Goal: Task Accomplishment & Management: Manage account settings

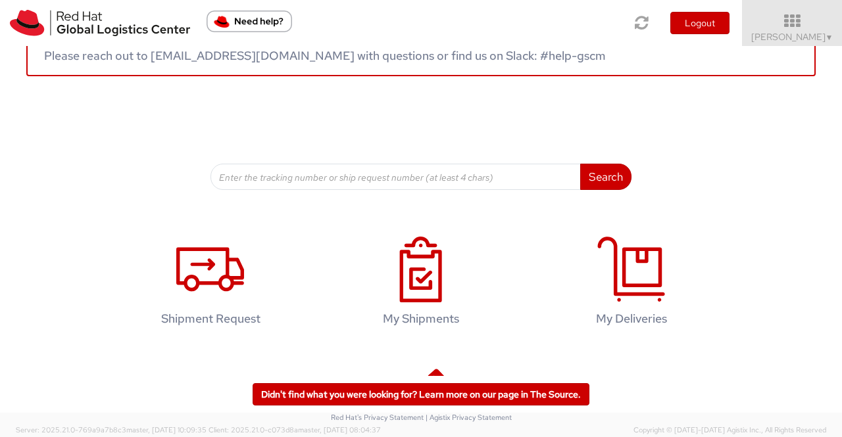
scroll to position [201, 0]
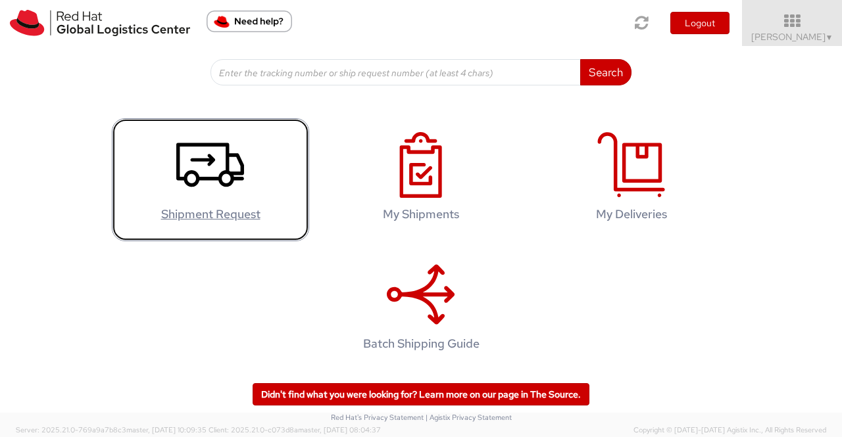
click at [193, 180] on use at bounding box center [210, 165] width 68 height 44
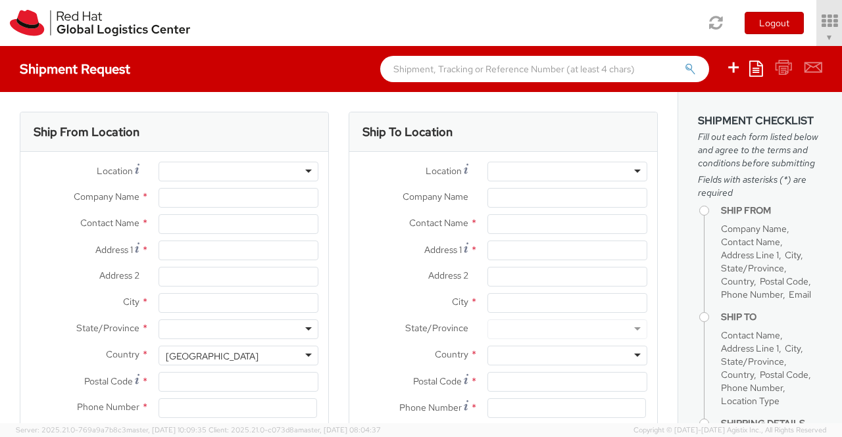
select select "901"
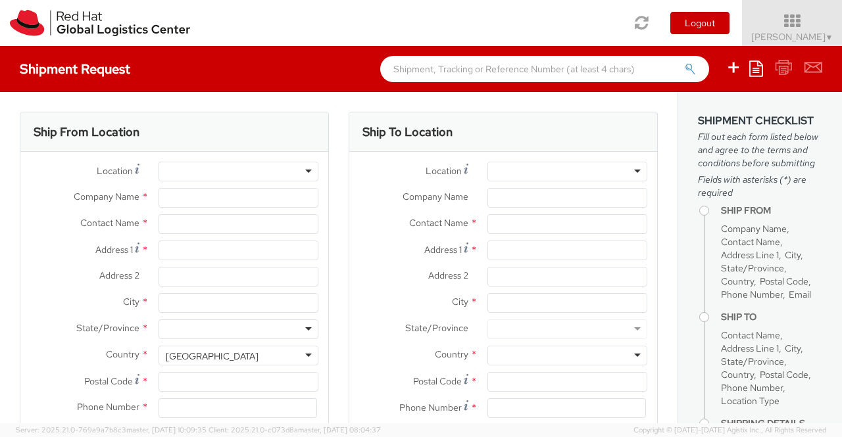
select select
type input "Red Hat India Private Limited"
type input "[PERSON_NAME]"
type input "Bagmane Constellation Business Park"
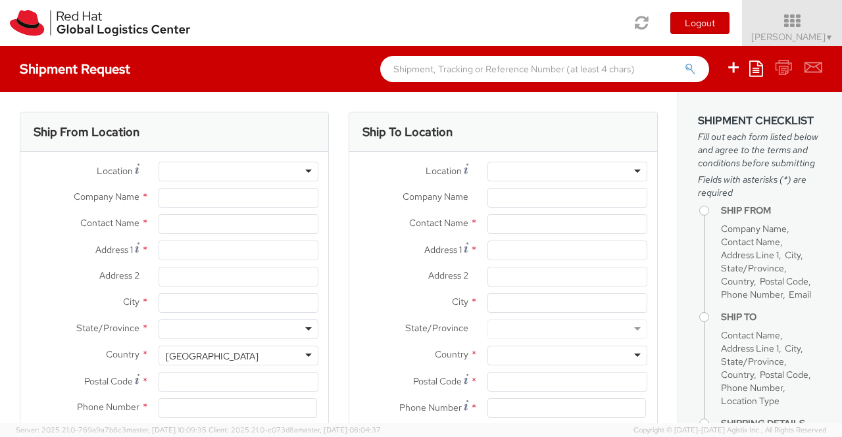
type input "FL 10, East Tower, Carina Building"
type input "BANGALORE"
type input "560037"
type input "918046128812"
type input "shansdah@redhat.com"
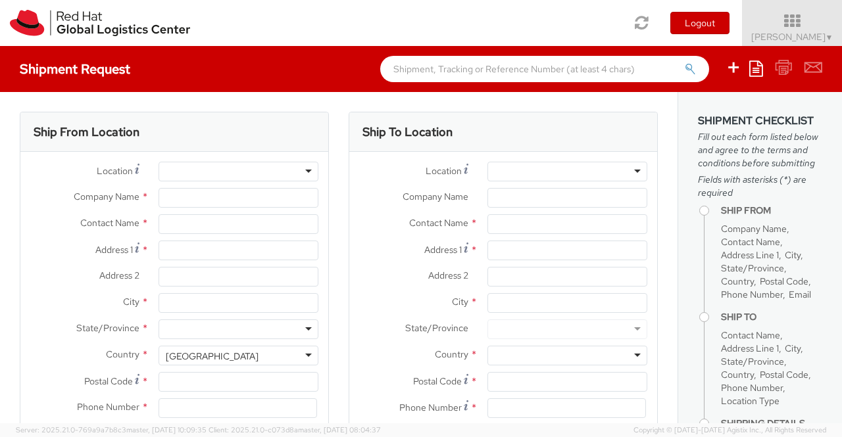
select select "CM"
select select "KGS"
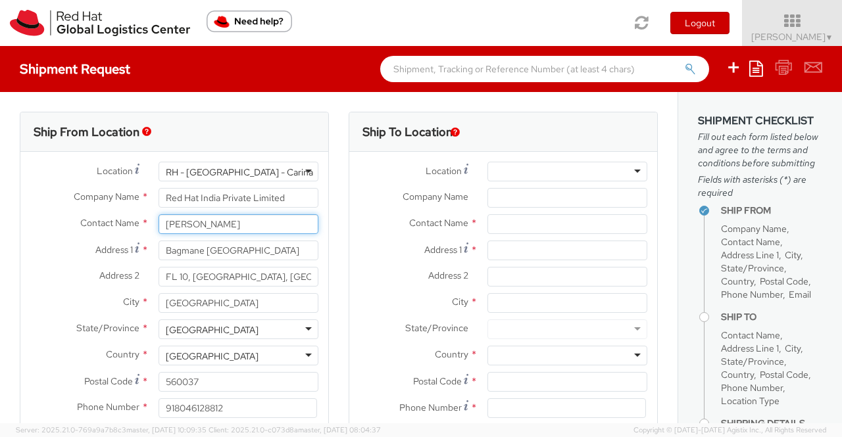
drag, startPoint x: 251, startPoint y: 223, endPoint x: 90, endPoint y: 231, distance: 160.6
click at [90, 231] on div "Contact Name * Sumitra Hansdah" at bounding box center [174, 224] width 308 height 20
type input "Alisha Browne"
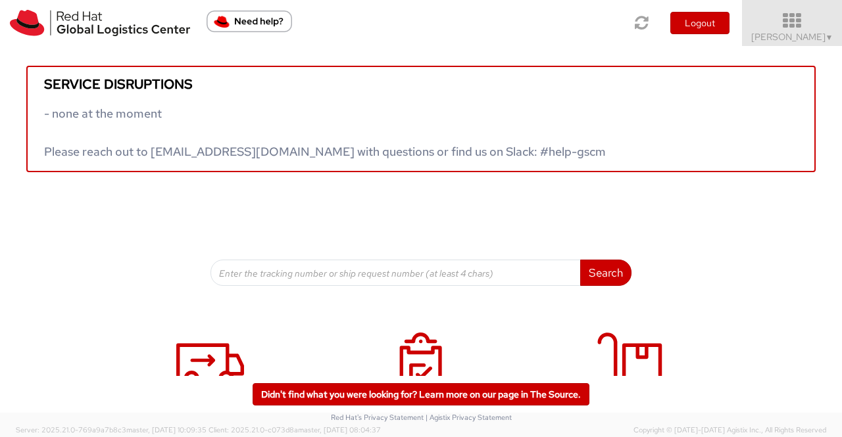
click at [834, 36] on link "[PERSON_NAME] ▼" at bounding box center [792, 23] width 100 height 46
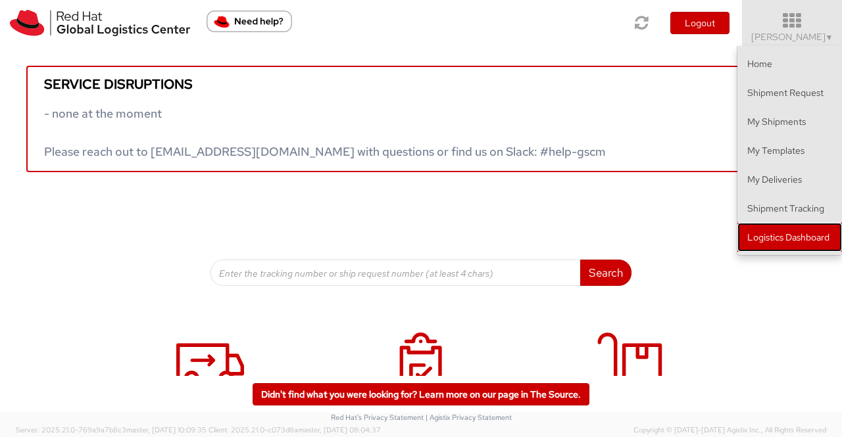
click at [796, 238] on link "Logistics Dashboard" at bounding box center [789, 237] width 105 height 29
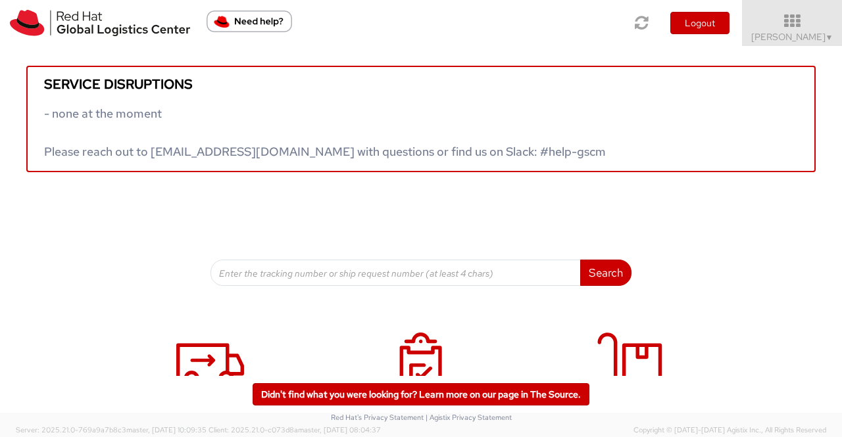
scroll to position [197, 0]
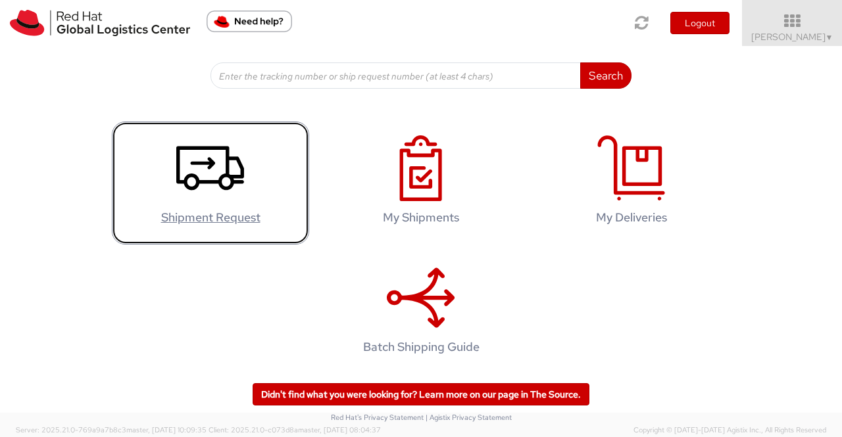
click at [200, 174] on icon at bounding box center [210, 168] width 68 height 66
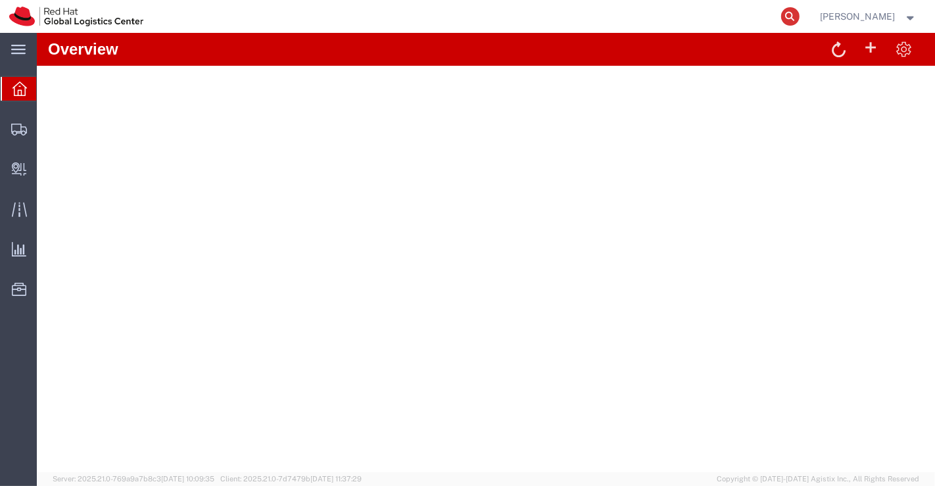
click at [795, 18] on icon at bounding box center [790, 16] width 18 height 18
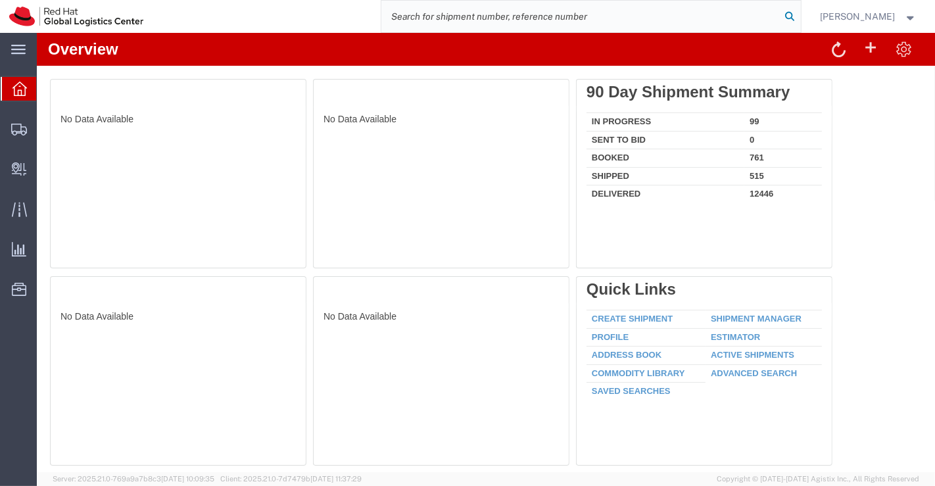
paste input "390497177276"
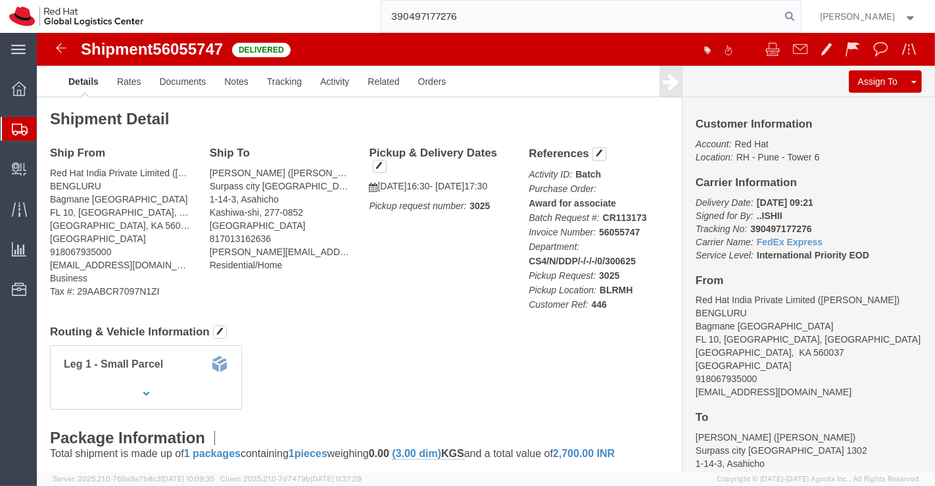
type input "390497177276"
drag, startPoint x: 778, startPoint y: 266, endPoint x: 832, endPoint y: 264, distance: 54.6
click address "Red Hat India Private Limited (Alisha Browne) BENGLURU Bagmane Constellation Bu…"
copy address "Alisha Browne"
click div "Leg 1 - Small Parcel"
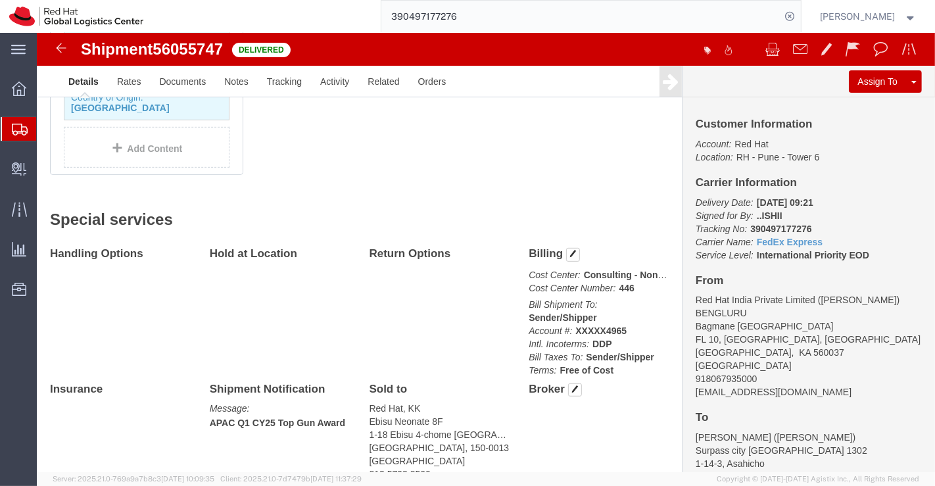
scroll to position [639, 0]
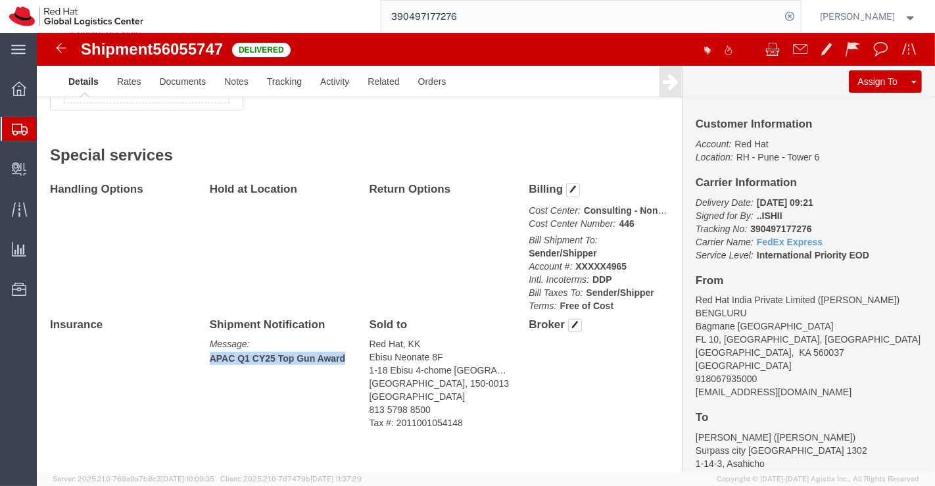
drag, startPoint x: 170, startPoint y: 316, endPoint x: 308, endPoint y: 318, distance: 138.1
click div "Shipment Notification Message: APAC Q1 CY25 Top Gun Award"
copy b "APAC Q1 CY25 Top Gun Award"
click div "Handling Options Hold at Location Return Options Billing Cost Center: Consultin…"
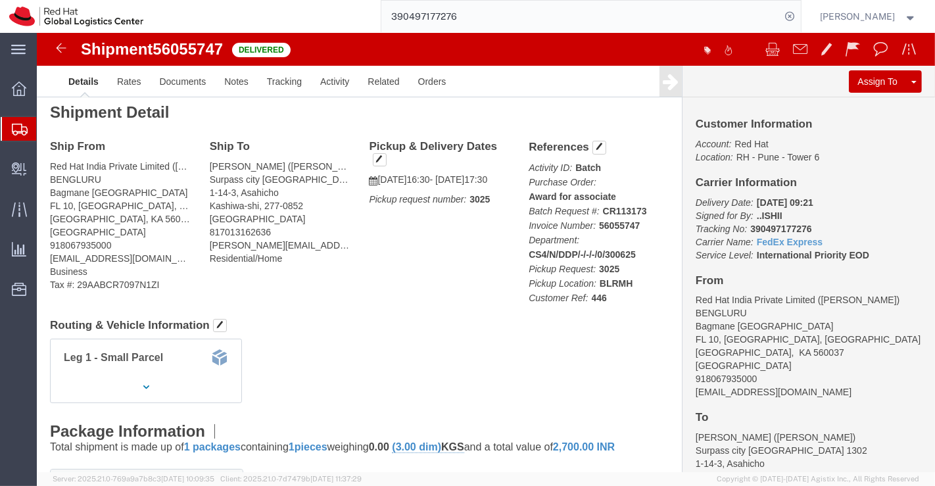
scroll to position [0, 0]
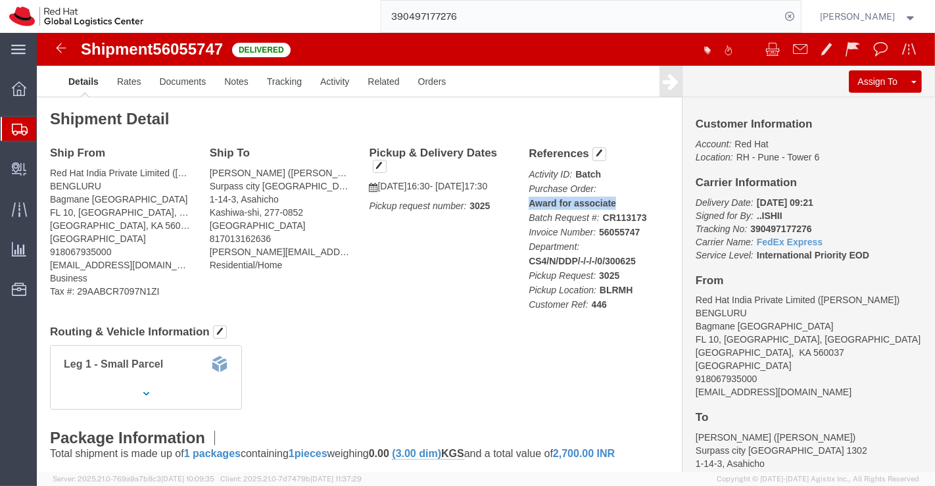
drag, startPoint x: 483, startPoint y: 169, endPoint x: 583, endPoint y: 168, distance: 99.3
click div "References Activity ID: Batch Purchase Order: Award for associate Batch Request…"
copy b "Award for associate"
click link "Documents"
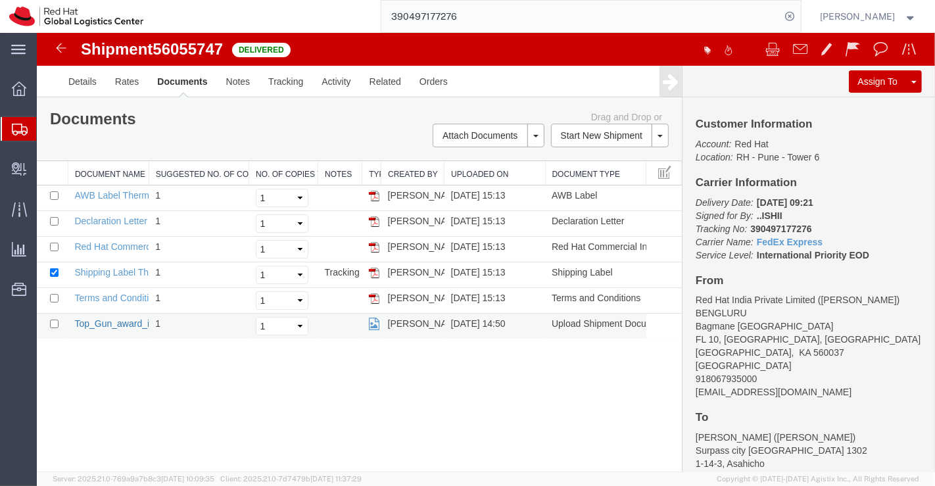
click at [103, 320] on link "Top_Gun_award_invoice.jpg" at bounding box center [132, 323] width 116 height 11
click at [70, 74] on link "Details" at bounding box center [82, 82] width 47 height 32
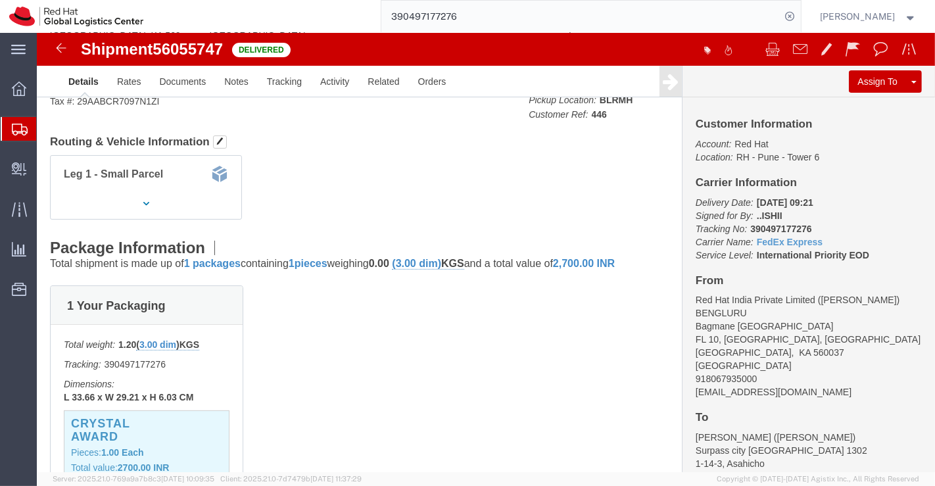
scroll to position [292, 0]
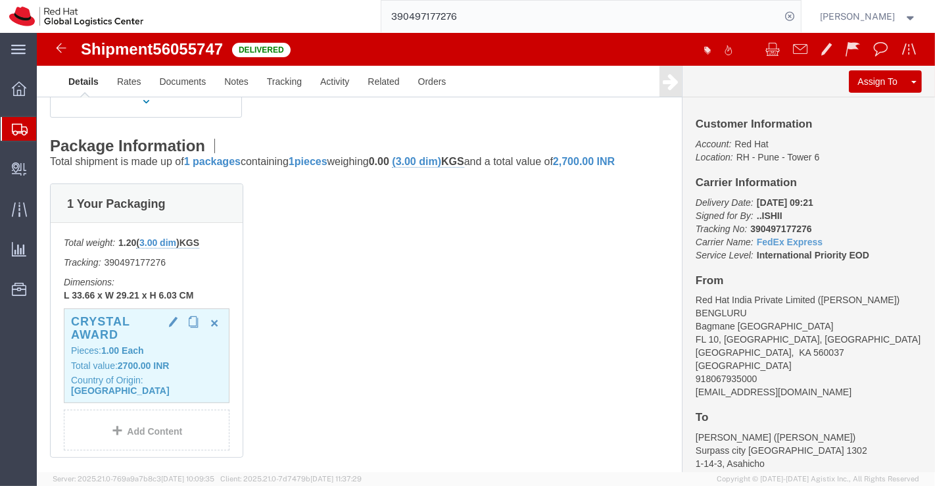
click h3 "Crystal award"
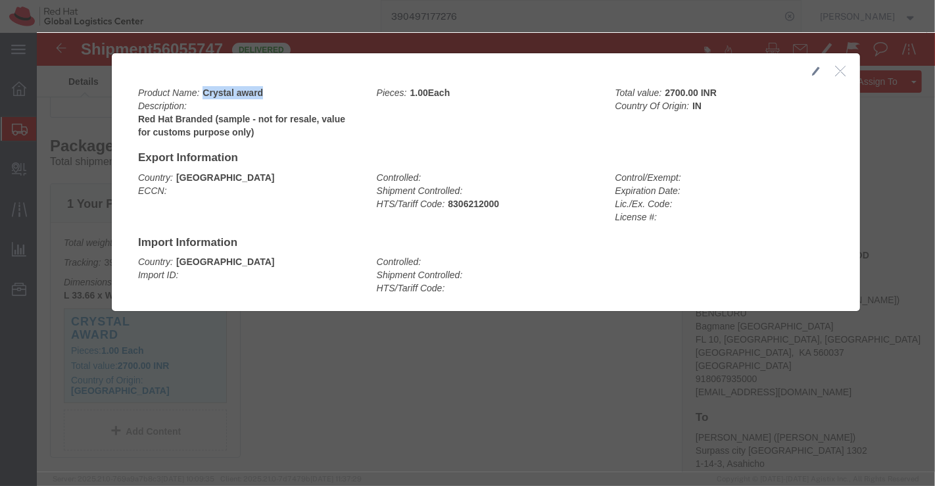
drag, startPoint x: 160, startPoint y: 57, endPoint x: 229, endPoint y: 62, distance: 69.2
click div "Product Name: Crystal award Description: Red Hat Branded (sample - not for resa…"
copy b "Crystal award"
drag, startPoint x: 406, startPoint y: 170, endPoint x: 479, endPoint y: 170, distance: 73.0
click div "Controlled: Shipment Controlled: HTS/Tariff Code: 8306212000"
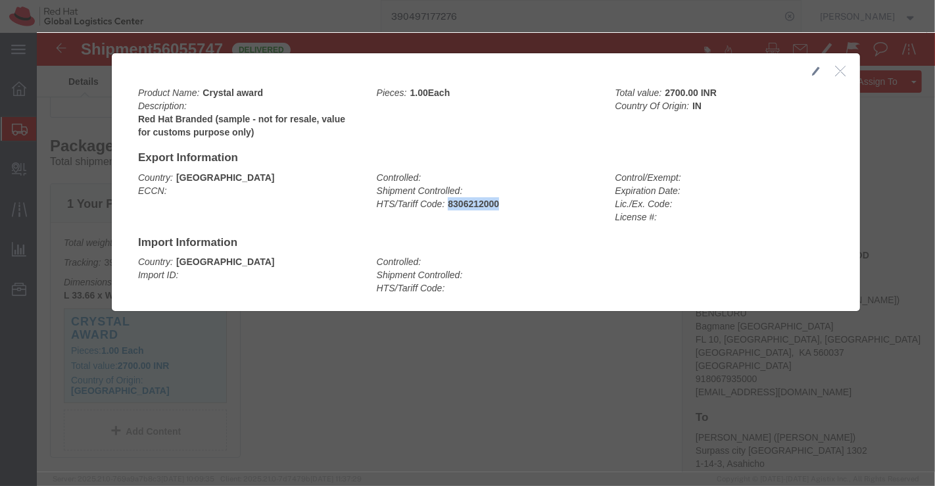
copy b "8306212000"
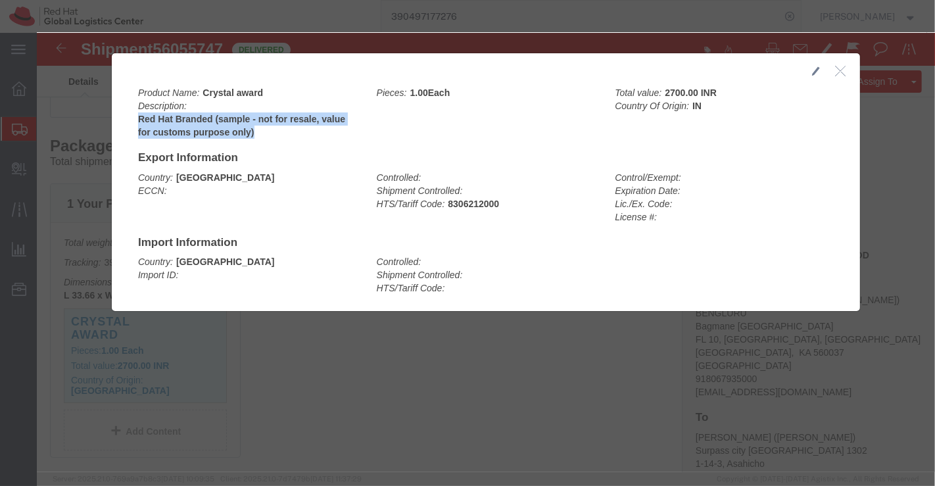
drag, startPoint x: 96, startPoint y: 84, endPoint x: 226, endPoint y: 101, distance: 130.7
click div "Product Name: Crystal award Description: Red Hat Branded (sample - not for resa…"
copy b "Red Hat Branded (sample - not for resale, value for customs purpose only)"
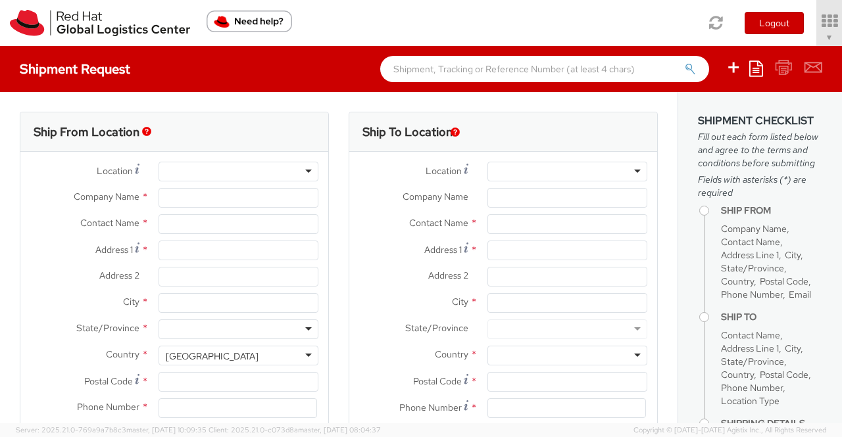
select select "901"
type input "Red Hat India Private Limited"
type input "[PERSON_NAME]"
type input "Bagmane Constellation Business Park"
type input "FL 10, East Tower, Carina Building"
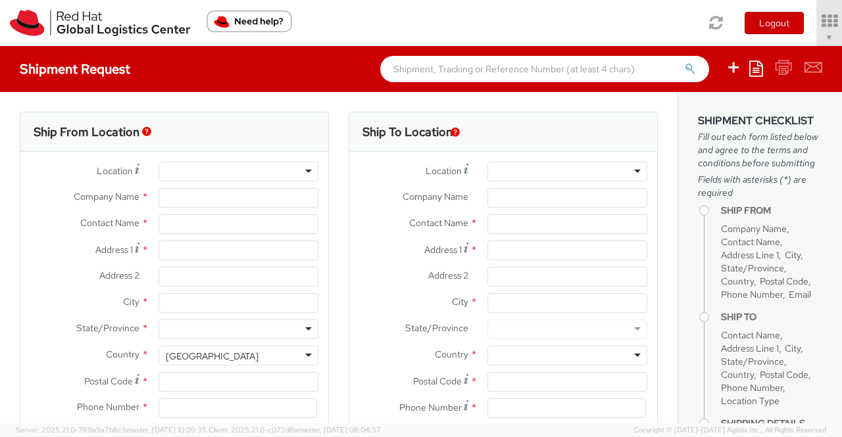
type input "BANGALORE"
type input "560037"
type input "918046128812"
type input "shansdah@redhat.com"
select select "CM"
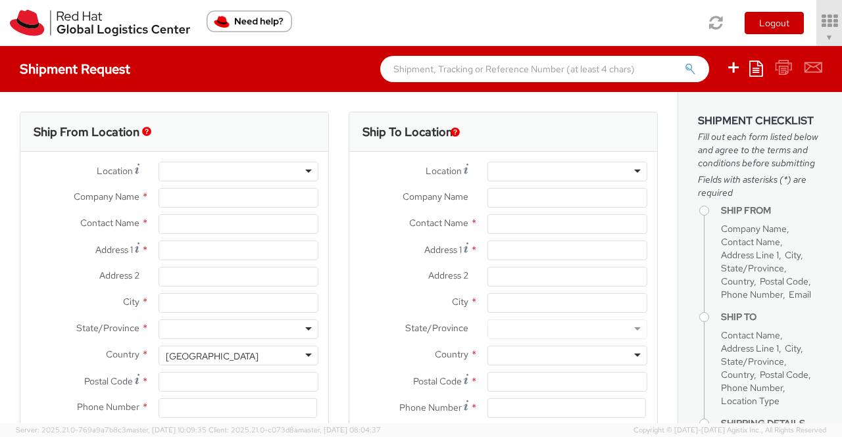
select select "KGS"
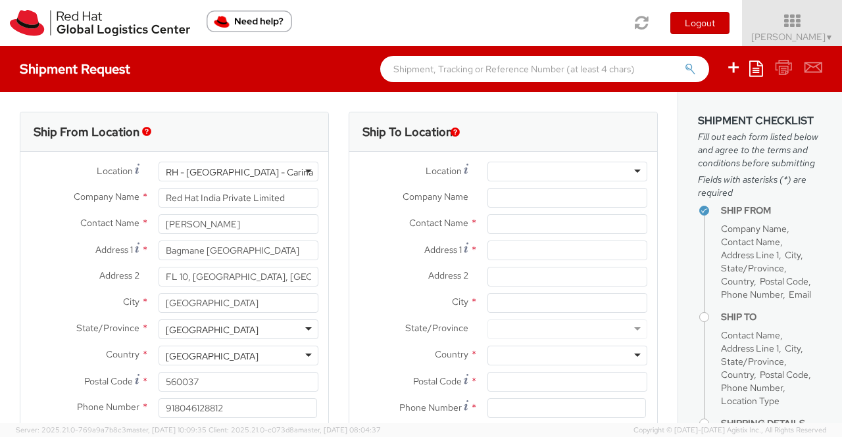
select select
drag, startPoint x: 259, startPoint y: 221, endPoint x: 149, endPoint y: 218, distance: 109.8
click at [149, 218] on div "Sumitra Hansdah" at bounding box center [239, 224] width 180 height 20
paste input "Alisha Browne"
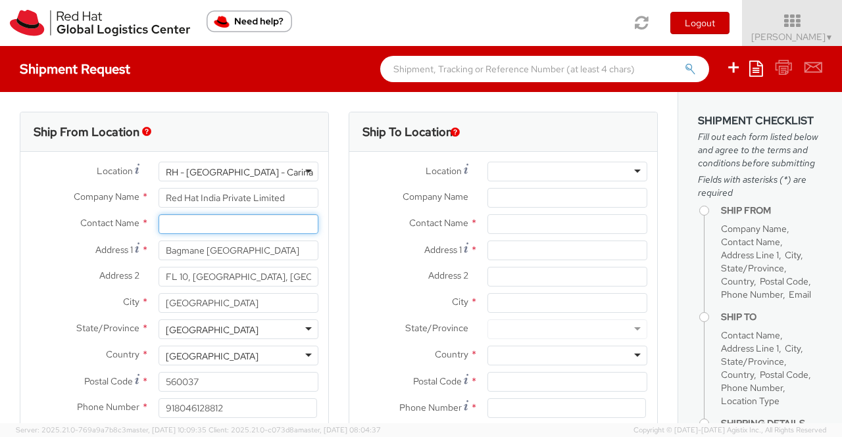
type input "Alisha Browne"
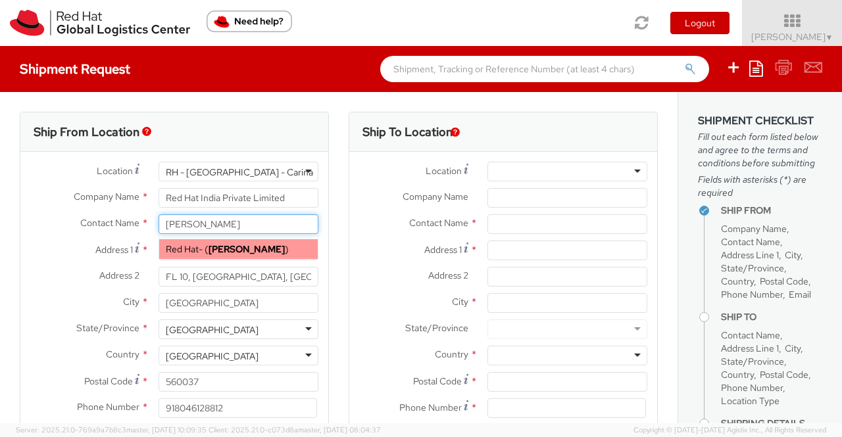
click at [185, 248] on span "Red Hat" at bounding box center [182, 249] width 33 height 12
type input "Red Hat"
type input "abrowne@redhat.com"
select select
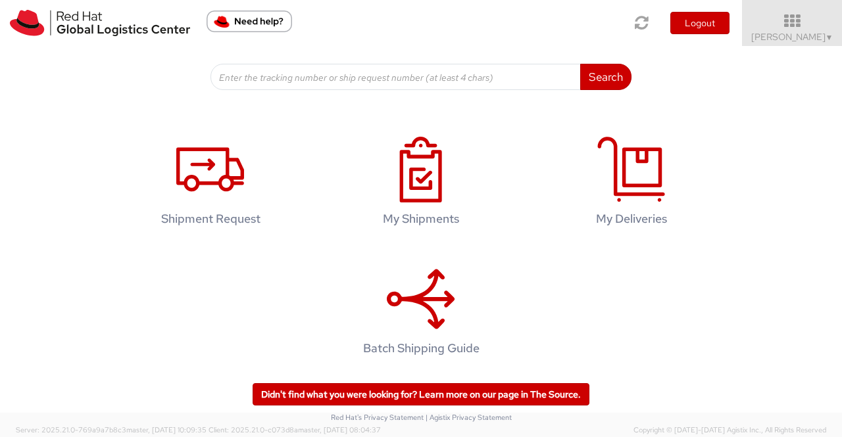
scroll to position [197, 0]
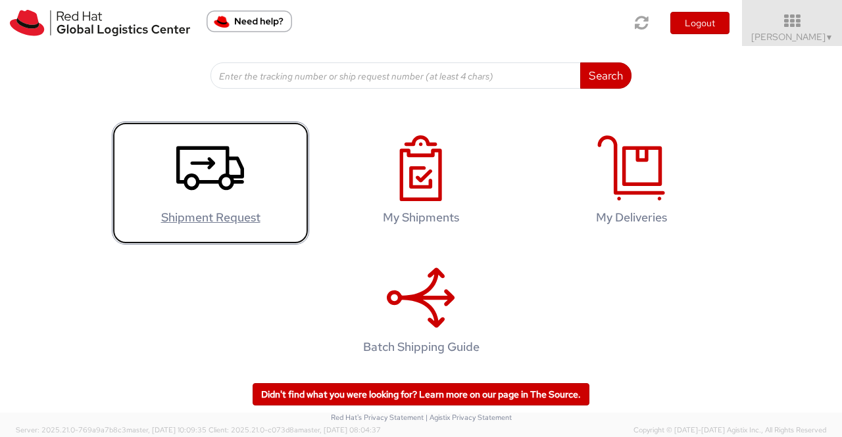
click at [203, 169] on icon at bounding box center [210, 168] width 68 height 66
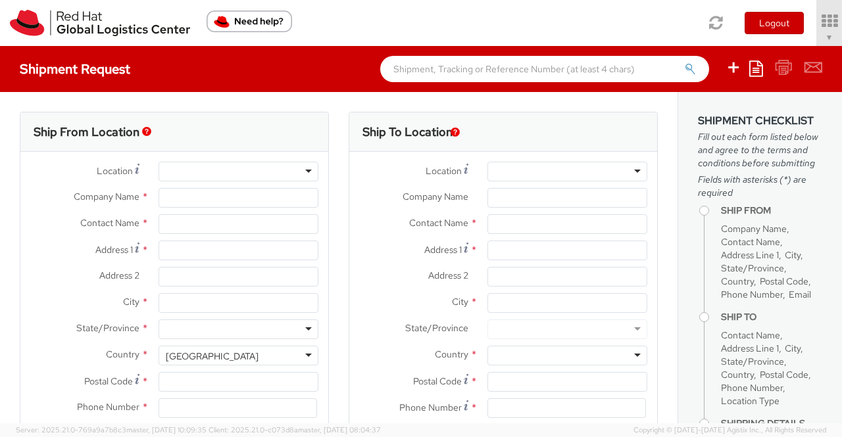
select select "901"
type input "Red Hat India Private Limited"
type input "[PERSON_NAME]"
type input "Bagmane Constellation Business Park"
type input "FL 10, [GEOGRAPHIC_DATA], [GEOGRAPHIC_DATA]"
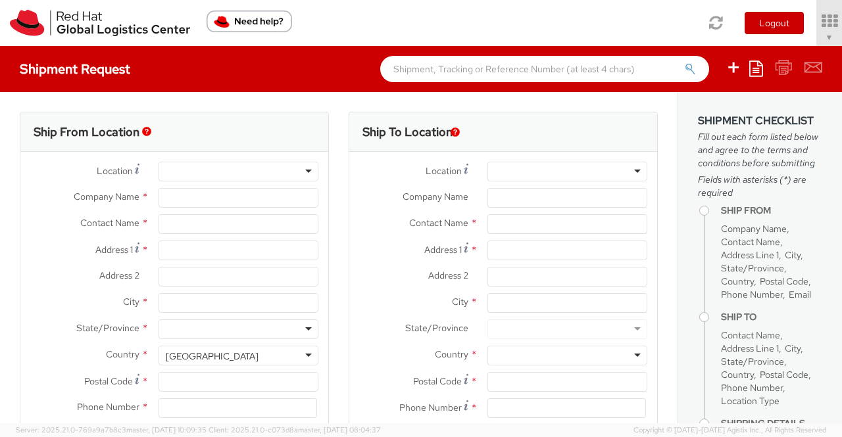
type input "BANGALORE"
type input "560037"
type input "918046128812"
type input "[EMAIL_ADDRESS][DOMAIN_NAME]"
select select "CM"
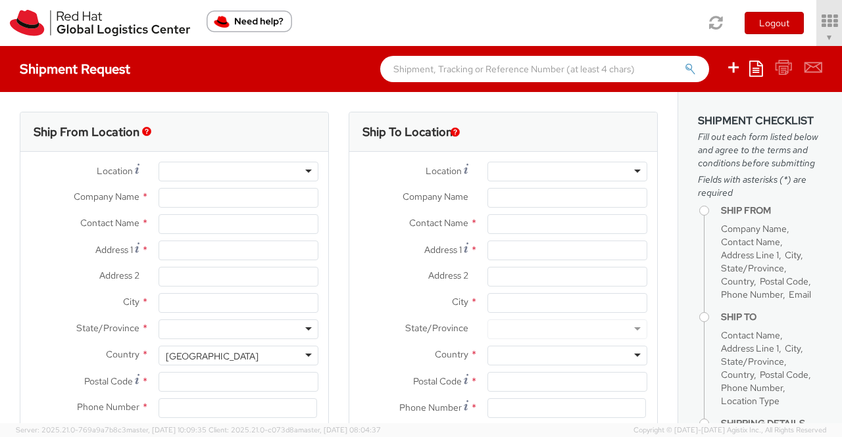
select select "KGS"
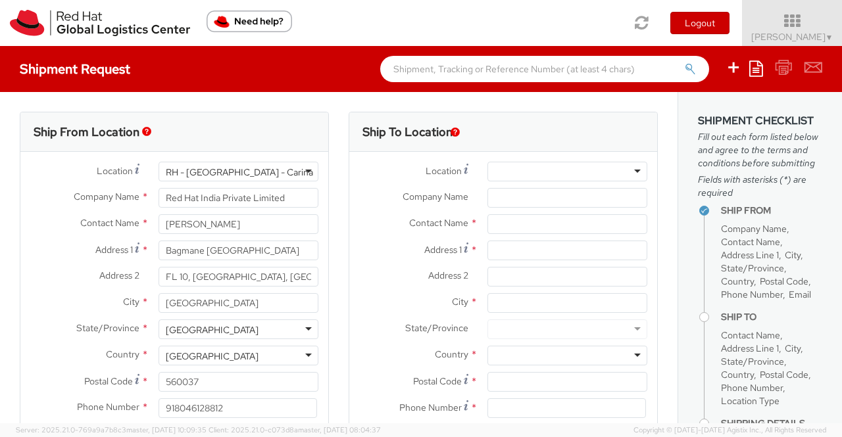
select select
drag, startPoint x: 250, startPoint y: 226, endPoint x: 115, endPoint y: 232, distance: 134.9
click at [115, 232] on div "Contact Name * Sumitra Hansdah" at bounding box center [174, 224] width 308 height 20
paste input "[PERSON_NAME]"
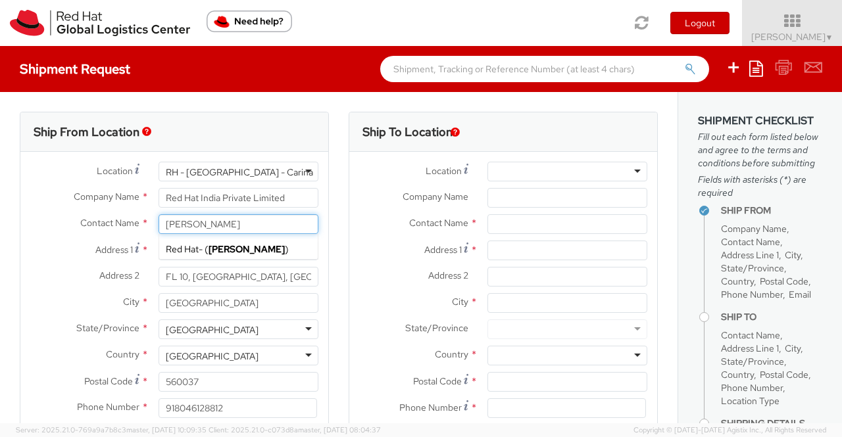
type input "Alisha Browne"
click at [49, 149] on div "Ship From Location" at bounding box center [174, 131] width 308 height 39
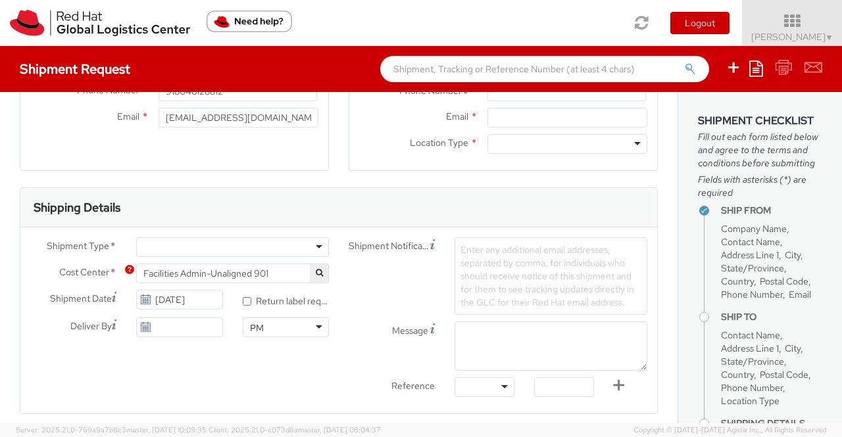
scroll to position [329, 0]
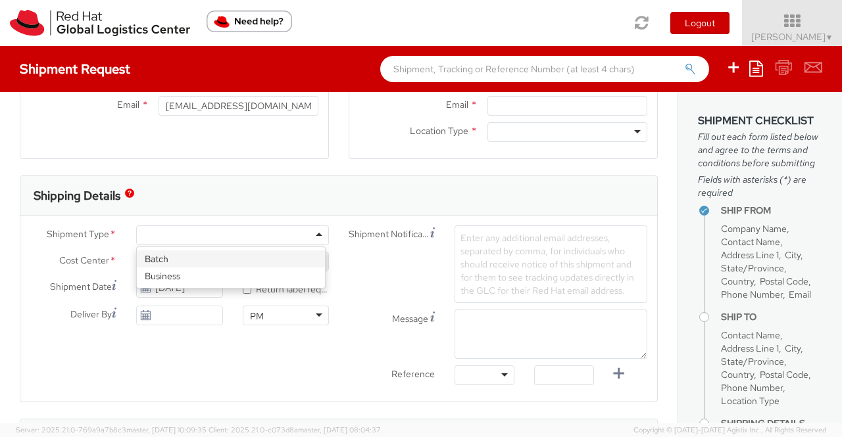
click at [317, 231] on div at bounding box center [232, 236] width 193 height 20
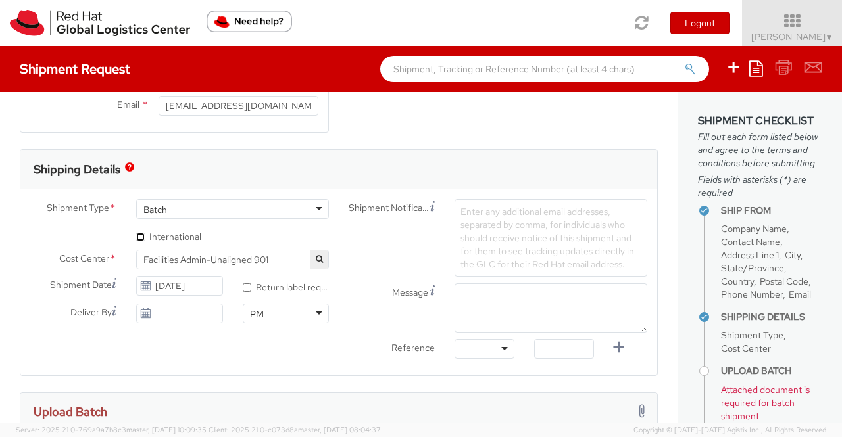
click at [139, 235] on input "* International" at bounding box center [140, 237] width 9 height 9
checkbox input "true"
click at [316, 257] on icon "button" at bounding box center [319, 259] width 7 height 8
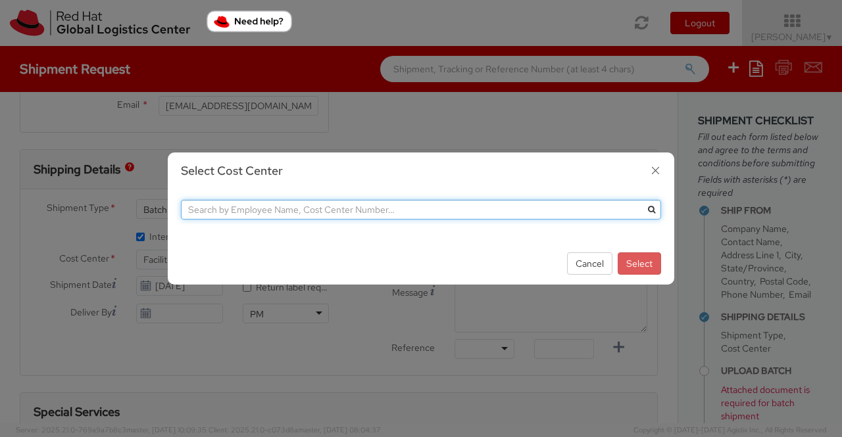
click at [305, 210] on input "text" at bounding box center [421, 210] width 480 height 20
type input "446"
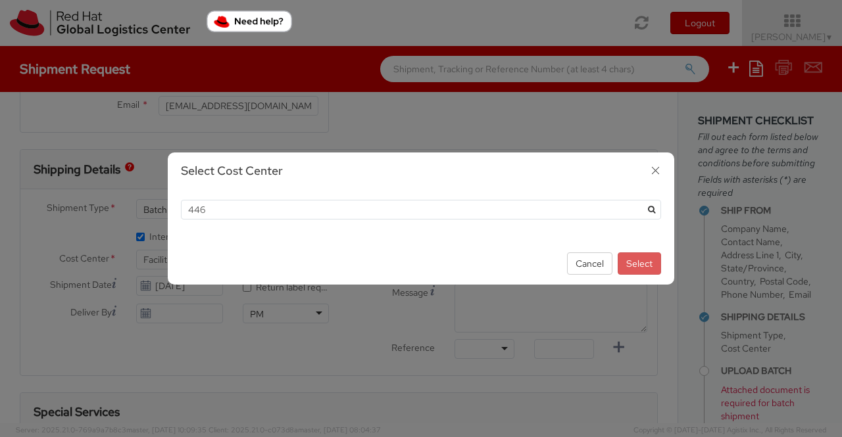
click at [654, 209] on icon "submit" at bounding box center [651, 210] width 7 height 8
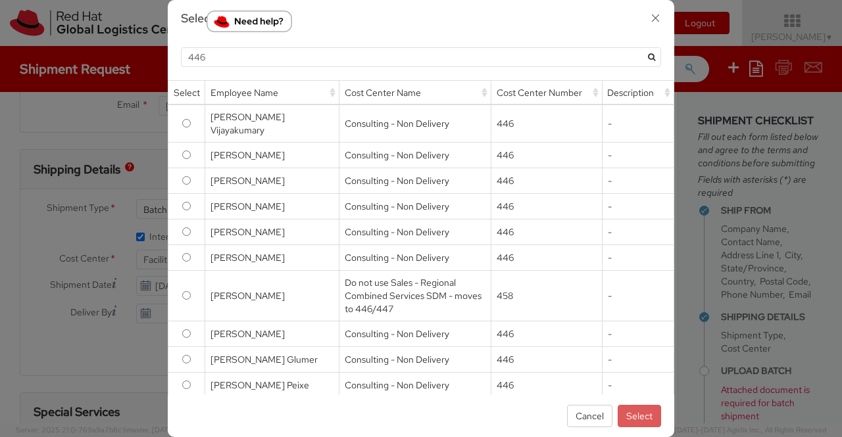
click at [655, 18] on icon "button" at bounding box center [655, 18] width 19 height 19
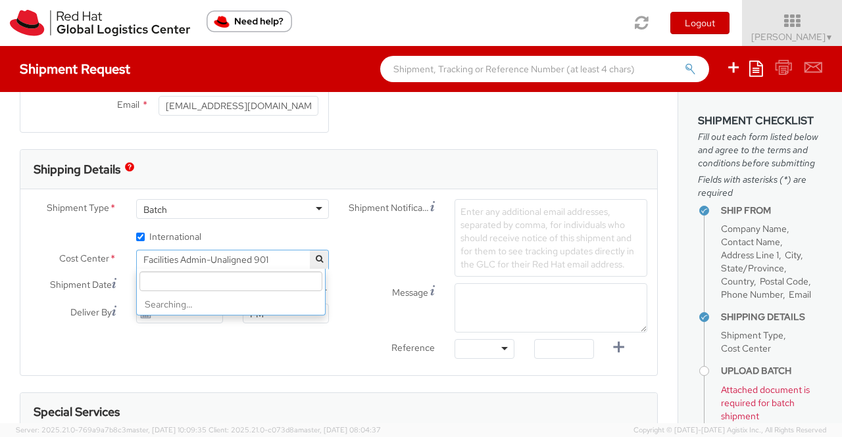
click at [168, 256] on span "Facilities Admin-Unaligned 901" at bounding box center [232, 260] width 178 height 12
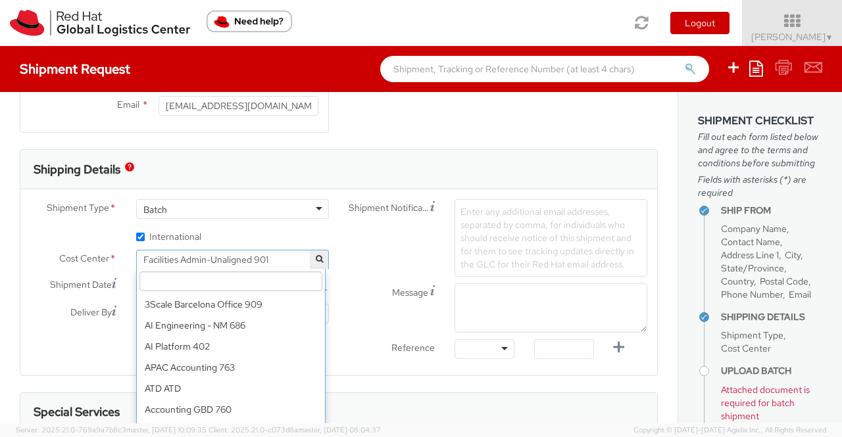
click at [165, 277] on input "search" at bounding box center [230, 282] width 183 height 20
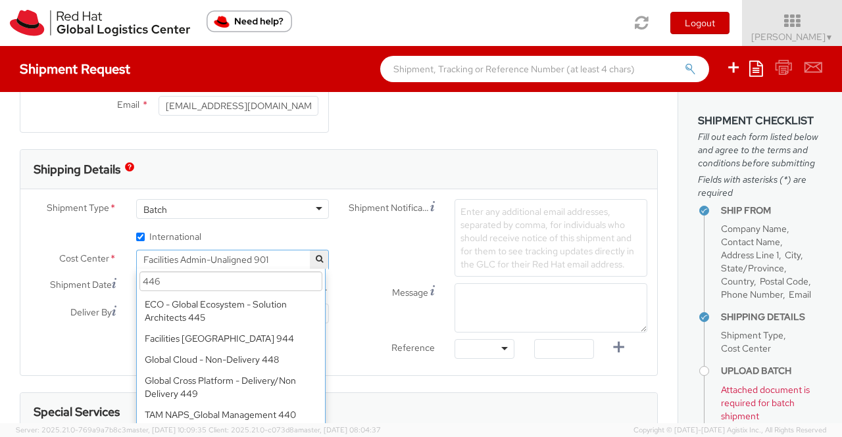
scroll to position [0, 0]
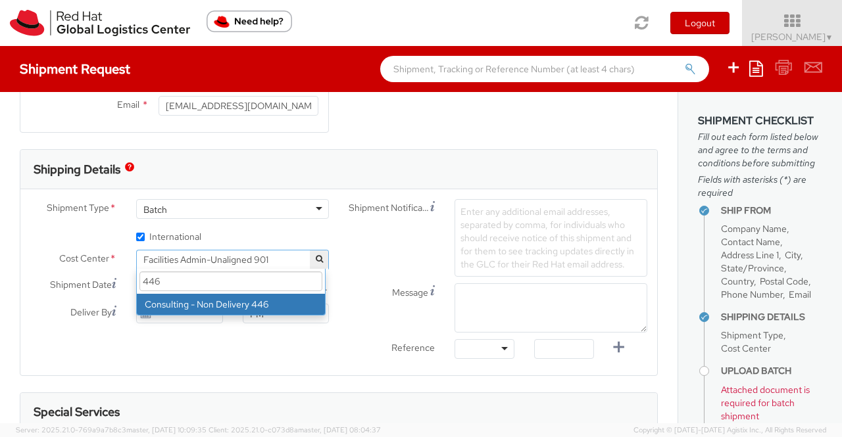
type input "446"
select select "446"
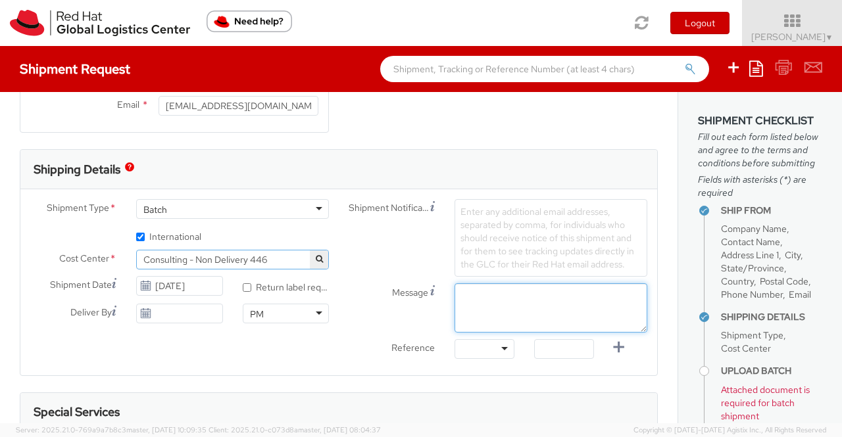
click at [520, 304] on textarea "Message" at bounding box center [550, 307] width 193 height 49
paste textarea "APAC Q1 CY25 Top Gun Award"
click at [492, 294] on textarea "APAC Q1 CY25 Top Gun Award" at bounding box center [550, 307] width 193 height 49
type textarea "APAC Q2 CY25 Top Gun Award"
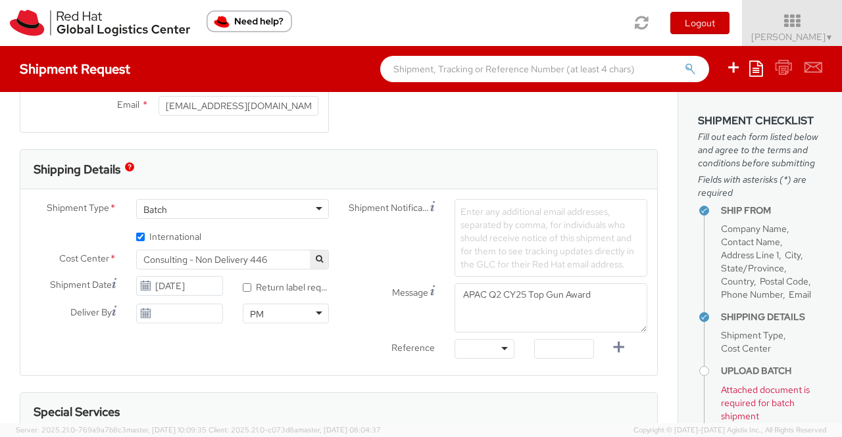
click at [305, 347] on div "Shipment Type * Batch Batch Batch Business * International Cost Center * Facili…" at bounding box center [338, 282] width 636 height 166
click at [499, 347] on div at bounding box center [484, 349] width 60 height 20
click at [569, 350] on input "text" at bounding box center [564, 349] width 60 height 20
paste input "Award for associate"
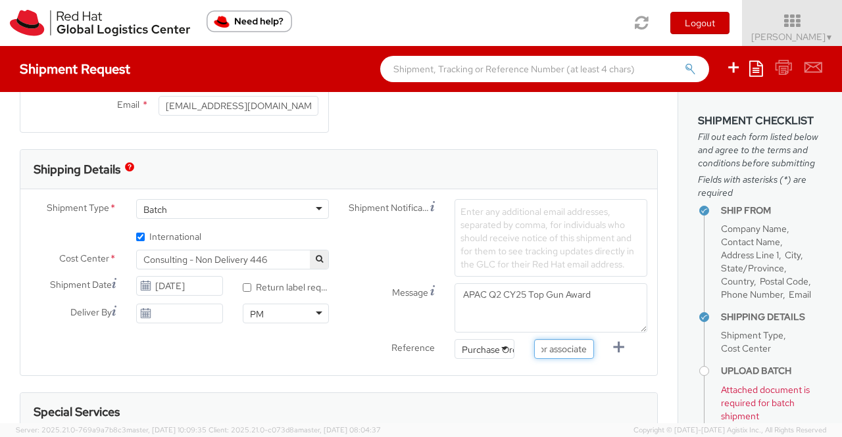
type input "Award for associate"
click at [477, 386] on form "Shipping Details Shipment Type * Batch Batch Batch Business * International Cos…" at bounding box center [339, 419] width 638 height 541
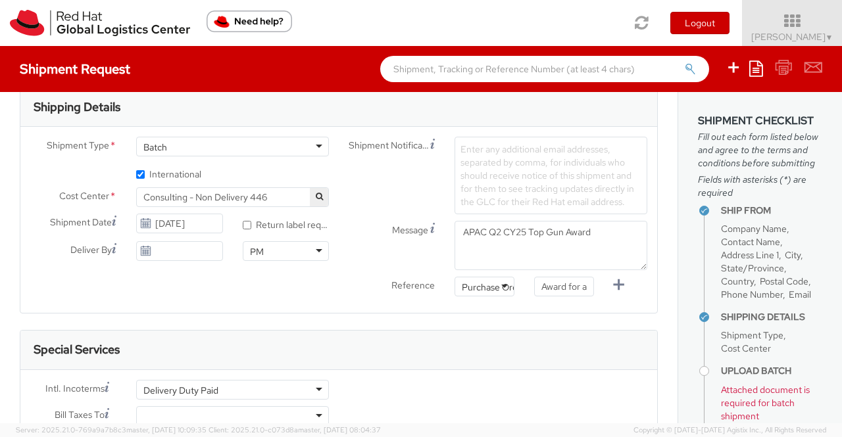
scroll to position [460, 0]
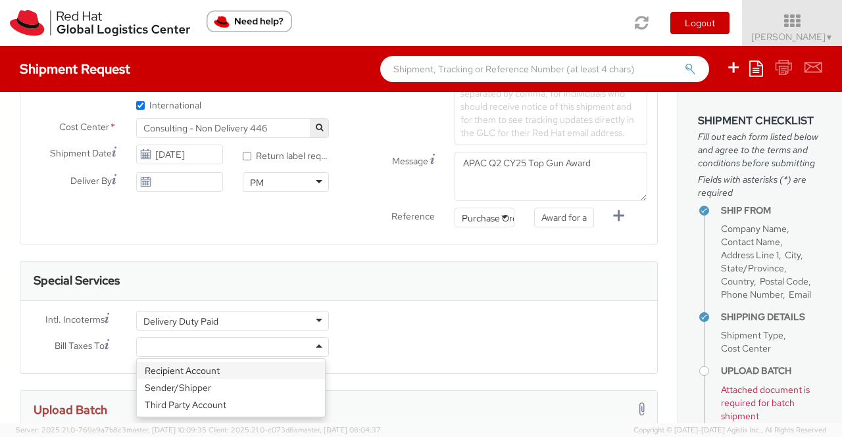
click at [316, 343] on div at bounding box center [232, 347] width 193 height 20
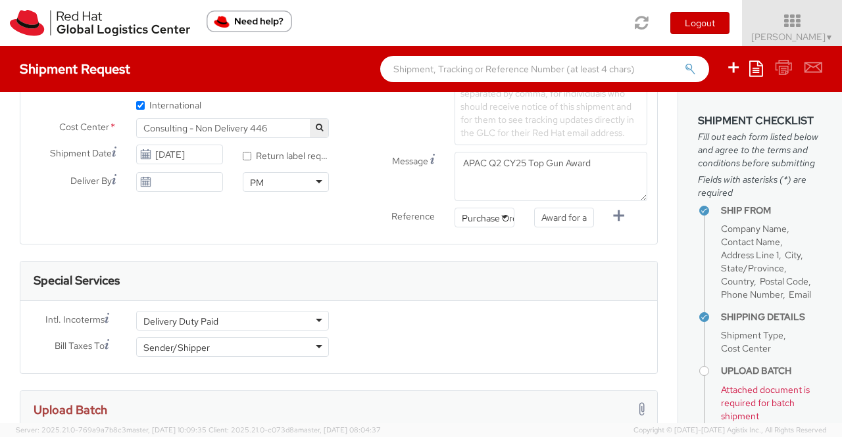
click at [424, 344] on div "Intl. Incoterms * Delivery Duty Paid Delivery Duty Paid Carriage Insurance Paid…" at bounding box center [338, 337] width 636 height 53
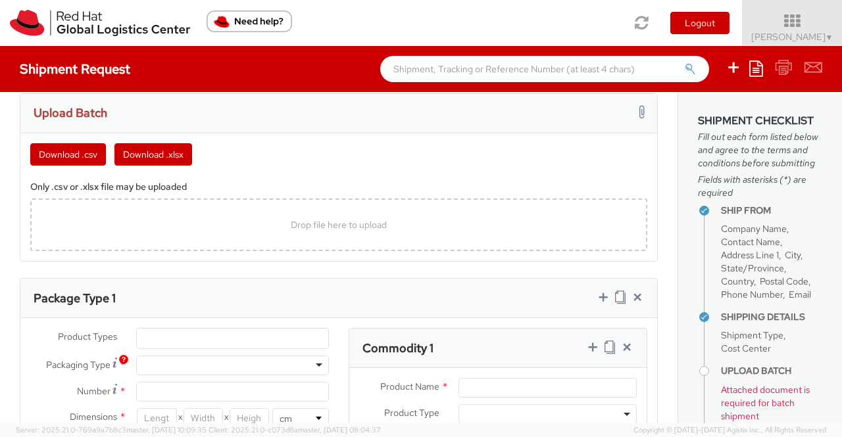
scroll to position [789, 0]
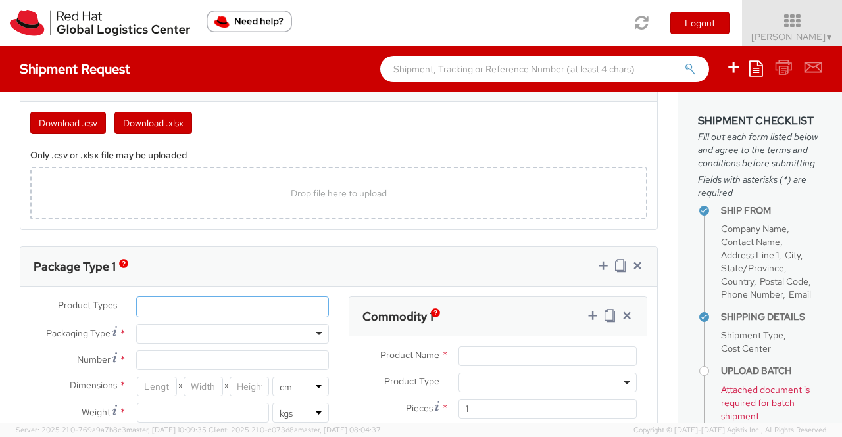
click at [241, 299] on ul at bounding box center [232, 307] width 191 height 20
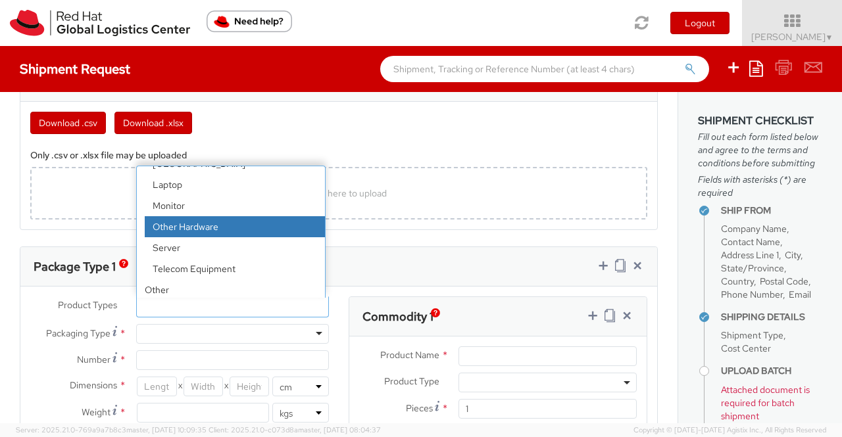
scroll to position [58, 0]
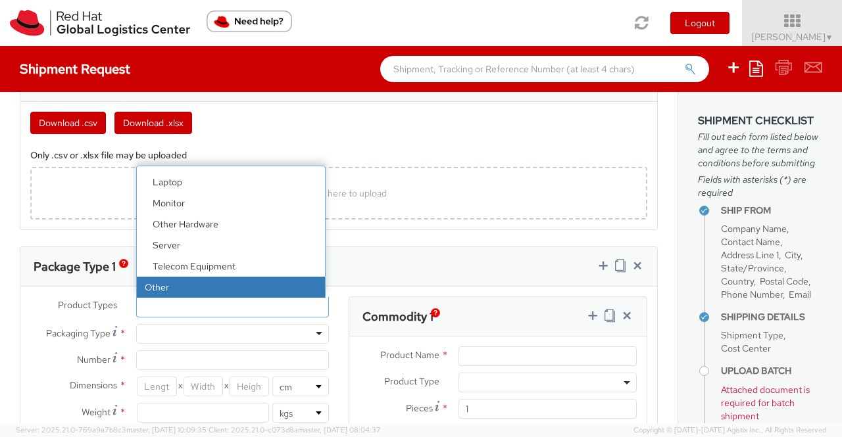
select select "OTHER"
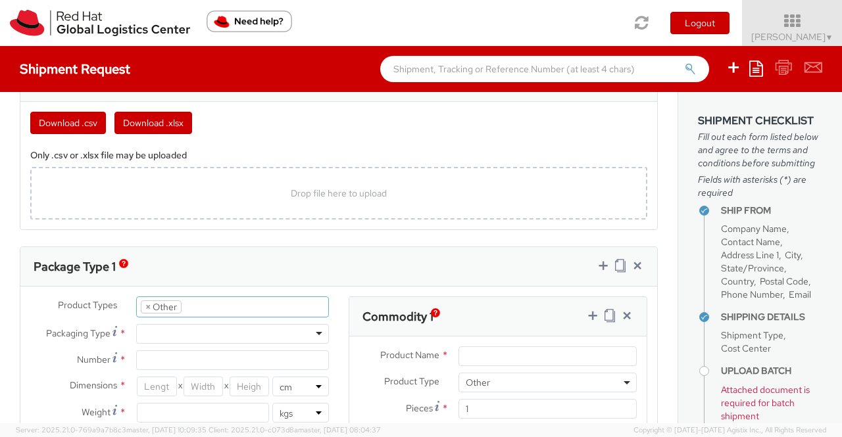
scroll to position [100, 0]
click at [205, 326] on div at bounding box center [232, 334] width 193 height 20
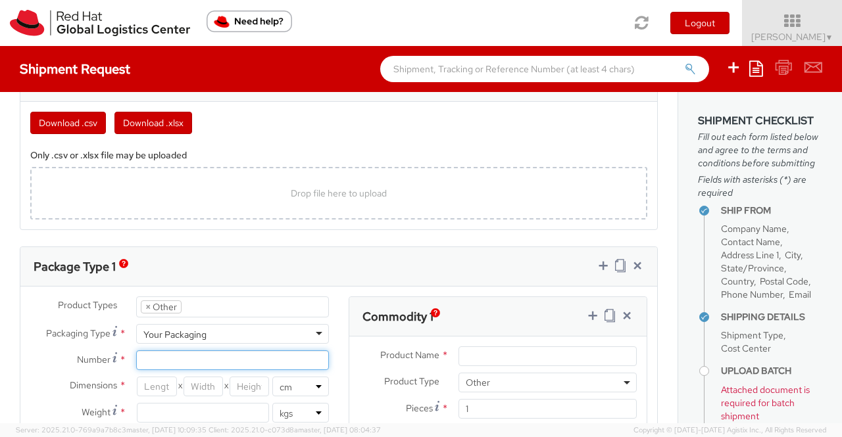
click at [216, 358] on input "Number *" at bounding box center [232, 360] width 193 height 20
type input "1"
click at [436, 263] on div "Package Type 1" at bounding box center [338, 266] width 636 height 39
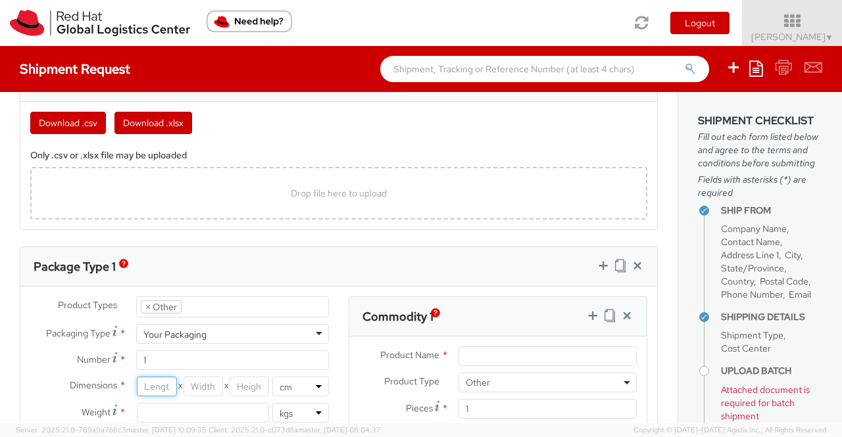
click at [157, 385] on input "number" at bounding box center [156, 387] width 39 height 20
paste input "31.12"
type input "31.12"
click at [200, 387] on input "number" at bounding box center [202, 387] width 39 height 20
paste input "27.69"
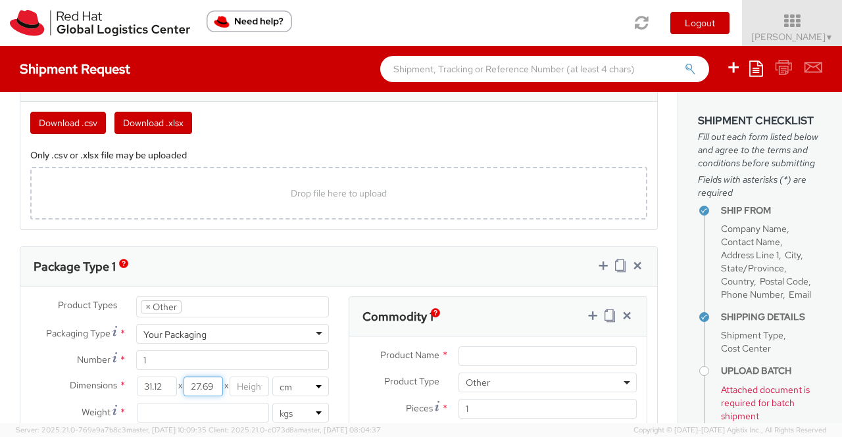
type input "27.69"
click at [249, 379] on input "number" at bounding box center [248, 387] width 39 height 20
paste input "3.81"
type input "3.81"
click at [468, 247] on div "Package Type 1" at bounding box center [338, 266] width 636 height 39
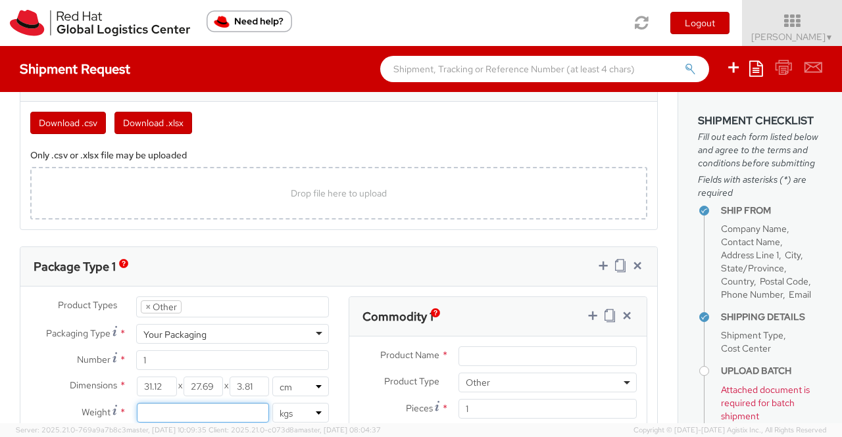
click at [164, 412] on input "number" at bounding box center [203, 413] width 132 height 20
type input "1.070"
click at [304, 265] on div "Package Type 1" at bounding box center [338, 266] width 636 height 39
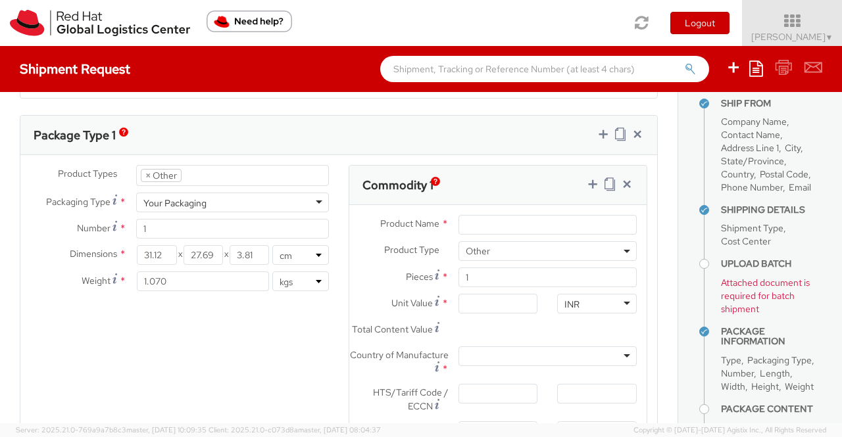
scroll to position [95, 0]
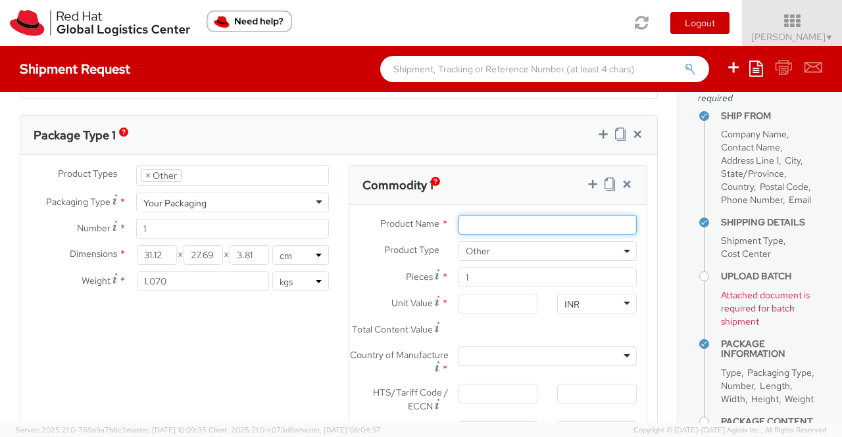
click at [464, 218] on input "Product Name *" at bounding box center [547, 225] width 178 height 20
paste input "Crystal award"
type input "Crystal award"
click at [560, 340] on div "Total Content Value *" at bounding box center [497, 333] width 297 height 26
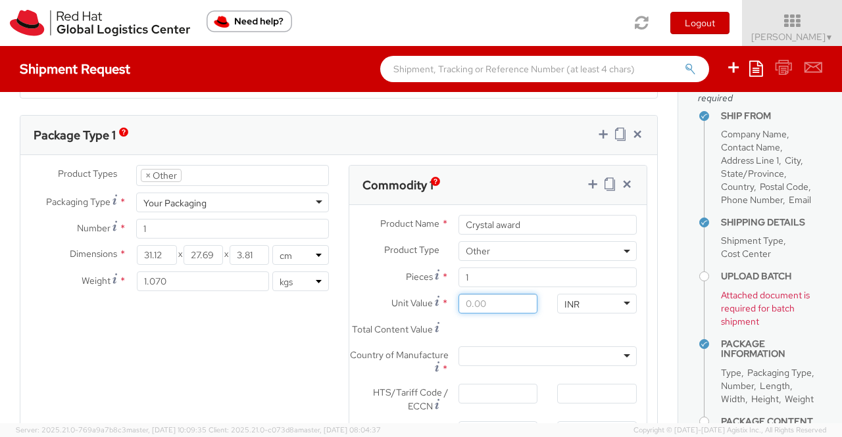
click at [479, 299] on input "Unit Value *" at bounding box center [498, 304] width 80 height 20
type input "2.00"
type input "27.00"
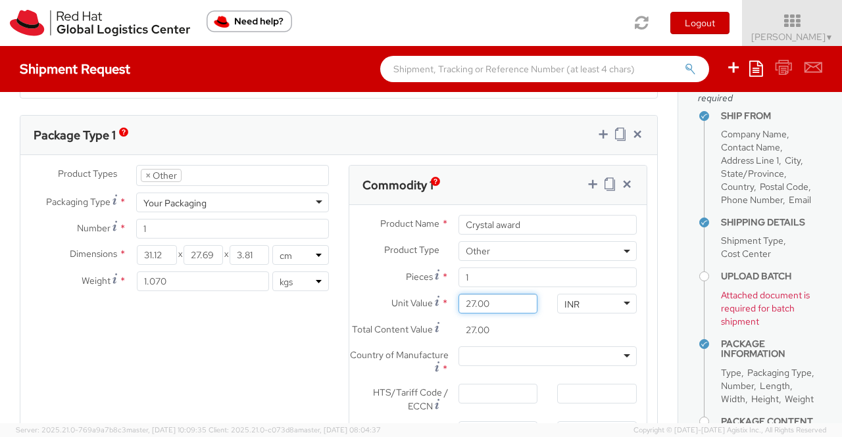
type input "270.00"
type input "2,700.00"
click at [261, 377] on div "Product Types * Documents Docking Station Laptop Monitor Other Hardware Server …" at bounding box center [338, 347] width 636 height 364
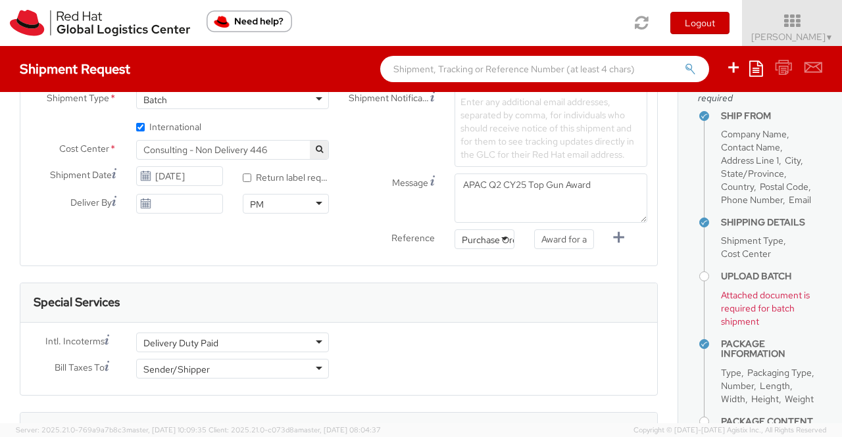
scroll to position [395, 0]
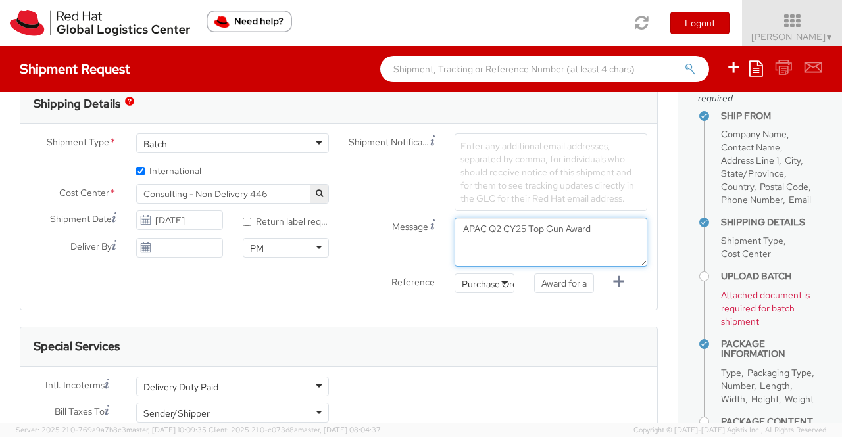
drag, startPoint x: 594, startPoint y: 231, endPoint x: 445, endPoint y: 236, distance: 149.3
click at [445, 236] on div "APAC Q2 CY25 Top Gun Award" at bounding box center [550, 242] width 212 height 49
click at [538, 380] on div "Intl. Incoterms * Delivery Duty Paid Delivery Duty Paid Carriage Insurance Paid…" at bounding box center [338, 403] width 636 height 53
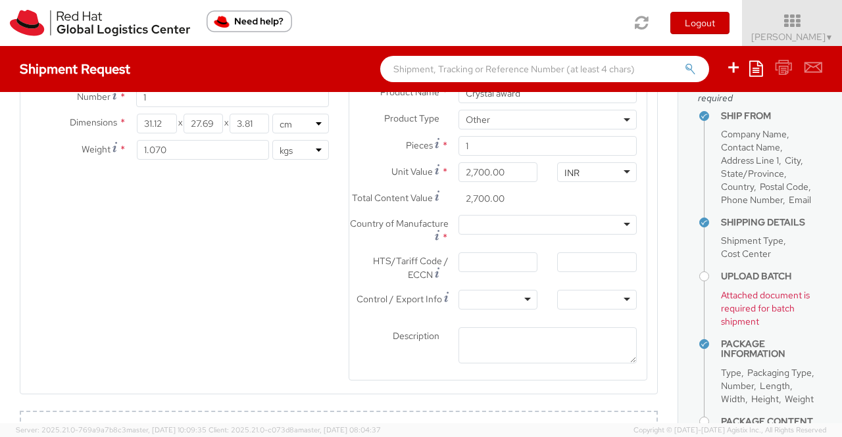
scroll to position [1118, 0]
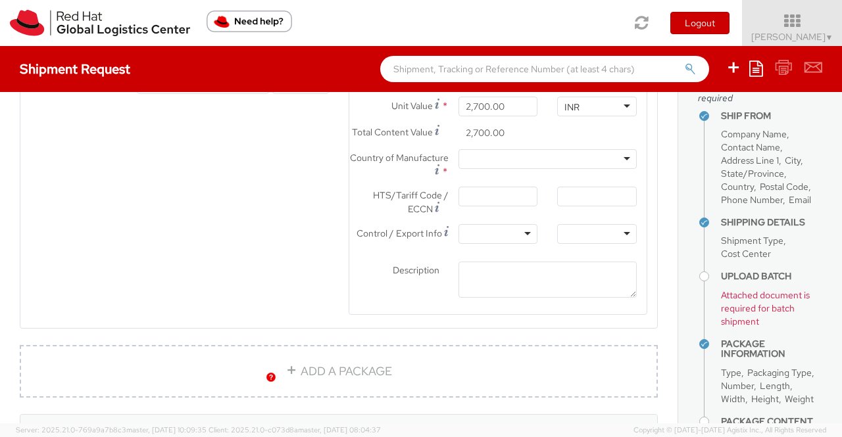
click at [510, 164] on div at bounding box center [547, 159] width 178 height 20
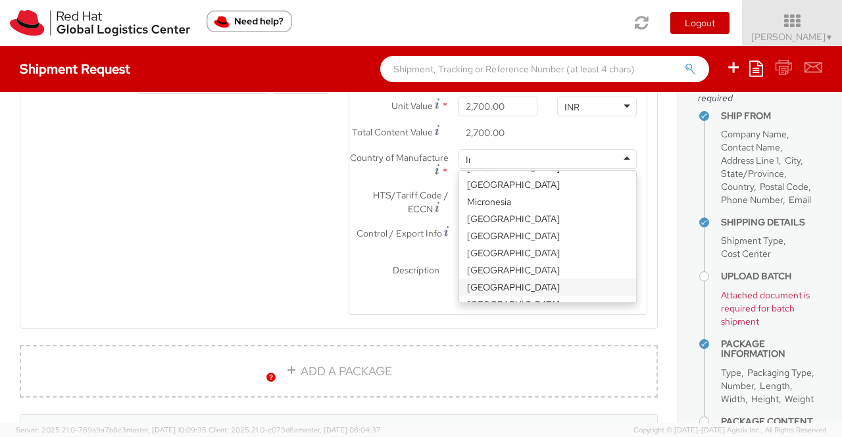
scroll to position [3, 0]
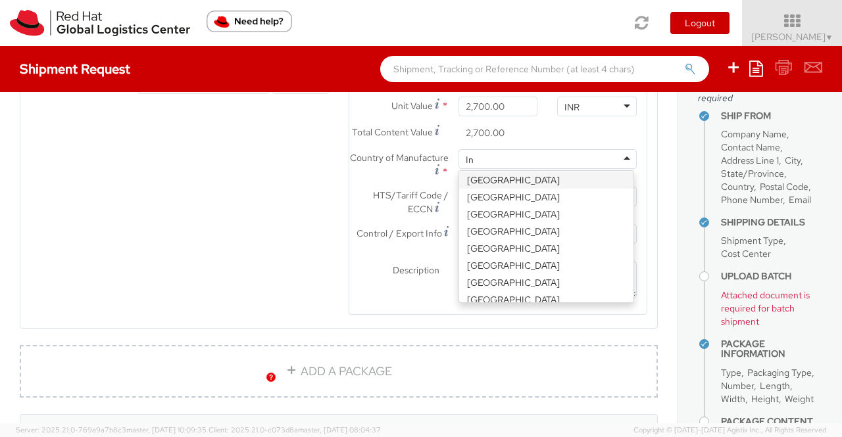
type input "Ind"
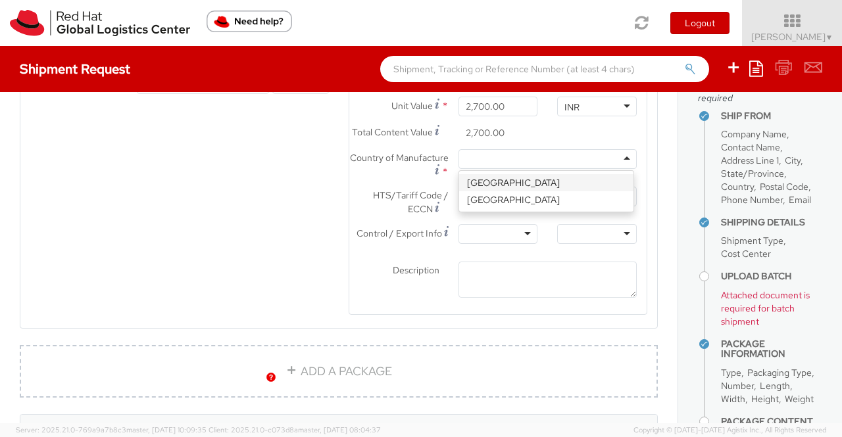
scroll to position [0, 0]
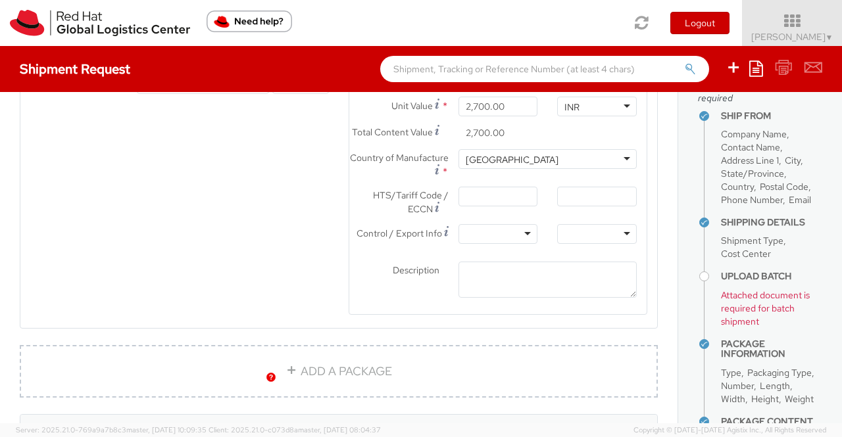
drag, startPoint x: 518, startPoint y: 189, endPoint x: 284, endPoint y: 179, distance: 234.3
click at [508, 203] on input "HTS/Tariff Code / ECCN *" at bounding box center [498, 197] width 80 height 20
paste input "8306212000"
type input "8306212000"
click at [511, 289] on textarea "Description *" at bounding box center [547, 280] width 178 height 36
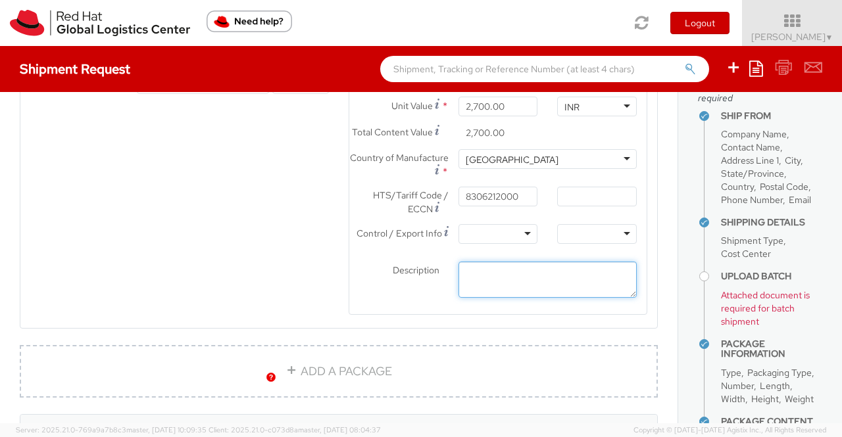
paste textarea "Red Hat Branded (sample - not for resale, value for customs purpose only)"
type textarea "Red Hat Branded (sample - not for resale, value for customs purpose only)"
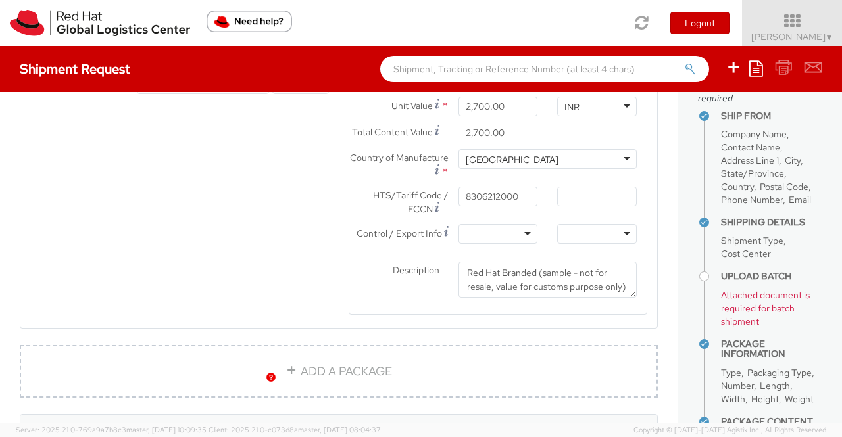
click at [127, 260] on div "Product Types * Documents Docking Station Laptop Monitor Other Hardware Server …" at bounding box center [338, 150] width 636 height 364
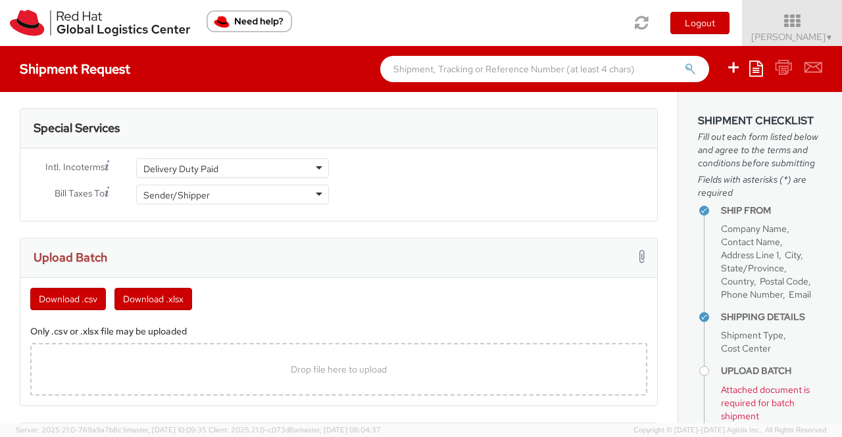
scroll to position [570, 0]
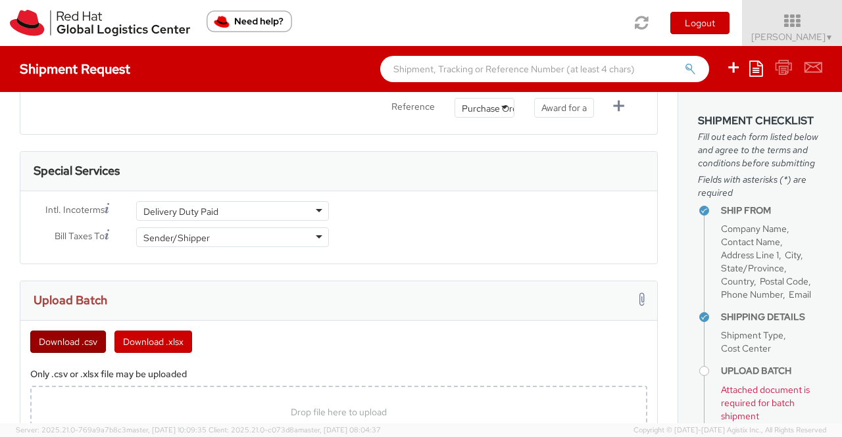
click at [55, 337] on button "Download .csv" at bounding box center [68, 342] width 76 height 22
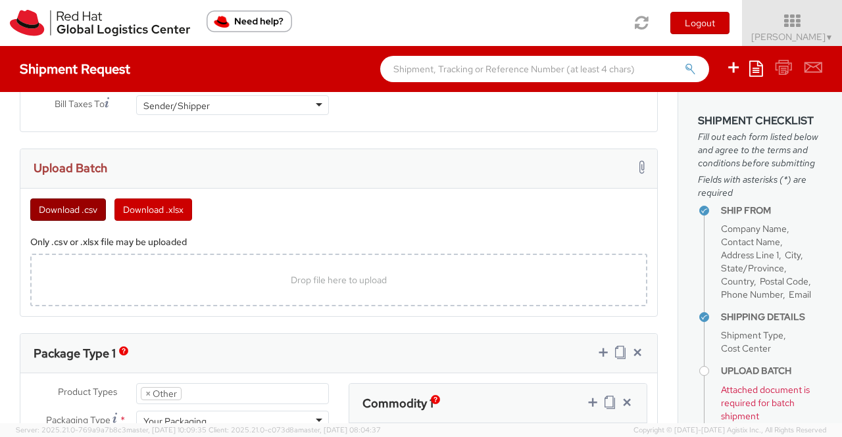
scroll to position [702, 0]
click at [365, 276] on span "Drop file here to upload" at bounding box center [339, 281] width 96 height 12
type input "C:\fakepath\template - (14).csv"
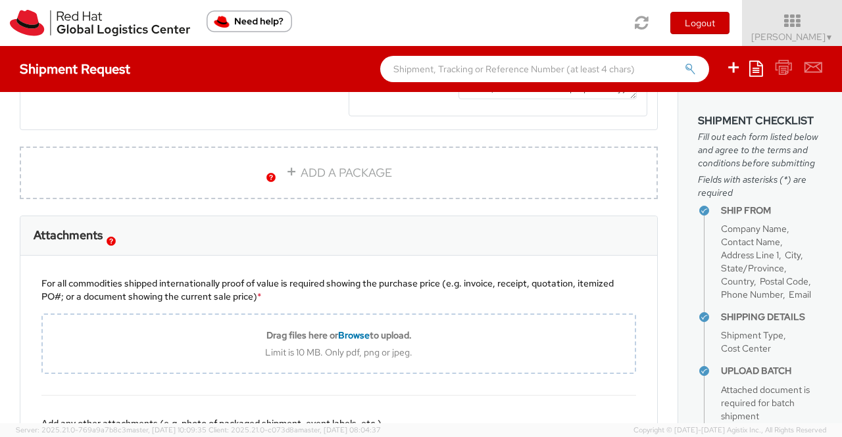
scroll to position [1491, 0]
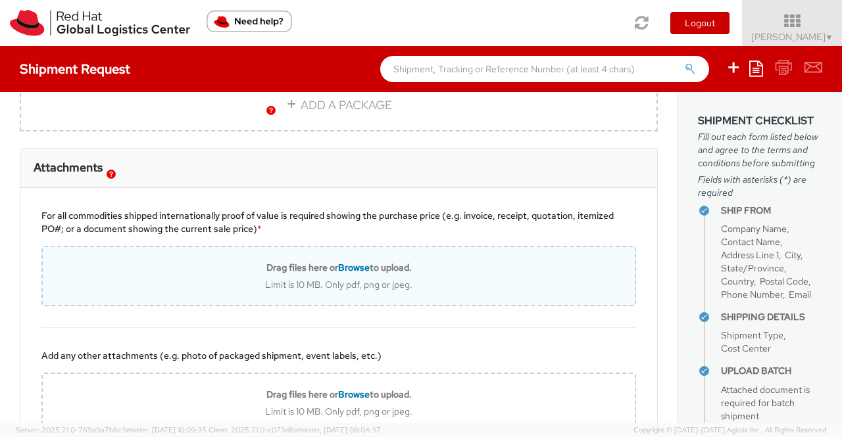
click at [347, 272] on span "Browse" at bounding box center [354, 268] width 32 height 12
type input "C:\fakepath\Alisha Brown's award invoice.pdf"
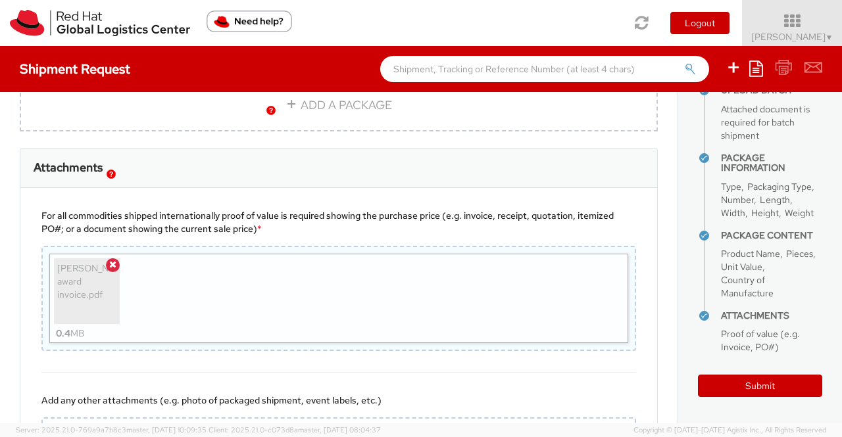
scroll to position [357, 0]
click at [759, 385] on button "Submit" at bounding box center [760, 386] width 124 height 22
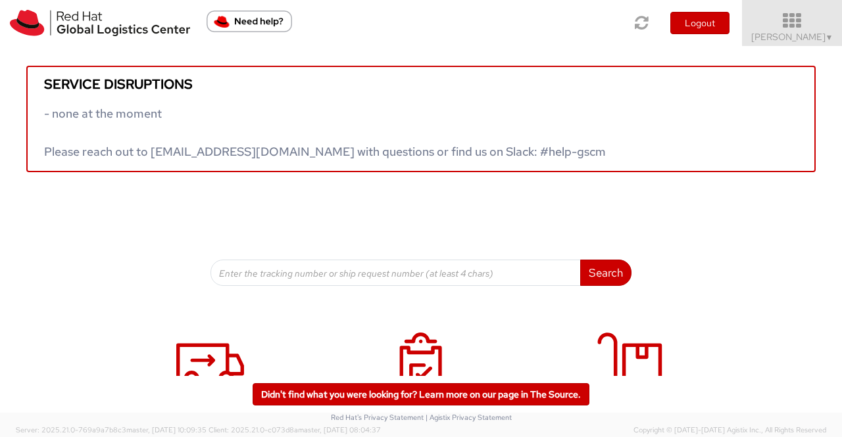
click at [827, 35] on span "▼" at bounding box center [829, 37] width 8 height 11
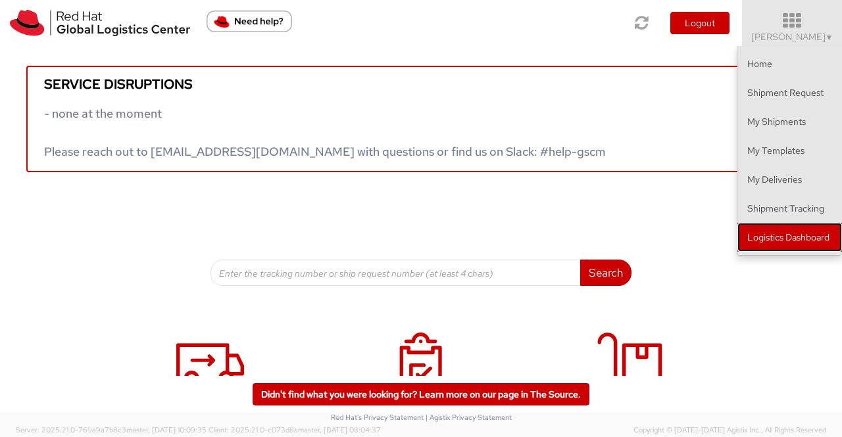
click at [800, 233] on link "Logistics Dashboard" at bounding box center [789, 237] width 105 height 29
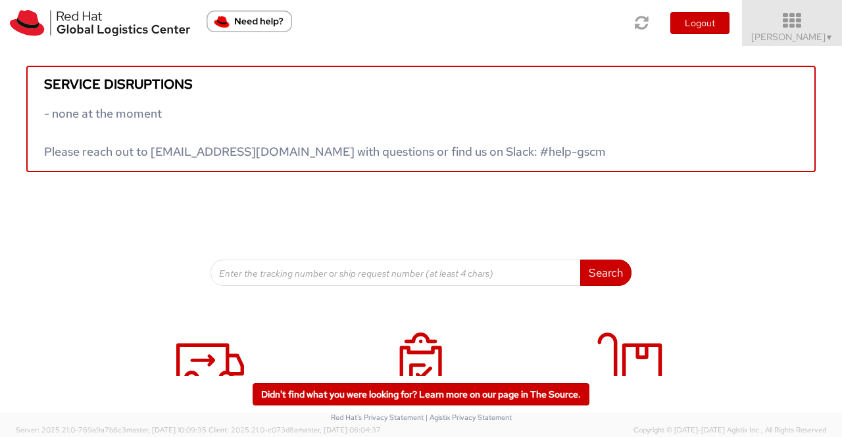
click at [825, 36] on span "▼" at bounding box center [829, 37] width 8 height 11
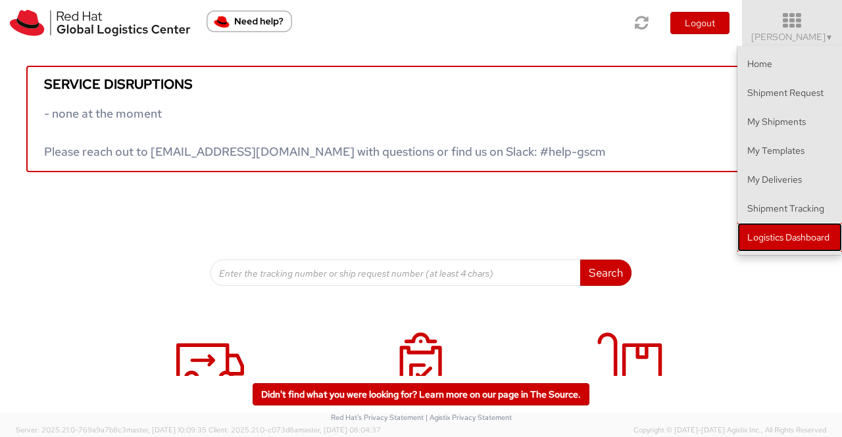
click at [827, 237] on link "Logistics Dashboard" at bounding box center [789, 237] width 105 height 29
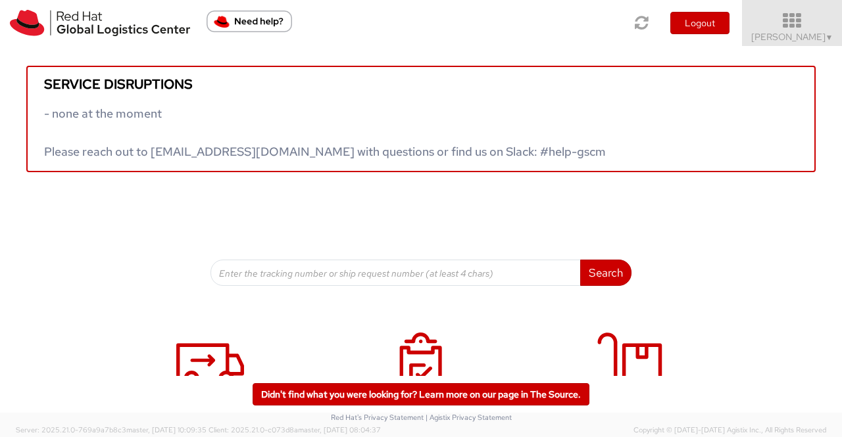
click at [834, 35] on link "Sumitra Hansdah ▼" at bounding box center [792, 23] width 100 height 46
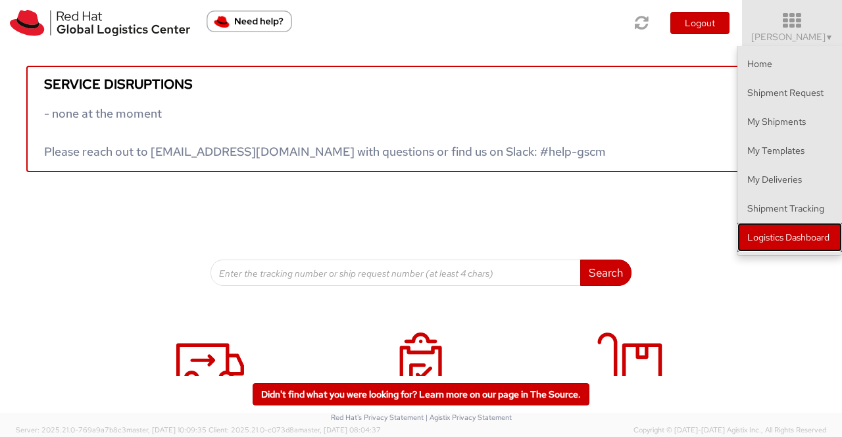
click at [797, 245] on link "Logistics Dashboard" at bounding box center [789, 237] width 105 height 29
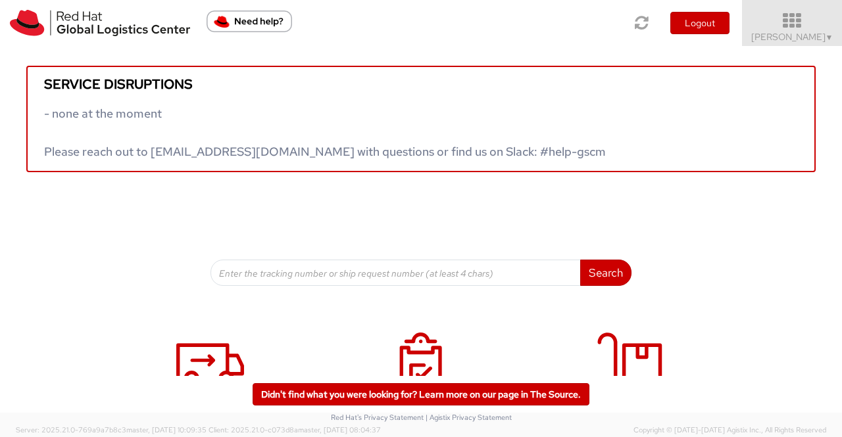
click at [825, 39] on span "▼" at bounding box center [829, 37] width 8 height 11
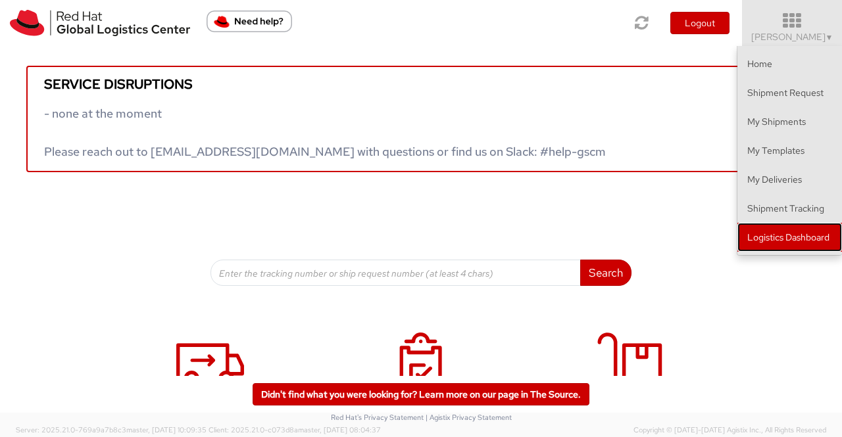
click at [776, 243] on link "Logistics Dashboard" at bounding box center [789, 237] width 105 height 29
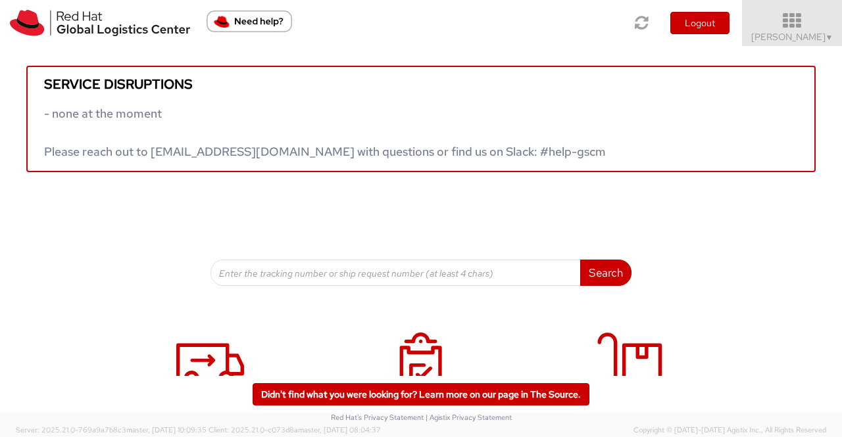
click at [832, 34] on span "▼" at bounding box center [829, 37] width 8 height 11
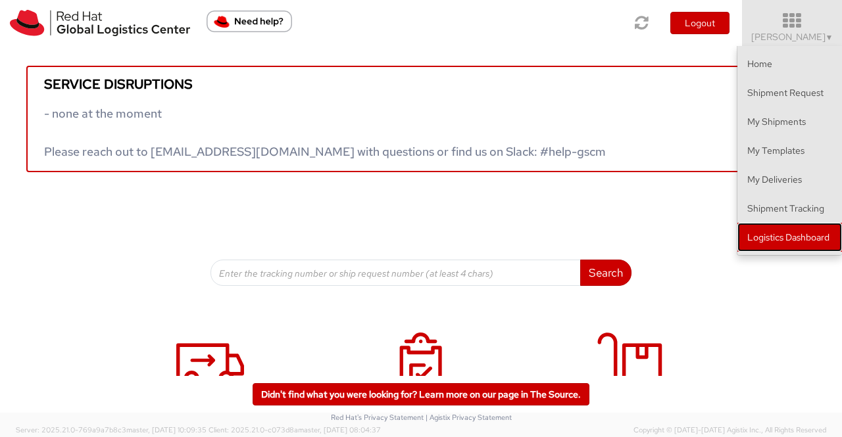
click at [805, 235] on link "Logistics Dashboard" at bounding box center [789, 237] width 105 height 29
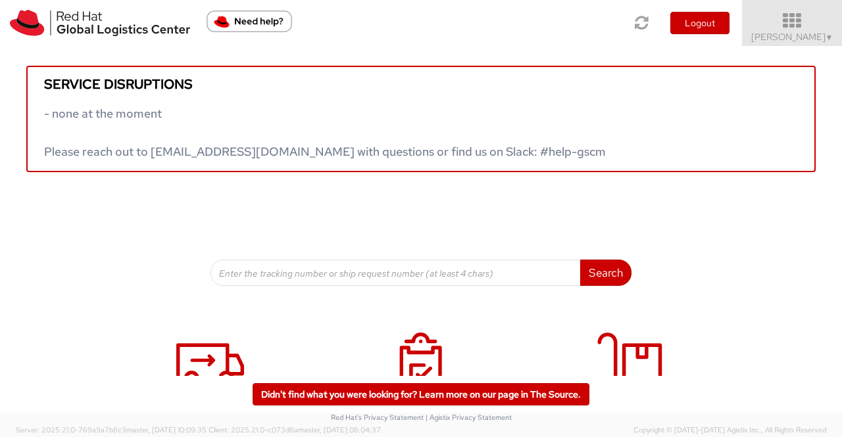
click at [825, 37] on span "▼" at bounding box center [829, 37] width 8 height 11
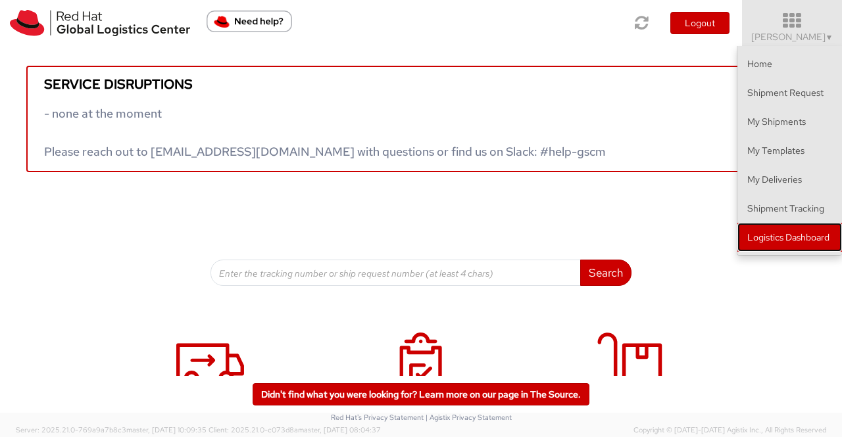
click at [803, 227] on link "Logistics Dashboard" at bounding box center [789, 237] width 105 height 29
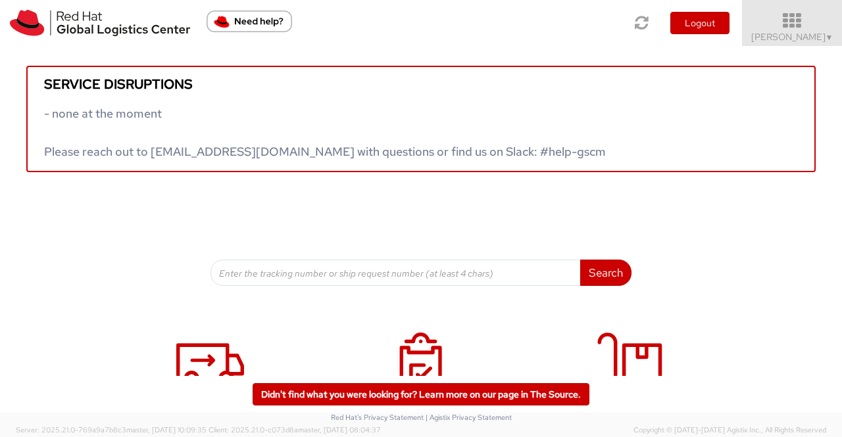
click at [778, 32] on span "Sumitra Hansdah ▼" at bounding box center [792, 37] width 82 height 12
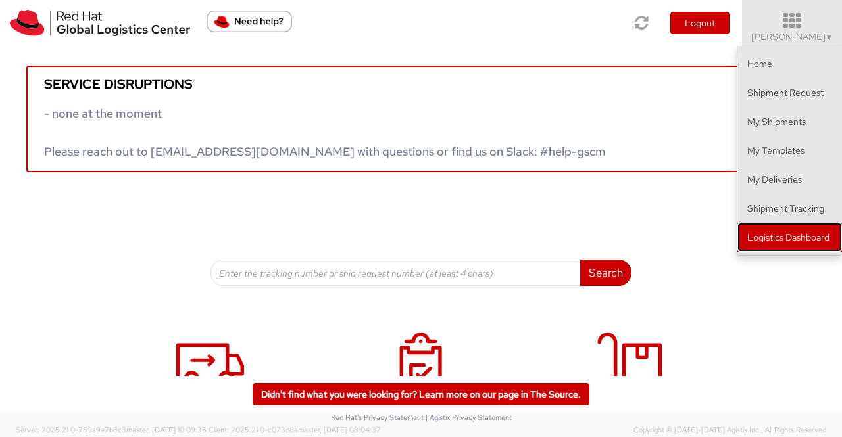
click at [782, 233] on link "Logistics Dashboard" at bounding box center [789, 237] width 105 height 29
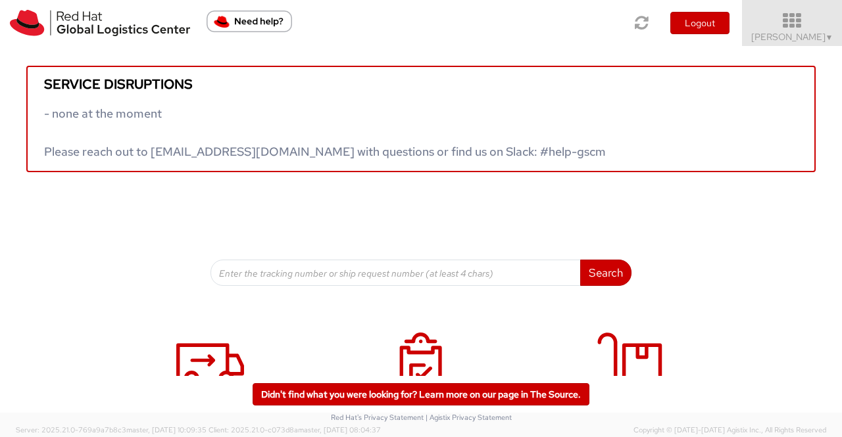
click at [767, 40] on span "Sumitra Hansdah ▼" at bounding box center [792, 37] width 82 height 12
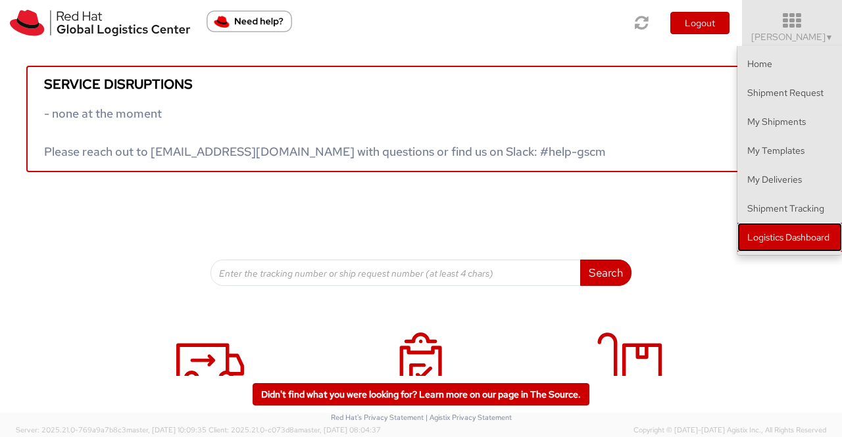
click at [754, 238] on link "Logistics Dashboard" at bounding box center [789, 237] width 105 height 29
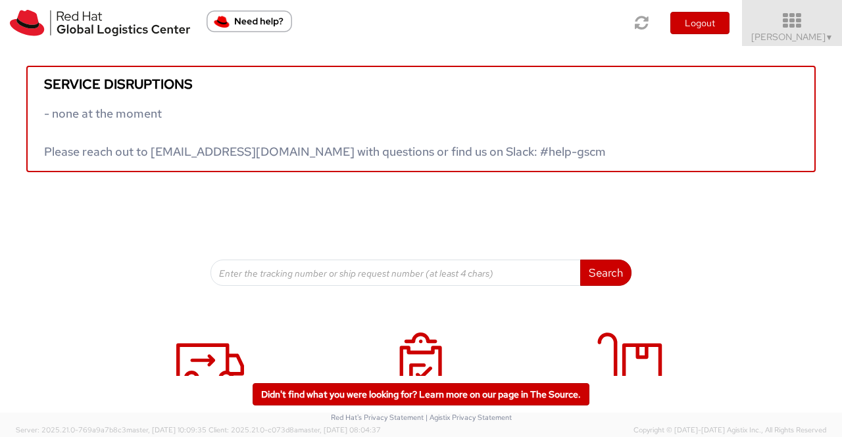
click at [761, 39] on span "Sumitra Hansdah ▼" at bounding box center [792, 37] width 82 height 12
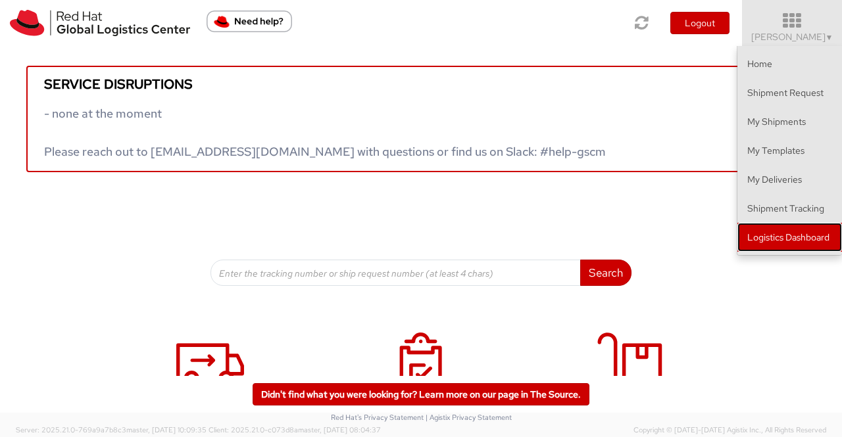
click at [796, 239] on link "Logistics Dashboard" at bounding box center [789, 237] width 105 height 29
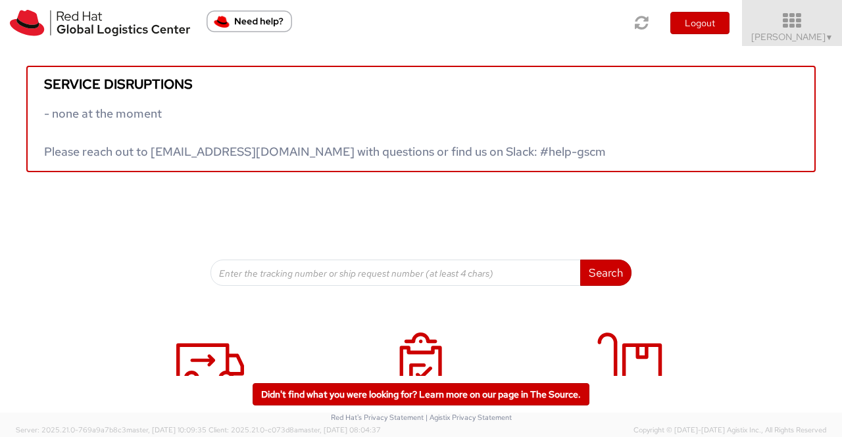
click at [820, 34] on span "Sumitra Hansdah ▼" at bounding box center [792, 37] width 82 height 12
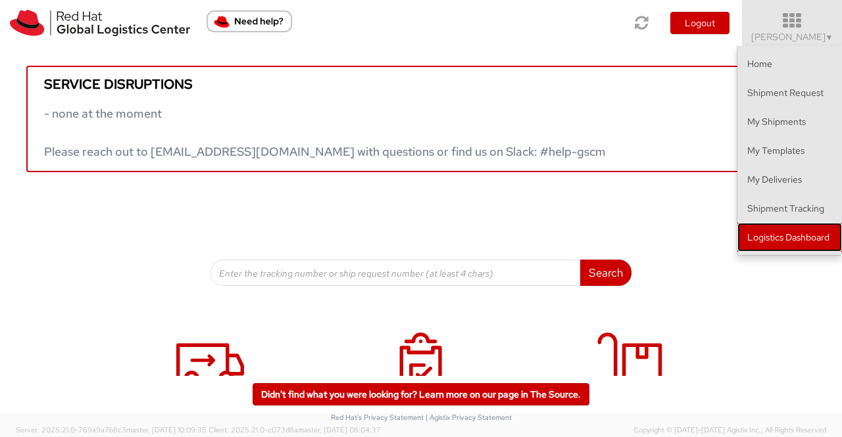
click at [772, 237] on link "Logistics Dashboard" at bounding box center [789, 237] width 105 height 29
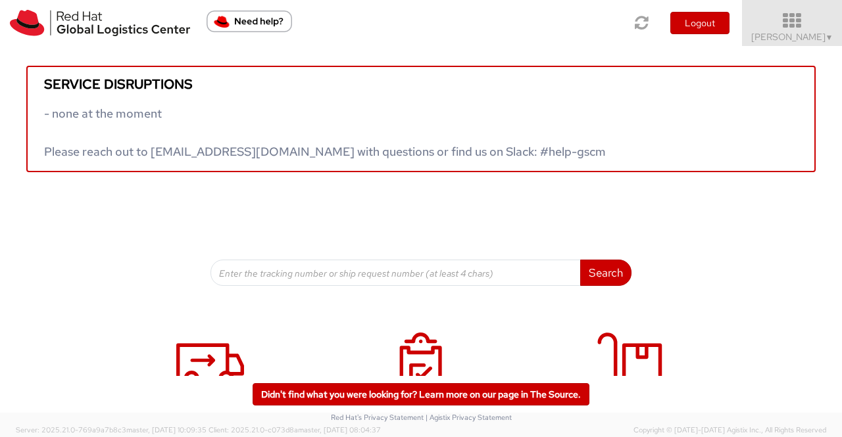
click at [820, 38] on span "Sumitra Hansdah ▼" at bounding box center [792, 37] width 82 height 12
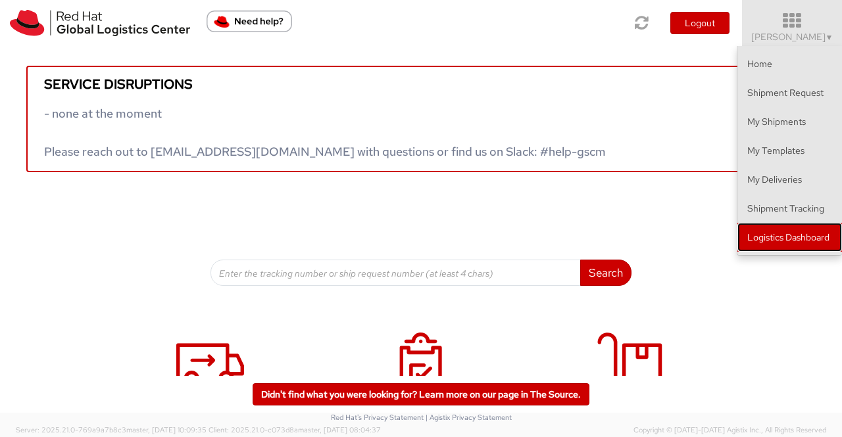
click at [775, 247] on link "Logistics Dashboard" at bounding box center [789, 237] width 105 height 29
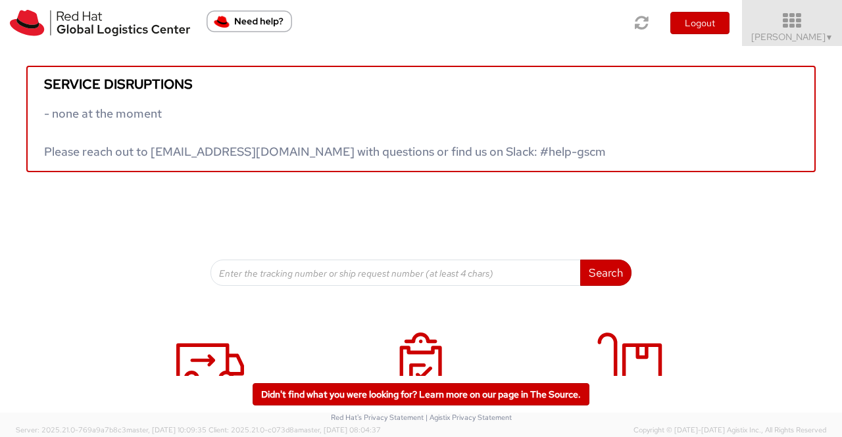
click at [813, 34] on span "Sumitra Hansdah ▼" at bounding box center [792, 37] width 82 height 12
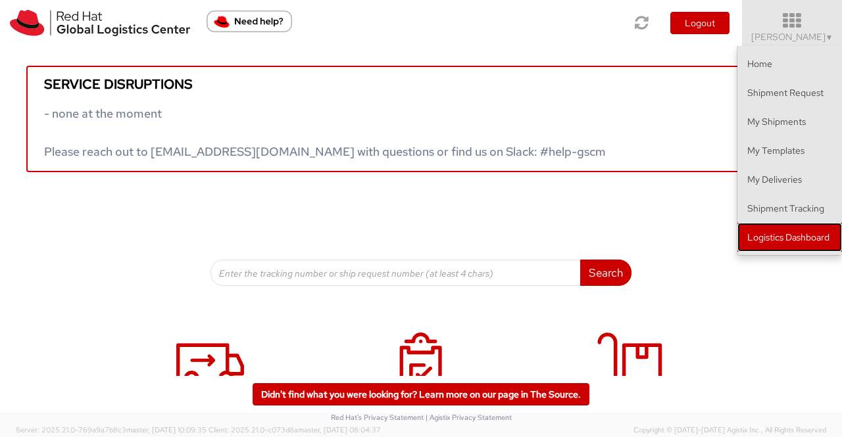
click at [811, 235] on link "Logistics Dashboard" at bounding box center [789, 237] width 105 height 29
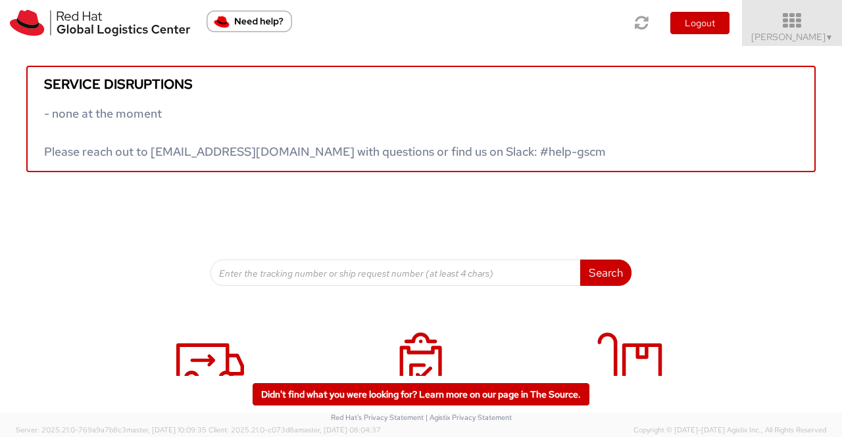
click at [803, 35] on span "Sumitra Hansdah ▼" at bounding box center [792, 37] width 82 height 12
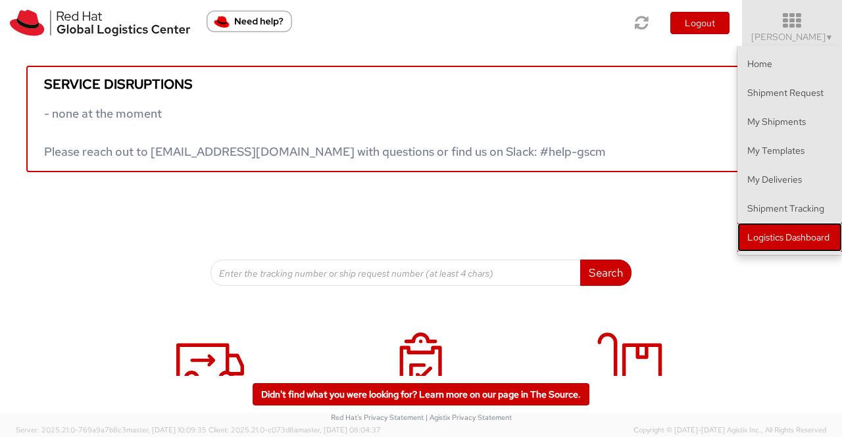
click at [800, 237] on link "Logistics Dashboard" at bounding box center [789, 237] width 105 height 29
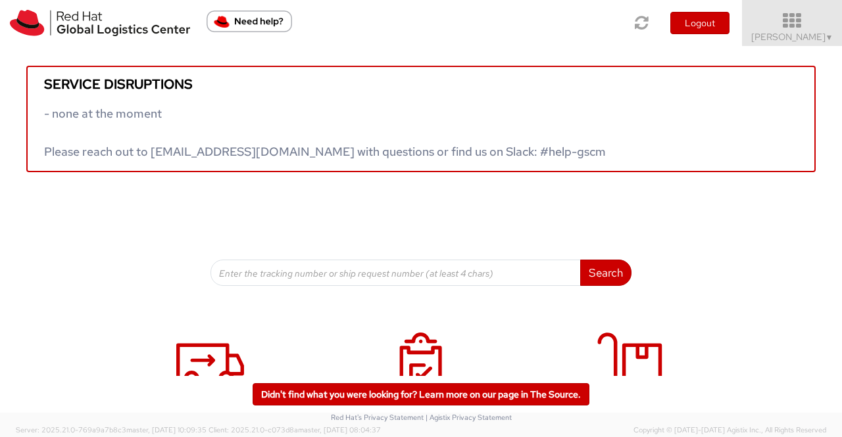
click at [828, 34] on span "▼" at bounding box center [829, 37] width 8 height 11
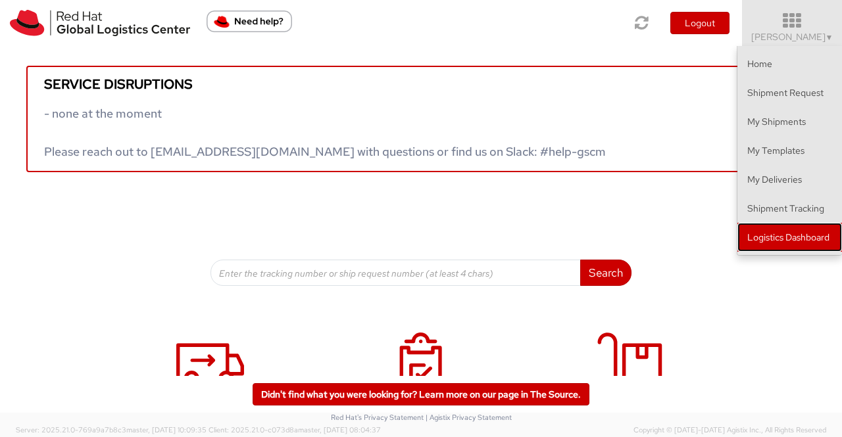
click at [805, 235] on link "Logistics Dashboard" at bounding box center [789, 237] width 105 height 29
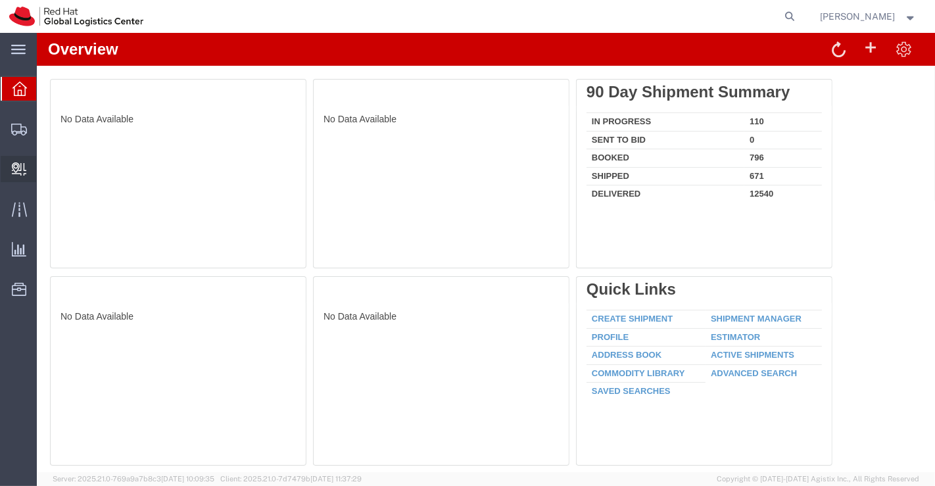
click at [0, 0] on span "Create Delivery" at bounding box center [0, 0] width 0 height 0
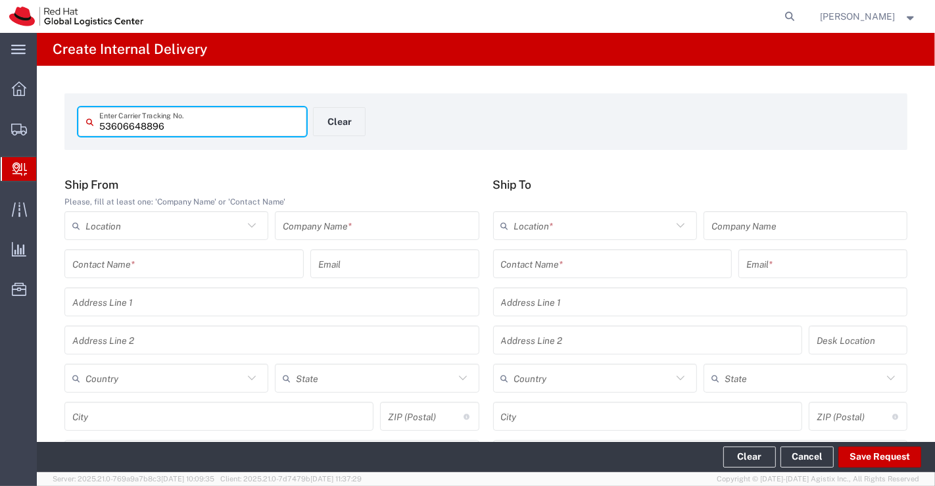
type input "53606648896"
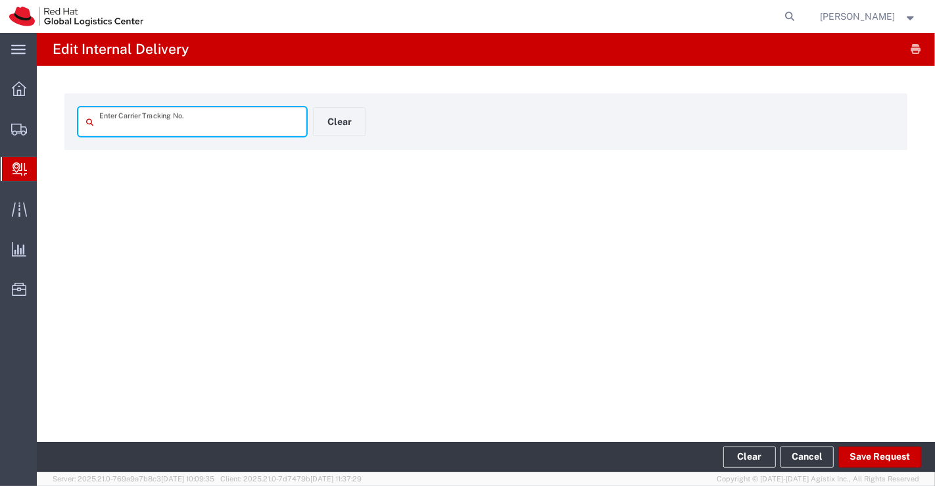
type input "53606648896"
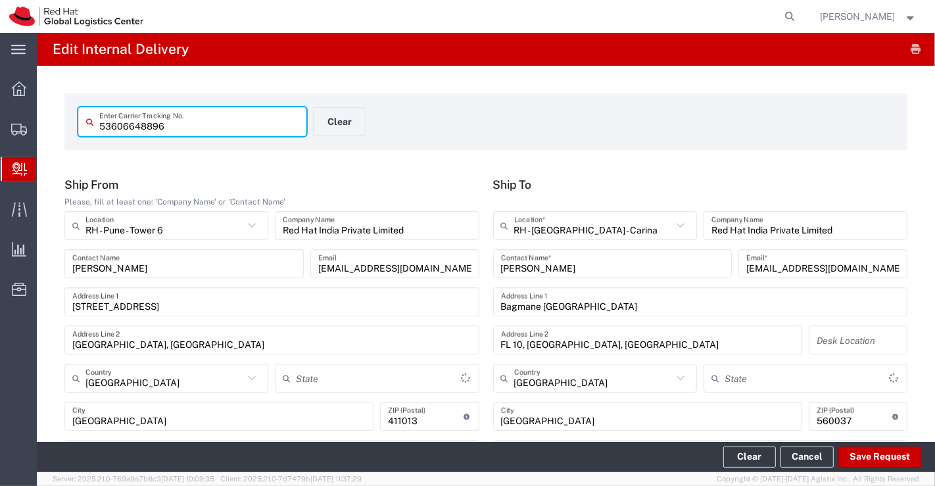
type input "Your Packaging"
type input "Mahārāshtra"
type input "Ground"
type input "[GEOGRAPHIC_DATA]"
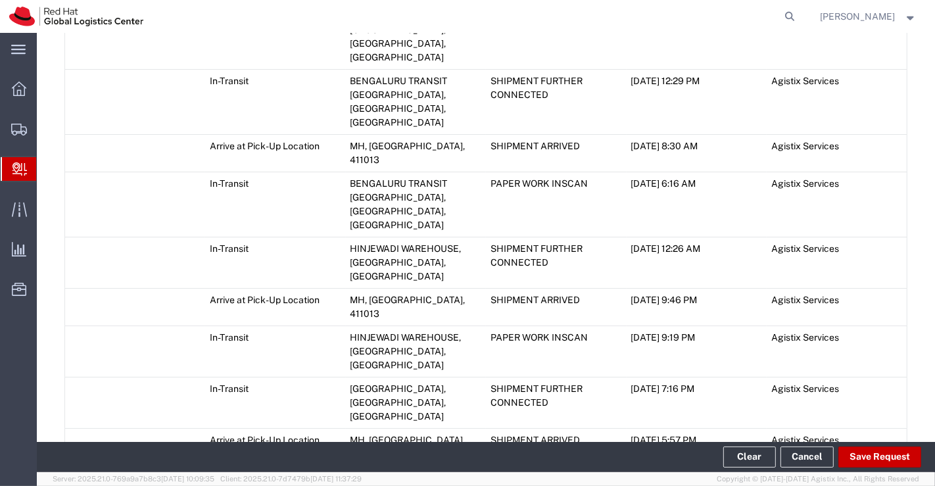
scroll to position [930, 0]
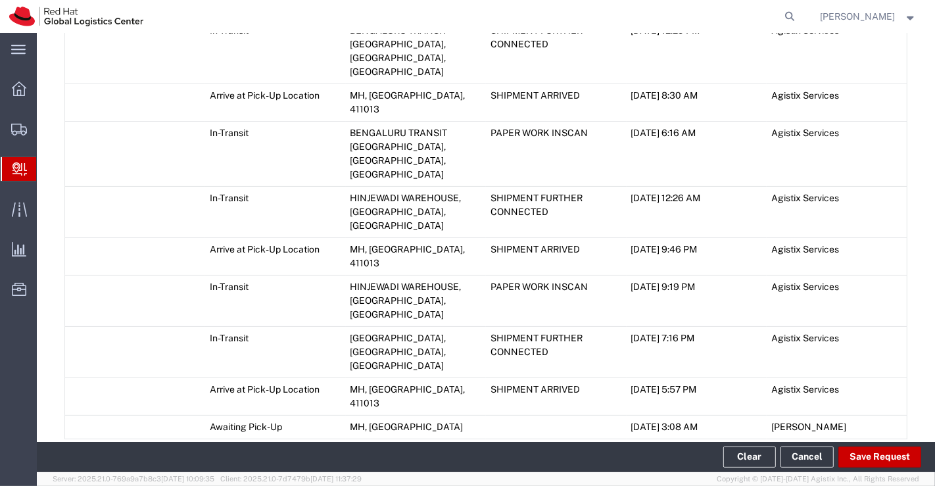
click at [69, 450] on icon at bounding box center [70, 454] width 12 height 9
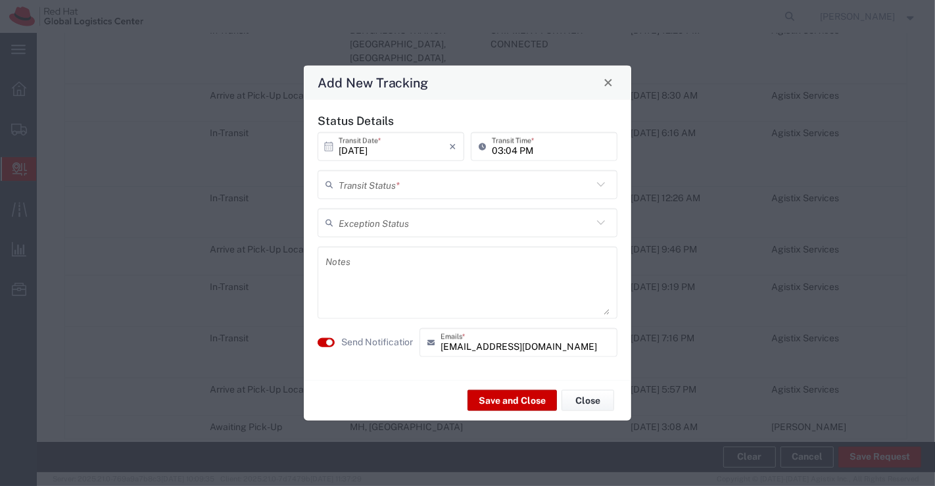
click at [596, 184] on icon at bounding box center [600, 184] width 17 height 17
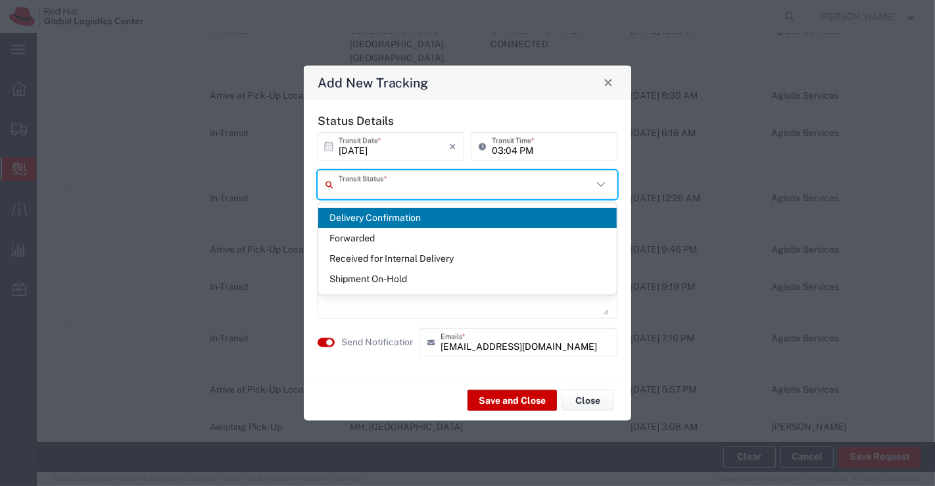
click at [588, 217] on span "Delivery Confirmation" at bounding box center [467, 218] width 299 height 20
type input "Delivery Confirmation"
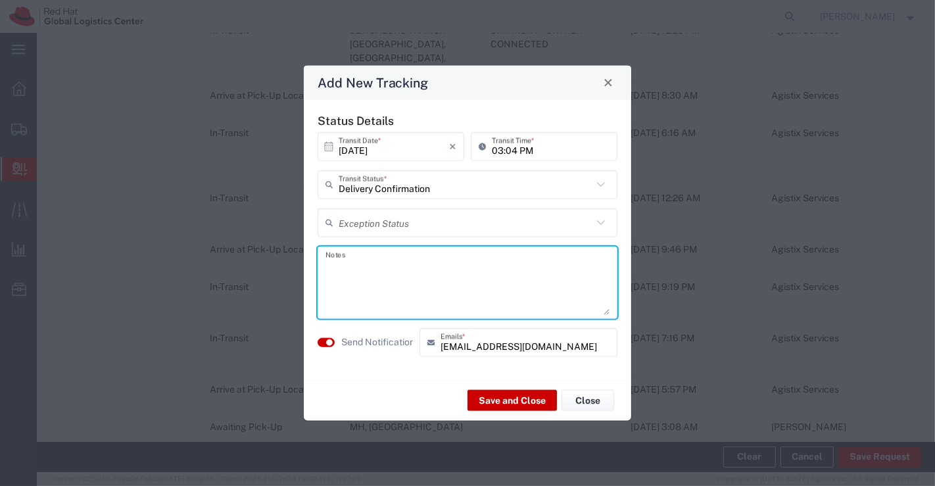
click at [454, 272] on textarea at bounding box center [467, 282] width 284 height 64
type textarea "package collected on [DATE]."
click at [531, 400] on button "Save and Close" at bounding box center [511, 400] width 89 height 21
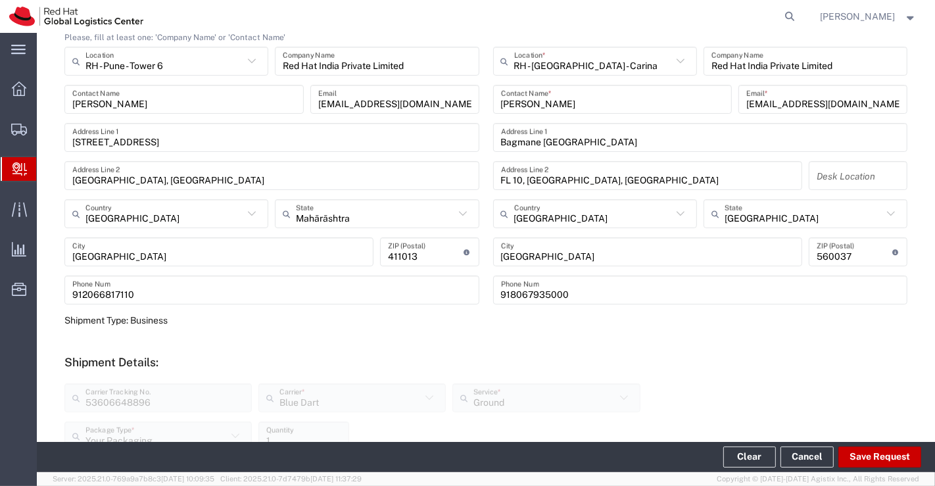
scroll to position [163, 0]
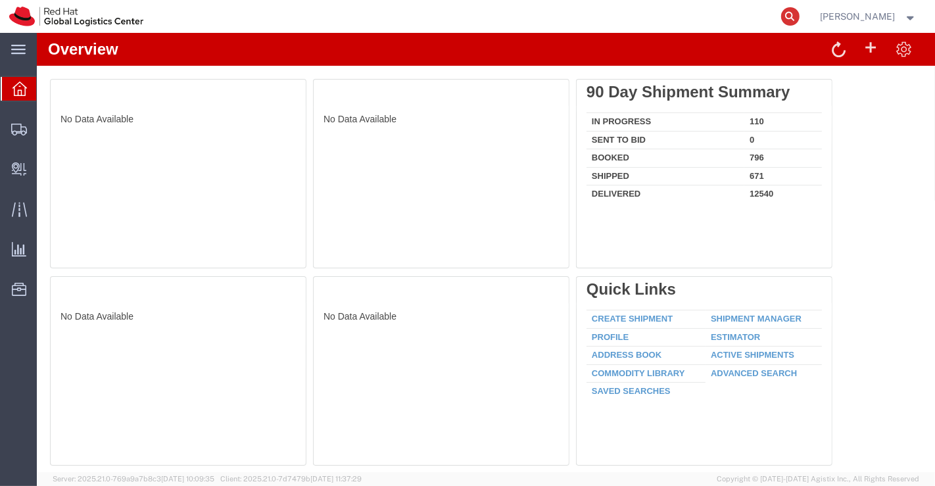
click at [795, 14] on icon at bounding box center [790, 16] width 18 height 18
paste input "20902332360"
type input "20902332360"
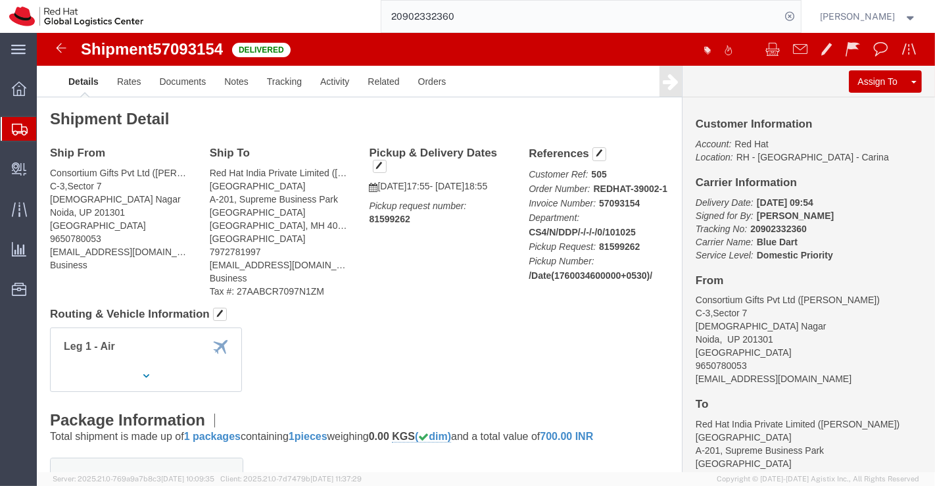
drag, startPoint x: 818, startPoint y: 67, endPoint x: 754, endPoint y: 1, distance: 92.1
click link "Clone Shipment"
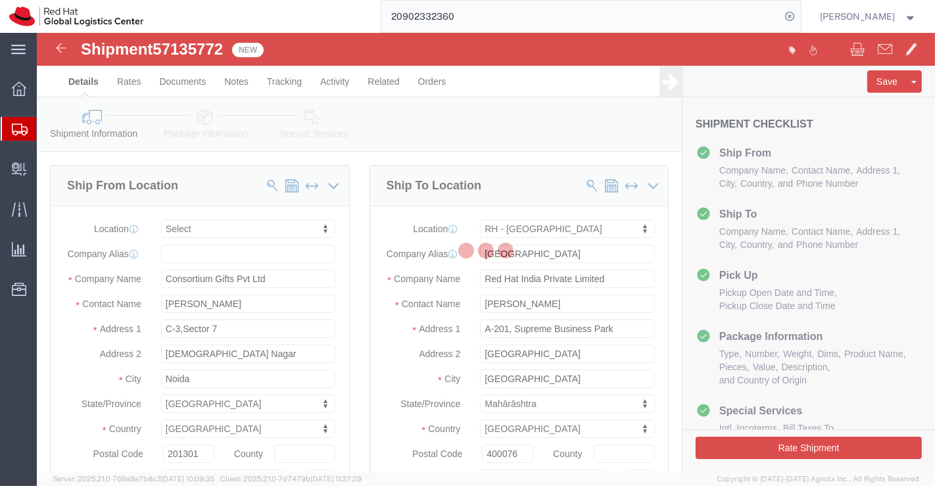
select select
select select "37986"
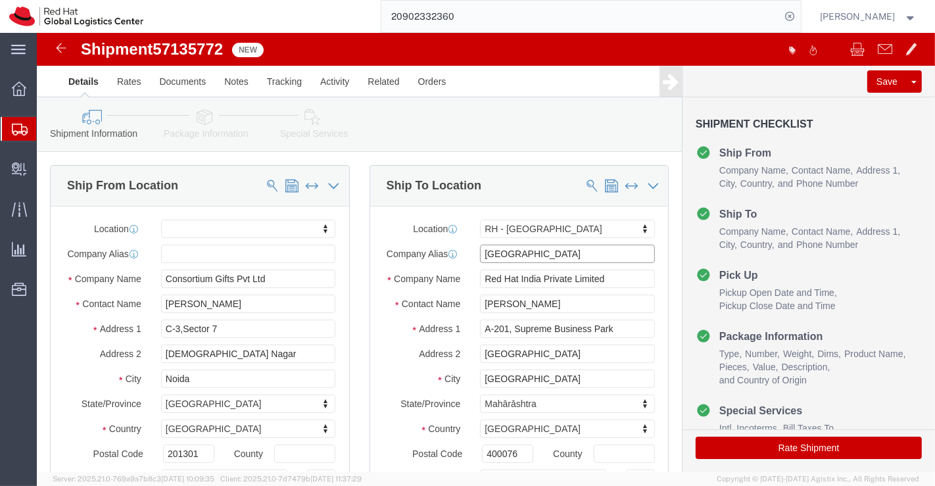
drag, startPoint x: 498, startPoint y: 221, endPoint x: 426, endPoint y: 220, distance: 72.3
click div "Company Alias [GEOGRAPHIC_DATA]"
drag, startPoint x: 598, startPoint y: 257, endPoint x: 429, endPoint y: 255, distance: 169.0
click div "Red Hat India Private Limited"
paste input "[PERSON_NAME]"
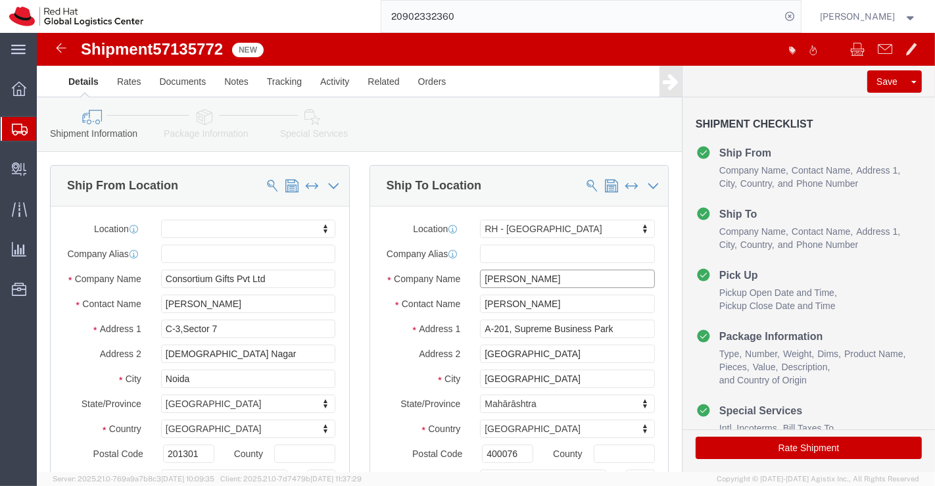
type input "[PERSON_NAME]"
drag, startPoint x: 527, startPoint y: 278, endPoint x: 427, endPoint y: 281, distance: 99.3
click div "[PERSON_NAME]"
paste input "[PERSON_NAME]"
type input "[PERSON_NAME]"
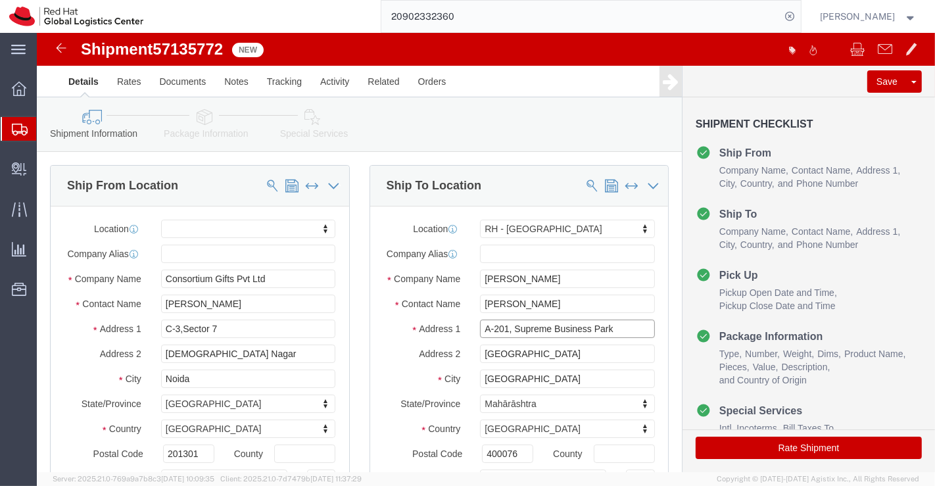
drag, startPoint x: 590, startPoint y: 304, endPoint x: 412, endPoint y: 323, distance: 179.9
click div "Location [GEOGRAPHIC_DATA] - [GEOGRAPHIC_DATA] My Profile Location [GEOGRAPHIC_…"
paste input "Falt 511 A Block, [PERSON_NAME],Bandlaguda Jagir,"
type input "Falt 511 A Block, [PERSON_NAME],Bandlaguda Jagir,"
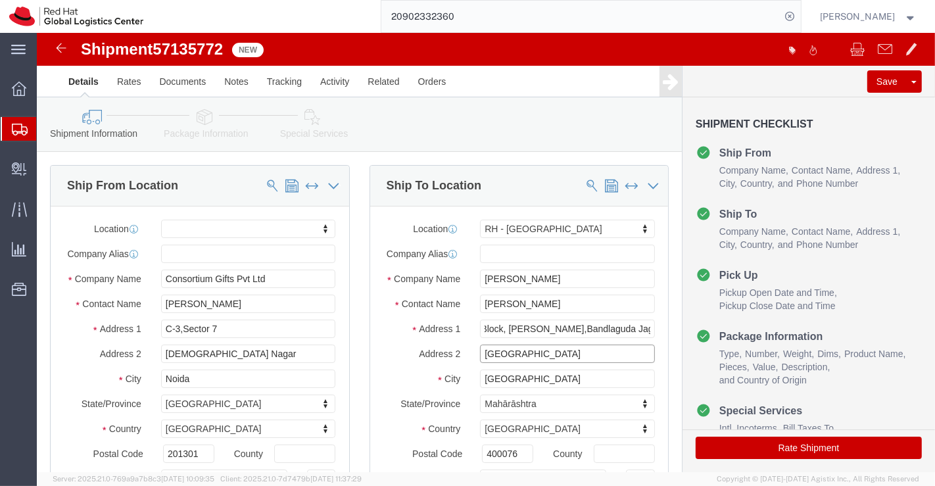
select select
drag, startPoint x: 539, startPoint y: 327, endPoint x: 431, endPoint y: 334, distance: 107.4
click div "[GEOGRAPHIC_DATA]"
click input "Falt 511 A Block, Giridhari Avigna,Bandlaguda Jagir,"
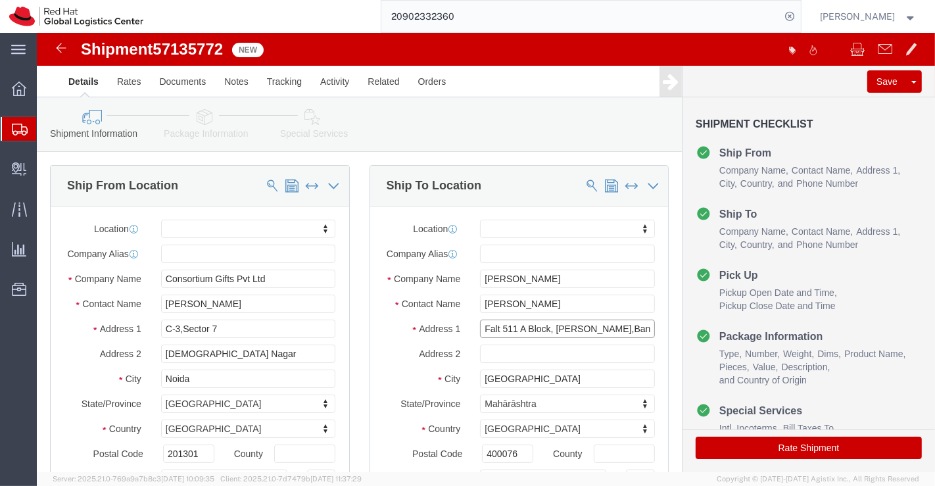
scroll to position [0, 47]
drag, startPoint x: 579, startPoint y: 304, endPoint x: 619, endPoint y: 304, distance: 39.5
click div "Falt 511 A Block, Giridhari Avigna,Bandlaguda Jagir,"
type input "Falt 511 A Block, Giridhari Avigna,"
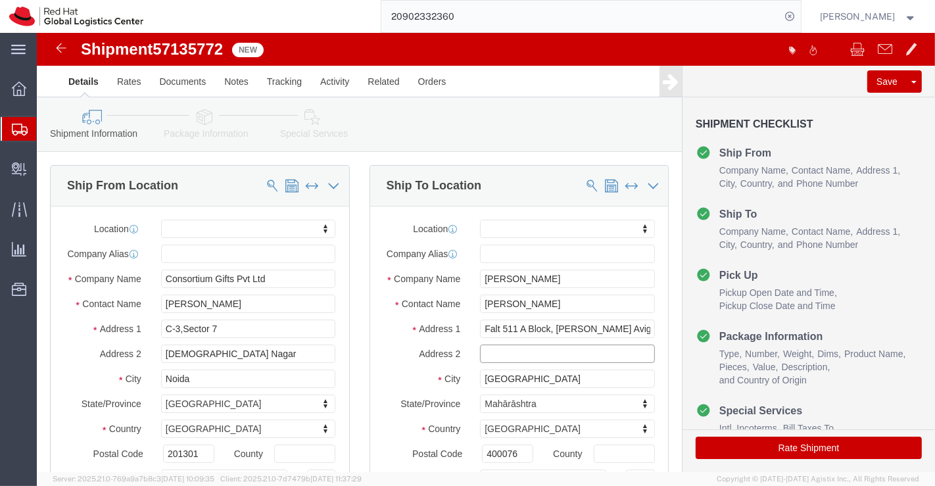
select select
click input "text"
paste input "Bandlaguda Jagir,"
type input "Bandlaguda Jagir,"
drag, startPoint x: 498, startPoint y: 356, endPoint x: 398, endPoint y: 356, distance: 99.9
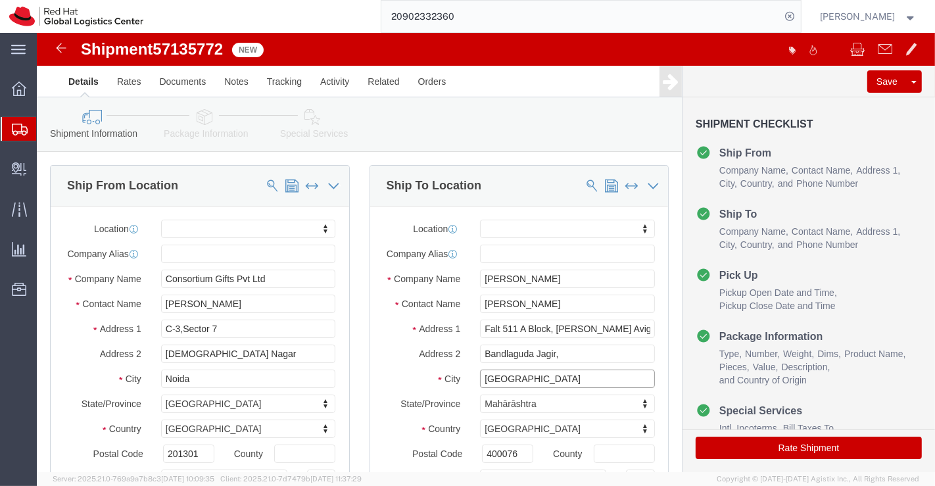
click div "City MUMBAI"
paste input "Hyderabad"
type input "Hyderabad"
select select
type input "Te"
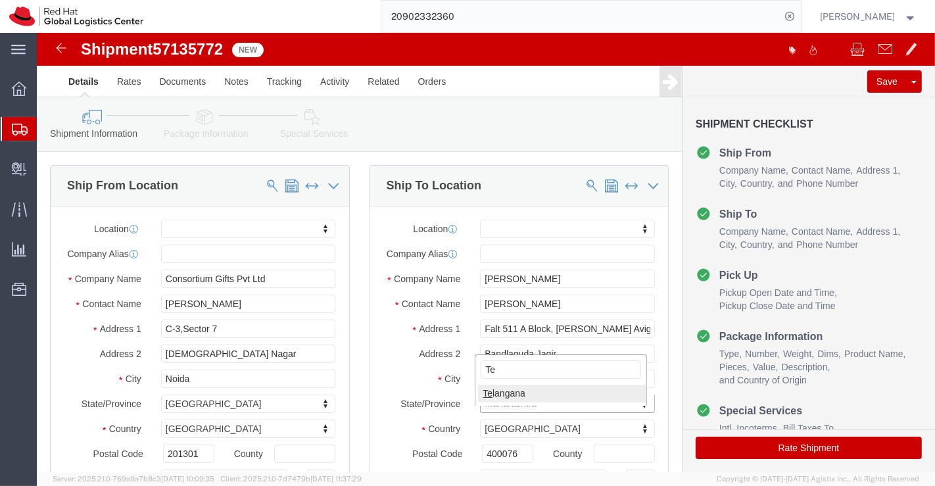
select select
select select "TG"
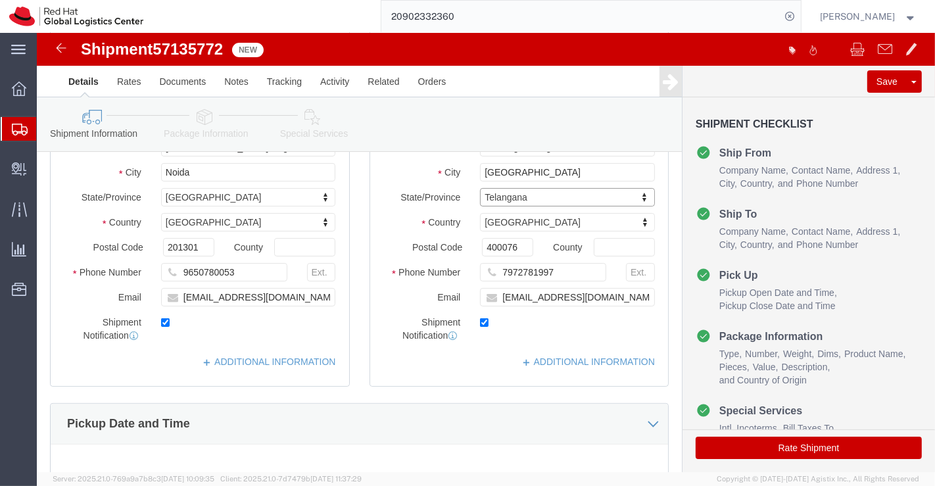
scroll to position [219, 0]
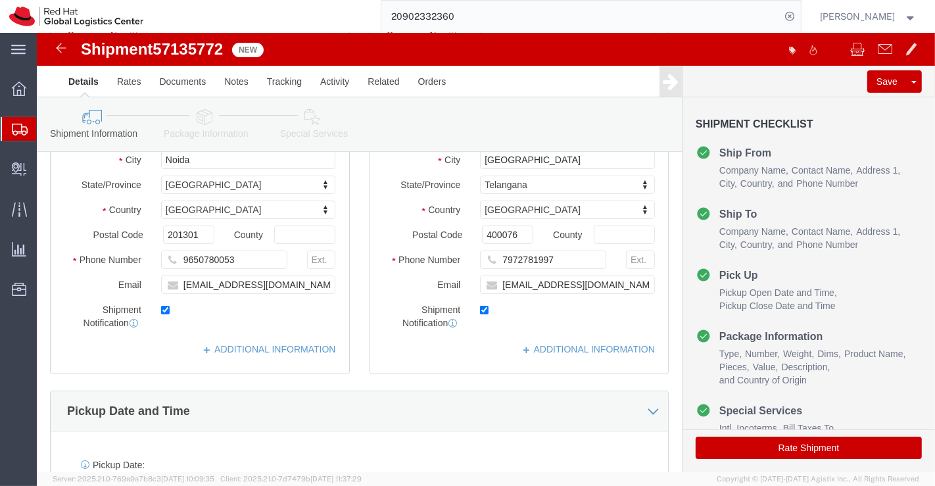
drag, startPoint x: 491, startPoint y: 209, endPoint x: 448, endPoint y: 208, distance: 42.7
click div "400076"
drag, startPoint x: 477, startPoint y: 209, endPoint x: 435, endPoint y: 207, distance: 42.1
click div "400076"
paste input "500086"
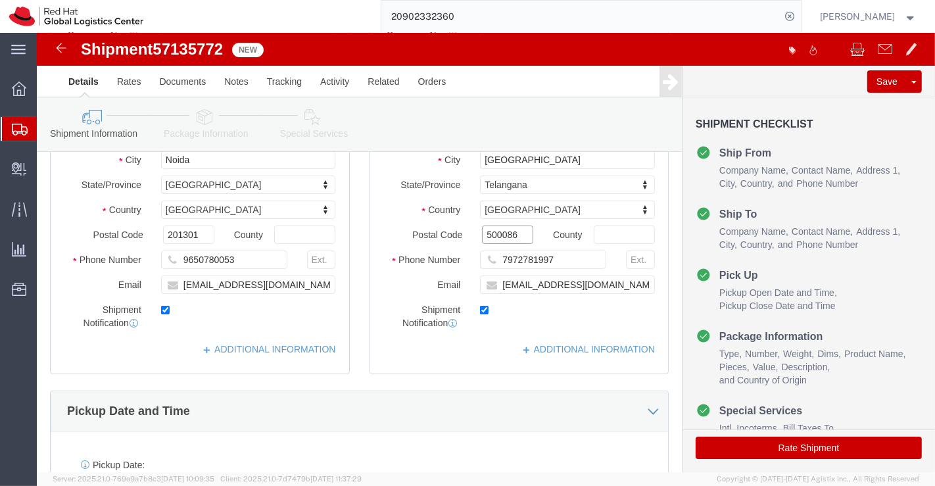
type input "500086"
select select
drag, startPoint x: 531, startPoint y: 242, endPoint x: 454, endPoint y: 248, distance: 77.8
click div "7972781997"
paste input "9000016387"
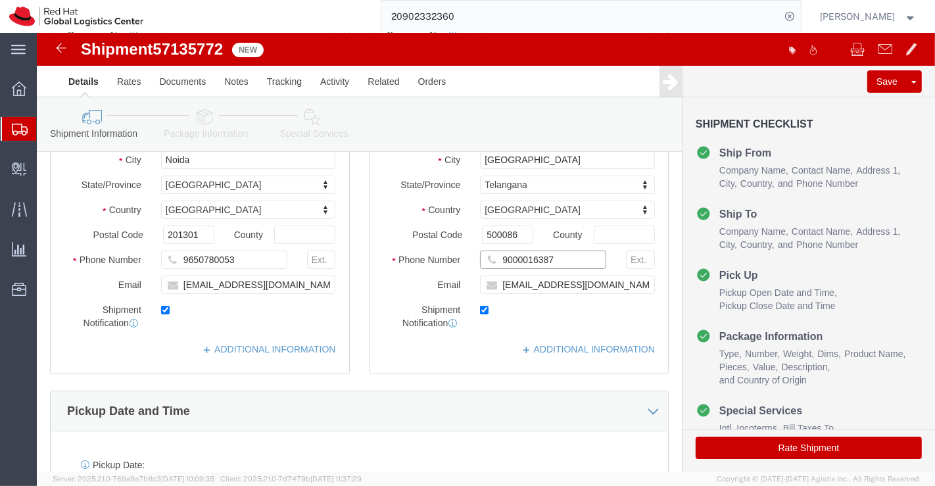
type input "9000016387"
drag, startPoint x: 581, startPoint y: 261, endPoint x: 462, endPoint y: 260, distance: 119.0
click input "ntatwadi@redhat.com"
checkbox input "false"
paste input "btenczar@redhat.com"
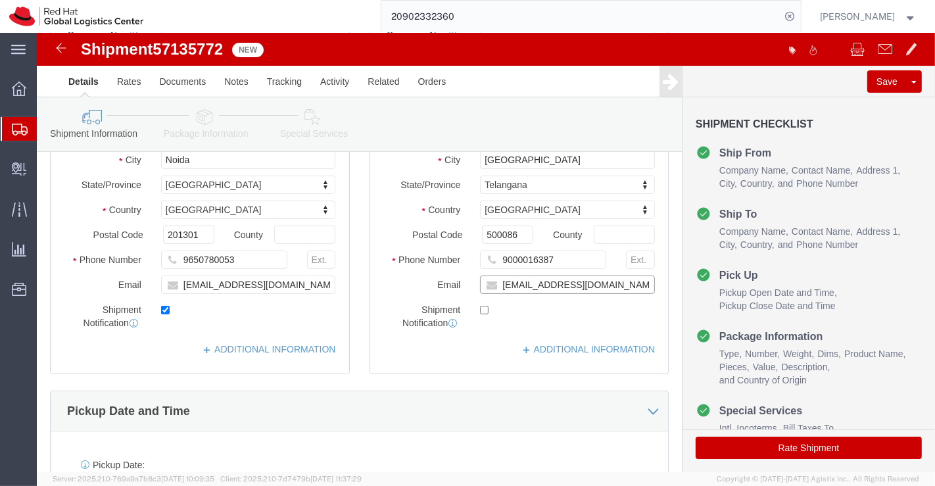
type input "btenczar@redhat.com"
click input "checkbox"
checkbox input "true"
click div "Location My Profile Location RH - Amsterdam - MSO RH - Amsterdam Data Center RH…"
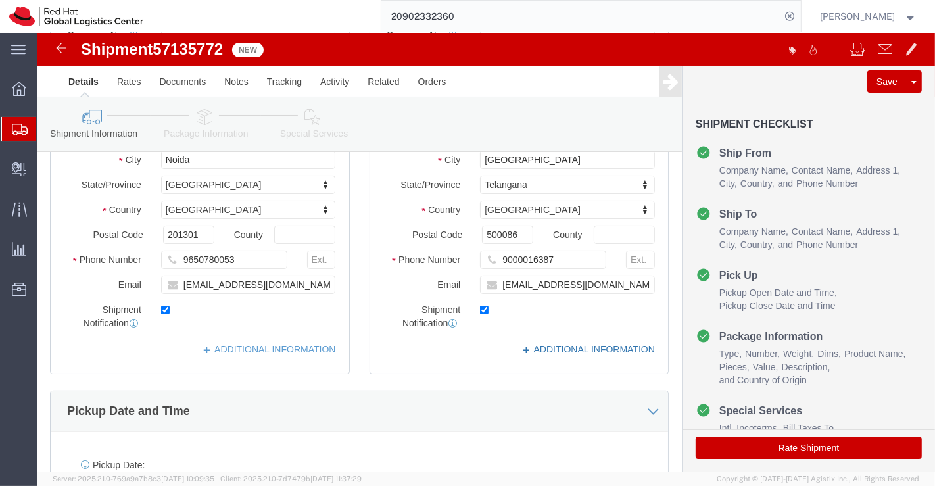
click link "ADDITIONAL INFORMATION"
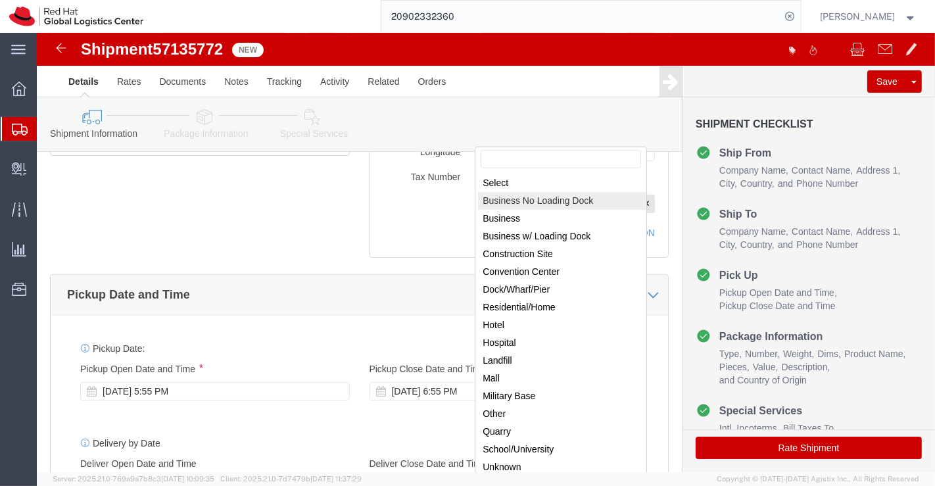
scroll to position [438, 0]
select select "HOME"
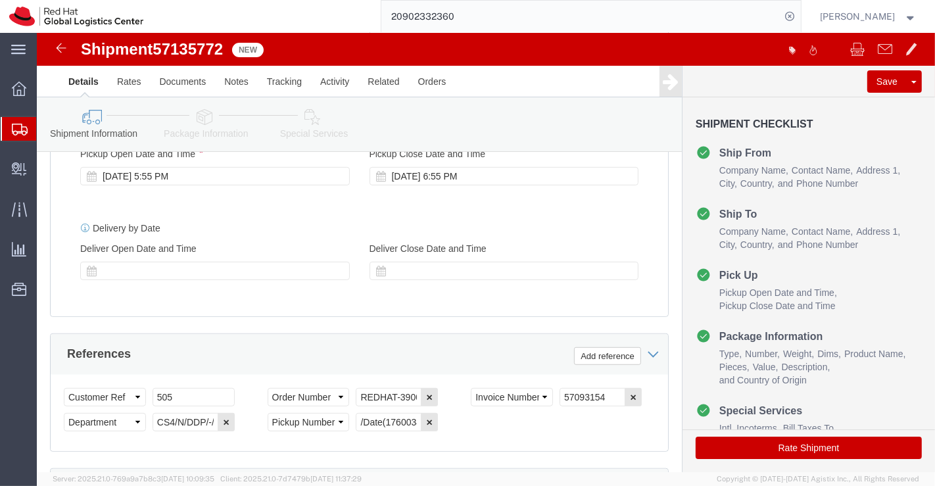
scroll to position [803, 0]
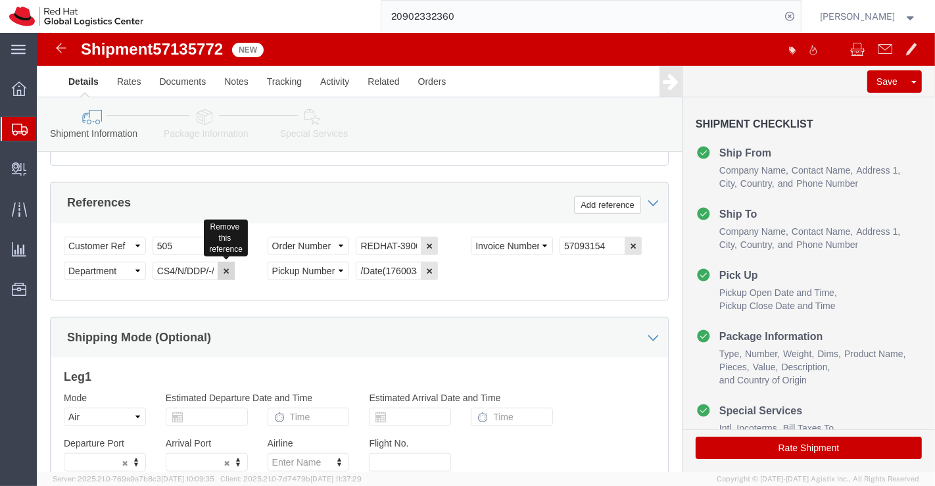
click icon "button"
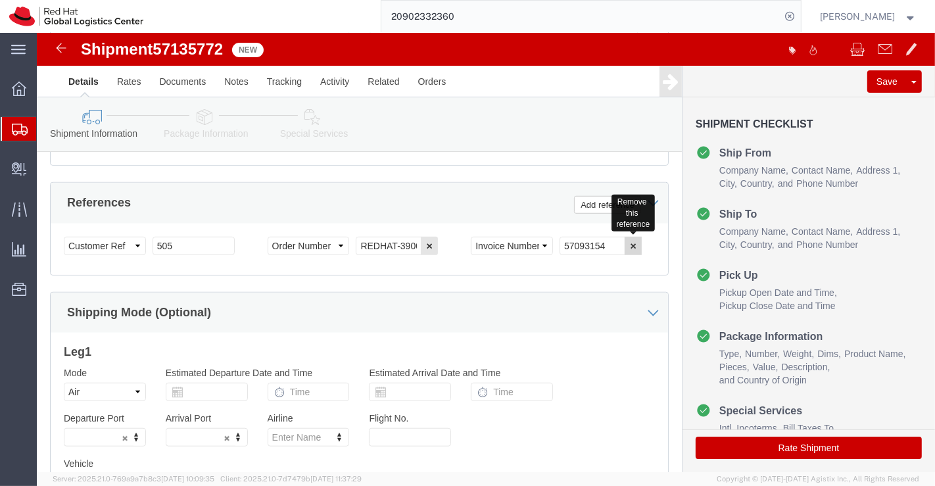
drag, startPoint x: 590, startPoint y: 220, endPoint x: 558, endPoint y: 231, distance: 34.1
click icon "button"
drag, startPoint x: 320, startPoint y: 218, endPoint x: 374, endPoint y: 208, distance: 54.8
click div "Select Account Type Activity ID Airline Appointment Number ASN Batch Request # …"
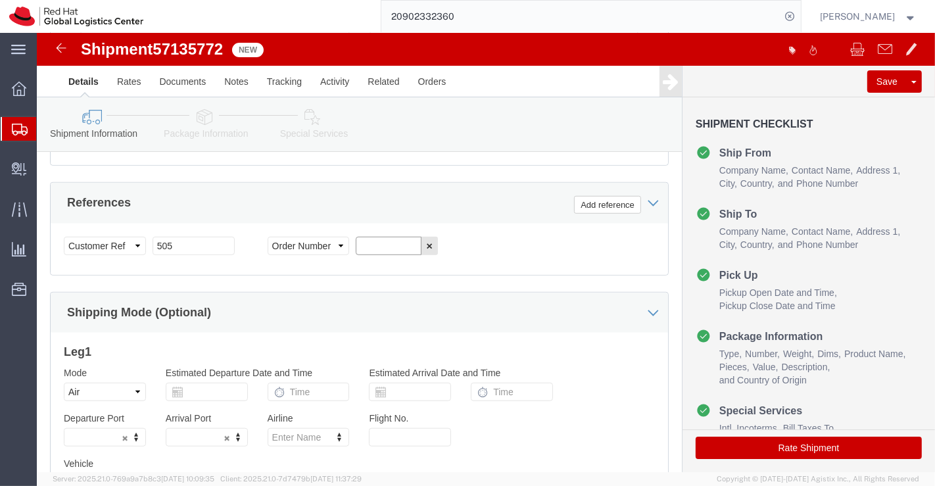
scroll to position [0, 0]
paste input "REDHAT-Naresh"
type input "REDHAT-Naresh"
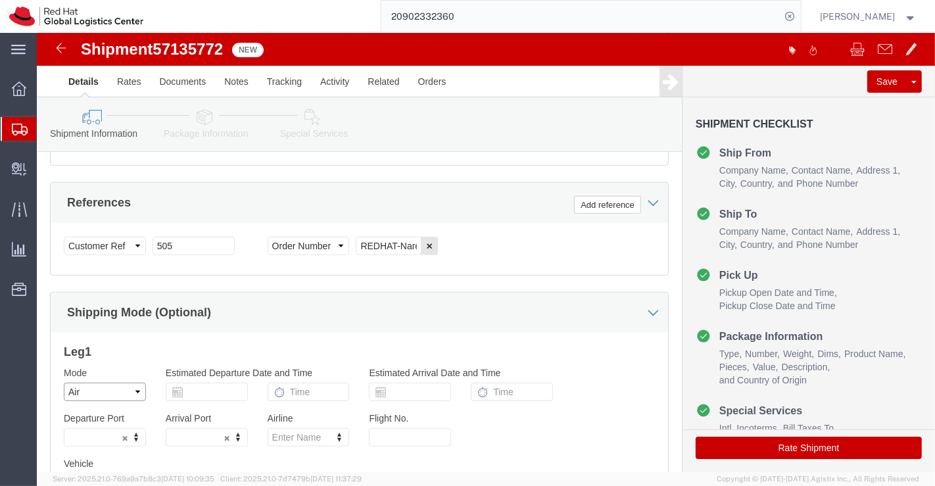
click select "Select Air Less than Truckload Multi-Leg Ocean Freight Rail Small Parcel Truckl…"
select select
click select "Select Air Less than Truckload Multi-Leg Ocean Freight Rail Small Parcel Truckl…"
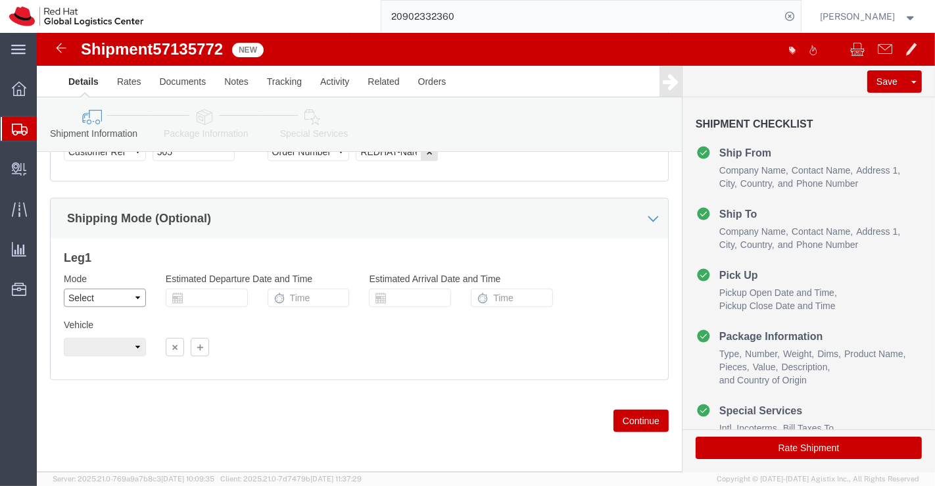
scroll to position [904, 0]
click icon
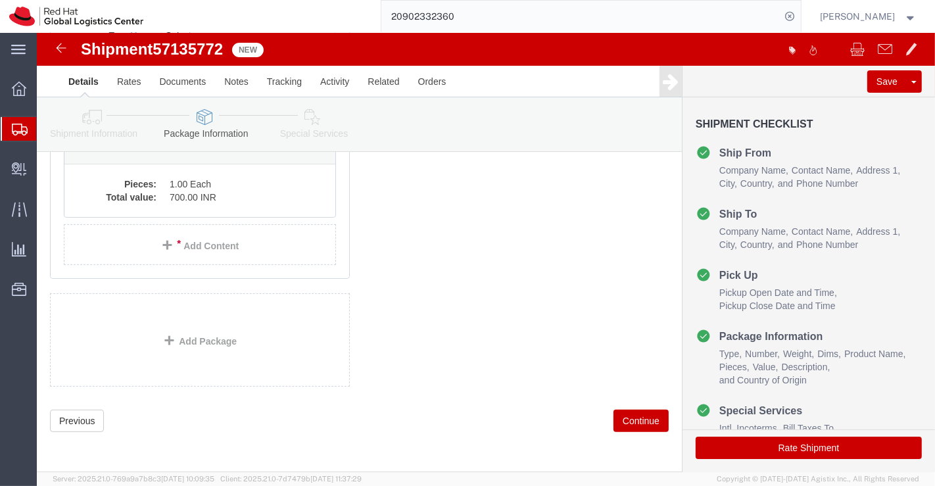
scroll to position [70, 0]
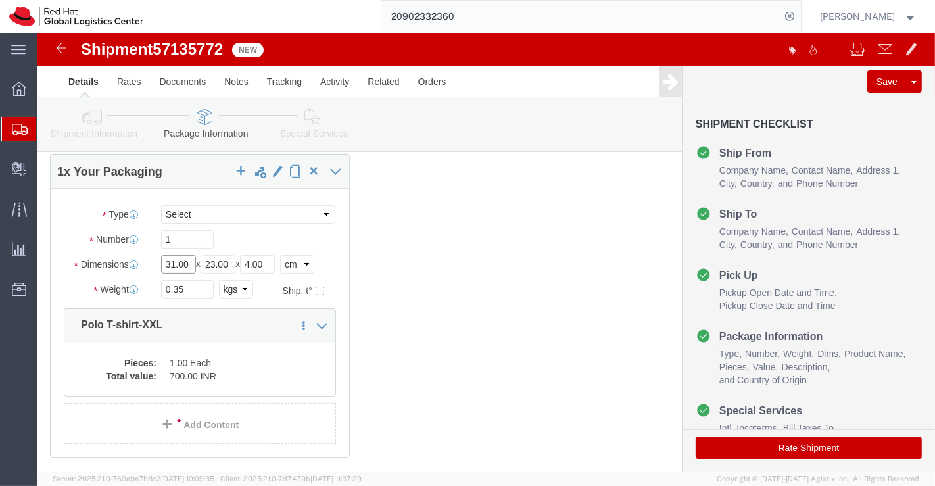
click input "31.00"
type input "29.00"
click input "23.00"
type input "19.00"
click input "4.00"
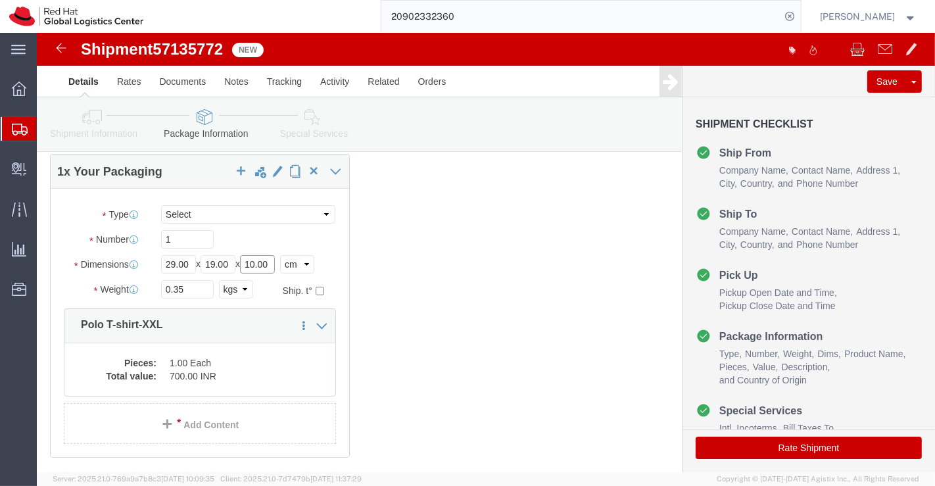
type input "10.00"
click input "0.35"
type input "0.9"
click div "1 x Your Packaging Package Type Select Case(s) Crate(s) Envelope Large Box Medi…"
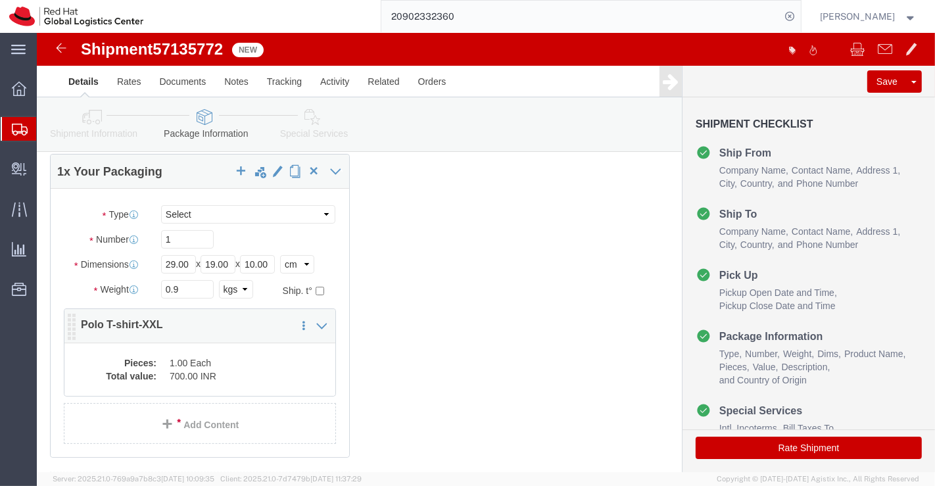
click dd "1.00 Each"
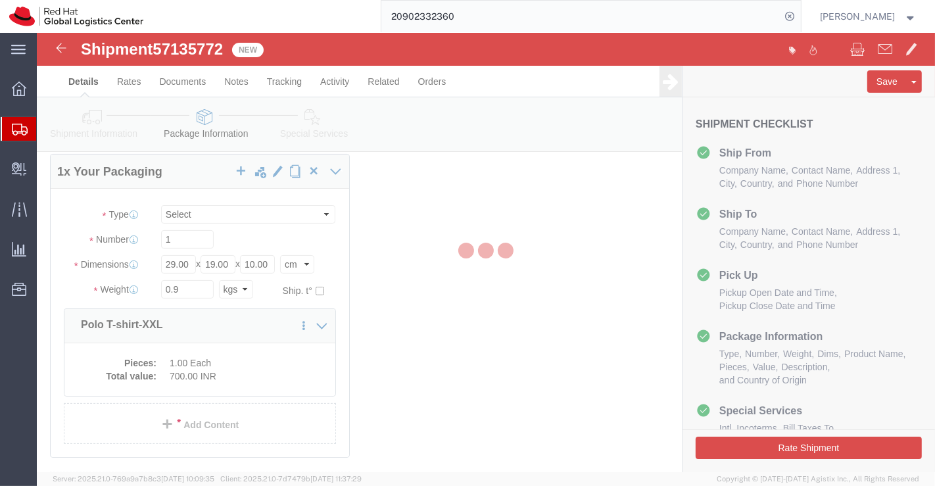
drag, startPoint x: 78, startPoint y: 322, endPoint x: 116, endPoint y: 354, distance: 49.9
click at [116, 354] on div at bounding box center [486, 252] width 898 height 439
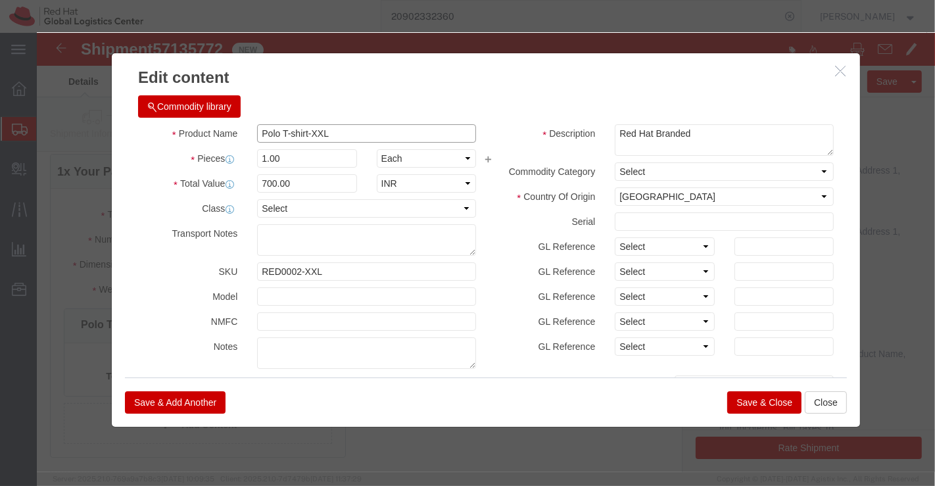
drag, startPoint x: 318, startPoint y: 105, endPoint x: 203, endPoint y: 96, distance: 116.0
click div "Product Name Polo T-shirt-XXL"
paste input "Regular Polo Shirt"
type input "Regular Polo Shirt"
drag, startPoint x: 321, startPoint y: 241, endPoint x: 212, endPoint y: 238, distance: 109.2
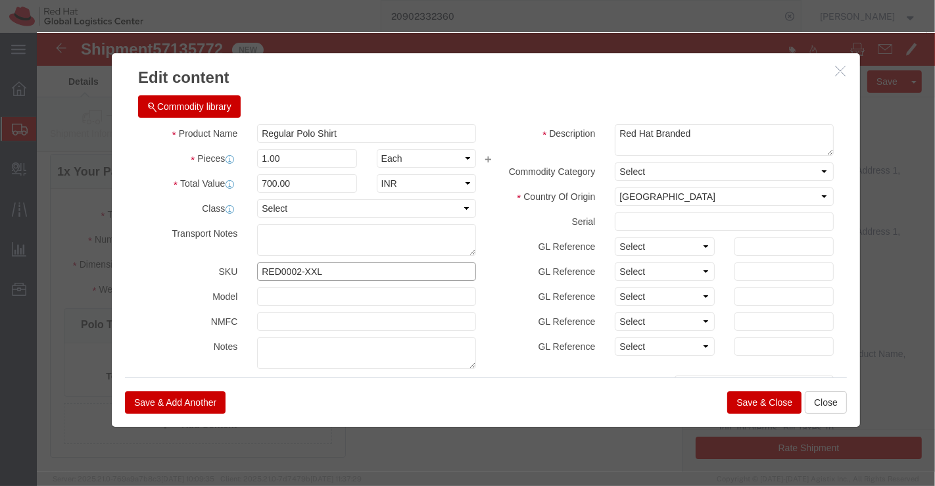
click div "RED0002-XXL"
paste input "Red0002"
type input "Red0002"
click div "Save & Add Another Save & Close Close"
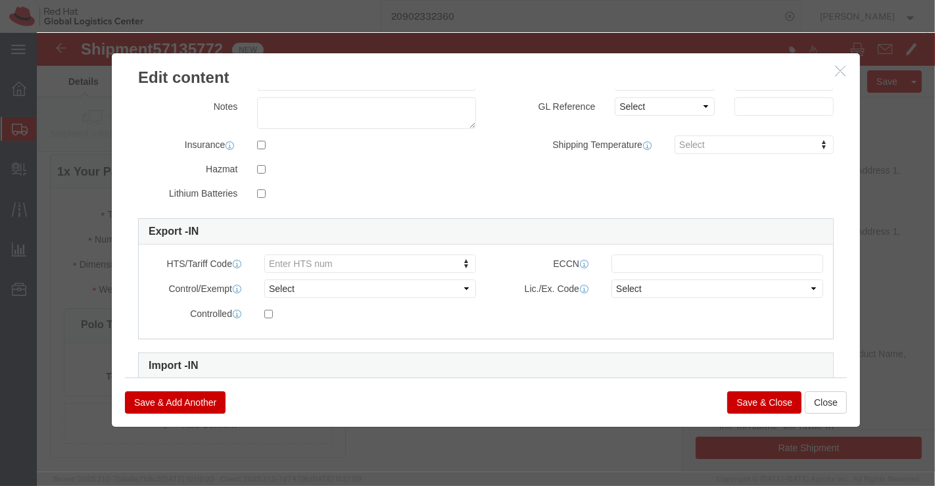
scroll to position [338, 0]
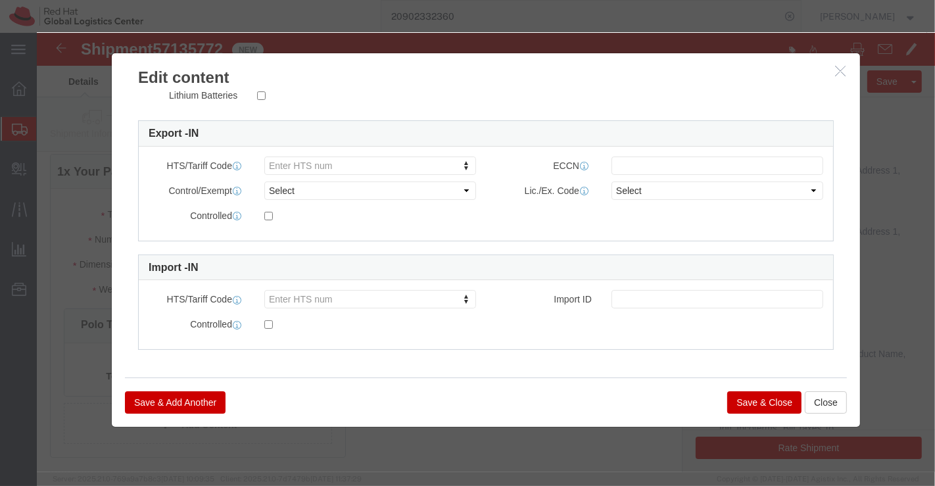
click button "Save & Close"
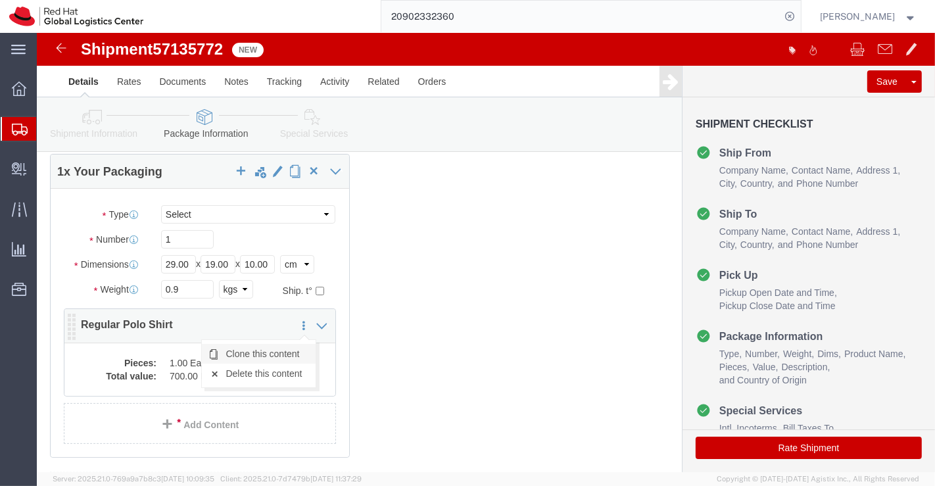
click link "Clone this content"
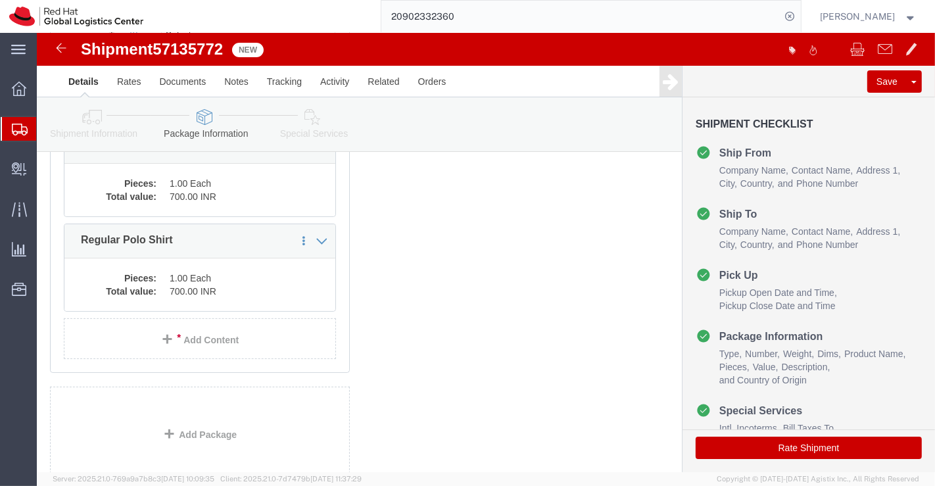
scroll to position [289, 0]
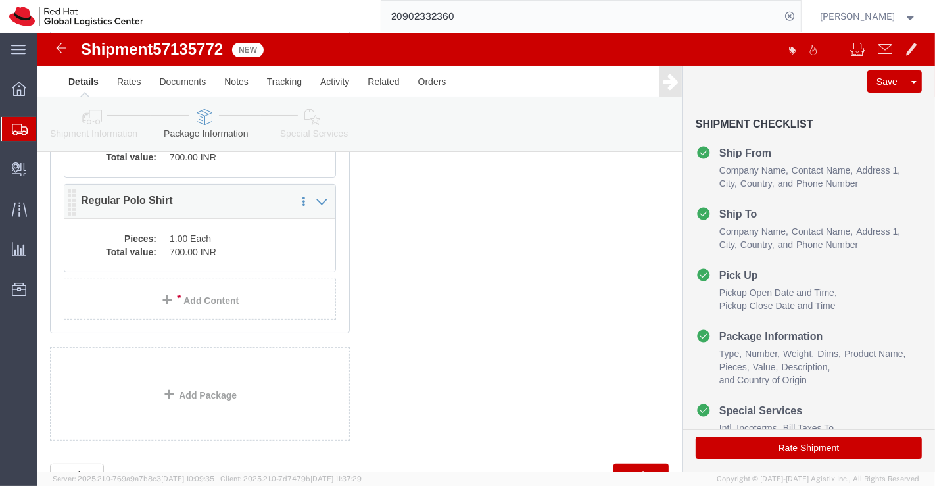
click dd "1.00 Each"
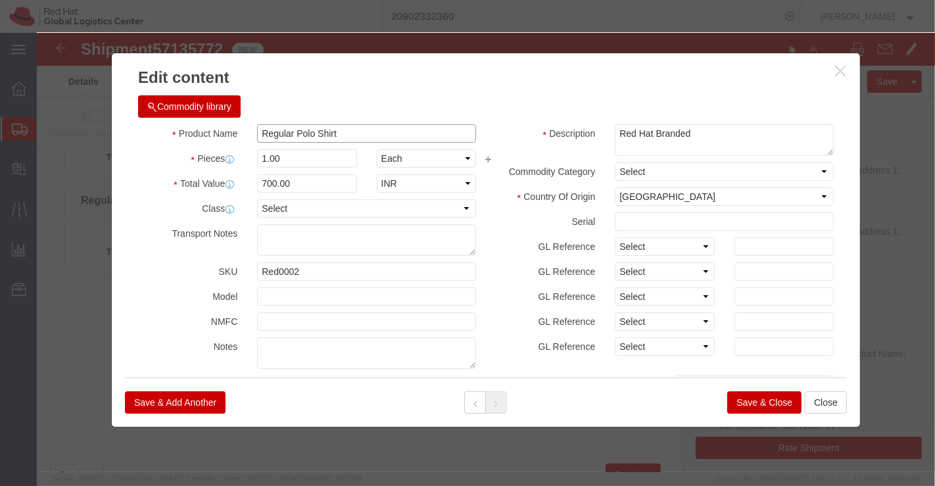
drag, startPoint x: 310, startPoint y: 101, endPoint x: 216, endPoint y: 101, distance: 94.7
click input "Regular Polo Shirt"
paste input "Steel Magic Coffee Mug with Silicone Strap"
type input "Steel Magic Coffee Mug with Silicone Strap"
click input "700.00"
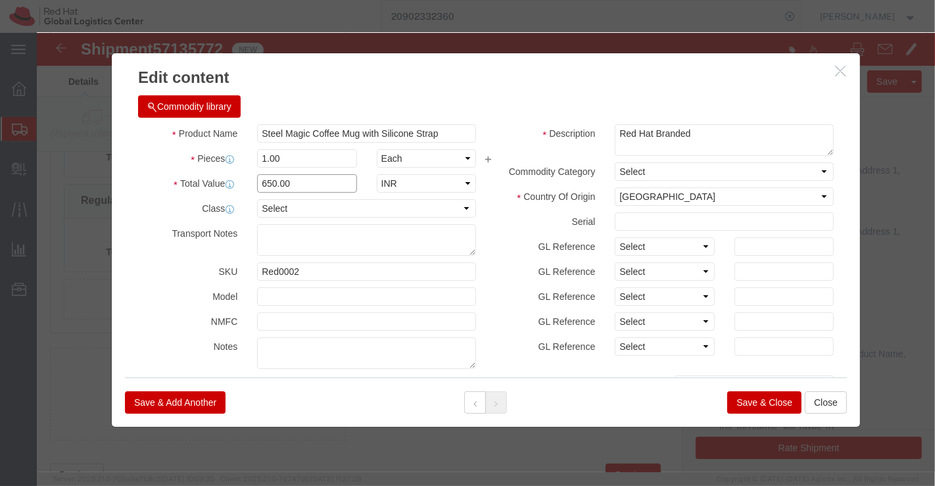
type input "650.00"
drag, startPoint x: 273, startPoint y: 241, endPoint x: 196, endPoint y: 238, distance: 77.0
click div "SKU Red0002"
paste input "Red0007"
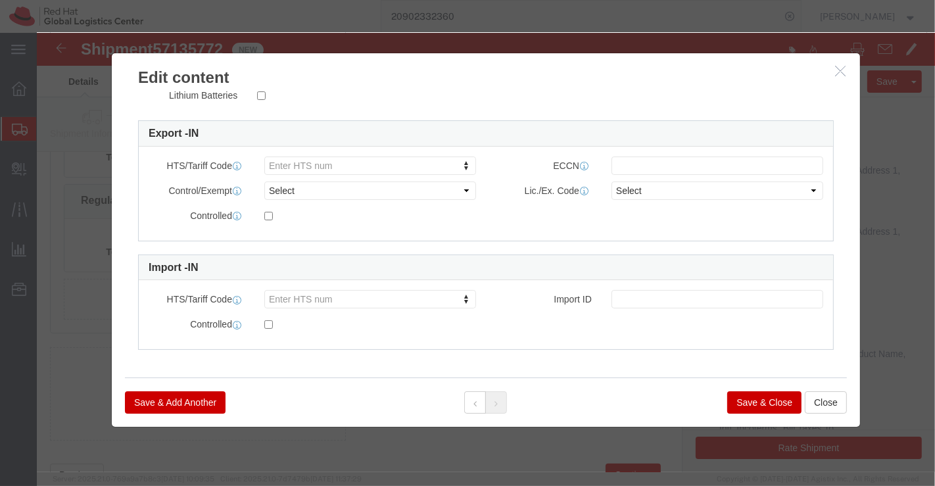
type input "Red0007"
click button "Save & Close"
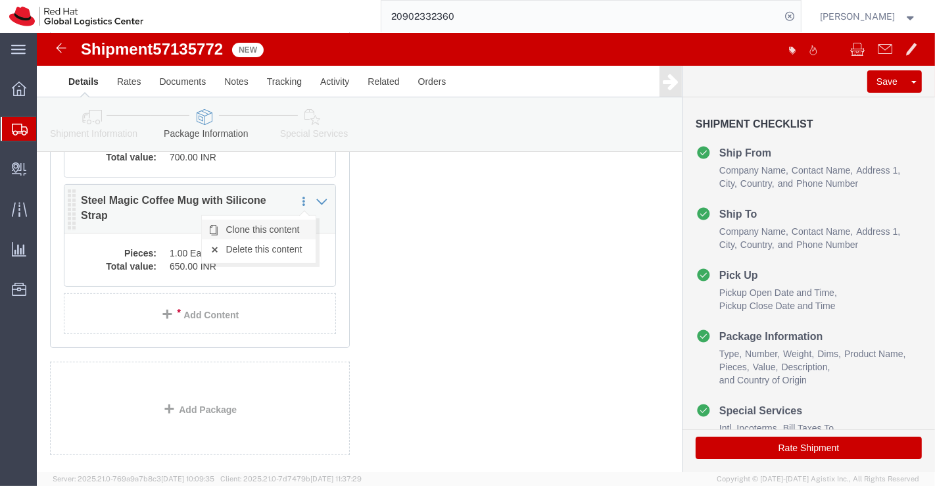
click link "Clone this content"
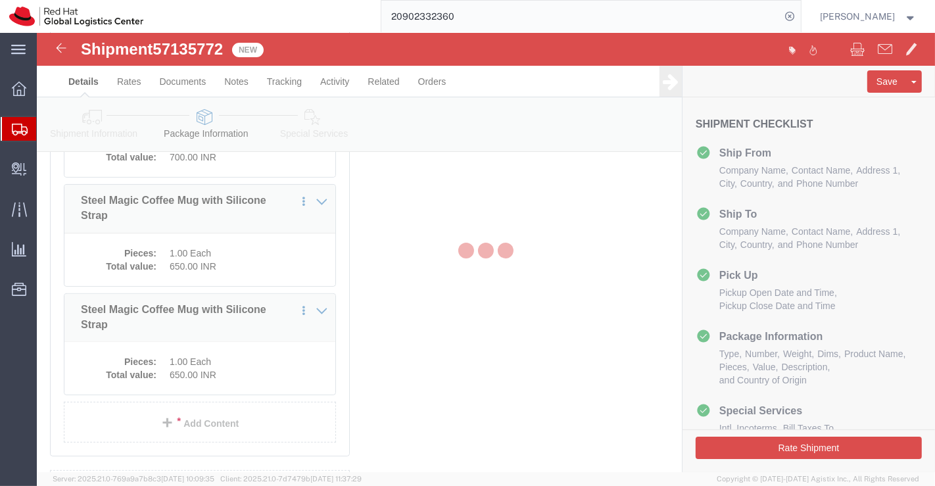
scroll to position [287, 0]
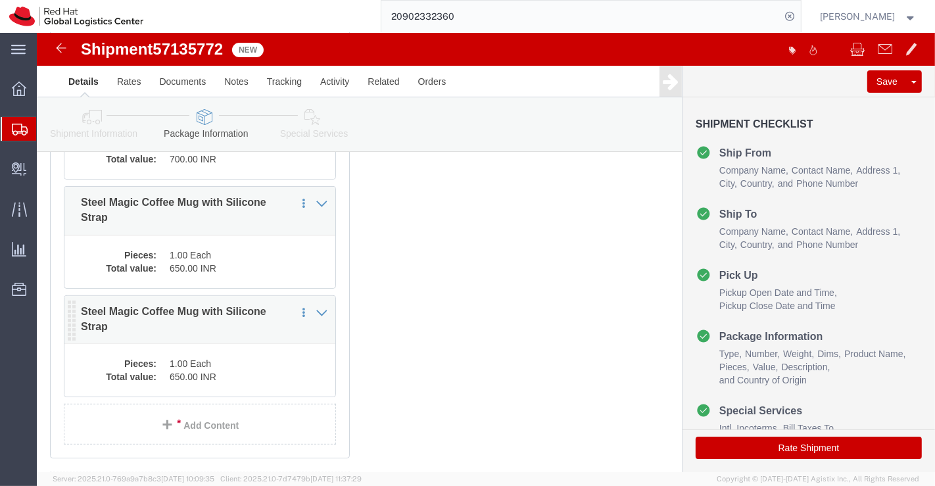
click p "Steel Magic Coffee Mug with Silicone Strap"
click div "Pieces: 1.00 Each Total value: 650.00 INR"
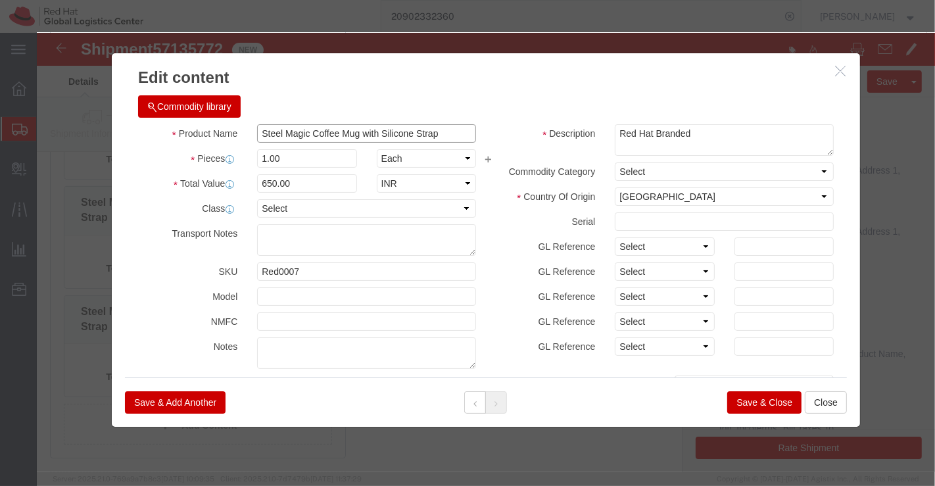
drag, startPoint x: 408, startPoint y: 98, endPoint x: 0, endPoint y: 31, distance: 413.1
click html "Shipment 57135772 New Details Rates Documents Notes Tracking Activity Related O…"
paste input "Baseball Cap"
type input "Baseball Cap"
click input "650.00"
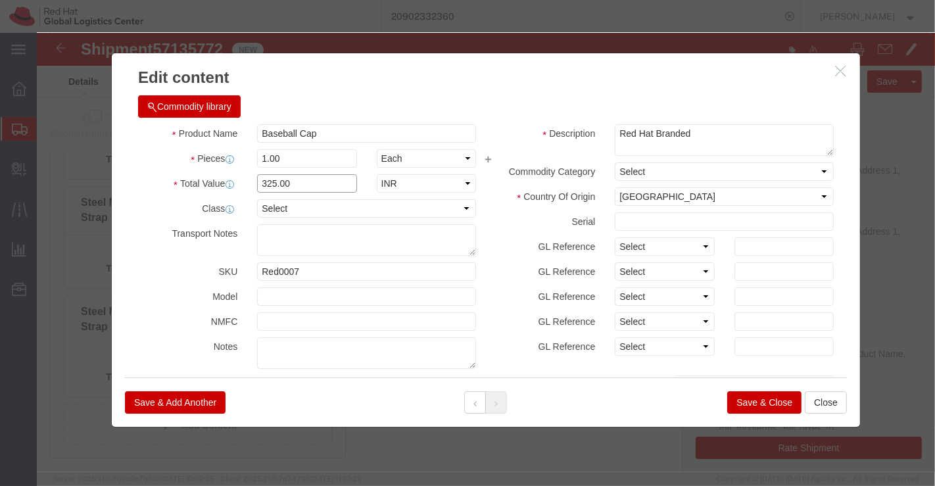
type input "325.00"
click h3 "Edit content"
drag, startPoint x: 287, startPoint y: 235, endPoint x: 177, endPoint y: 226, distance: 110.8
click div "Product Name Baseball Cap Pieces 1.00 Select Bag Barrels 100Board Feet Bottle B…"
paste input "Red0012"
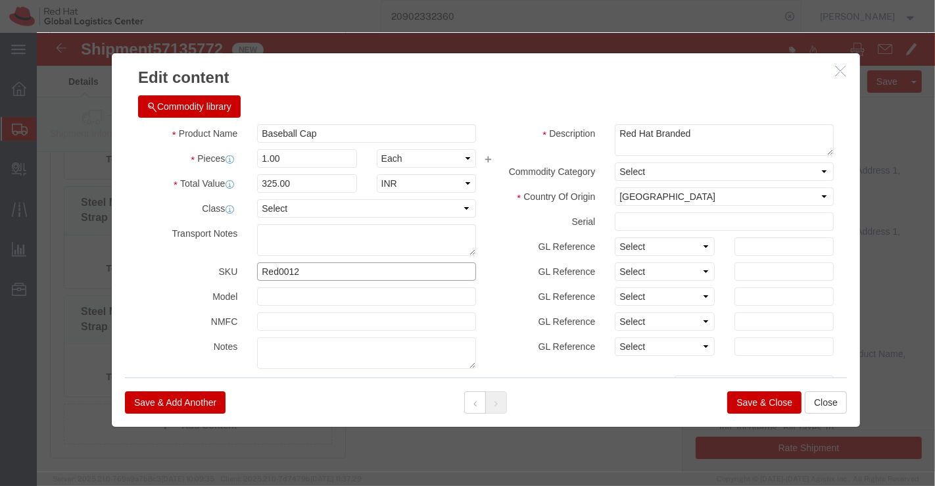
scroll to position [338, 0]
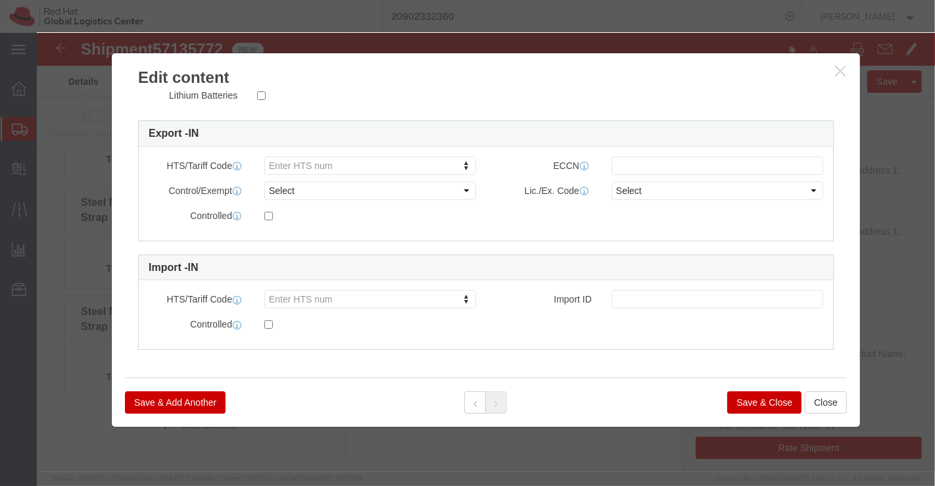
type input "Red0012"
click button "Save & Close"
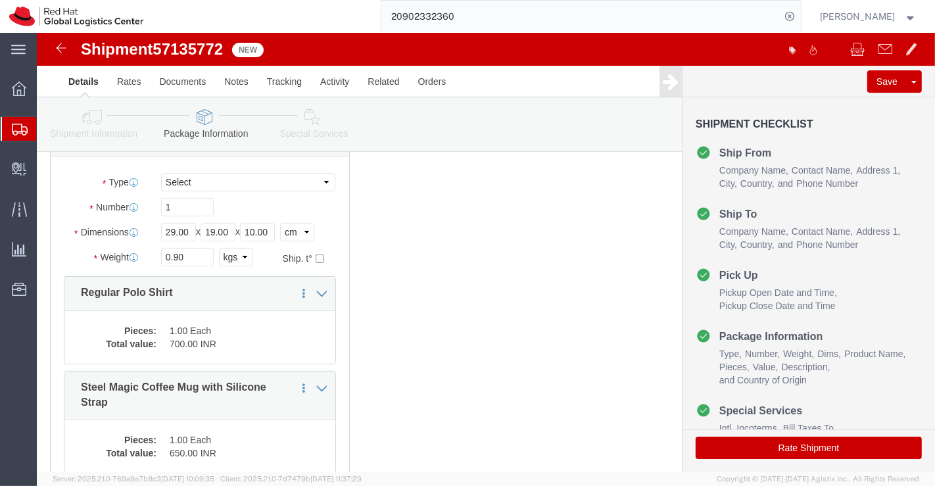
scroll to position [0, 0]
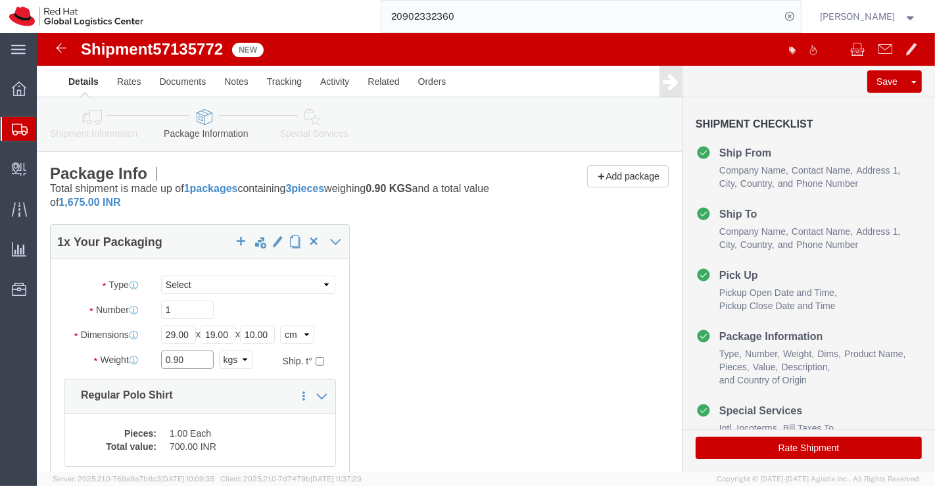
click input "0.90"
click div "1 x Your Packaging Package Type Select Case(s) Crate(s) Envelope Large Box Medi…"
click input "0.900"
type input "0.9"
click div "1 x Your Packaging Package Type Select Case(s) Crate(s) Envelope Large Box Medi…"
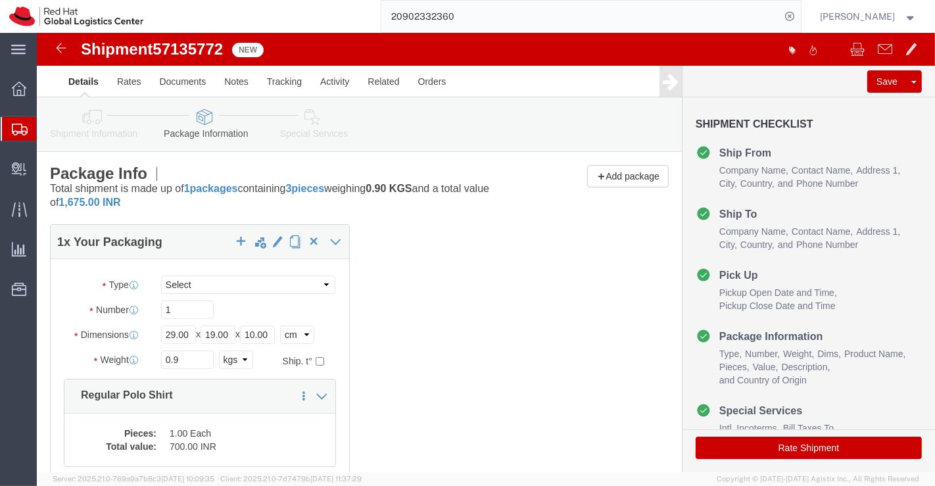
click icon
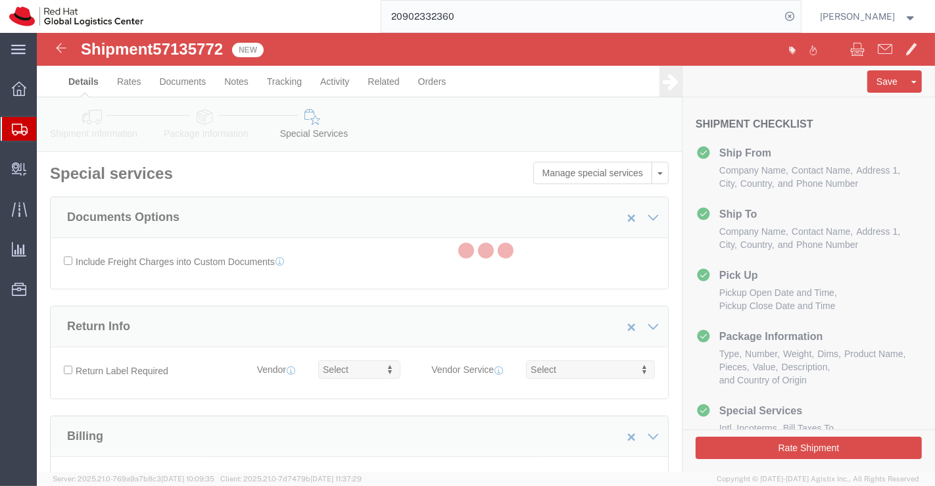
select select "COSTCENTER"
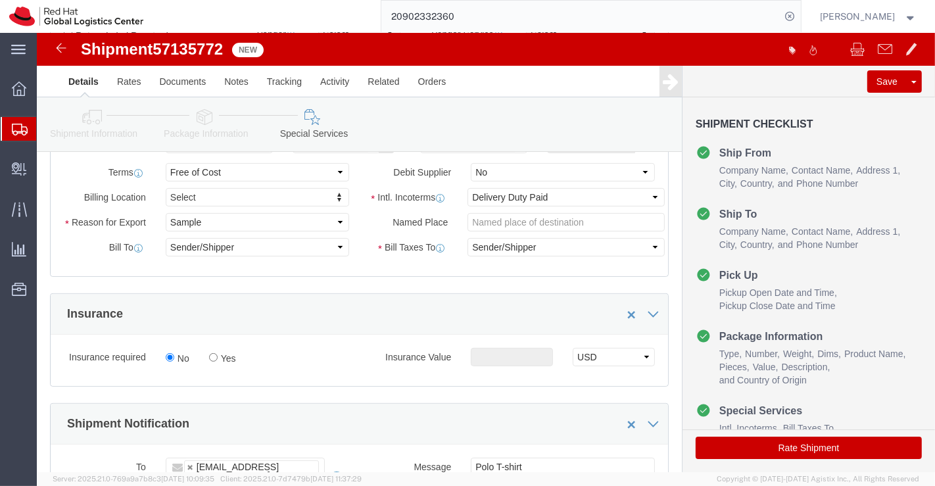
scroll to position [438, 0]
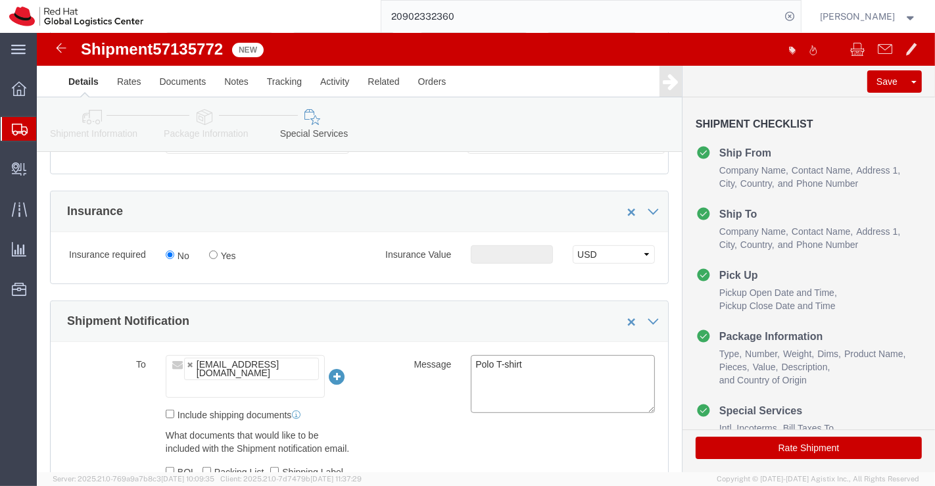
drag, startPoint x: 505, startPoint y: 334, endPoint x: 433, endPoint y: 338, distance: 72.4
click textarea "Polo T-shirt"
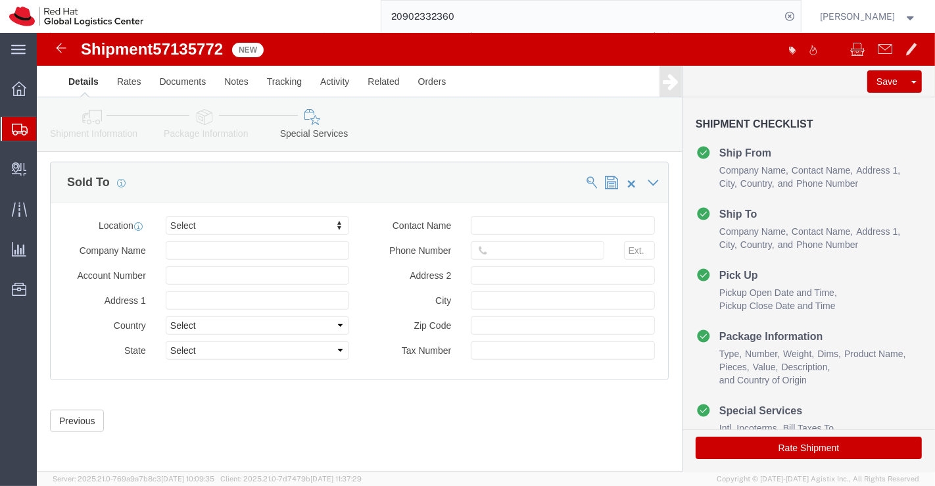
scroll to position [807, 0]
click button "Rate Shipment"
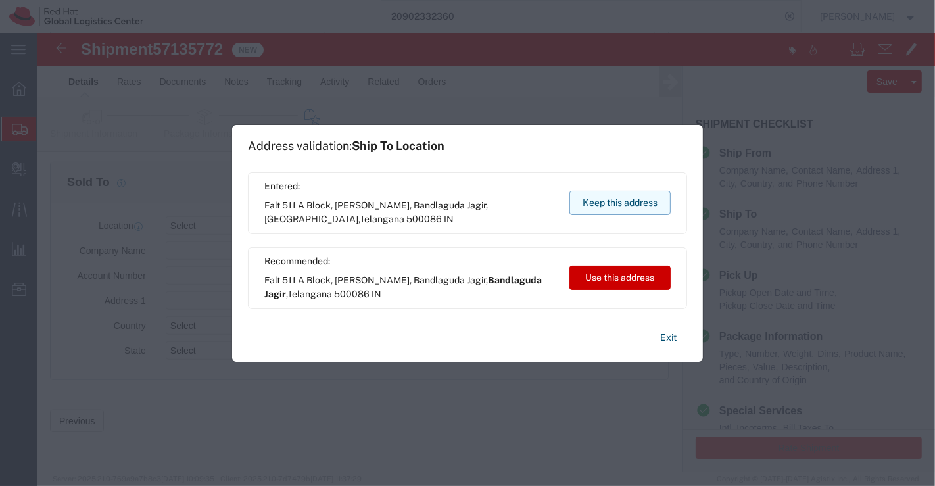
drag, startPoint x: 664, startPoint y: 200, endPoint x: 627, endPoint y: 168, distance: 49.4
click at [664, 199] on button "Keep this address" at bounding box center [619, 203] width 101 height 24
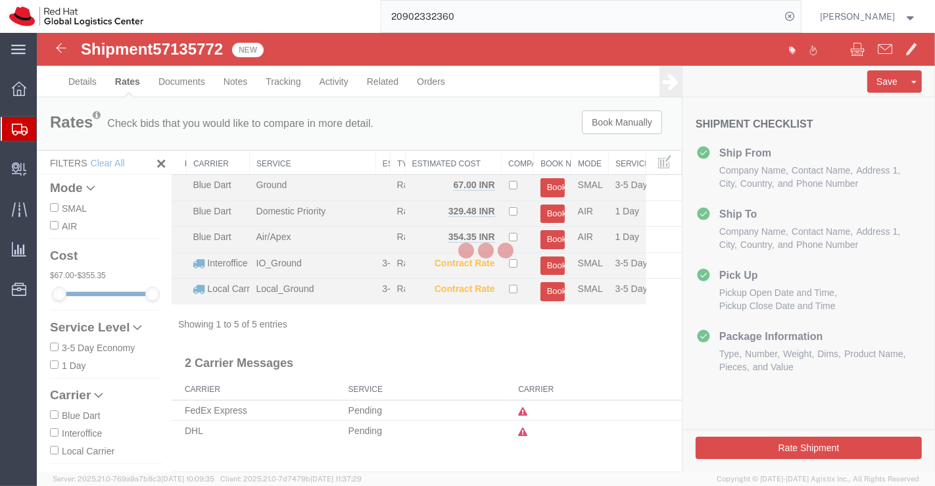
scroll to position [0, 0]
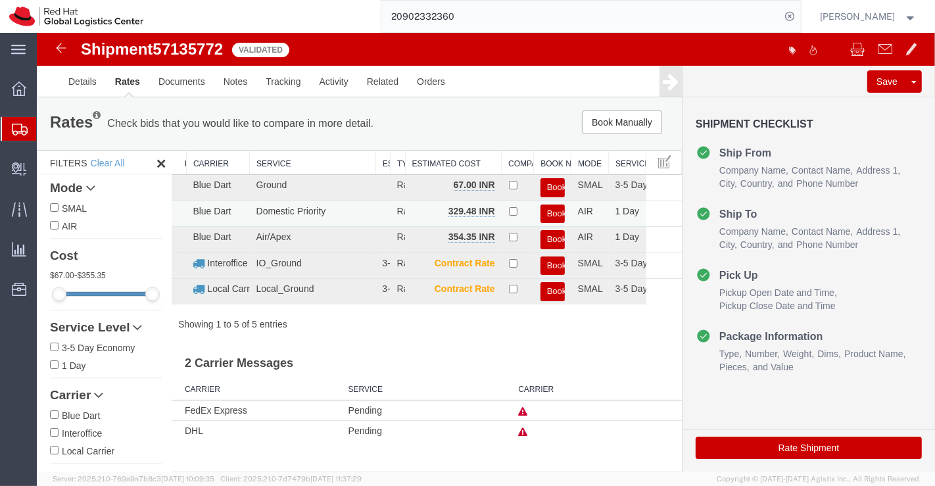
click at [558, 206] on button "Book" at bounding box center [552, 213] width 24 height 19
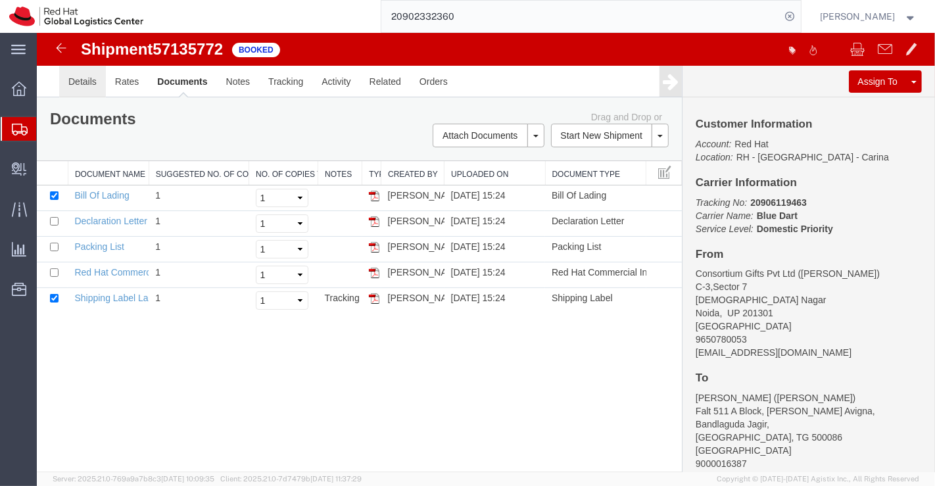
click at [85, 78] on link "Details" at bounding box center [82, 82] width 47 height 32
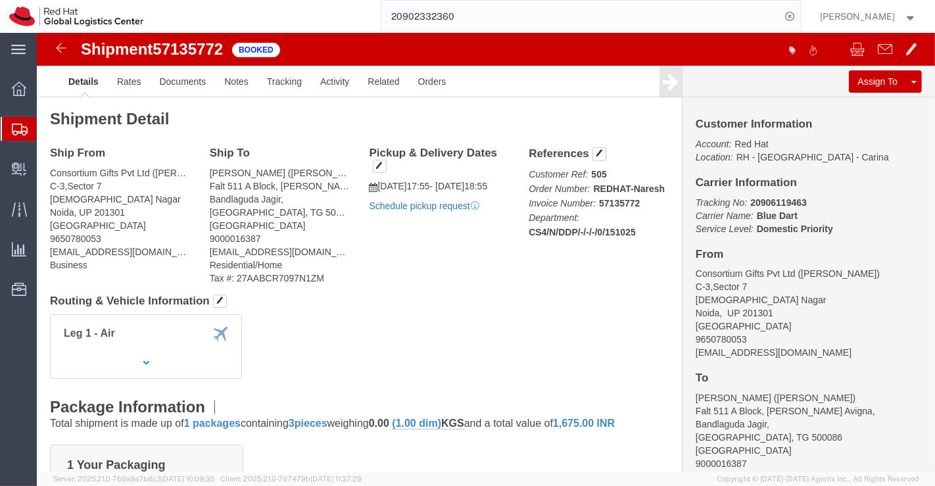
click link "Schedule pickup request"
drag, startPoint x: 136, startPoint y: 221, endPoint x: 12, endPoint y: 220, distance: 124.3
click div "Ship From Consortium Gifts Pvt Ltd (Zeeshan) C-3,Sector 7 Gautam Buddha Nagar N…"
copy address "[EMAIL_ADDRESS][DOMAIN_NAME]"
click link "Documents"
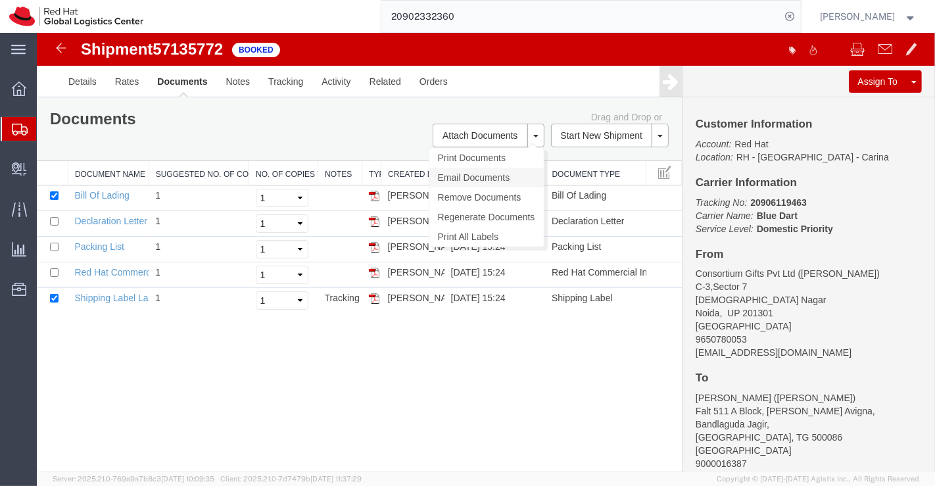
click at [467, 172] on link "Email Documents" at bounding box center [486, 178] width 114 height 20
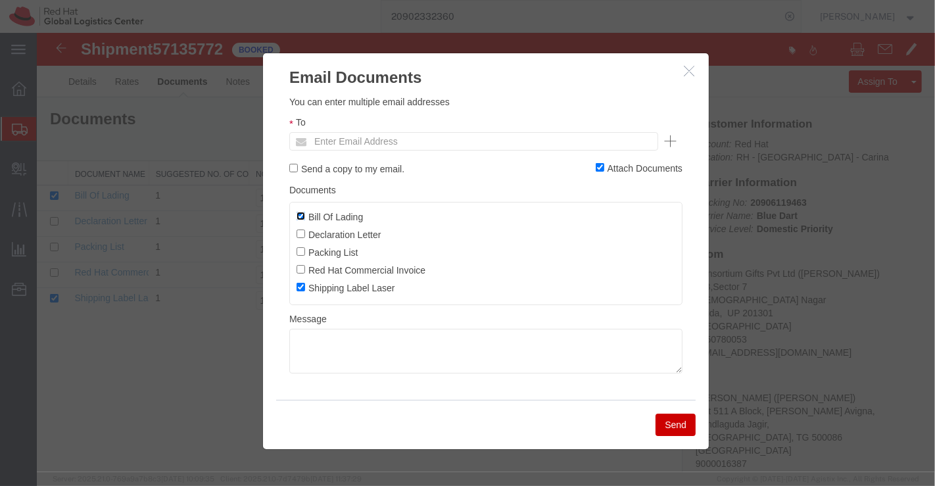
click at [299, 214] on input "Bill Of Lading" at bounding box center [300, 216] width 9 height 9
checkbox input "false"
click at [375, 137] on input "text" at bounding box center [384, 141] width 154 height 17
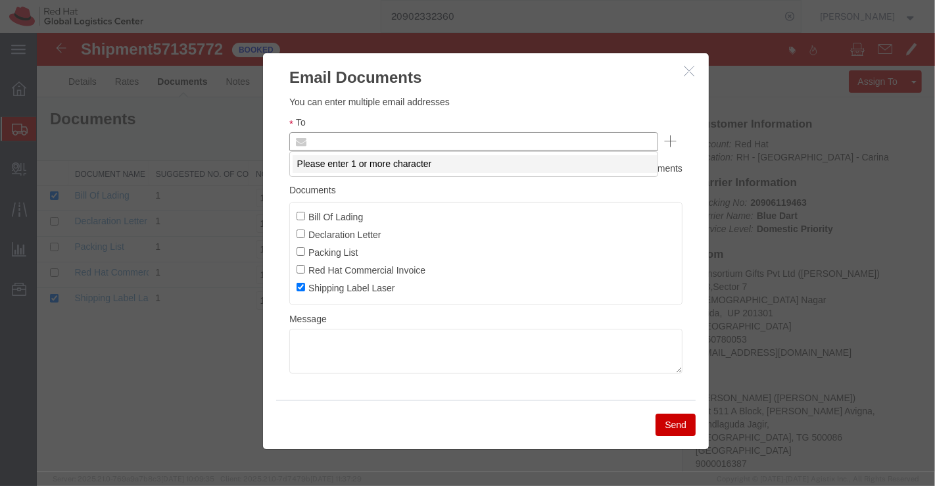
paste input "[EMAIL_ADDRESS][DOMAIN_NAME]"
type input "[EMAIL_ADDRESS][DOMAIN_NAME]"
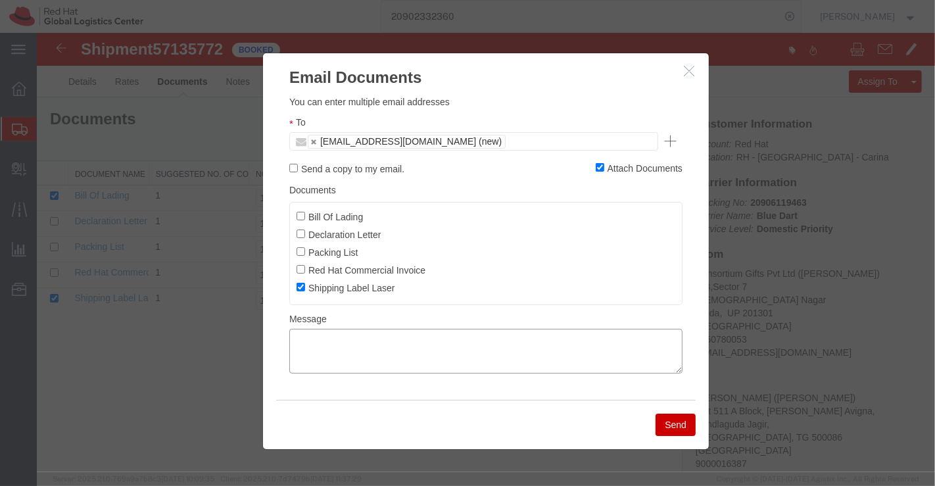
click at [394, 350] on textarea at bounding box center [485, 351] width 393 height 45
type textarea "Please find the shipping label."
click at [667, 423] on button "Send" at bounding box center [675, 425] width 40 height 22
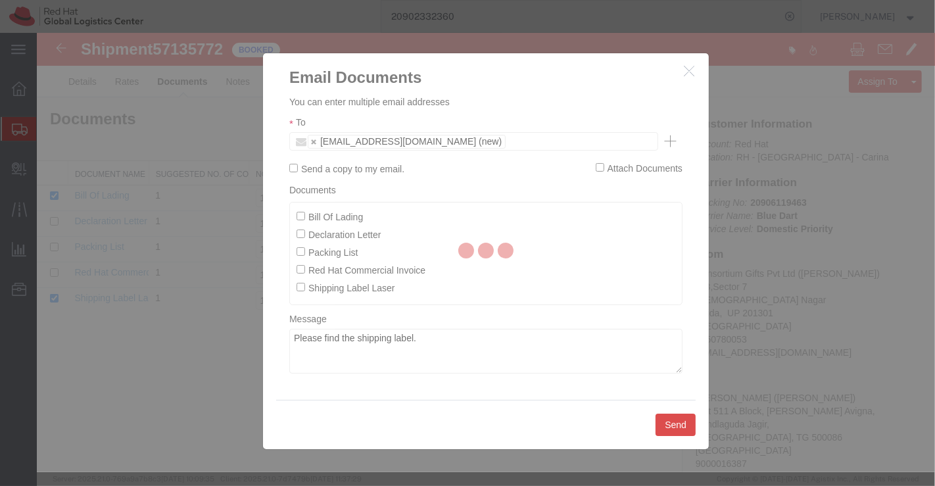
checkbox input "false"
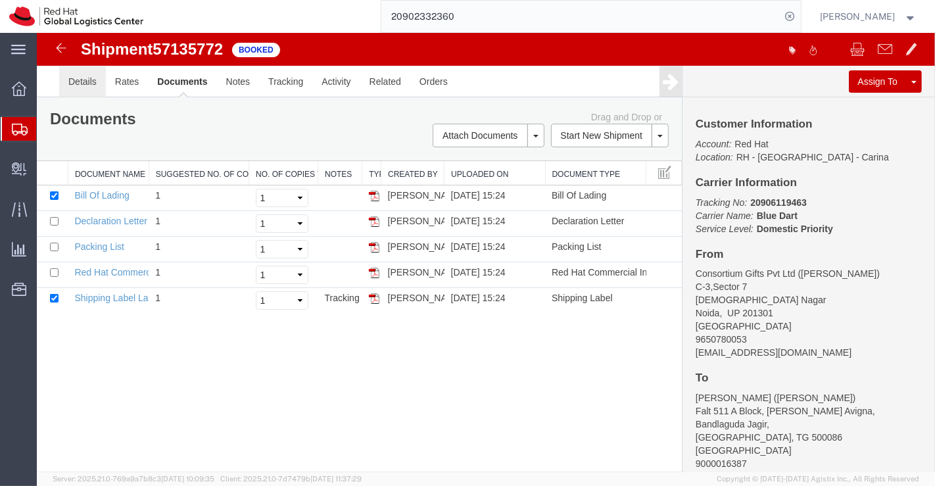
click at [74, 84] on link "Details" at bounding box center [82, 82] width 47 height 32
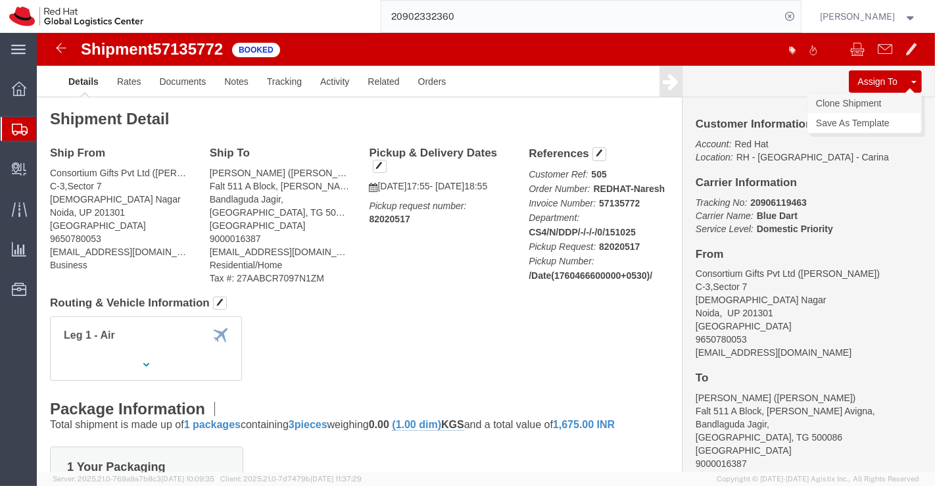
drag, startPoint x: 830, startPoint y: 69, endPoint x: 816, endPoint y: 18, distance: 52.7
click link "Clone Shipment"
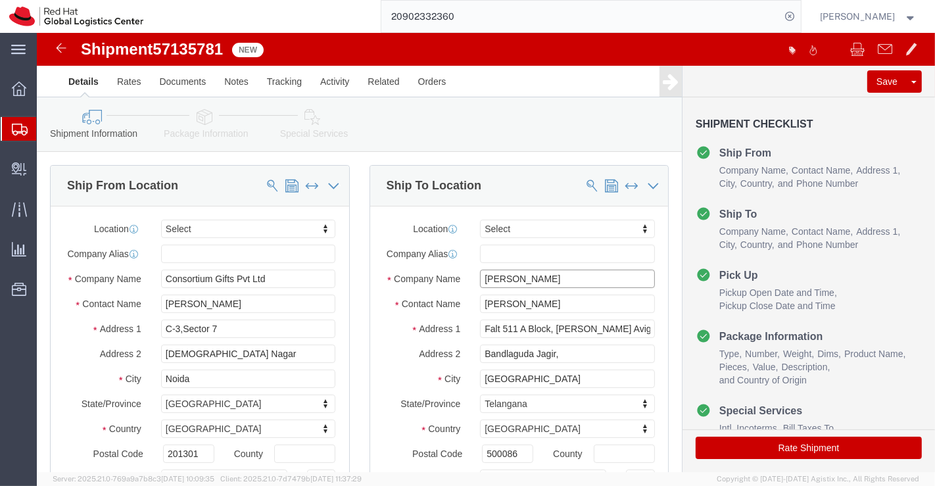
drag, startPoint x: 517, startPoint y: 258, endPoint x: 425, endPoint y: 255, distance: 91.4
click div "Company Name Naresh Vaggu"
paste input "Bhanu Prakash Enumarthi"
type input "Bhanu Prakash Enumarthi"
drag, startPoint x: 537, startPoint y: 282, endPoint x: 423, endPoint y: 285, distance: 113.8
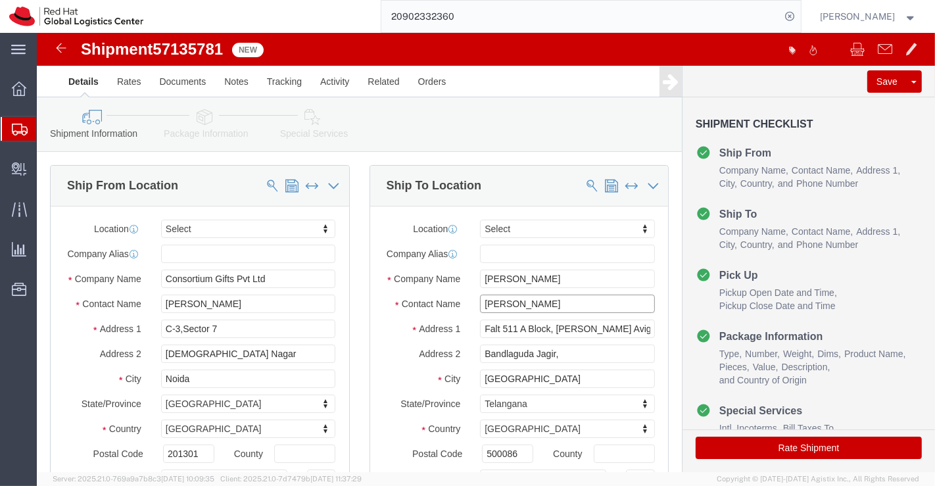
click div "Contact Name Naresh Vaggu"
paste input "Bhanu Prakash Enumarthi"
type input "Bhanu Prakash Enumarthi"
drag, startPoint x: 587, startPoint y: 308, endPoint x: 432, endPoint y: 312, distance: 154.6
click div "Falt 511 A Block, Giridhari Avigna,"
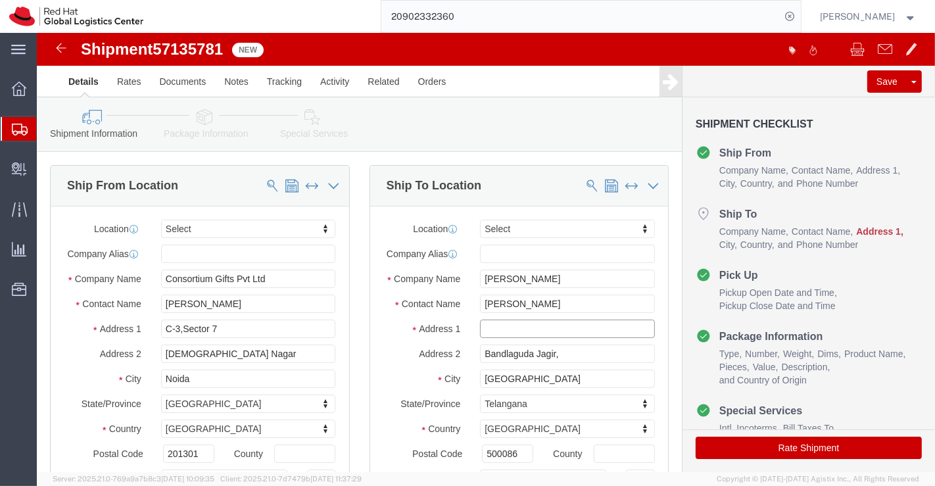
paste input "H.NO: 2-80/1/5/M/EP/A/1, Rajesh Nagar"
type input "H.NO: 2-80/1/5/M/EP/A/1, Rajesh Nagar"
drag, startPoint x: 556, startPoint y: 334, endPoint x: 372, endPoint y: 310, distance: 185.6
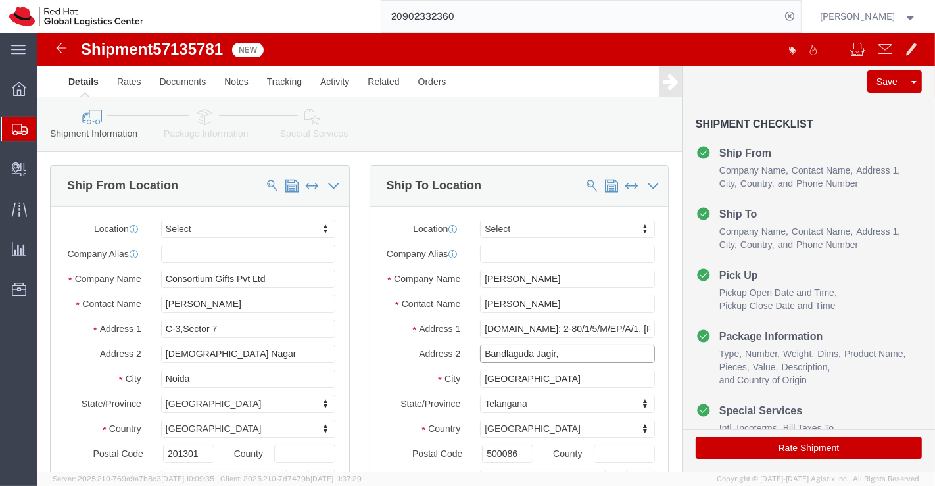
click div "Location Select Select My Profile Location RH - Amsterdam - MSO RH - Amsterdam …"
paste input "colony phase-2, Chengicherla,"
type input "colony phase-2, Chengicherla,"
drag, startPoint x: 515, startPoint y: 356, endPoint x: 429, endPoint y: 345, distance: 87.5
click div "Location Select Select My Profile Location RH - Amsterdam - MSO RH - Amsterdam …"
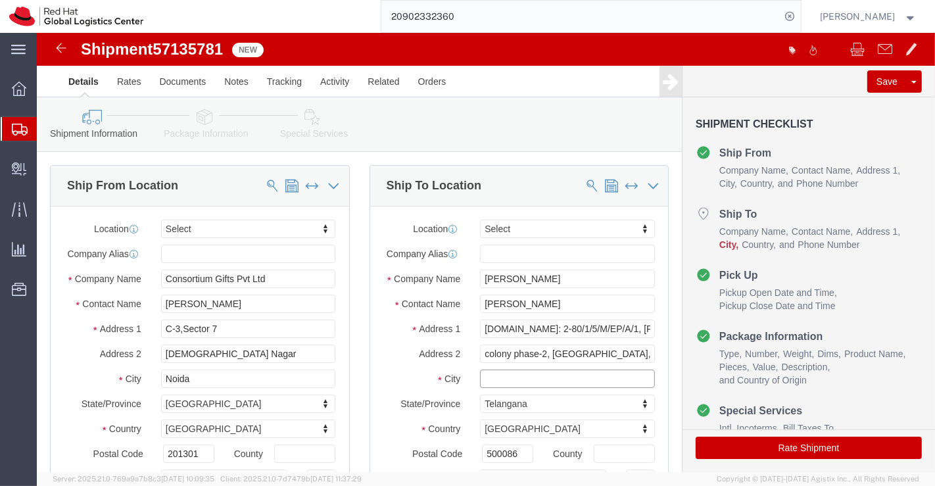
paste input "Boduppal"
type input "Boduppal"
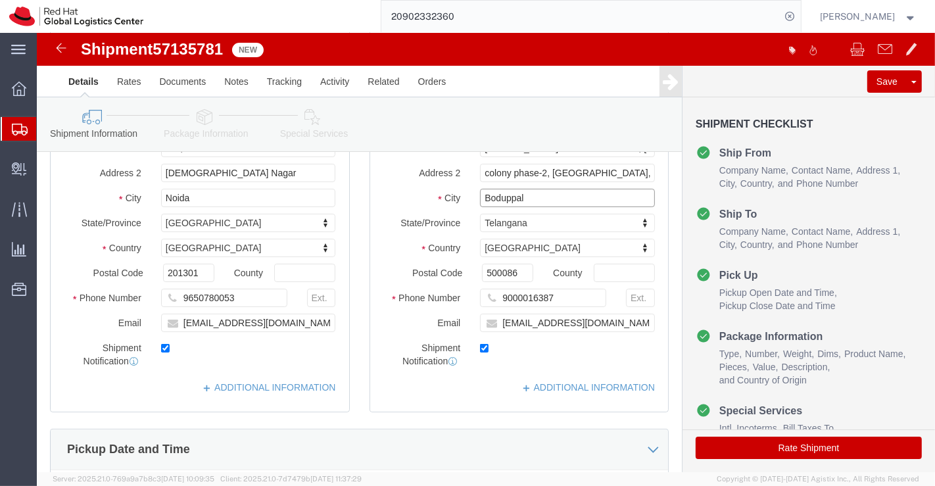
scroll to position [219, 0]
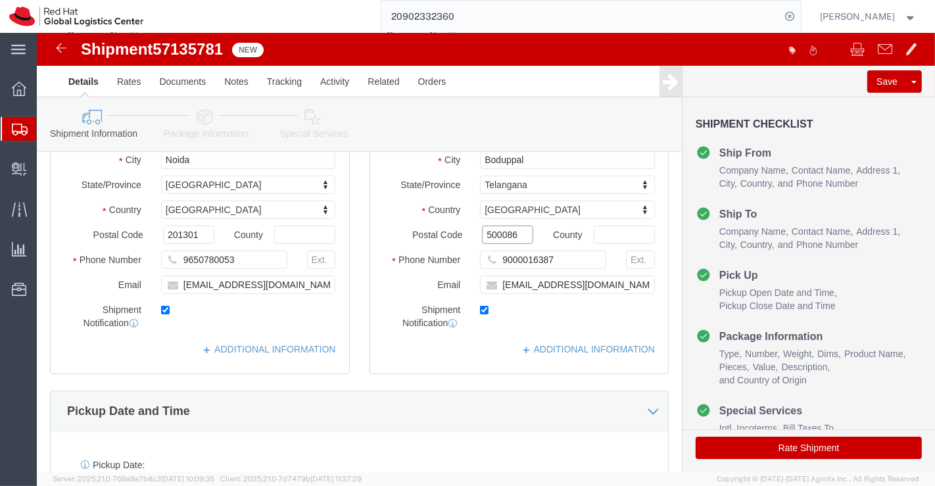
drag, startPoint x: 487, startPoint y: 216, endPoint x: 438, endPoint y: 224, distance: 49.9
click div "Postal Code 500086"
paste input "500092"
type input "500092"
click div "ADDITIONAL INFORMATION"
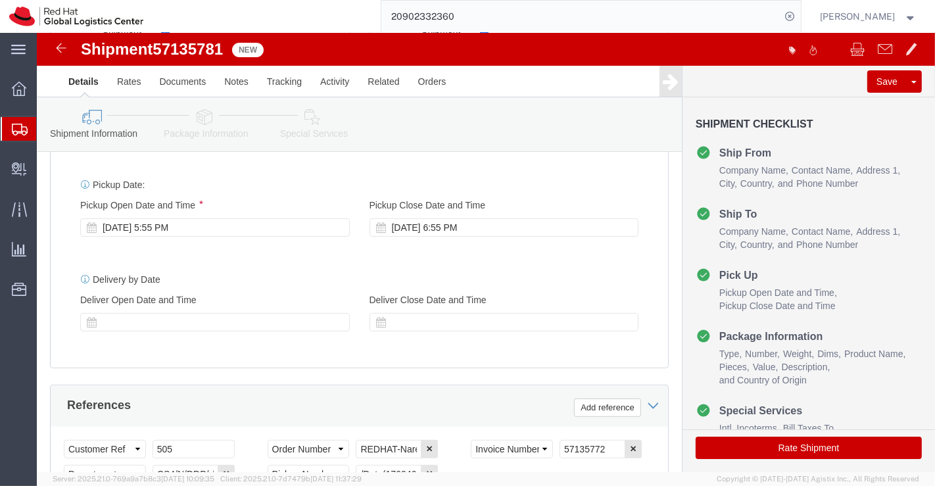
scroll to position [584, 0]
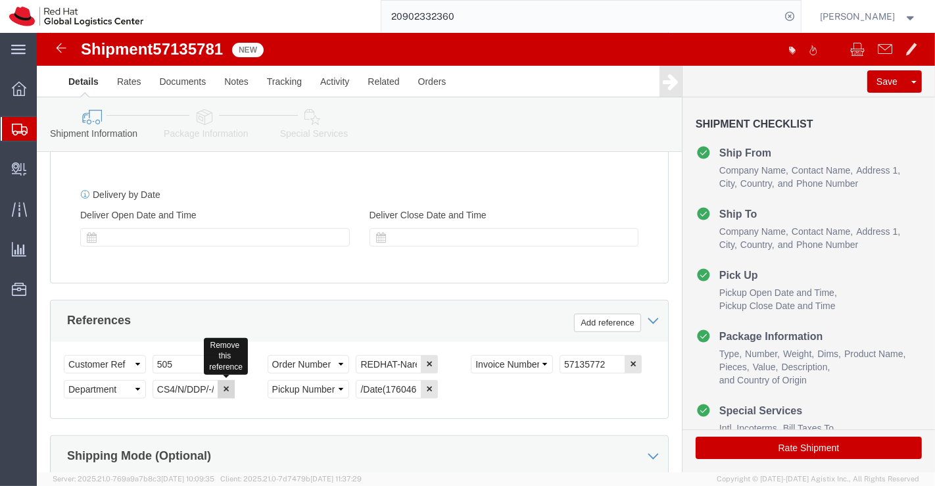
click icon "button"
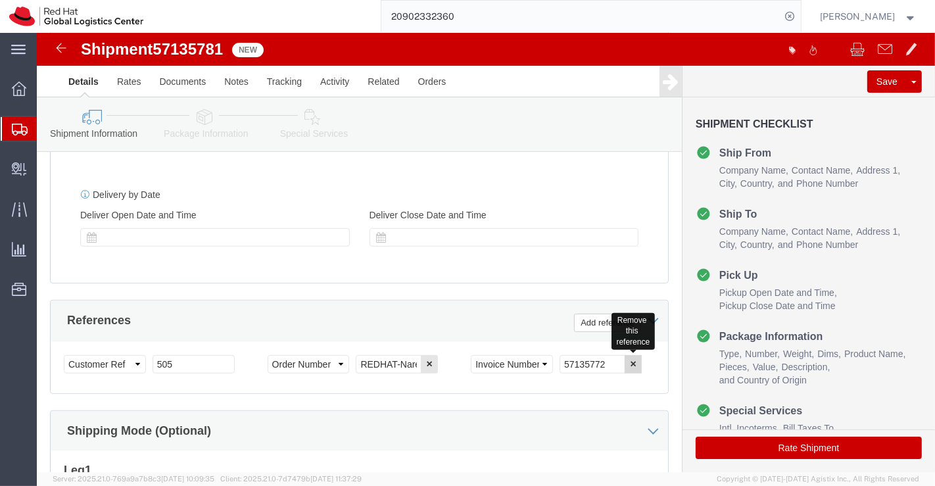
click icon "button"
drag, startPoint x: 319, startPoint y: 336, endPoint x: 377, endPoint y: 325, distance: 58.9
click input "REDHAT-Naresh"
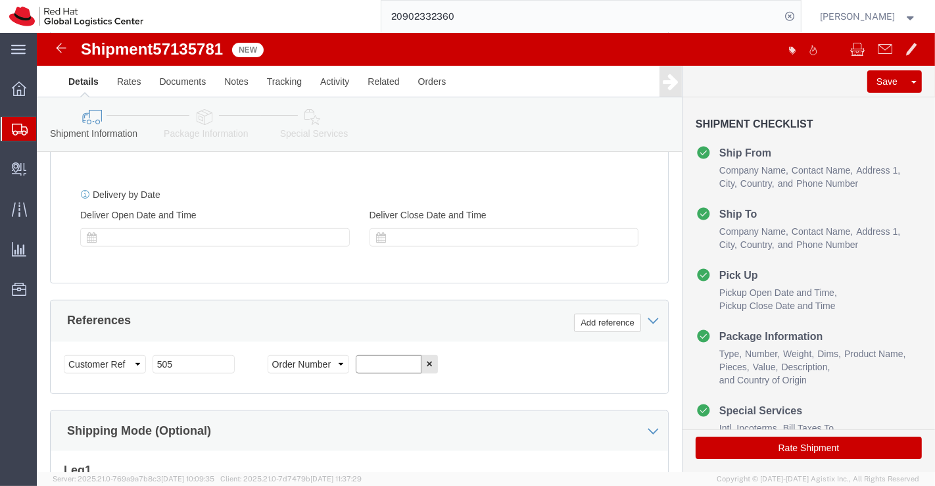
paste input "REDHAT-Bhanu Prakash"
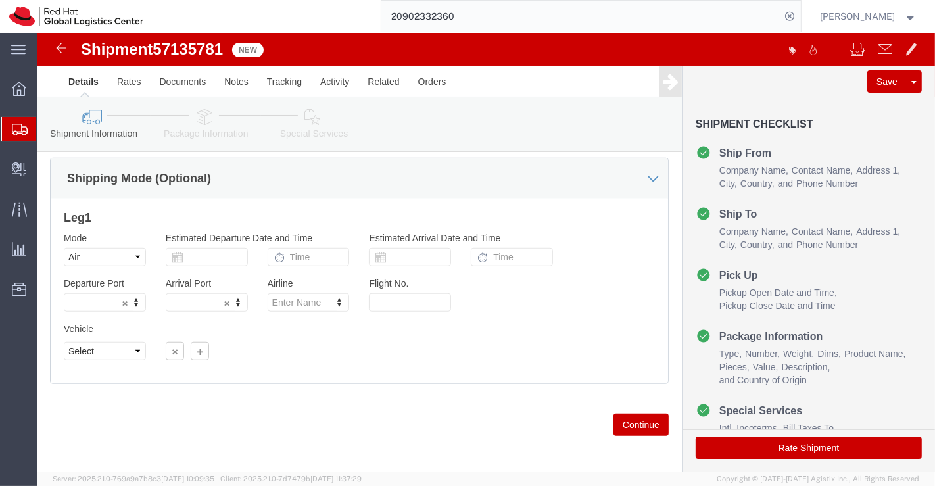
scroll to position [848, 0]
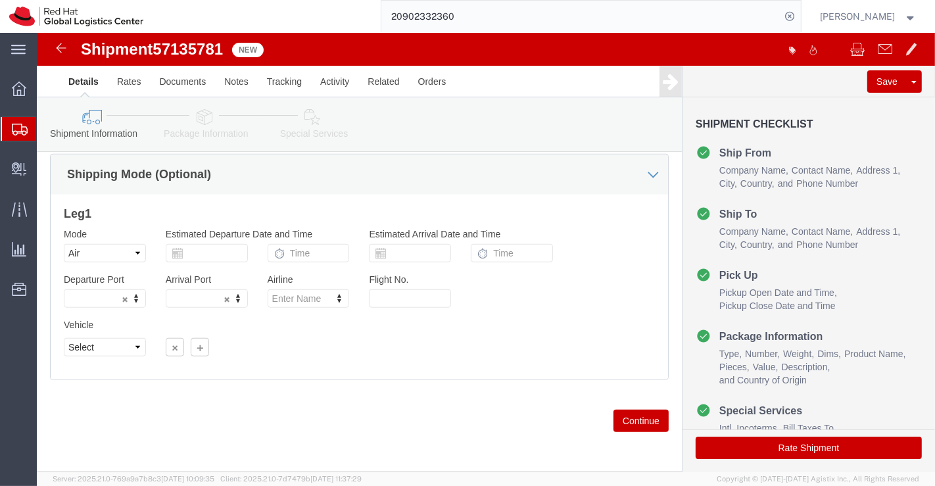
type input "REDHAT-Bhanu Prakash"
click select "Select Air Less than Truckload Multi-Leg Ocean Freight Rail Small Parcel Truckl…"
select select
click select "Select Air Less than Truckload Multi-Leg Ocean Freight Rail Small Parcel Truckl…"
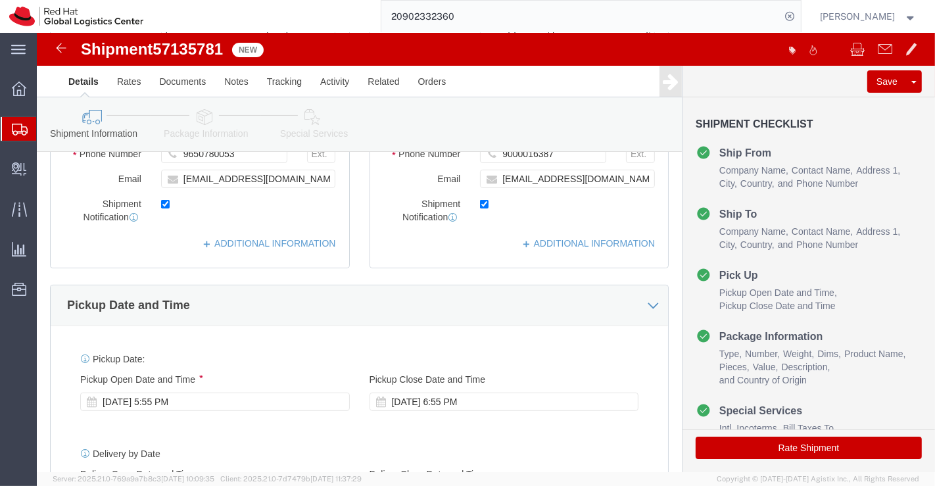
scroll to position [291, 0]
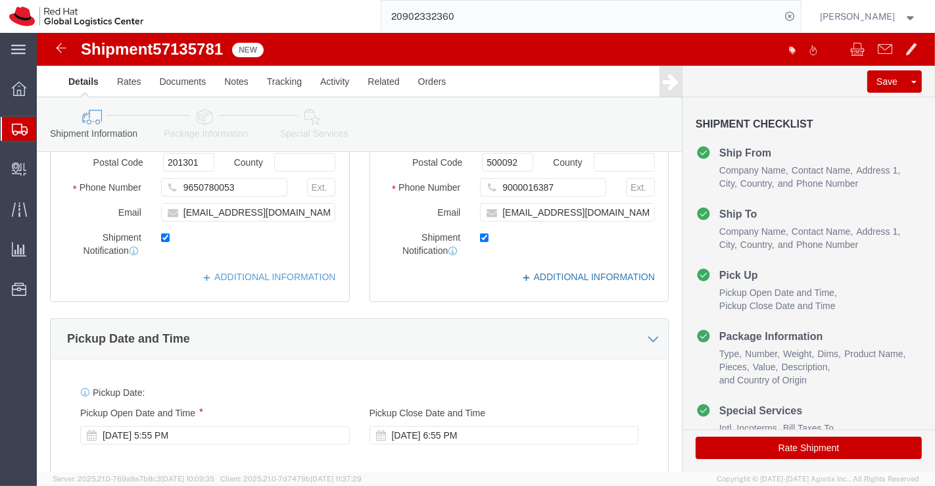
click link "ADDITIONAL INFORMATION"
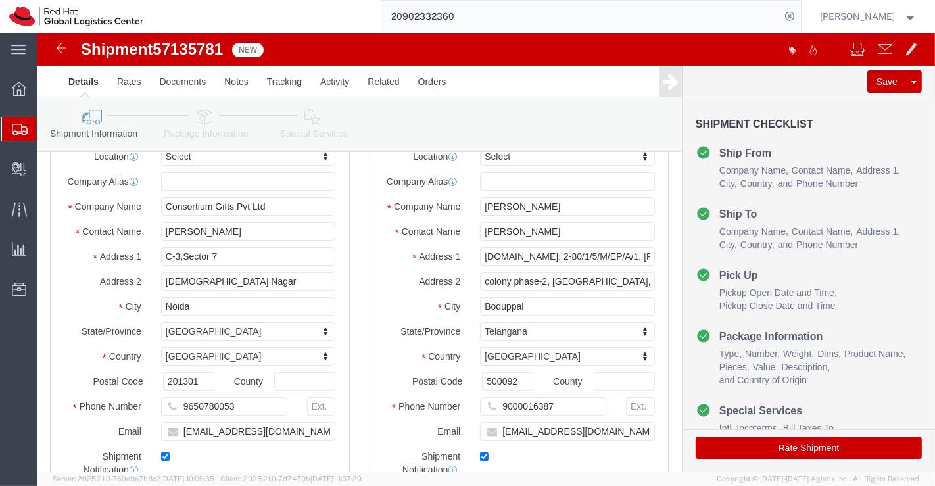
scroll to position [0, 0]
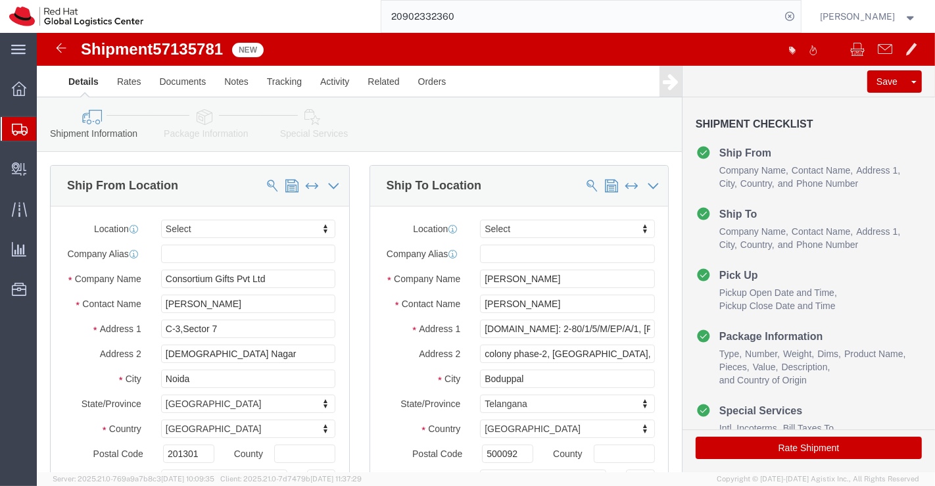
click icon
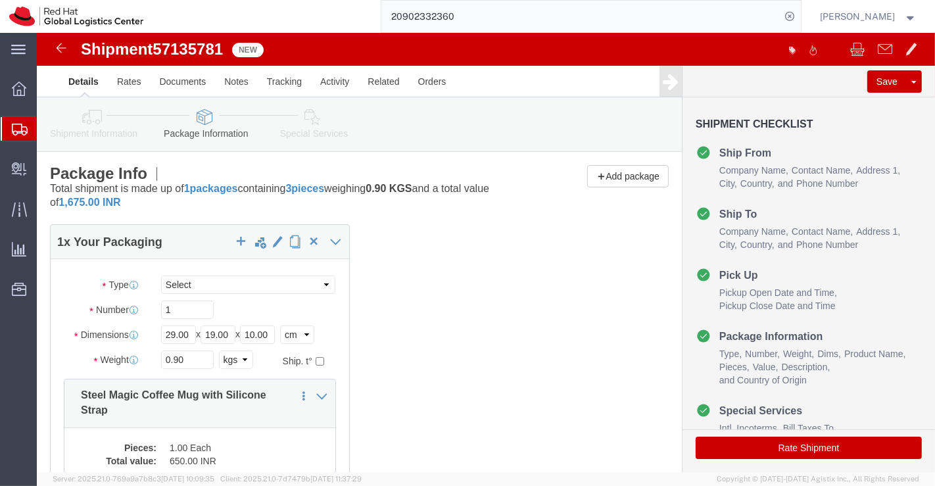
click icon
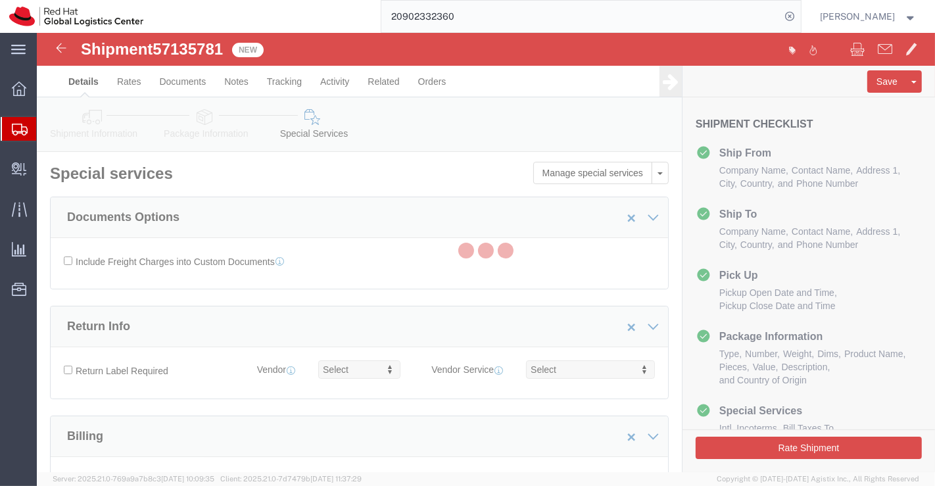
select select "COSTCENTER"
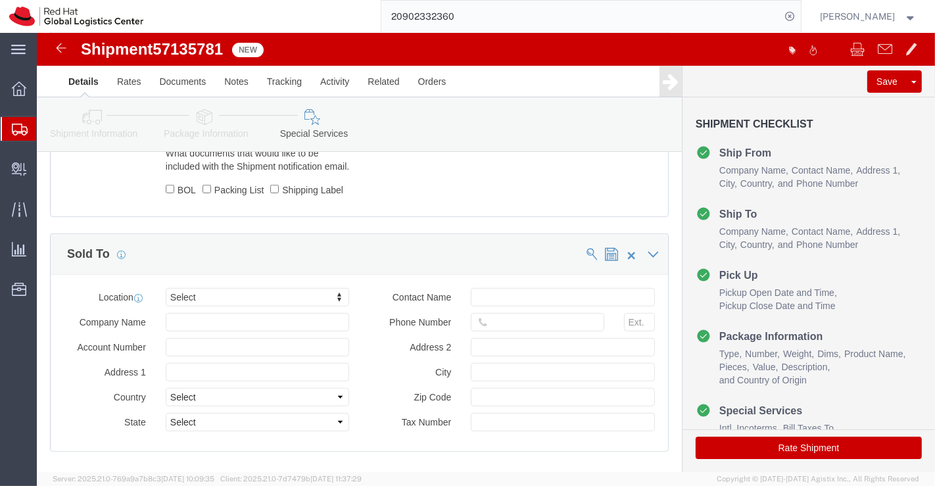
scroll to position [807, 0]
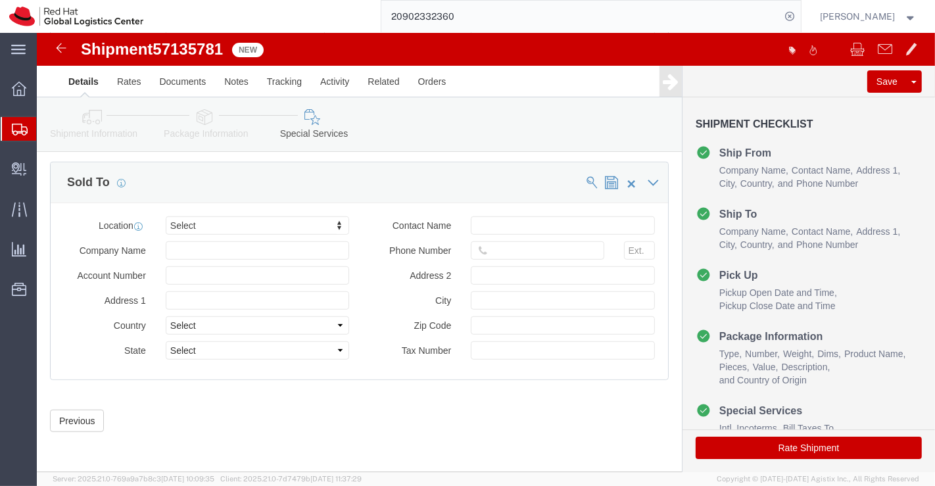
click button "Rate Shipment"
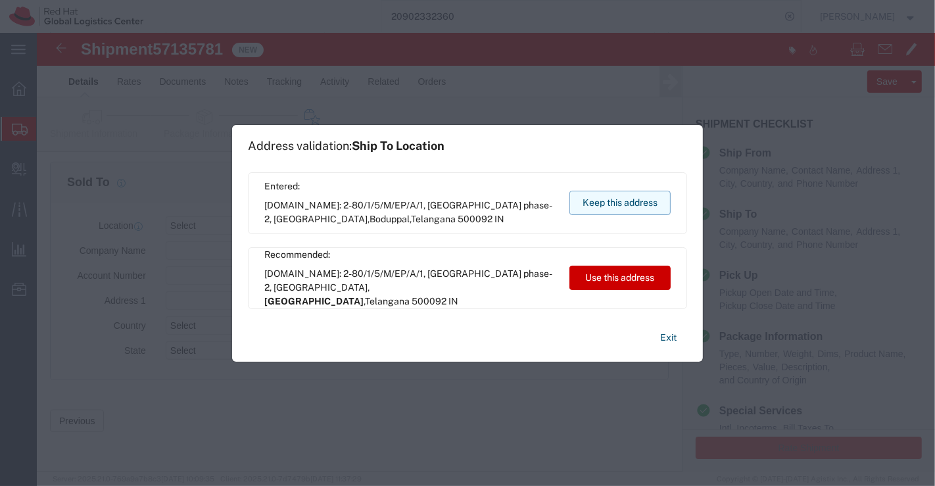
click at [631, 196] on button "Keep this address" at bounding box center [619, 203] width 101 height 24
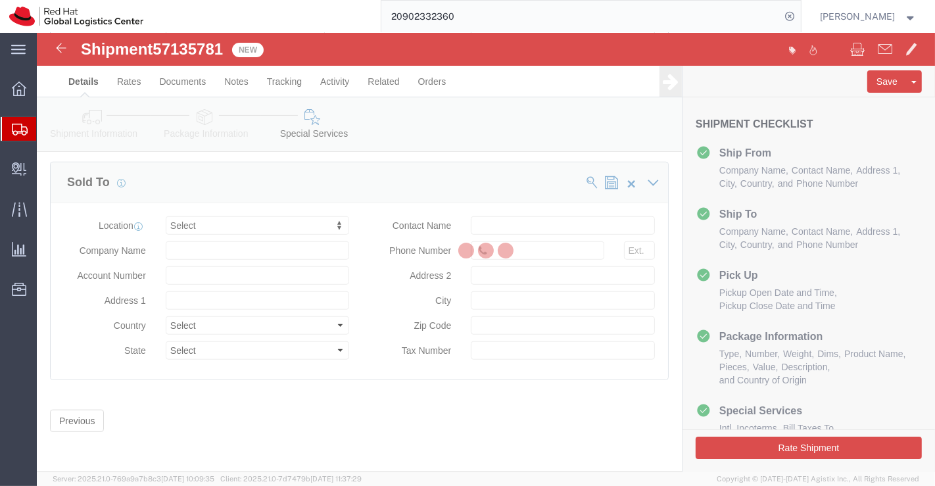
scroll to position [0, 0]
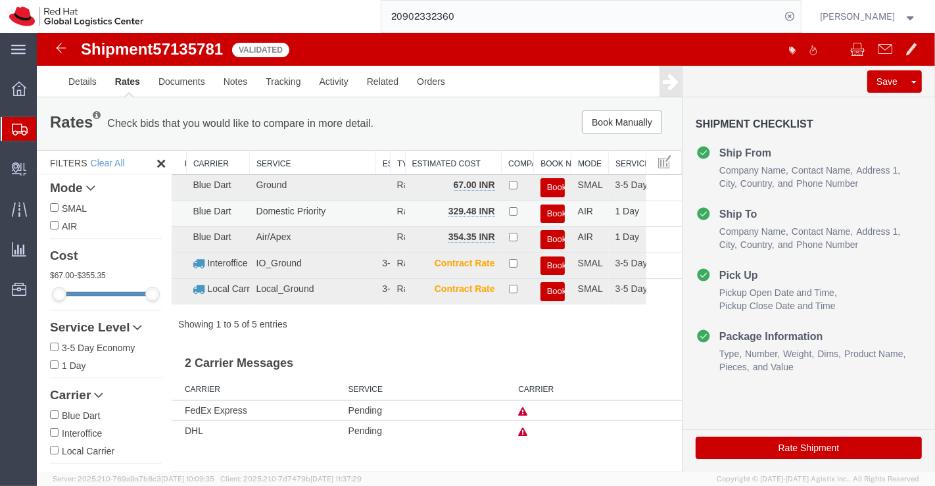
click at [548, 211] on button "Book" at bounding box center [552, 213] width 24 height 19
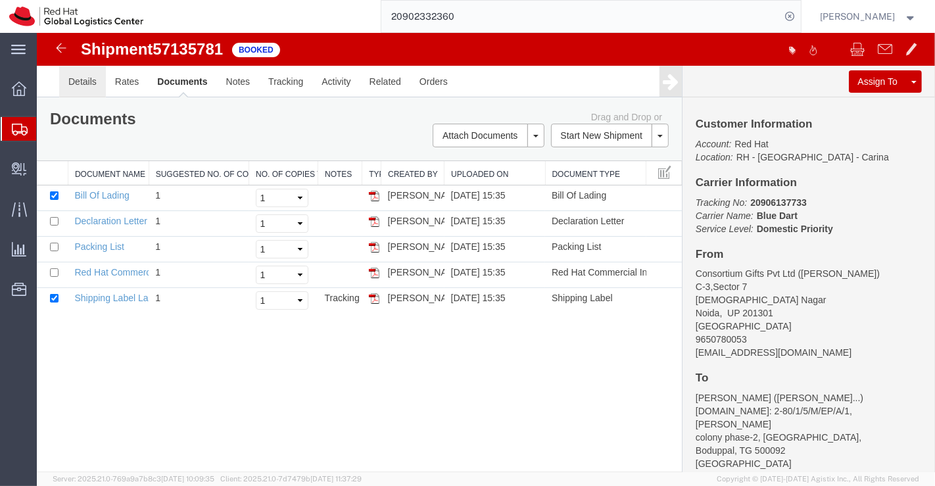
click at [91, 87] on link "Details" at bounding box center [82, 82] width 47 height 32
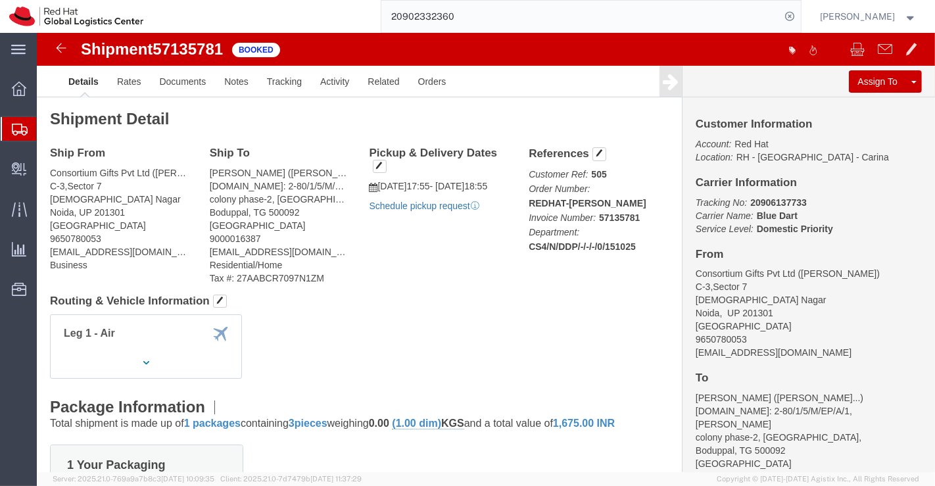
click link "Schedule pickup request"
click link "Documents"
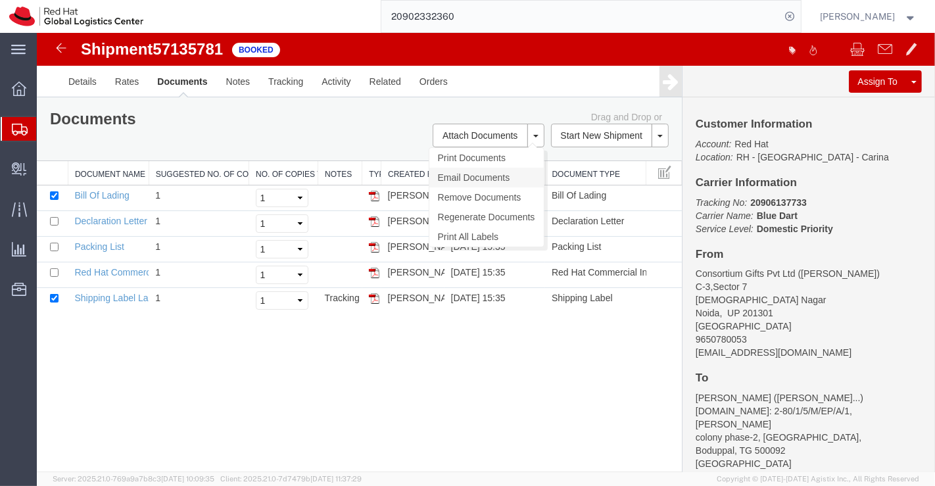
click at [458, 178] on link "Email Documents" at bounding box center [486, 178] width 114 height 20
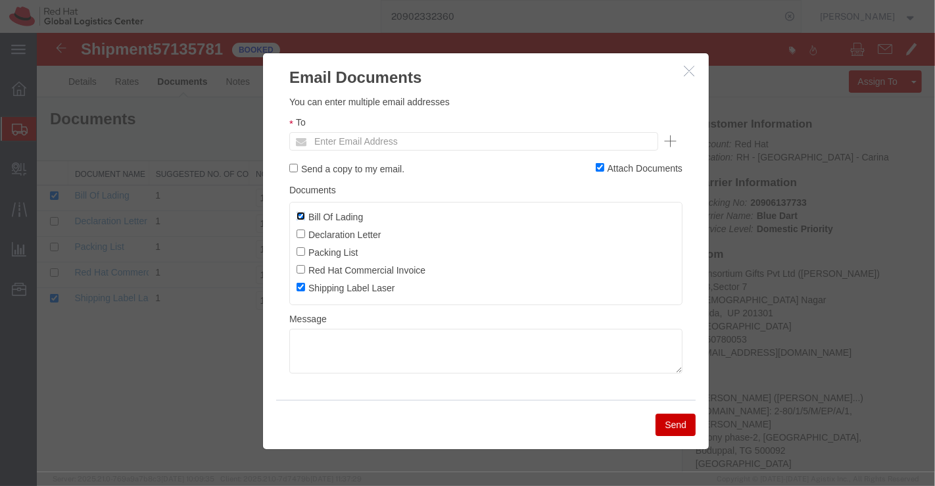
click at [300, 215] on input "Bill Of Lading" at bounding box center [300, 216] width 9 height 9
checkbox input "false"
drag, startPoint x: 693, startPoint y: 68, endPoint x: 661, endPoint y: 36, distance: 45.1
click at [693, 66] on icon "button" at bounding box center [688, 70] width 11 height 11
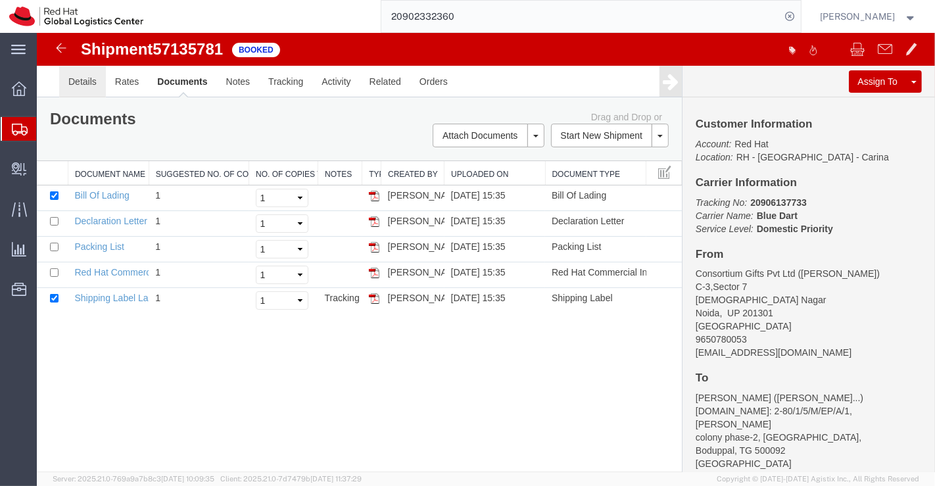
click at [99, 80] on link "Details" at bounding box center [82, 82] width 47 height 32
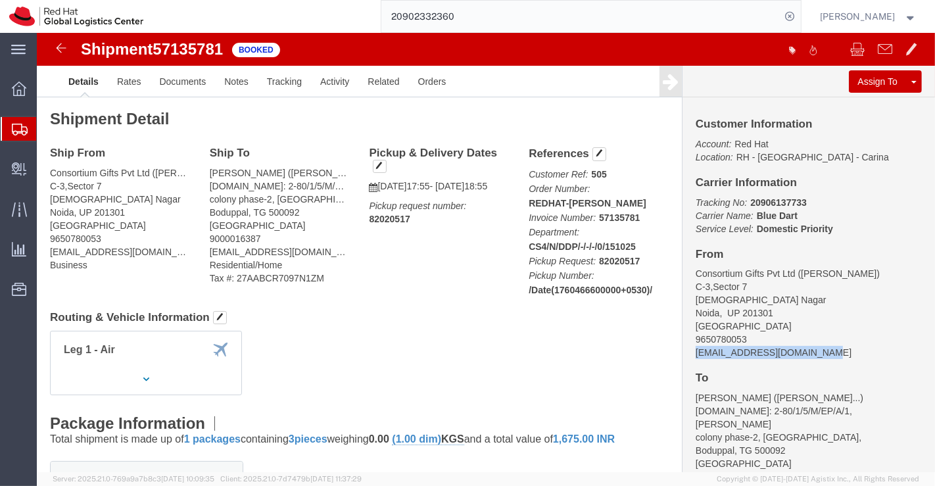
drag, startPoint x: 651, startPoint y: 320, endPoint x: 782, endPoint y: 316, distance: 130.9
click address "Consortium Gifts Pvt Ltd (Zeeshan) C-3,Sector 7 Gautam Buddha Nagar Noida, UP 2…"
copy address "online@consortiumgifts.com"
click link "Documents"
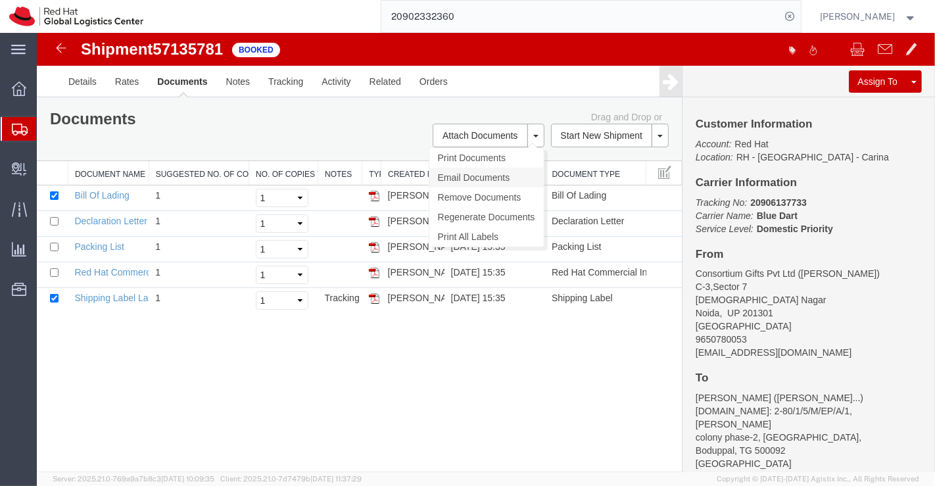
click at [456, 180] on link "Email Documents" at bounding box center [486, 178] width 114 height 20
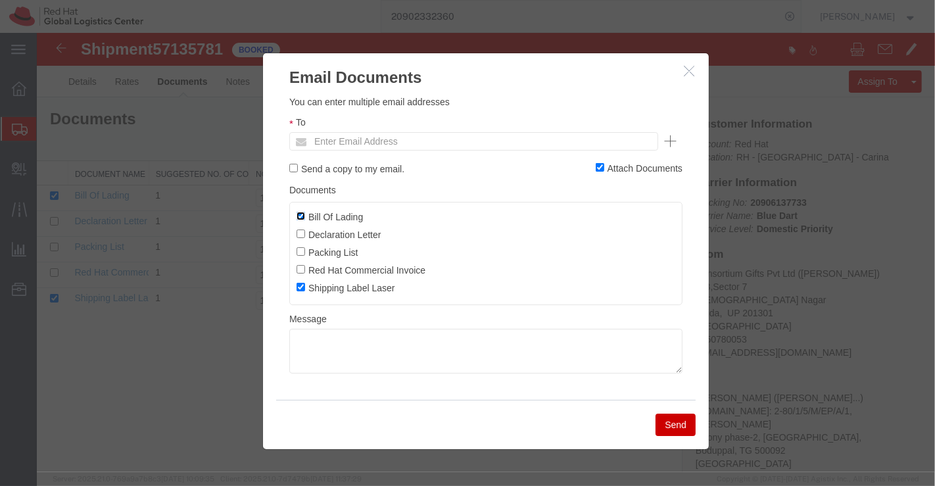
click at [297, 215] on input "Bill Of Lading" at bounding box center [300, 216] width 9 height 9
checkbox input "false"
click at [332, 138] on input "text" at bounding box center [384, 141] width 154 height 17
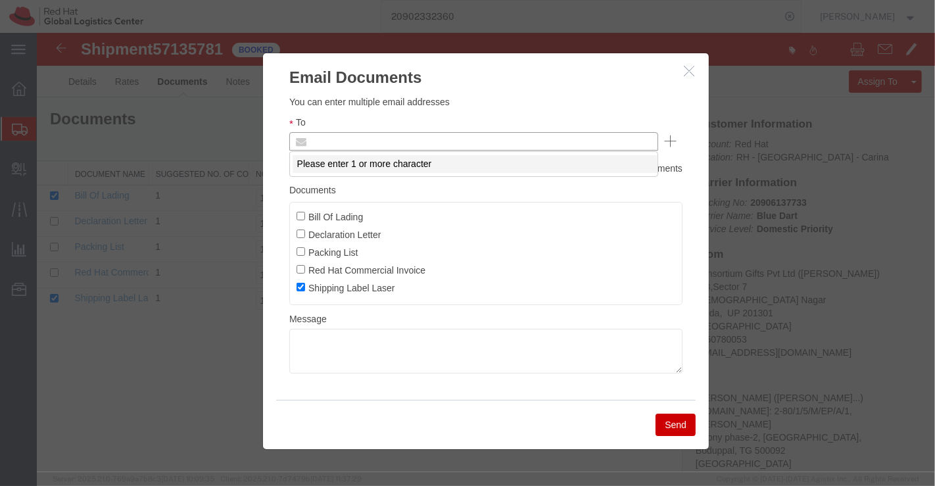
paste input "online@consortiumgifts.com"
type input "online@consortiumgifts.com"
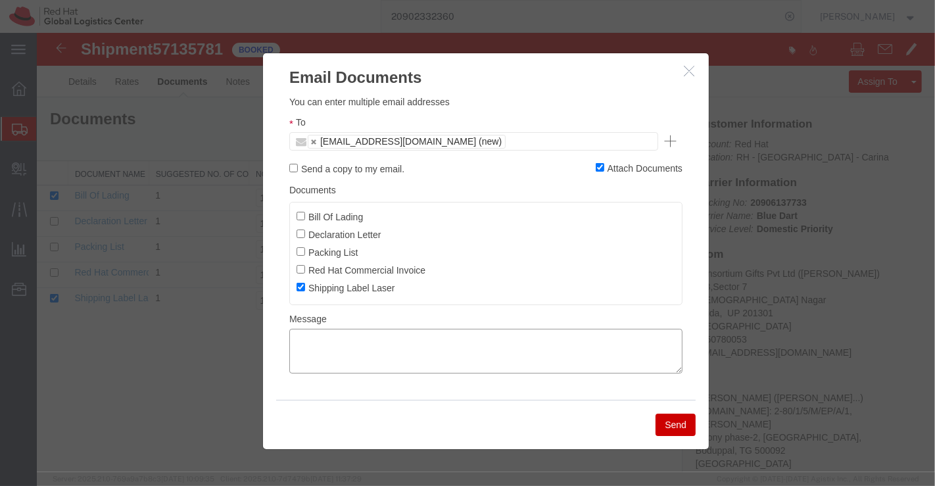
click at [379, 349] on textarea at bounding box center [485, 351] width 393 height 45
type textarea "Please find the shipping label."
click at [670, 423] on button "Send" at bounding box center [675, 425] width 40 height 22
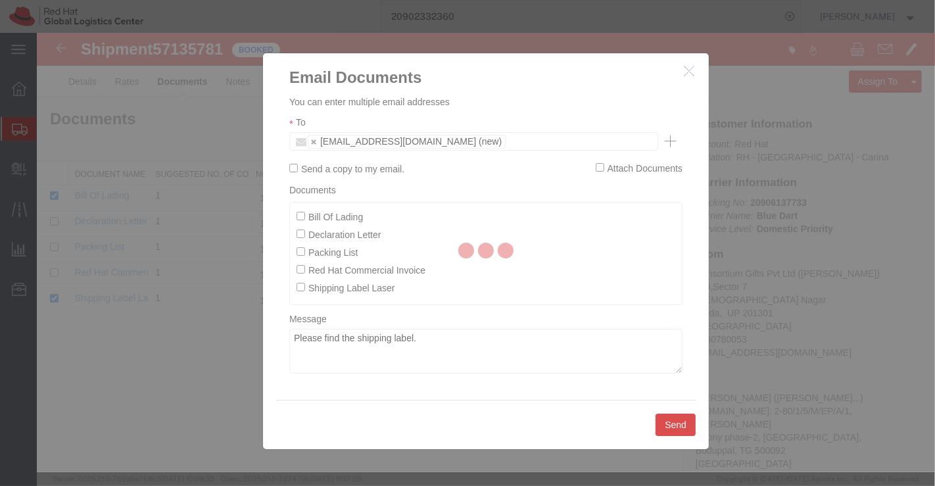
checkbox input "false"
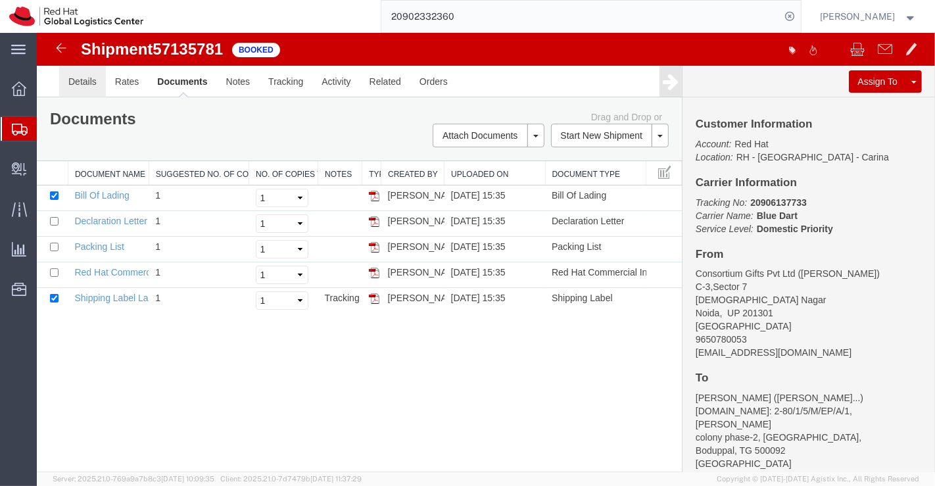
click at [80, 76] on link "Details" at bounding box center [82, 82] width 47 height 32
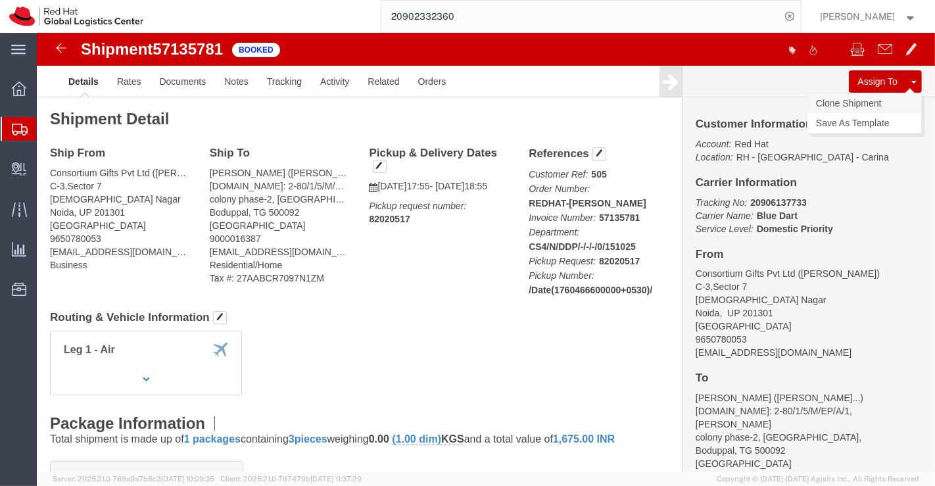
click link "Clone Shipment"
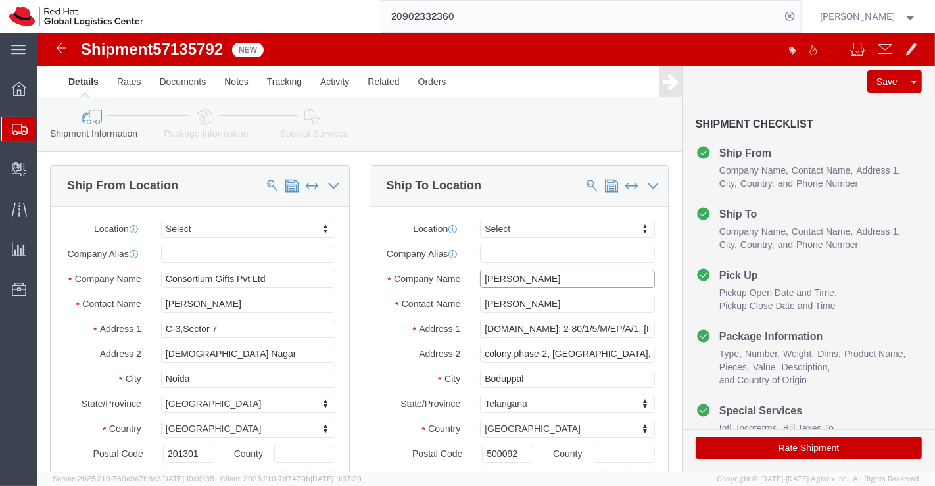
drag, startPoint x: 571, startPoint y: 259, endPoint x: 431, endPoint y: 251, distance: 140.9
click div "Bhanu Prakash Enumarthi"
drag, startPoint x: 562, startPoint y: 277, endPoint x: 418, endPoint y: 274, distance: 144.0
click div "Contact Name Bhanu Prakash Enumarthi"
click input "text"
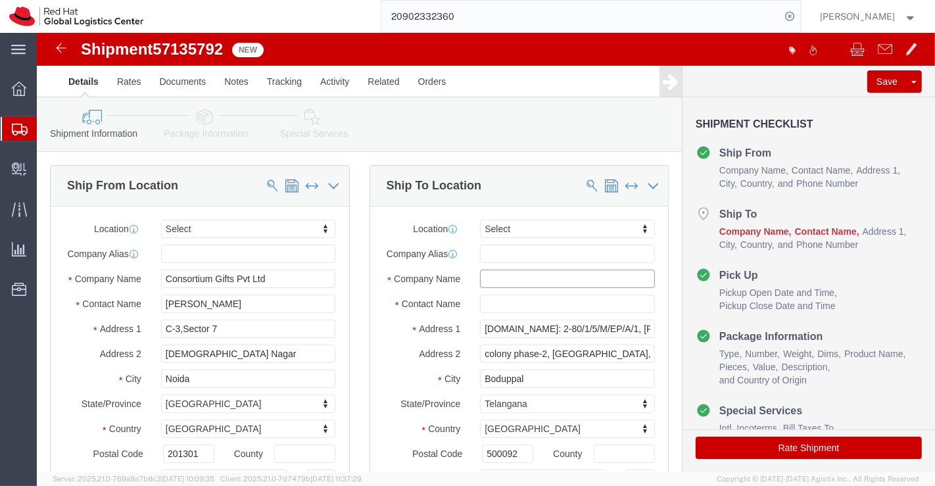
paste input "Naresh Vaggu"
type input "Naresh Vaggu"
click input "text"
paste input "Naresh Vaggu"
type input "Naresh Vaggu"
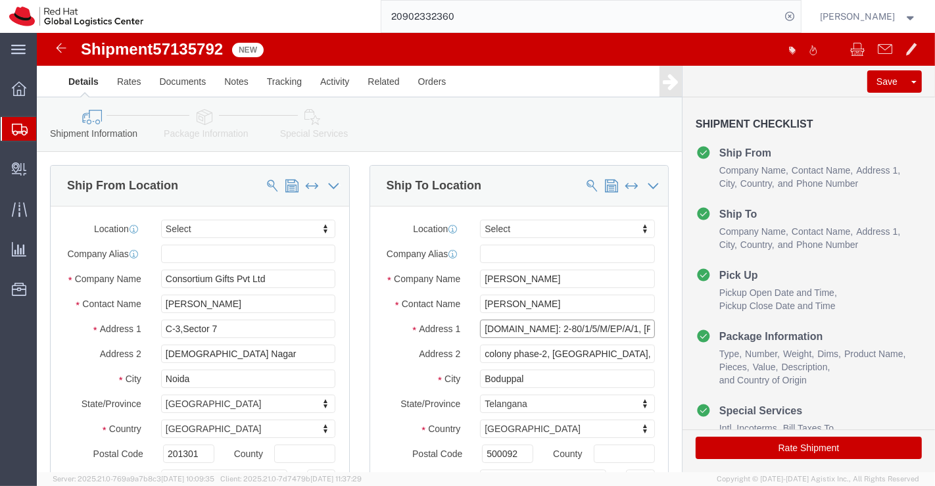
scroll to position [0, 1]
drag, startPoint x: 444, startPoint y: 304, endPoint x: 624, endPoint y: 324, distance: 181.3
click div "Ship To Location Location Select Select My Profile Location RH - Amsterdam - MS…"
paste input "Falt 511 A Block, Giridhari Avigna,"
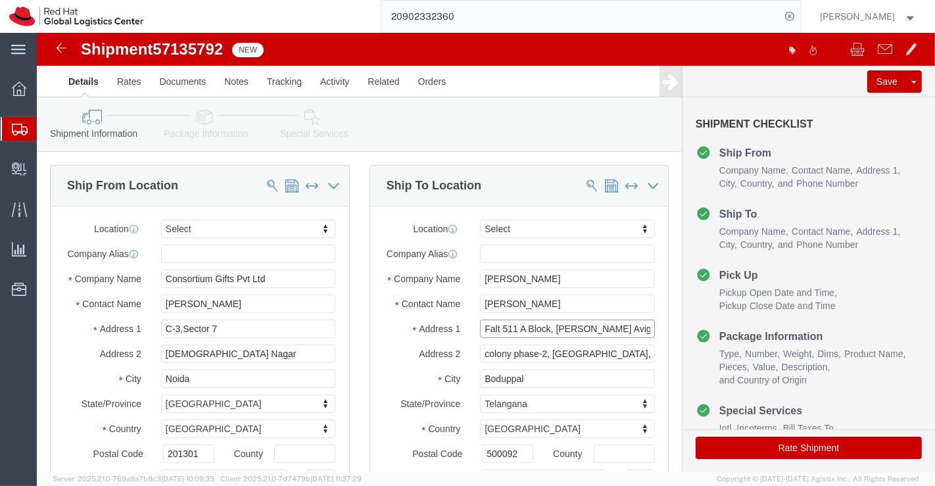
type input "Falt 511 A Block, Giridhari Avigna,"
drag, startPoint x: 596, startPoint y: 333, endPoint x: 432, endPoint y: 337, distance: 163.8
click div "colony phase-2, Chengicherla,"
paste input "Bandlaguda Jagir,"
type input "Bandlaguda Jagir,"
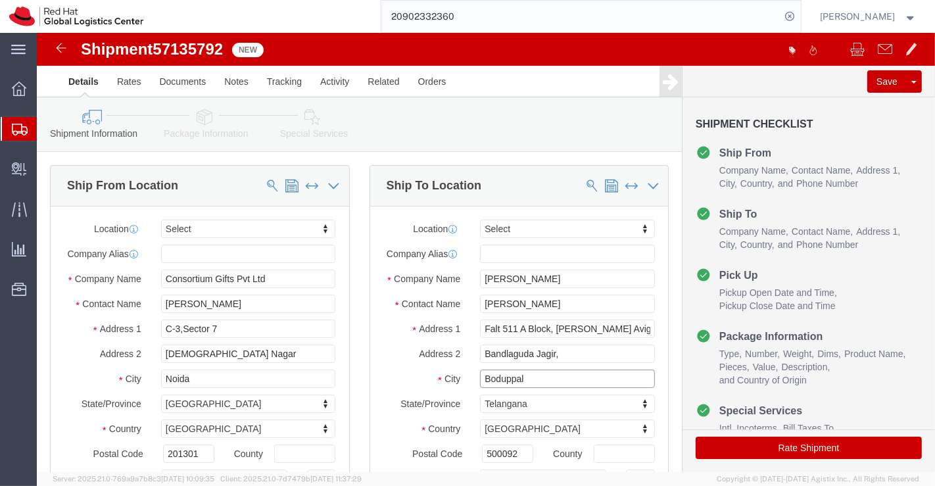
drag, startPoint x: 511, startPoint y: 361, endPoint x: 423, endPoint y: 360, distance: 87.5
click div "City Boduppal"
type input "v"
paste input "Hyderabad"
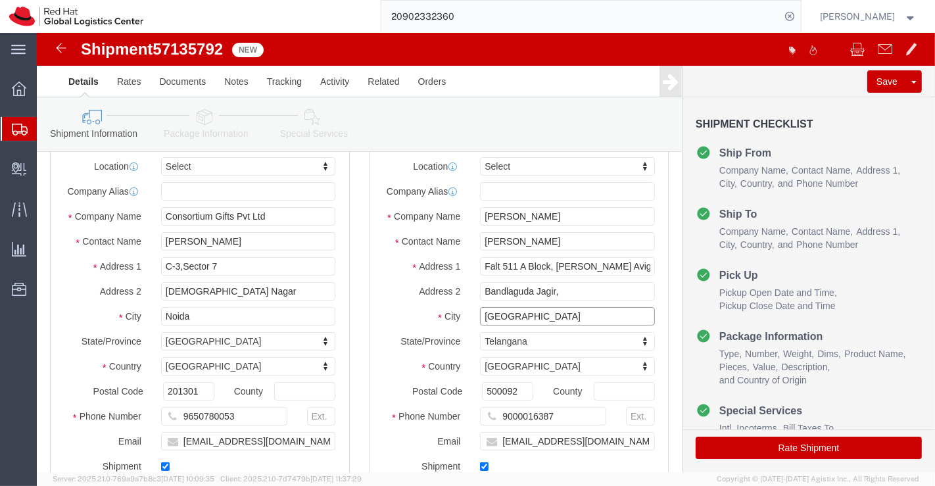
scroll to position [146, 0]
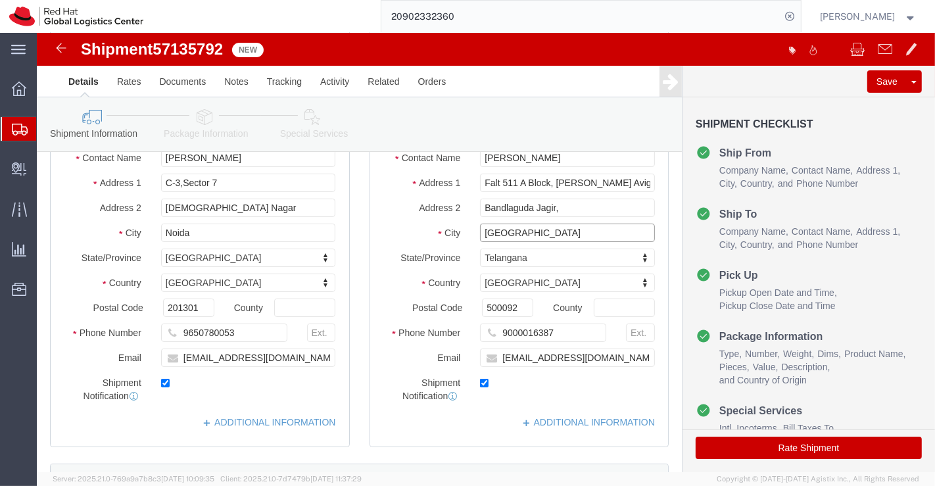
type input "Hyderabad"
drag, startPoint x: 489, startPoint y: 283, endPoint x: 432, endPoint y: 277, distance: 57.4
click div "500092"
paste input "500086"
type input "500086"
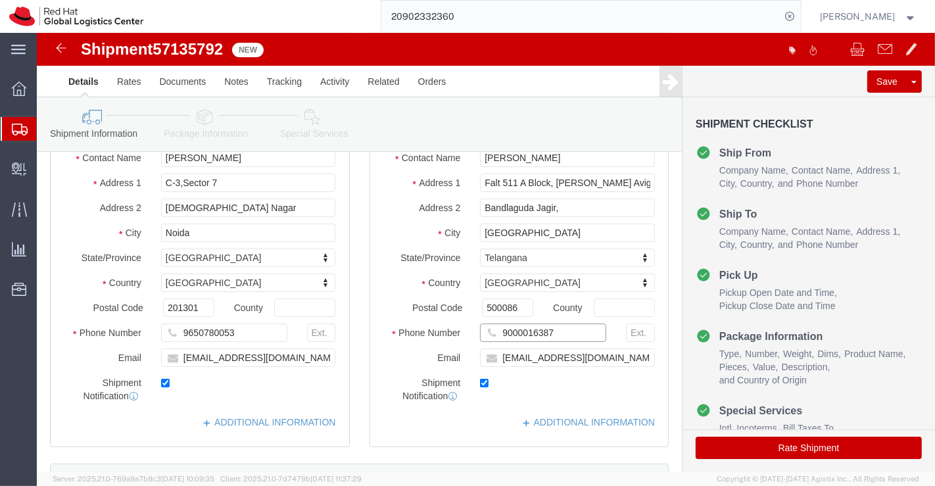
drag, startPoint x: 525, startPoint y: 305, endPoint x: 457, endPoint y: 305, distance: 67.7
click input "9000016387"
drag, startPoint x: 585, startPoint y: 333, endPoint x: 350, endPoint y: 314, distance: 234.8
click div "Location Select Select My Profile Location RH - Amsterdam - MSO RH - Amsterdam …"
paste input "btenczar@redhat.com"
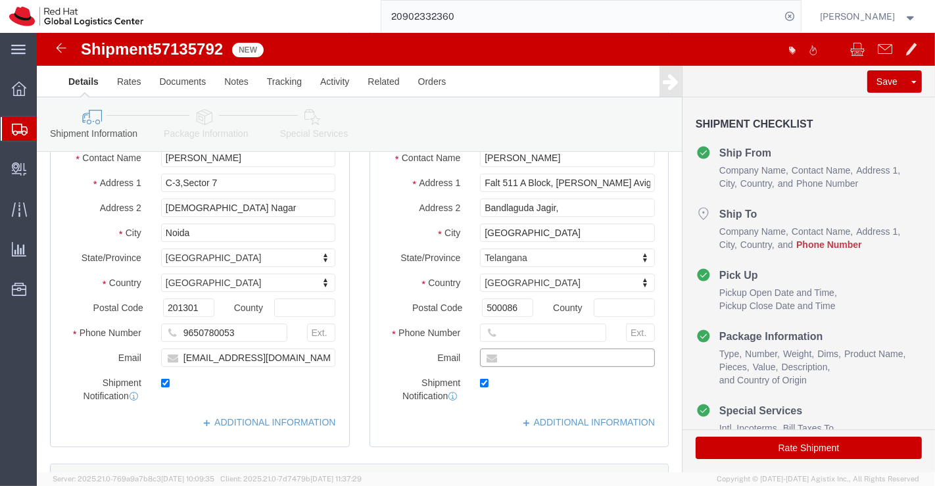
type input "btenczar@redhat.com"
click input "text"
paste input "9000016387"
type input "9000016387"
click div "Location Select Select My Profile Location RH - Amsterdam - MSO RH - Amsterdam …"
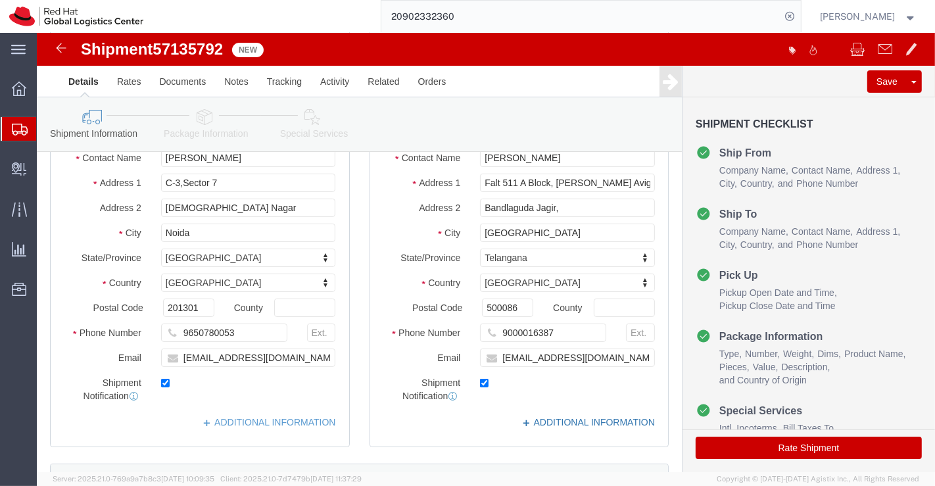
click link "ADDITIONAL INFORMATION"
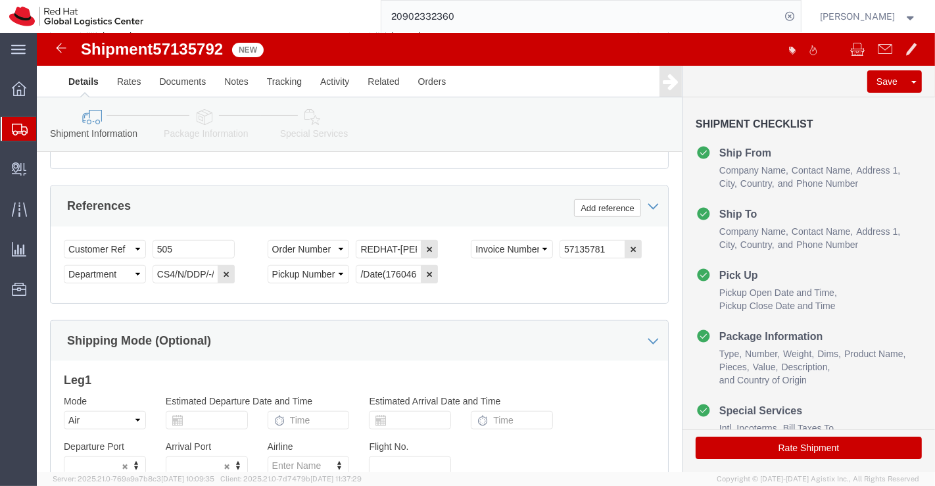
scroll to position [876, 0]
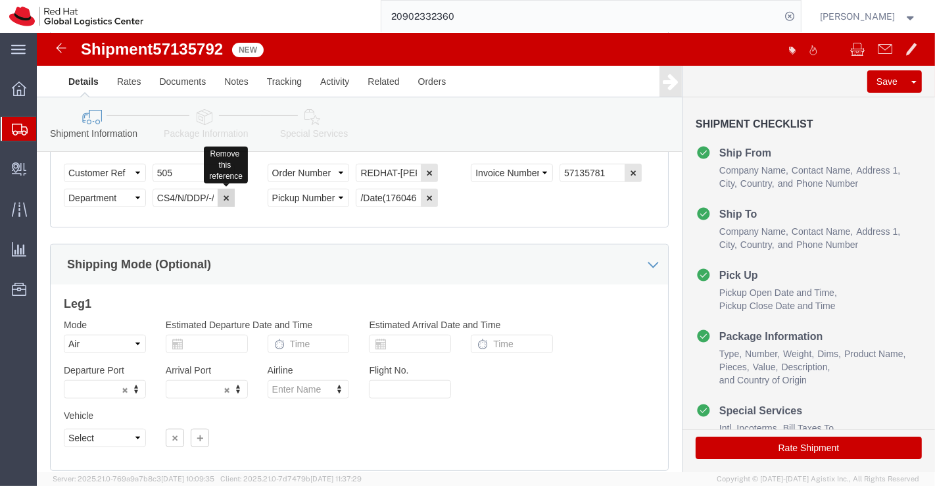
click icon "button"
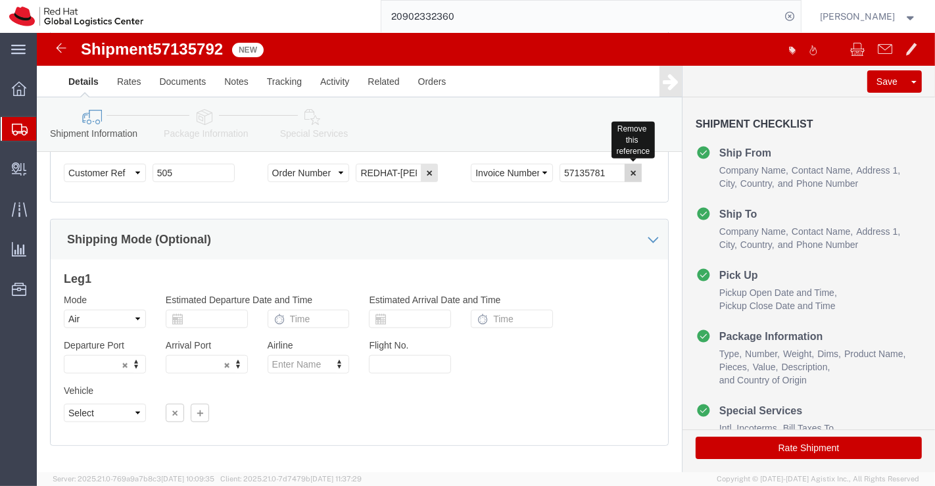
click icon "button"
drag, startPoint x: 320, startPoint y: 146, endPoint x: 374, endPoint y: 148, distance: 54.6
click input "REDHAT-Bhanu Prakash"
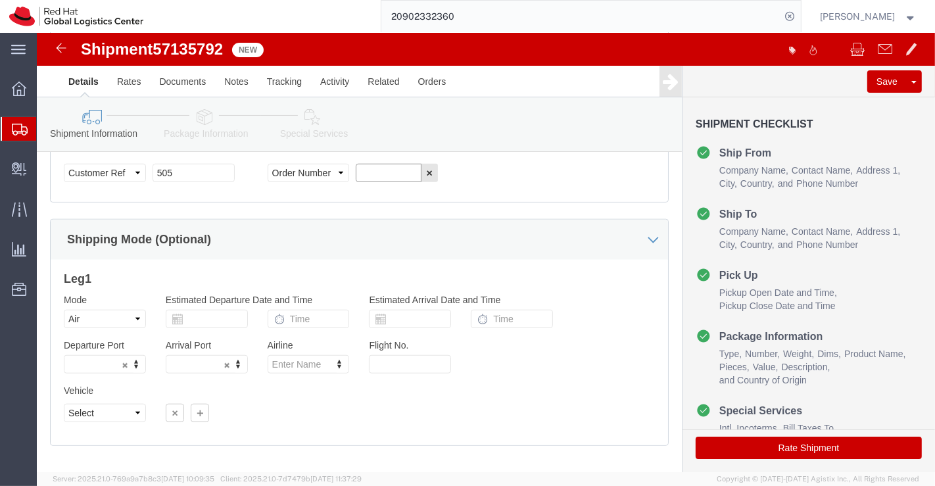
paste input "REDHAT-Naresh"
type input "REDHAT-Naresh"
click select "Select Air Less than Truckload Multi-Leg Ocean Freight Rail Small Parcel Truckl…"
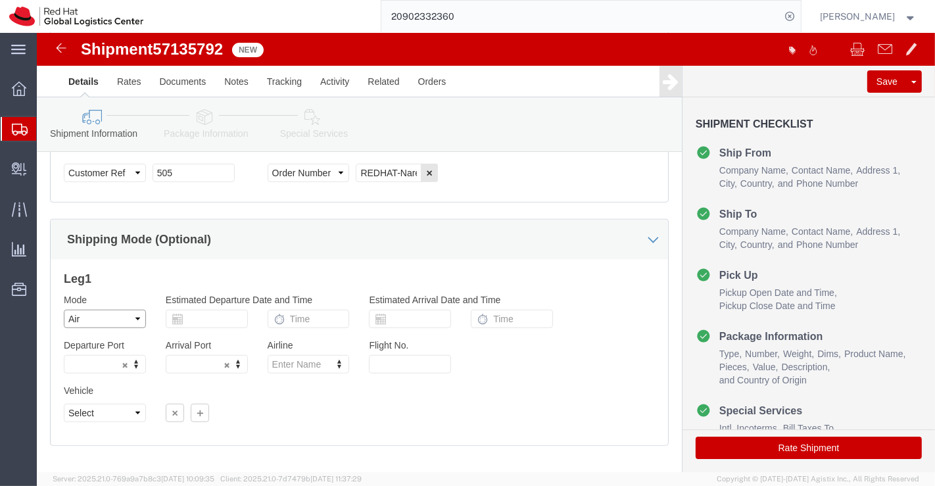
select select
click select "Select Air Less than Truckload Multi-Leg Ocean Freight Rail Small Parcel Truckl…"
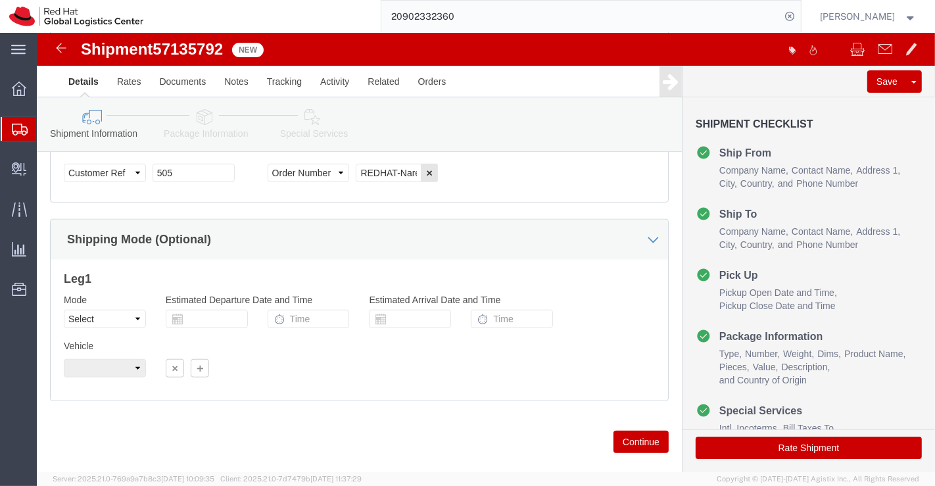
click icon
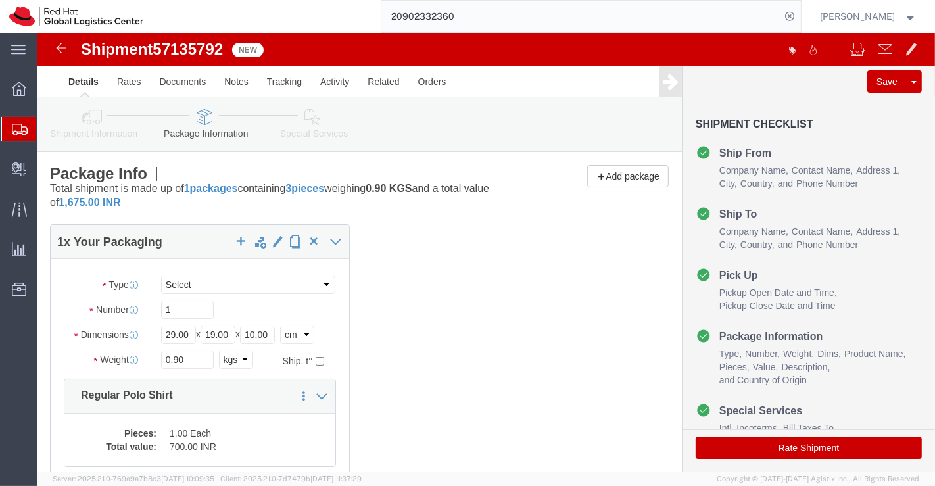
click icon
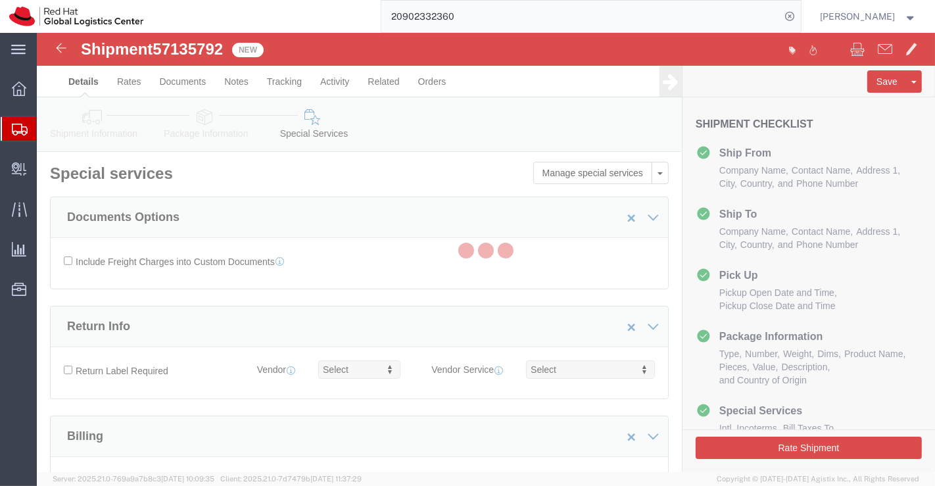
select select "COSTCENTER"
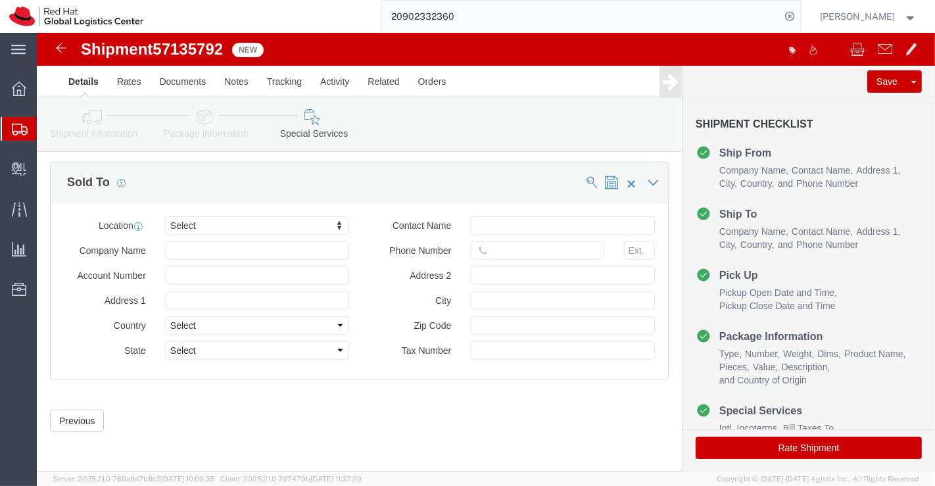
scroll to position [807, 0]
drag, startPoint x: 800, startPoint y: 412, endPoint x: 851, endPoint y: 340, distance: 88.3
click button "Rate Shipment"
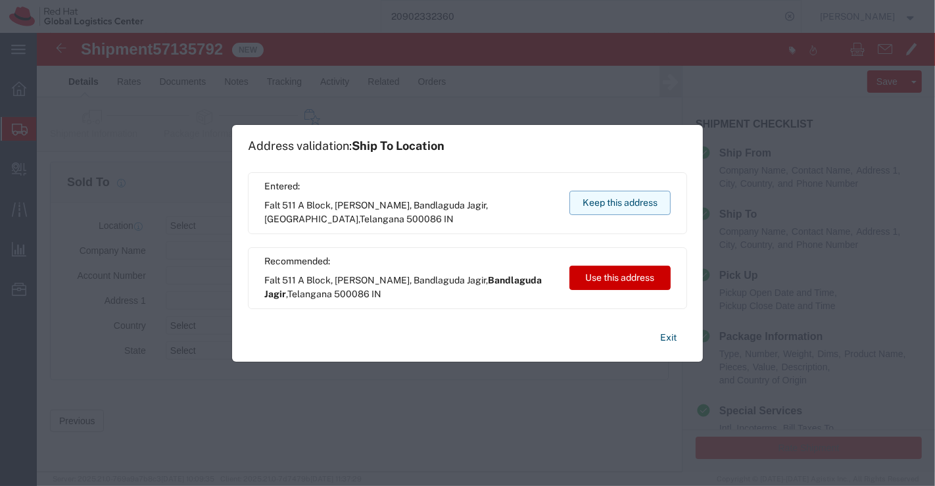
click at [577, 194] on button "Keep this address" at bounding box center [619, 203] width 101 height 24
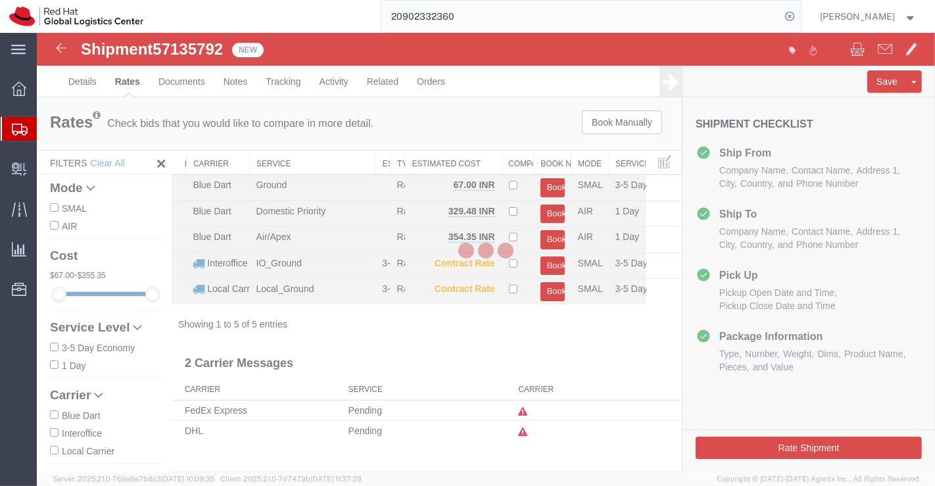
scroll to position [0, 0]
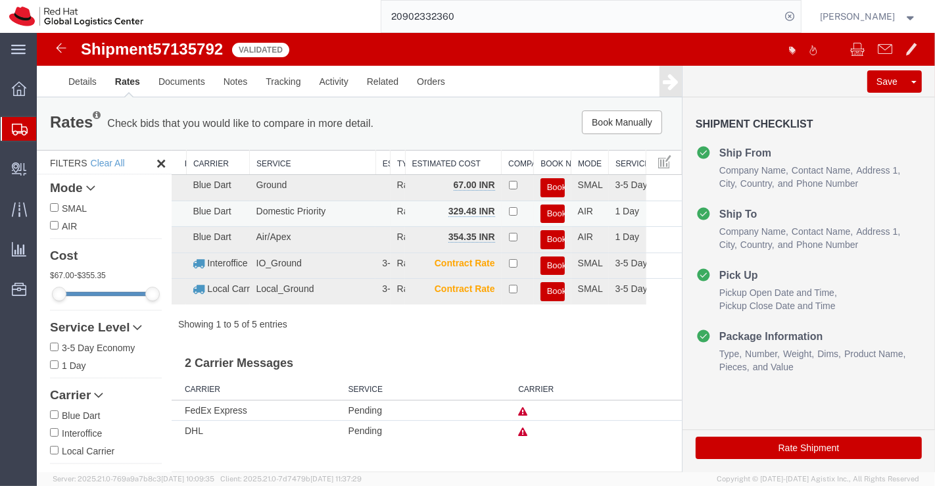
click at [558, 212] on button "Book" at bounding box center [552, 213] width 24 height 19
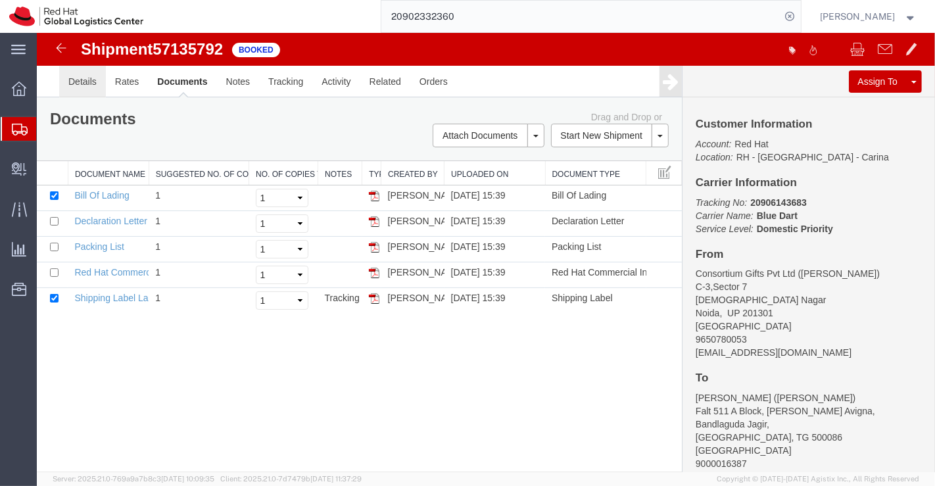
click at [75, 82] on link "Details" at bounding box center [82, 82] width 47 height 32
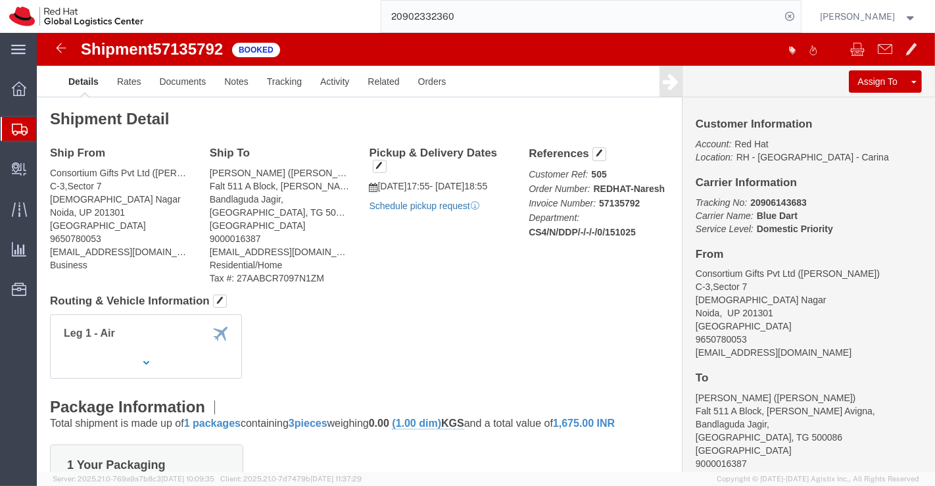
click link "Schedule pickup request"
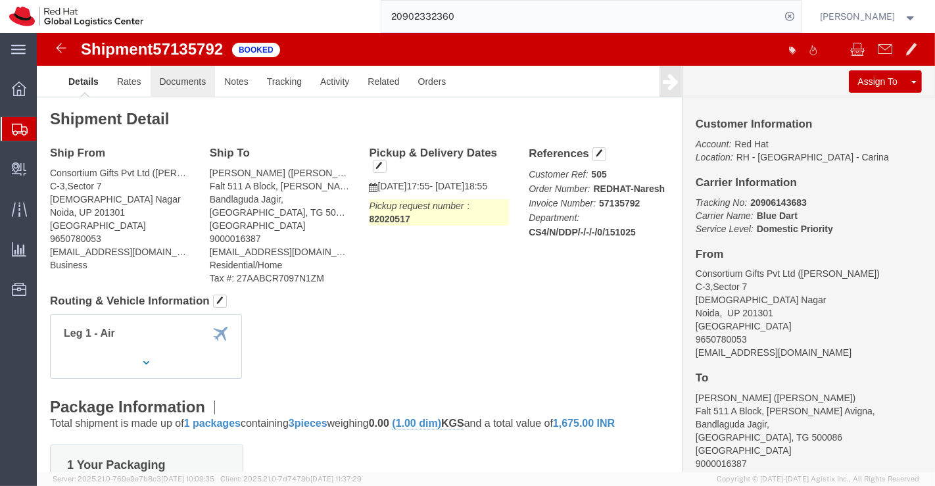
click link "Documents"
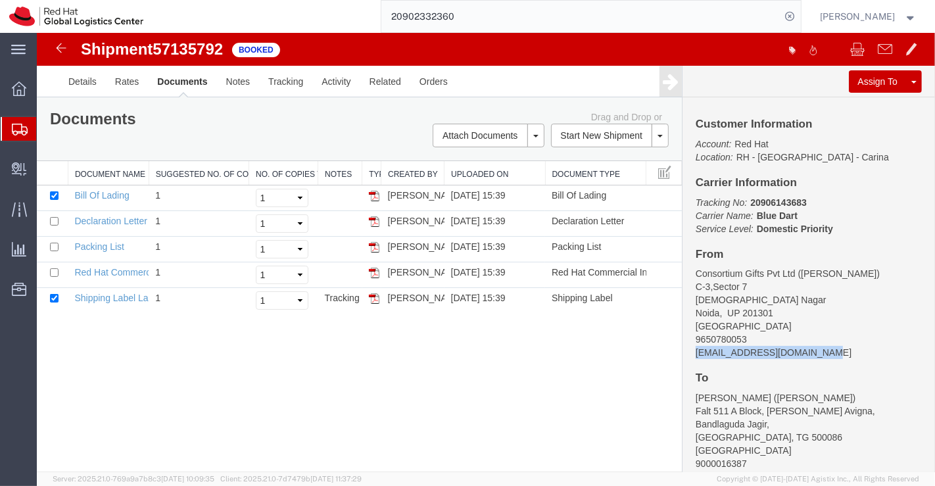
drag, startPoint x: 692, startPoint y: 350, endPoint x: 832, endPoint y: 352, distance: 139.4
click at [832, 352] on div "Customer Information Account: Red Hat Location: RH - Bangalore - Carina Carrier…" at bounding box center [808, 284] width 252 height 375
copy address "online@consortiumgifts.com"
click at [502, 179] on link "Email Documents" at bounding box center [486, 178] width 114 height 20
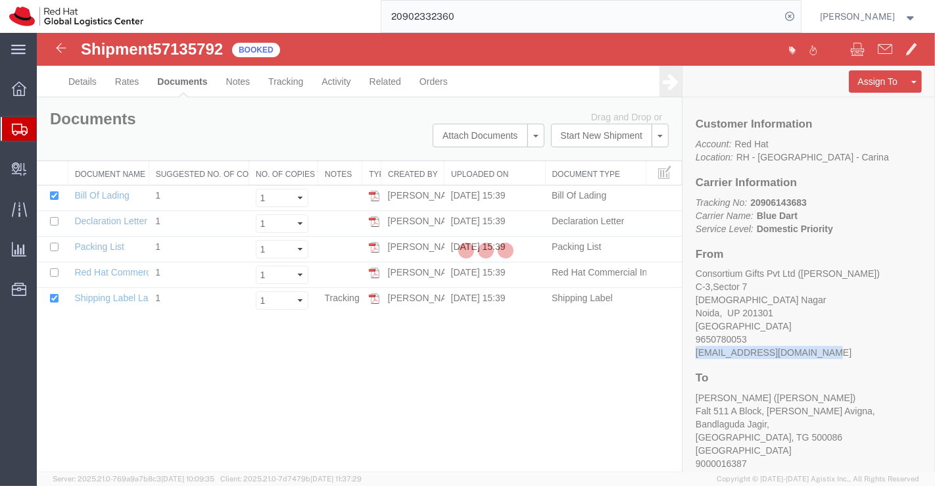
checkbox input "true"
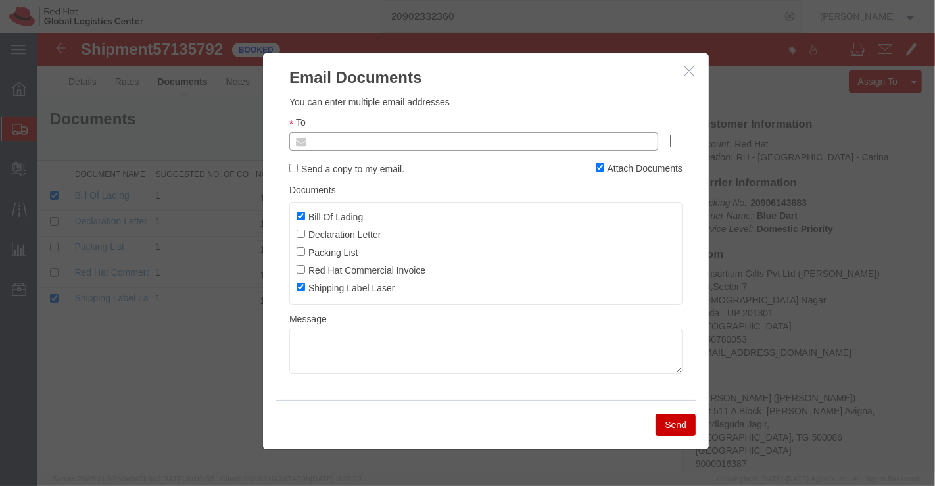
click at [375, 139] on input "text" at bounding box center [384, 141] width 154 height 17
paste input "online@consortiumgifts.com"
type input "online@consortiumgifts.com"
type input "Enter Email Address"
click at [339, 139] on ul "Enter Email Address" at bounding box center [473, 141] width 369 height 18
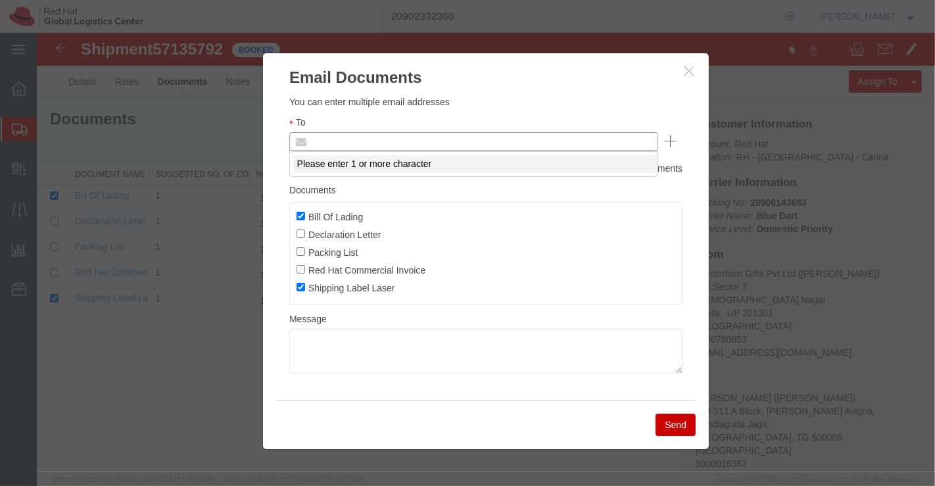
paste input "online@consortiumgifts.com"
type input "online@consortiumgifts.com"
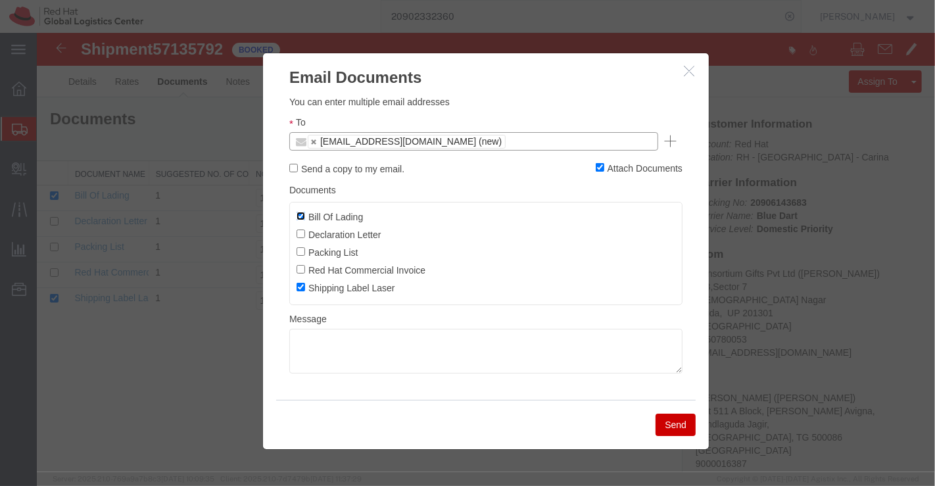
click at [301, 216] on input "Bill Of Lading" at bounding box center [300, 216] width 9 height 9
checkbox input "false"
click at [384, 333] on textarea at bounding box center [485, 351] width 393 height 45
type textarea "Please find the shipping label."
click at [662, 423] on button "Send" at bounding box center [675, 425] width 40 height 22
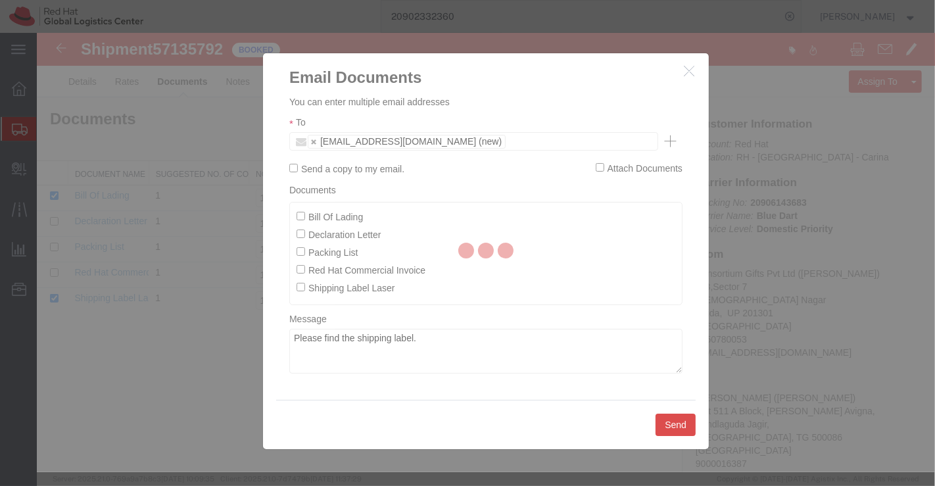
checkbox input "false"
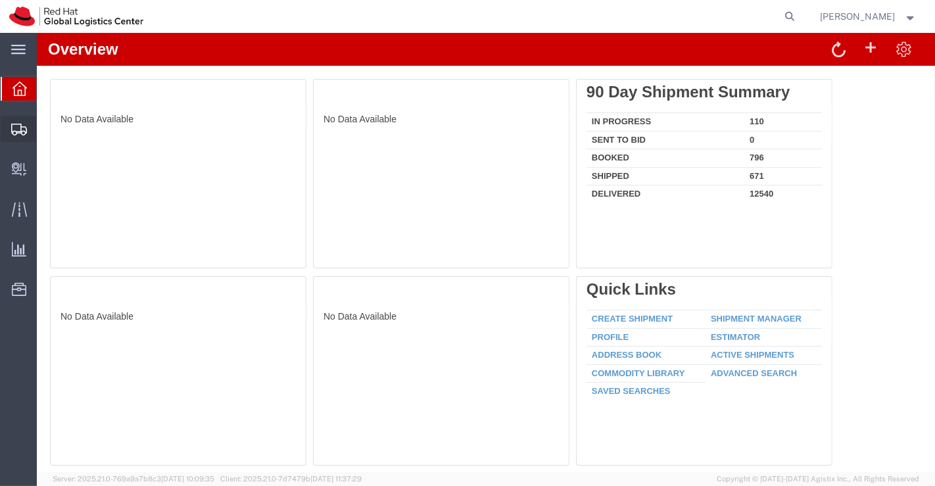
click at [0, 0] on span "Shipment Manager" at bounding box center [0, 0] width 0 height 0
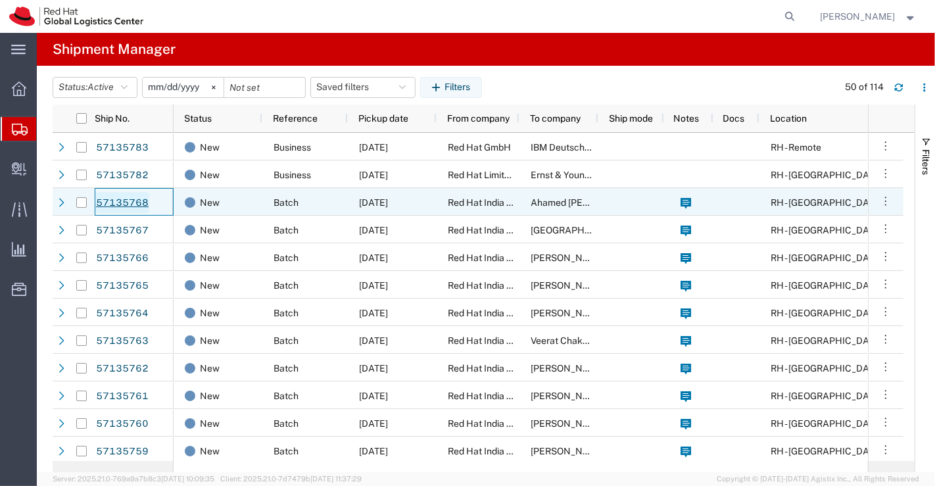
click at [116, 198] on link "57135768" at bounding box center [122, 202] width 54 height 21
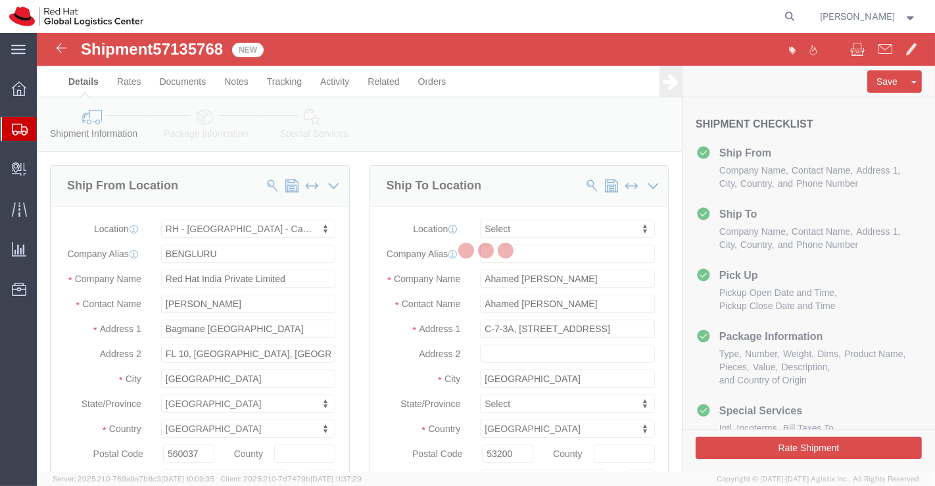
select select "37925"
select select
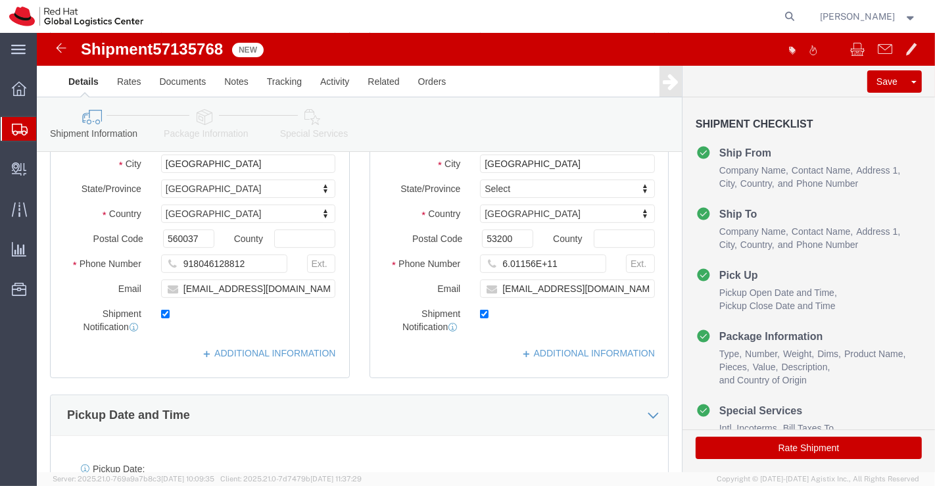
scroll to position [219, 0]
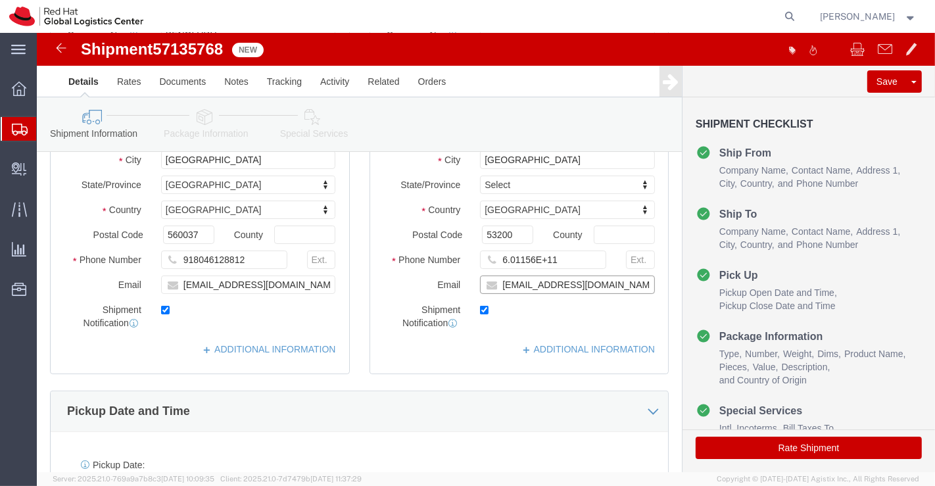
click input "awahab@redhat.com"
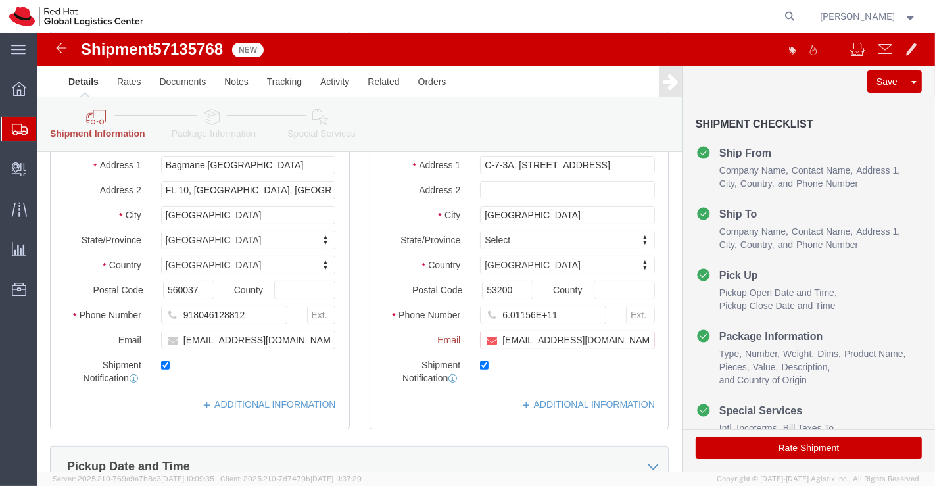
scroll to position [274, 0]
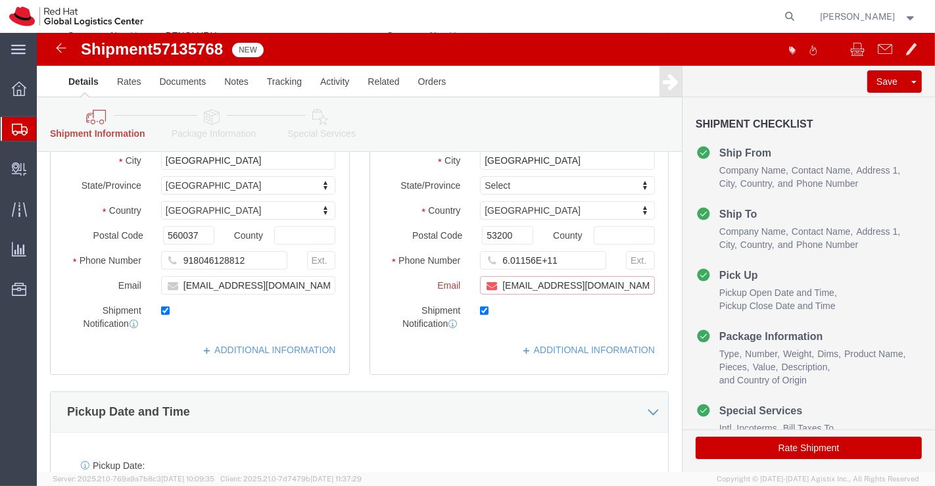
paste input "[EMAIL_ADDRESS][DOMAIN_NAME]"
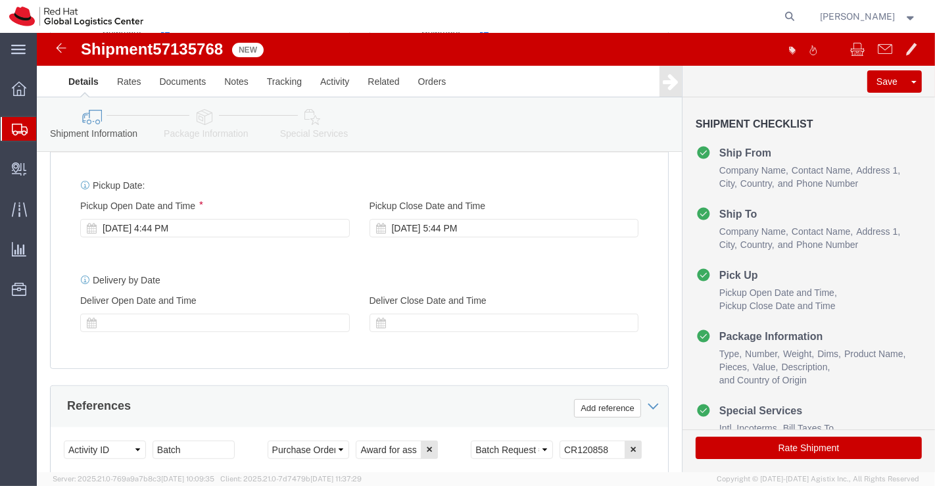
scroll to position [511, 0]
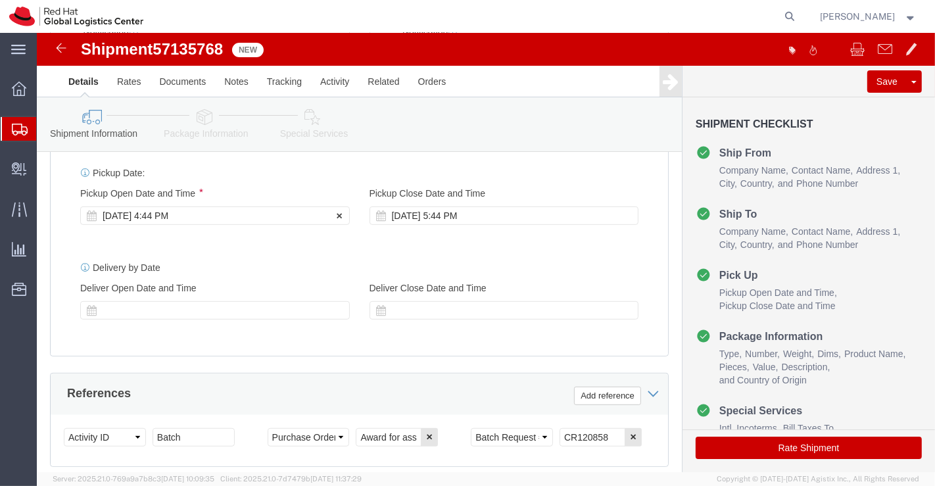
type input "awahab@redhat.com,apaclogistics@redhat.com"
click div "Oct 15 2025 4:44 PM"
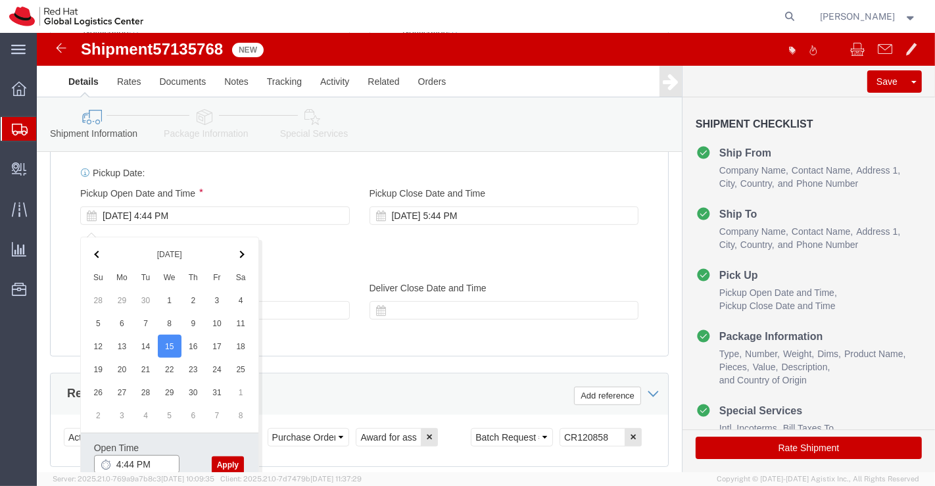
click input "4:44 PM"
type input "6:00 PM"
click button "Apply"
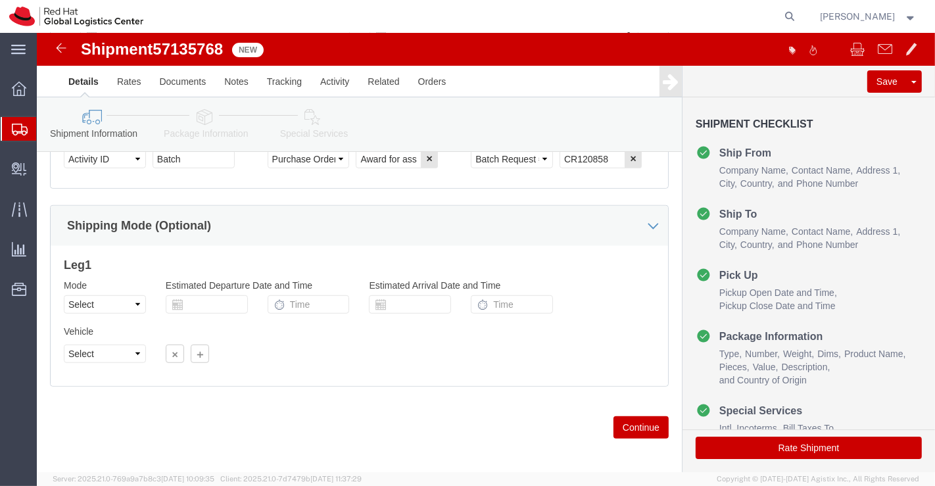
scroll to position [803, 0]
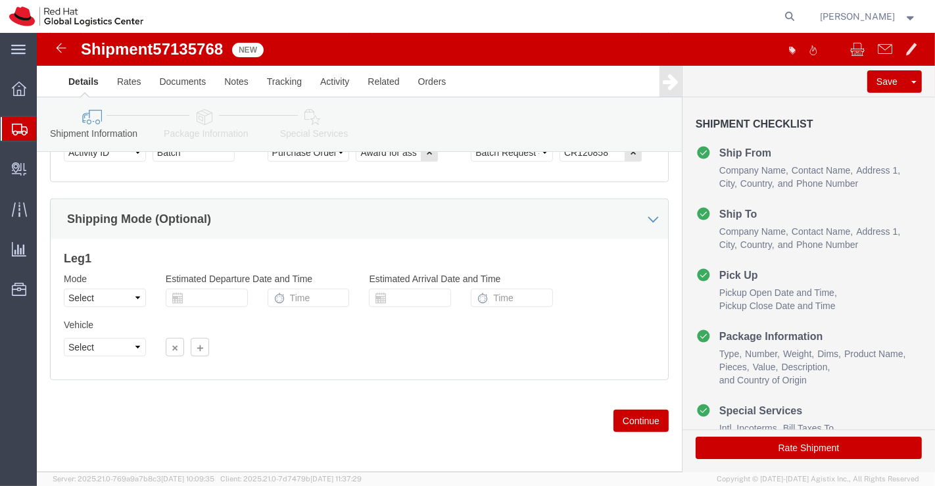
click icon
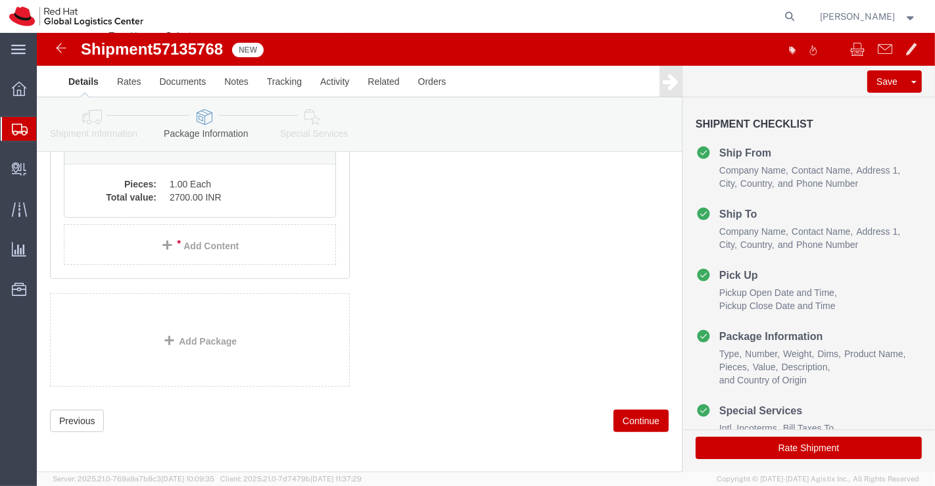
scroll to position [70, 0]
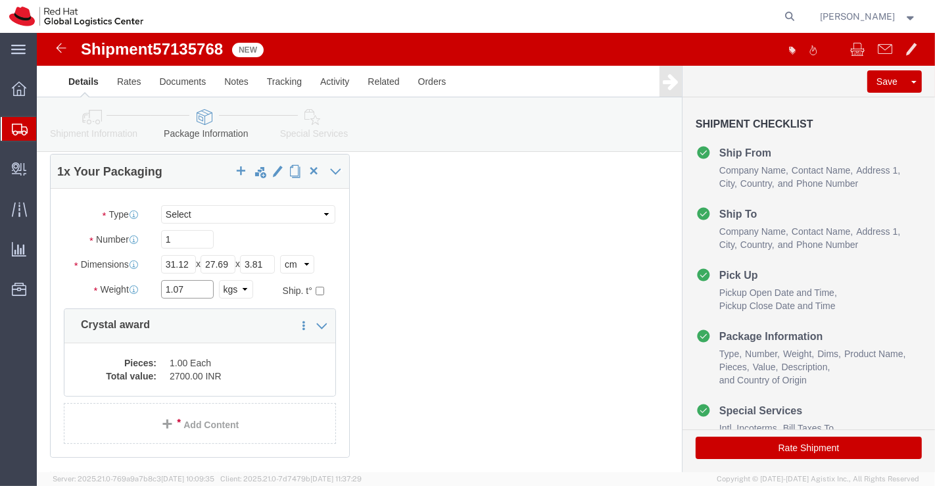
click input "1.07"
type input "1.050"
click div "1 x Your Packaging Package Type Select Case(s) Crate(s) Envelope Large Box Medi…"
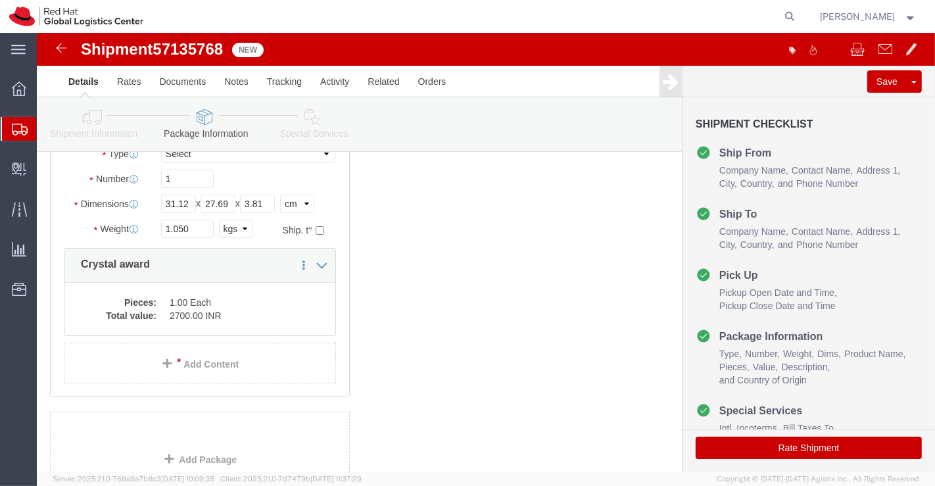
scroll to position [30, 0]
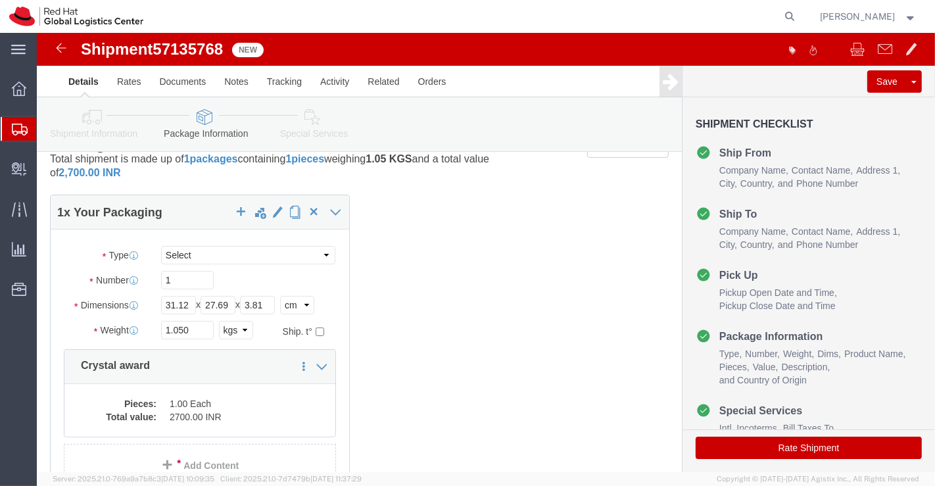
click icon
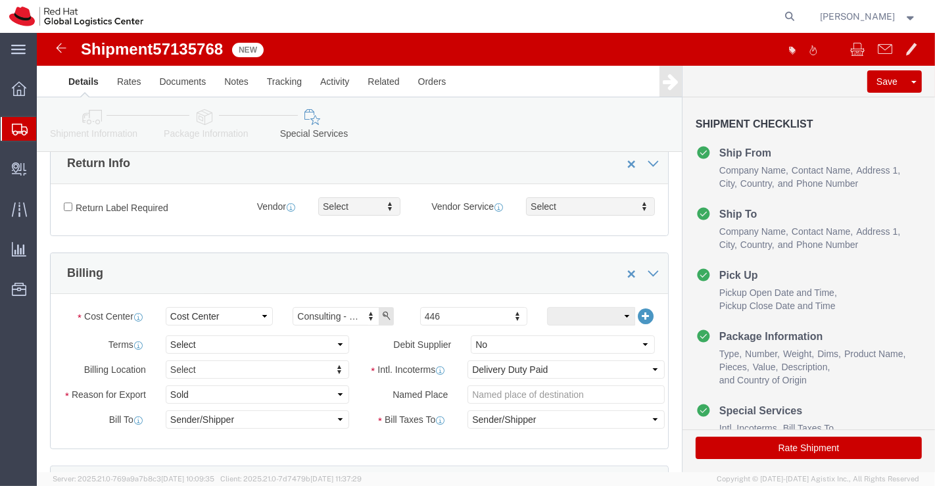
scroll to position [176, 0]
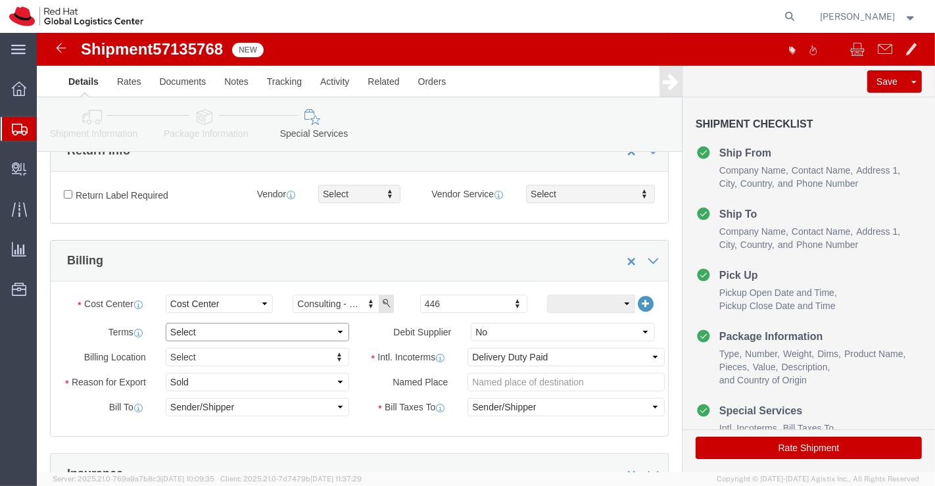
click select "Select Free of Charge Free of Cost NET 30 NET 45 NET 60 See Comment"
select select "FREE_OF_COST"
click select "Select Free of Charge Free of Cost NET 30 NET 45 NET 60 See Comment"
click select "Select Gift Personal Effects Repair/Warranty Return Sample Sold Temporary/Not S…"
select select "GIFT"
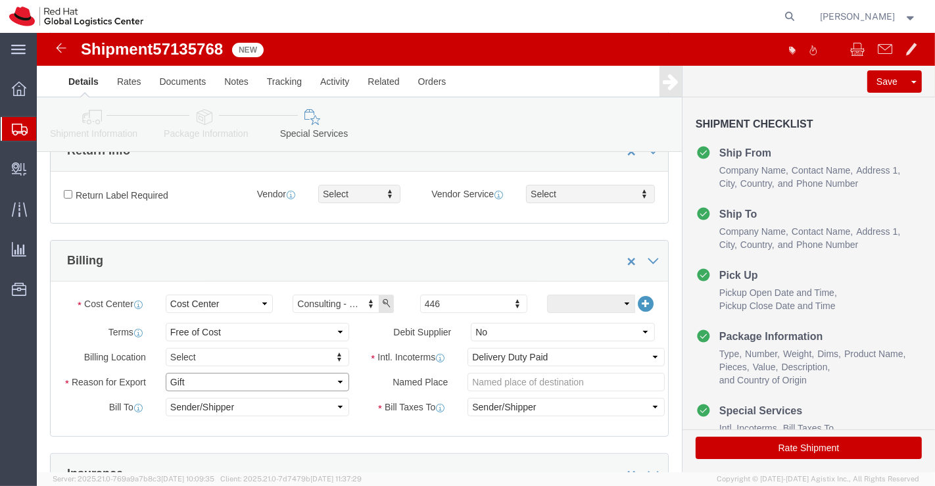
click select "Select Gift Personal Effects Repair/Warranty Return Sample Sold Temporary/Not S…"
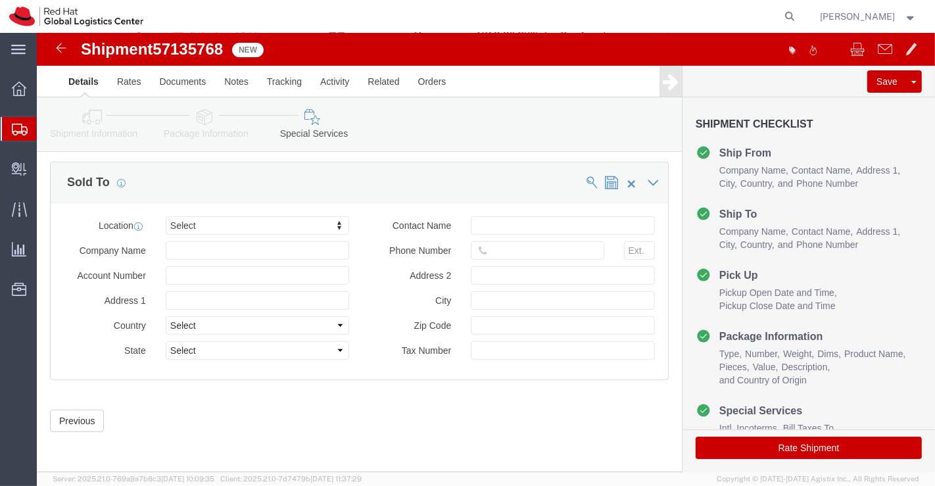
scroll to position [792, 0]
type input "Ku"
select select "37977"
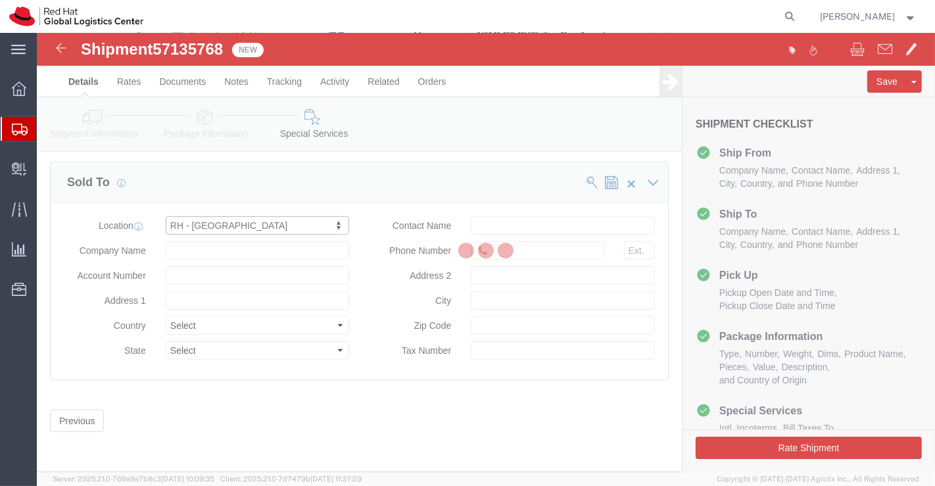
type input "Suite 17.01, FL 17, Gardens S Tower"
select select "MY"
type input "60327330501"
type input "MV City, Lingkaran Syed Putra"
type input "KUALA LUMPUR"
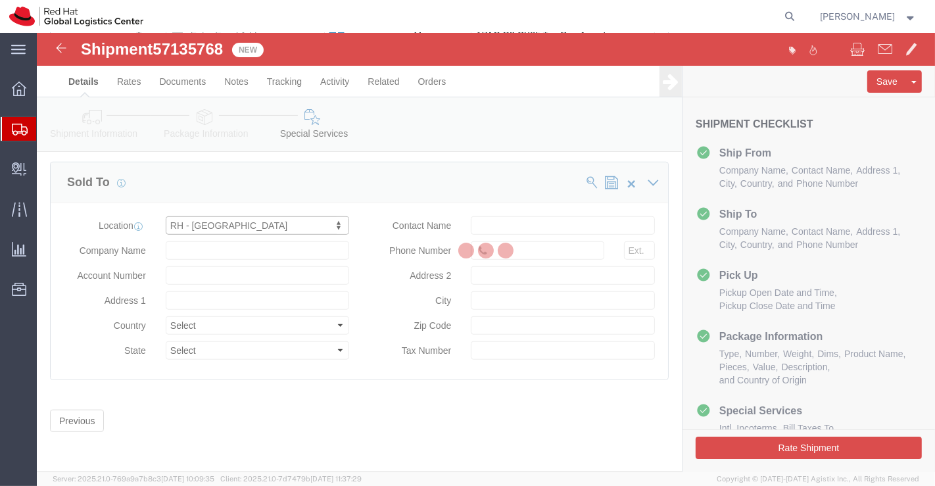
type input "59200"
type input "W10-1808-31007269"
type input "Red Hat Malaysia Sdn Bhd"
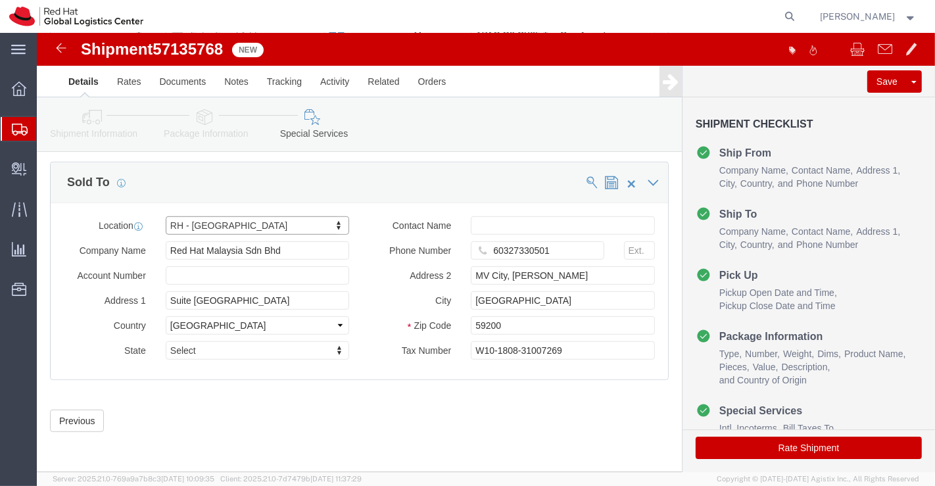
click button "Rate Shipment"
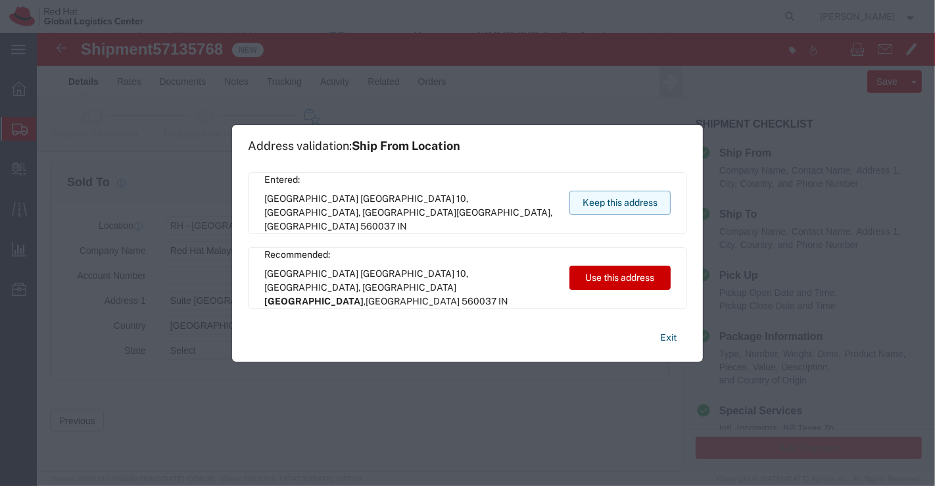
click at [612, 200] on button "Keep this address" at bounding box center [619, 203] width 101 height 24
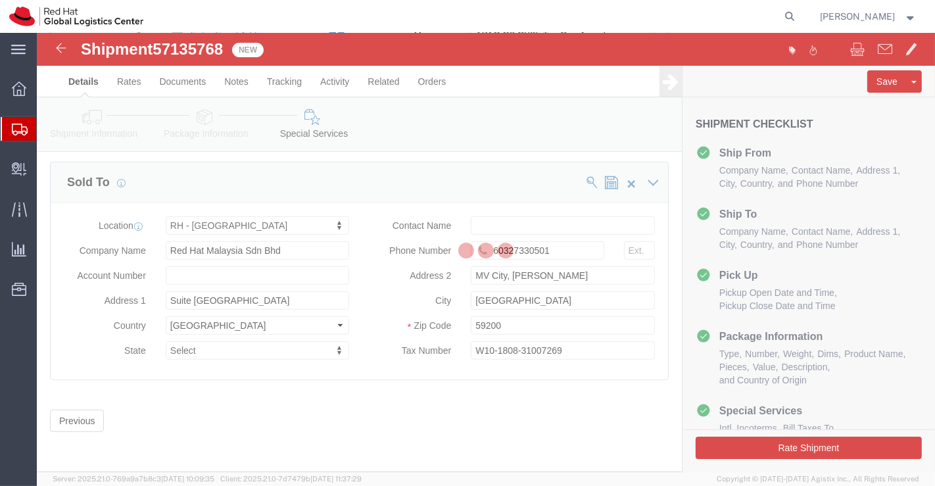
select select "37925"
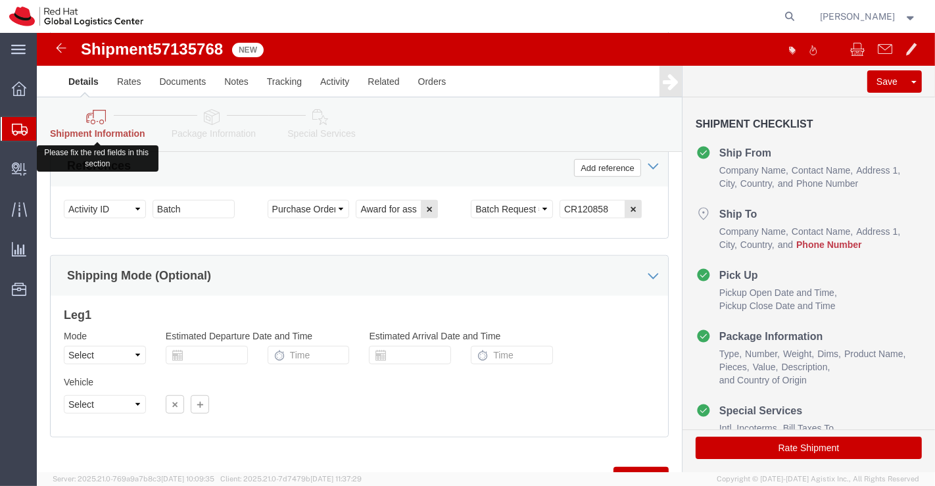
click icon
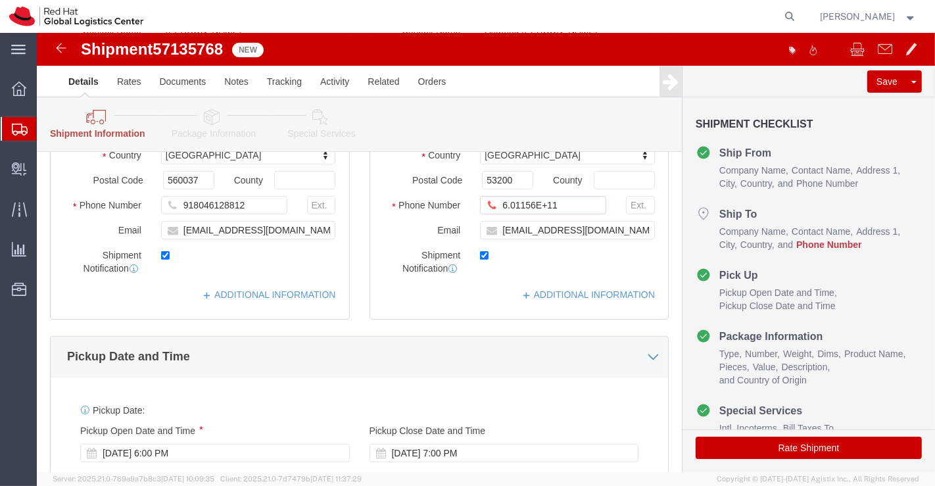
scroll to position [281, 0]
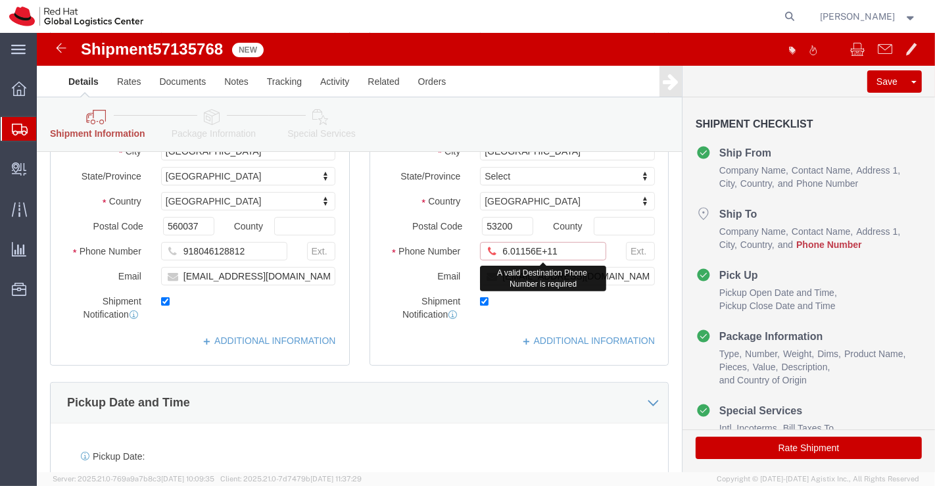
click input "6.01156E+11"
type input "6"
paste input "601156256242"
type input "601156256242"
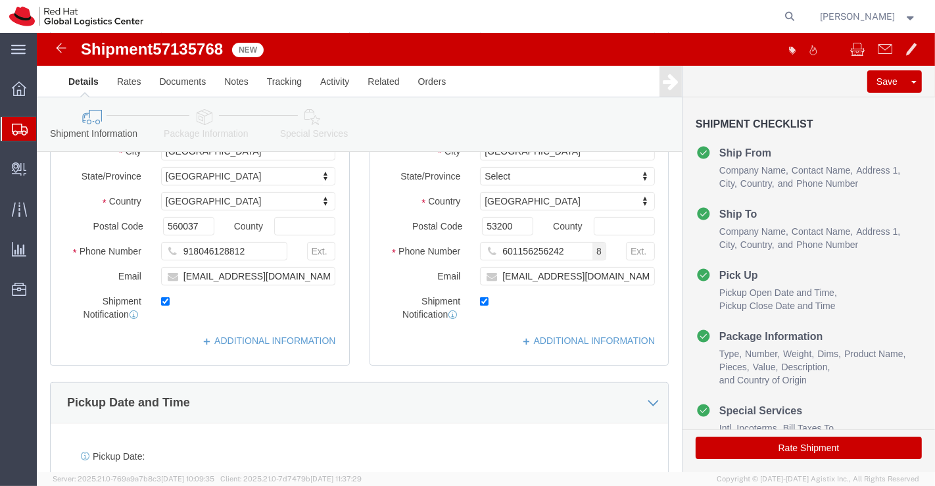
click div "Pickup Date and Time"
click icon
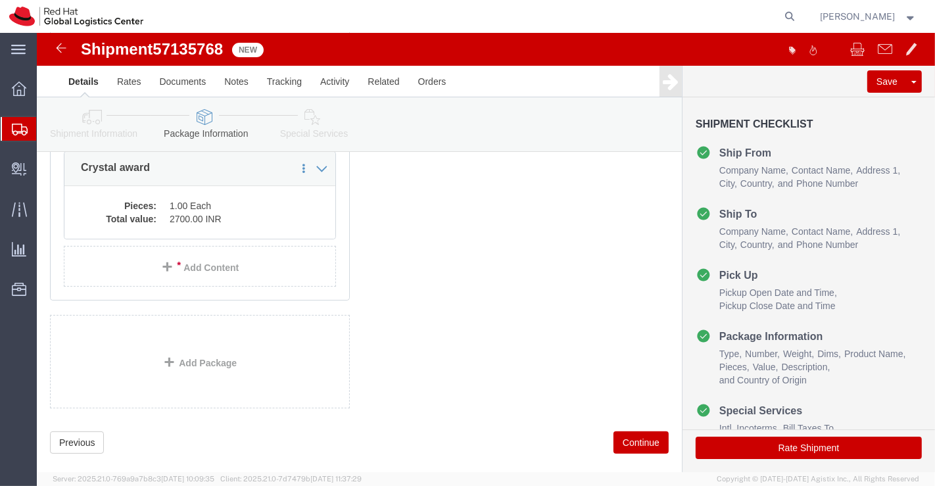
scroll to position [124, 0]
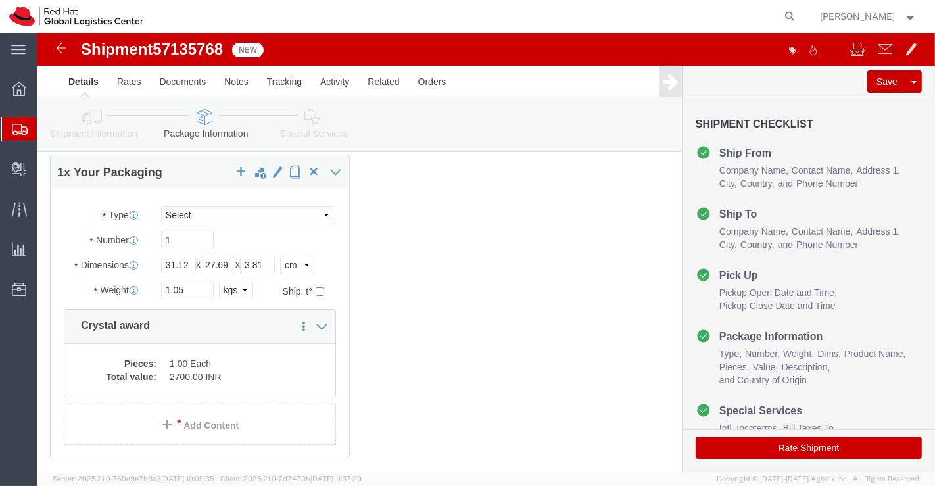
click icon
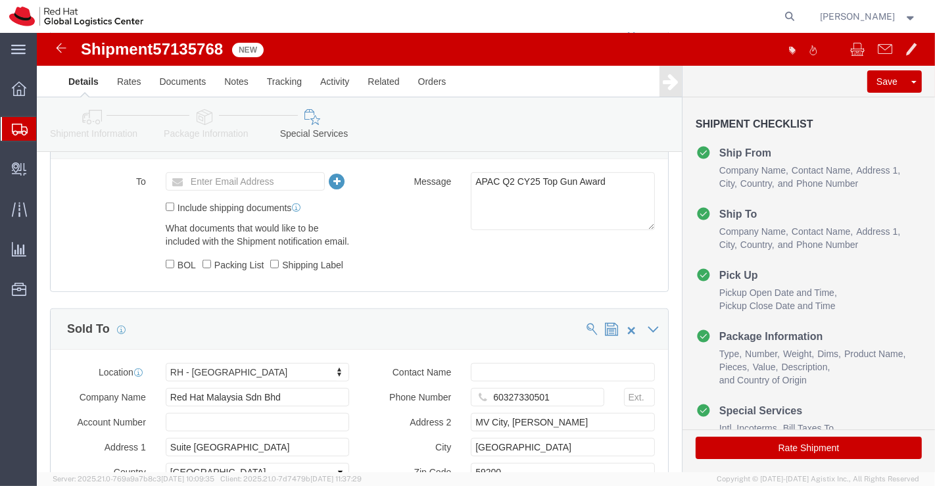
scroll to position [846, 0]
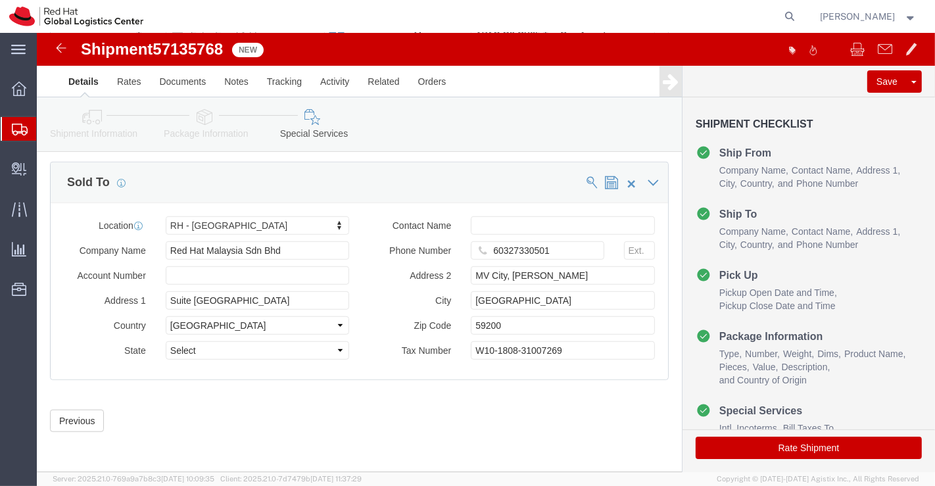
click button "Rate Shipment"
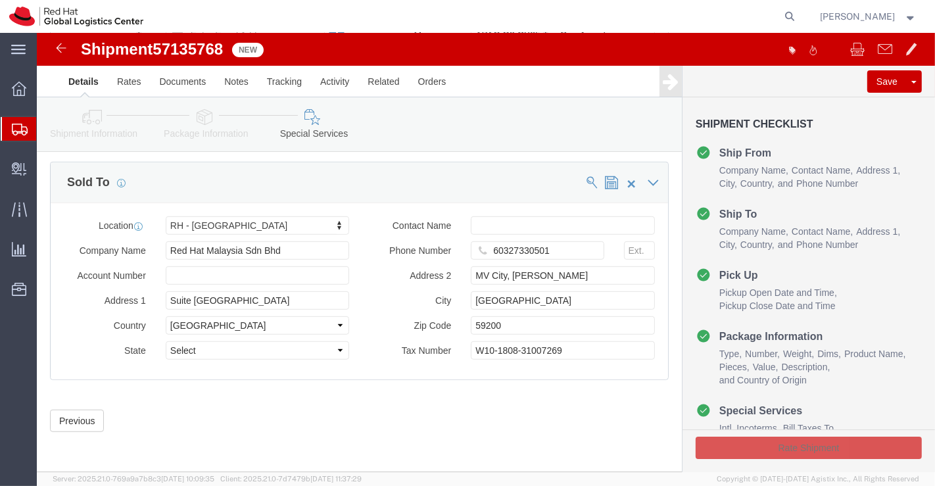
scroll to position [792, 0]
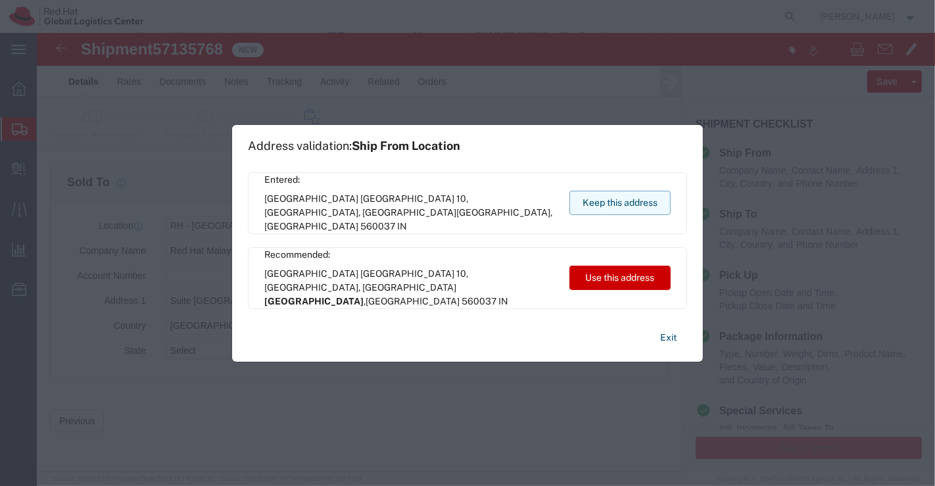
click at [636, 195] on button "Keep this address" at bounding box center [619, 203] width 101 height 24
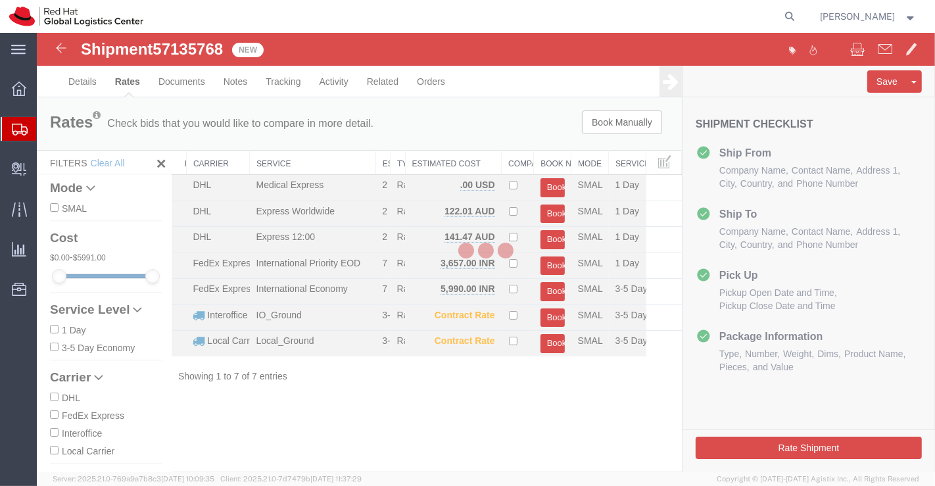
scroll to position [0, 0]
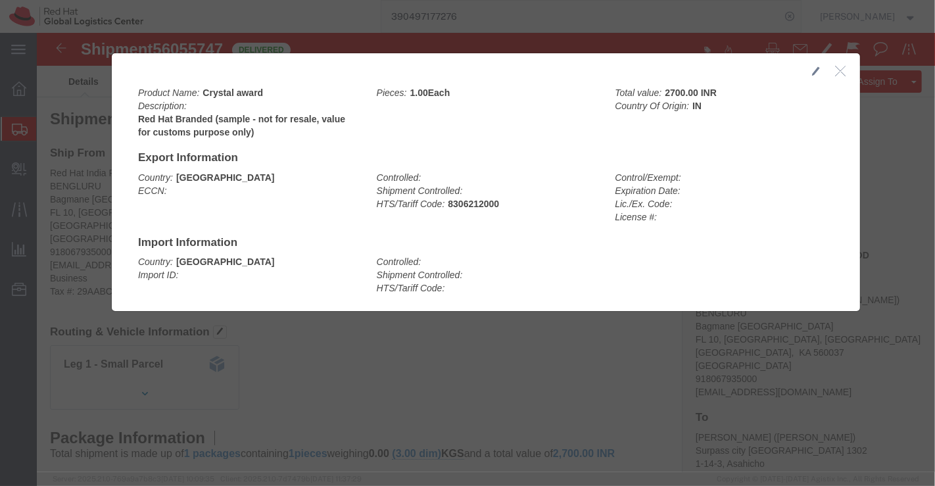
scroll to position [292, 0]
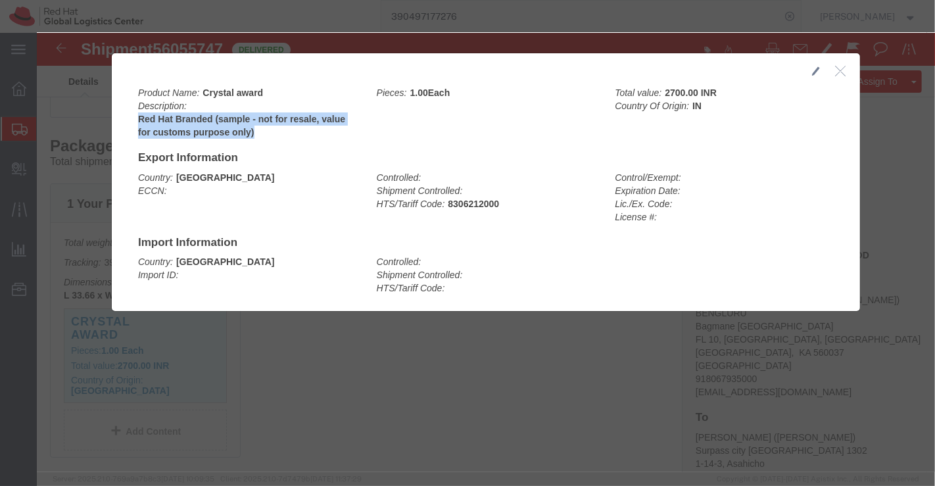
click icon "button"
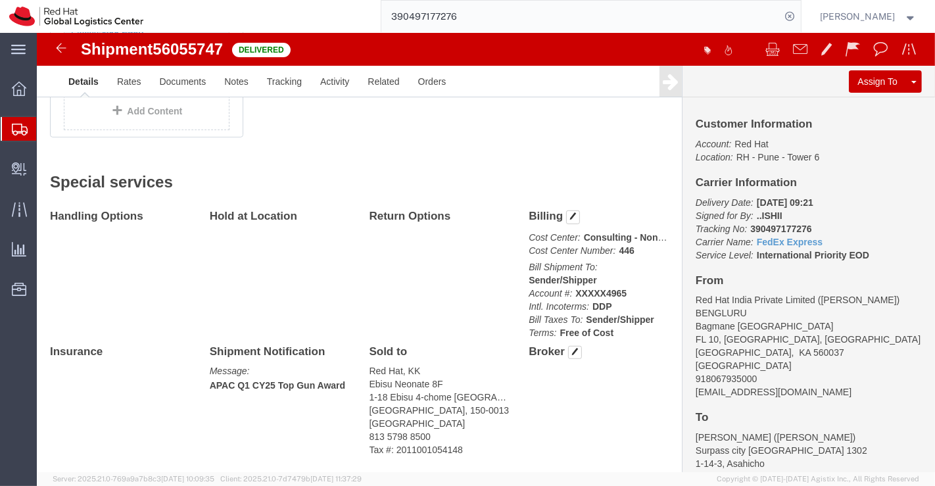
scroll to position [639, 0]
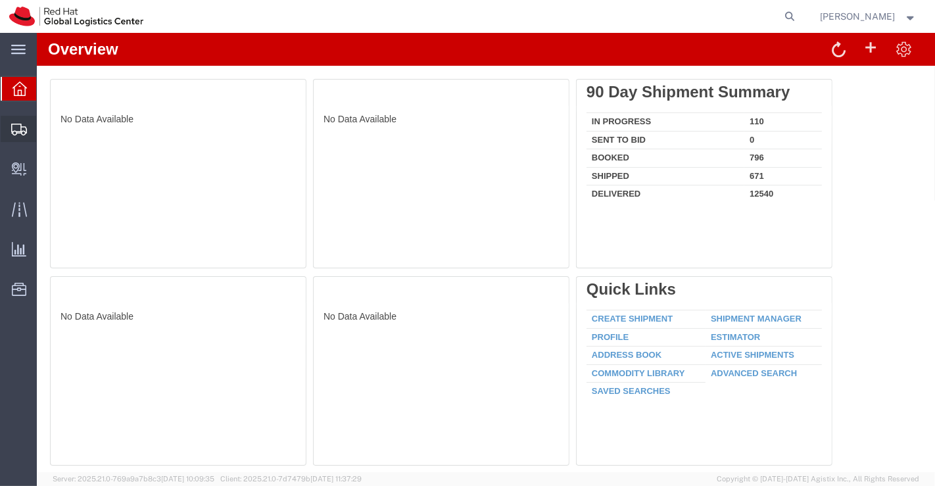
click at [0, 0] on span "Shipment Manager" at bounding box center [0, 0] width 0 height 0
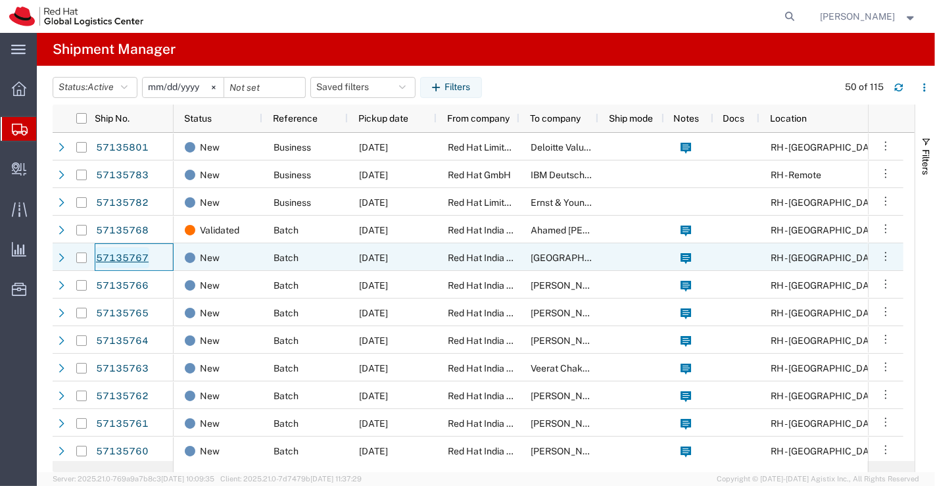
click at [116, 256] on link "57135767" at bounding box center [122, 257] width 54 height 21
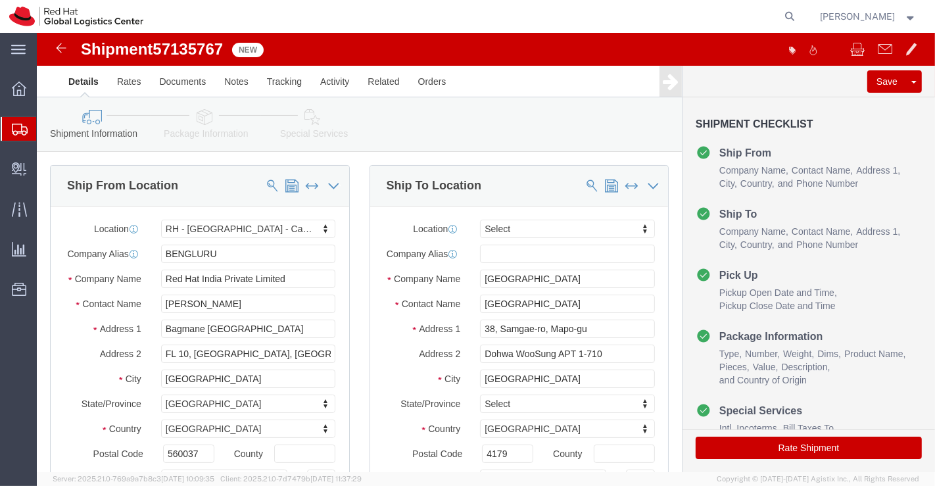
select select "37925"
select select
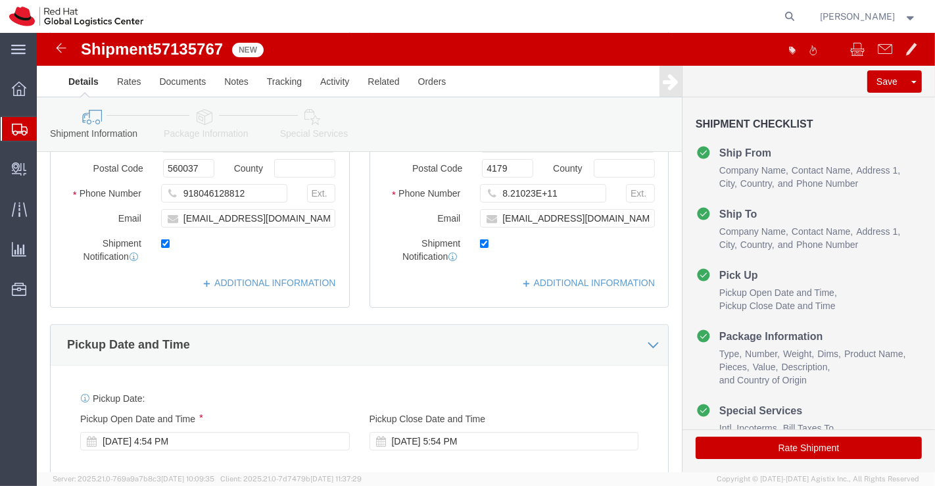
scroll to position [292, 0]
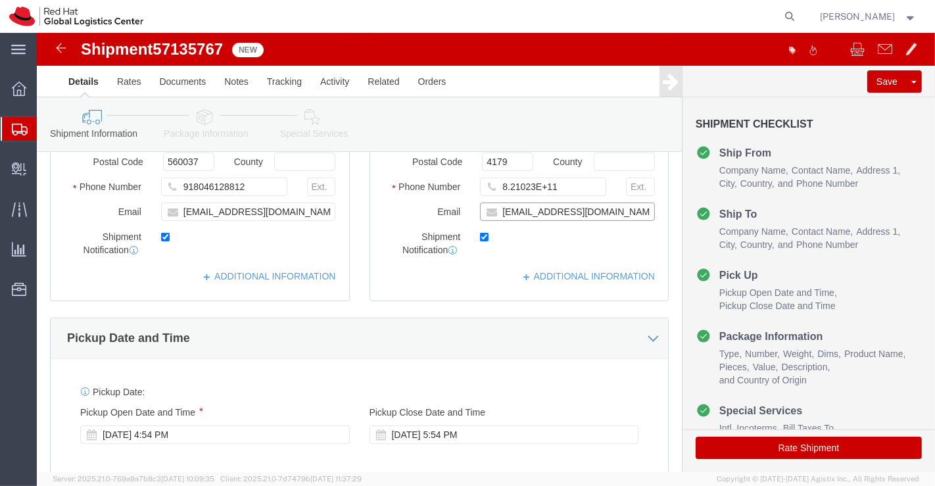
click input "[EMAIL_ADDRESS][DOMAIN_NAME]"
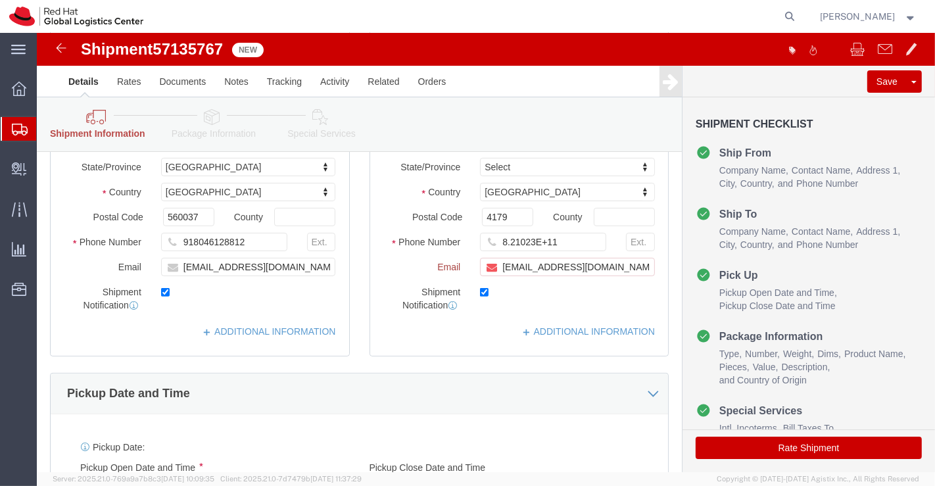
scroll to position [347, 0]
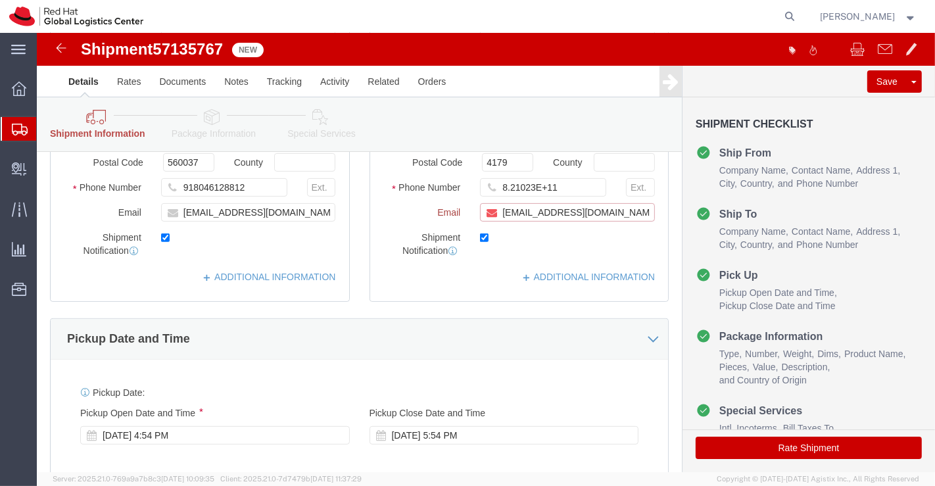
paste input "[EMAIL_ADDRESS][DOMAIN_NAME]"
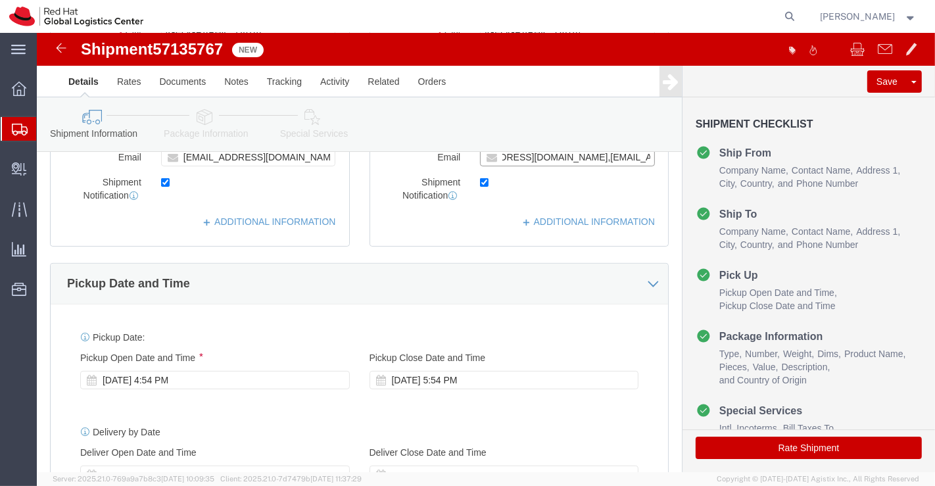
scroll to position [292, 0]
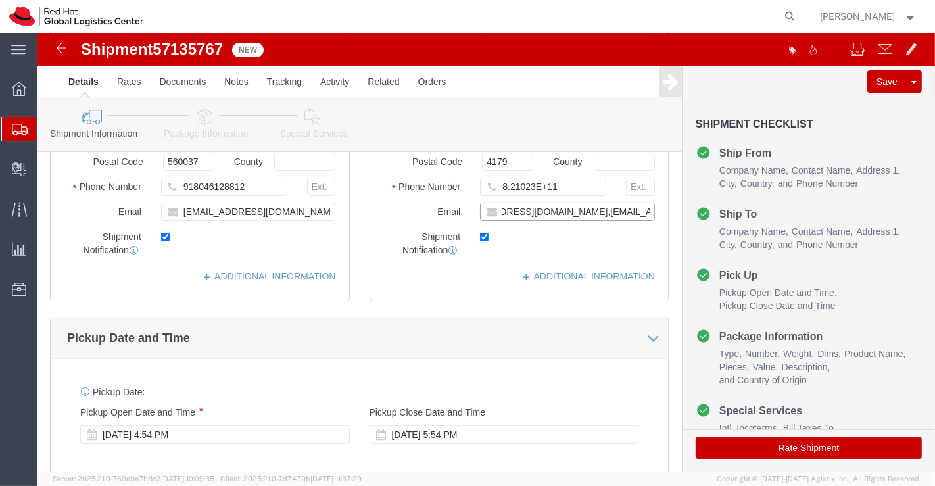
type input "[EMAIL_ADDRESS][DOMAIN_NAME],[EMAIL_ADDRESS][DOMAIN_NAME]"
click link "ADDITIONAL INFORMATION"
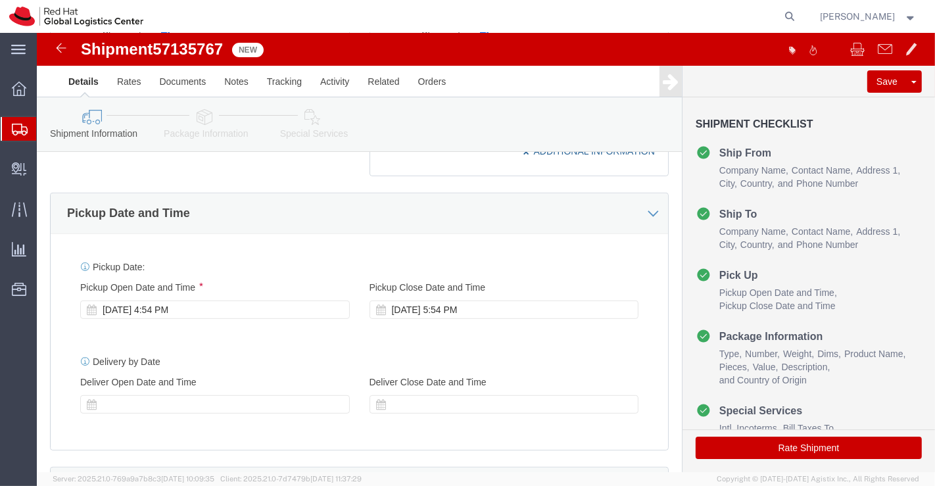
scroll to position [584, 0]
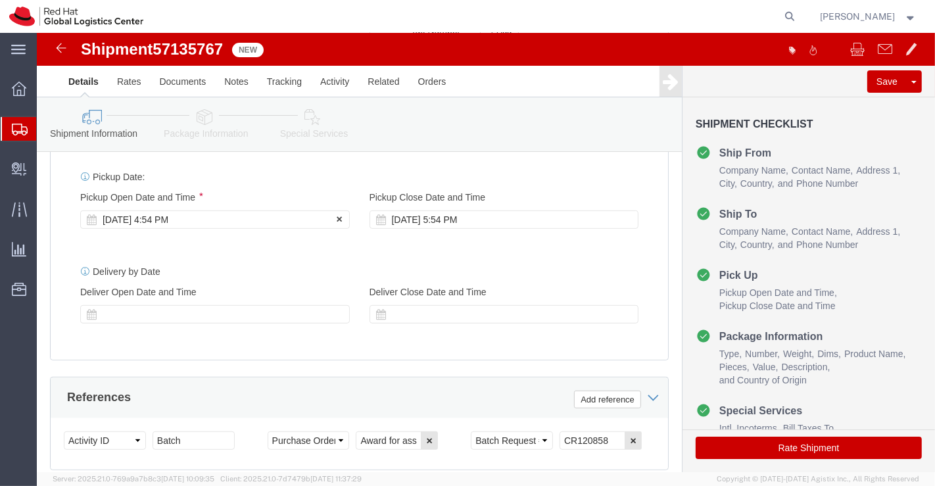
click div "[DATE] 4:54 PM"
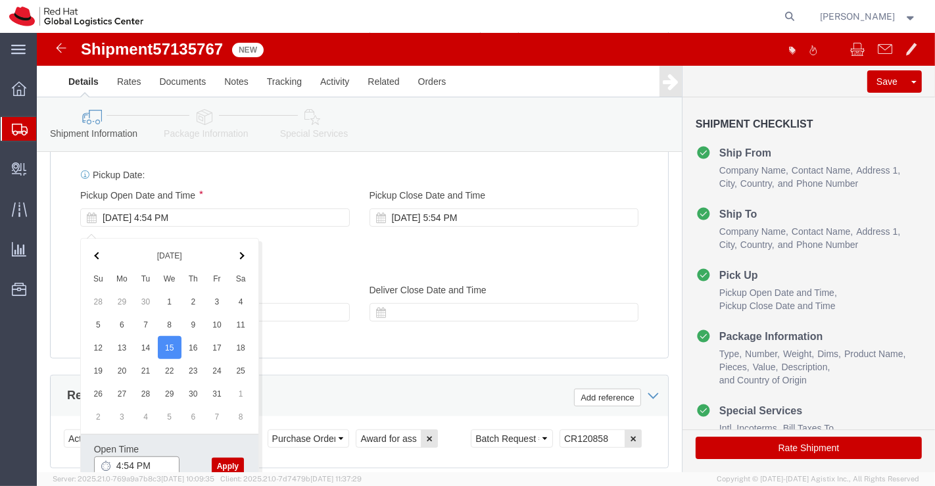
click input "4:54 PM"
type input "6:00 PM"
click button "Apply"
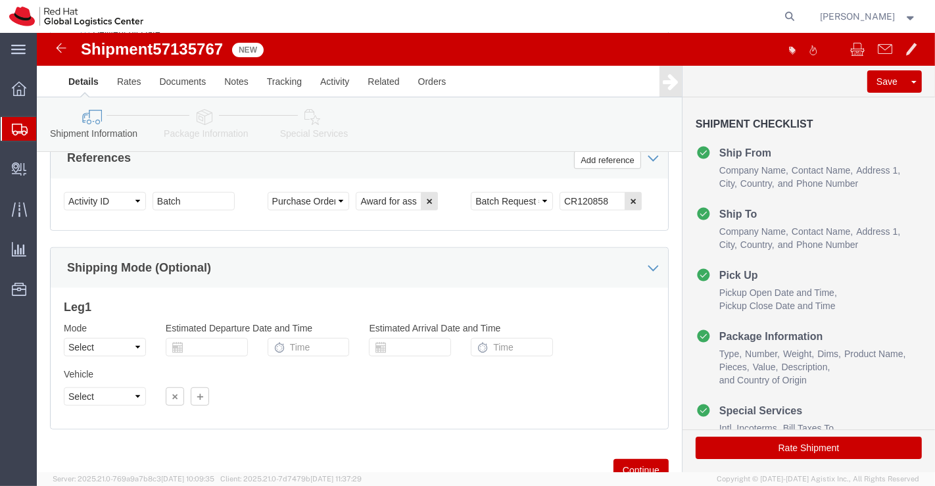
scroll to position [879, 0]
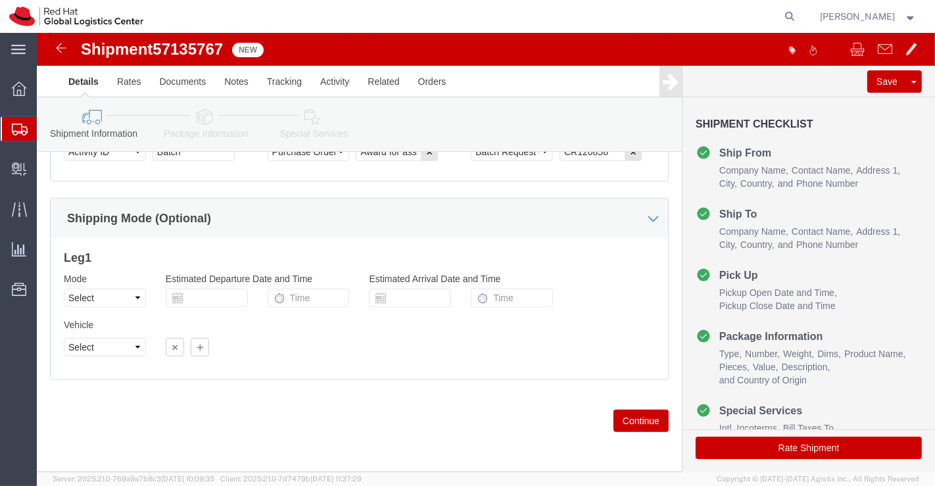
click icon
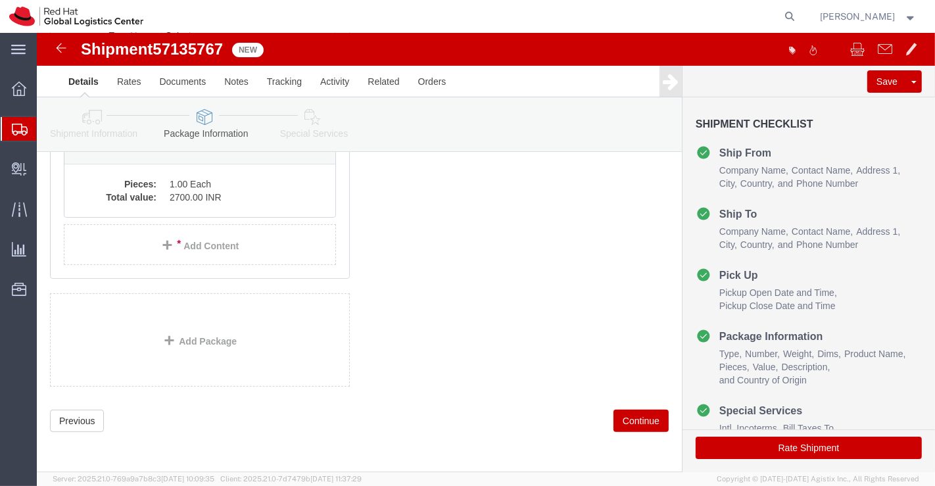
scroll to position [70, 0]
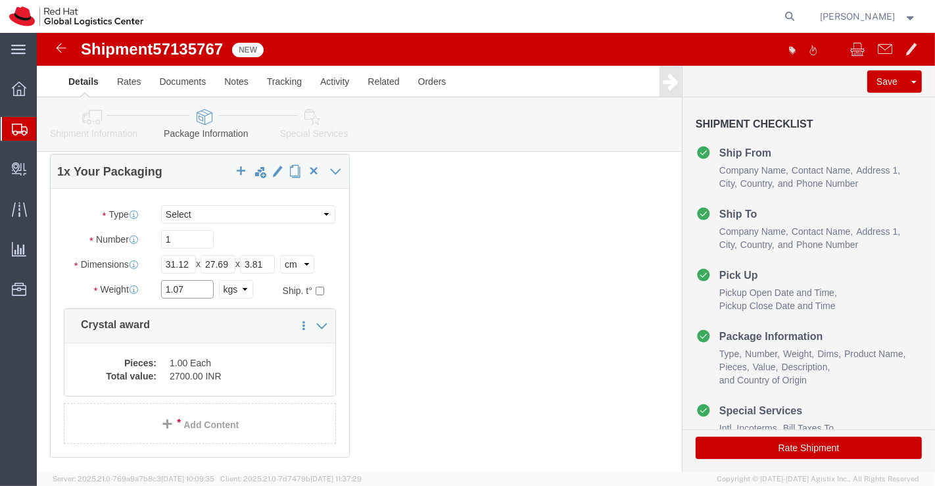
click input "1.07"
type input "1.06"
click icon
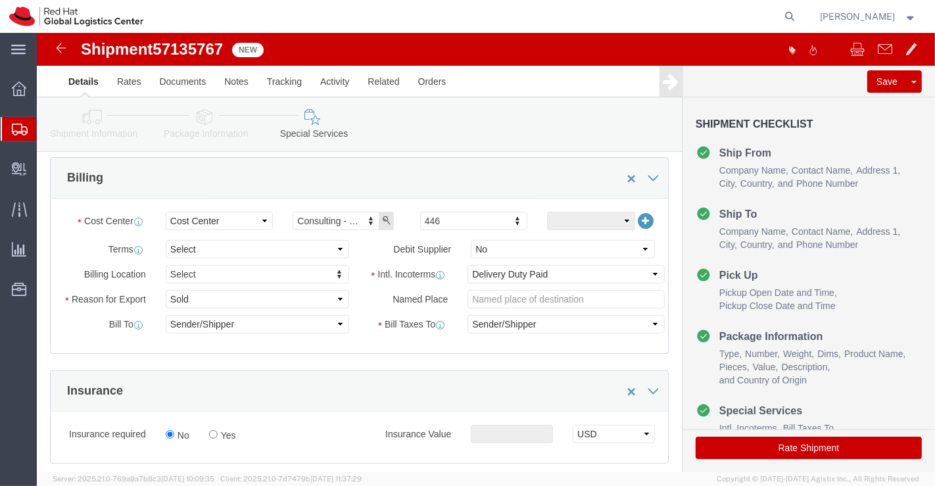
scroll to position [216, 0]
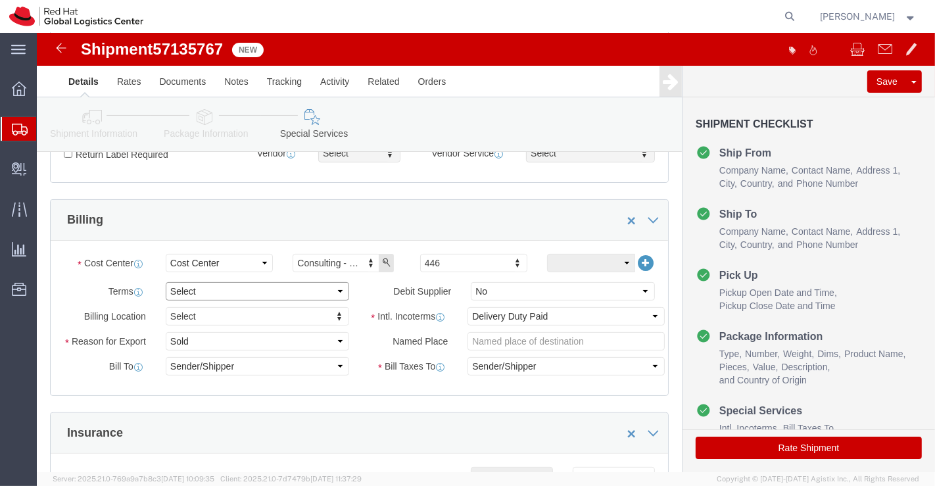
click select "Select Free of Charge Free of Cost NET 30 NET 45 NET 60 See Comment"
select select "FREE_OF_COST"
click select "Select Free of Charge Free of Cost NET 30 NET 45 NET 60 See Comment"
click select "Select Gift Personal Effects Repair/Warranty Return Sample Sold Temporary/Not S…"
select select "GIFT"
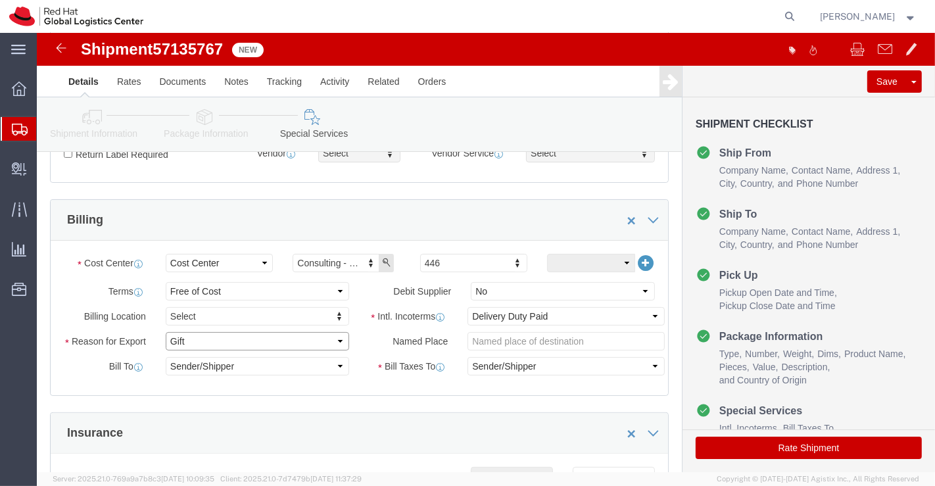
click select "Select Gift Personal Effects Repair/Warranty Return Sample Sold Temporary/Not S…"
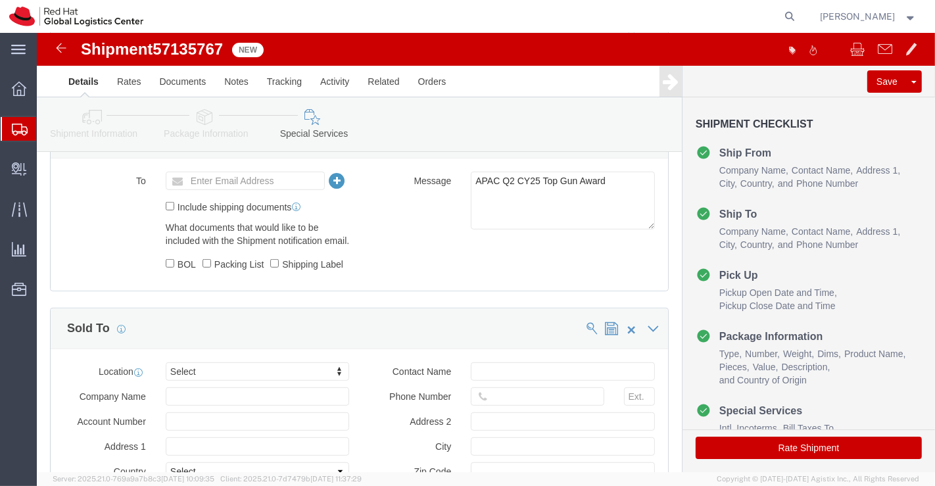
scroll to position [728, 0]
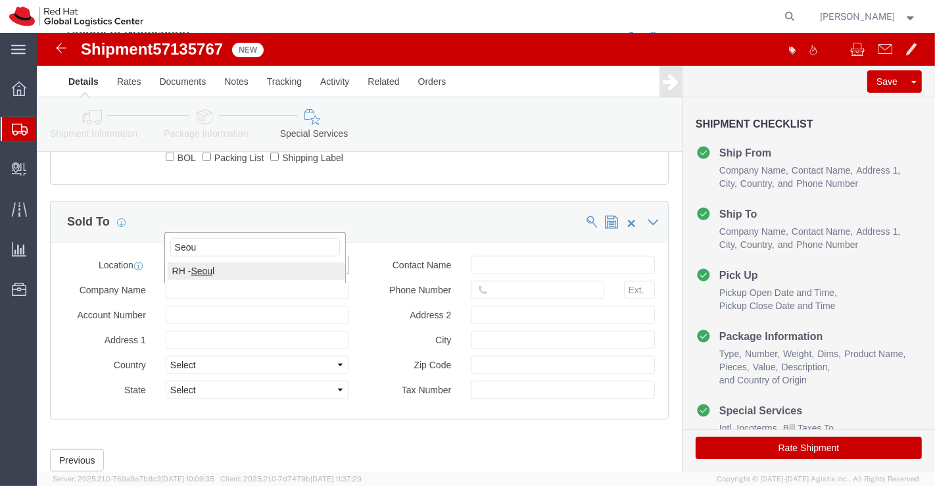
type input "Seou"
select select "65851"
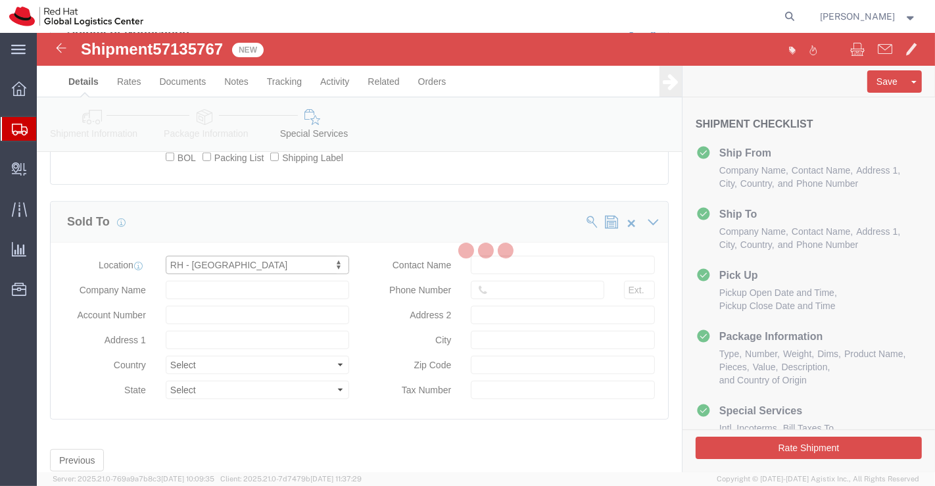
type input "9F, Three IFC, 10 Gukje-geumyung-ro"
select select "KR"
type input "82 02 6410 8127"
type input "Yeongdeungpo-gu"
type input "[GEOGRAPHIC_DATA]"
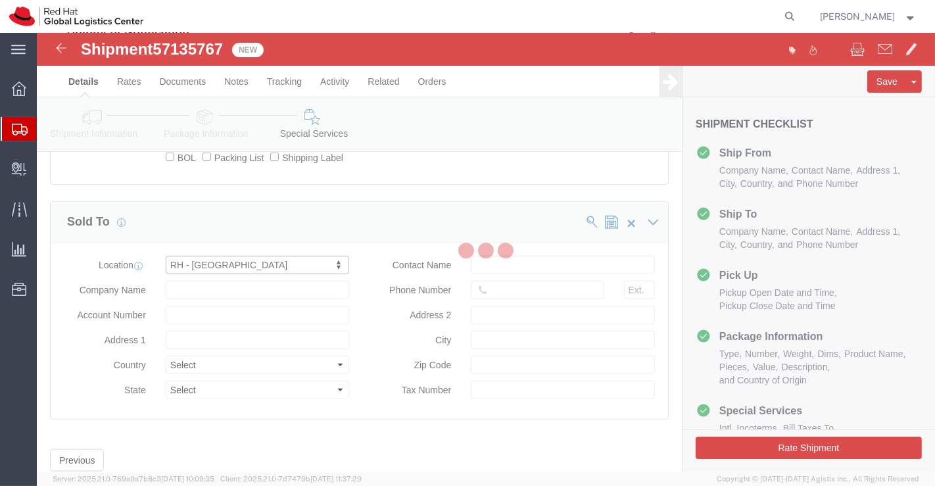
type input "07326"
type input "[PHONE_NUMBER]"
type input "Red Hat Limited, Korea Branch"
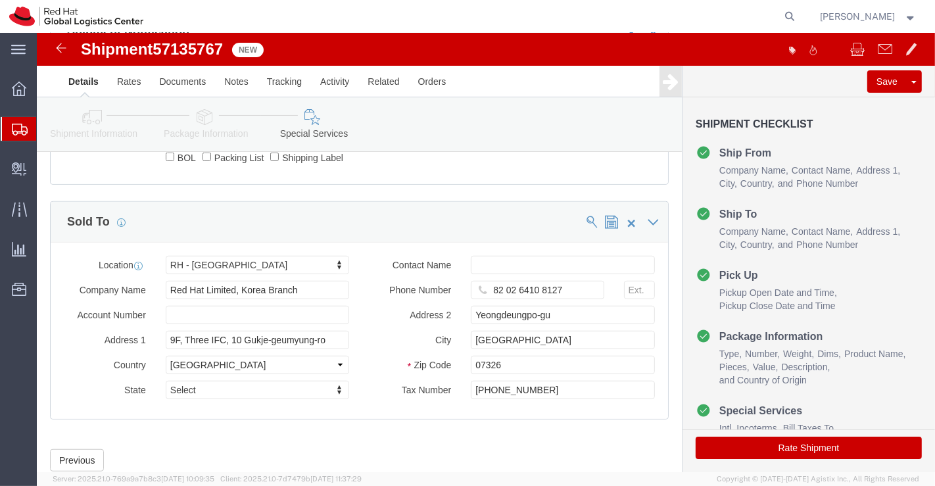
click button "Rate Shipment"
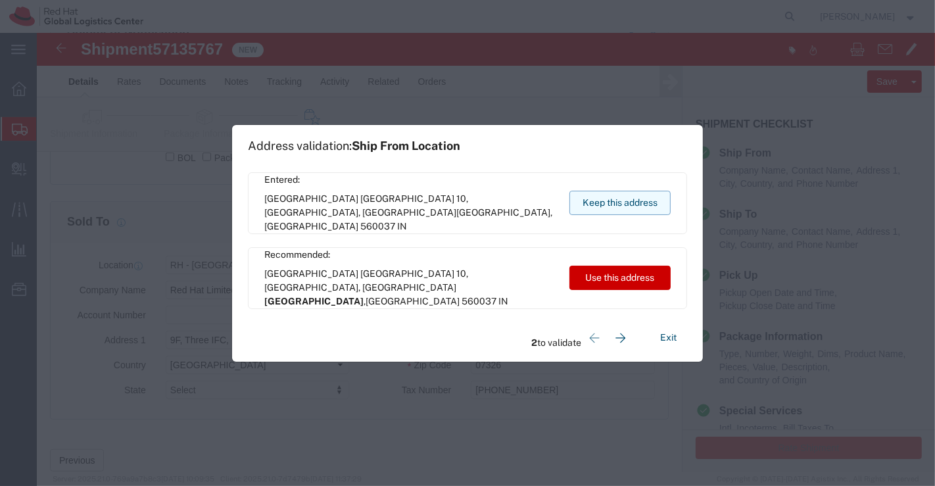
click at [594, 204] on button "Keep this address" at bounding box center [619, 203] width 101 height 24
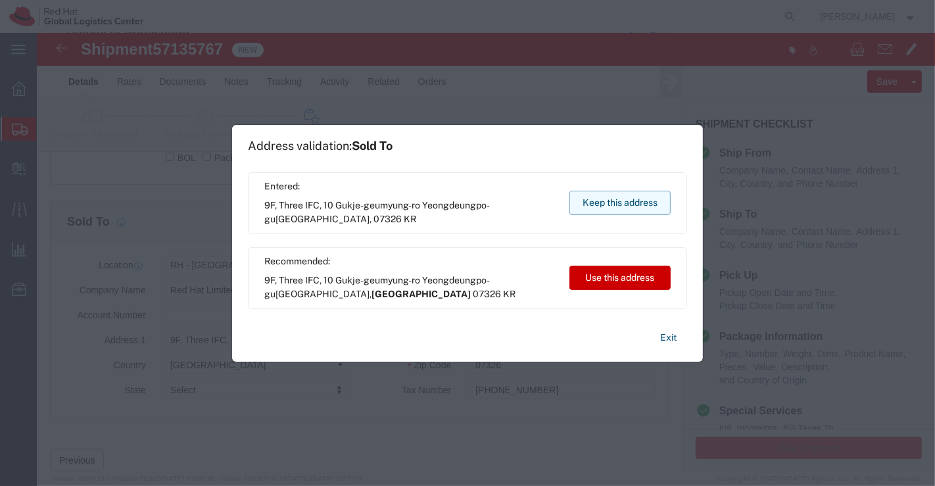
click at [594, 204] on button "Keep this address" at bounding box center [619, 203] width 101 height 24
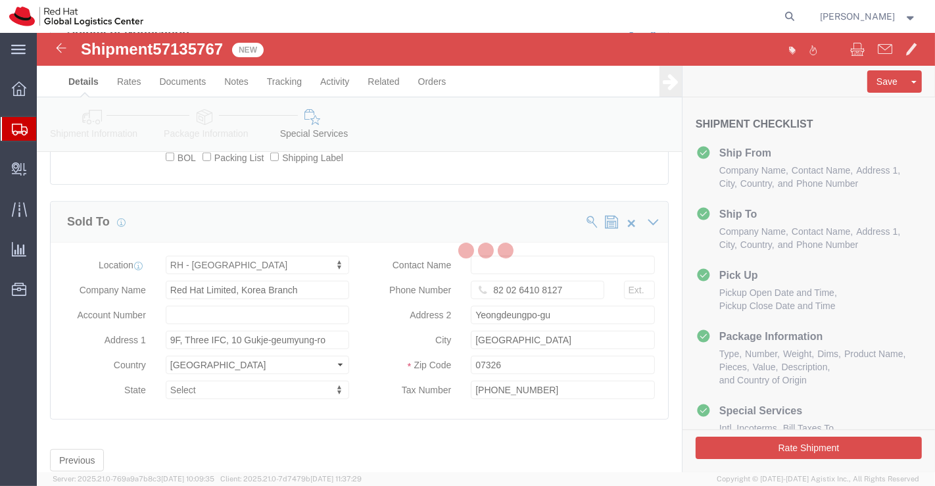
select select "37925"
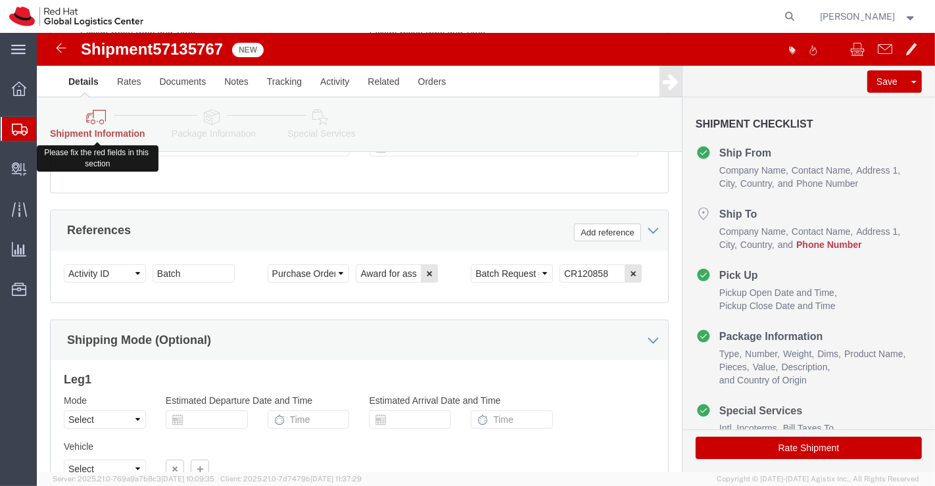
click icon
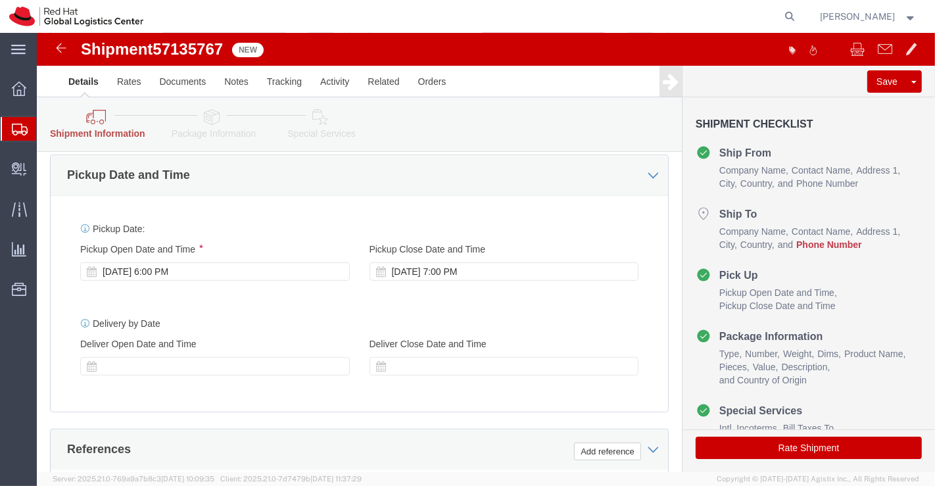
scroll to position [289, 0]
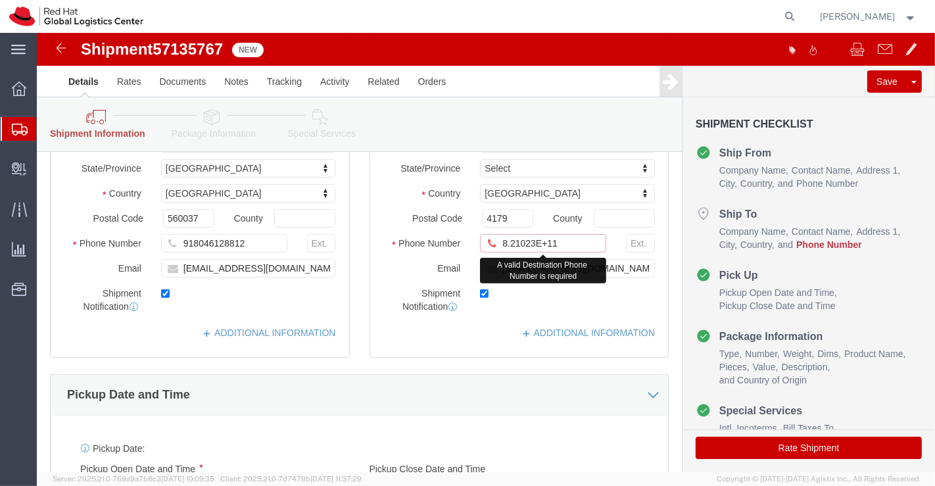
drag, startPoint x: 529, startPoint y: 216, endPoint x: 459, endPoint y: 220, distance: 69.8
click input "8.21023E+11"
paste input "821023334620"
type input "821023334620"
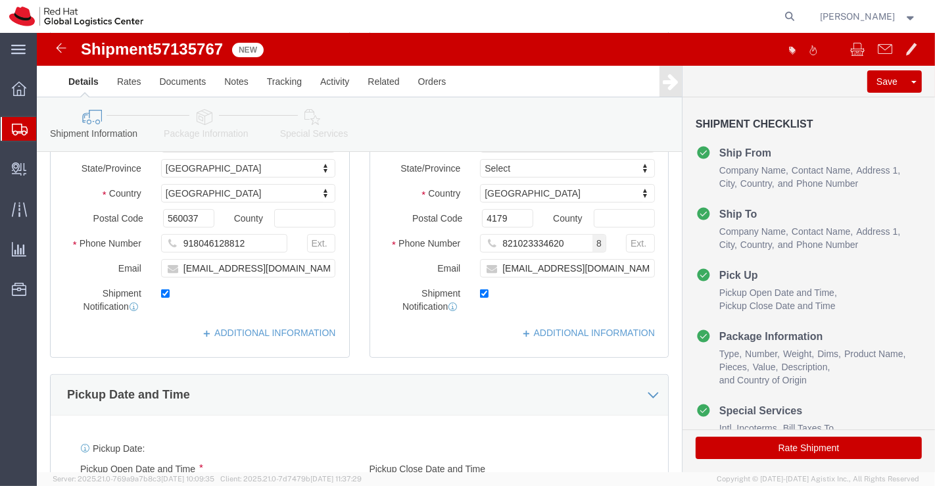
click div "Pickup Date and Time"
click icon
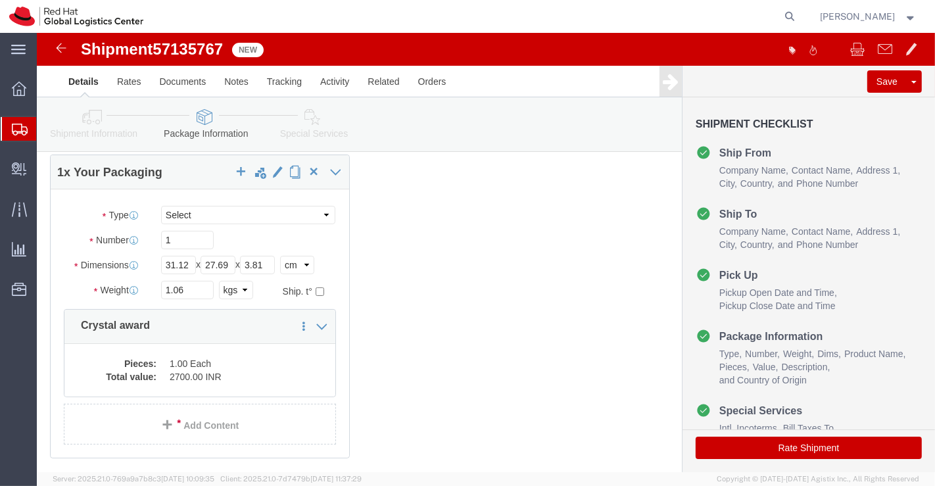
click icon
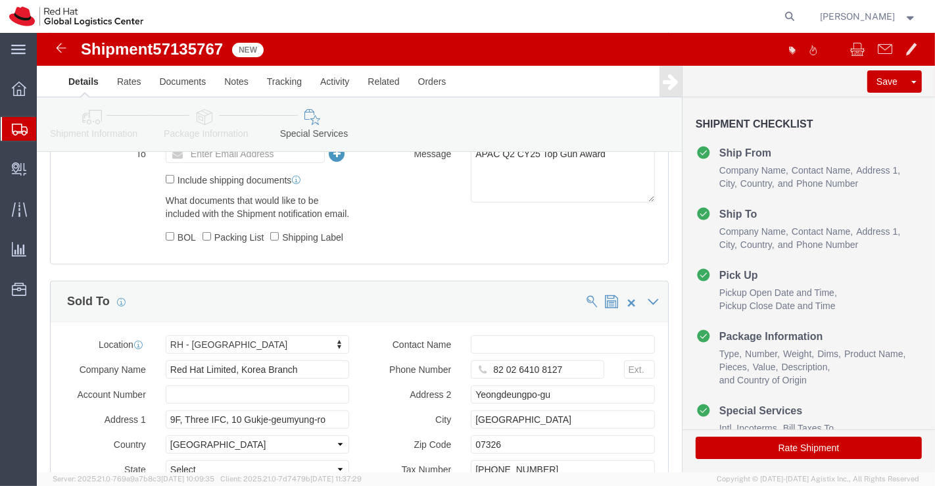
scroll to position [846, 0]
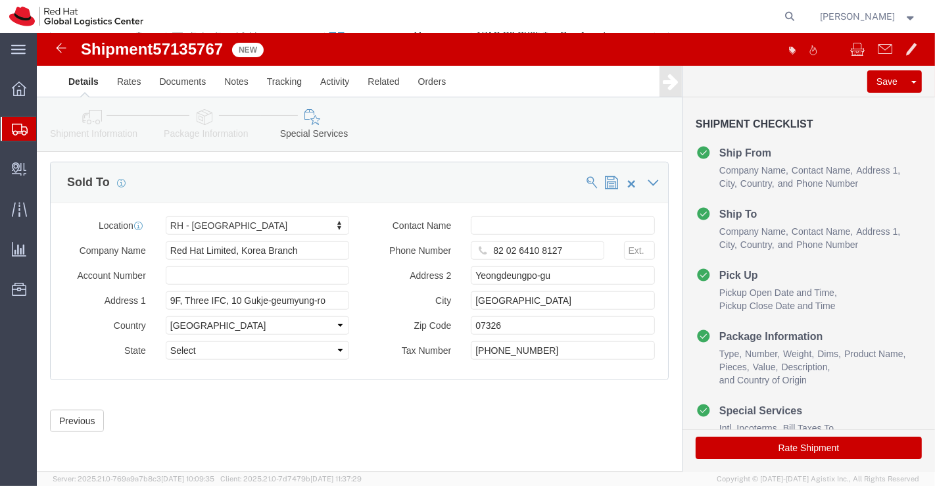
click button "Rate Shipment"
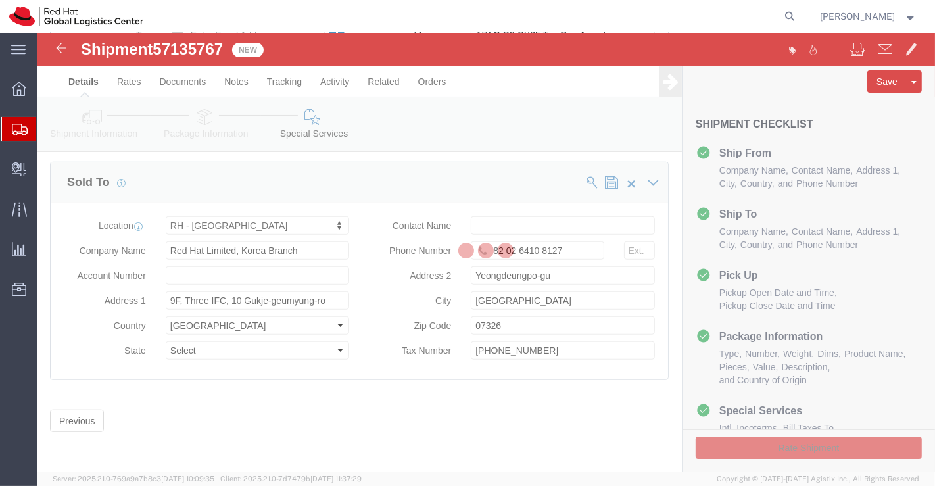
scroll to position [792, 0]
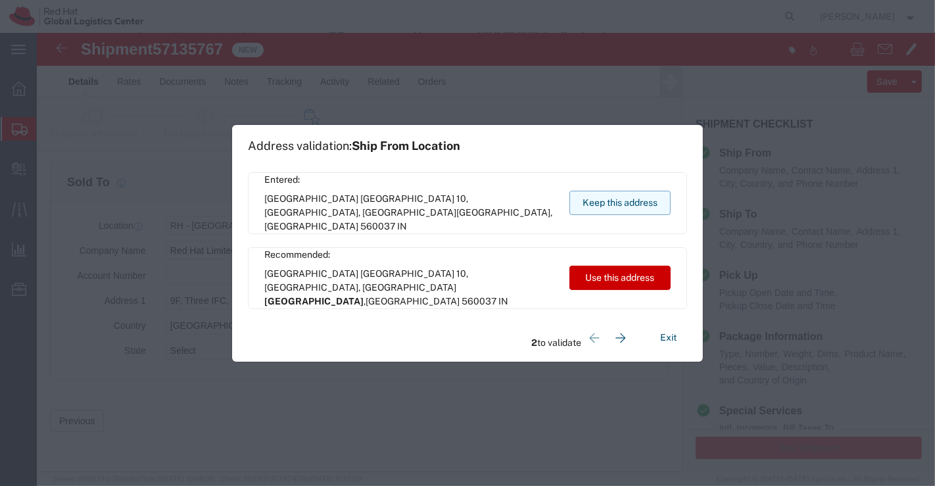
click at [579, 197] on button "Keep this address" at bounding box center [619, 203] width 101 height 24
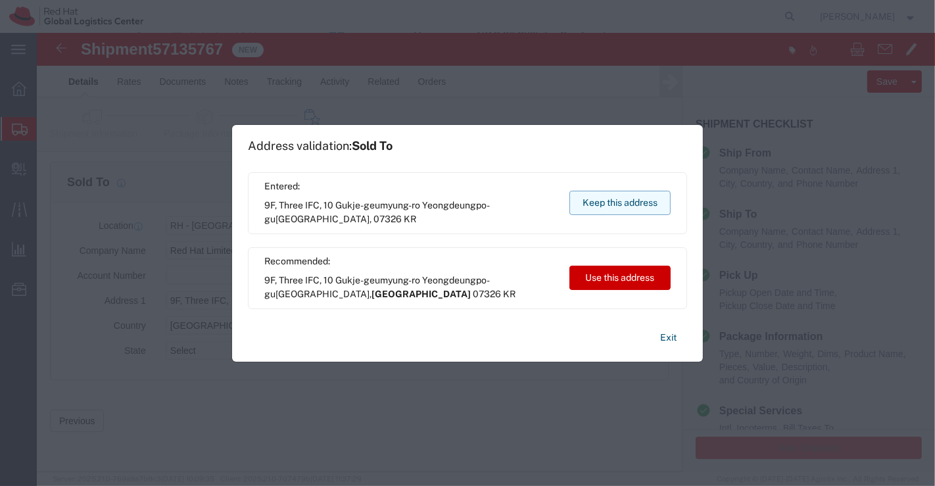
click at [579, 197] on button "Keep this address" at bounding box center [619, 203] width 101 height 24
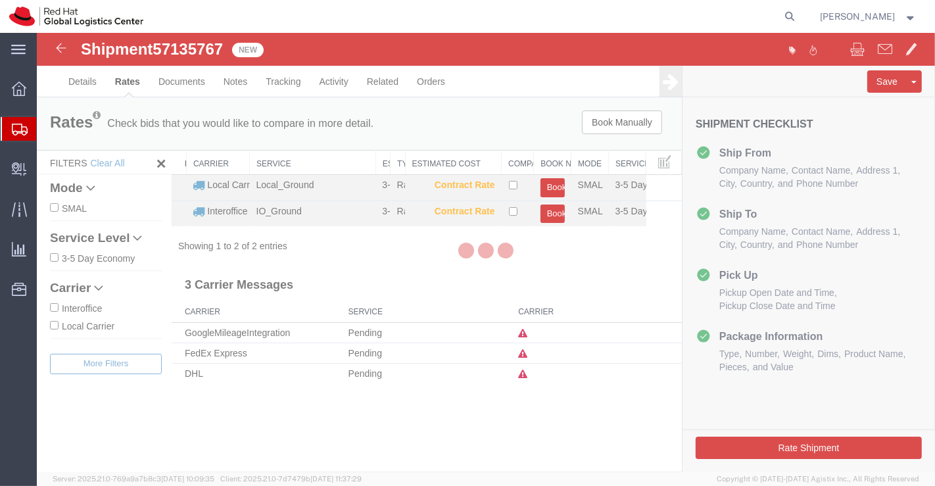
scroll to position [0, 0]
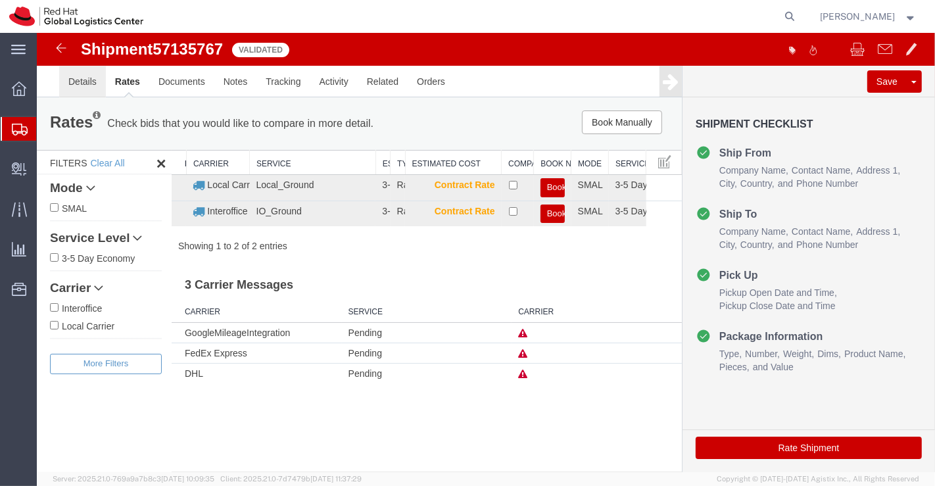
click at [85, 78] on link "Details" at bounding box center [82, 82] width 47 height 32
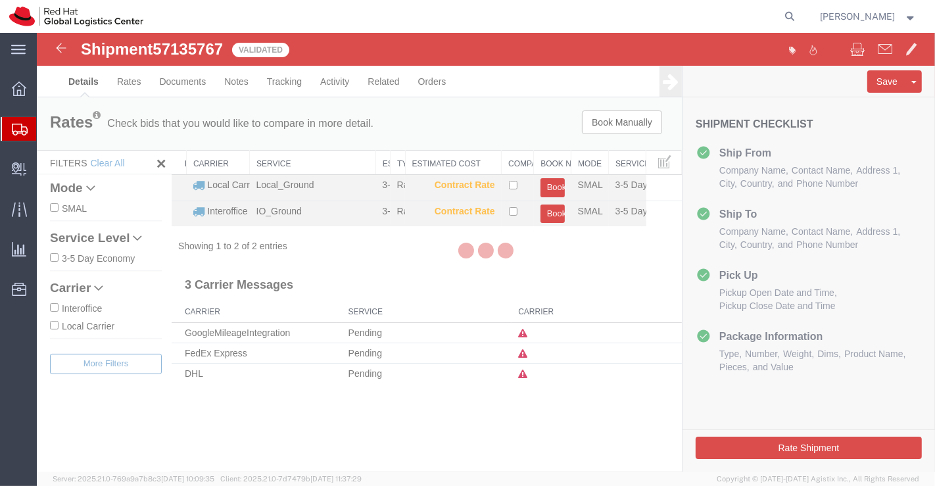
select select "37925"
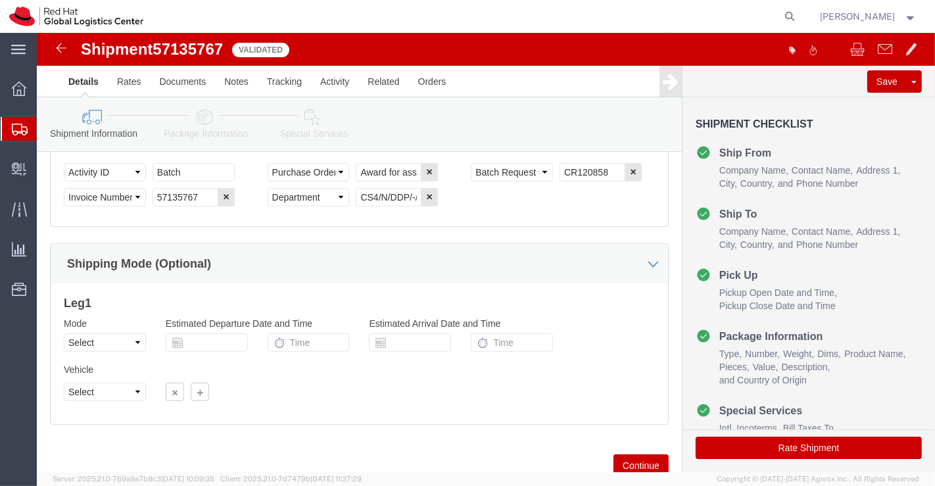
scroll to position [755, 0]
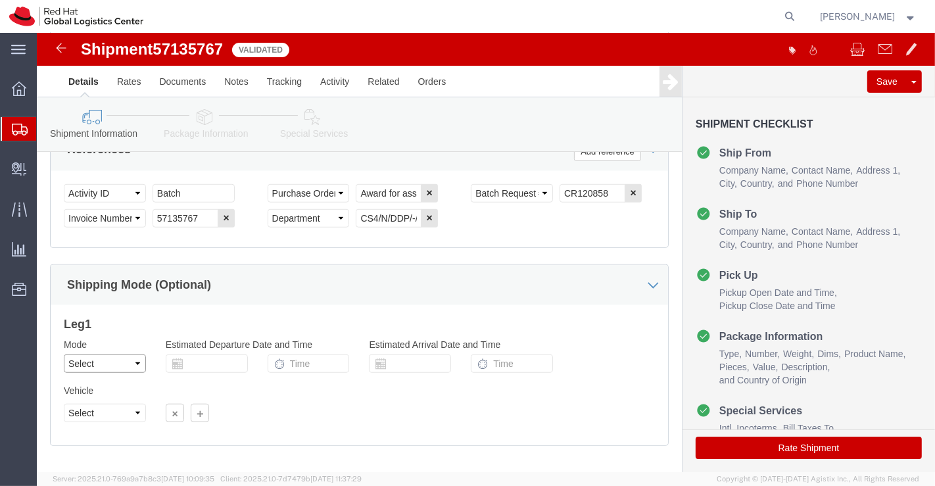
click select "Select Air Less than Truckload Multi-Leg Ocean Freight Rail Small Parcel Truckl…"
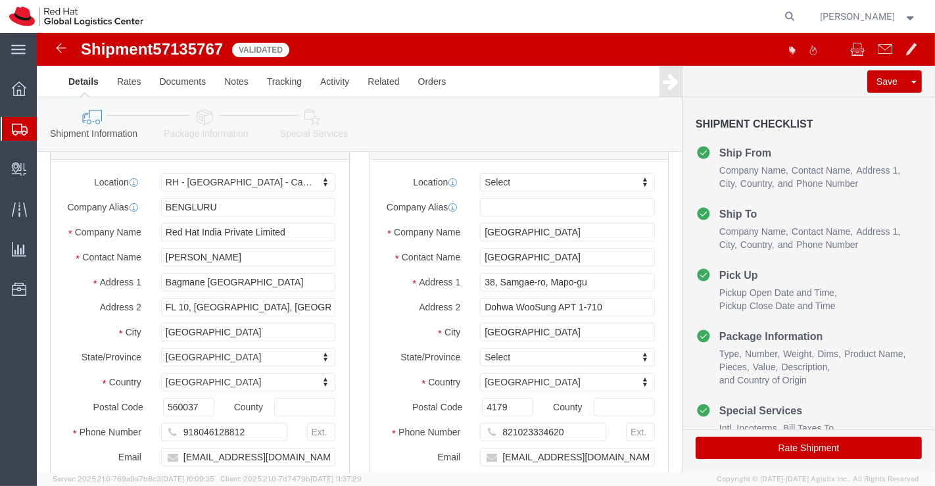
scroll to position [24, 0]
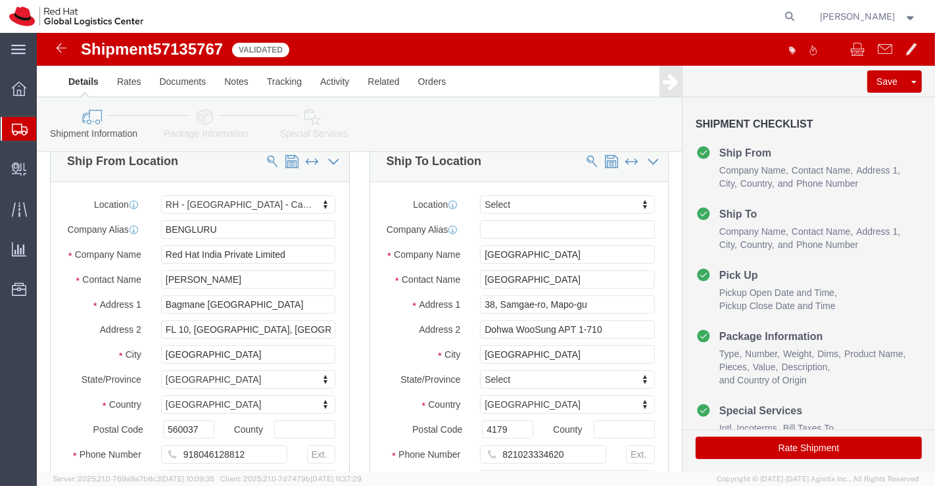
click icon
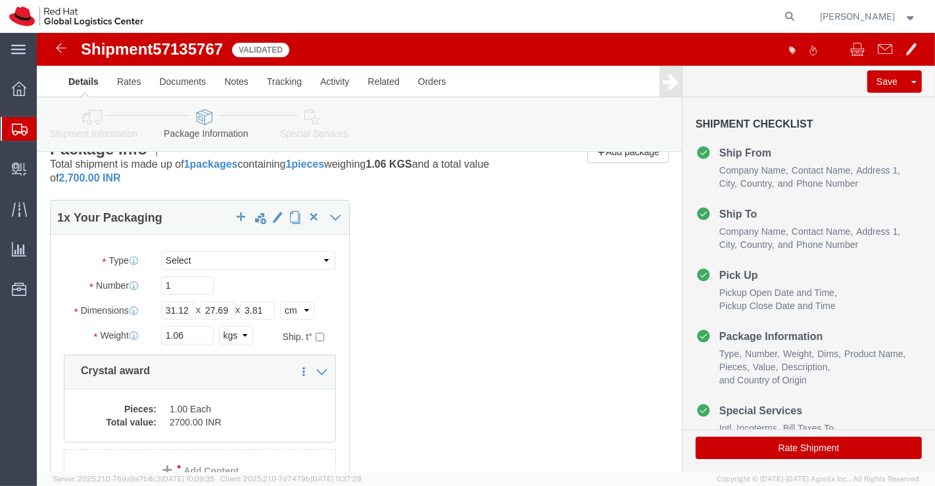
click icon
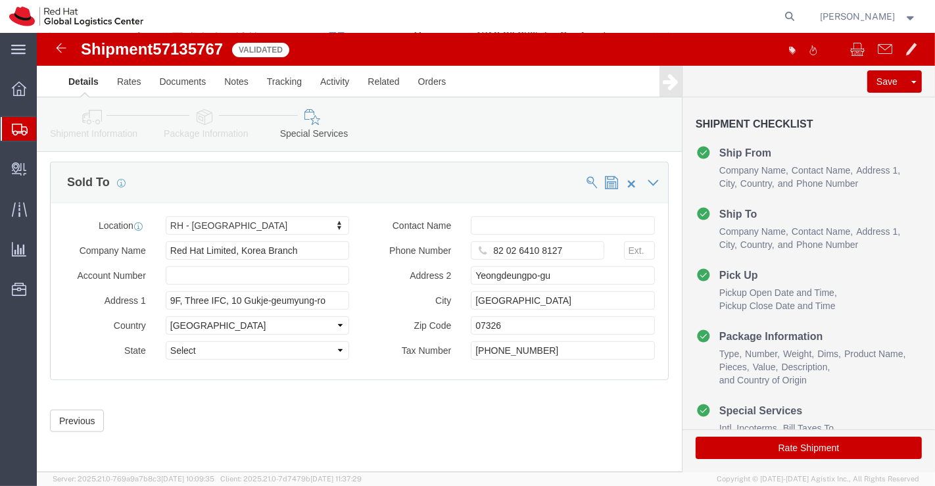
scroll to position [792, 0]
click button "Rate Shipment"
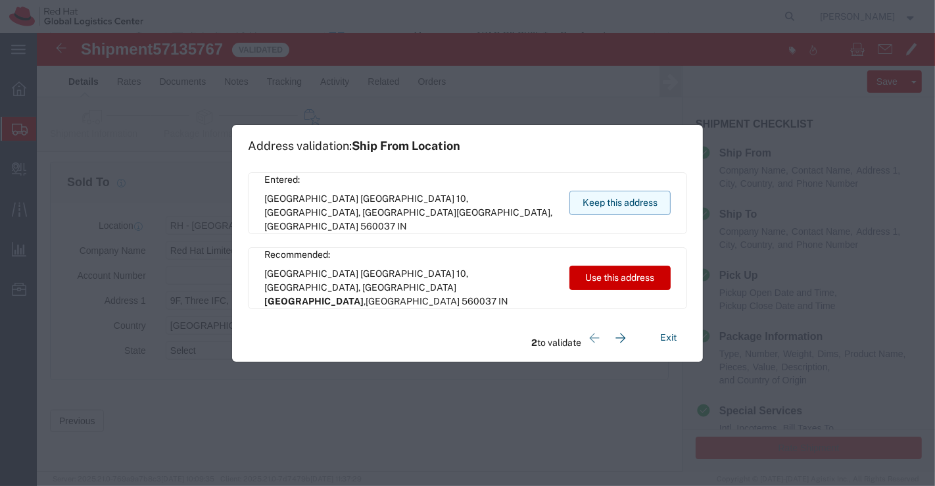
click at [621, 197] on button "Keep this address" at bounding box center [619, 203] width 101 height 24
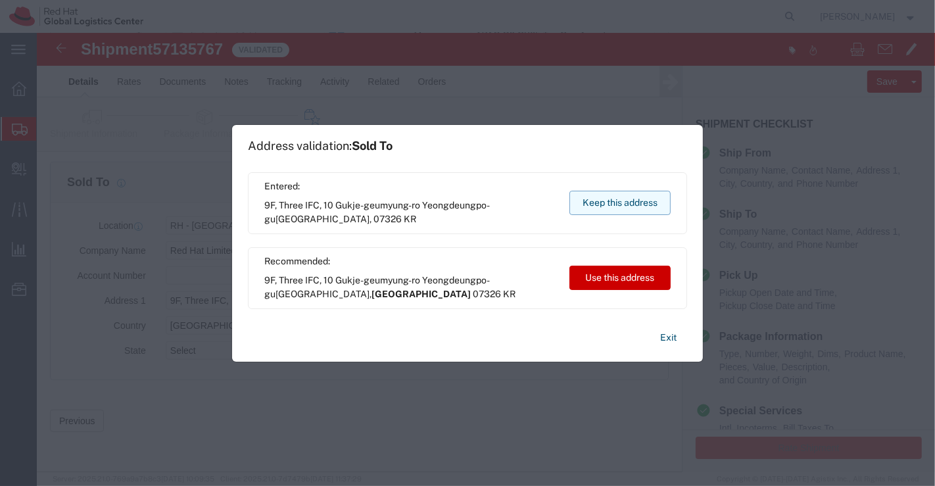
click at [646, 199] on button "Keep this address" at bounding box center [619, 203] width 101 height 24
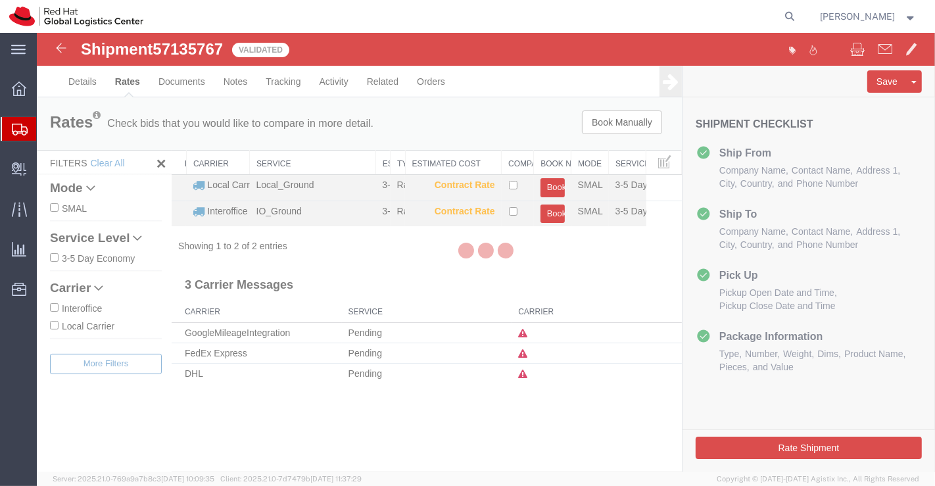
scroll to position [0, 0]
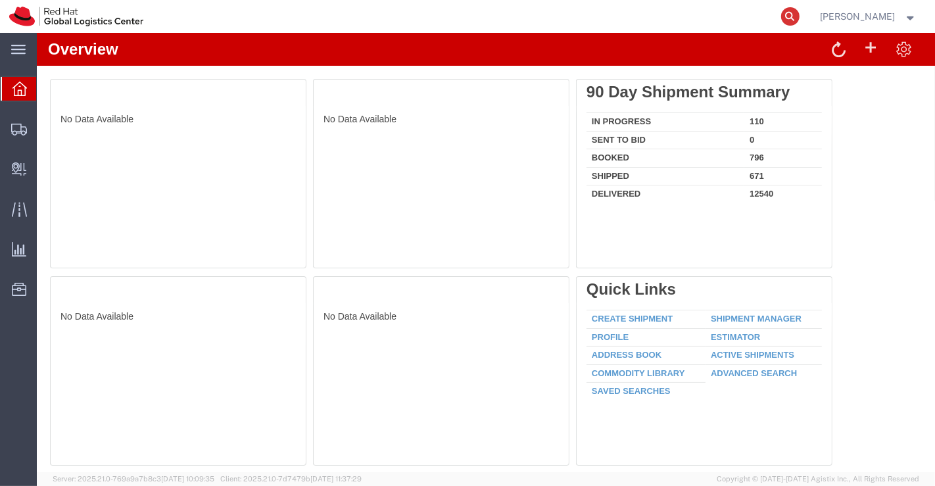
click at [792, 20] on icon at bounding box center [790, 16] width 18 height 18
paste input "20906143683"
type input "20906143683"
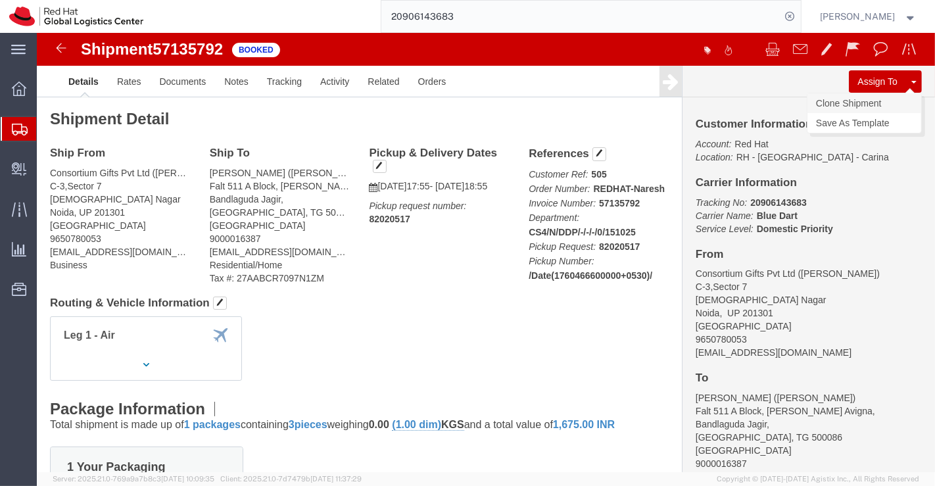
click link "Clone Shipment"
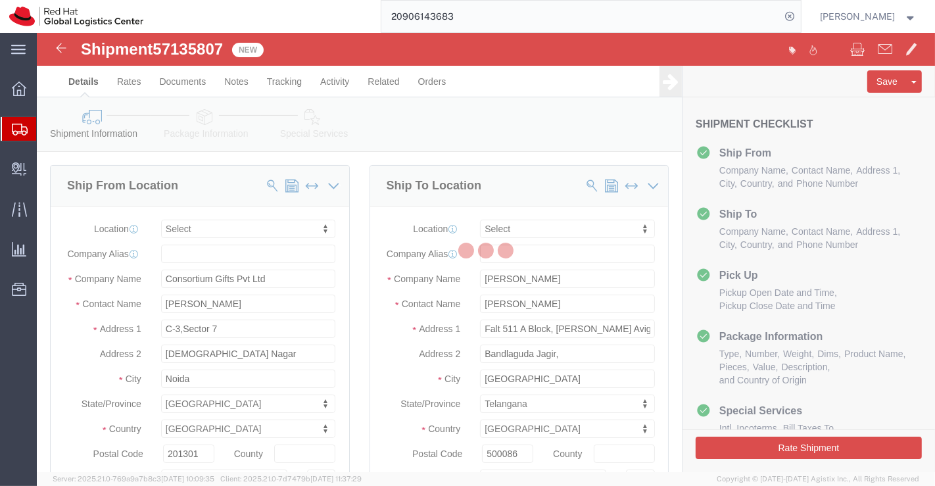
select select
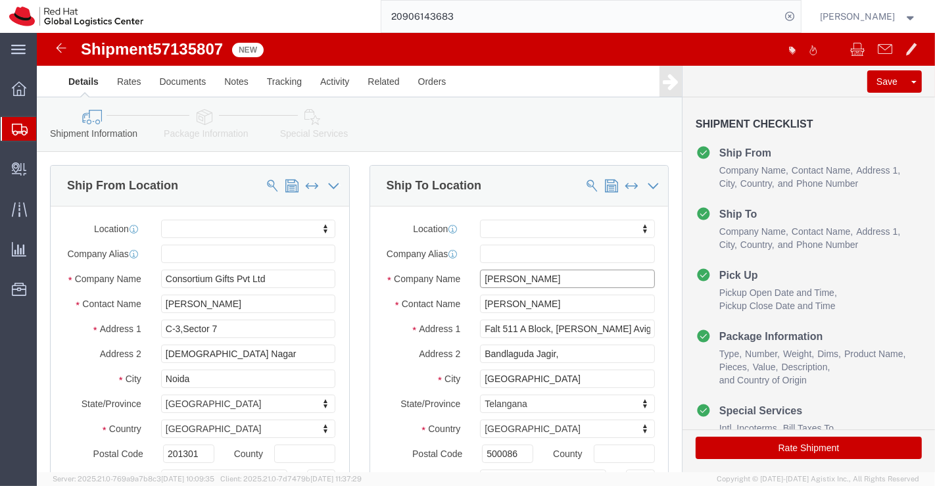
drag, startPoint x: 532, startPoint y: 257, endPoint x: 427, endPoint y: 259, distance: 104.6
click div "[PERSON_NAME]"
drag, startPoint x: 510, startPoint y: 281, endPoint x: 410, endPoint y: 287, distance: 100.1
click div "Contact Name [PERSON_NAME]"
paste input "[PERSON_NAME]"
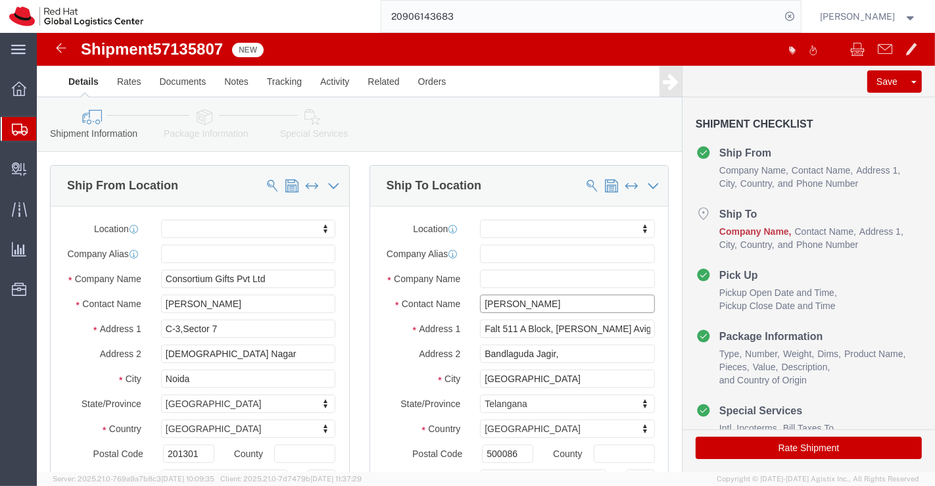
type input "[PERSON_NAME]"
click input "text"
paste input "[PERSON_NAME]"
type input "[PERSON_NAME]"
drag, startPoint x: 586, startPoint y: 307, endPoint x: 439, endPoint y: 306, distance: 147.3
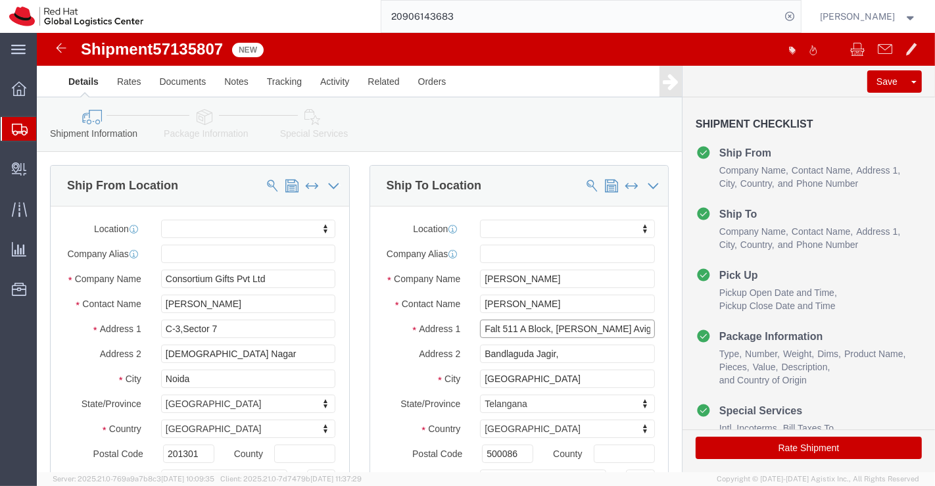
click input "Falt 511 A Block, [PERSON_NAME] Avigna,"
select select
paste input "Falt 511 A Block, [PERSON_NAME] Avigna,"
type input "Falt 511 A Block, [PERSON_NAME] Avigna,"
select select
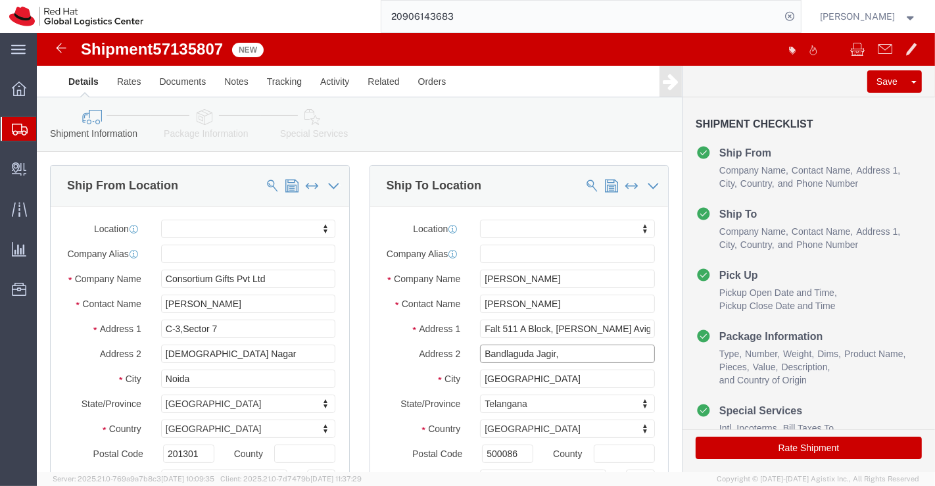
drag, startPoint x: 544, startPoint y: 329, endPoint x: 431, endPoint y: 336, distance: 113.3
click div "Bandlaguda Jagir,"
paste input "Bandlaguda Jagir,"
type input "Bandlaguda Jagir,"
click div "Shipment Information Package Information Special Services"
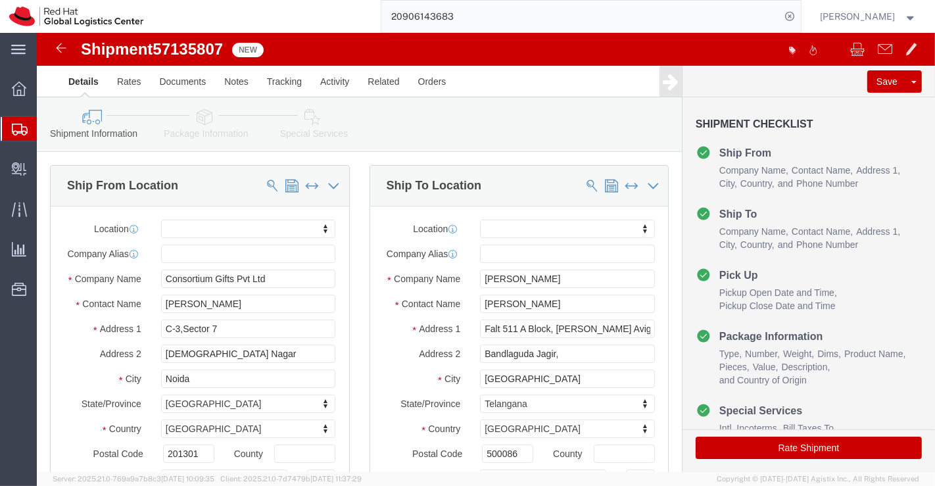
drag, startPoint x: 552, startPoint y: 266, endPoint x: 544, endPoint y: 262, distance: 8.6
click div "Location My Profile Location [GEOGRAPHIC_DATA] - [GEOGRAPHIC_DATA] - [GEOGRAPHI…"
drag, startPoint x: 542, startPoint y: 261, endPoint x: 418, endPoint y: 254, distance: 124.4
click div "Company Name [PERSON_NAME]"
drag, startPoint x: 546, startPoint y: 285, endPoint x: 395, endPoint y: 273, distance: 151.7
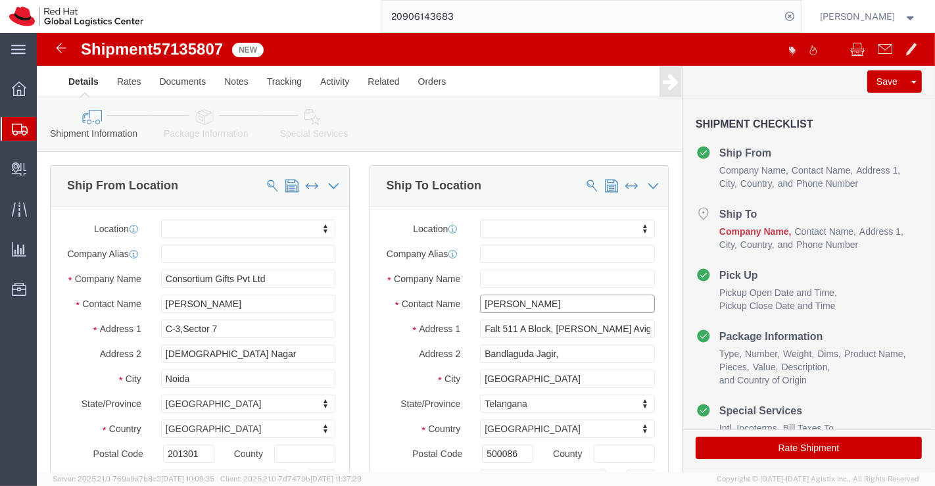
click div "Contact Name [PERSON_NAME]"
click input "text"
paste input "[PERSON_NAME]"
type input "[PERSON_NAME]"
click input "text"
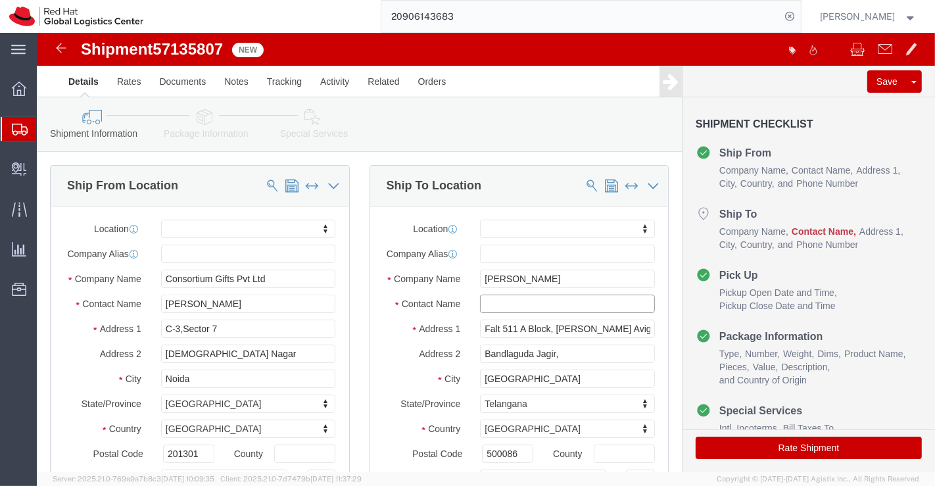
paste input "[PERSON_NAME]"
type input "[PERSON_NAME]"
drag, startPoint x: 588, startPoint y: 306, endPoint x: 400, endPoint y: 303, distance: 188.1
click div "Address [STREET_ADDRESS][PERSON_NAME],"
select select
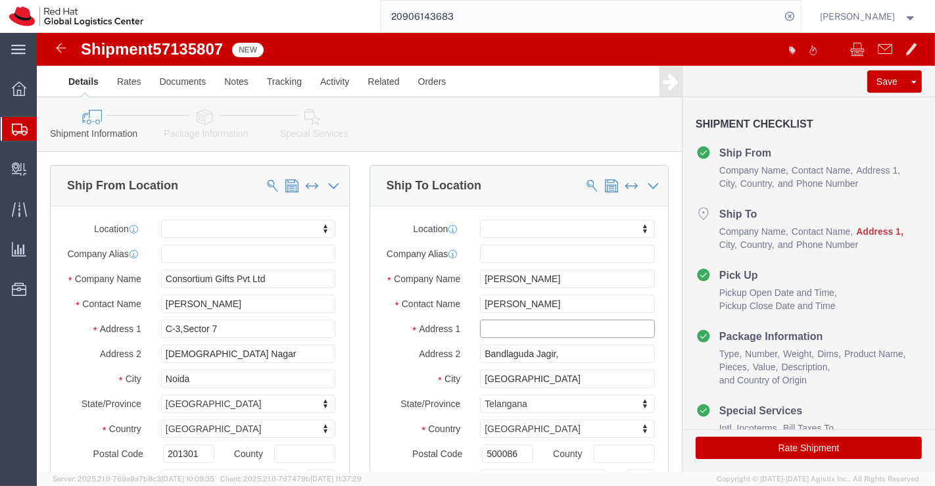
paste input "[DOMAIN_NAME]: 2-80/1/5/M/EP/A/1, Rajesh Nagar colony"
type input "[DOMAIN_NAME]: 2-80/1/5/M/EP/A/1, Rajesh Nagar colony"
select select
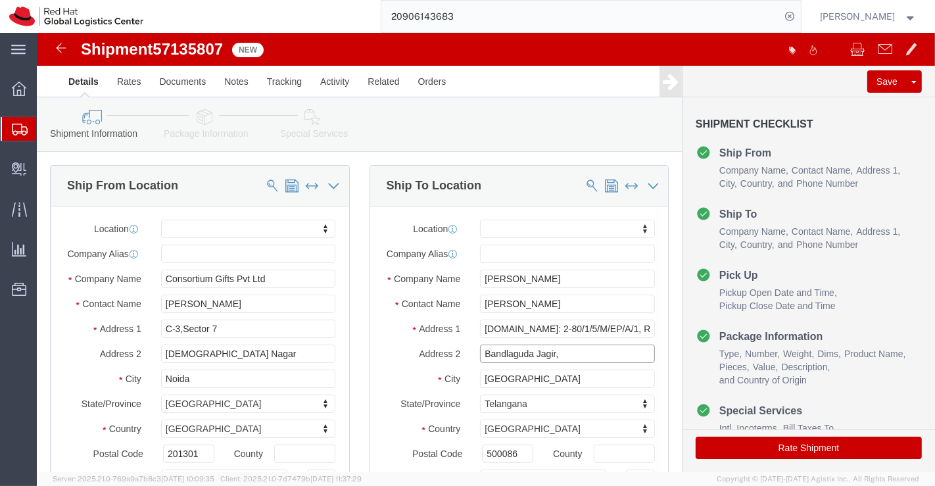
drag, startPoint x: 564, startPoint y: 333, endPoint x: 393, endPoint y: 338, distance: 171.0
click div "Address 2 Bandlaguda Jagir,"
paste input "phase-2, [GEOGRAPHIC_DATA],"
type input "phase-2, [GEOGRAPHIC_DATA],"
drag, startPoint x: 508, startPoint y: 355, endPoint x: 412, endPoint y: 352, distance: 96.0
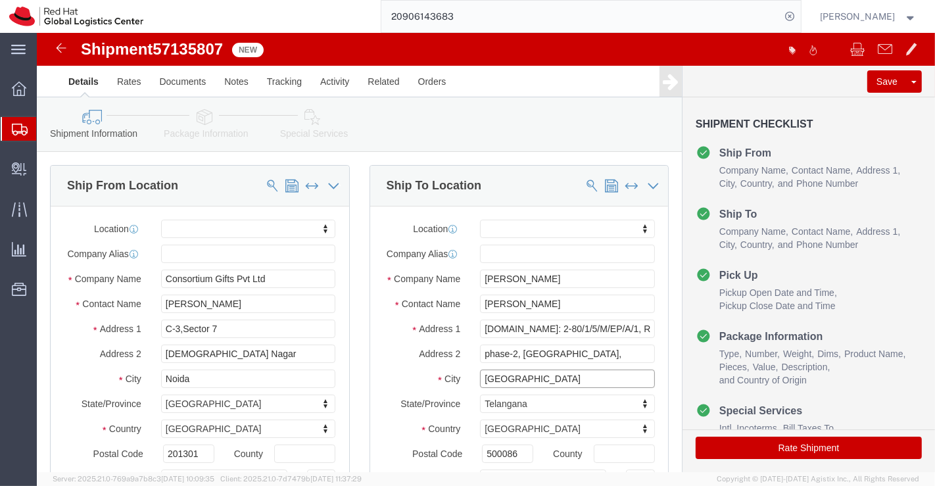
click div "City [GEOGRAPHIC_DATA]"
paste input "Boduppal"
type input "Boduppal"
select select
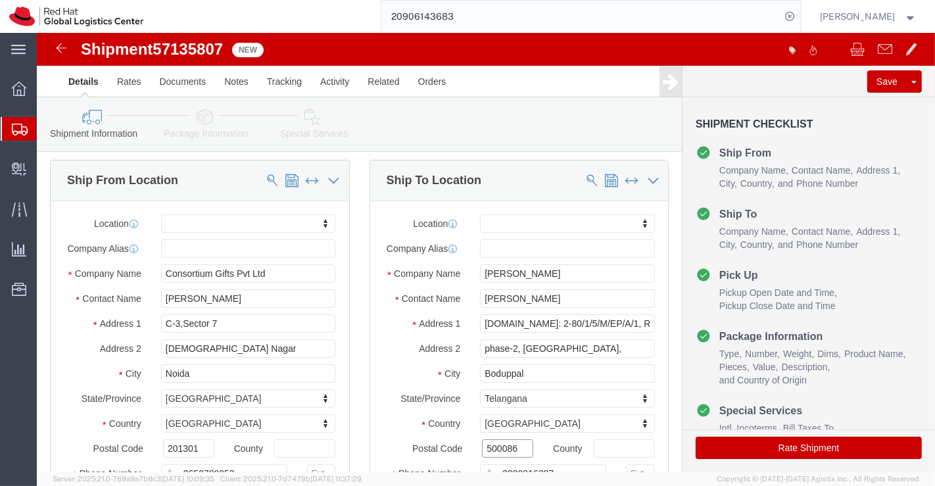
scroll to position [6, 0]
drag, startPoint x: 481, startPoint y: 432, endPoint x: 432, endPoint y: 429, distance: 49.4
click div "500086"
paste input "500092"
type input "500092"
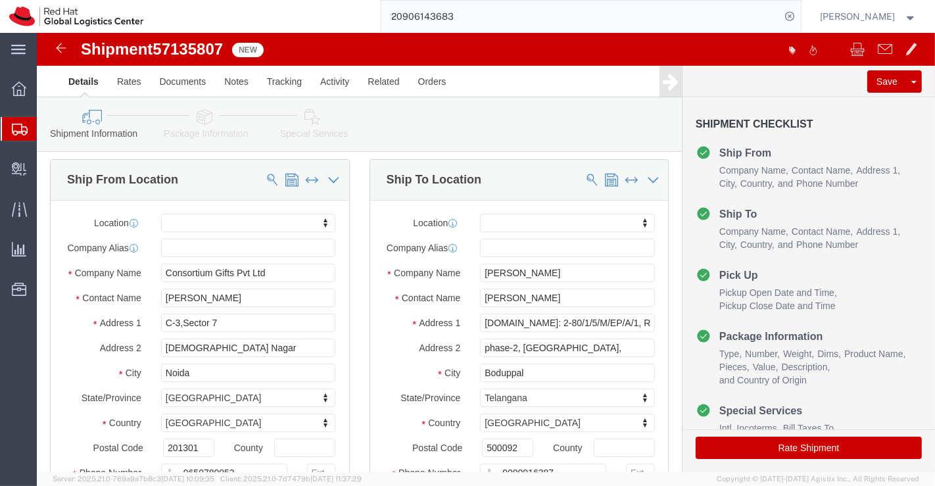
select select
click div "Location My Profile Location [GEOGRAPHIC_DATA] - [GEOGRAPHIC_DATA] - [GEOGRAPHI…"
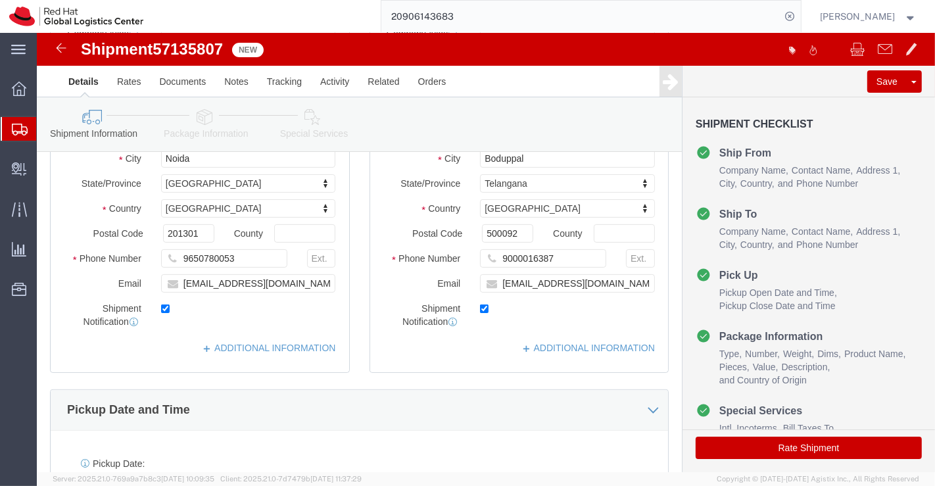
scroll to position [225, 0]
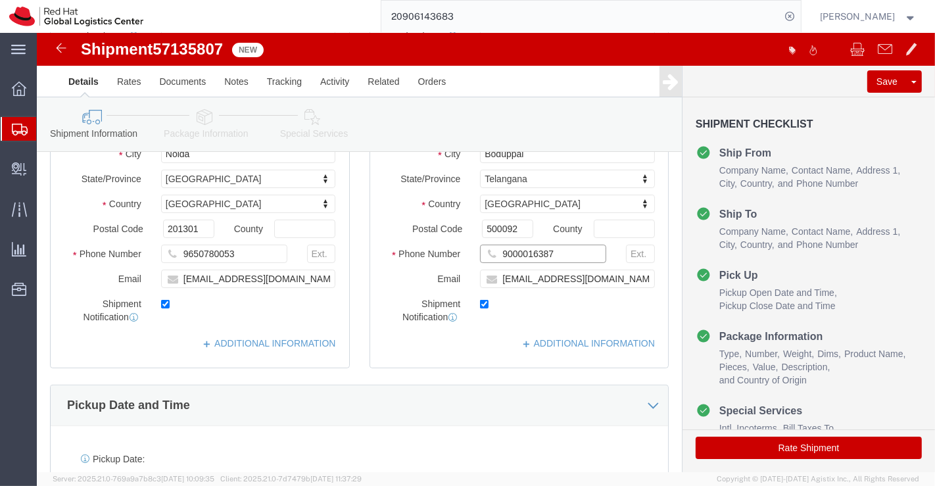
drag, startPoint x: 524, startPoint y: 229, endPoint x: 455, endPoint y: 230, distance: 69.1
click input "9000016387"
paste input "9542072446"
type input "9542072446"
click div "Pickup Date and Time"
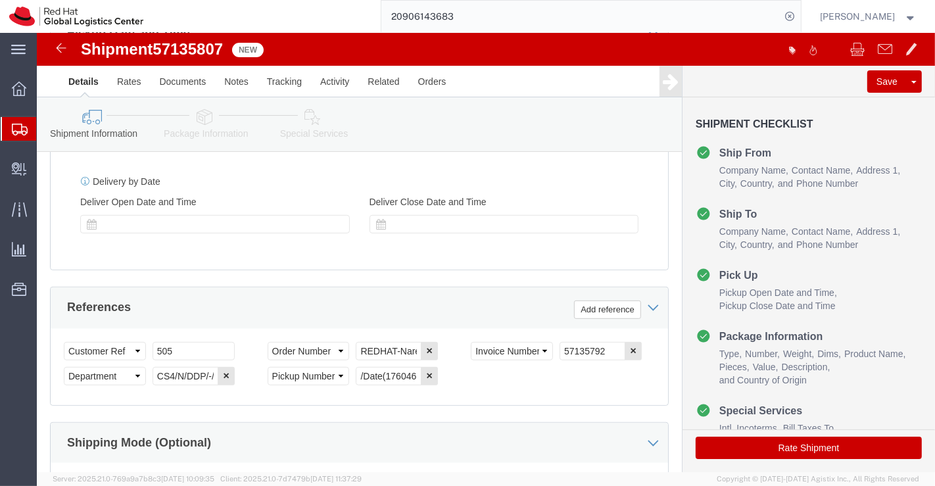
scroll to position [663, 0]
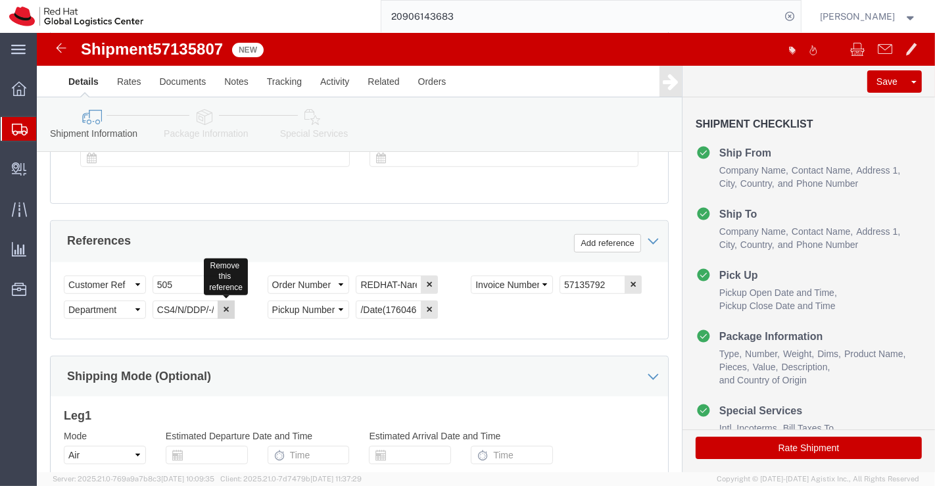
click icon "button"
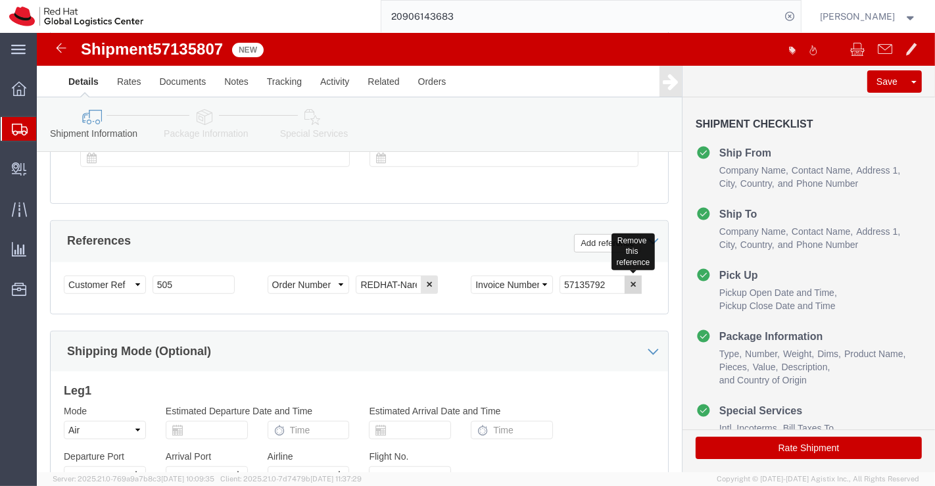
click icon "button"
drag, startPoint x: 316, startPoint y: 258, endPoint x: 376, endPoint y: 260, distance: 59.9
click input "REDHAT-Naresh"
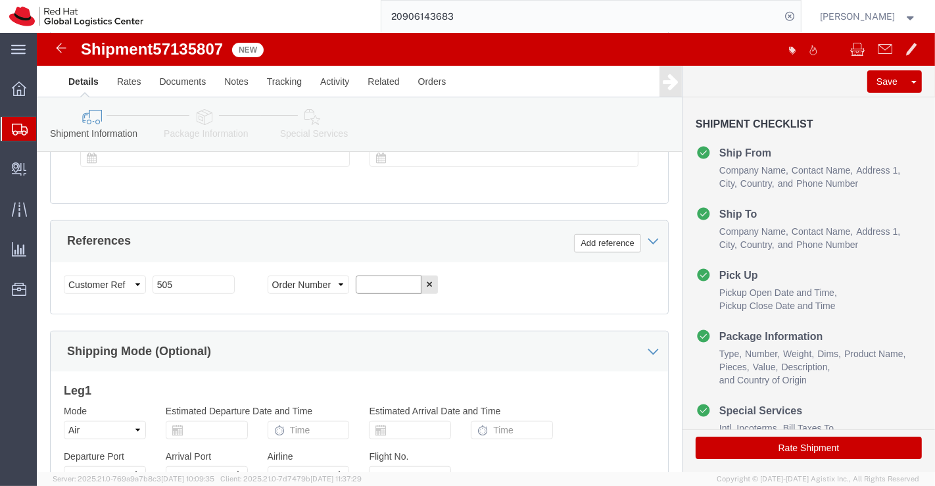
paste input "REDHAT-[PERSON_NAME]"
type input "REDHAT-[PERSON_NAME]"
click select "Select Air Less than Truckload Multi-Leg Ocean Freight Rail Small Parcel Truckl…"
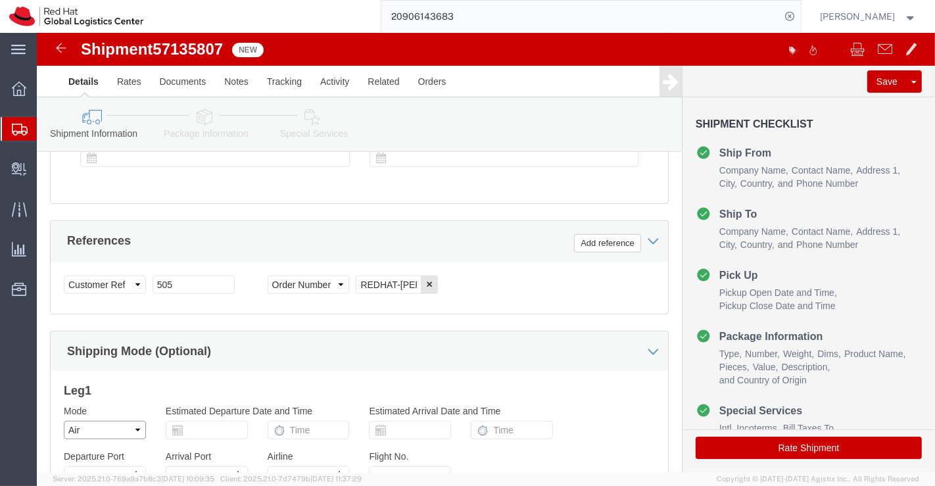
select select
click select "Select Air Less than Truckload Multi-Leg Ocean Freight Rail Small Parcel Truckl…"
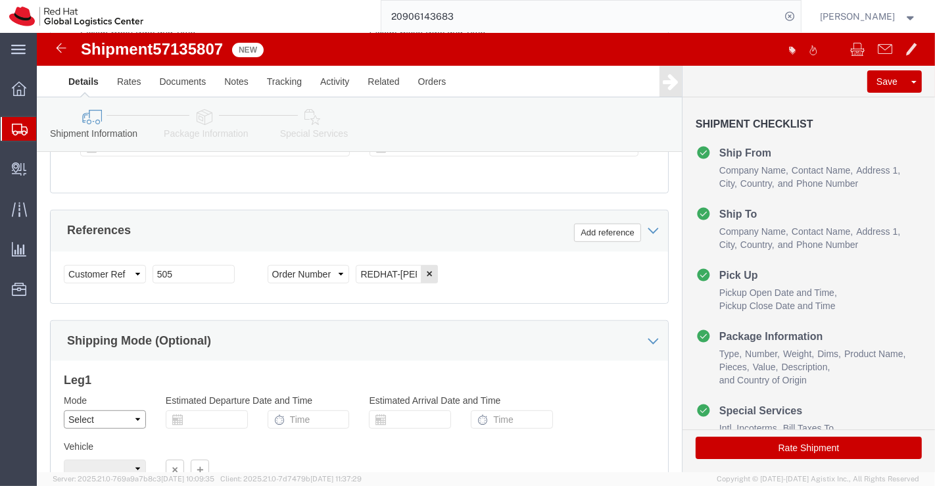
scroll to position [803, 0]
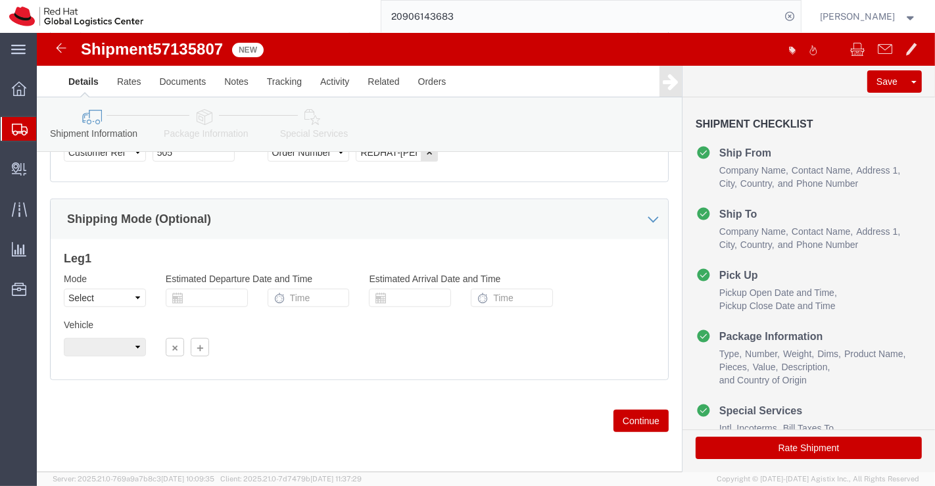
drag, startPoint x: 162, startPoint y: 85, endPoint x: 190, endPoint y: 162, distance: 81.7
click icon
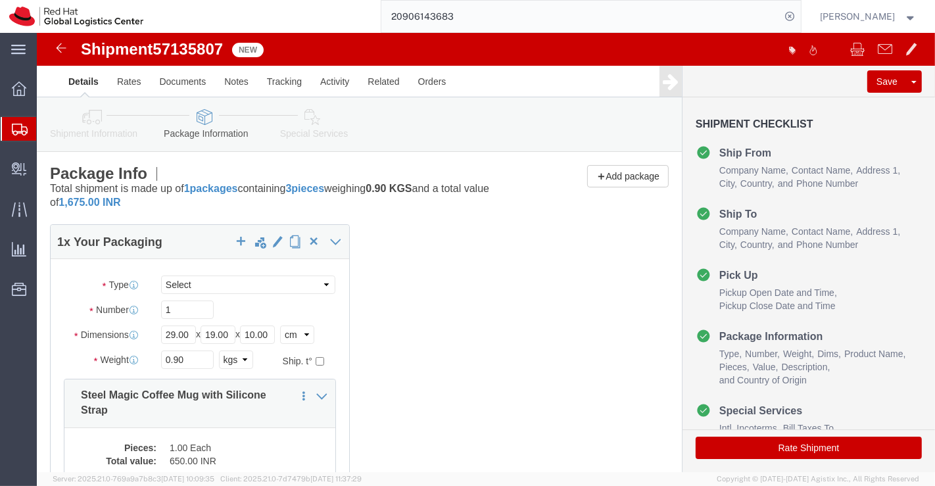
click icon
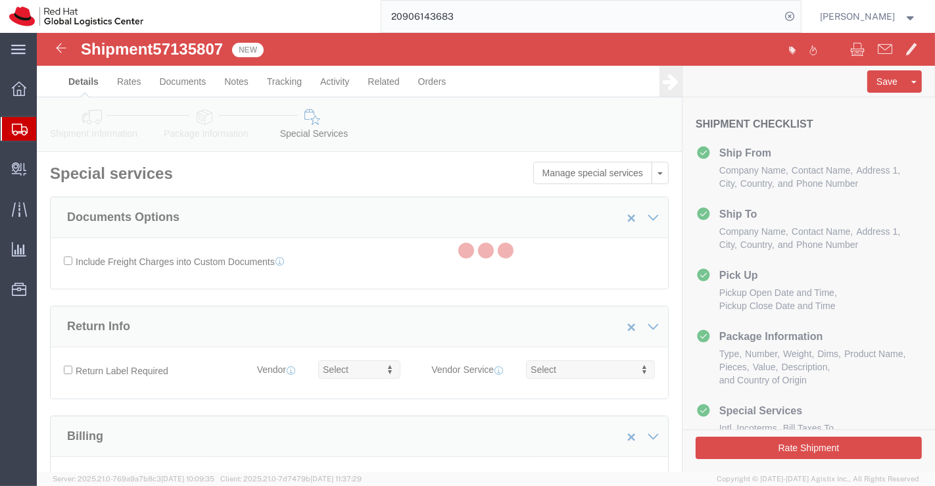
select select "COSTCENTER"
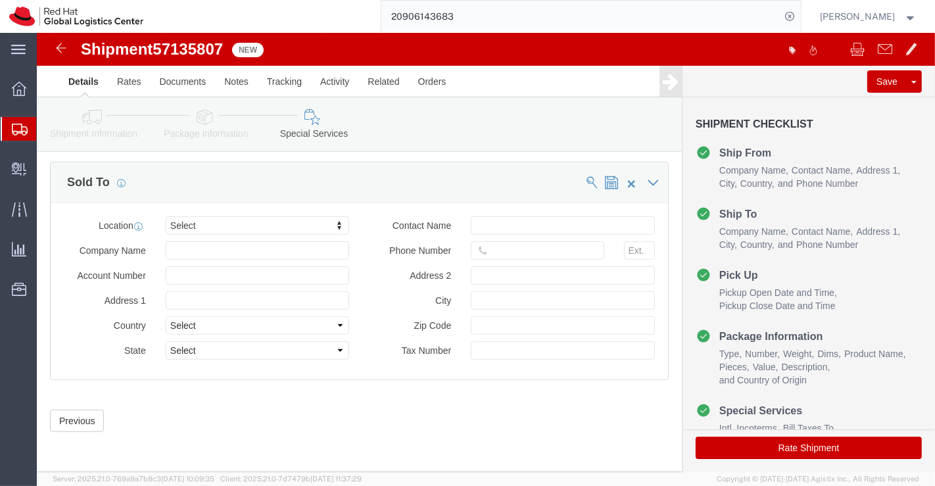
scroll to position [807, 0]
click button "Rate Shipment"
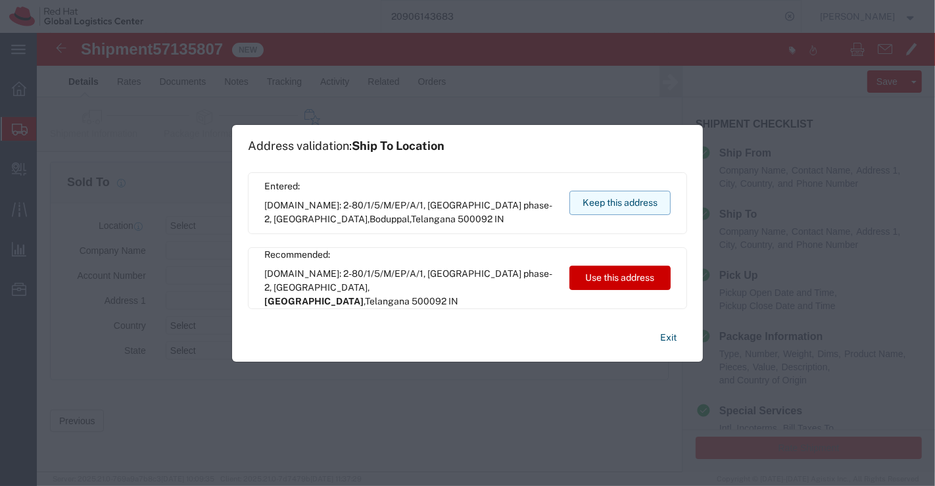
click at [625, 204] on button "Keep this address" at bounding box center [619, 203] width 101 height 24
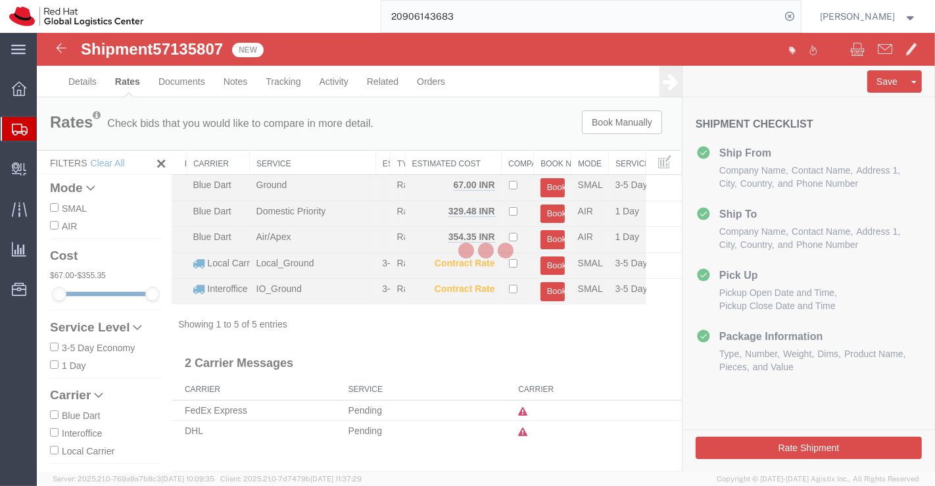
scroll to position [0, 0]
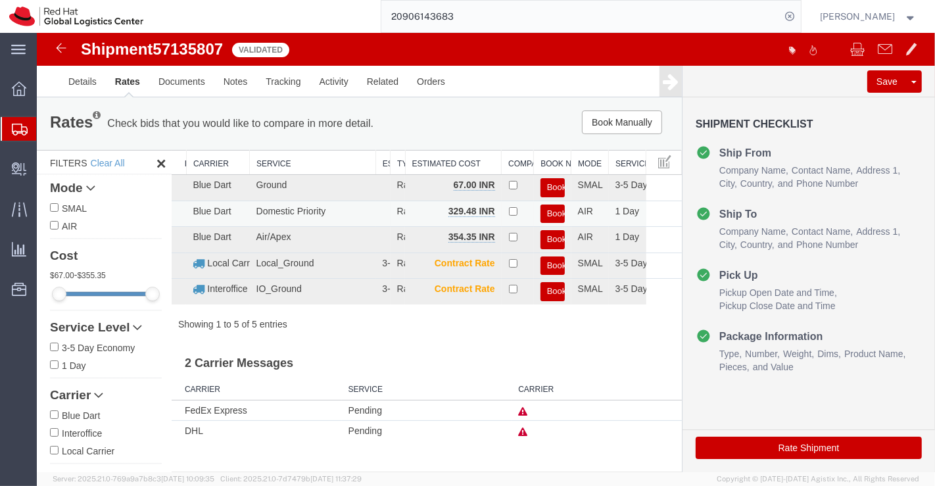
click at [556, 215] on button "Book" at bounding box center [552, 213] width 24 height 19
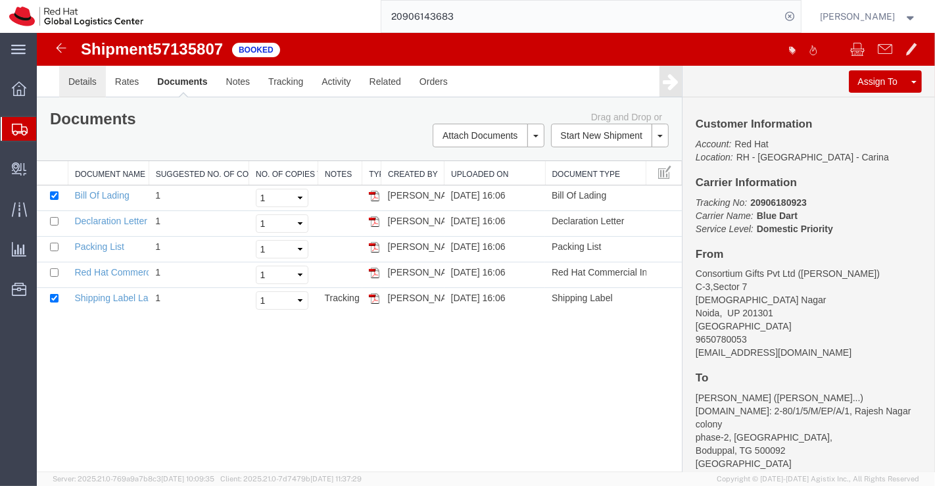
click at [76, 85] on link "Details" at bounding box center [82, 82] width 47 height 32
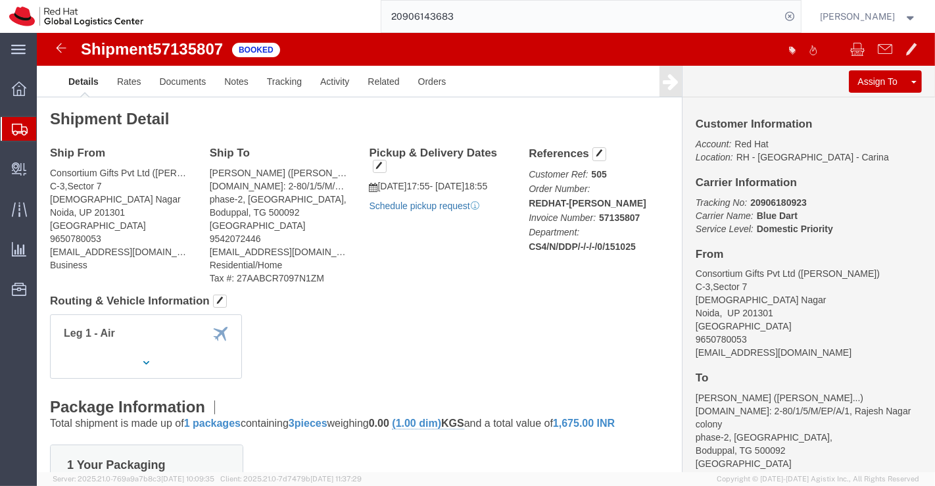
click link "Schedule pickup request"
click link "Documents"
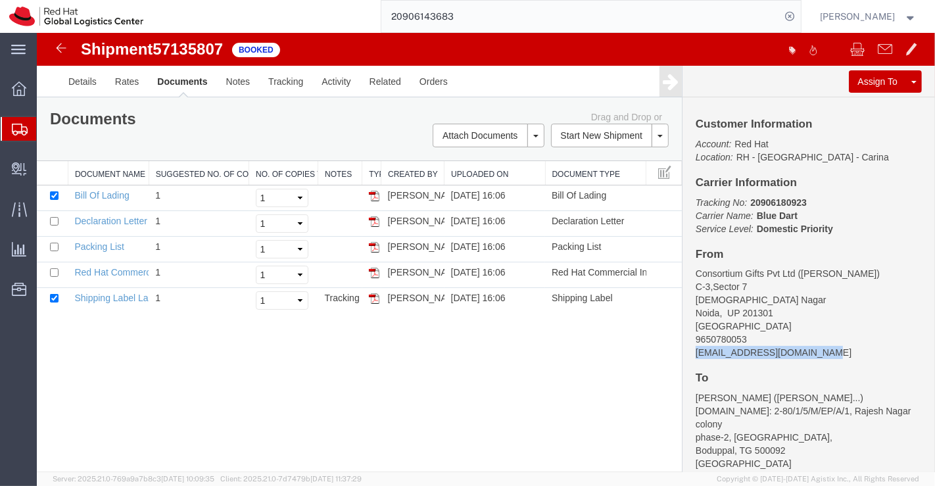
drag, startPoint x: 829, startPoint y: 354, endPoint x: 692, endPoint y: 353, distance: 136.8
click at [692, 353] on div "Customer Information Account: Red Hat Location: [GEOGRAPHIC_DATA] - [GEOGRAPHIC…" at bounding box center [808, 284] width 252 height 375
copy address "[EMAIL_ADDRESS][DOMAIN_NAME]"
click at [489, 177] on link "Email Documents" at bounding box center [486, 178] width 114 height 20
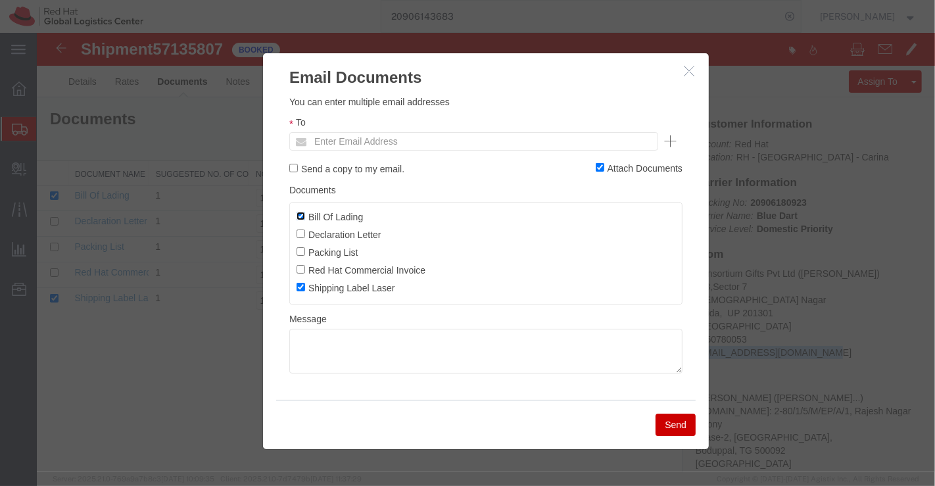
click at [298, 216] on input "Bill Of Lading" at bounding box center [300, 216] width 9 height 9
checkbox input "false"
click at [337, 141] on input "text" at bounding box center [384, 141] width 154 height 17
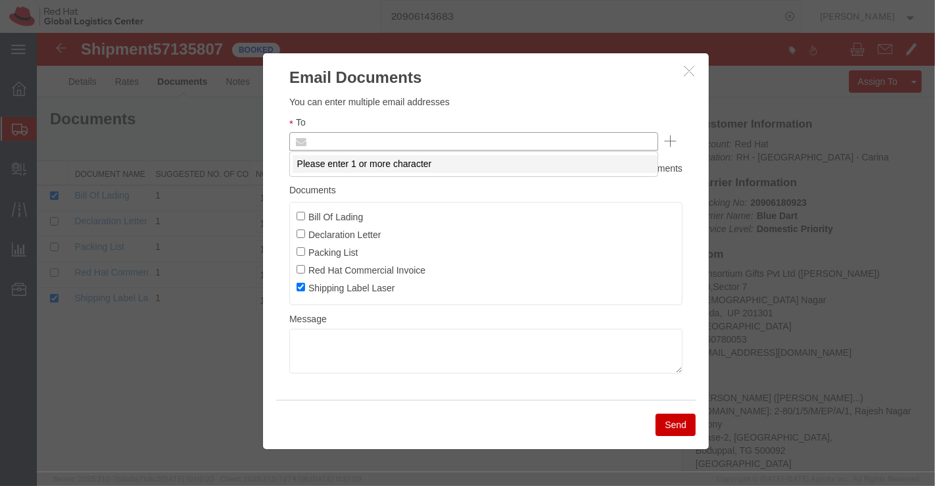
paste input "[EMAIL_ADDRESS][DOMAIN_NAME]"
type input "[EMAIL_ADDRESS][DOMAIN_NAME]"
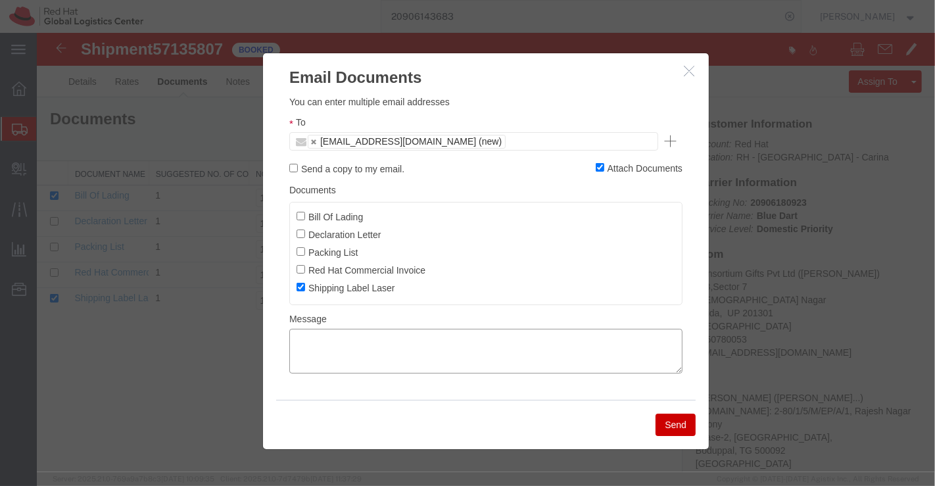
click at [478, 339] on textarea at bounding box center [485, 351] width 393 height 45
type textarea "Please find the shipping label."
click at [675, 419] on button "Send" at bounding box center [675, 425] width 40 height 22
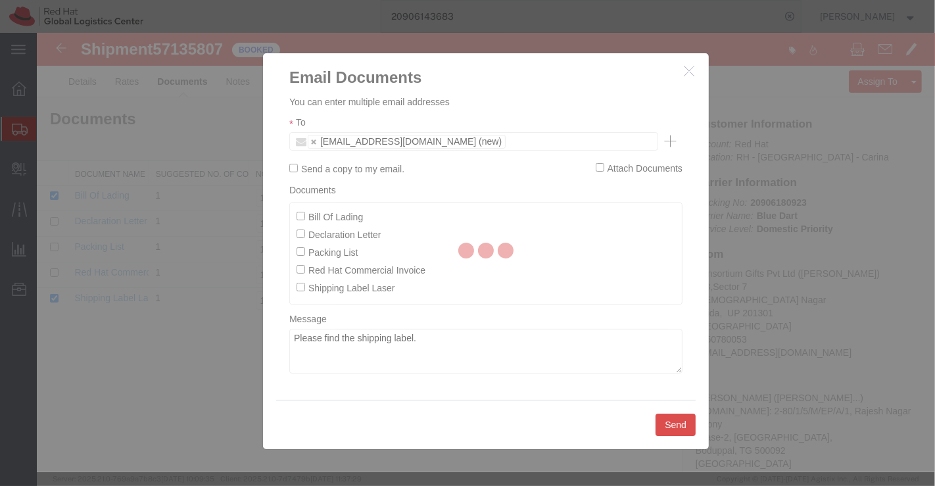
checkbox input "false"
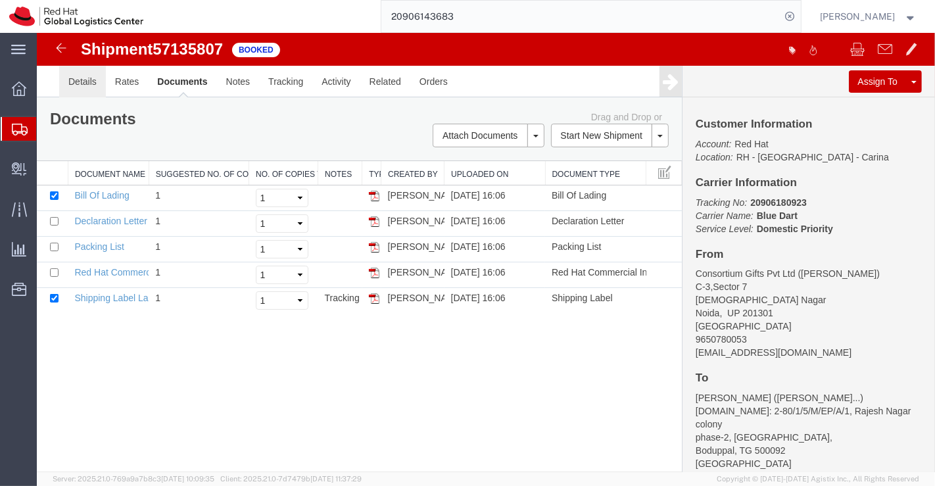
click at [93, 85] on link "Details" at bounding box center [82, 82] width 47 height 32
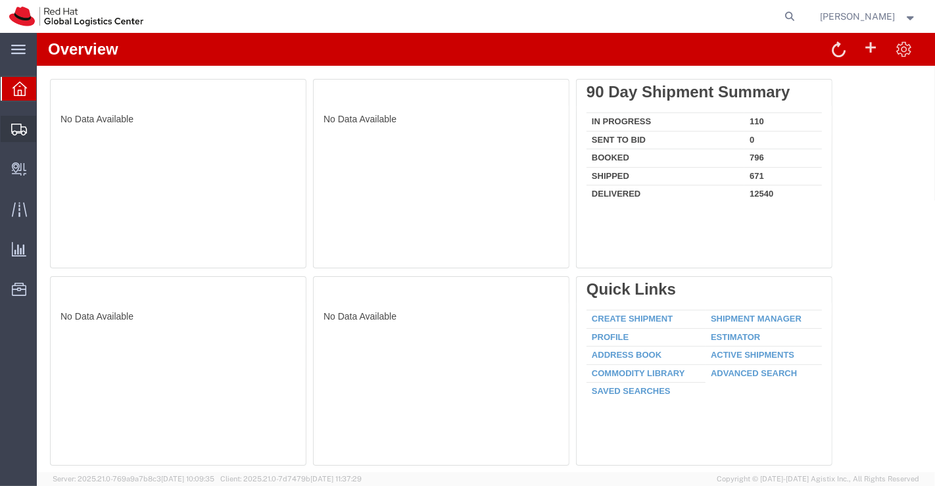
click at [0, 0] on span "Shipment Manager" at bounding box center [0, 0] width 0 height 0
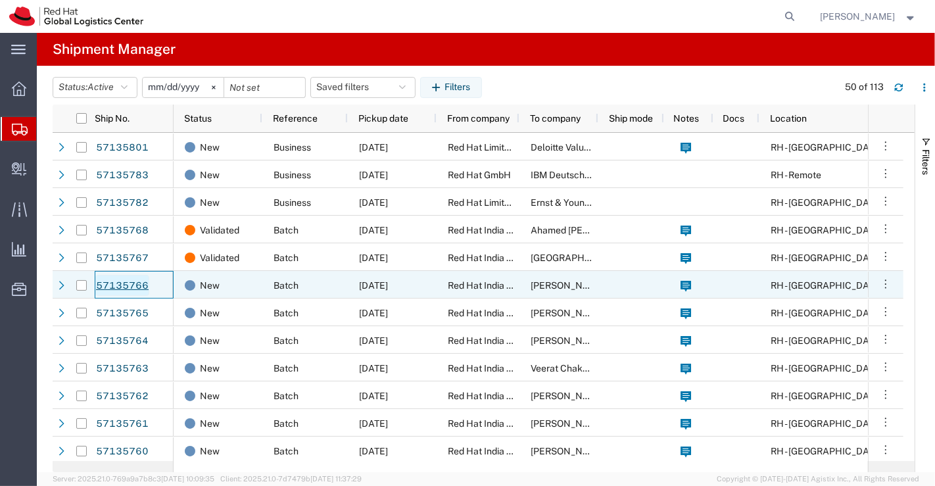
click at [123, 287] on link "57135766" at bounding box center [122, 285] width 54 height 21
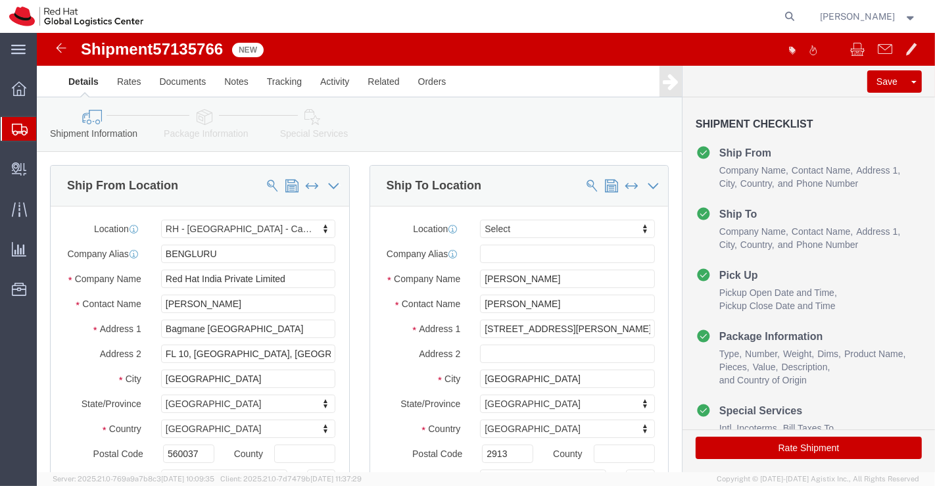
select select "37925"
select select
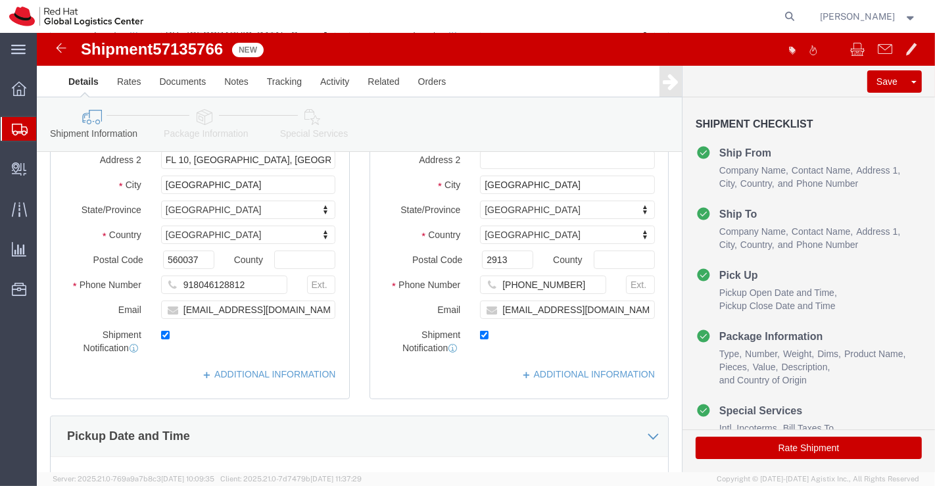
scroll to position [219, 0]
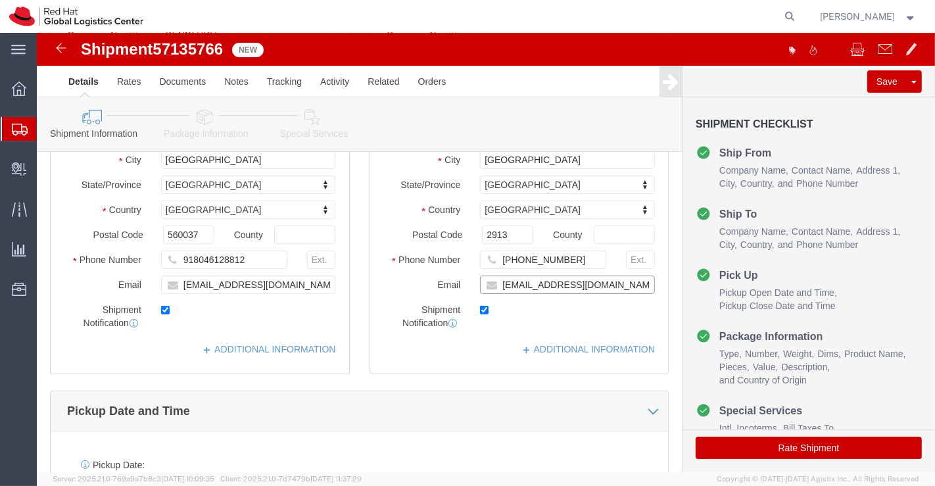
click input "[EMAIL_ADDRESS][DOMAIN_NAME]"
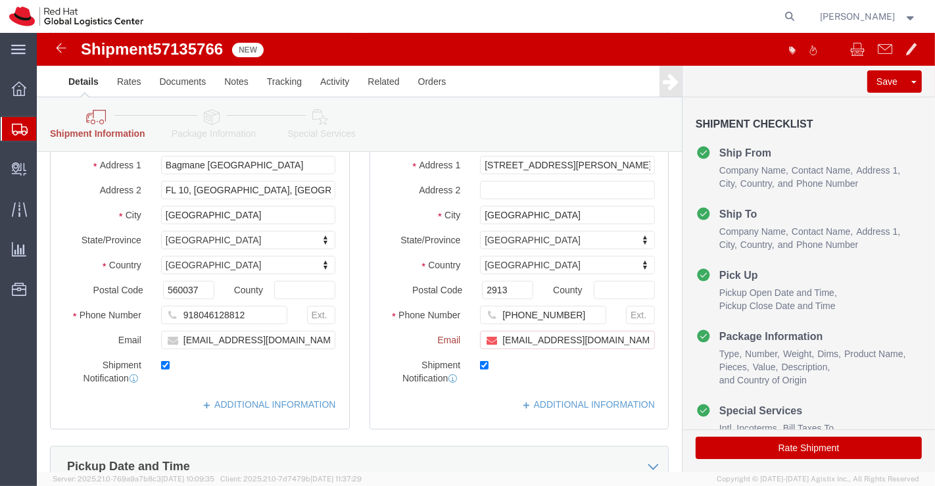
scroll to position [274, 0]
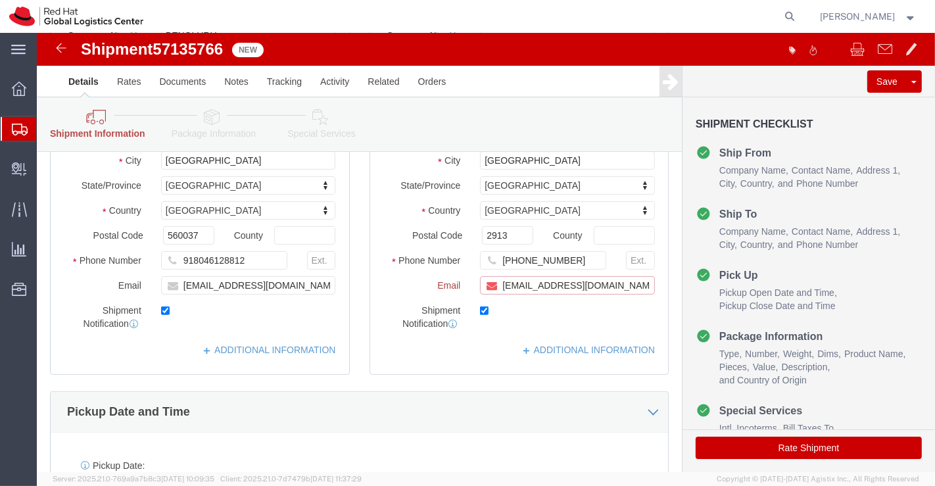
paste input "[EMAIL_ADDRESS][DOMAIN_NAME]"
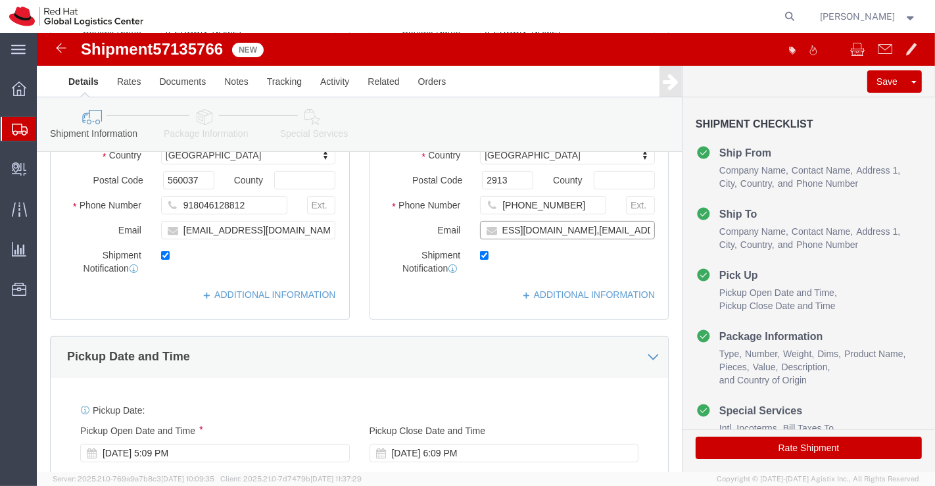
scroll to position [219, 0]
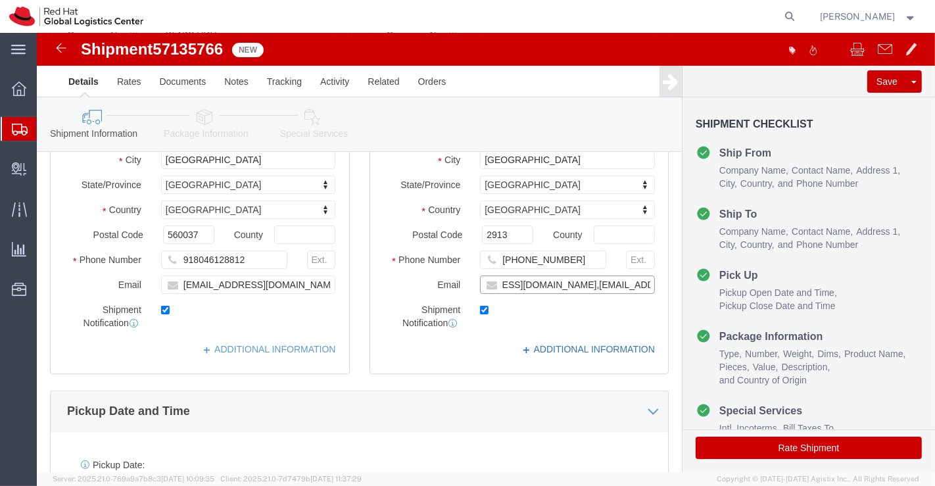
type input "[EMAIL_ADDRESS][DOMAIN_NAME],[EMAIL_ADDRESS][DOMAIN_NAME]"
click link "ADDITIONAL INFORMATION"
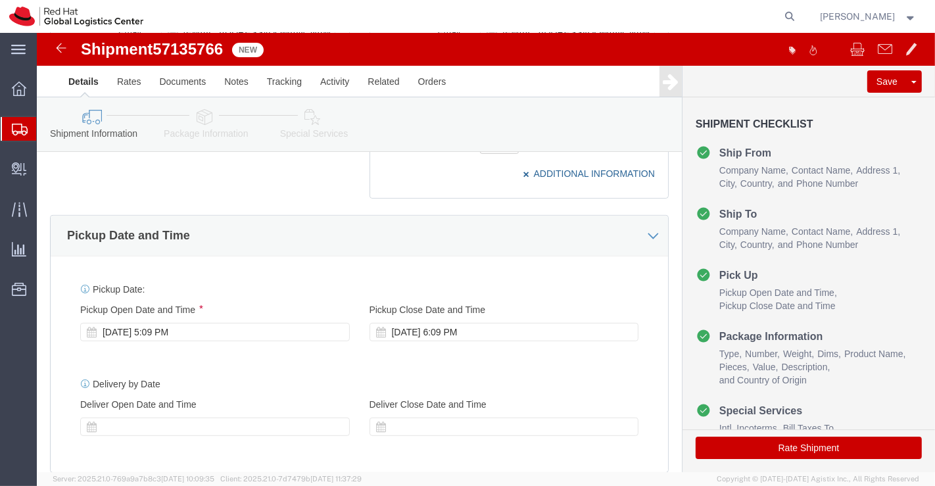
scroll to position [511, 0]
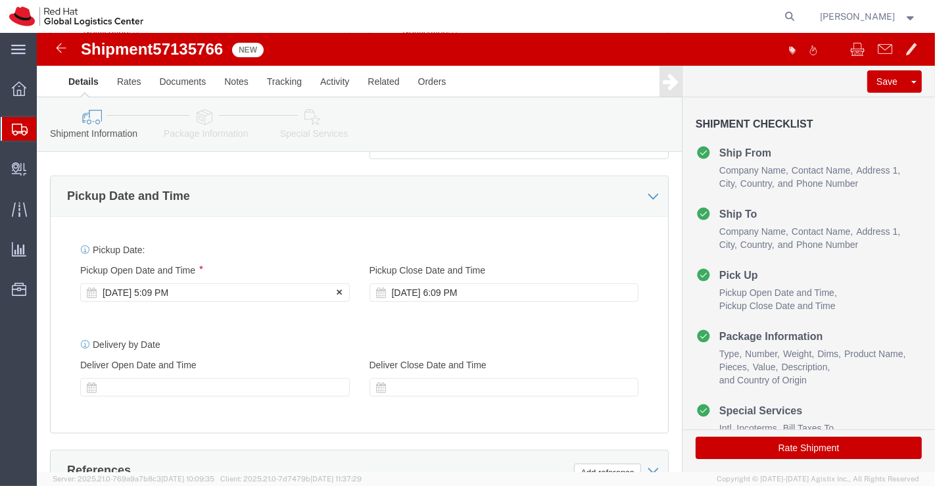
click div "[DATE] 5:09 PM"
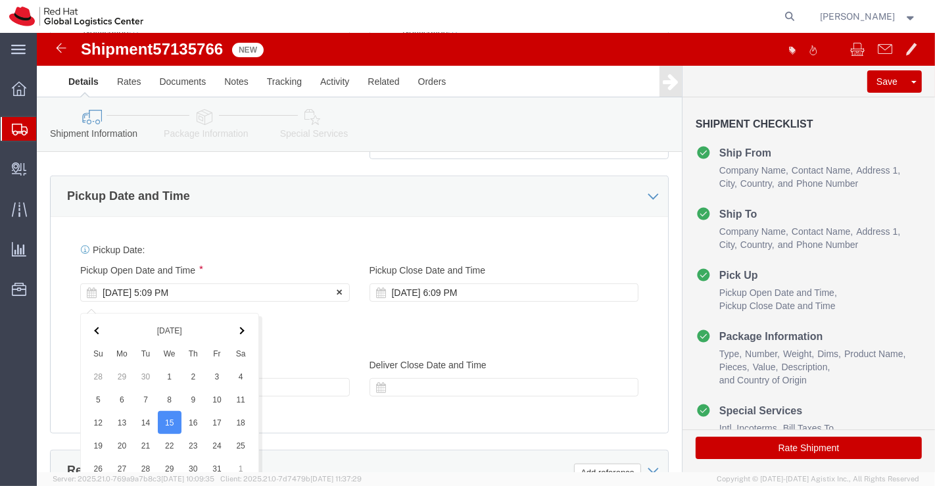
scroll to position [796, 0]
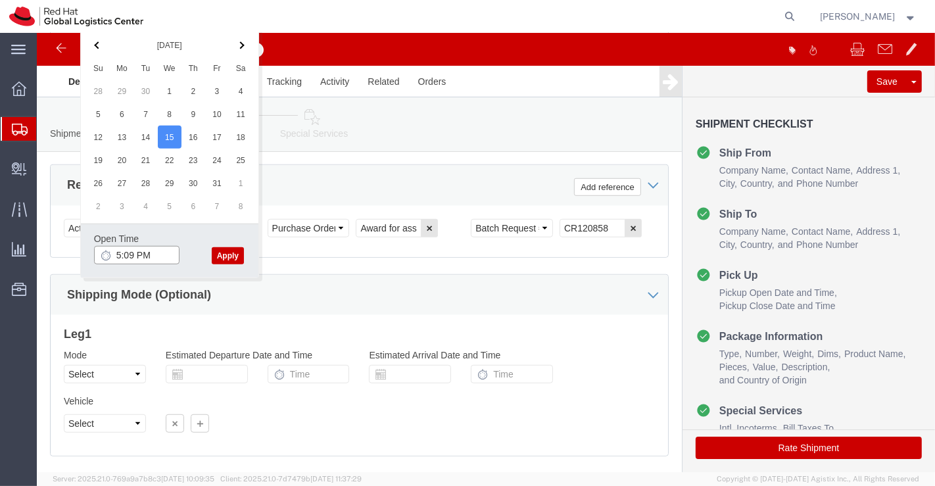
click input "5:09 PM"
type input "7:00 PM"
click button "Apply"
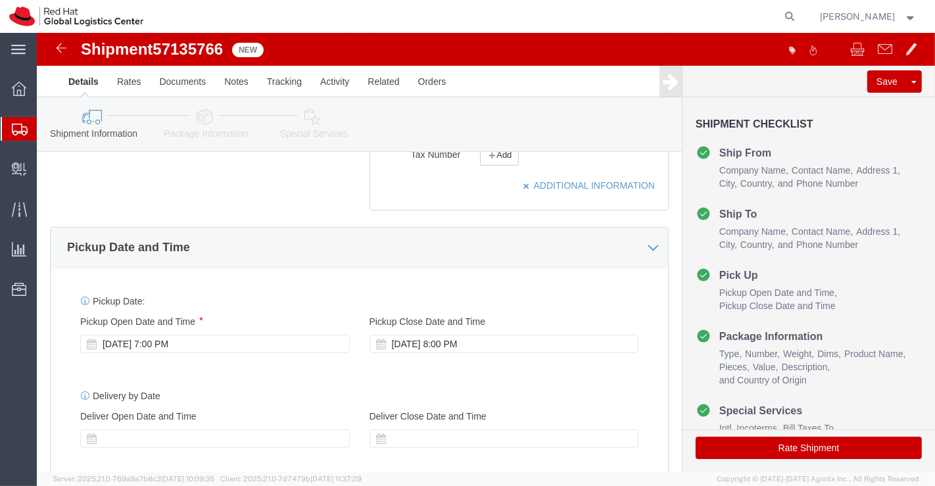
scroll to position [295, 0]
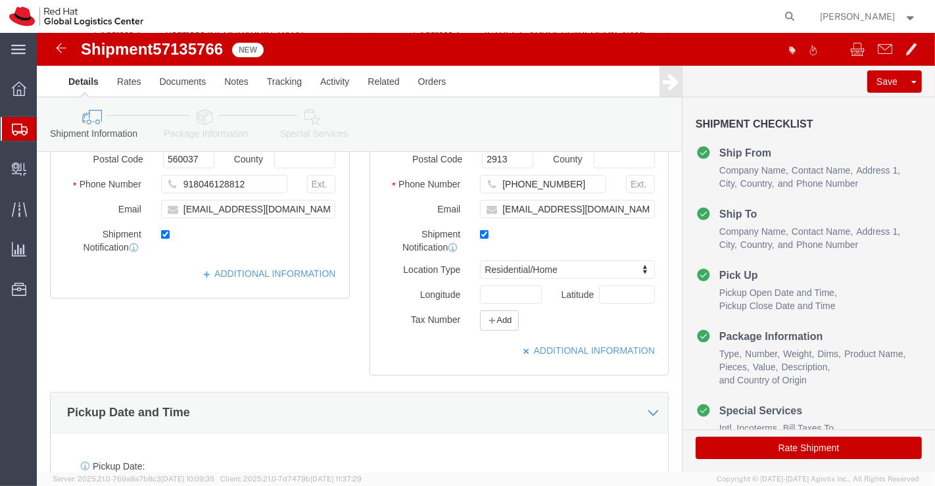
click icon
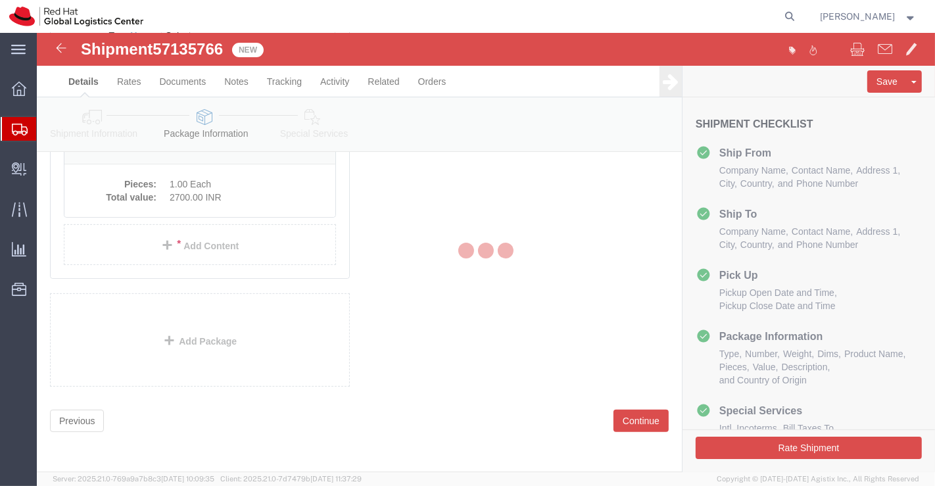
scroll to position [70, 0]
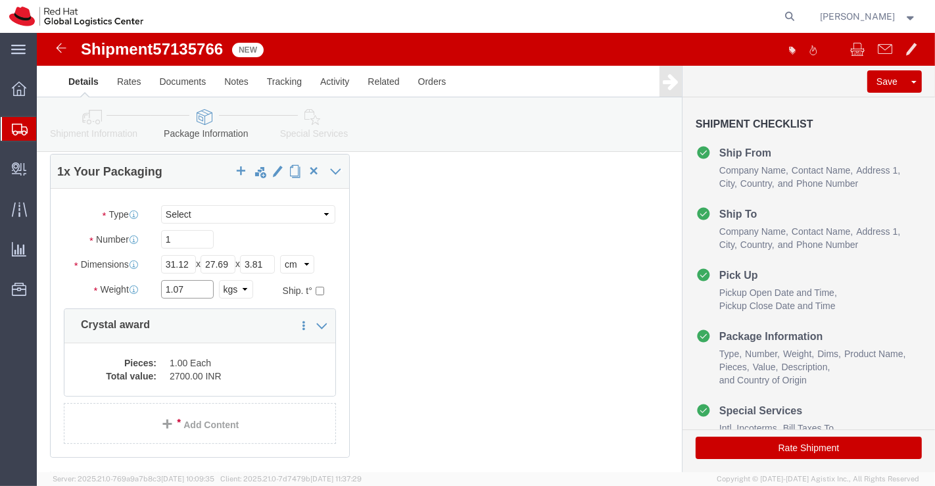
click input "1.07"
type input "1.05"
click div "1 x Your Packaging Package Type Select Case(s) Crate(s) Envelope Large Box Medi…"
click icon
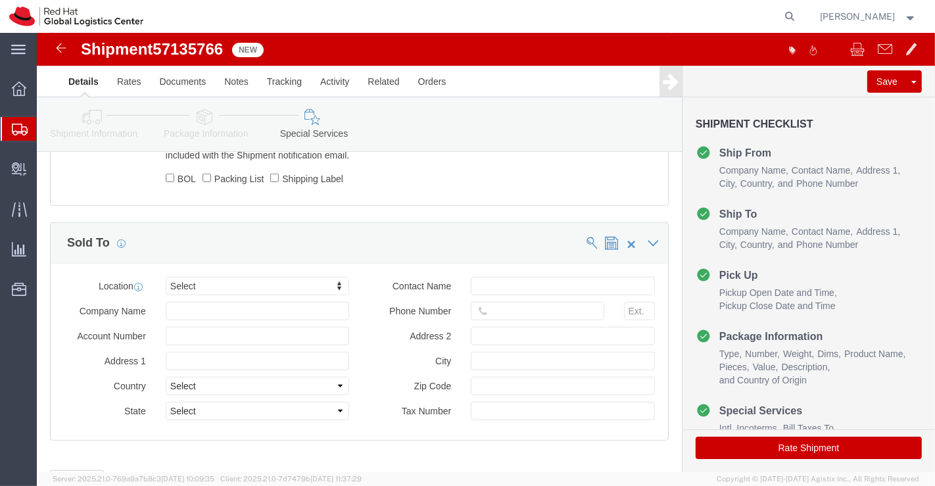
scroll to position [792, 0]
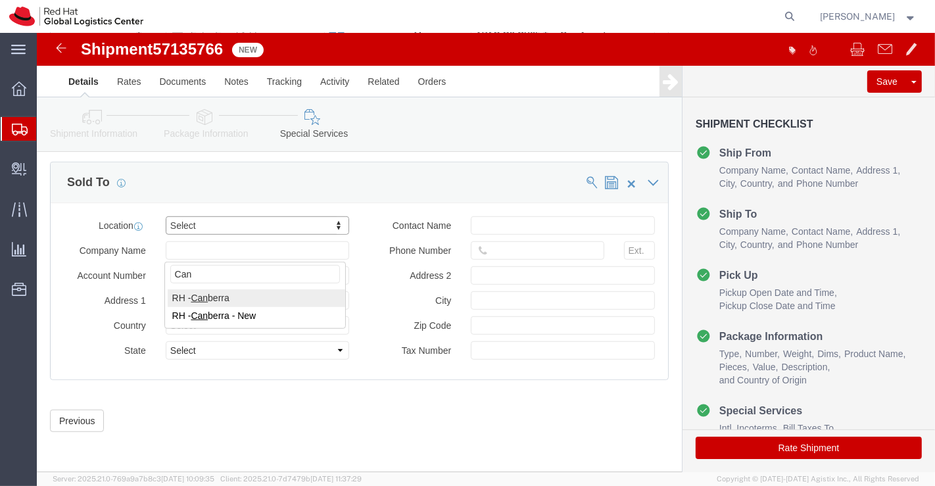
type input "Can"
select select "37938"
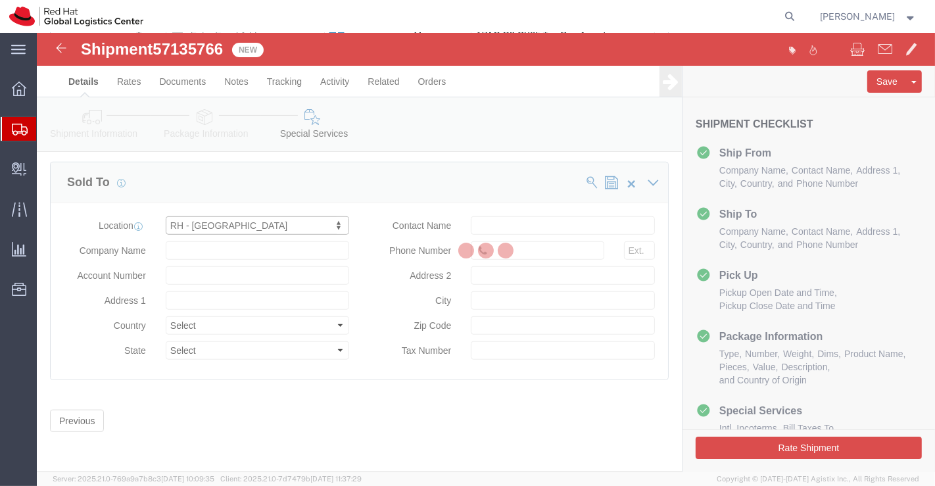
type input "[GEOGRAPHIC_DATA], Level 11"
select select "AU"
type input "61 2 6145 2810"
type input "[STREET_ADDRESS][PERSON_NAME]"
type input "[GEOGRAPHIC_DATA]"
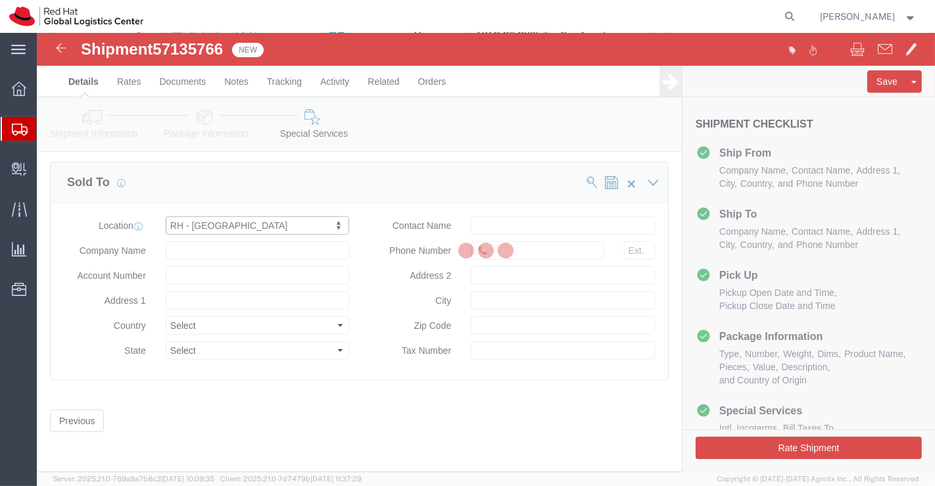
type input "2601"
type input "35 090 438 485"
type input "Red Hat Asia-Pacific Pty. Ltd."
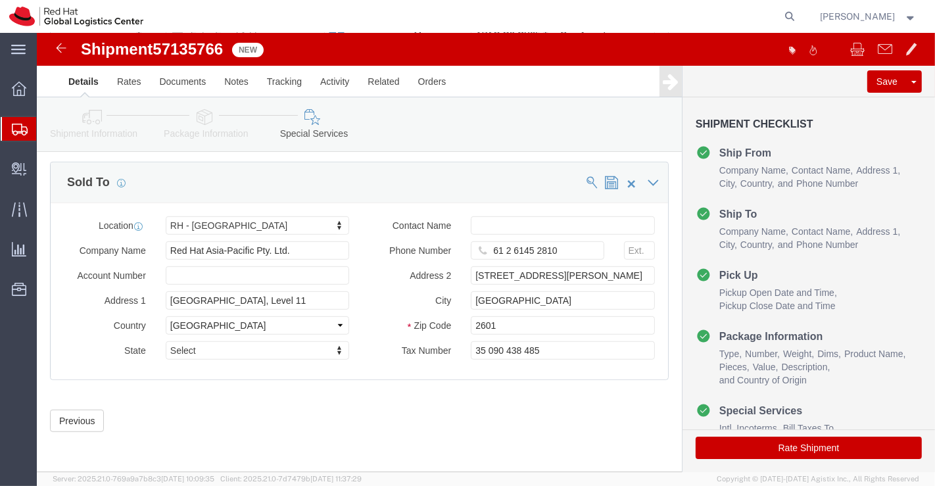
click button "Rate Shipment"
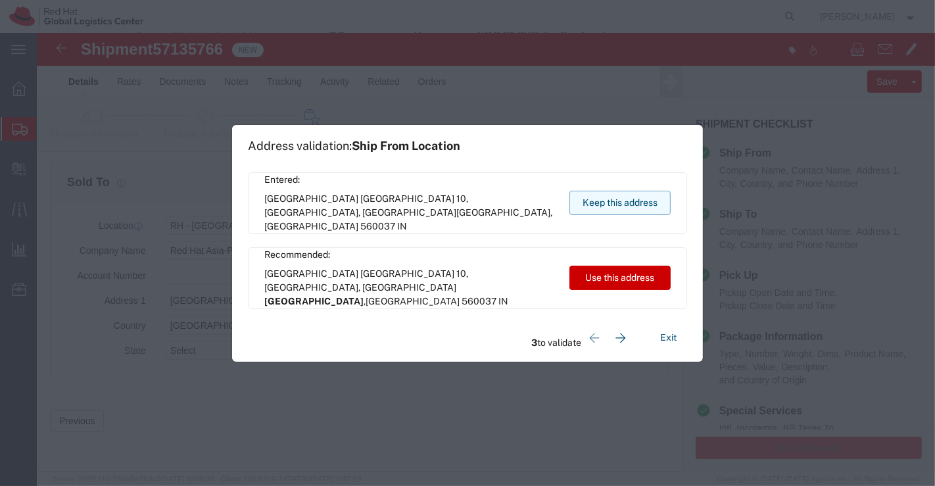
click at [582, 199] on button "Keep this address" at bounding box center [619, 203] width 101 height 24
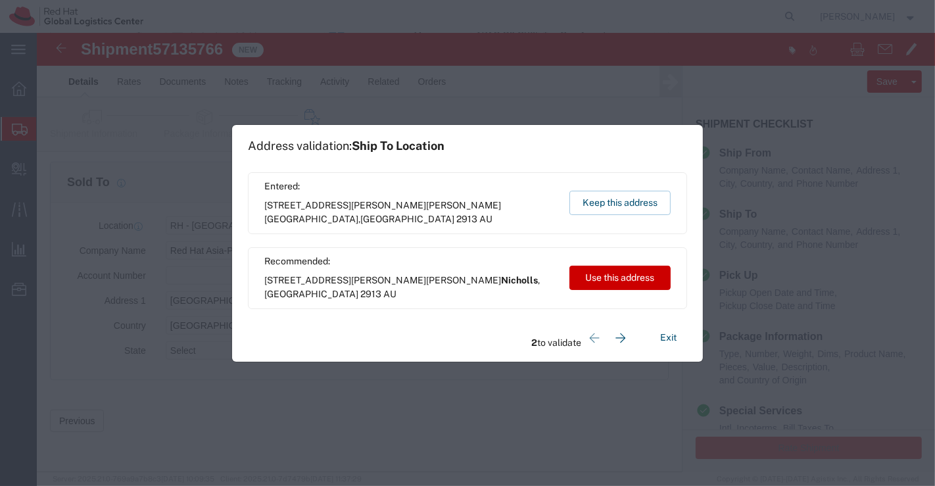
drag, startPoint x: 612, startPoint y: 205, endPoint x: 437, endPoint y: 137, distance: 187.6
click at [612, 199] on button "Keep this address" at bounding box center [619, 203] width 101 height 24
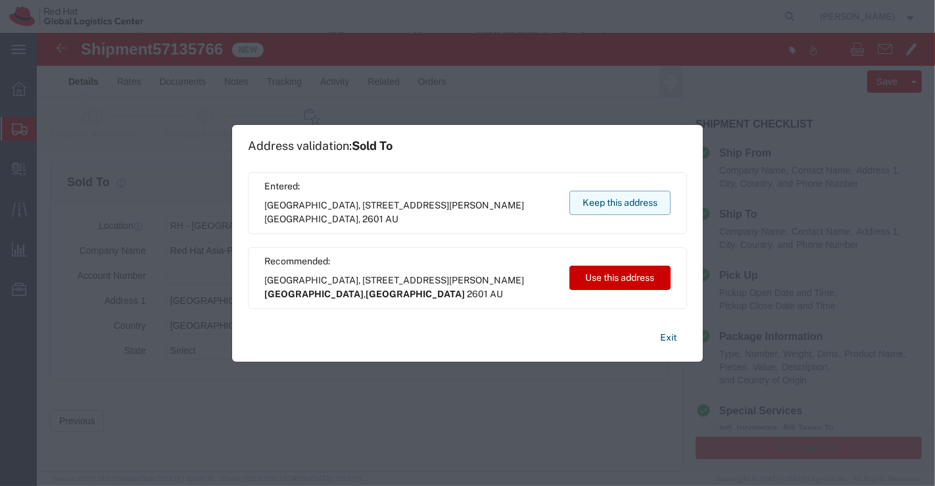
drag, startPoint x: 613, startPoint y: 204, endPoint x: 614, endPoint y: 196, distance: 7.9
click at [614, 196] on button "Keep this address" at bounding box center [619, 203] width 101 height 24
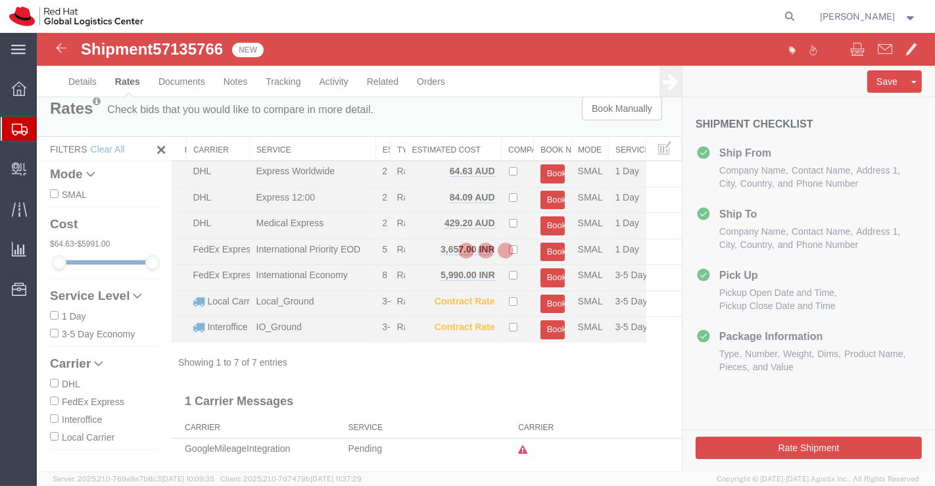
scroll to position [0, 0]
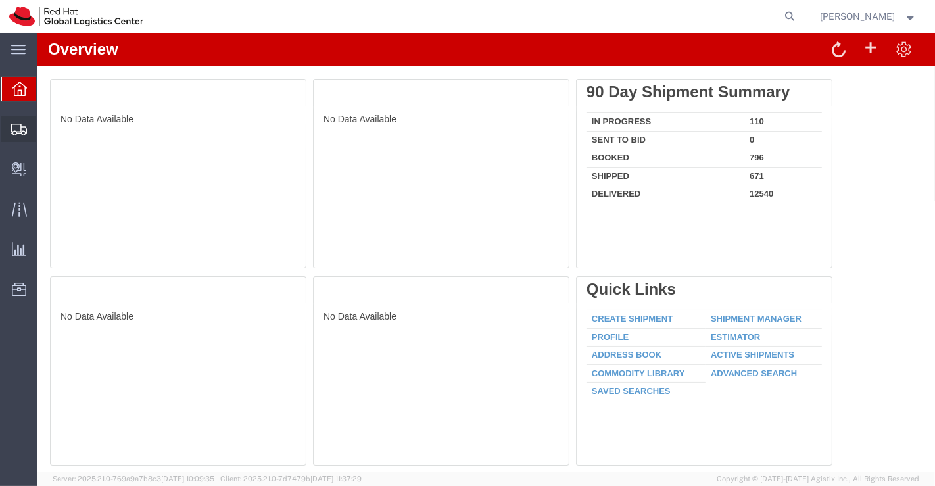
click at [0, 0] on span "Shipment Manager" at bounding box center [0, 0] width 0 height 0
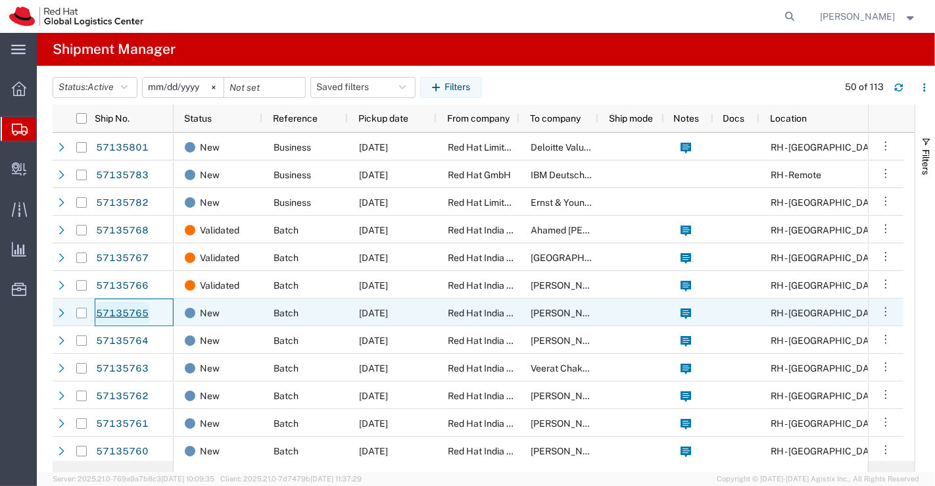
click at [108, 313] on link "57135765" at bounding box center [122, 312] width 54 height 21
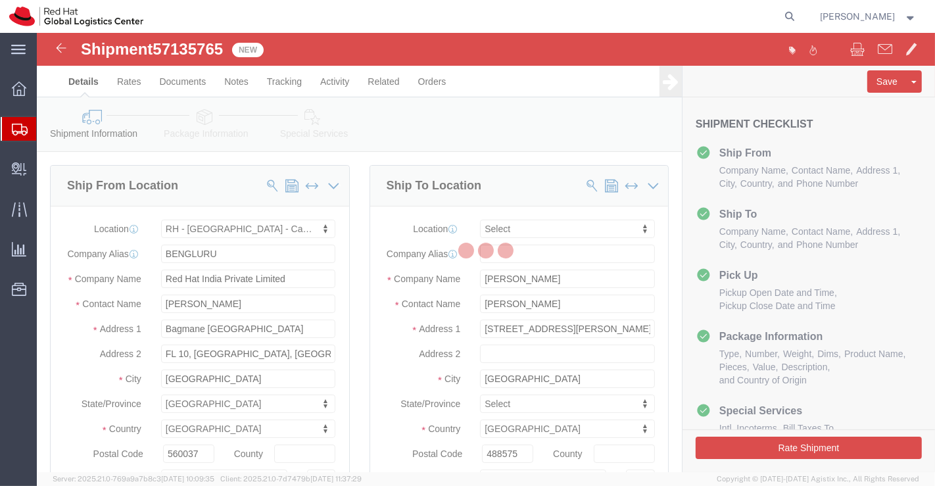
select select "37925"
select select
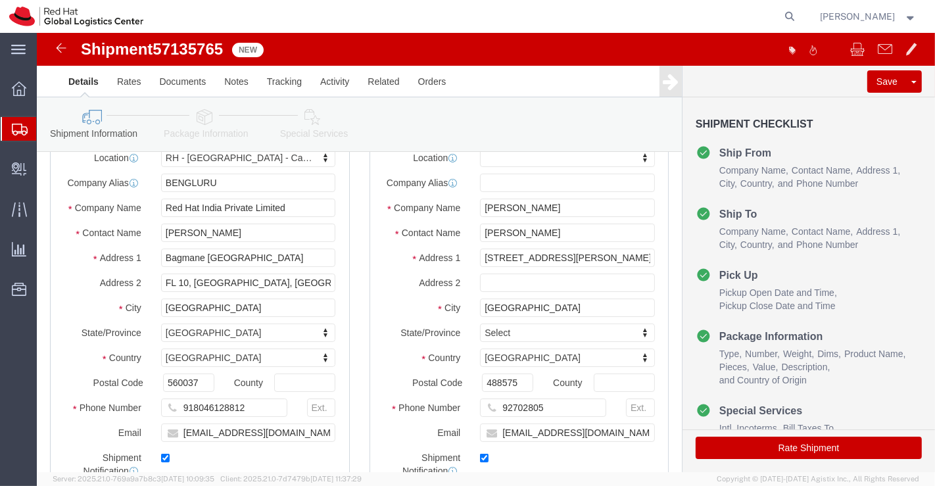
scroll to position [219, 0]
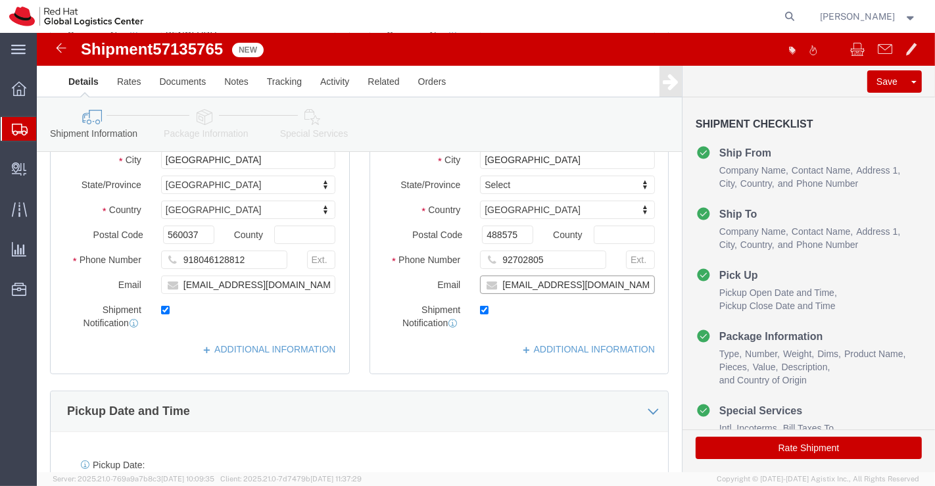
click input "osenti@redhat.com"
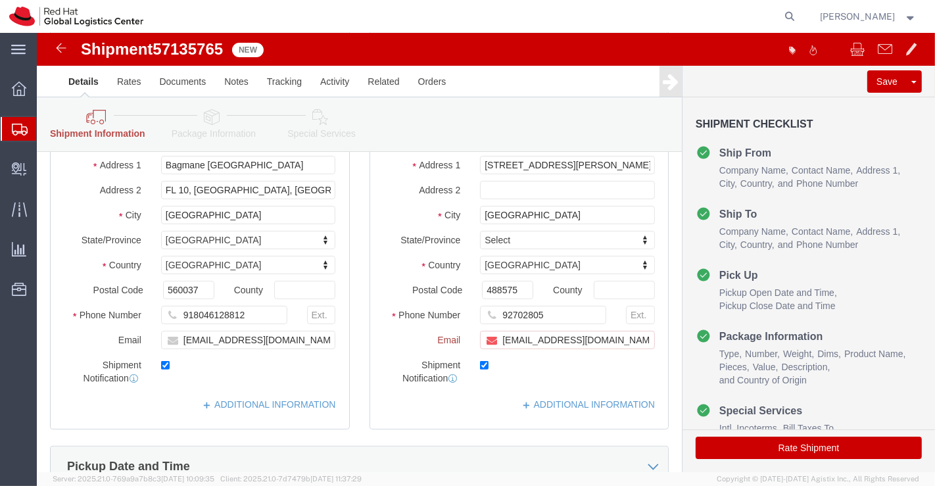
scroll to position [274, 0]
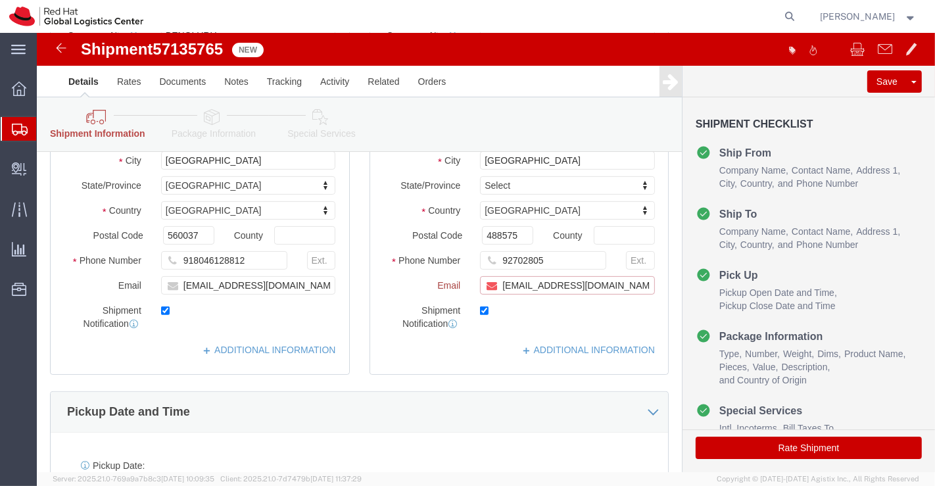
paste input "[EMAIL_ADDRESS][DOMAIN_NAME]"
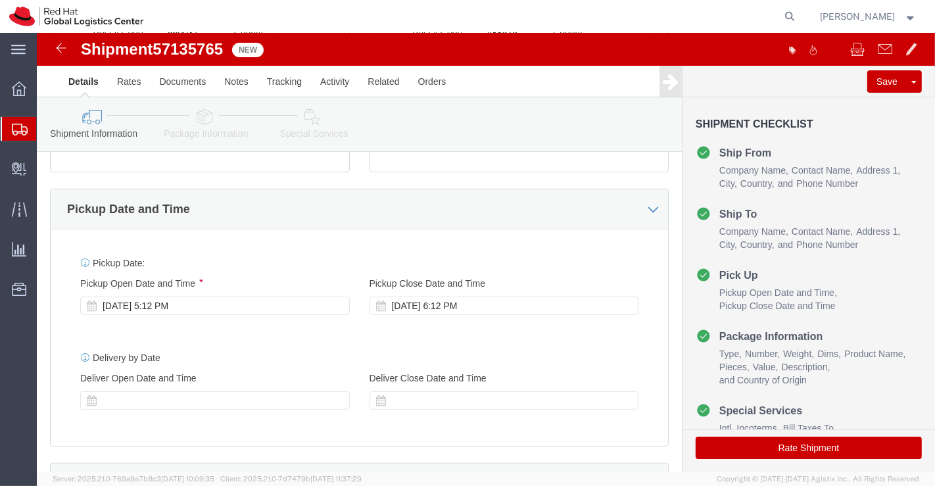
scroll to position [438, 0]
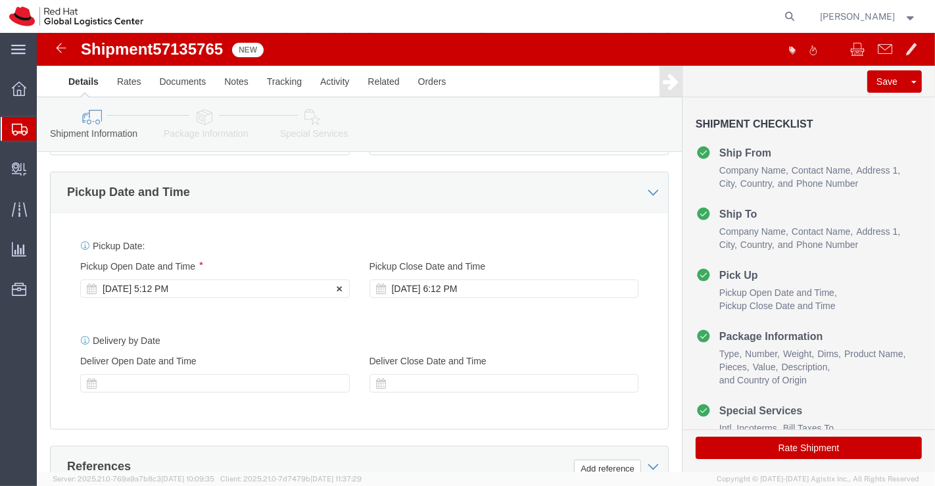
type input "osenti@redhat.com,apaclogistics@redhat.com"
click div "Oct 15 2025 5:12 PM"
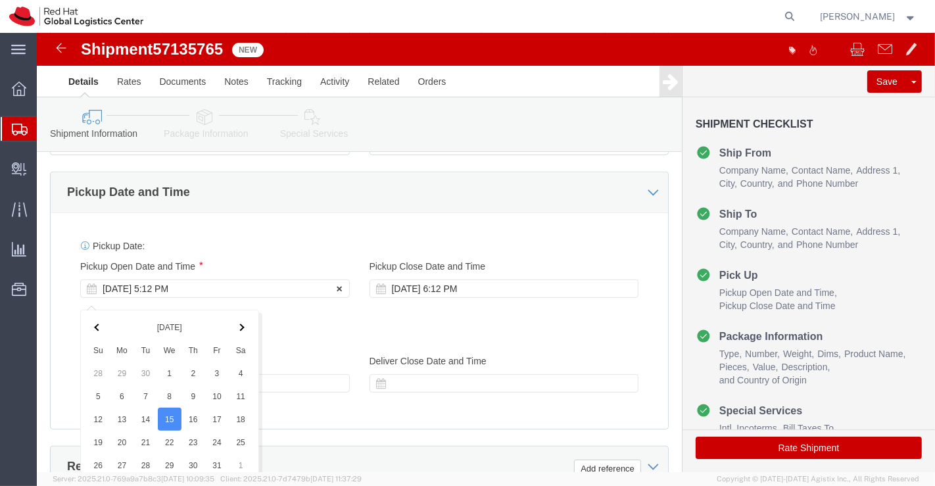
scroll to position [720, 0]
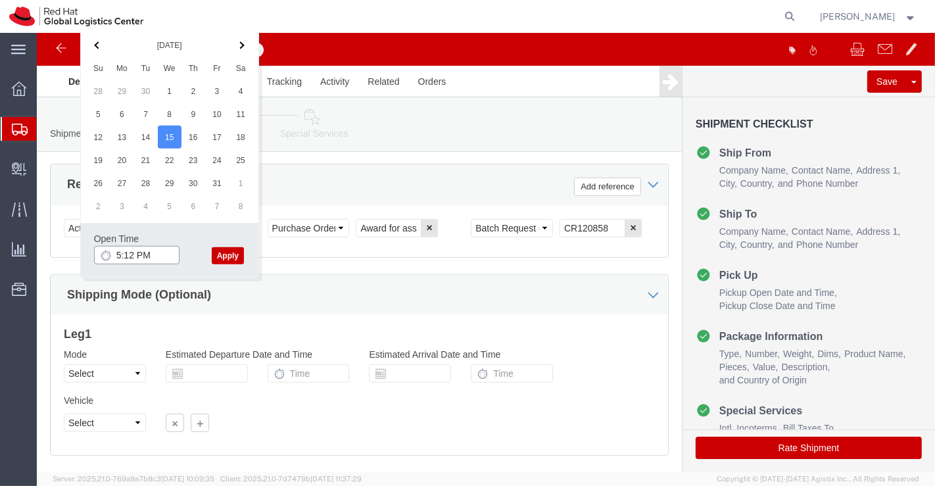
click input "5:12 PM"
type input "6:00 PM"
click button "Apply"
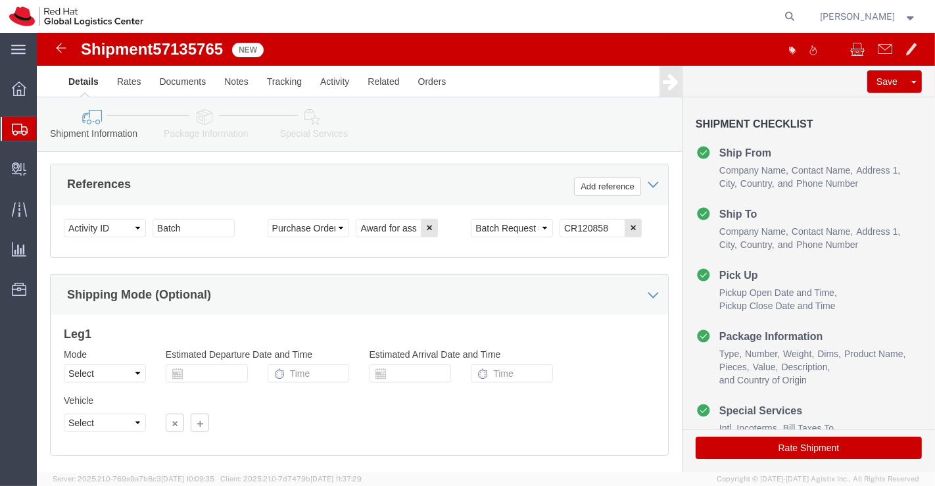
click icon
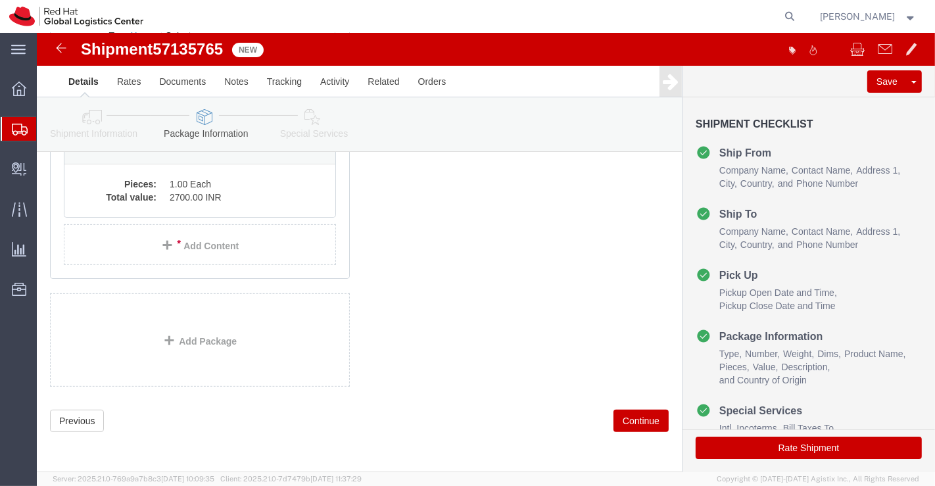
scroll to position [70, 0]
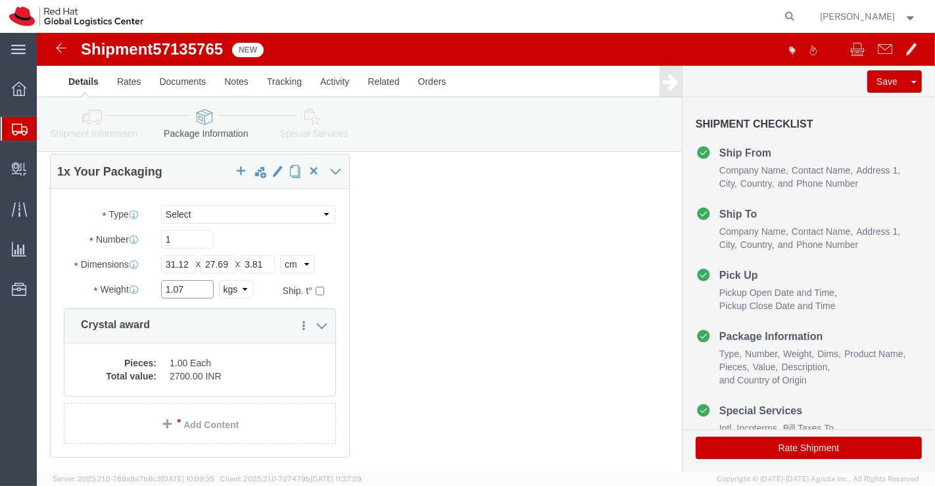
click input "1.07"
type input "1.03"
click icon
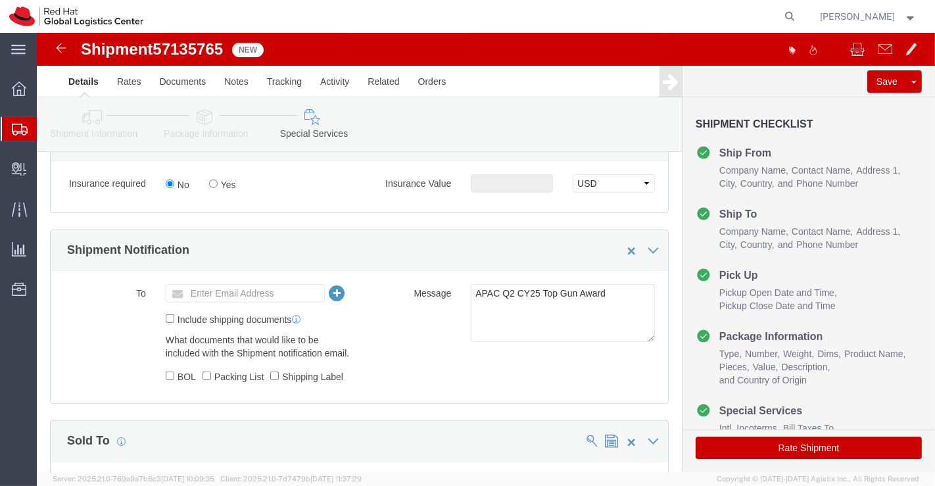
scroll to position [792, 0]
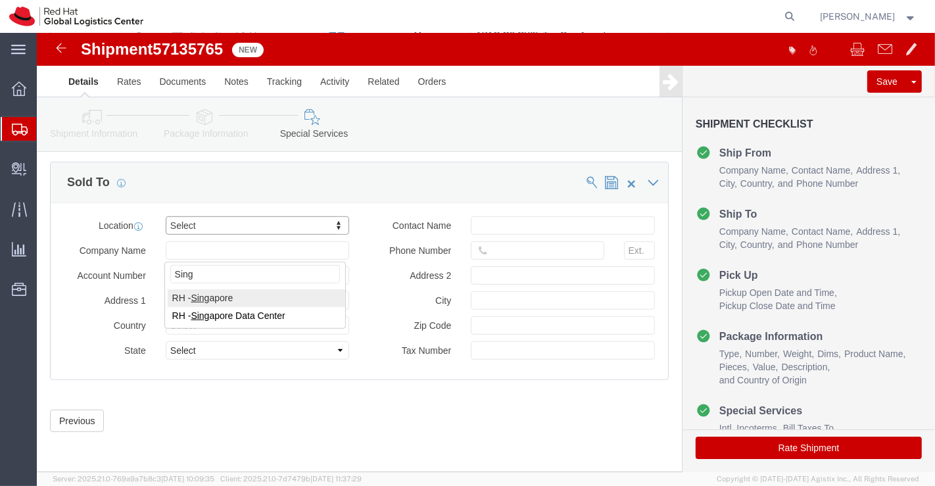
type input "Sing"
drag, startPoint x: 234, startPoint y: 240, endPoint x: 233, endPoint y: 203, distance: 37.5
select select "51051"
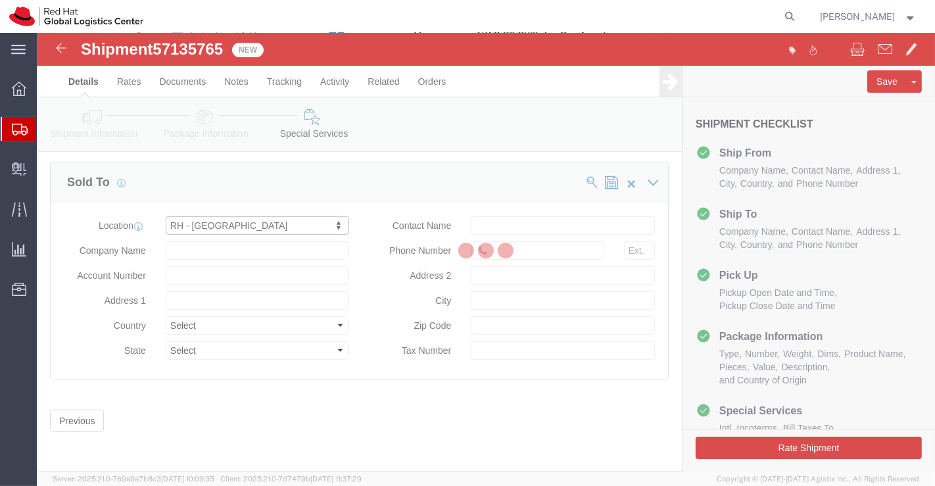
type input "88 Market Street, Level 45"
select select "SG"
type input "65 6490 4200"
type input "CapitaSpring"
type input "SINGAPORE"
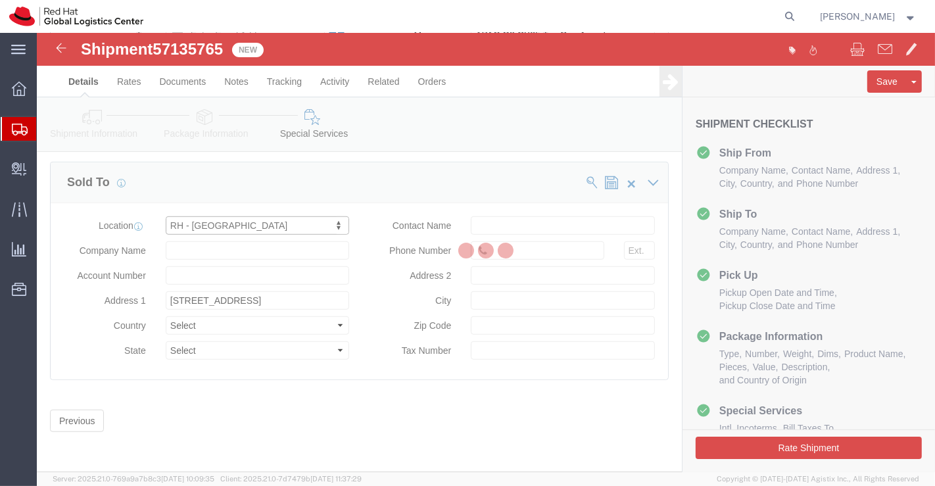
type input "048948"
type input "200004388R"
type input "Red Hat Asia Pacific Pte Ltd"
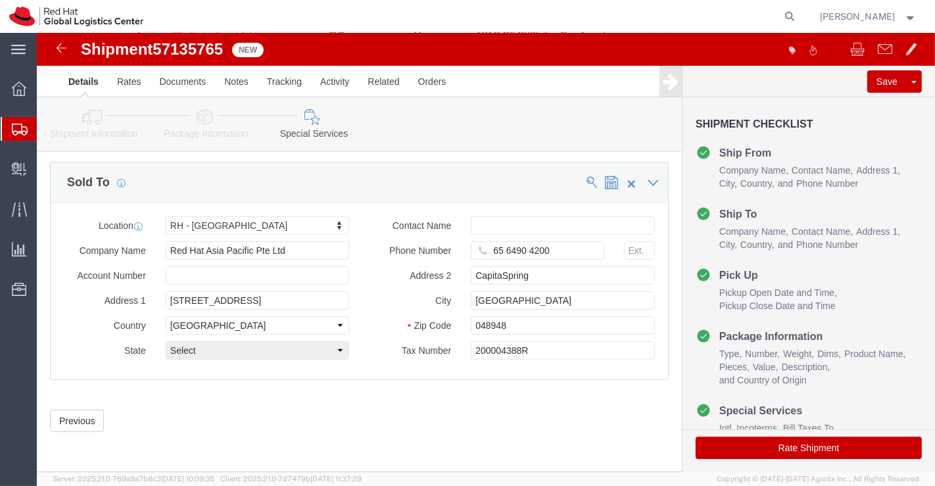
click button "Rate Shipment"
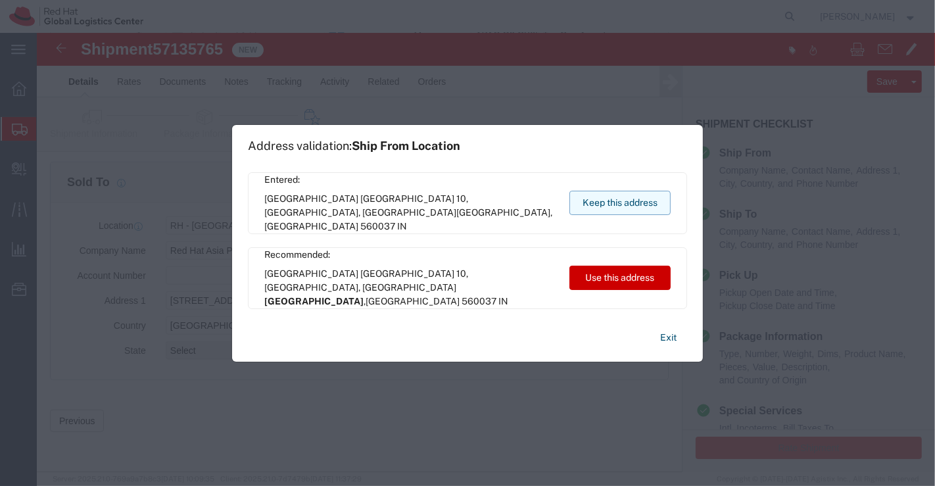
click at [615, 203] on button "Keep this address" at bounding box center [619, 203] width 101 height 24
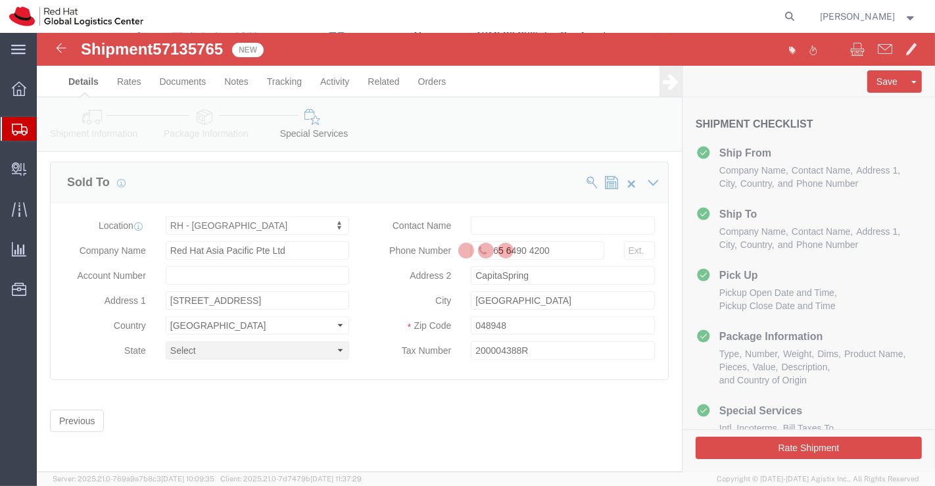
scroll to position [0, 0]
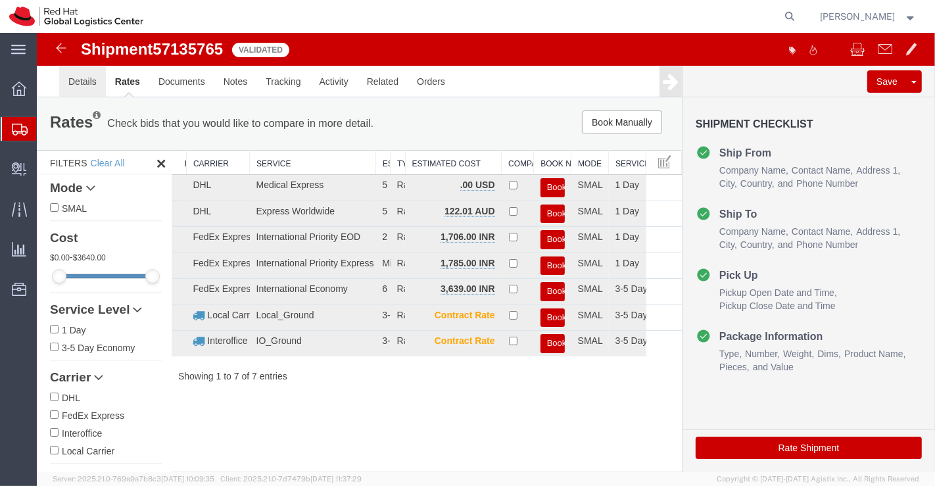
click at [74, 82] on link "Details" at bounding box center [82, 82] width 47 height 32
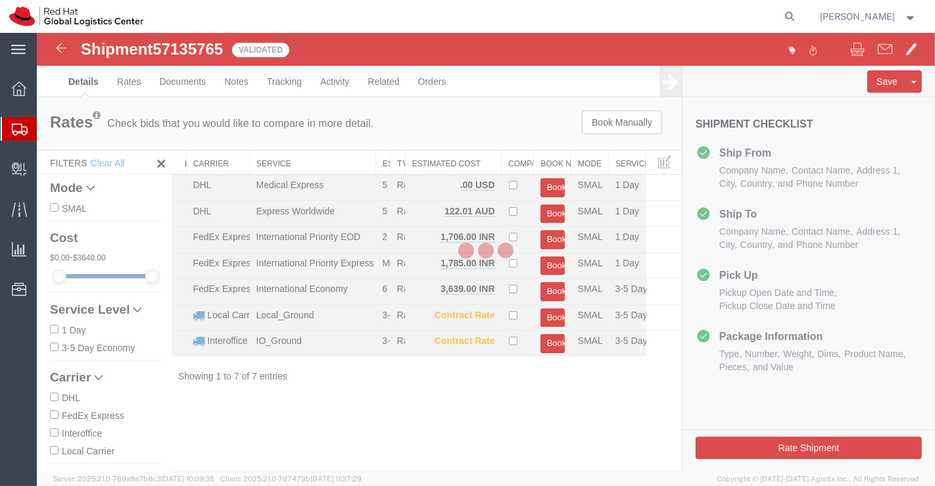
select select "37925"
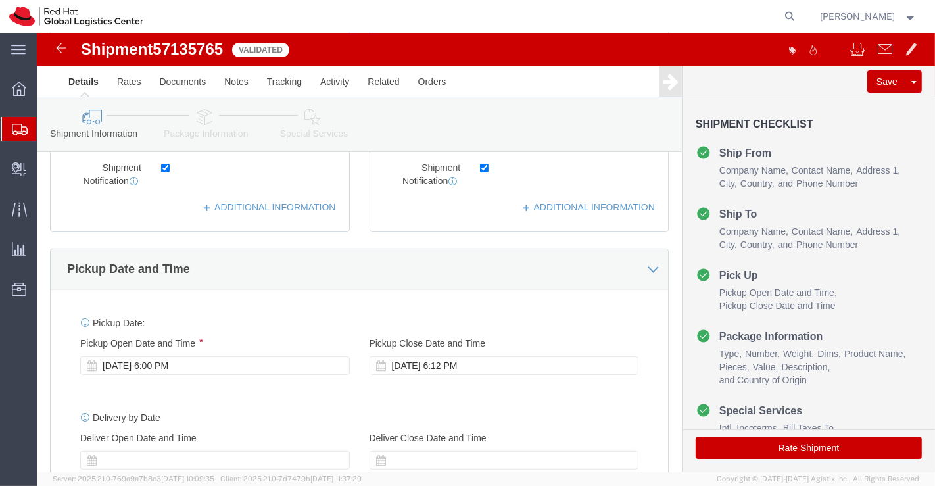
scroll to position [365, 0]
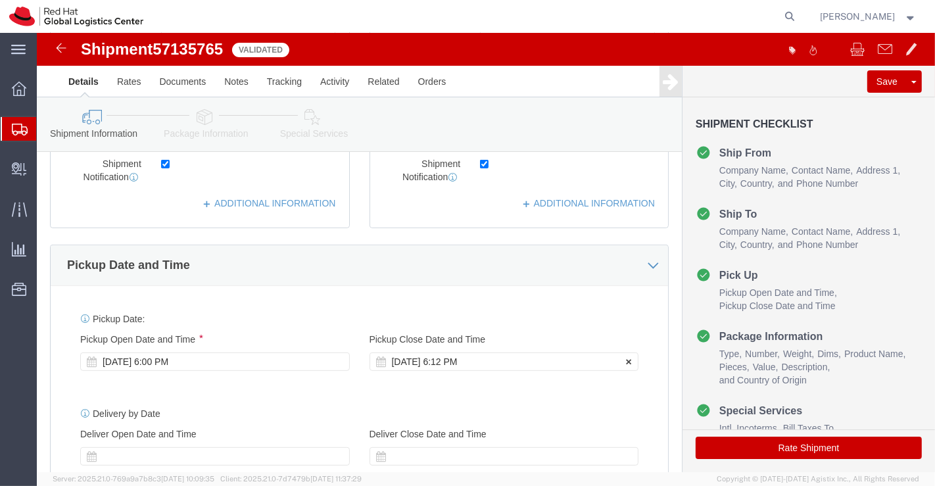
click div "Oct 15 2025 6:12 PM"
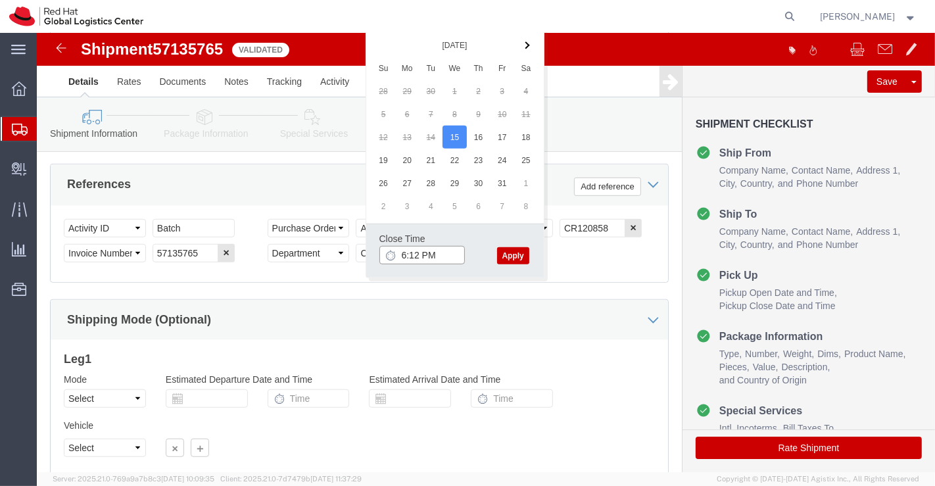
click input "6:12 PM"
type input "7:00 PM"
click button "Apply"
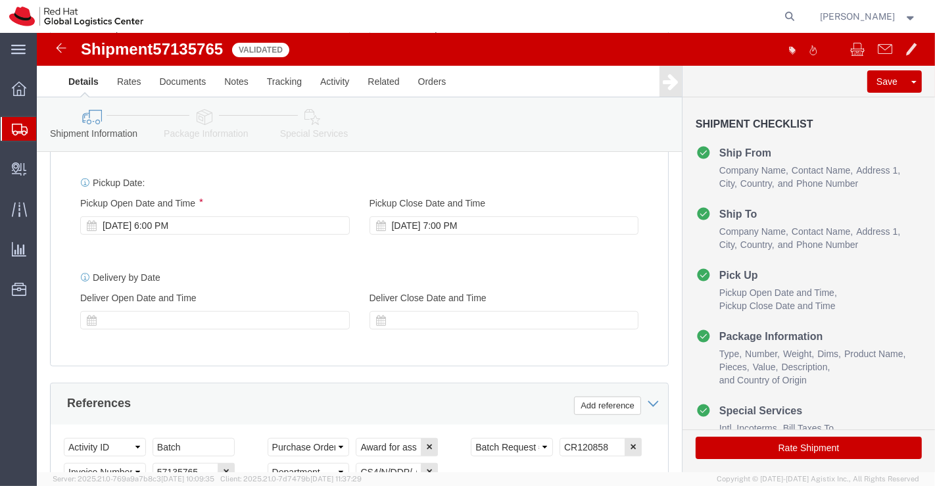
scroll to position [501, 0]
click icon
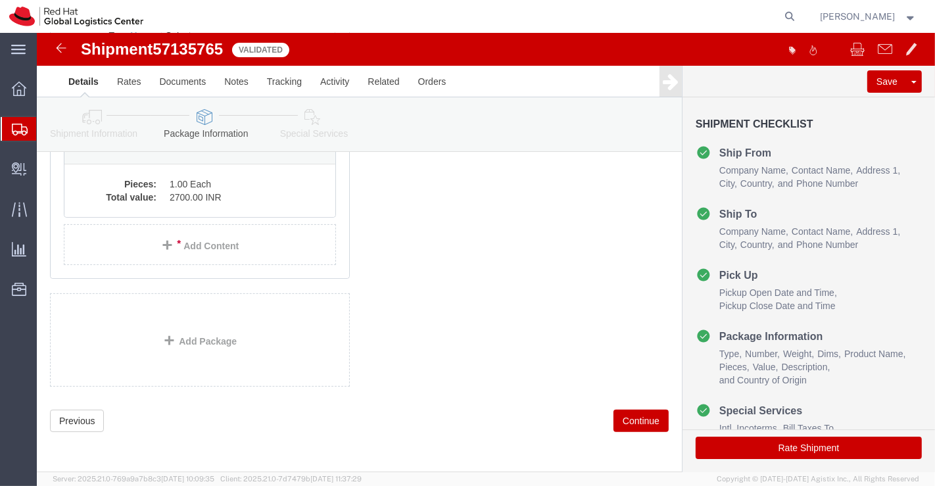
scroll to position [70, 0]
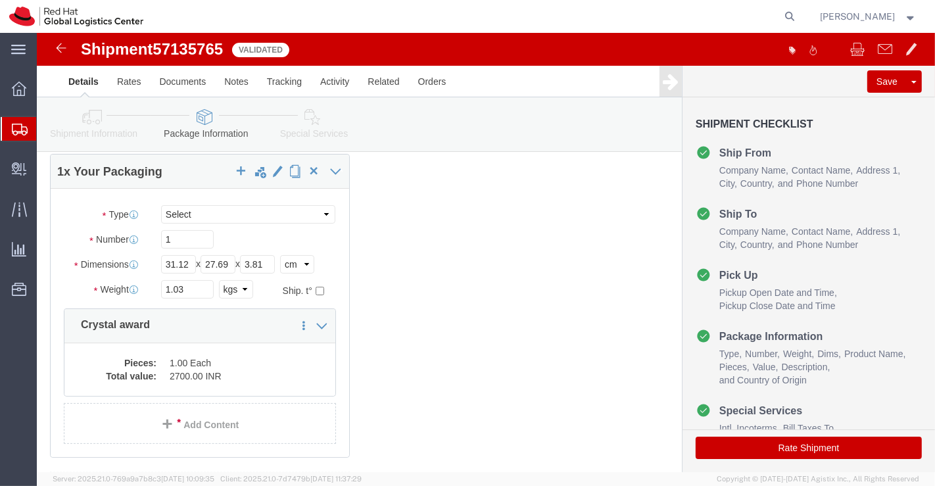
click icon
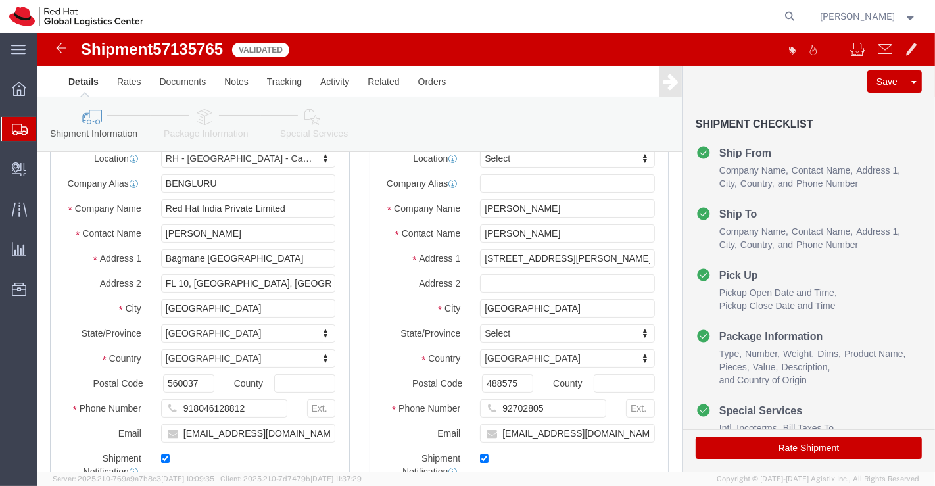
click icon
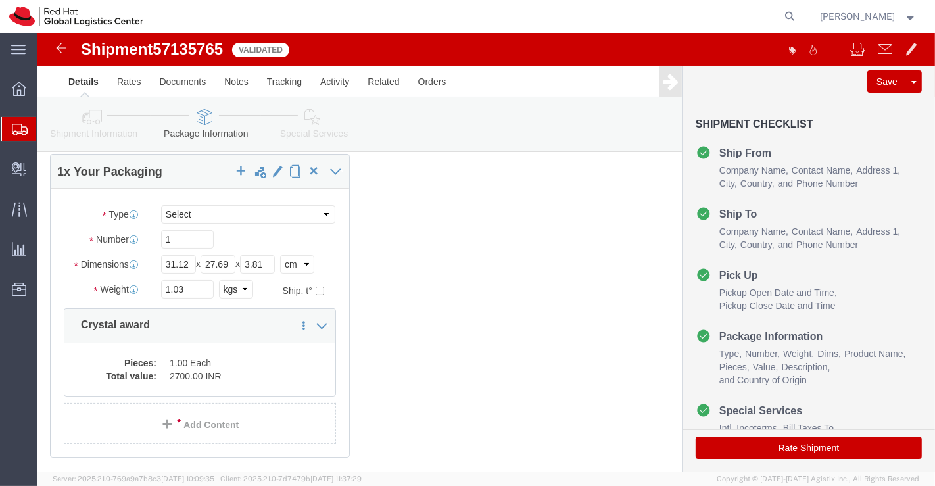
click icon
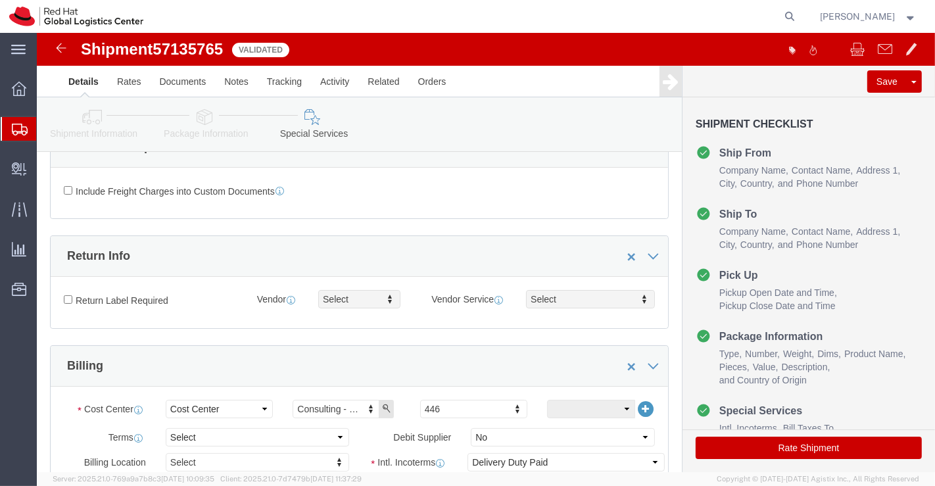
click button "Rate Shipment"
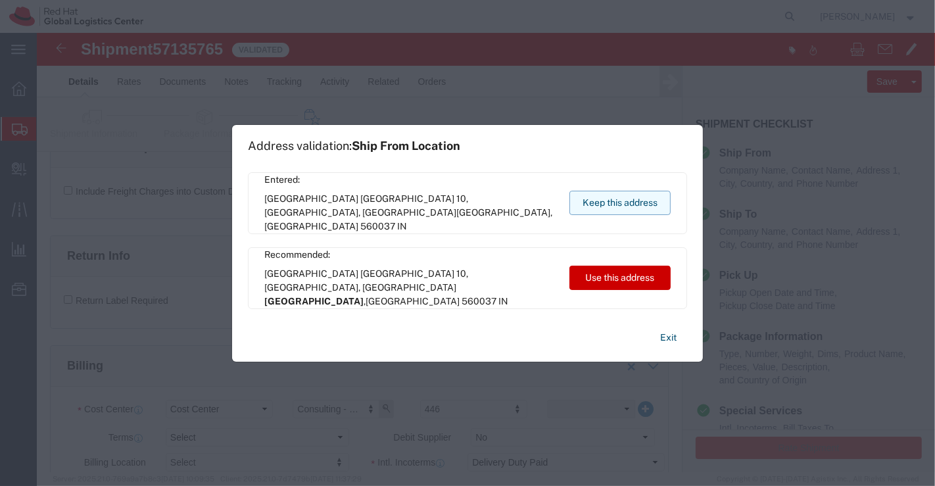
click at [644, 194] on button "Keep this address" at bounding box center [619, 203] width 101 height 24
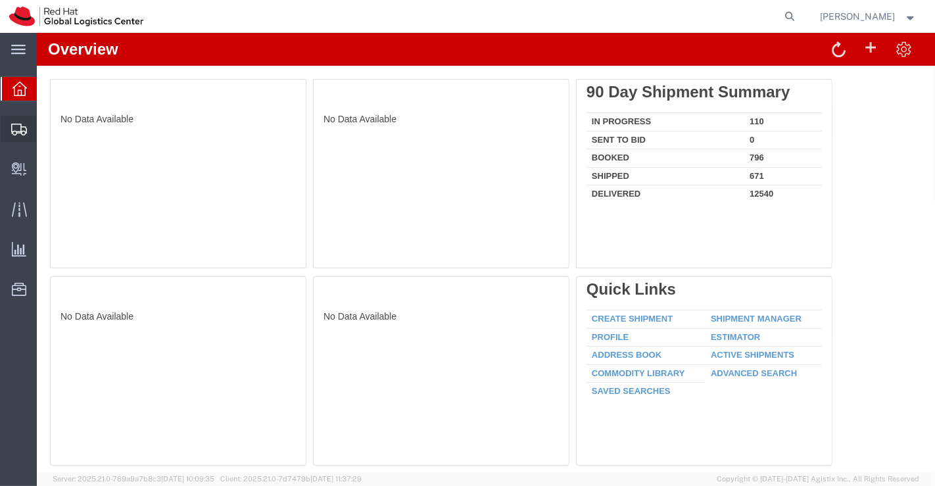
click at [0, 0] on span "Shipment Manager" at bounding box center [0, 0] width 0 height 0
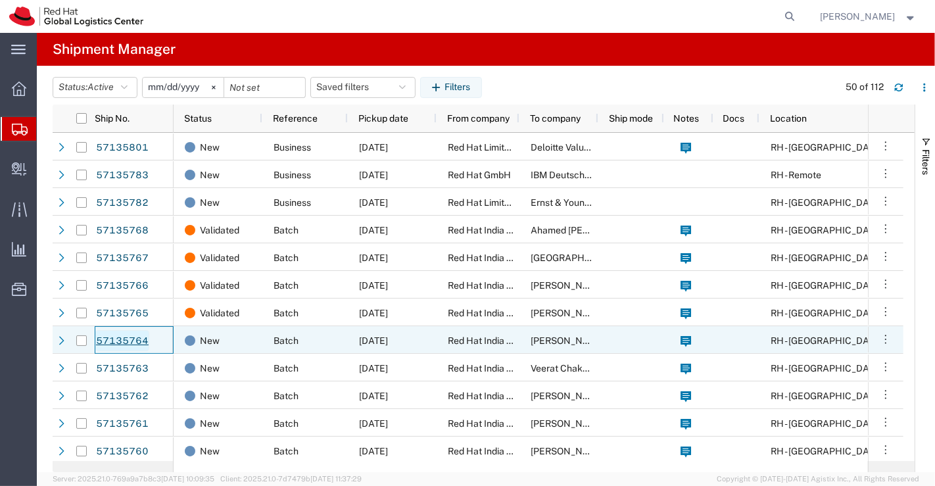
click at [121, 339] on link "57135764" at bounding box center [122, 340] width 54 height 21
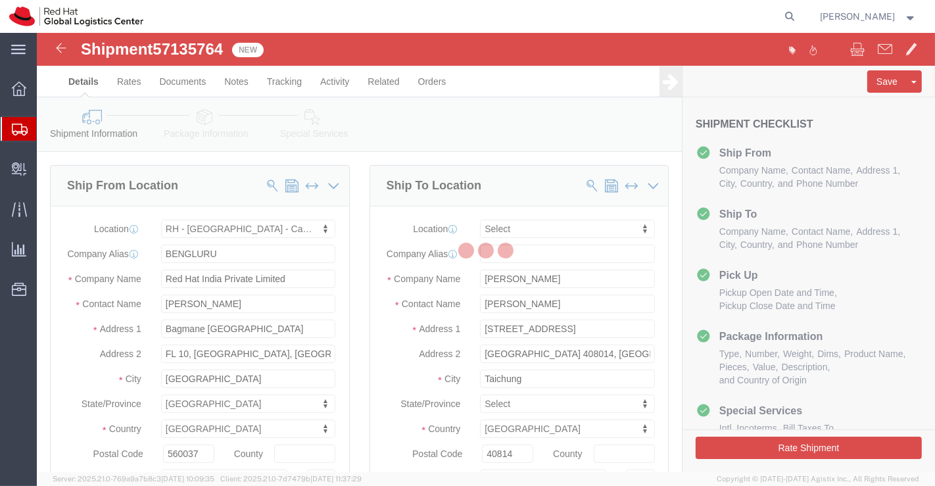
select select "37925"
select select
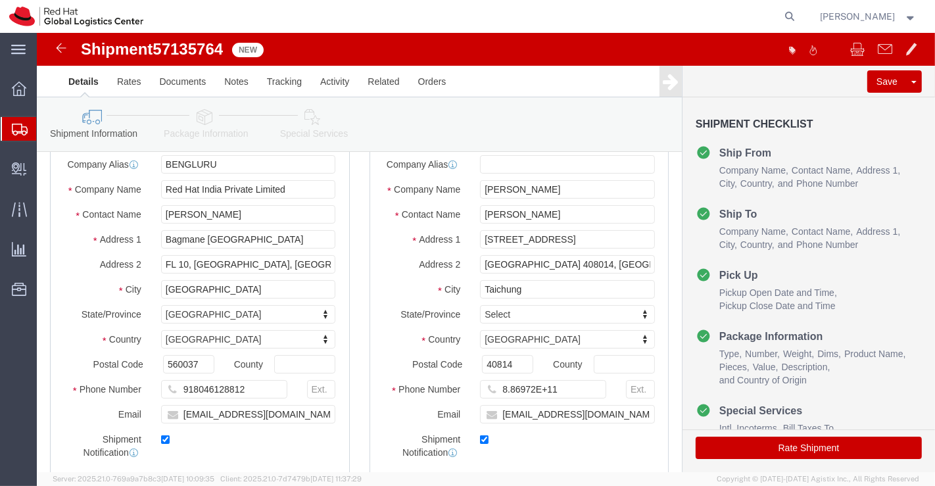
scroll to position [219, 0]
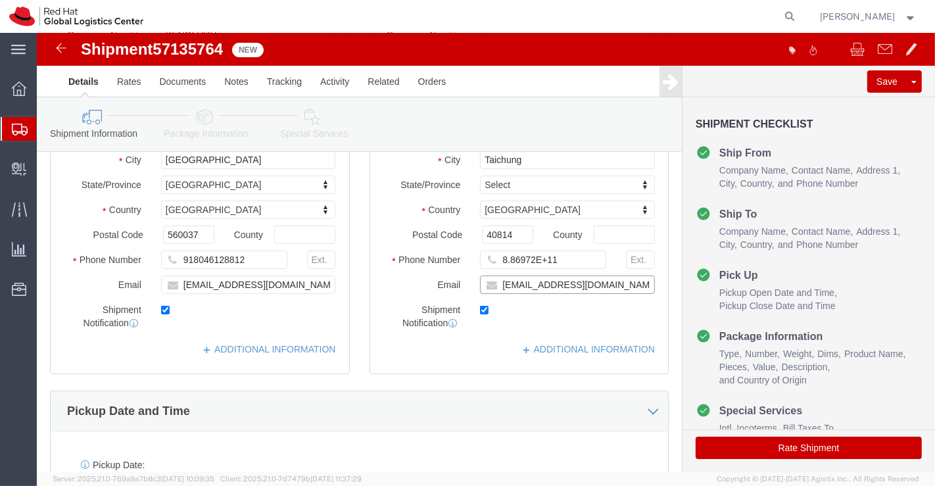
click input "[EMAIL_ADDRESS][DOMAIN_NAME]"
paste input "[EMAIL_ADDRESS][DOMAIN_NAME]"
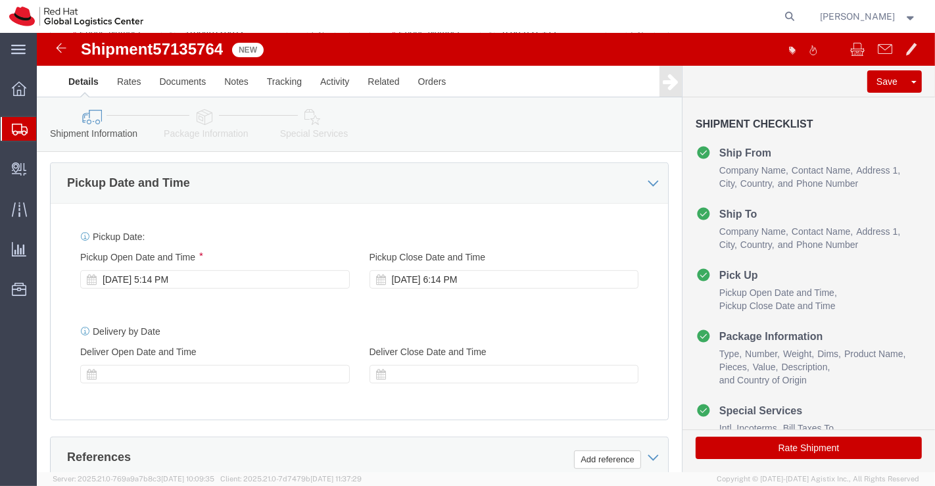
scroll to position [511, 0]
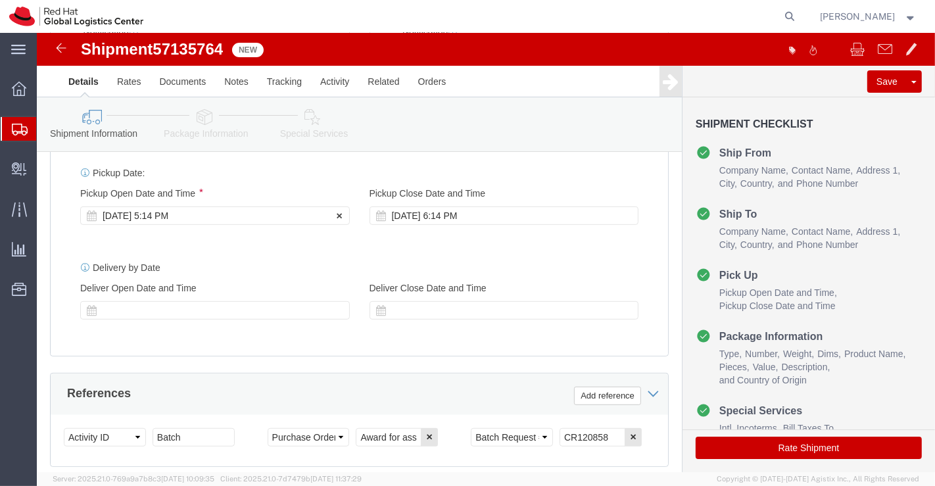
type input "[EMAIL_ADDRESS][DOMAIN_NAME],[EMAIL_ADDRESS][DOMAIN_NAME]"
click div "[DATE] 5:14 PM"
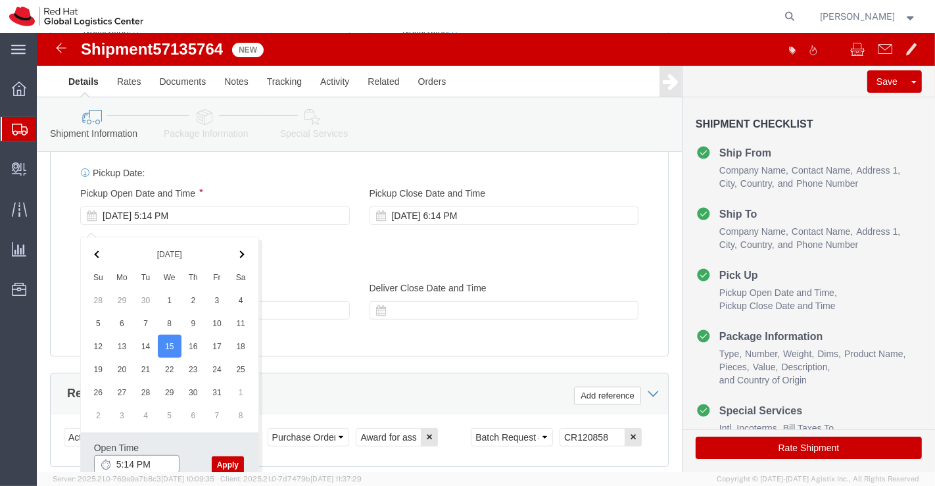
click input "5:14 PM"
type input "6:00 PM"
click button "Apply"
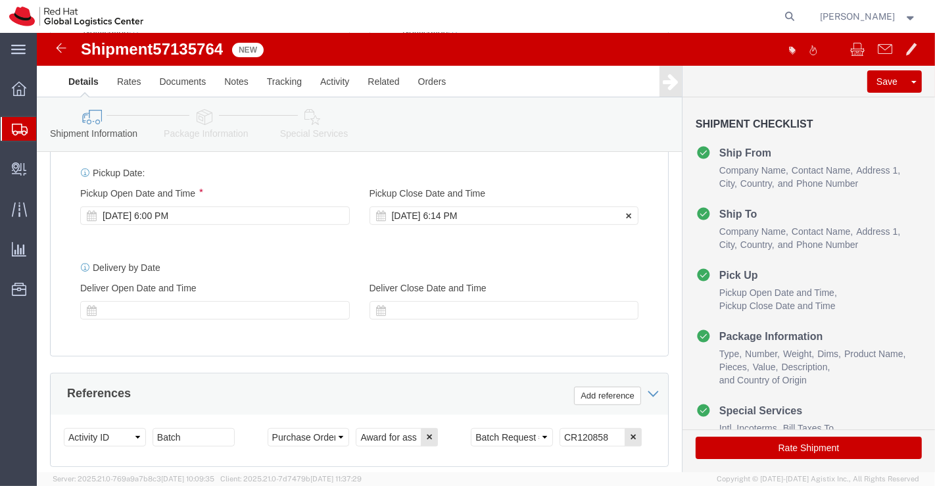
click div "[DATE] 6:14 PM"
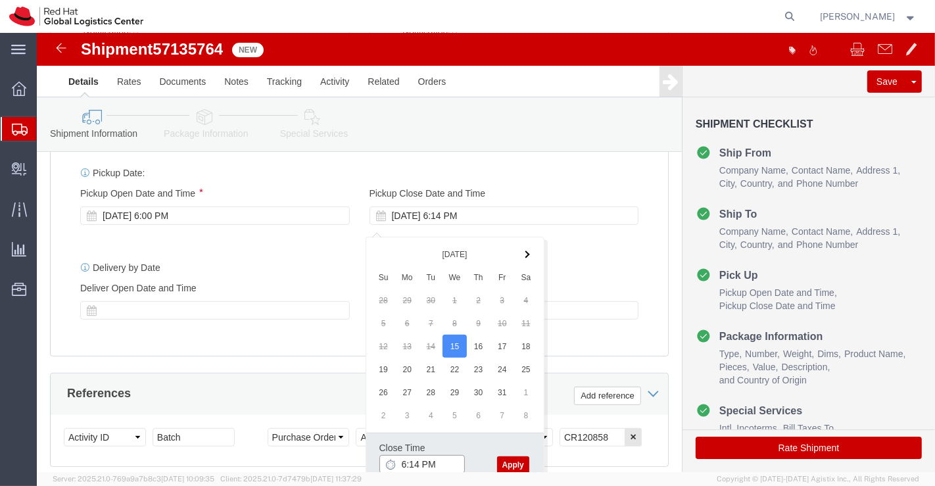
click input "6:14 PM"
type input "7:00 PM"
click button "Apply"
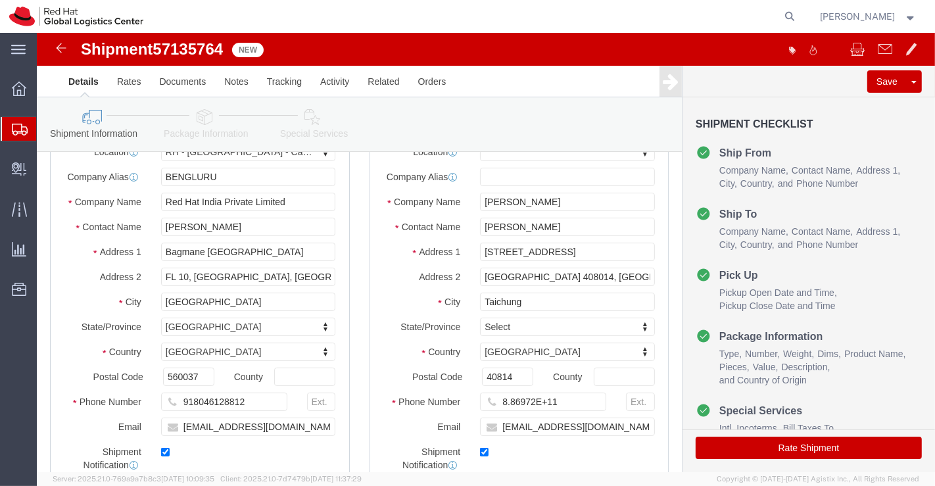
scroll to position [73, 0]
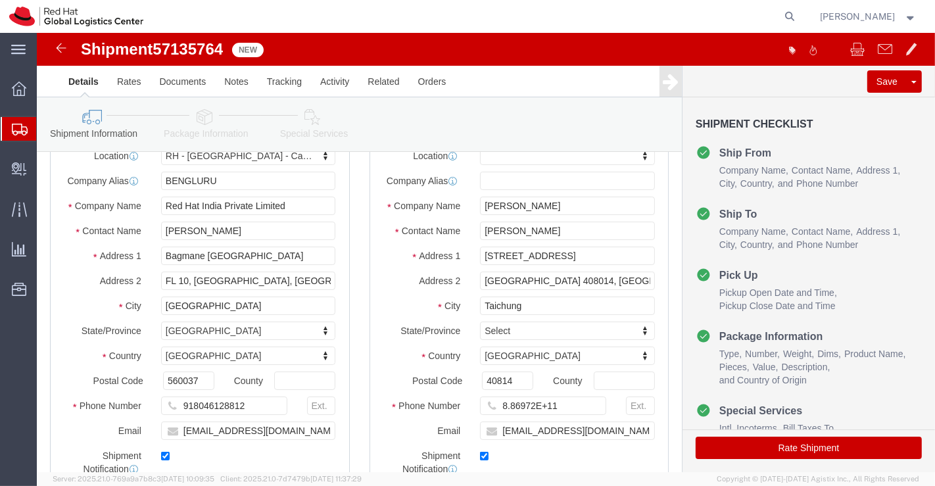
click icon
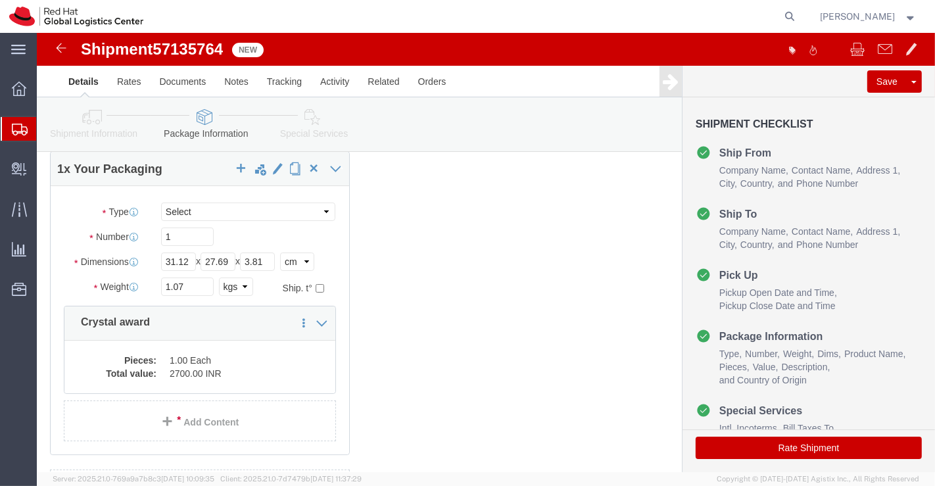
scroll to position [70, 0]
click input "1.07"
type input "1.04"
click icon
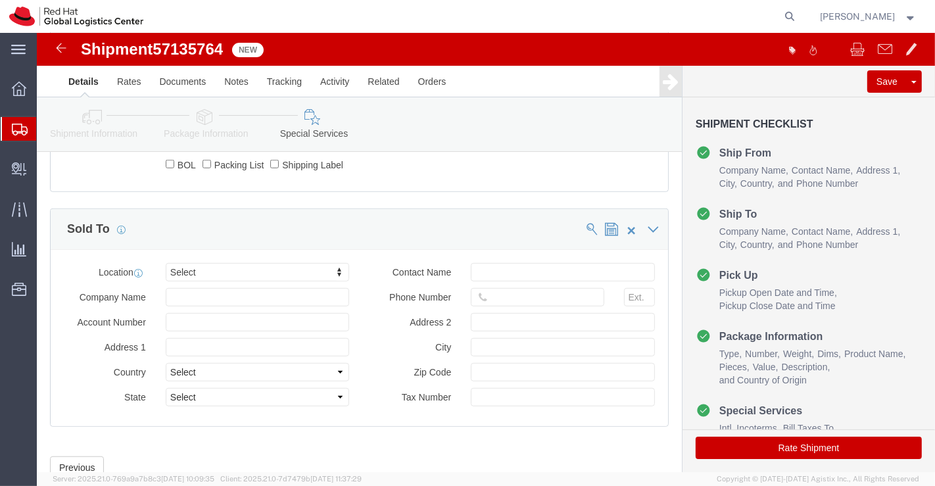
scroll to position [792, 0]
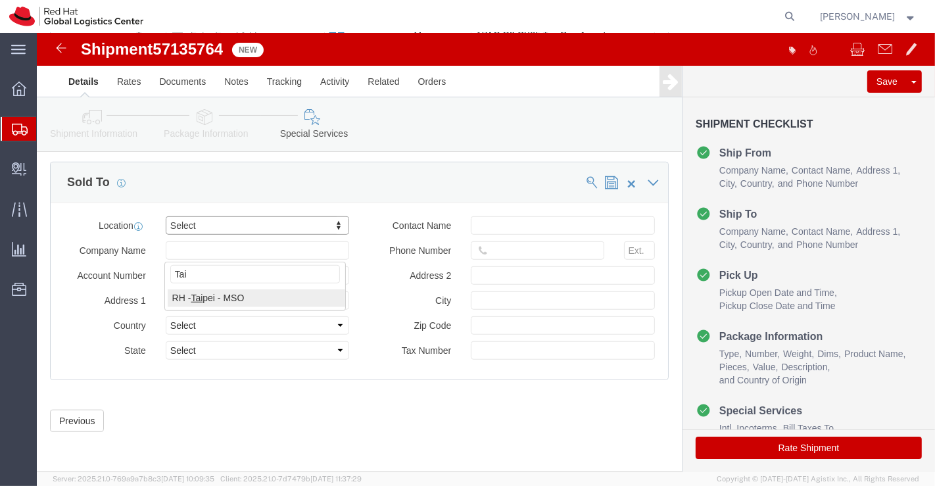
type input "Tai"
select select "38032"
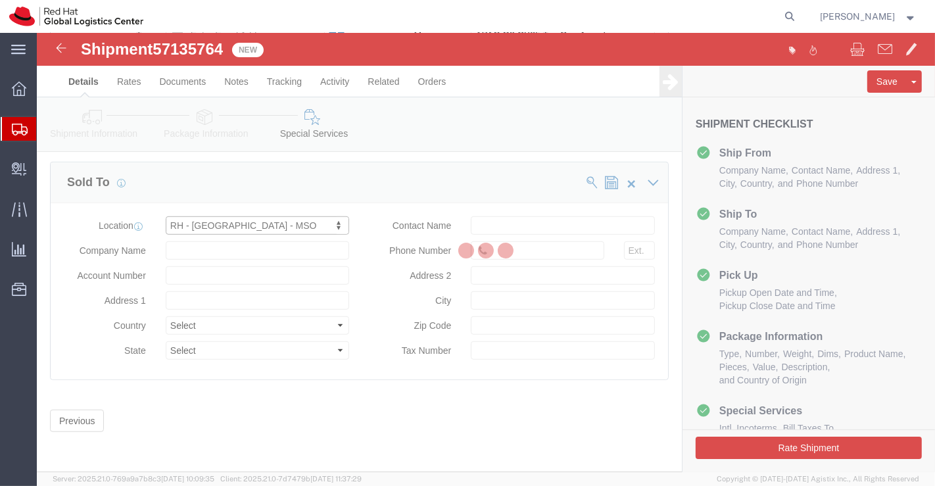
type input "[STREET_ADDRESS]"
select select "TW"
type input "886 2 7743 2972"
type input "[GEOGRAPHIC_DATA]"
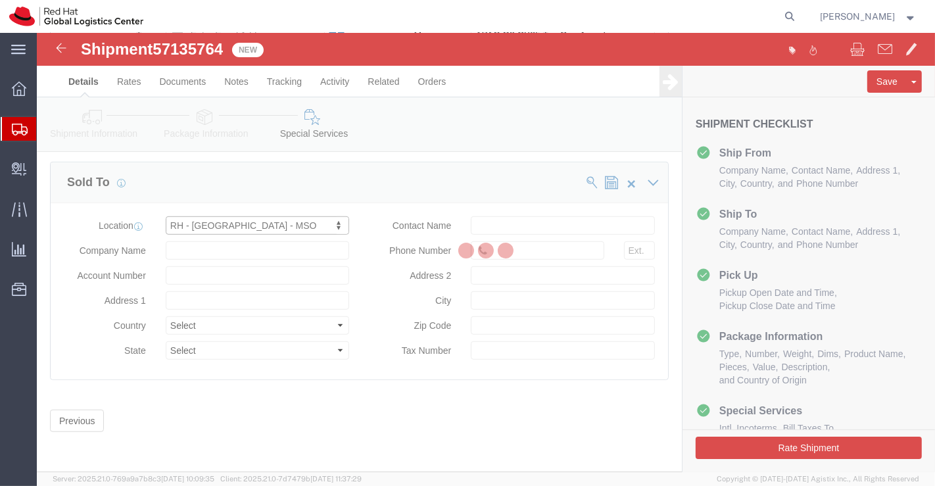
type input "110"
type input "28422255"
type input "Red Hat Limited Taiwan Branch"
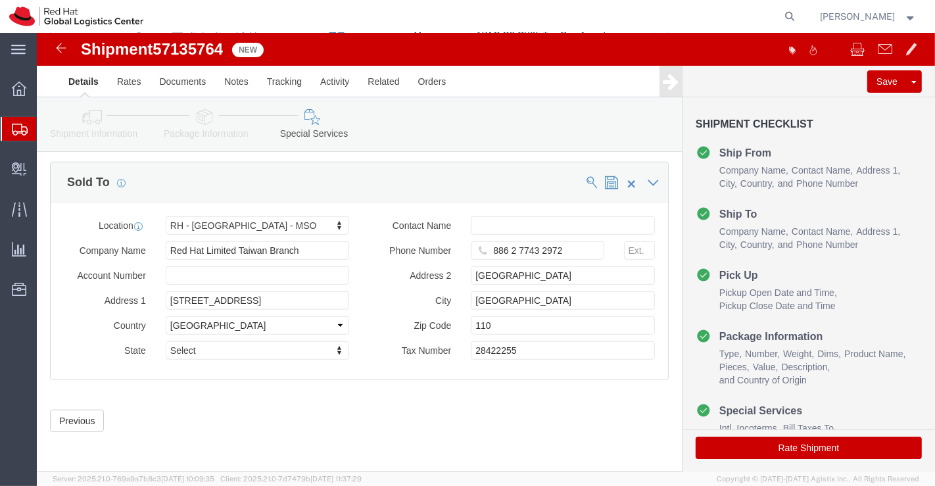
click button "Rate Shipment"
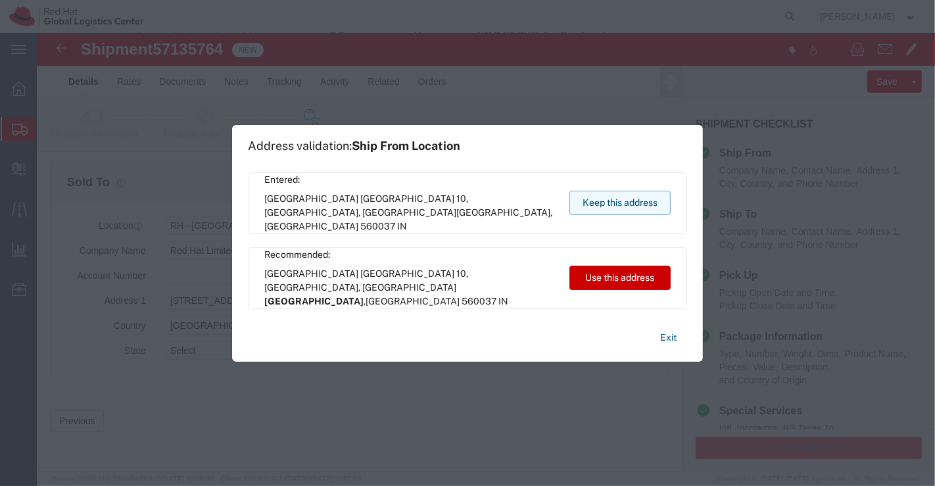
click at [583, 205] on button "Keep this address" at bounding box center [619, 203] width 101 height 24
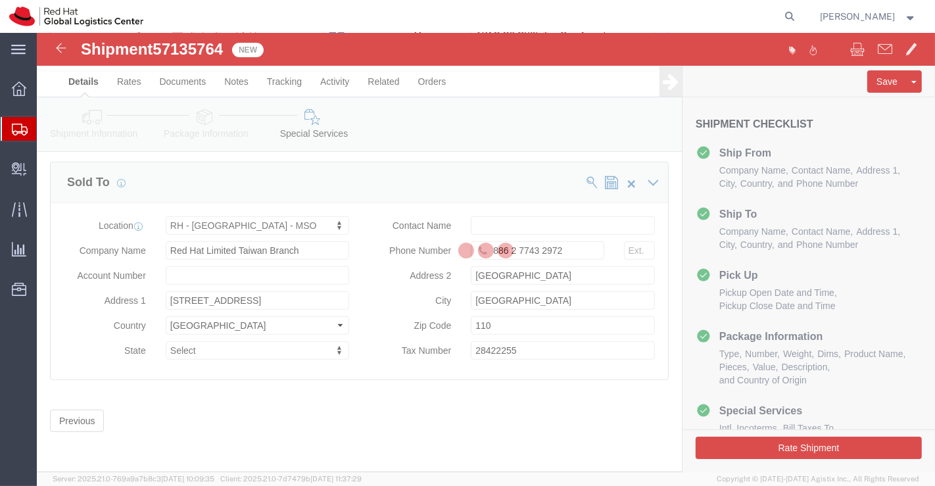
select select "37925"
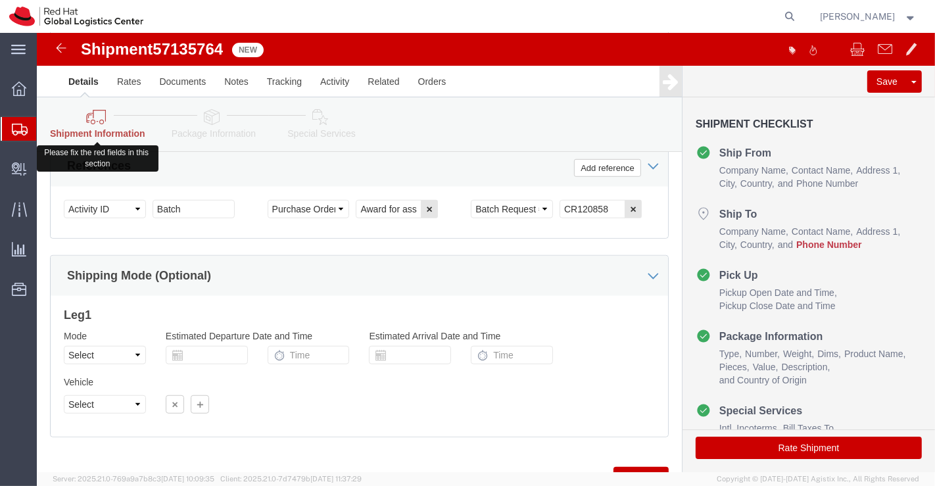
click icon
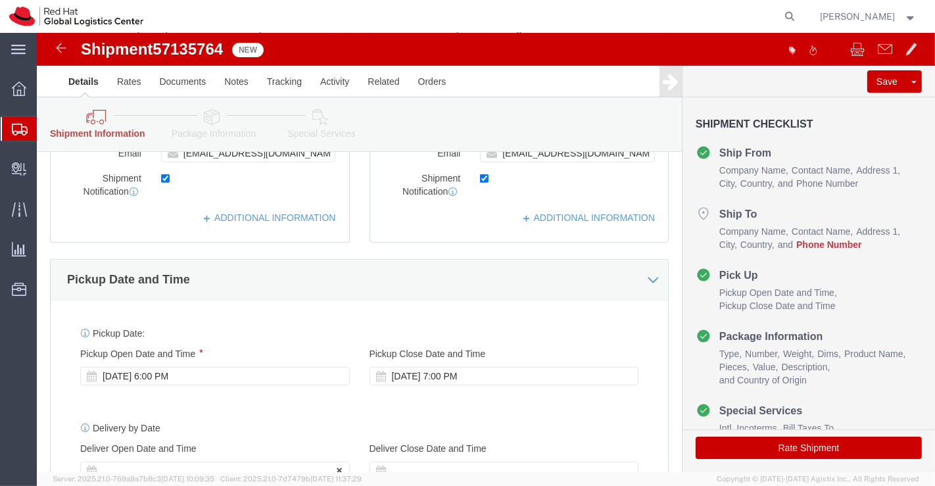
scroll to position [281, 0]
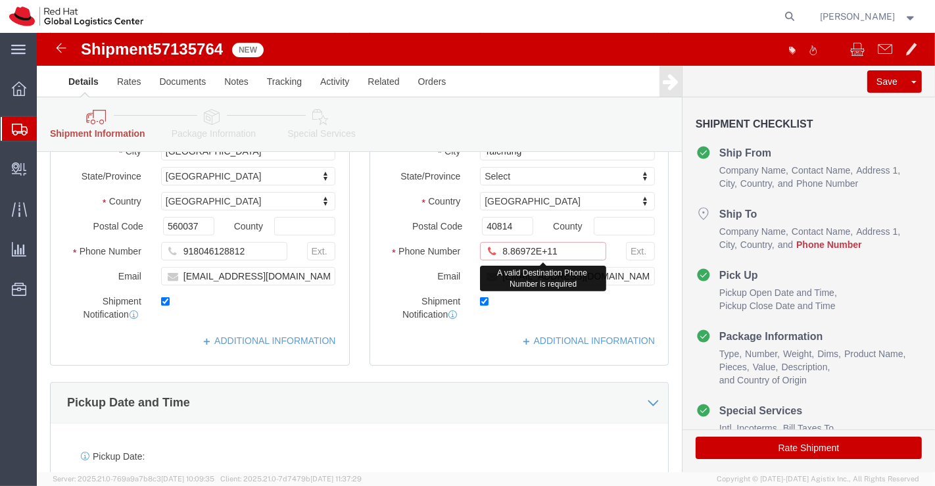
drag, startPoint x: 522, startPoint y: 227, endPoint x: 458, endPoint y: 226, distance: 63.8
click input "8.86972E+11"
paste input "886972398758"
type input "886972398758"
click div "Shipment 57135764 New"
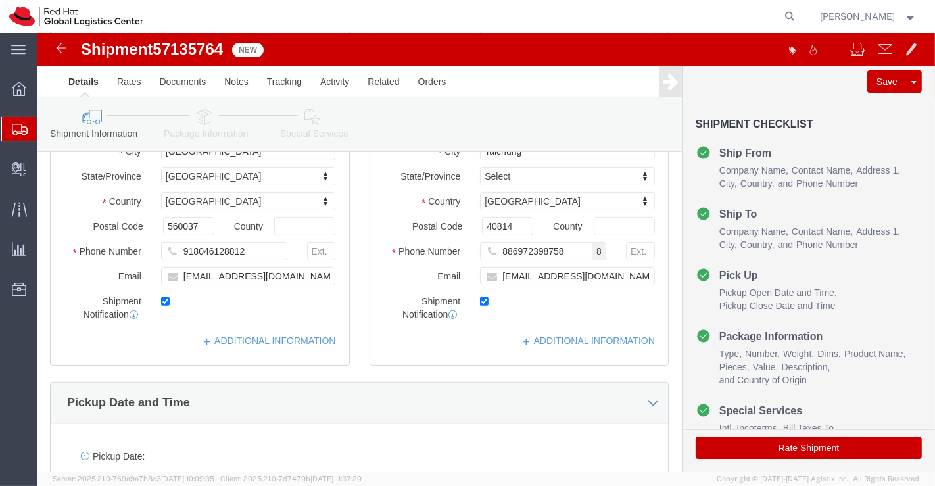
click icon
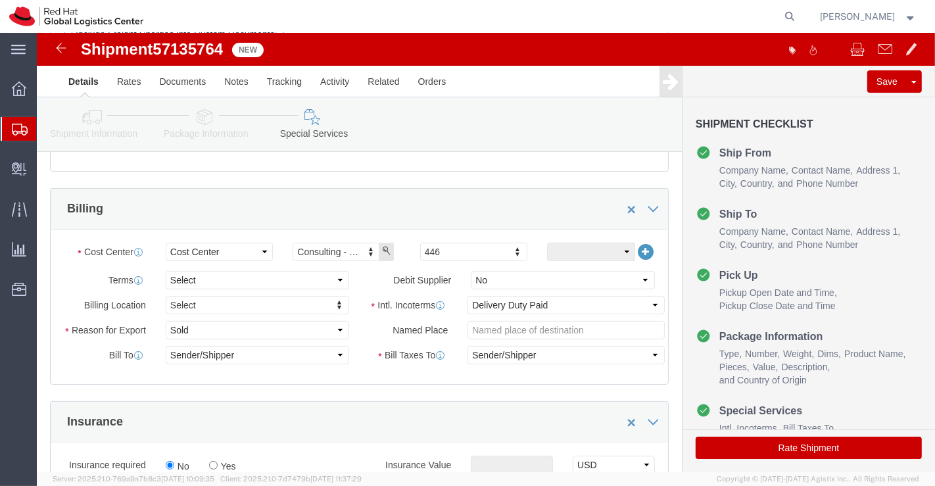
click button "Rate Shipment"
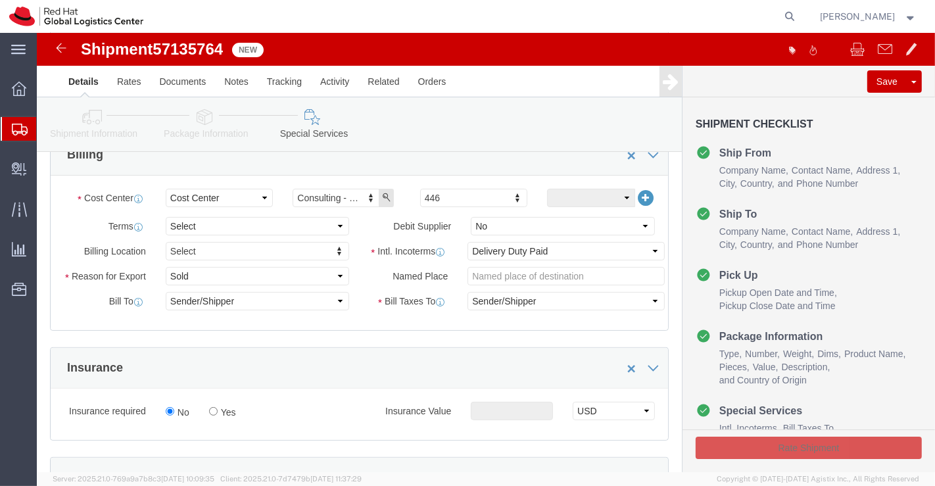
scroll to position [228, 0]
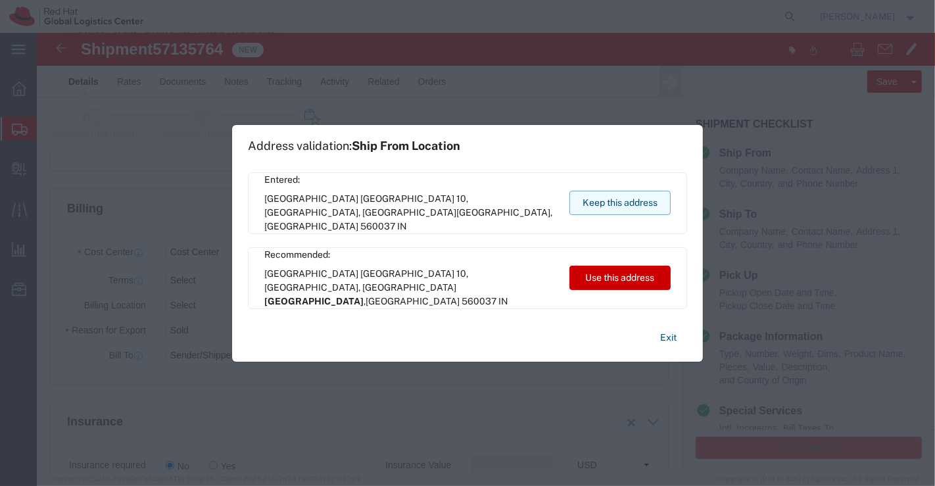
click at [587, 194] on button "Keep this address" at bounding box center [619, 203] width 101 height 24
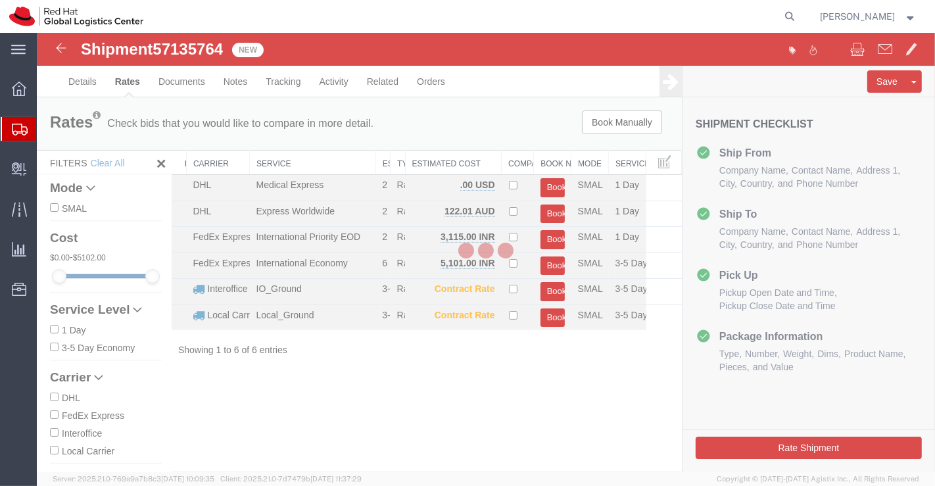
scroll to position [0, 0]
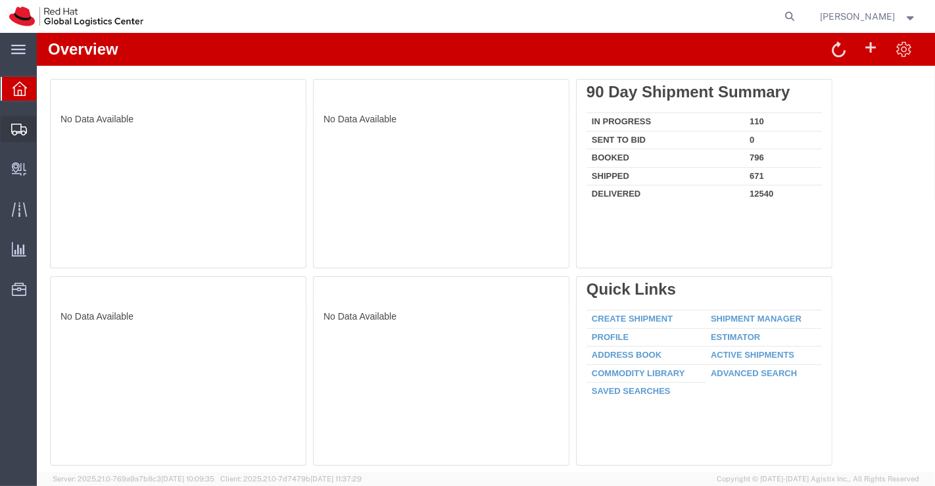
click at [0, 0] on span "Shipment Manager" at bounding box center [0, 0] width 0 height 0
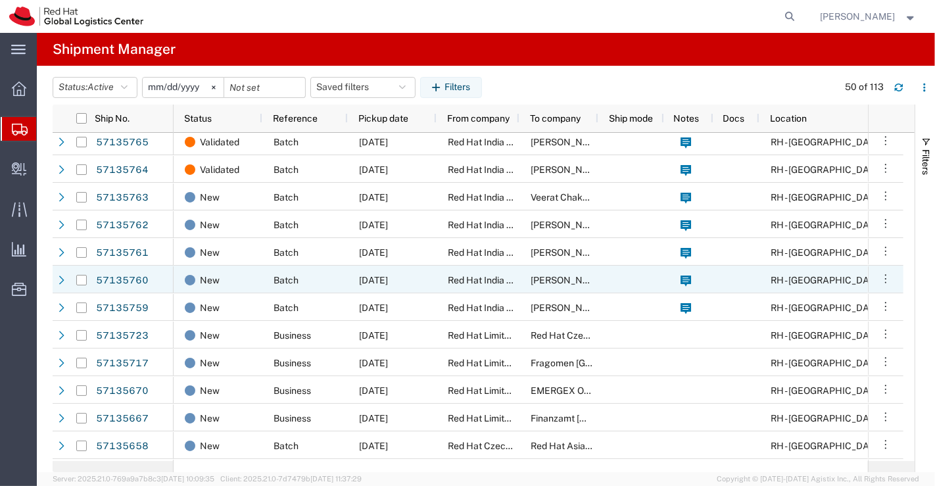
scroll to position [219, 0]
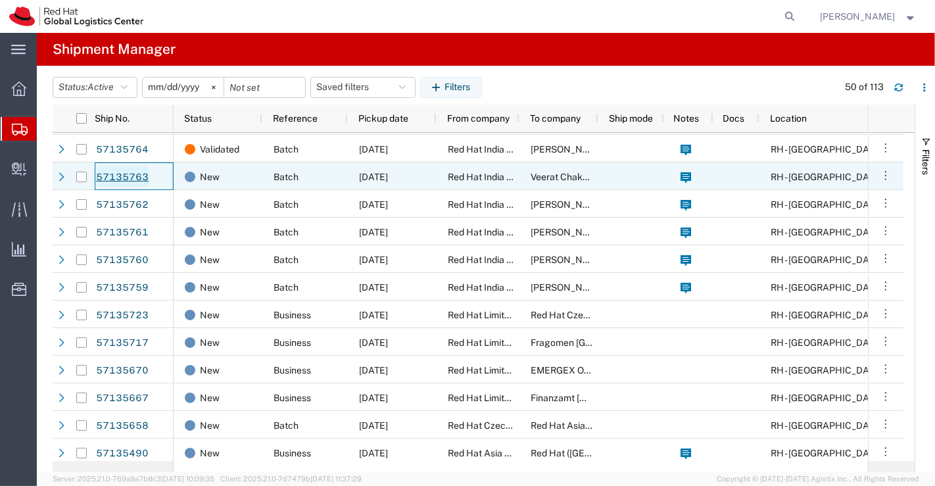
click at [127, 176] on link "57135763" at bounding box center [122, 176] width 54 height 21
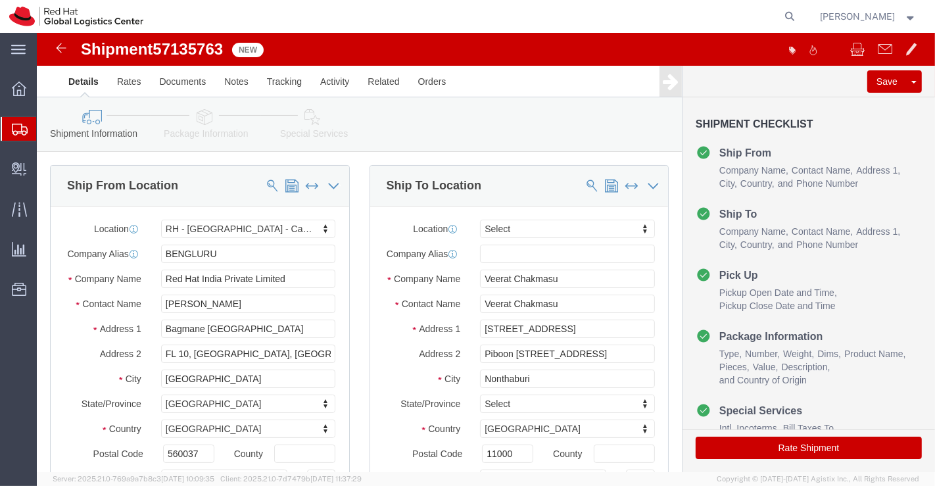
select select "37925"
select select
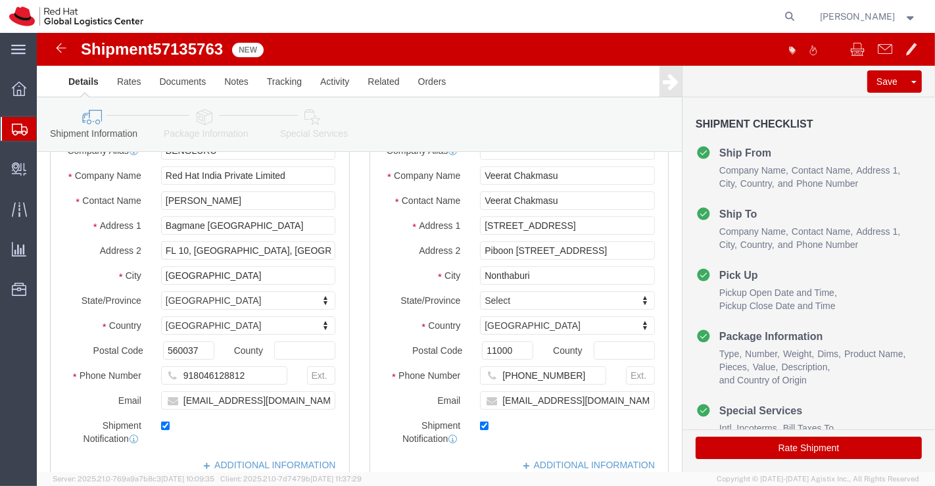
scroll to position [219, 0]
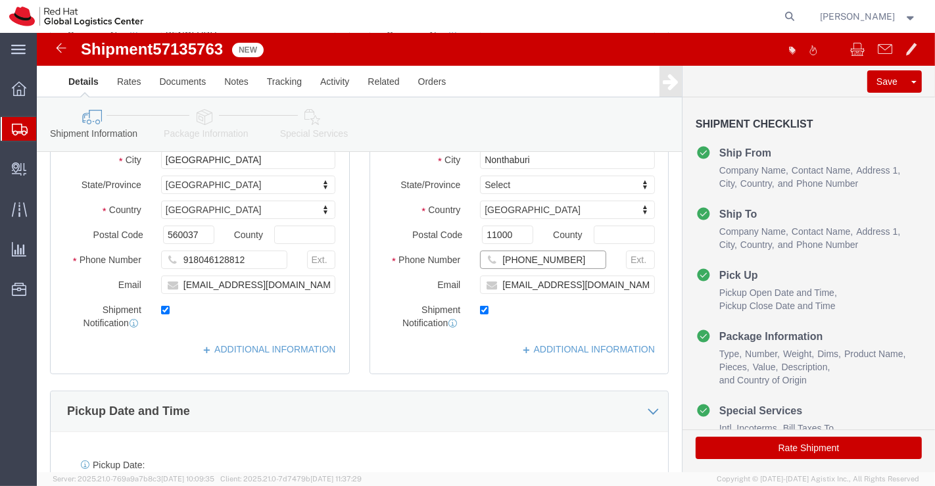
click input "+66 818209435"
type input "+66818209435"
click input "vchakmas@redhat.com"
paste input "886972398758"
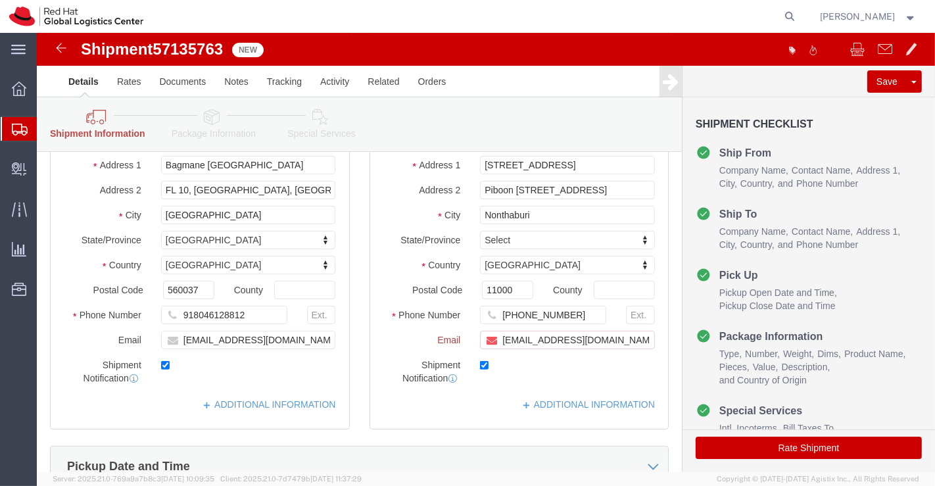
scroll to position [274, 0]
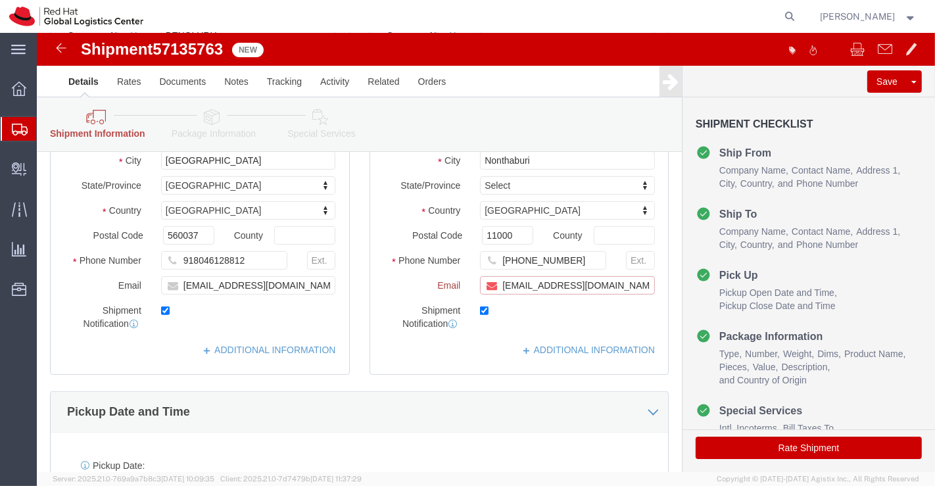
paste input "[EMAIL_ADDRESS][DOMAIN_NAME]"
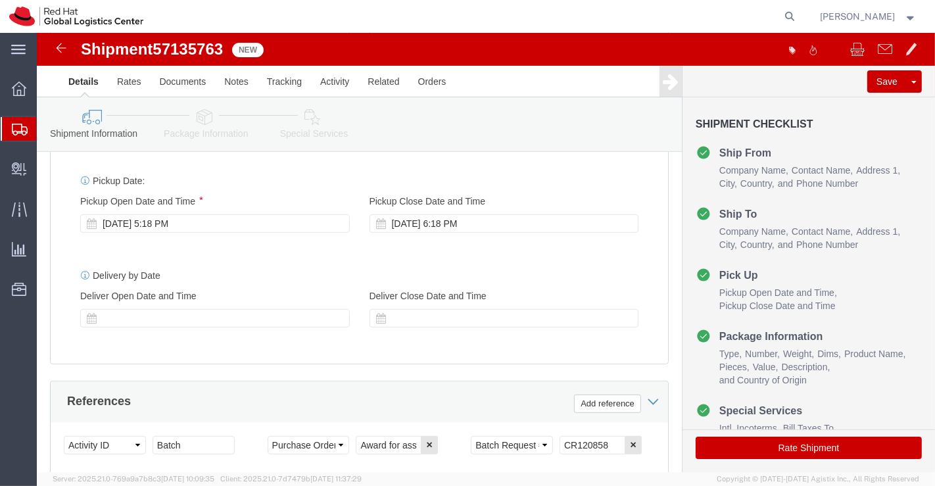
scroll to position [511, 0]
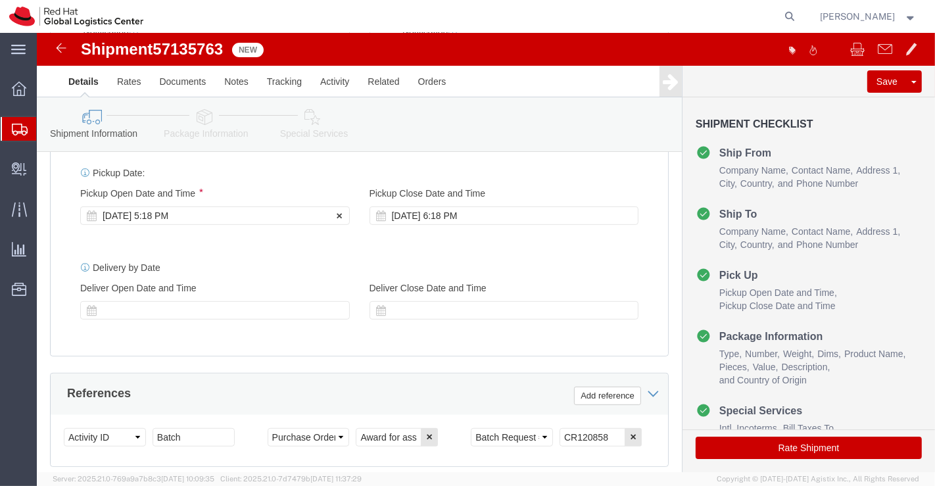
type input "vchakmas@redhat.com,apaclogistics@redhat.com"
click div "Oct 15 2025 5:18 PM"
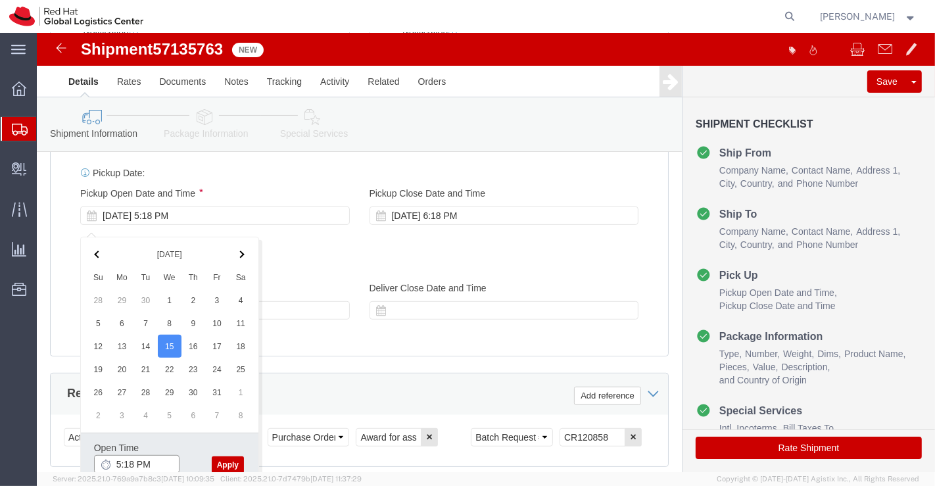
click input "5:18 PM"
type input "6:00 PM"
click button "Apply"
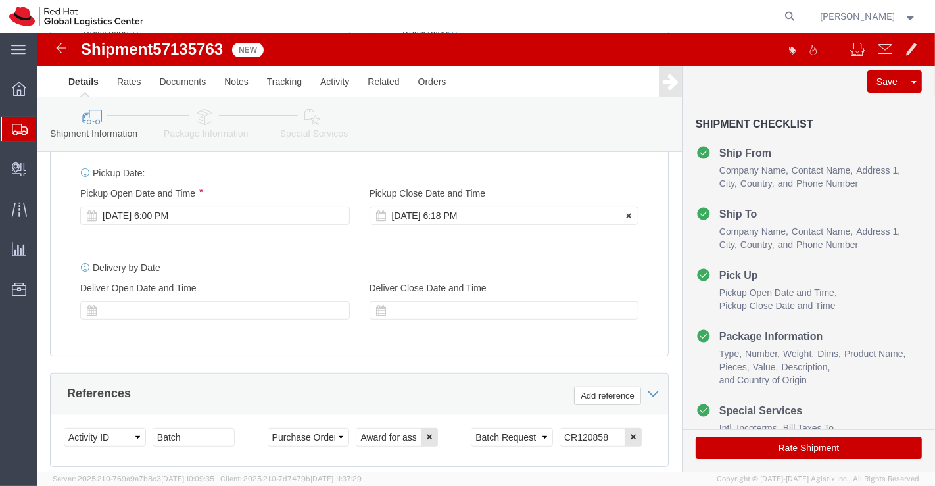
click div "Oct 15 2025 6:18 PM"
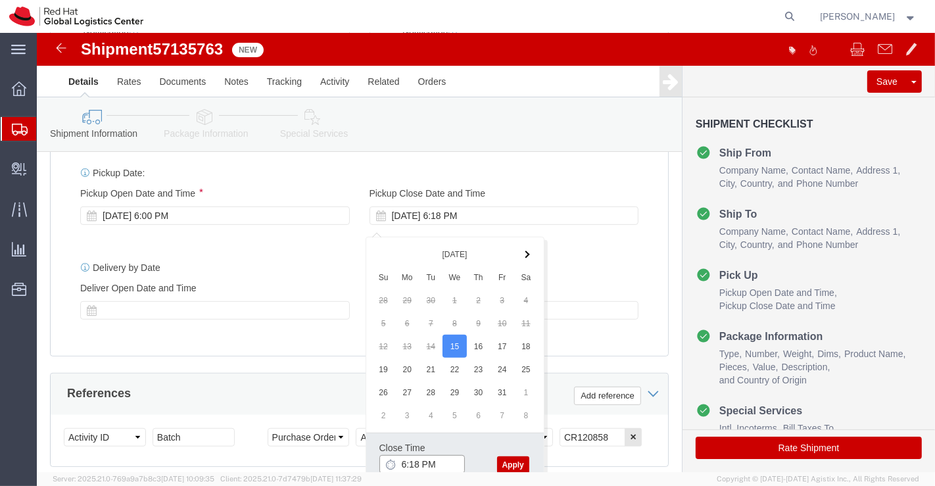
click input "6:18 PM"
type input "7:00 PM"
click button "Apply"
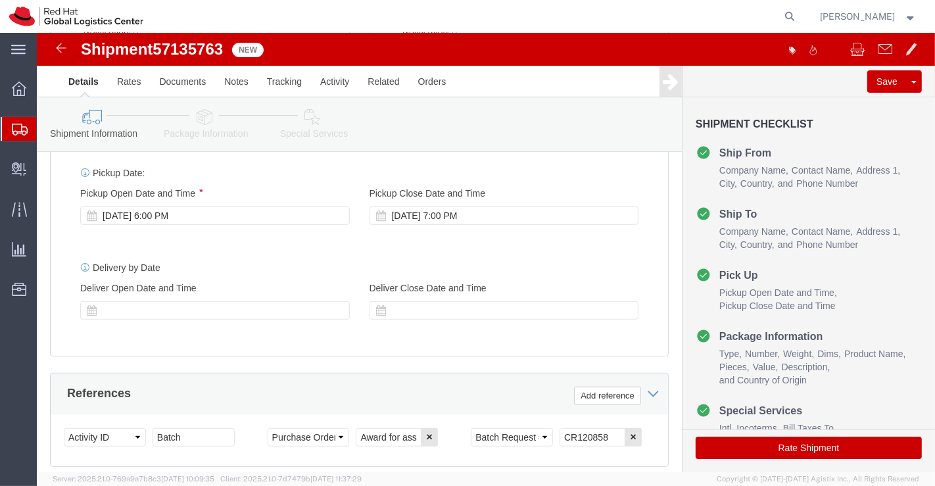
scroll to position [146, 0]
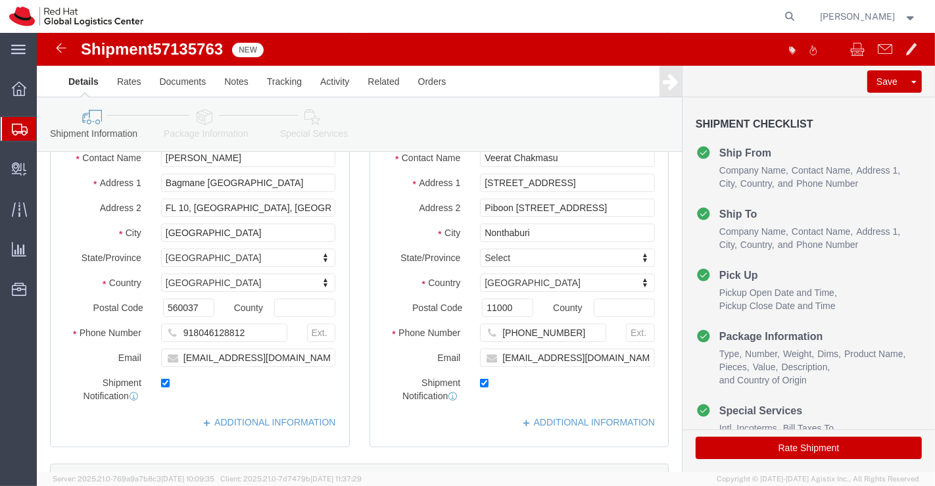
click icon
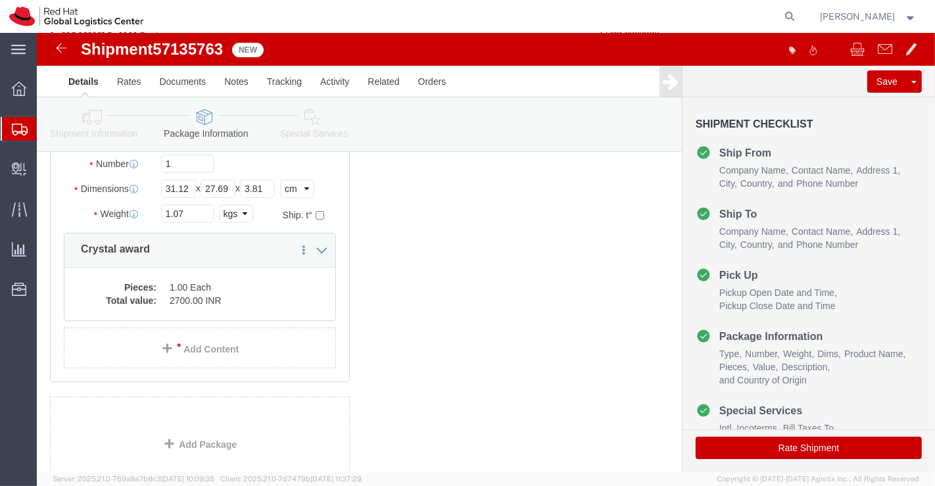
scroll to position [70, 0]
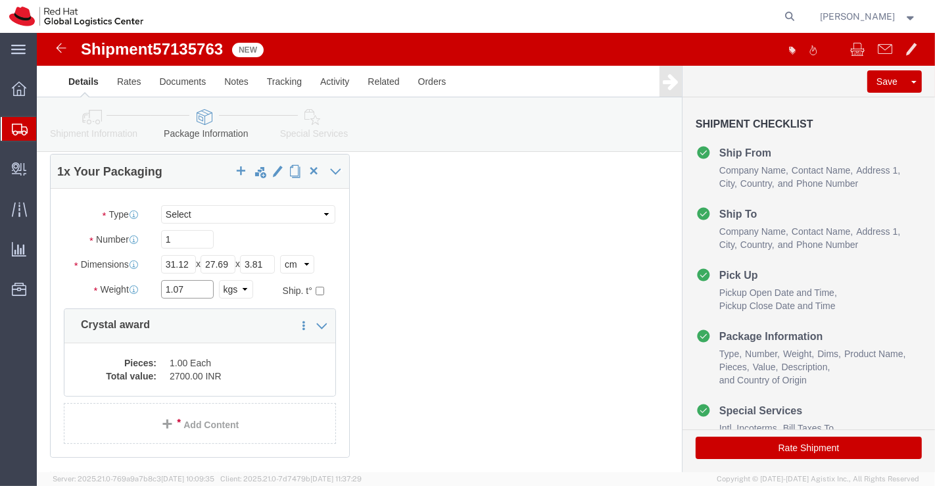
click input "1.07"
type input "1.06"
click icon
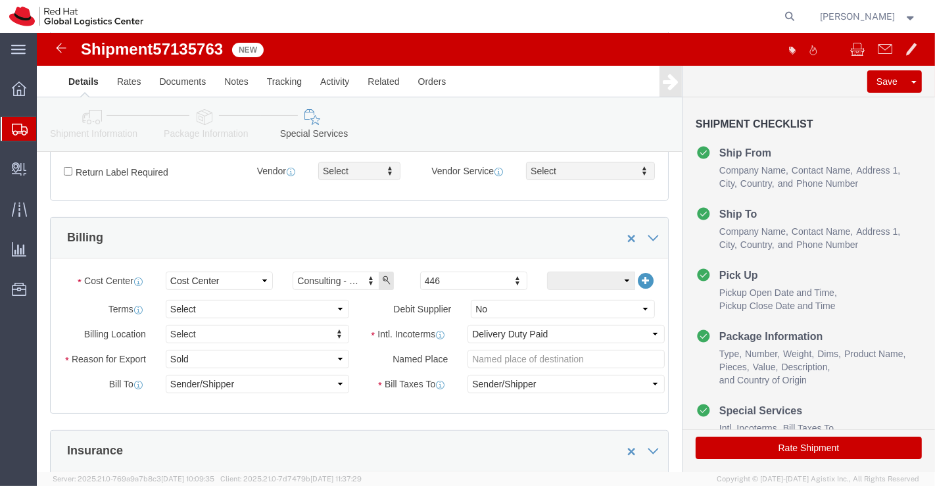
scroll to position [289, 0]
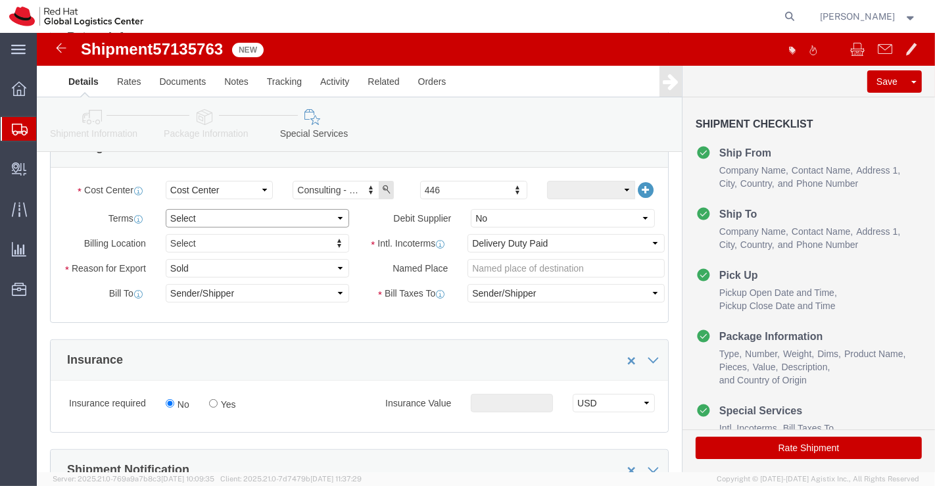
click select "Select Free of Charge Free of Cost NET 30 NET 45 NET 60 See Comment"
select select "FREE_OF_COST"
click select "Select Free of Charge Free of Cost NET 30 NET 45 NET 60 See Comment"
click select "Select Gift Personal Effects Repair/Warranty Return Sample Sold Temporary/Not S…"
select select "GIFT"
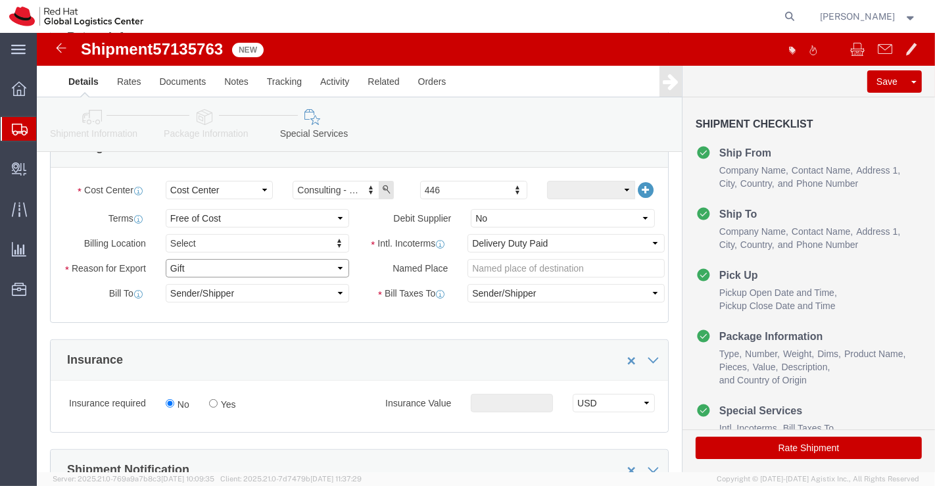
click select "Select Gift Personal Effects Repair/Warranty Return Sample Sold Temporary/Not S…"
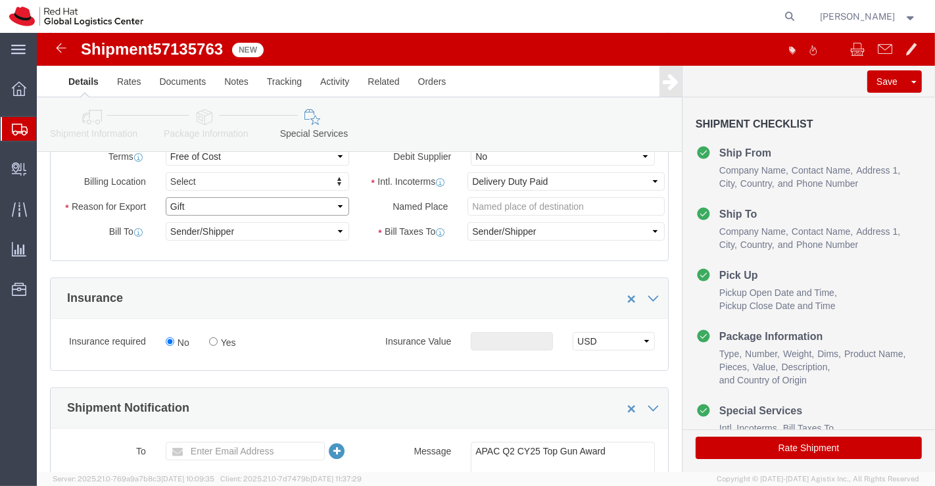
scroll to position [655, 0]
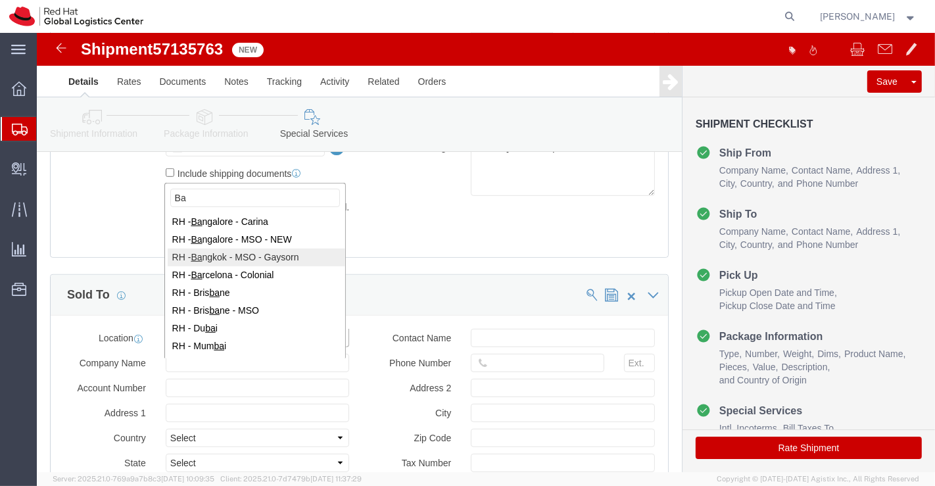
type input "Ba"
select select "38856"
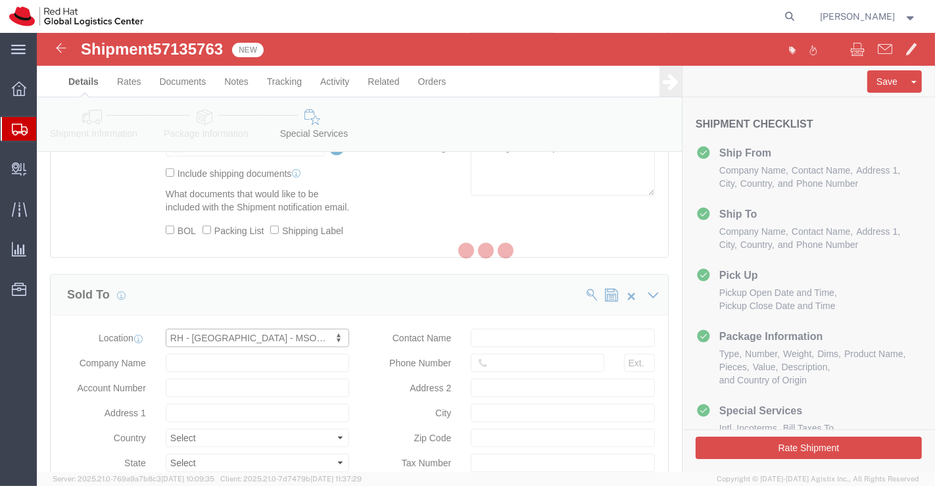
type input "Gaysorn Tower, Level 25 and 26, Unit A"
select select "TH"
type input "66 2 073 0222"
type input "127 Ratchadamri Road, Lumpini, Pathumwan"
type input "BANGKOK"
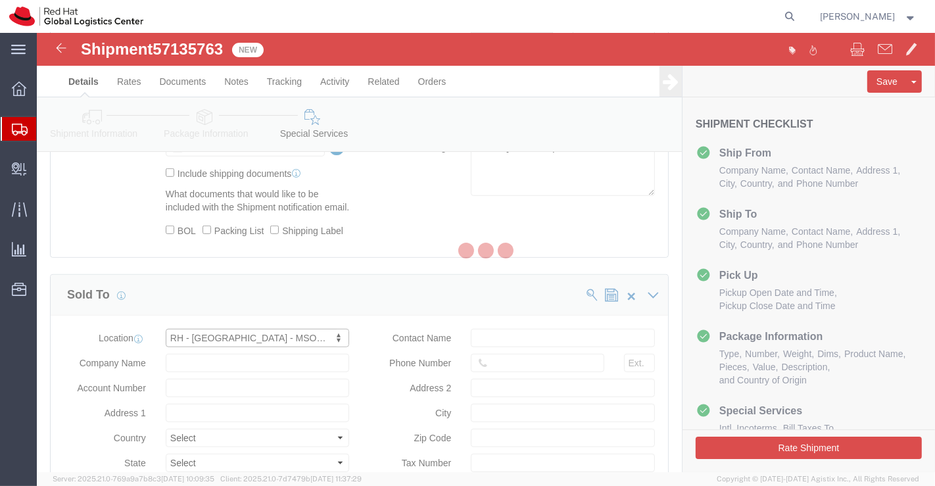
type input "10330"
type input "0-1055-59095-68-4"
type input "Red Hat ([GEOGRAPHIC_DATA]) Limited"
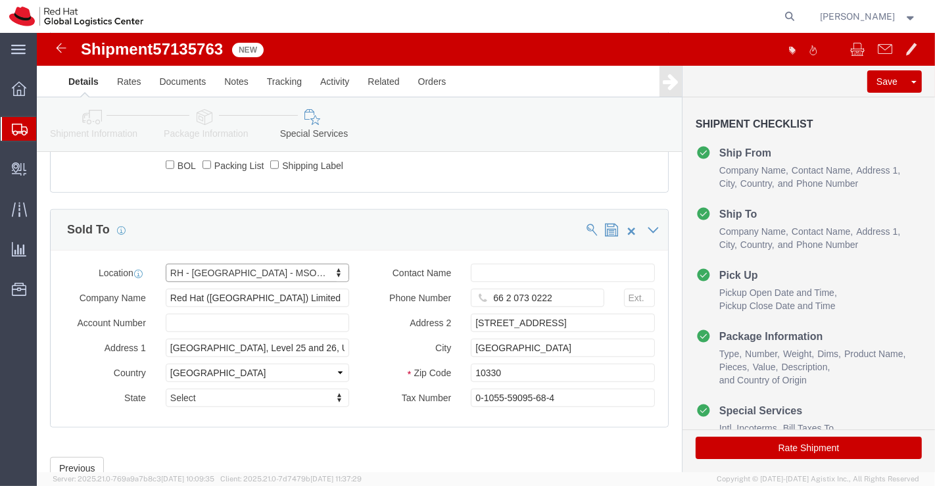
scroll to position [792, 0]
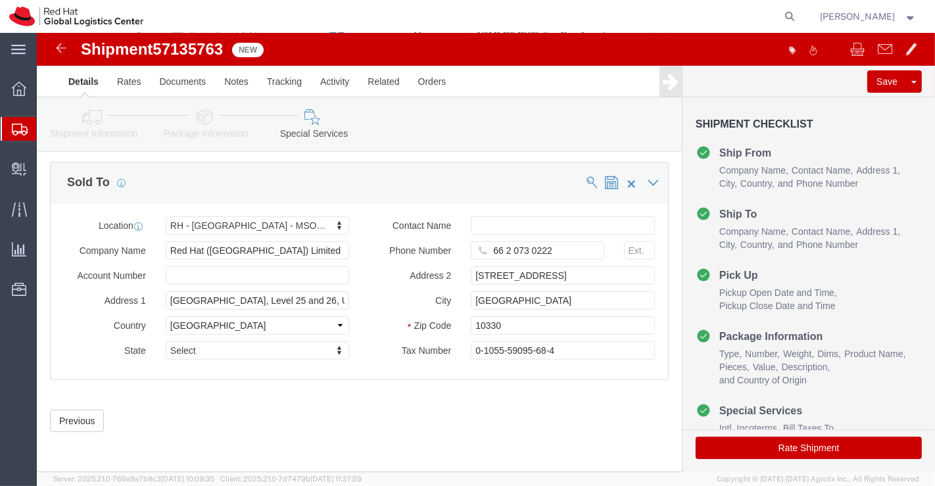
click button "Rate Shipment"
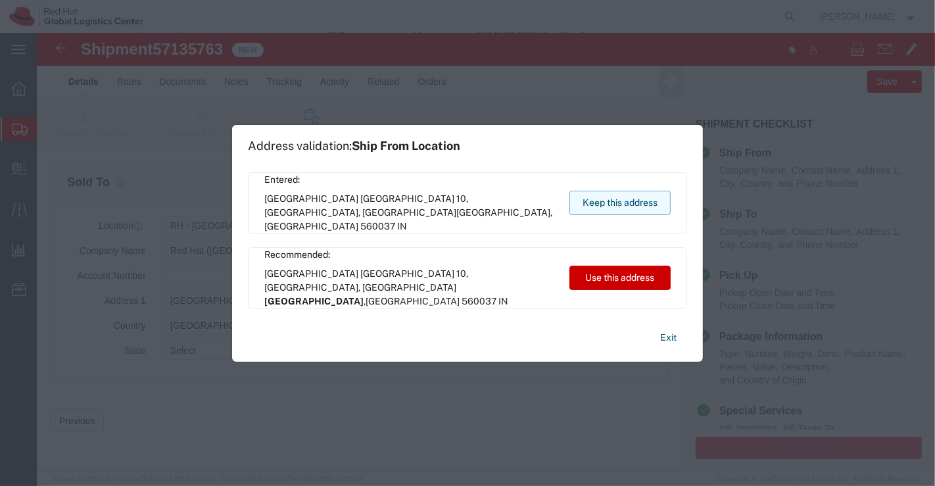
click at [621, 196] on button "Keep this address" at bounding box center [619, 203] width 101 height 24
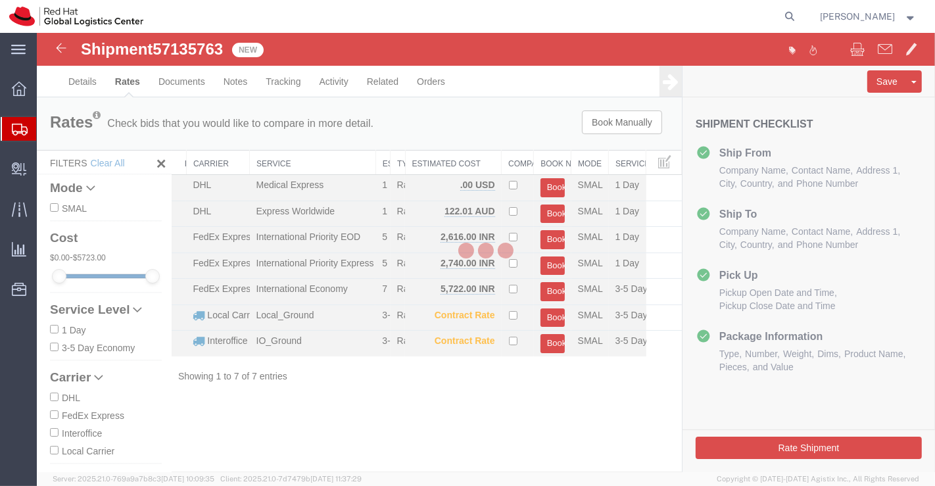
scroll to position [0, 0]
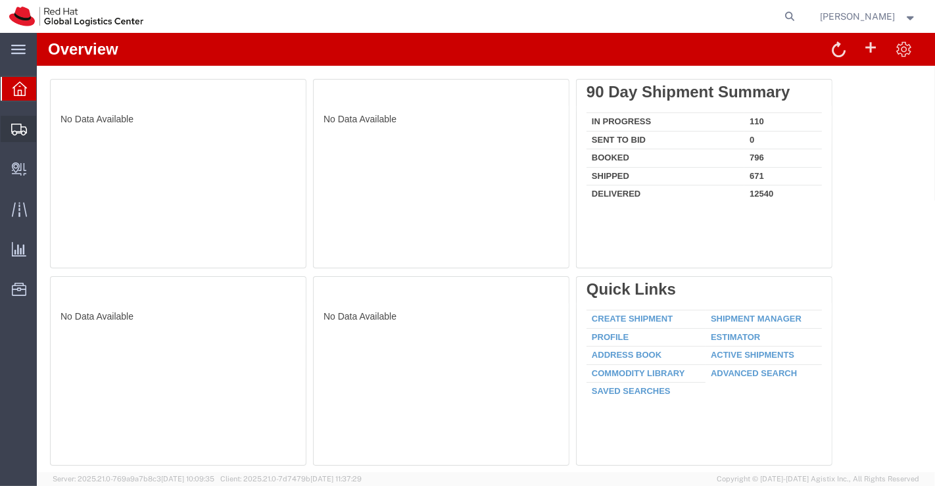
click at [0, 0] on span "Shipment Manager" at bounding box center [0, 0] width 0 height 0
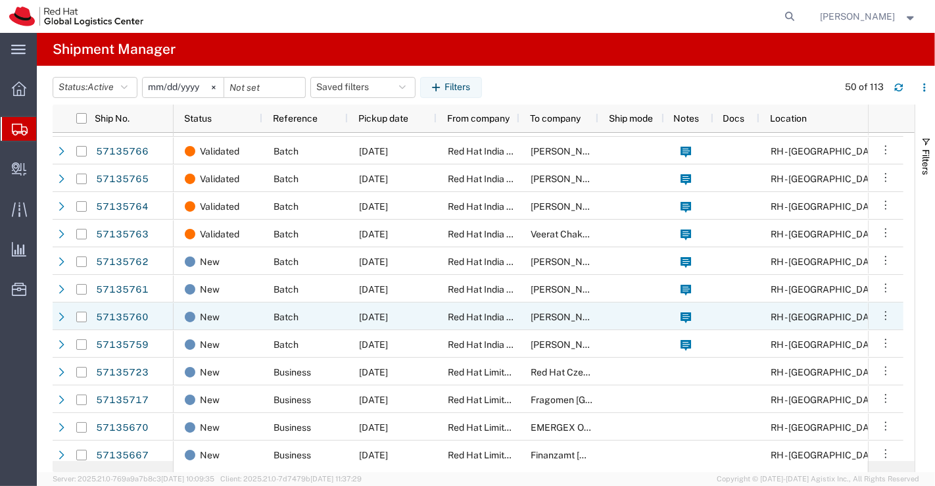
scroll to position [219, 0]
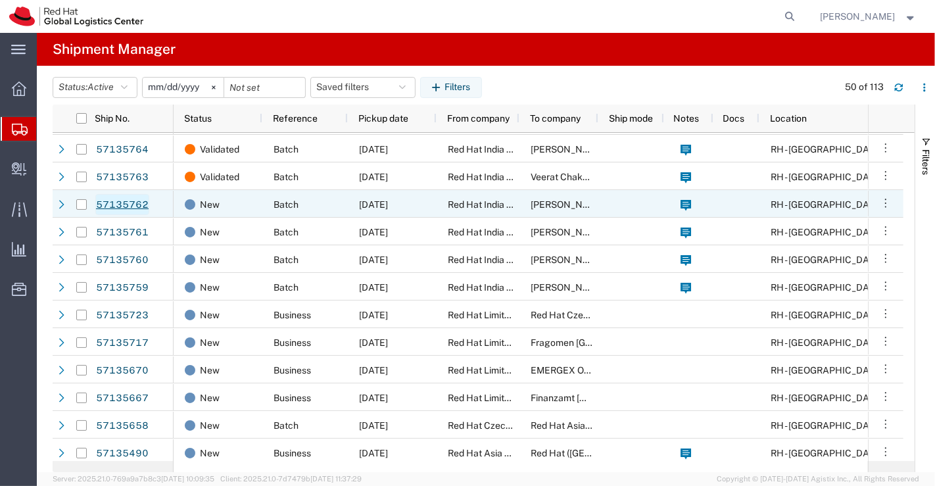
click at [128, 200] on link "57135762" at bounding box center [122, 204] width 54 height 21
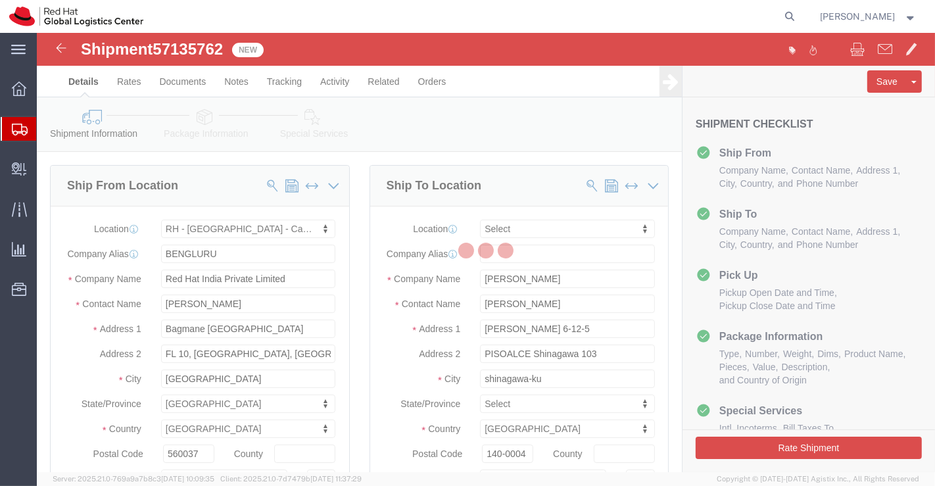
select select "37925"
select select
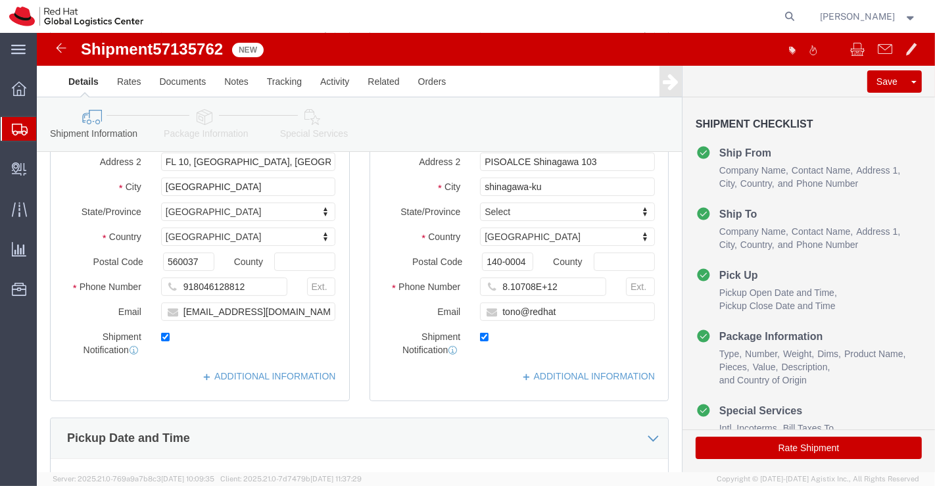
scroll to position [219, 0]
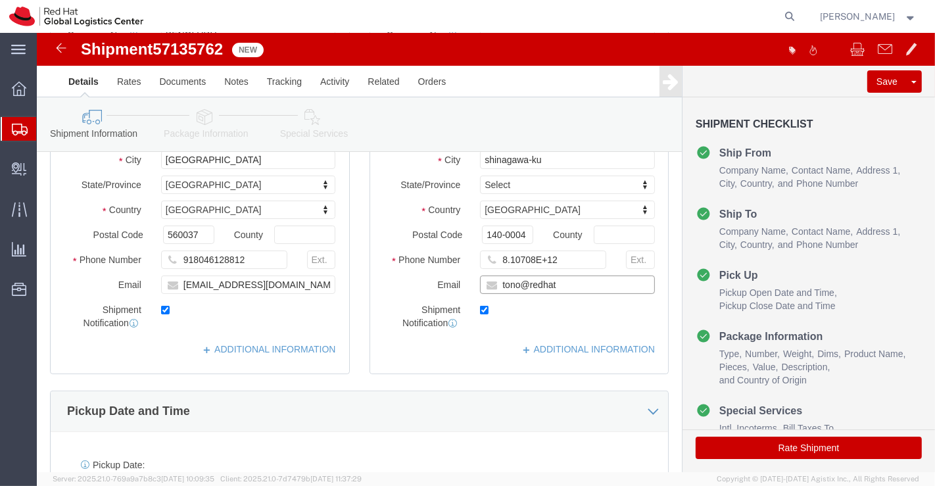
click input "tono@redhat"
paste input "[EMAIL_ADDRESS][DOMAIN_NAME]"
type input "tono@redhat,[EMAIL_ADDRESS][DOMAIN_NAME]"
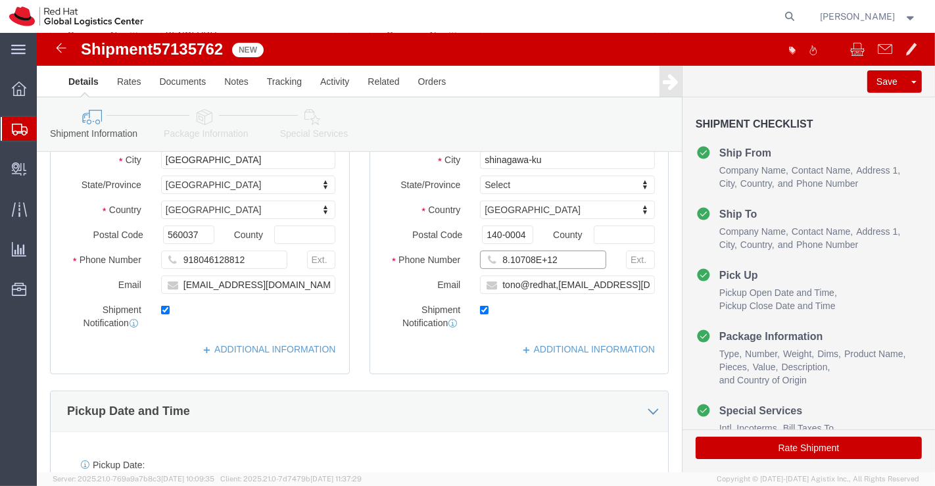
drag, startPoint x: 531, startPoint y: 229, endPoint x: 458, endPoint y: 225, distance: 73.1
click div "Location My Profile Location [GEOGRAPHIC_DATA] - [GEOGRAPHIC_DATA] - [GEOGRAPHI…"
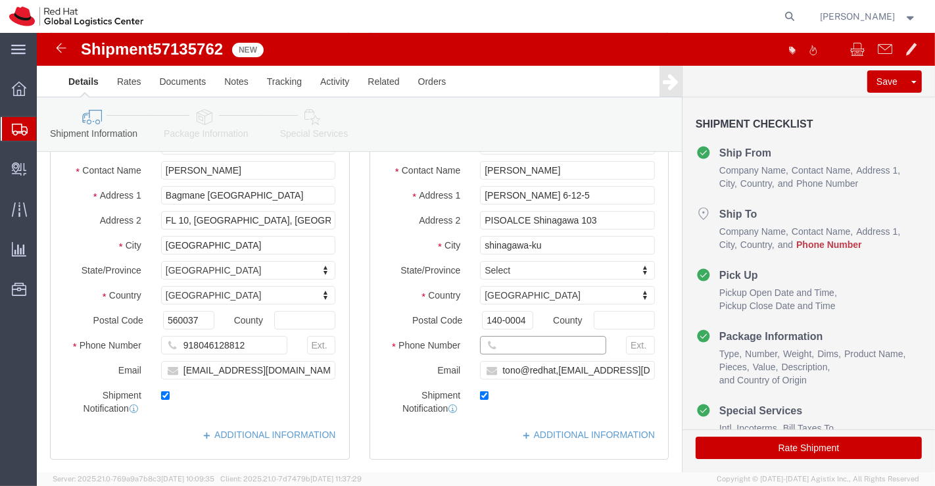
scroll to position [73, 0]
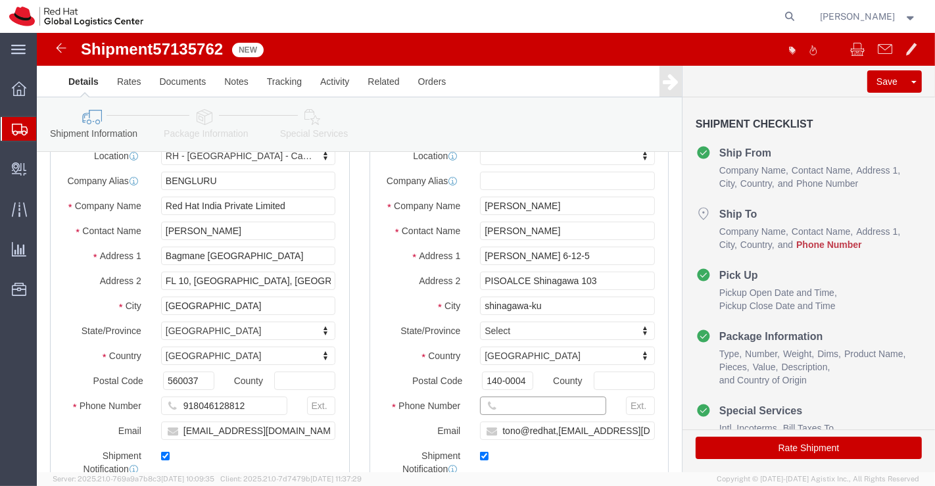
paste input "886972398758"
type input "886972398758"
click div "Ship From Location Location [GEOGRAPHIC_DATA] - [GEOGRAPHIC_DATA] - Carina My P…"
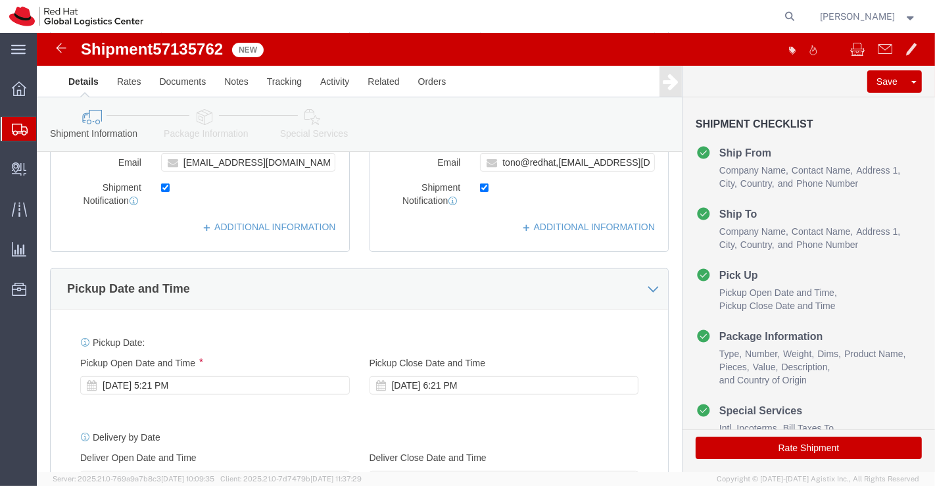
scroll to position [365, 0]
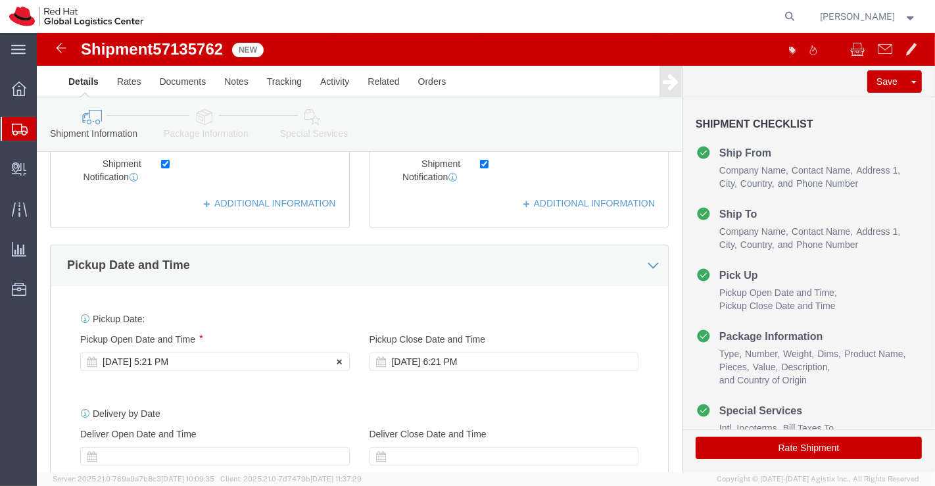
click div "[DATE] 5:21 PM"
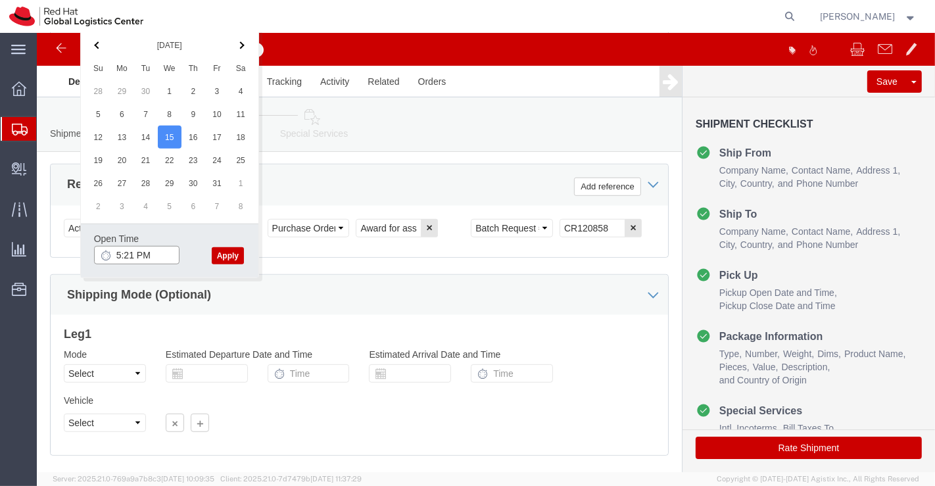
click input "5:21 PM"
type input "6:00 PM"
click button "Apply"
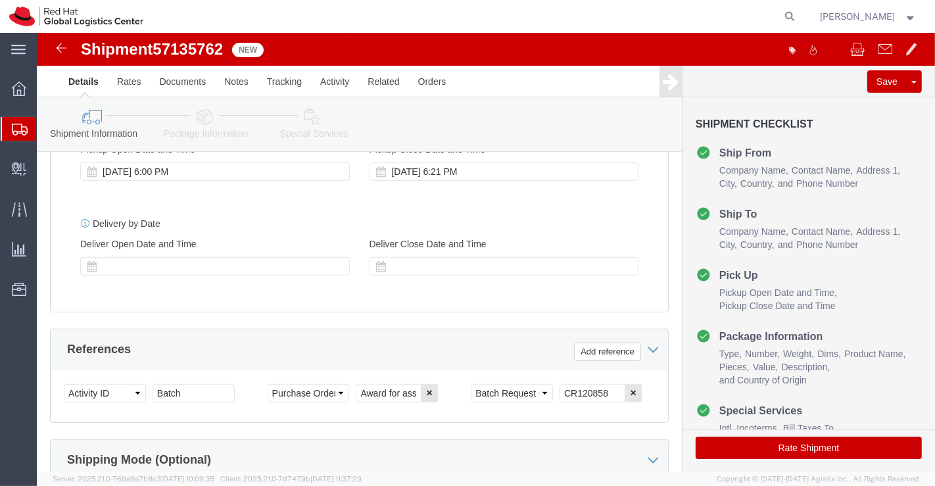
scroll to position [501, 0]
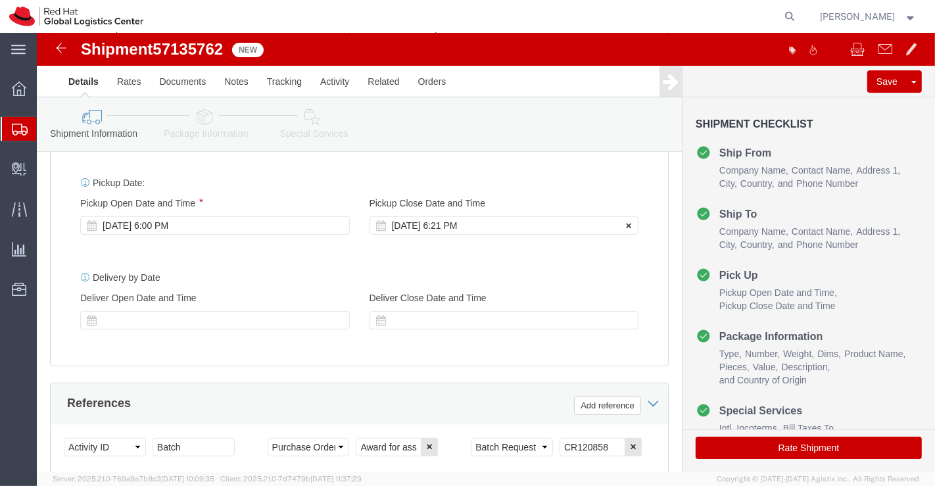
click div "Oct 15 2025 6:21 PM"
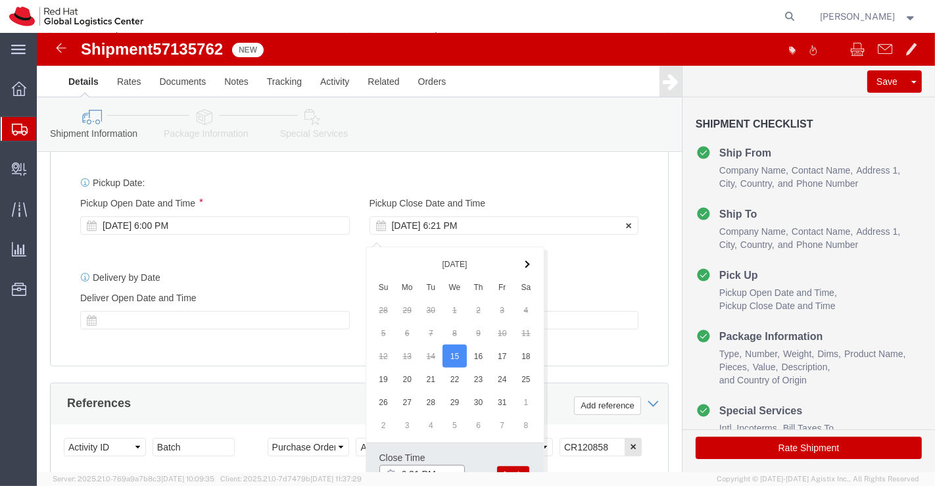
scroll to position [510, 0]
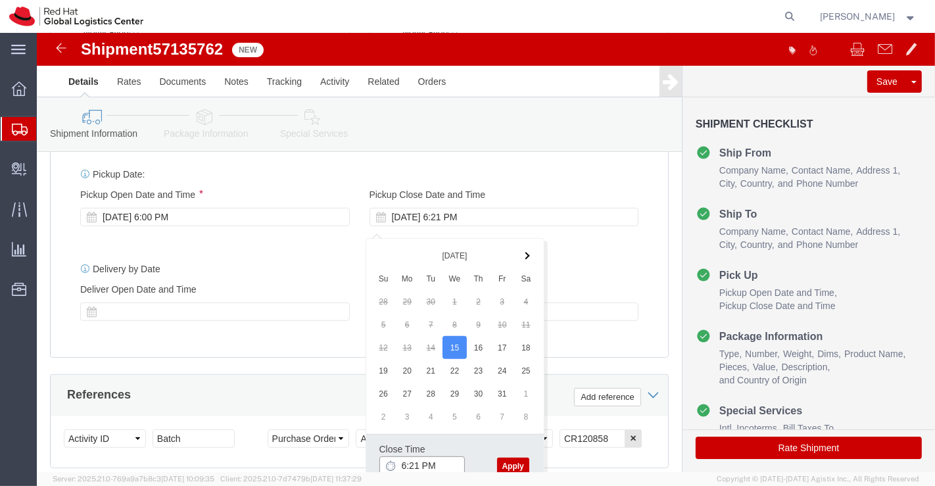
click input "6:21 PM"
type input "7:00 PM"
click button "Apply"
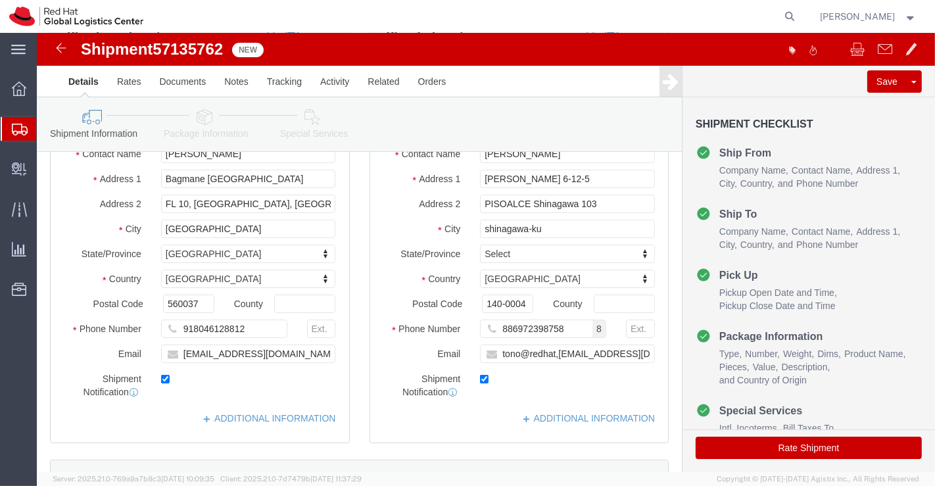
scroll to position [145, 0]
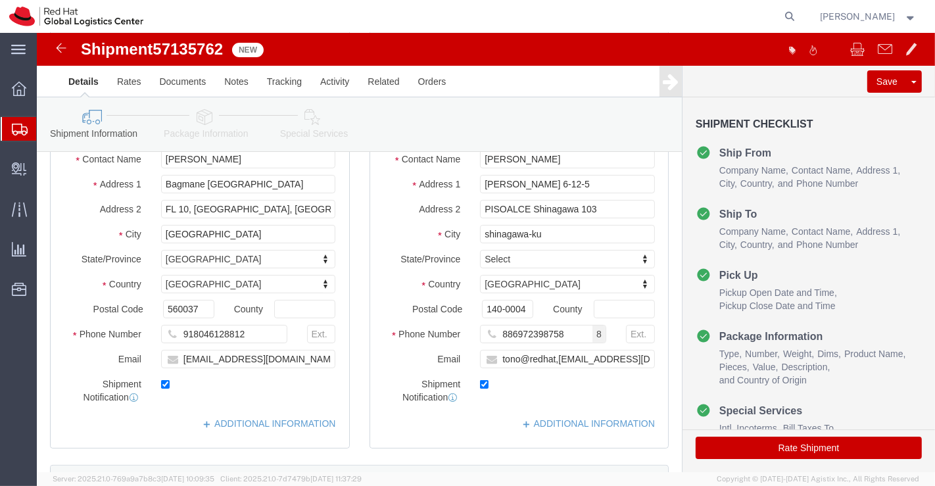
click icon
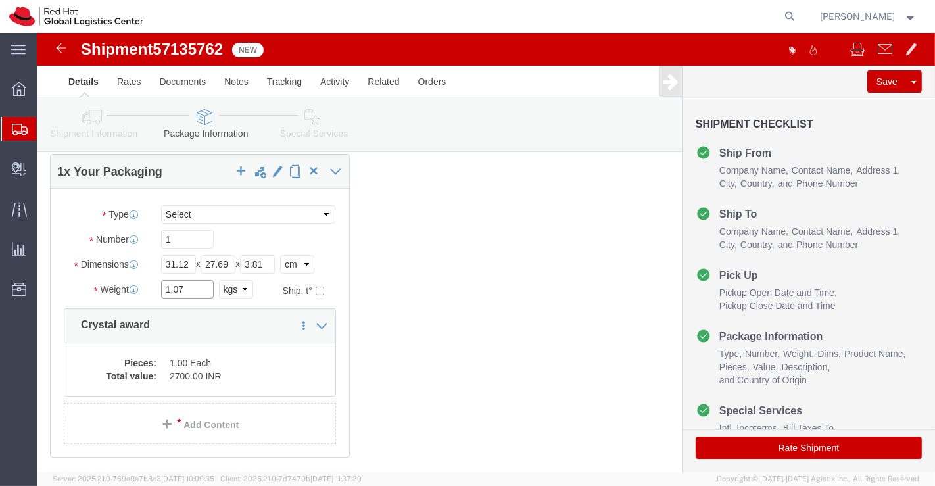
click input "1.07"
type input "1.05"
click icon
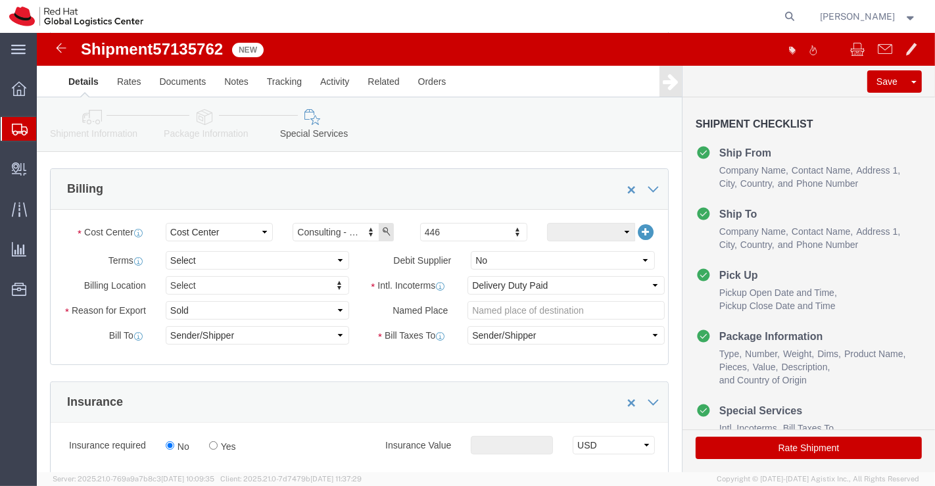
scroll to position [289, 0]
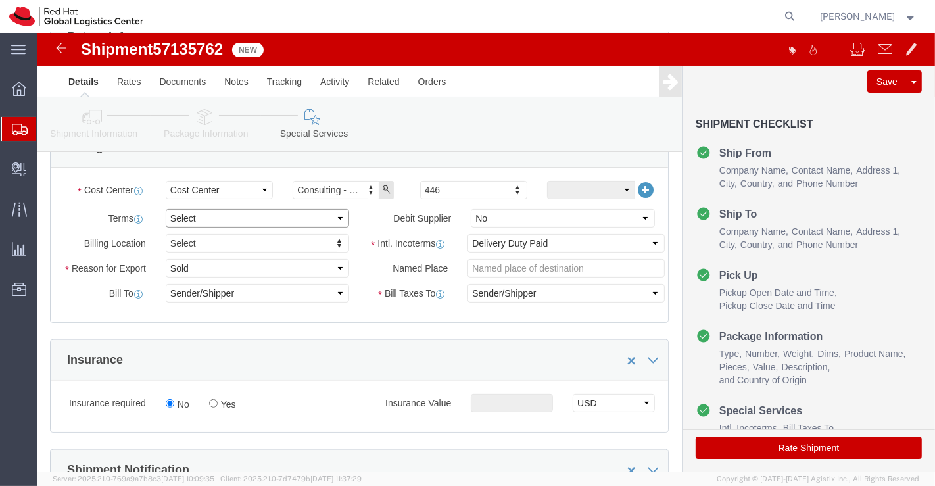
click select "Select Free of Charge Free of Cost NET 30 NET 45 NET 60 See Comment"
select select "FREE_OF_COST"
click select "Select Free of Charge Free of Cost NET 30 NET 45 NET 60 See Comment"
click select "Select Gift Personal Effects Repair/Warranty Return Sample Sold Temporary/Not S…"
select select "GIFT"
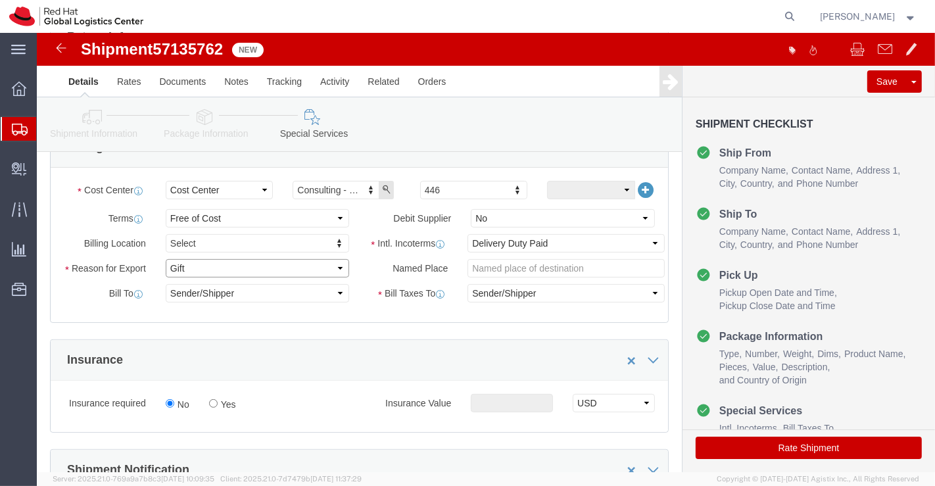
click select "Select Gift Personal Effects Repair/Warranty Return Sample Sold Temporary/Not S…"
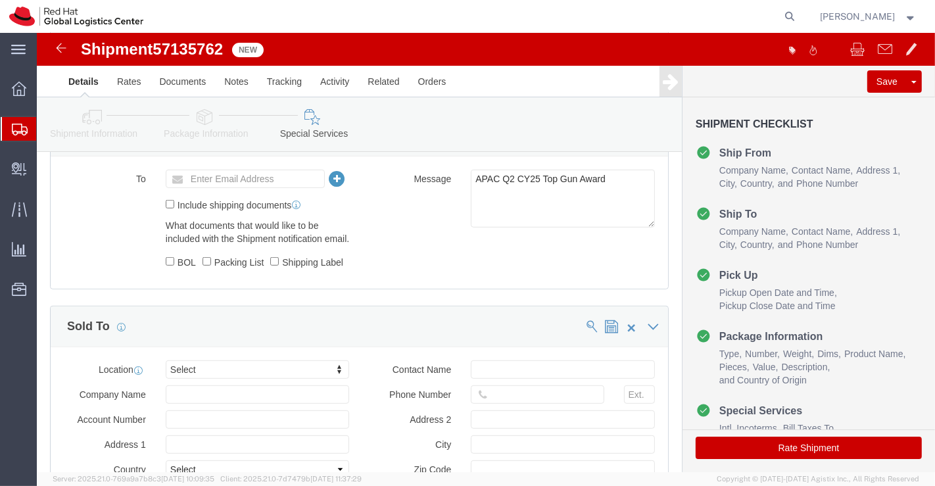
scroll to position [655, 0]
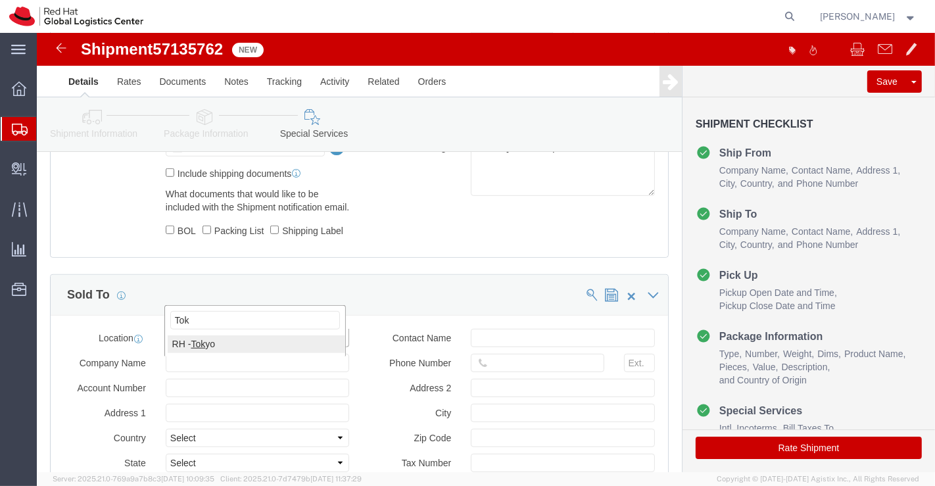
type input "Tok"
select select "38034"
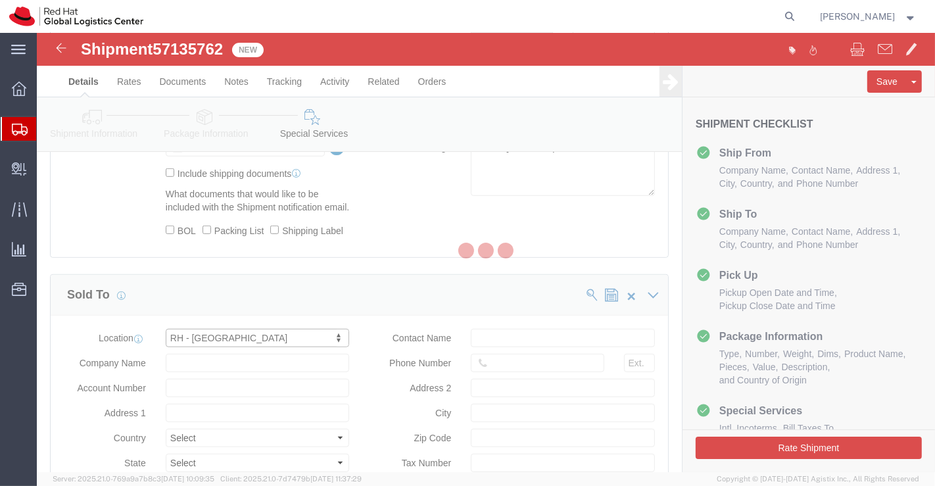
type input "Ebisu Neonate 8F"
select select "JP"
type input "813 5798 8500"
type input "1-18 Ebisu 4-chome [GEOGRAPHIC_DATA]"
type input "[GEOGRAPHIC_DATA]"
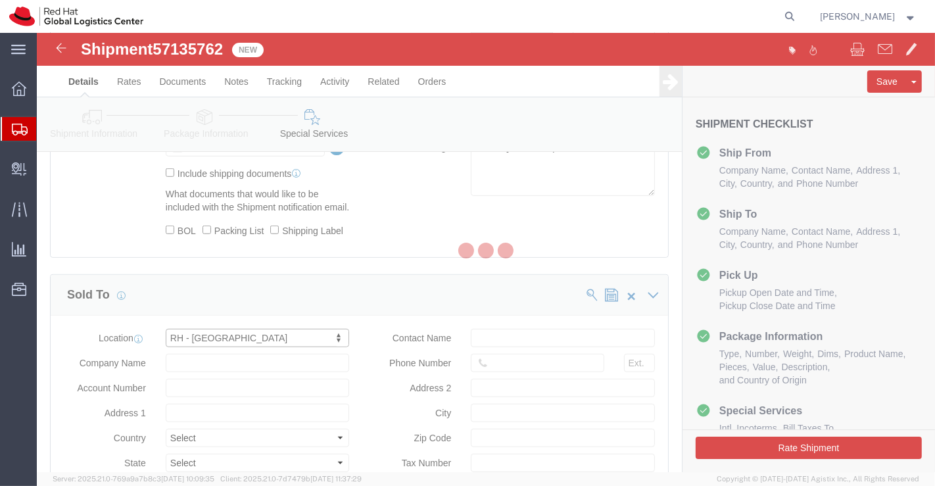
type input "150-0013"
type input "2011001054148"
type input "Red Hat, KK"
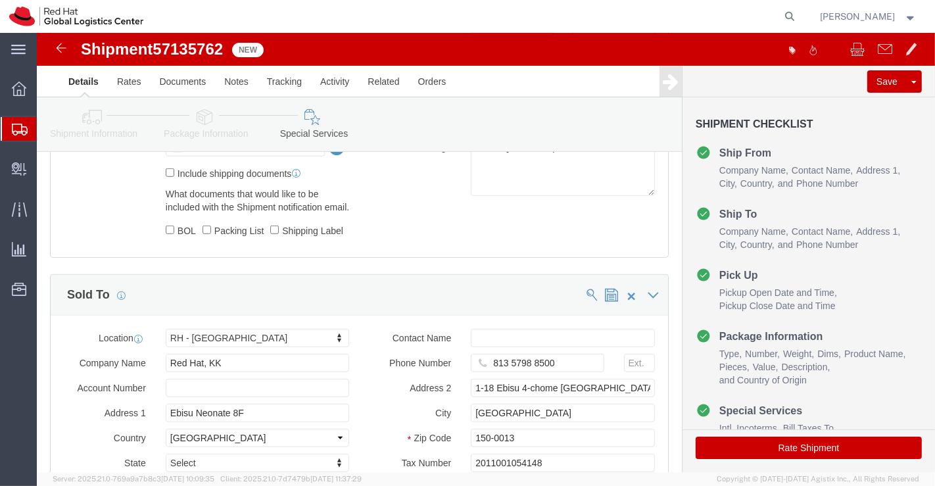
click button "Rate Shipment"
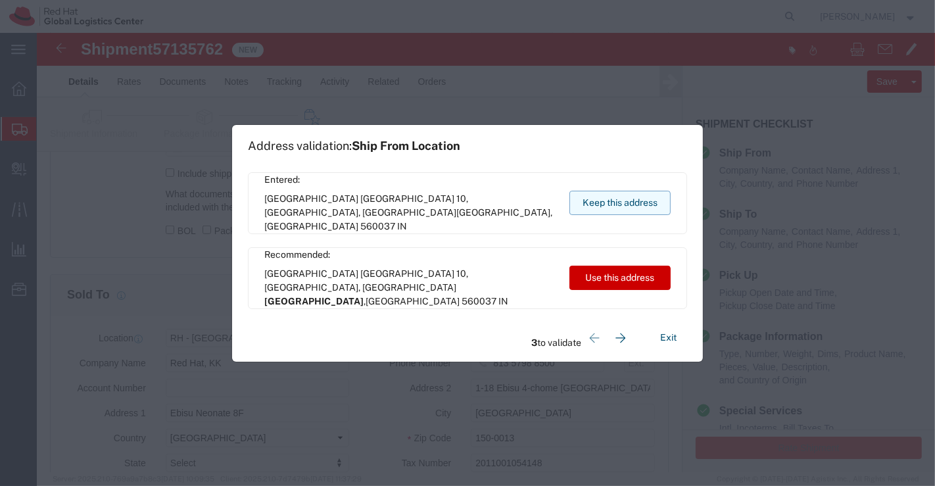
drag, startPoint x: 640, startPoint y: 205, endPoint x: 267, endPoint y: 8, distance: 422.4
click at [642, 204] on button "Keep this address" at bounding box center [619, 203] width 101 height 24
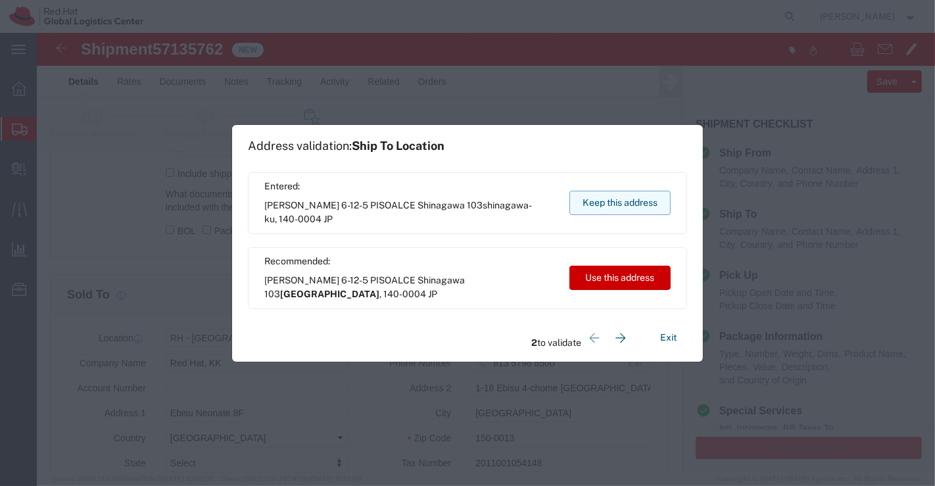
click at [607, 204] on button "Keep this address" at bounding box center [619, 203] width 101 height 24
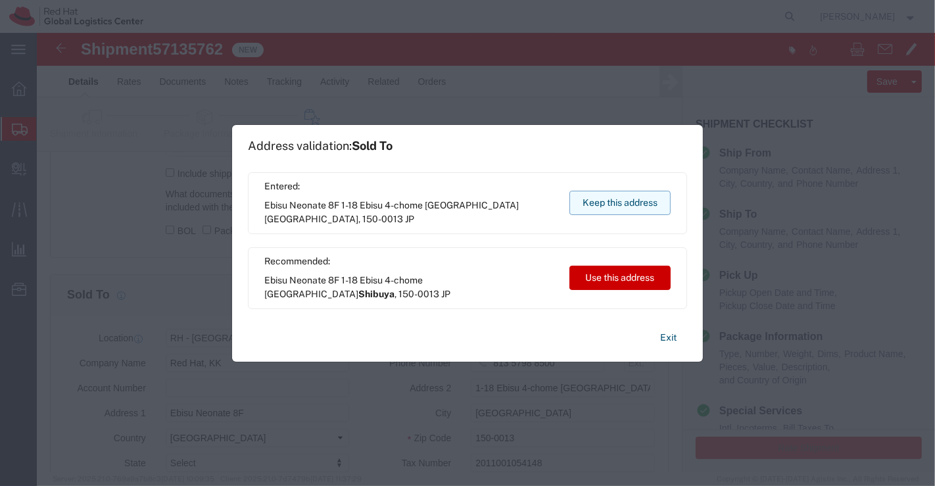
click at [592, 202] on button "Keep this address" at bounding box center [619, 203] width 101 height 24
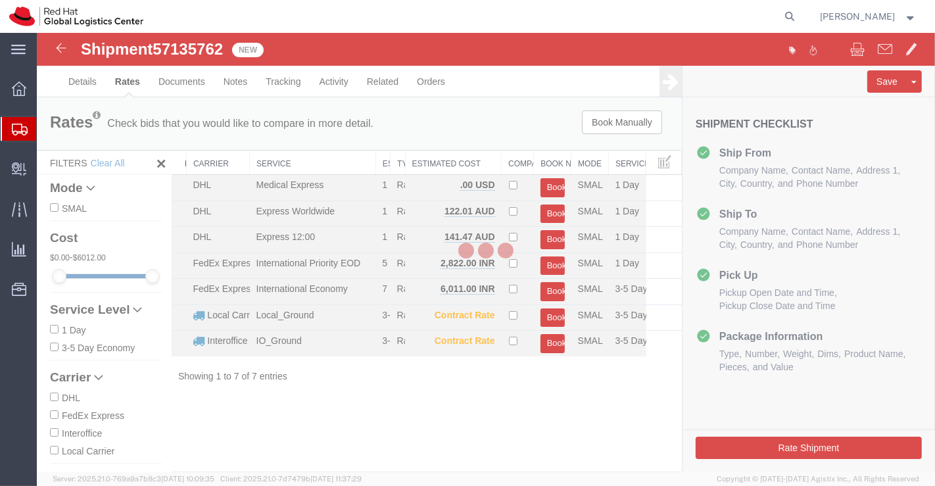
scroll to position [0, 0]
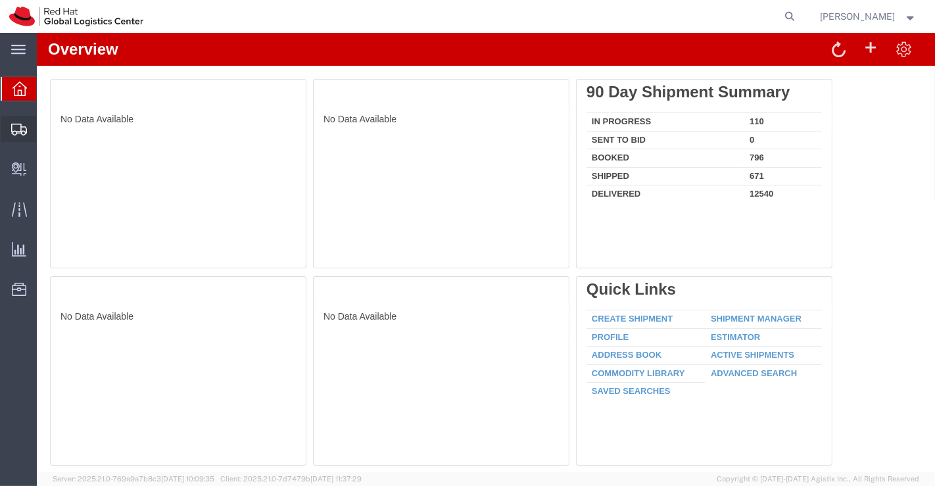
click at [0, 0] on span "Shipment Manager" at bounding box center [0, 0] width 0 height 0
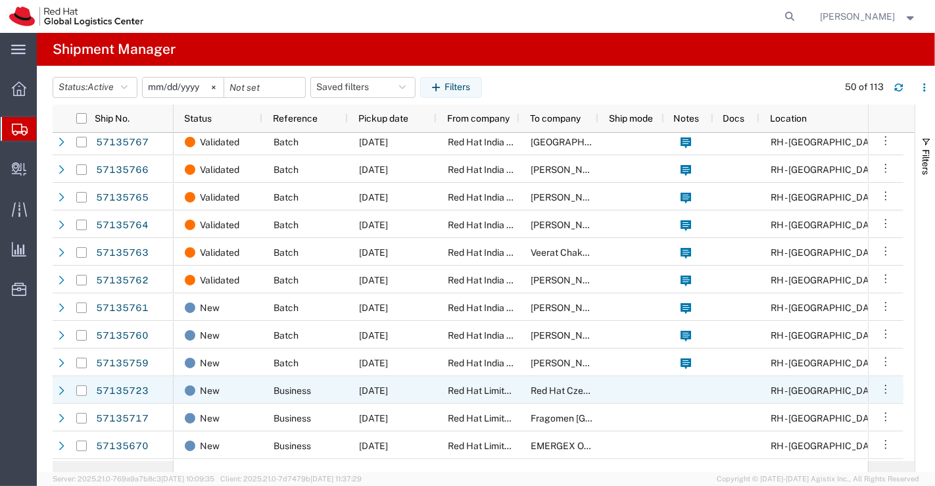
scroll to position [146, 0]
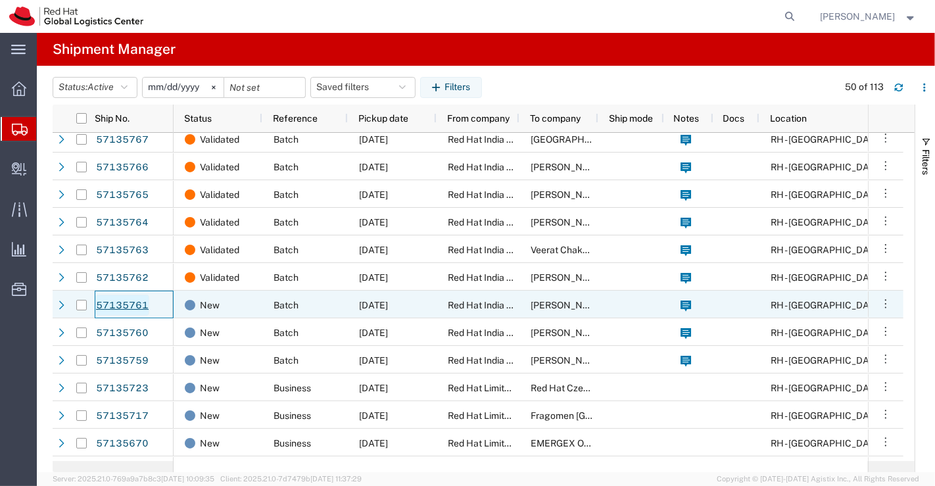
click at [118, 306] on link "57135761" at bounding box center [122, 305] width 54 height 21
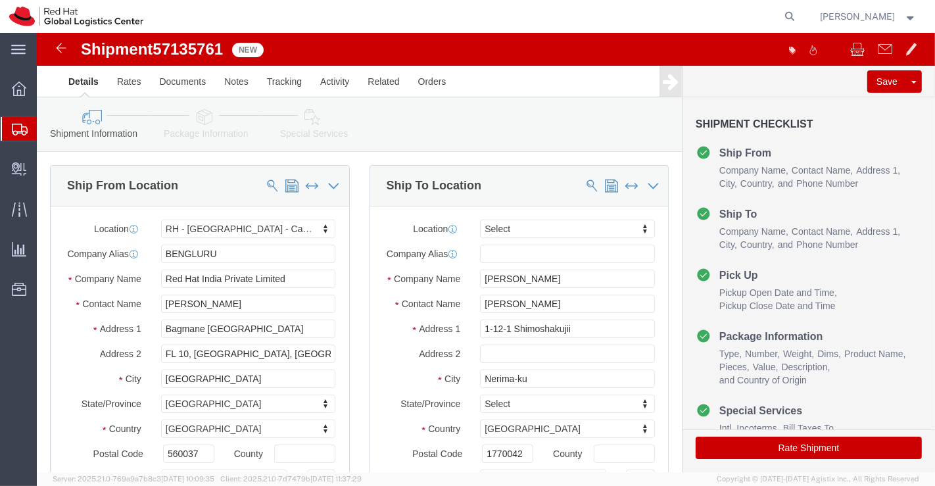
select select "37925"
select select
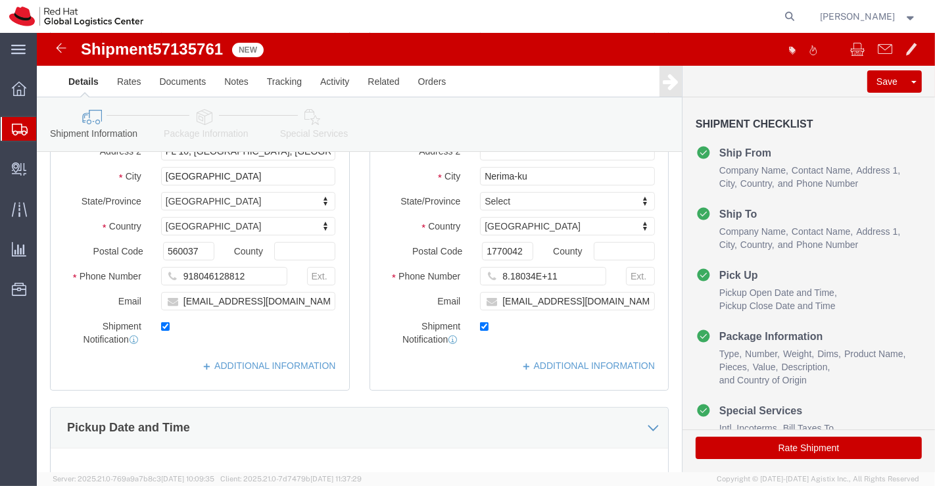
scroll to position [219, 0]
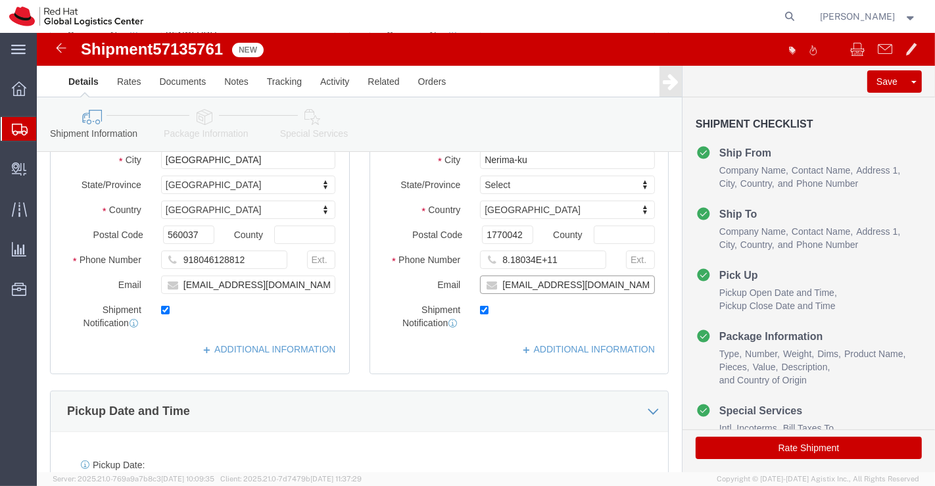
click input "[EMAIL_ADDRESS][DOMAIN_NAME]"
paste input "886972398758"
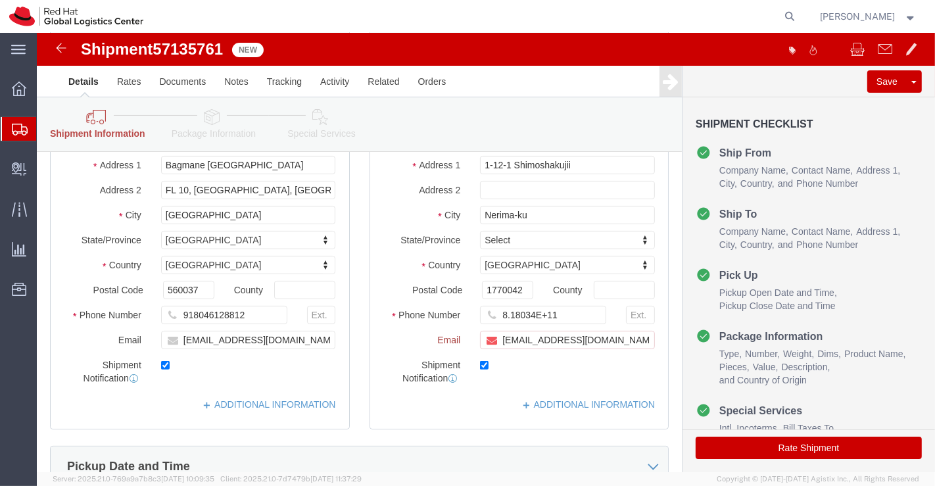
scroll to position [274, 0]
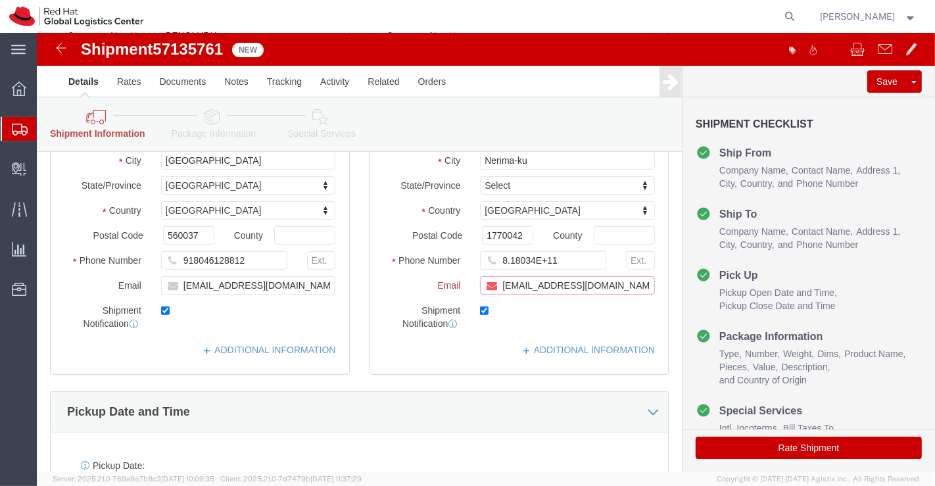
paste input "[EMAIL_ADDRESS][DOMAIN_NAME]"
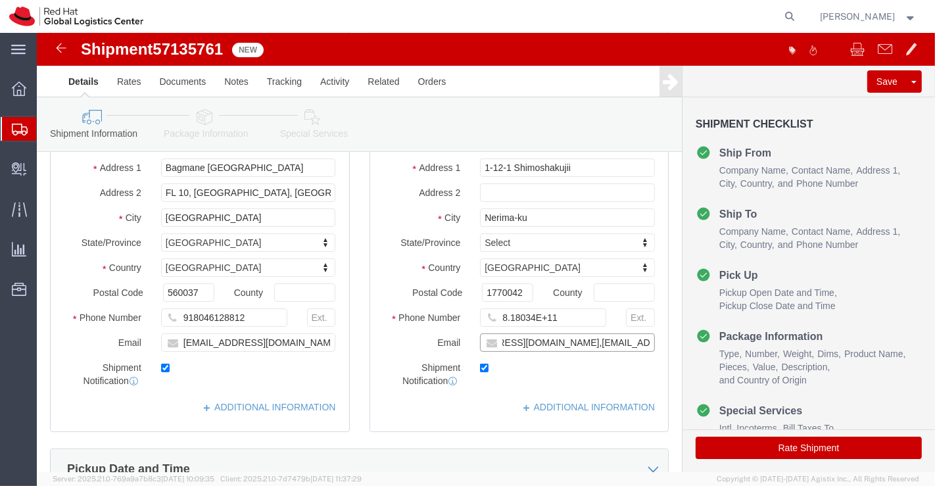
scroll to position [219, 0]
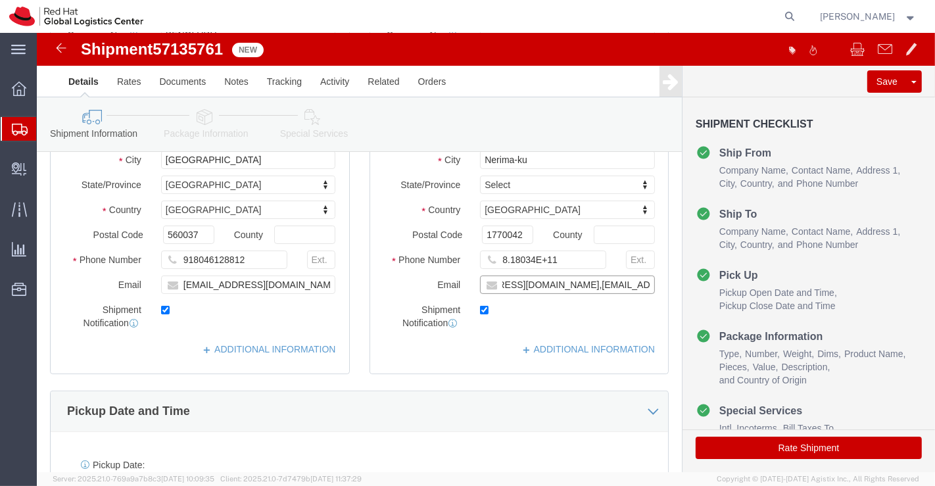
type input "[EMAIL_ADDRESS][DOMAIN_NAME],[EMAIL_ADDRESS][DOMAIN_NAME]"
drag, startPoint x: 543, startPoint y: 238, endPoint x: 424, endPoint y: 233, distance: 119.1
click div "8.18034E+11"
paste input "818033908135"
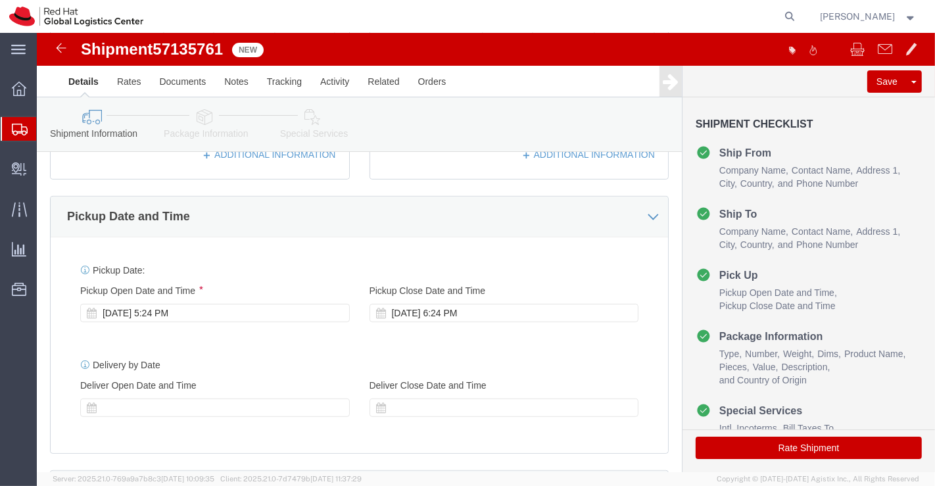
scroll to position [438, 0]
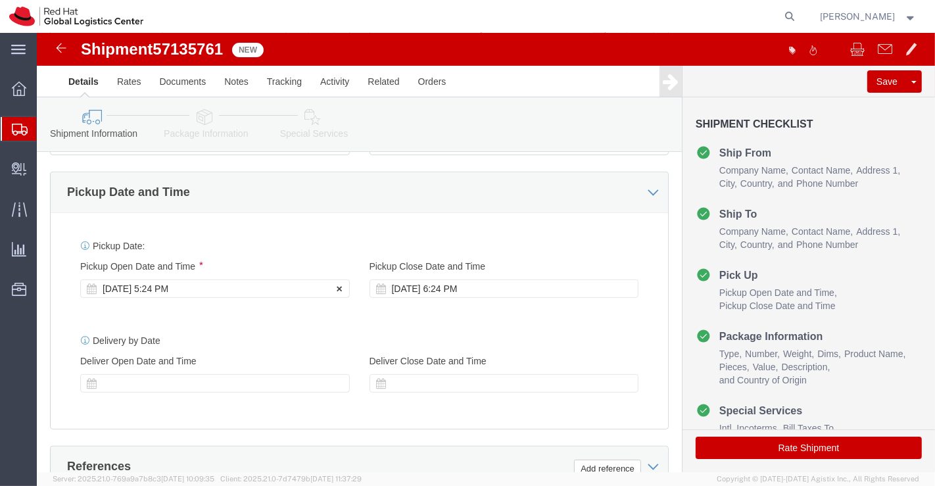
type input "818033908135"
click div "[DATE] 5:24 PM"
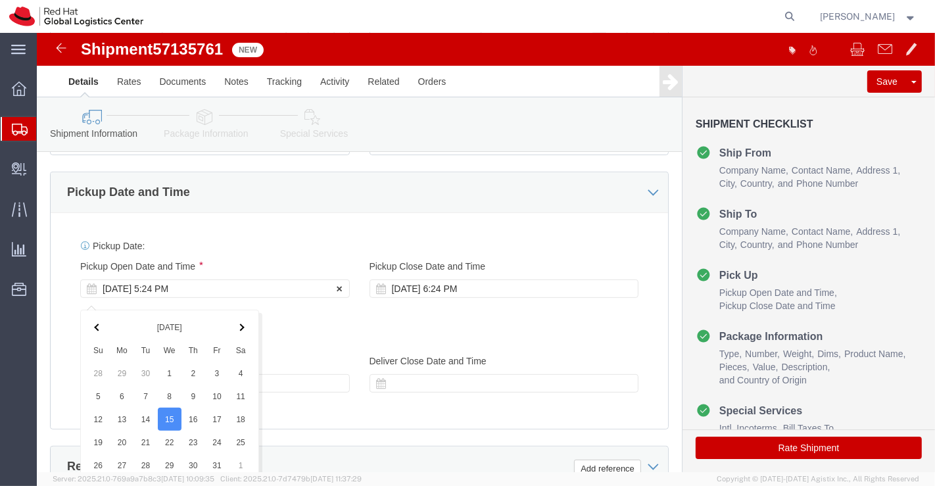
scroll to position [720, 0]
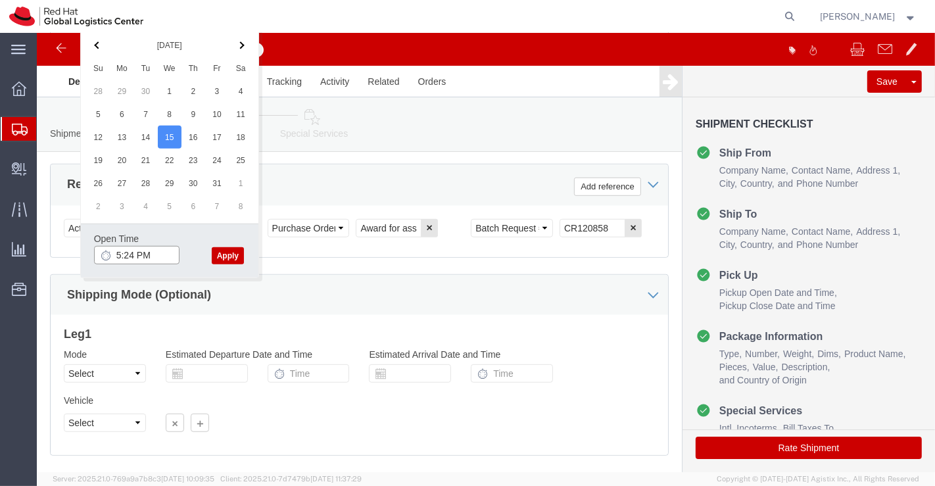
click input "5:24 PM"
type input "6:00 PM"
click button "Apply"
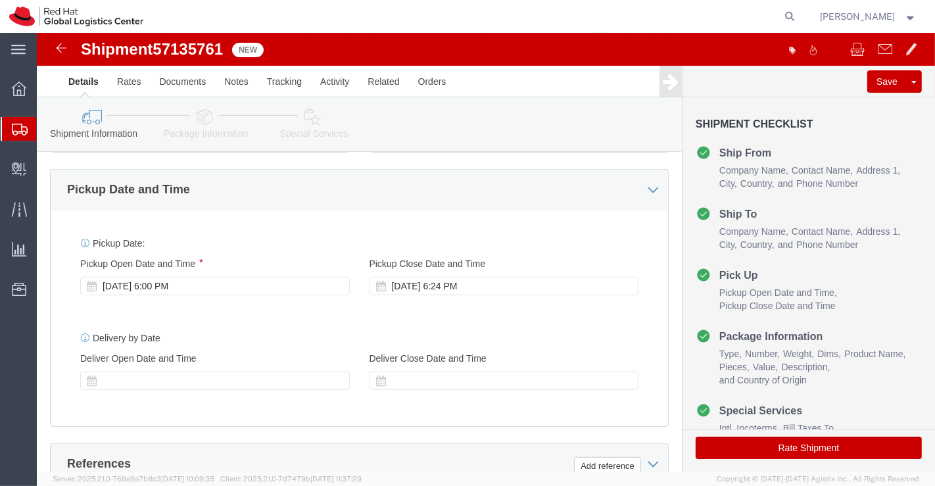
scroll to position [428, 0]
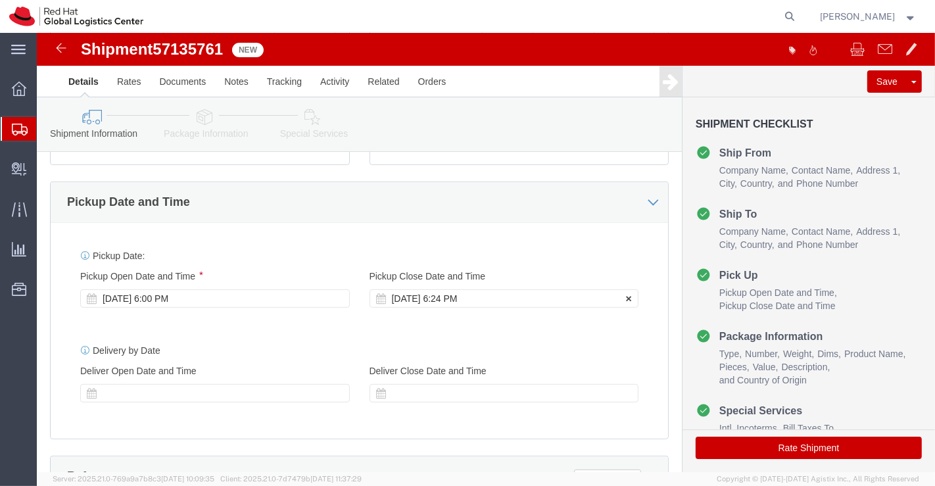
click div "[DATE] 6:24 PM"
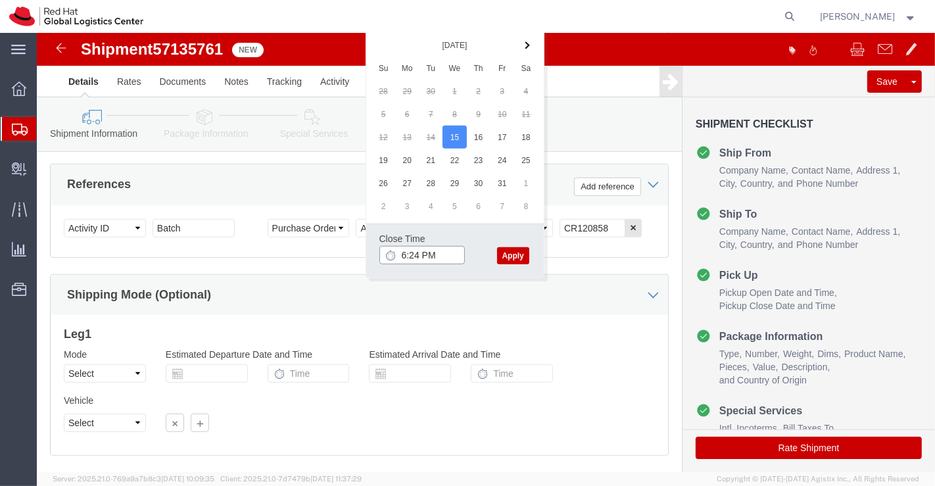
click input "6:24 PM"
type input "7:00 PM"
click button "Apply"
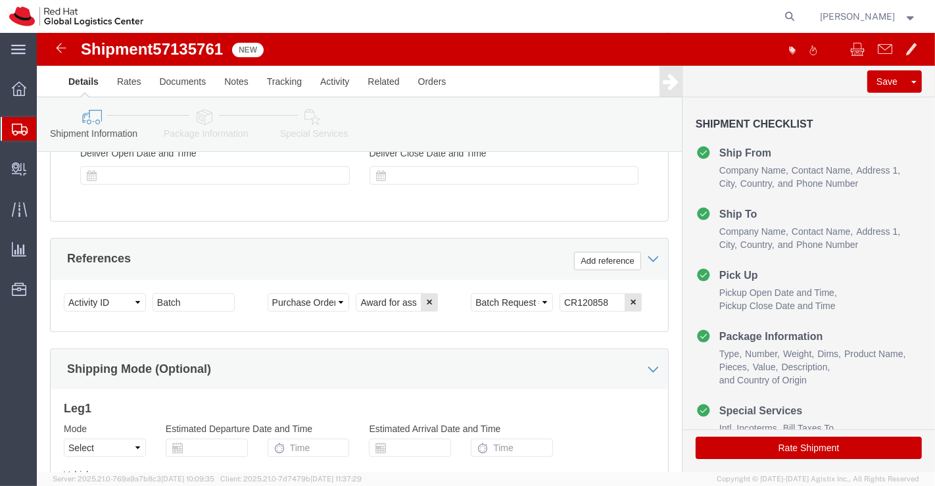
scroll to position [803, 0]
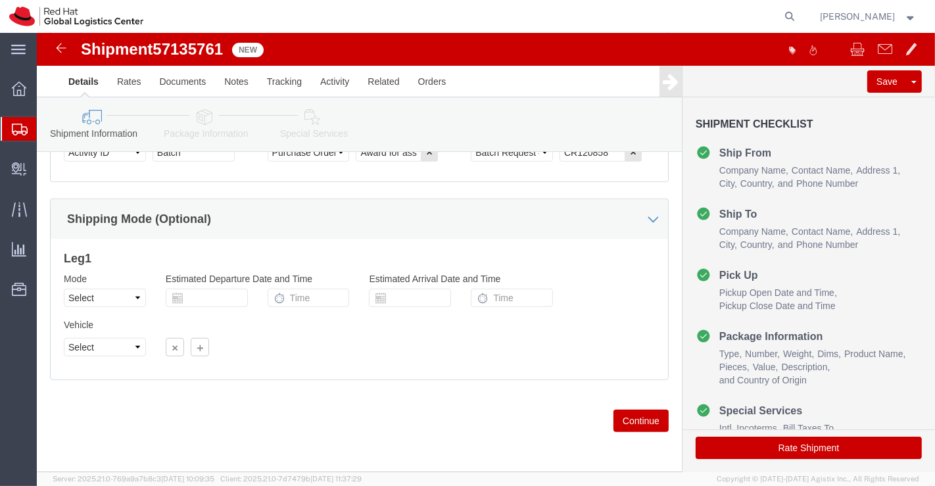
click icon
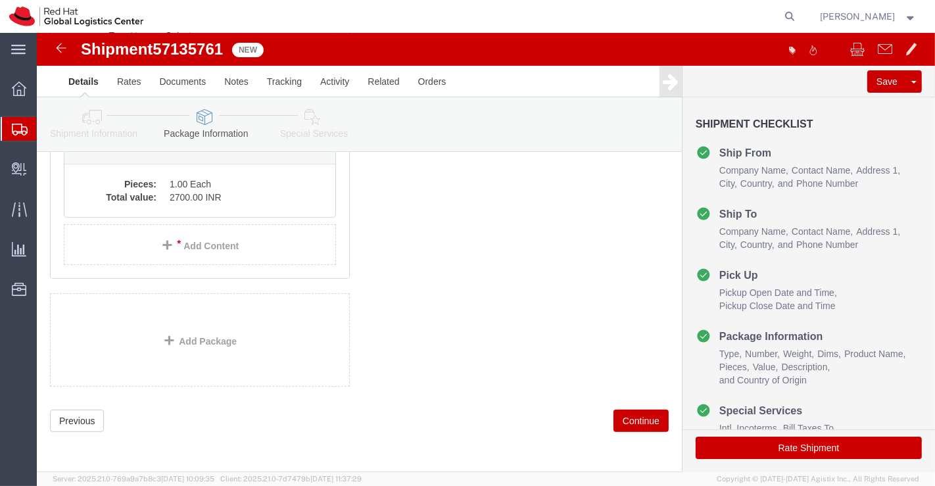
scroll to position [70, 0]
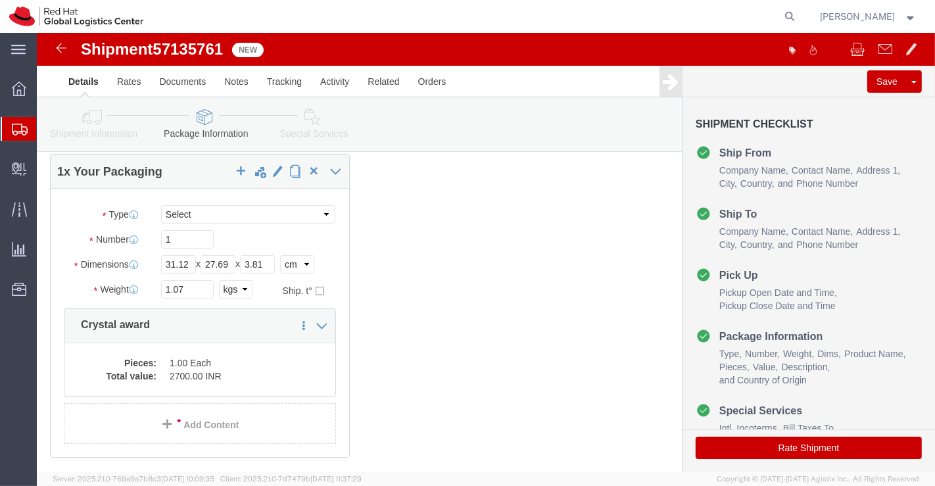
click icon
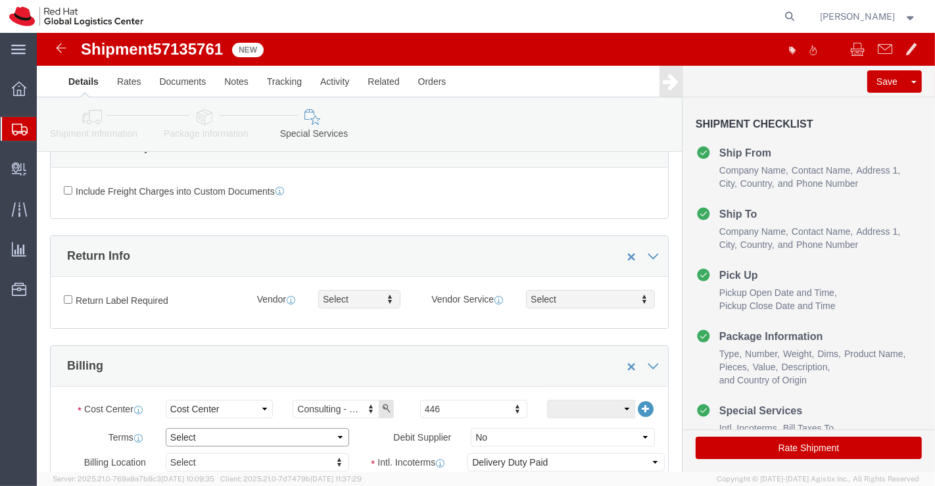
click select "Select Free of Charge Free of Cost NET 30 NET 45 NET 60 See Comment"
select select "FREE_OF_COST"
click select "Select Free of Charge Free of Cost NET 30 NET 45 NET 60 See Comment"
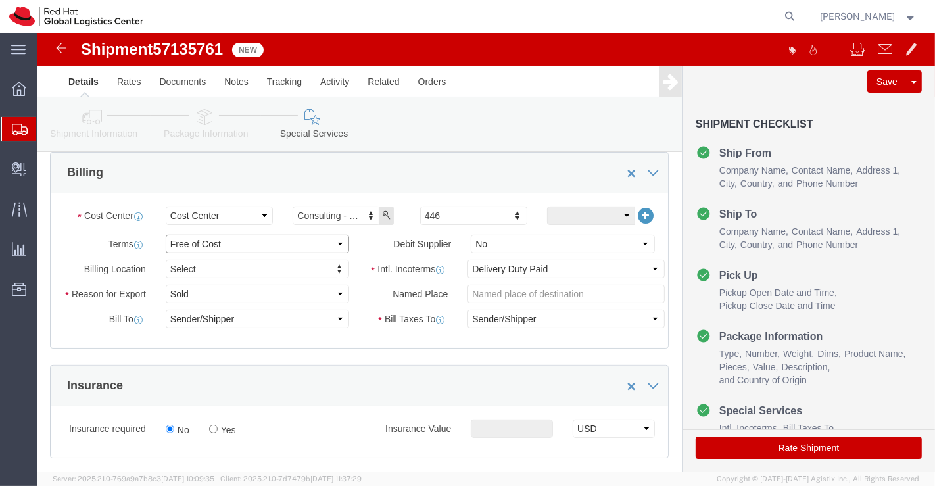
scroll to position [289, 0]
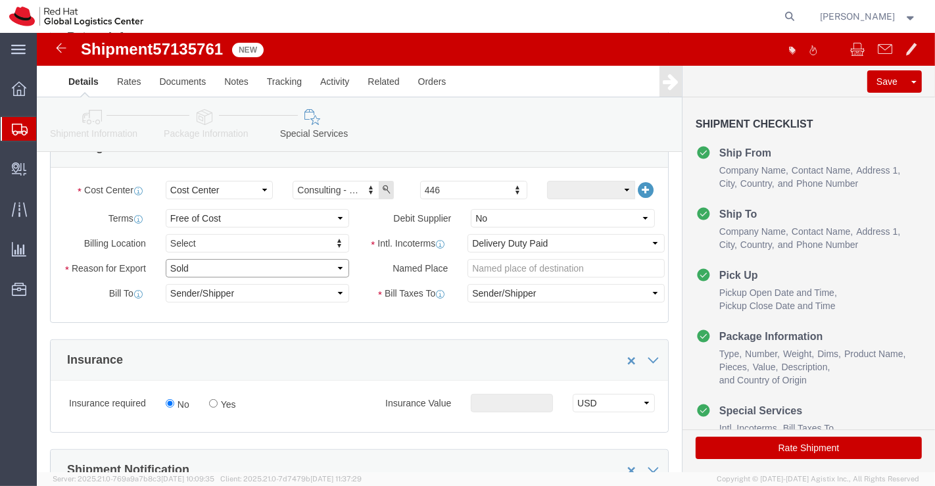
click select "Select Gift Personal Effects Repair/Warranty Return Sample Sold Temporary/Not S…"
select select "GIFT"
click select "Select Gift Personal Effects Repair/Warranty Return Sample Sold Temporary/Not S…"
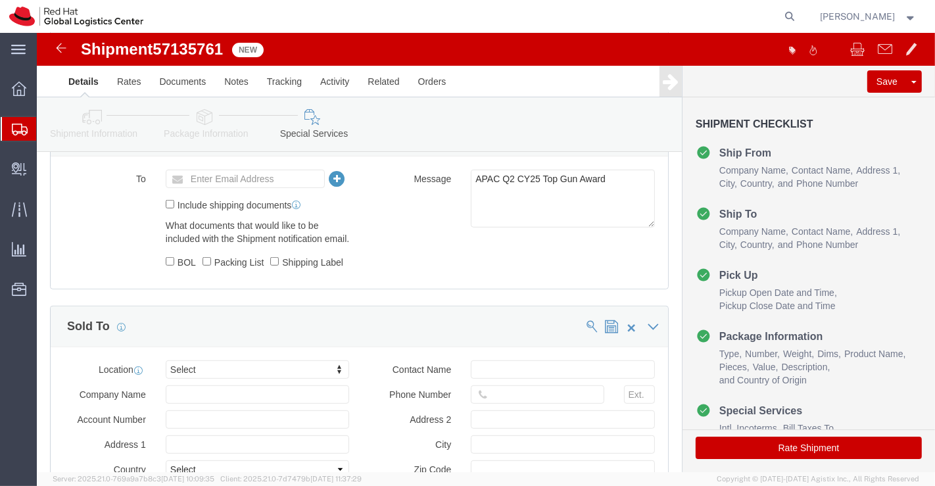
scroll to position [728, 0]
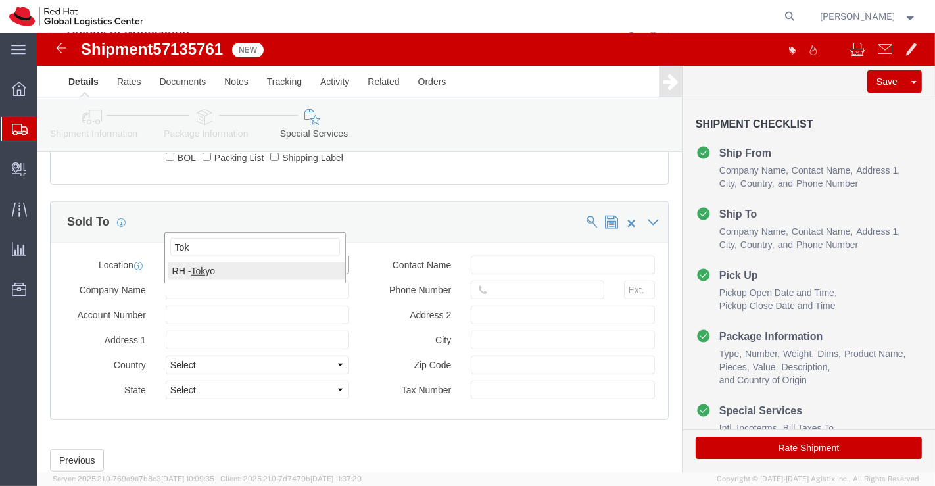
type input "Tok"
select select "38034"
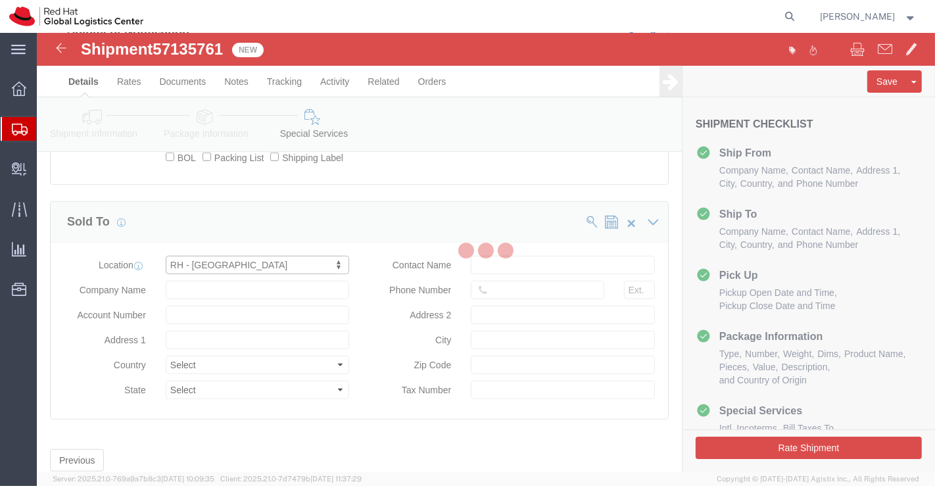
type input "Ebisu Neonate 8F"
select select "JP"
type input "813 5798 8500"
type input "1-18 Ebisu 4-chome [GEOGRAPHIC_DATA]"
type input "[GEOGRAPHIC_DATA]"
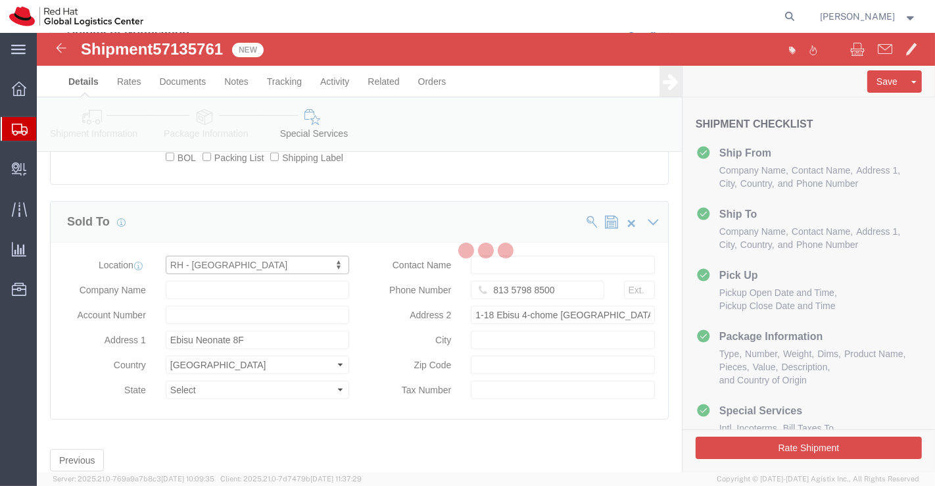
type input "150-0013"
type input "2011001054148"
type input "Red Hat, KK"
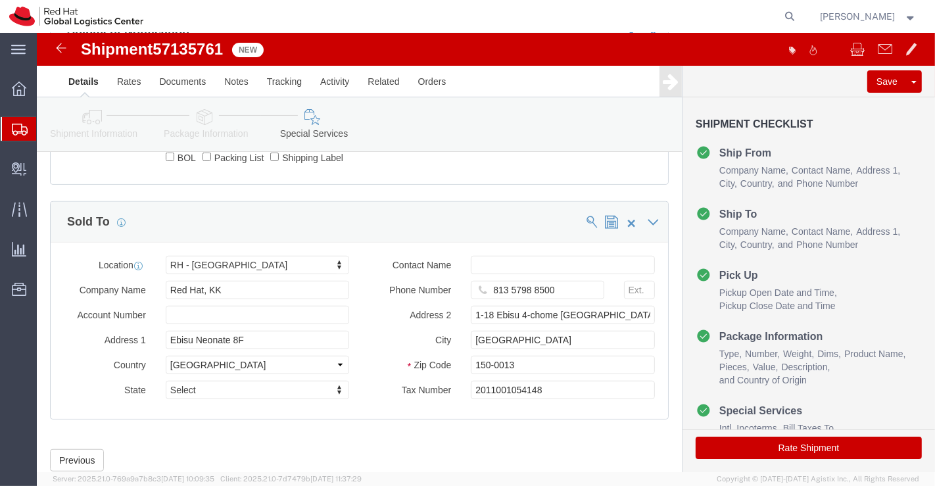
click button "Rate Shipment"
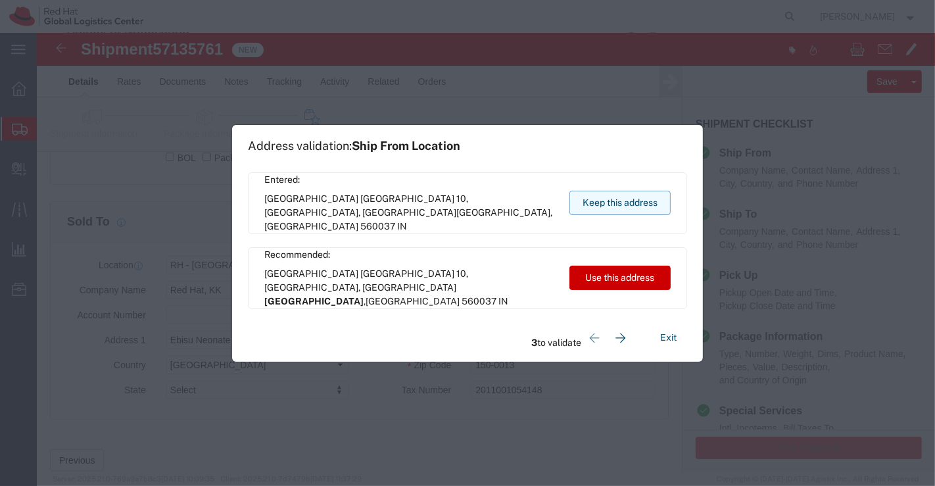
click at [606, 204] on button "Keep this address" at bounding box center [619, 203] width 101 height 24
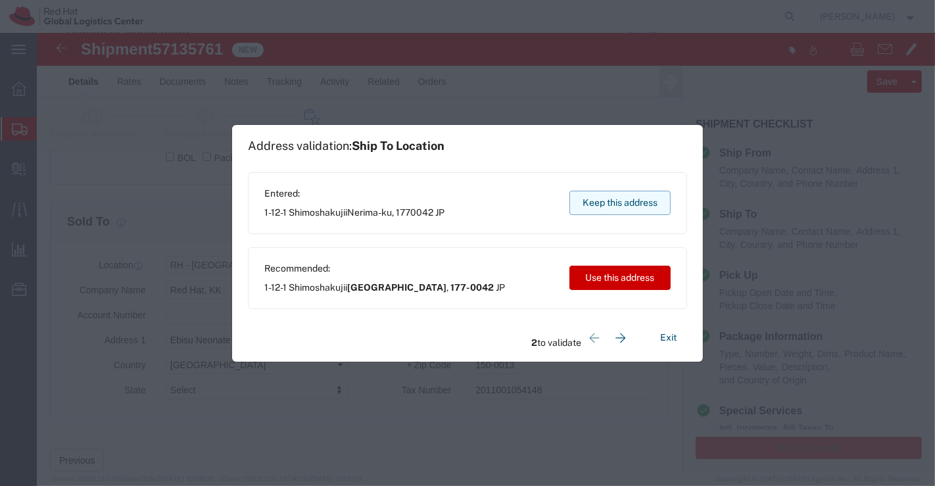
click at [581, 201] on button "Keep this address" at bounding box center [619, 203] width 101 height 24
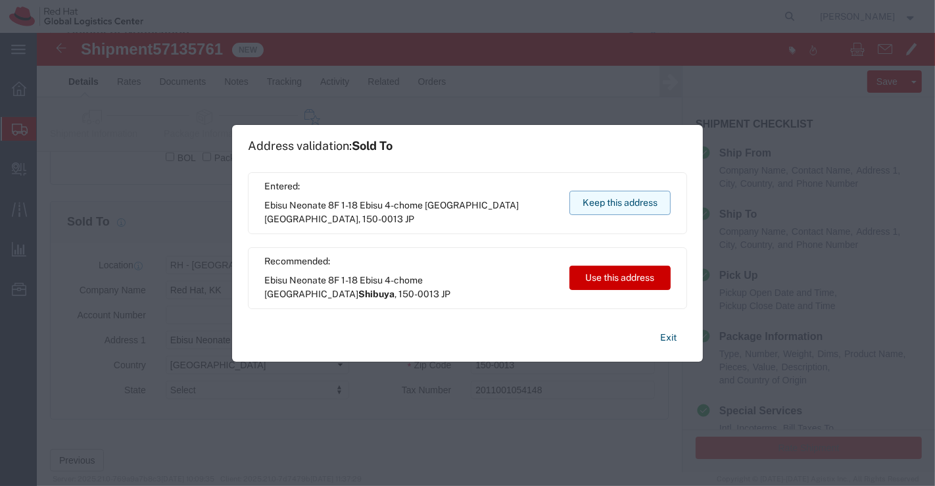
click at [581, 201] on button "Keep this address" at bounding box center [619, 203] width 101 height 24
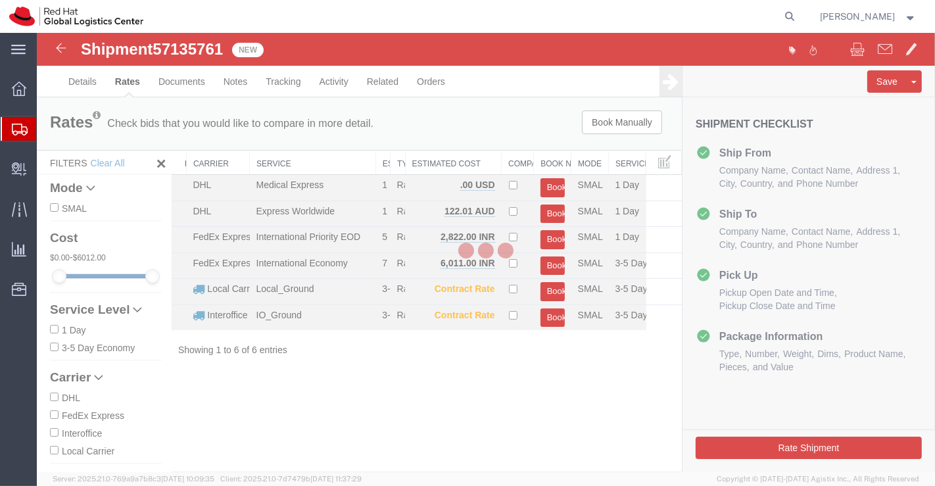
scroll to position [0, 0]
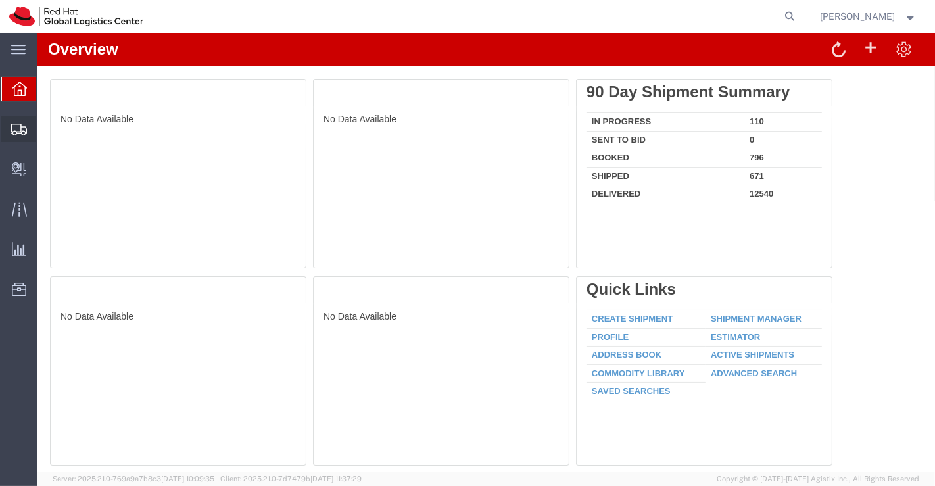
click at [0, 0] on span "Shipment Manager" at bounding box center [0, 0] width 0 height 0
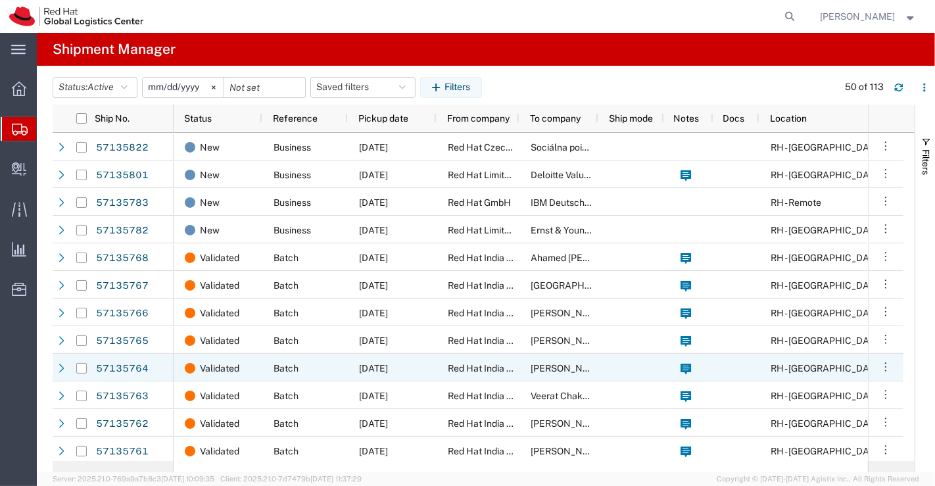
scroll to position [219, 0]
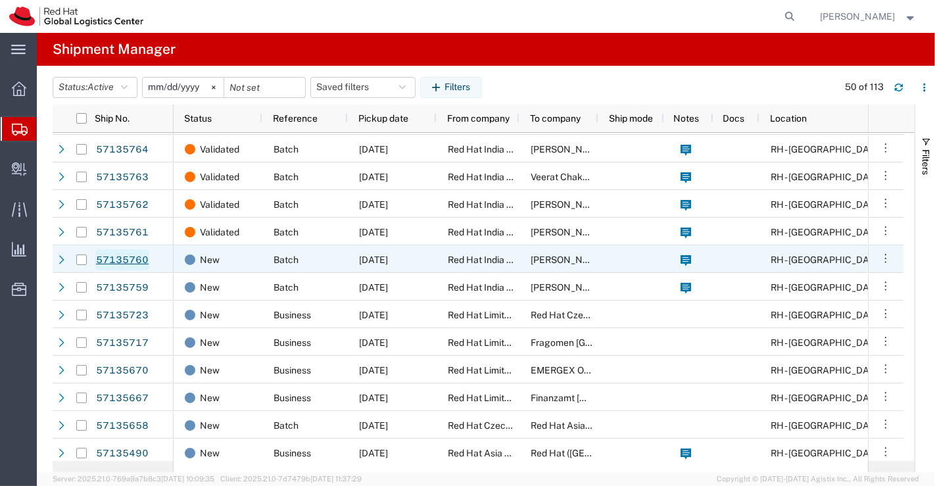
click at [118, 257] on link "57135760" at bounding box center [122, 259] width 54 height 21
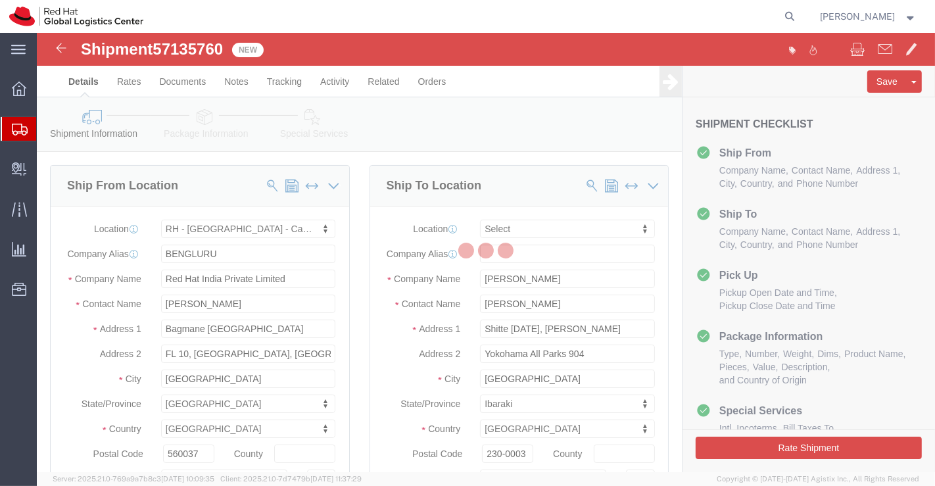
select select "37925"
select select
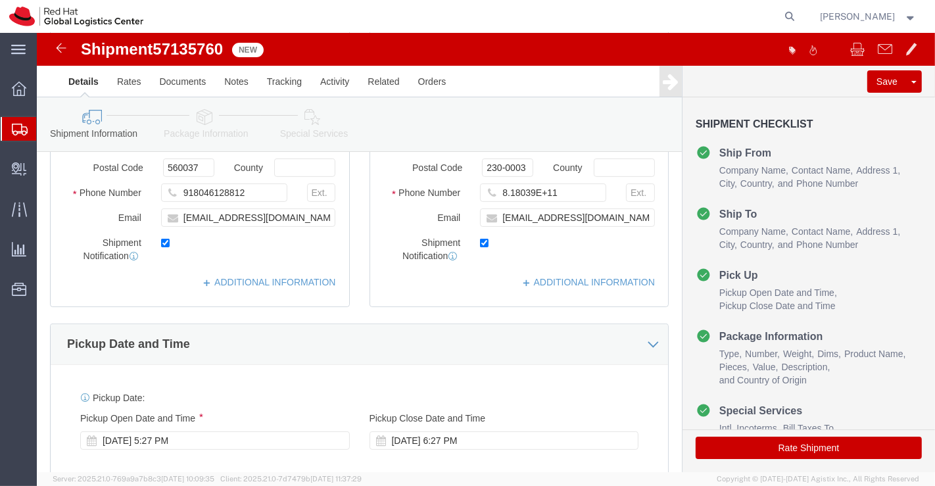
scroll to position [292, 0]
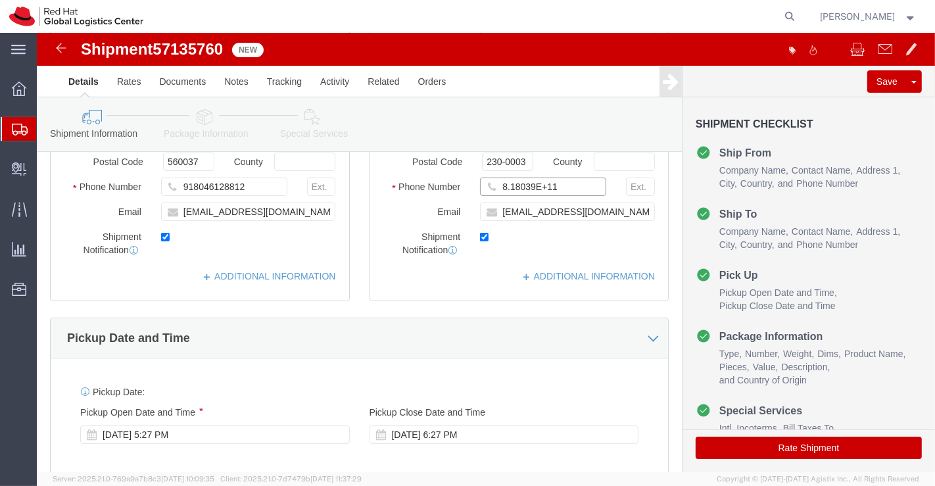
drag, startPoint x: 539, startPoint y: 163, endPoint x: 398, endPoint y: 166, distance: 140.7
click div "Phone Number 8.18039E+11"
drag, startPoint x: 582, startPoint y: 195, endPoint x: 433, endPoint y: 195, distance: 148.6
click div "[EMAIL_ADDRESS][DOMAIN_NAME]"
click input "[EMAIL_ADDRESS][DOMAIN_NAME]"
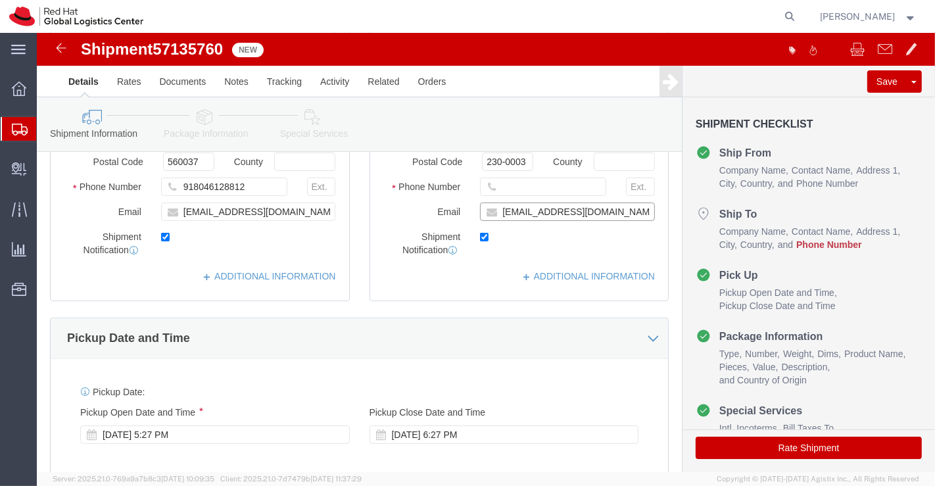
paste input "[EMAIL_ADDRESS][DOMAIN_NAME]"
type input "[EMAIL_ADDRESS][DOMAIN_NAME],[EMAIL_ADDRESS][DOMAIN_NAME]"
click input "text"
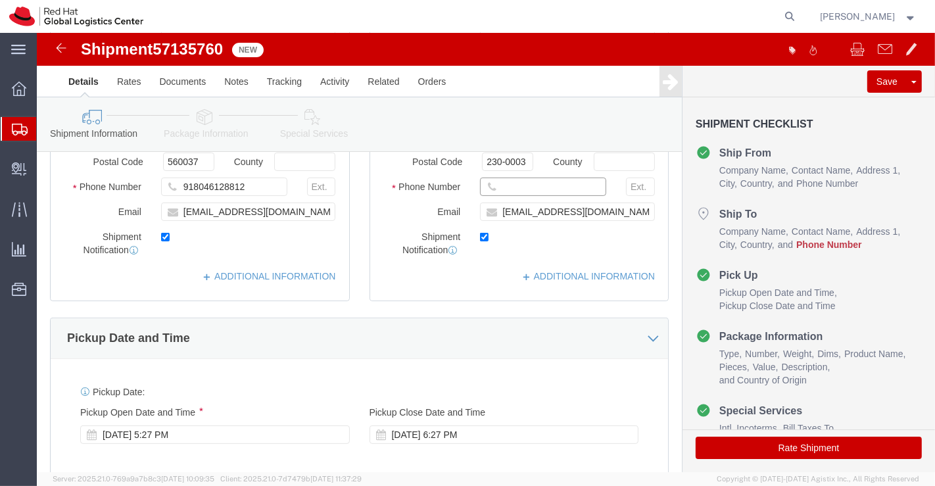
paste input "818039078010"
type input "818039078010"
click div "[DATE] 5:27 PM"
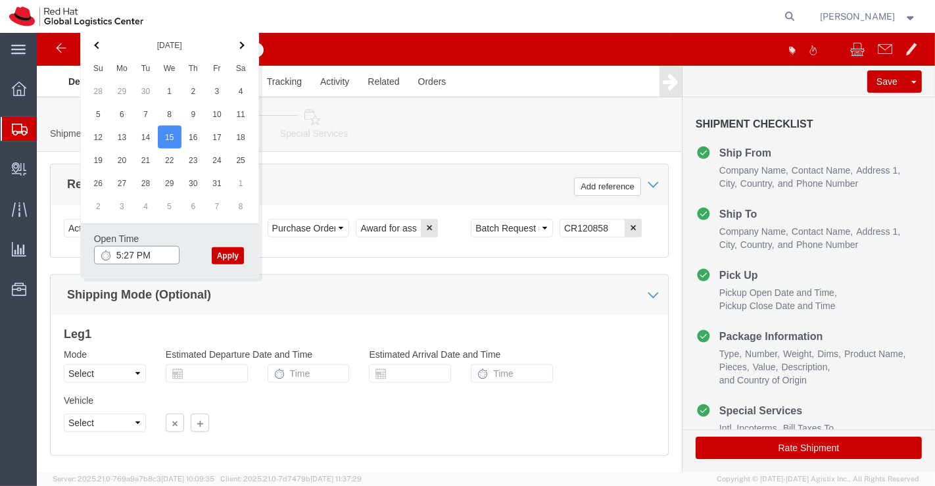
click input "5:27 PM"
type input "6:00 PM"
click button "Apply"
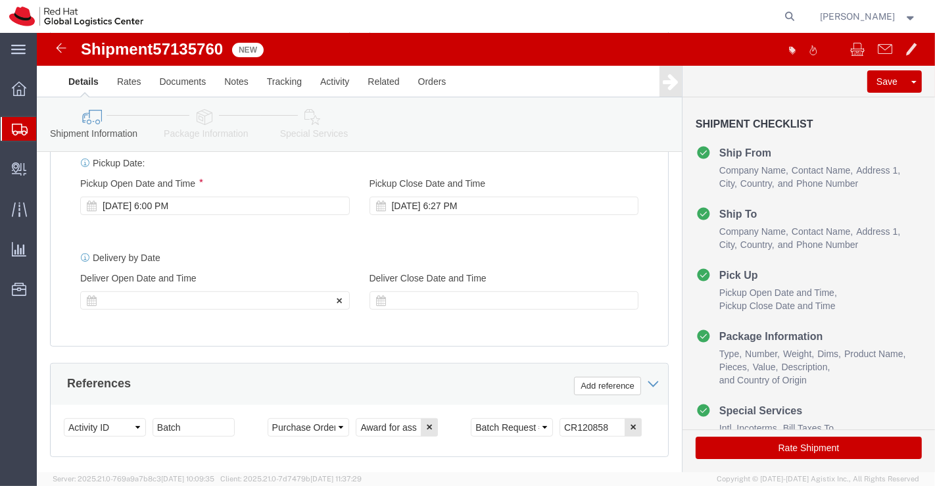
scroll to position [501, 0]
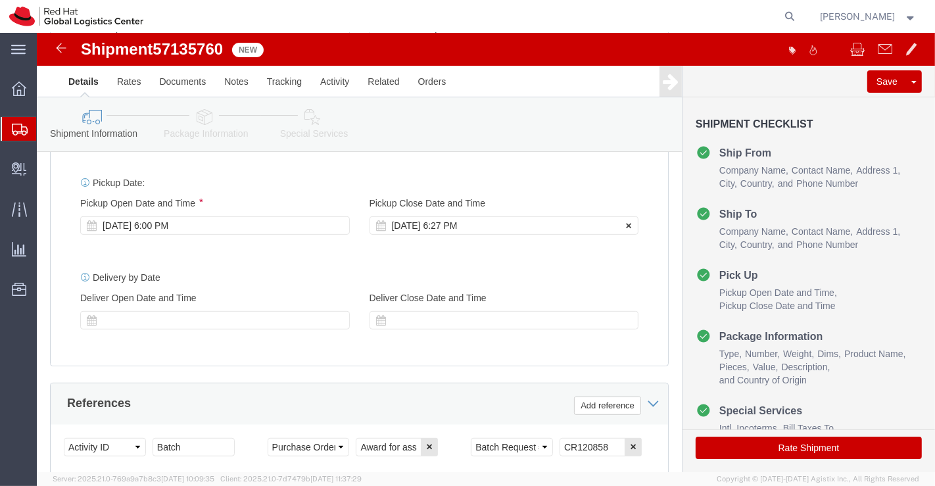
click div "[DATE] 6:27 PM"
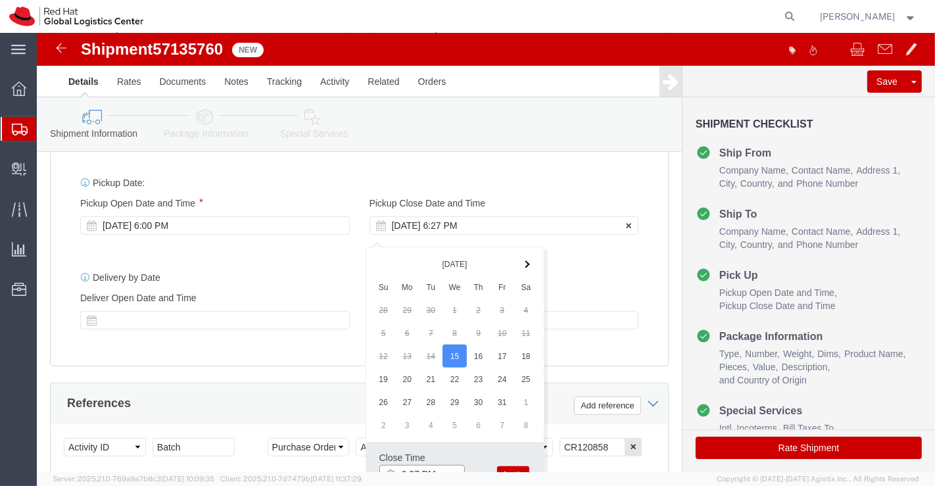
scroll to position [510, 0]
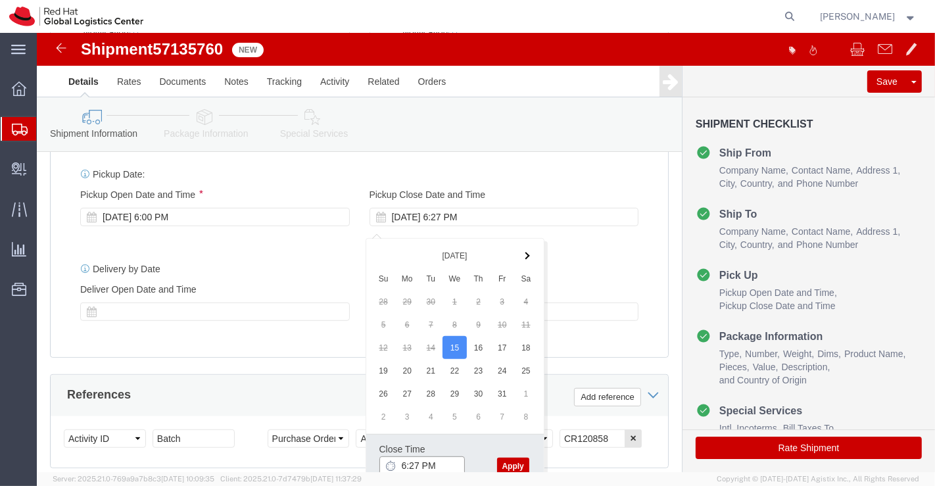
click input "6:27 PM"
type input "7:00 PM"
drag, startPoint x: 471, startPoint y: 431, endPoint x: 480, endPoint y: 428, distance: 8.9
click button "Apply"
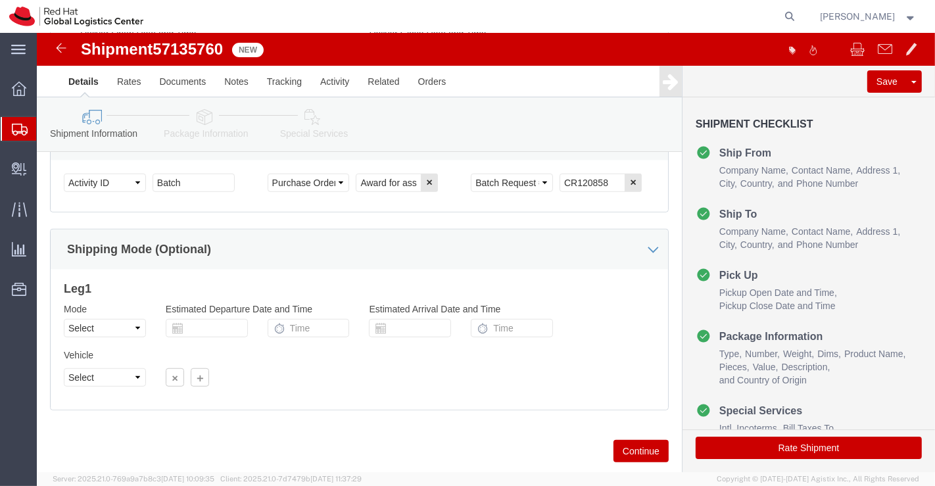
scroll to position [803, 0]
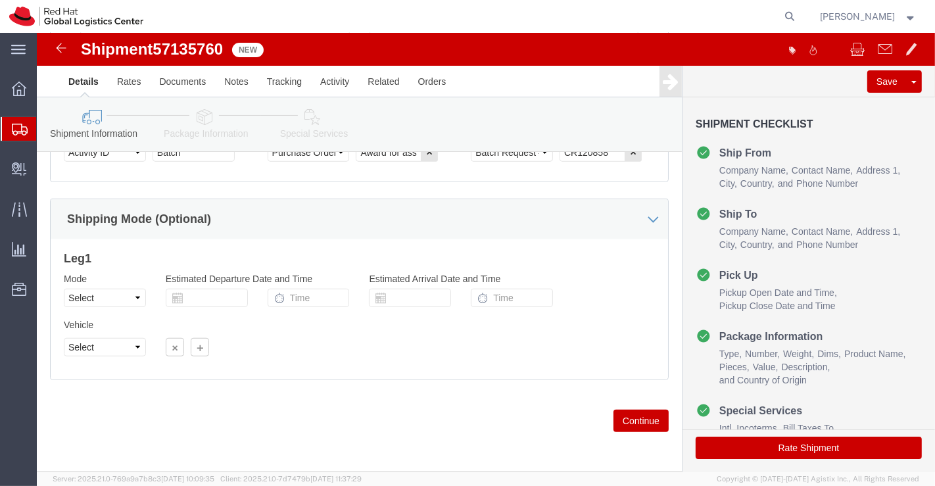
click icon
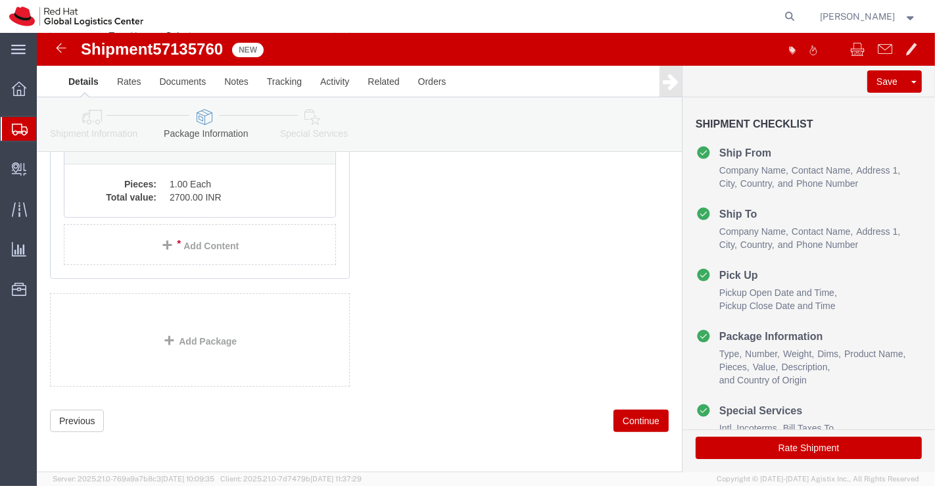
scroll to position [70, 0]
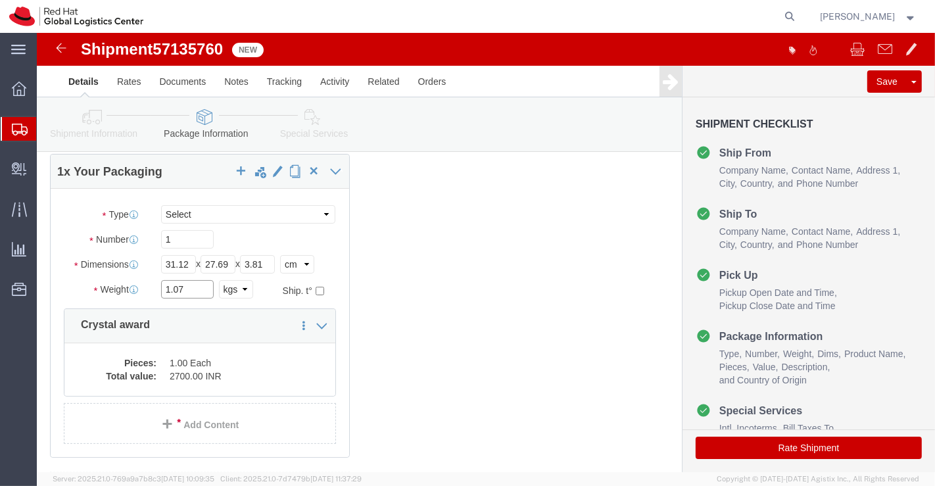
click input "1.07"
type input "1.06"
click icon
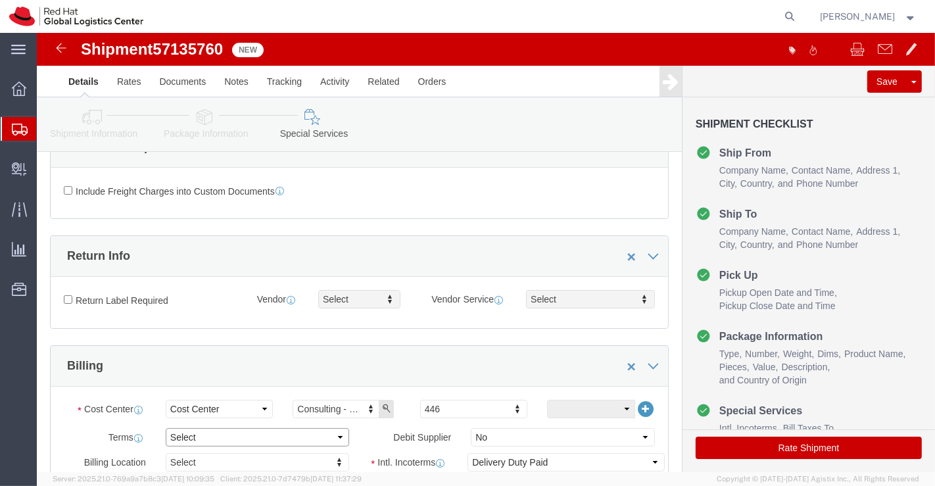
click select "Select Free of Charge Free of Cost NET 30 NET 45 NET 60 See Comment"
select select "FREE_OF_COST"
click select "Select Free of Charge Free of Cost NET 30 NET 45 NET 60 See Comment"
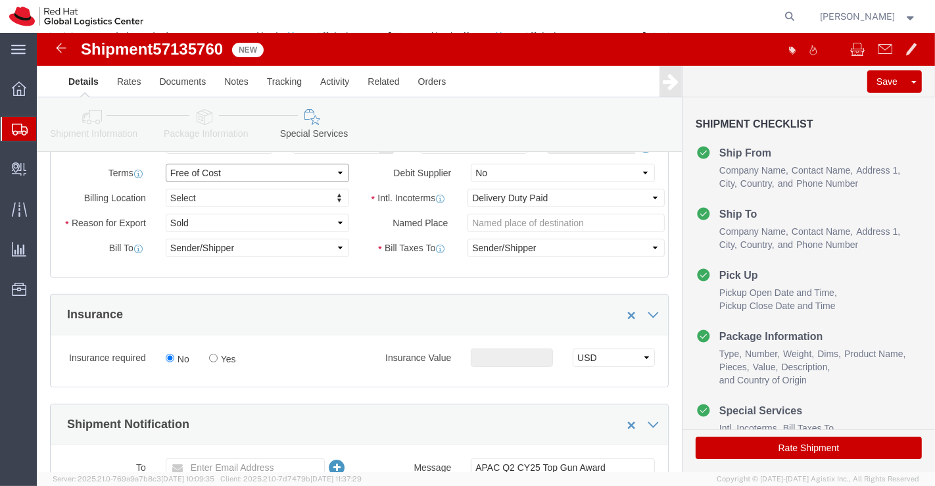
scroll to position [362, 0]
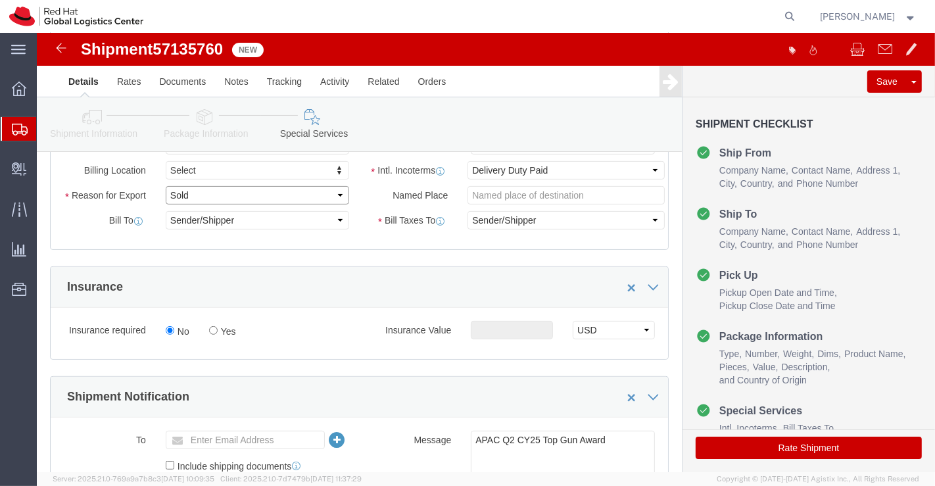
click select "Select Gift Personal Effects Repair/Warranty Return Sample Sold Temporary/Not S…"
select select "GIFT"
click select "Select Gift Personal Effects Repair/Warranty Return Sample Sold Temporary/Not S…"
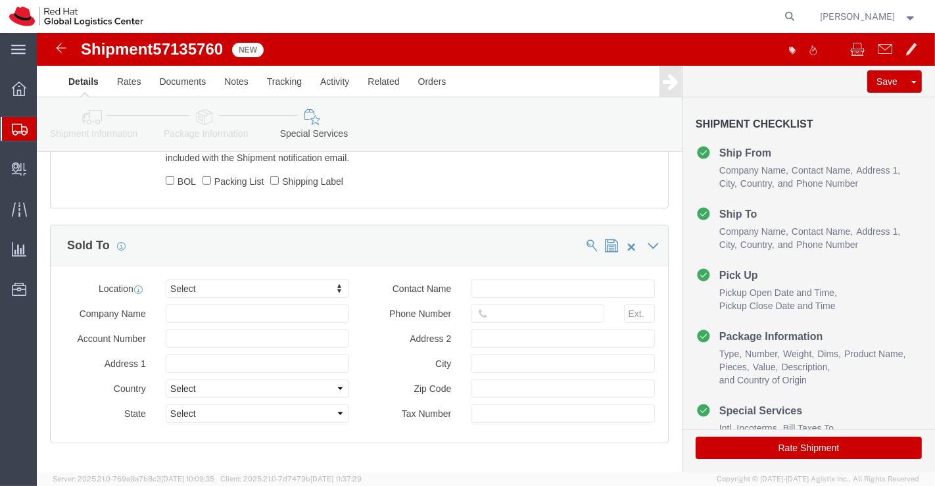
scroll to position [728, 0]
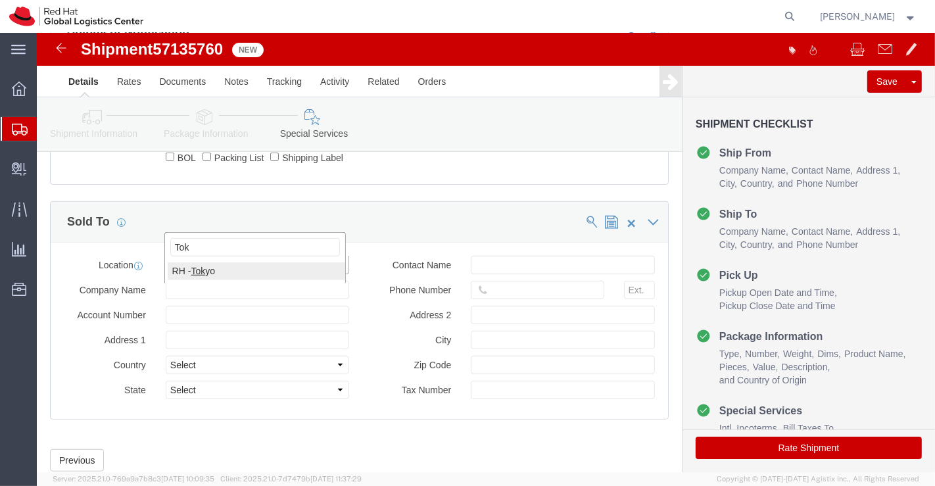
type input "Tok"
select select "38034"
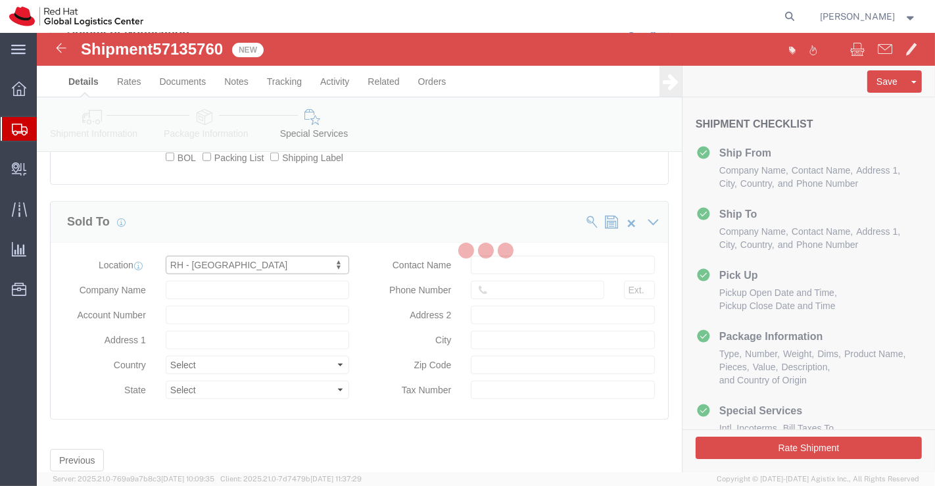
type input "Ebisu Neonate 8F"
select select "JP"
type input "813 5798 8500"
type input "1-18 Ebisu 4-chome Shibuya-ku"
type input "TOKYO"
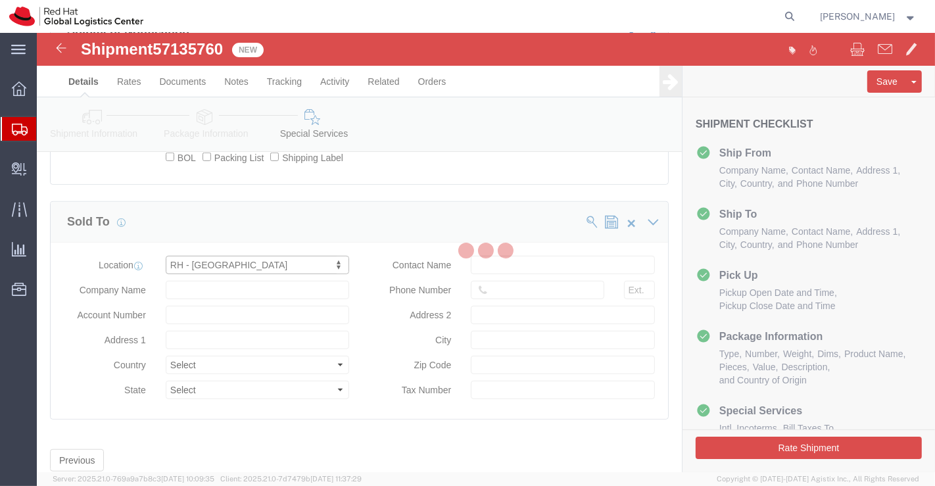
type input "150-0013"
type input "2011001054148"
type input "Red Hat, KK"
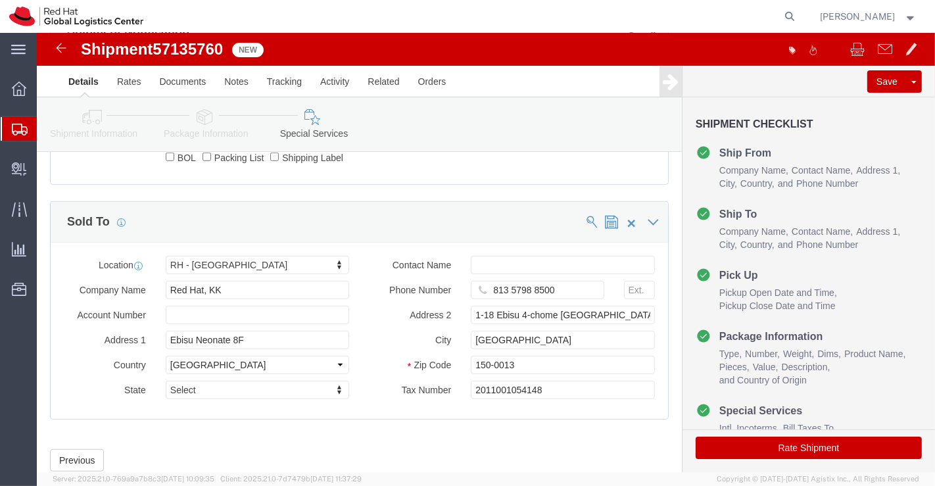
click button "Rate Shipment"
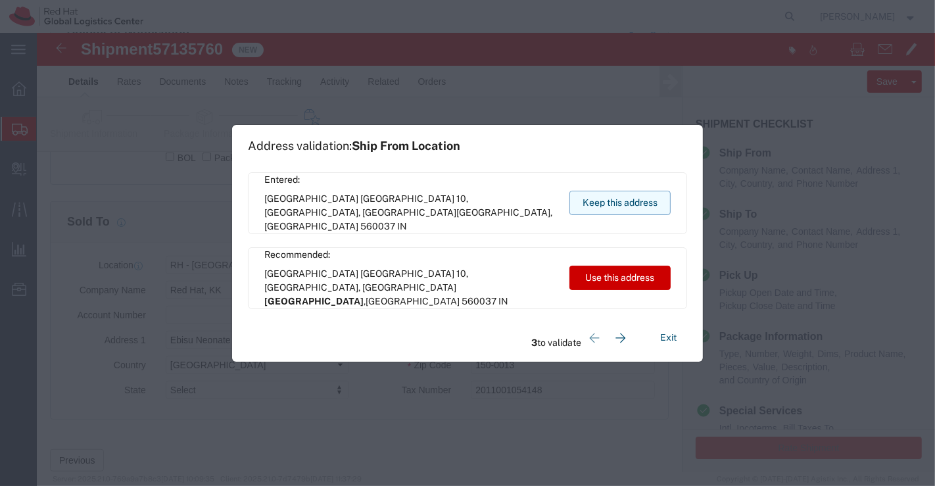
click at [627, 196] on button "Keep this address" at bounding box center [619, 203] width 101 height 24
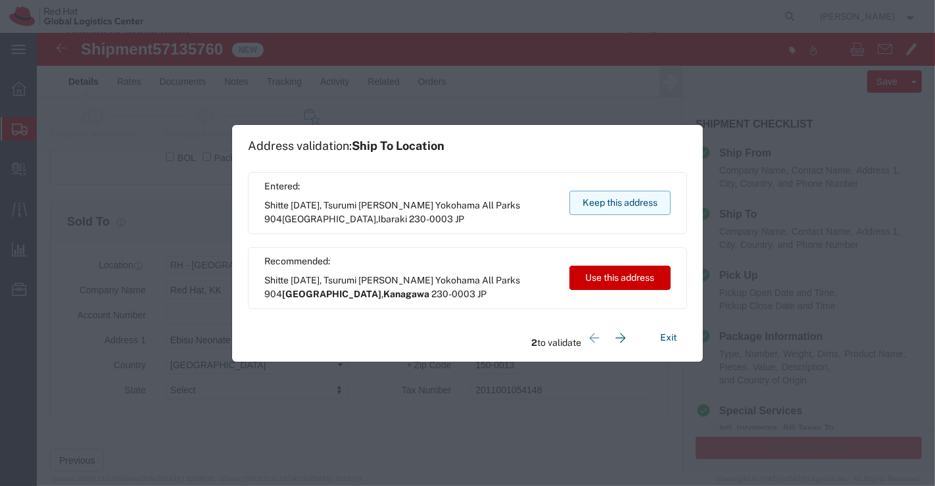
click at [627, 196] on button "Keep this address" at bounding box center [619, 203] width 101 height 24
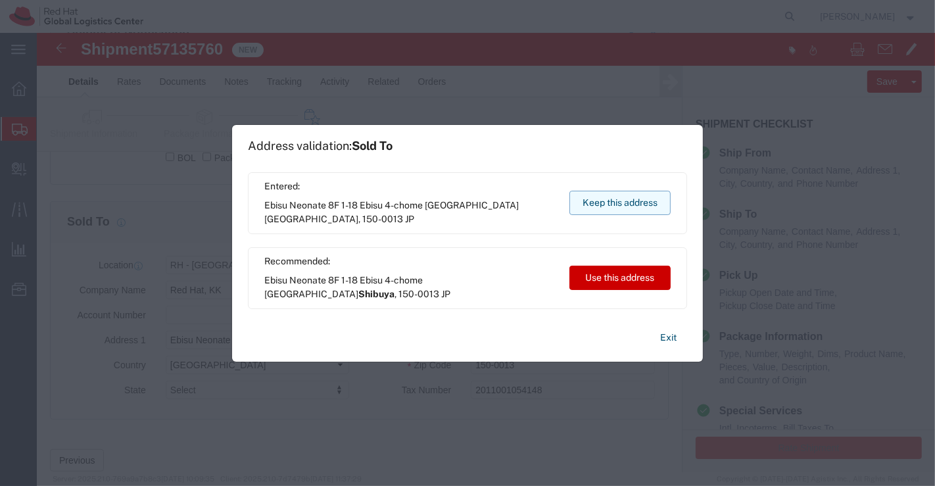
click at [627, 196] on button "Keep this address" at bounding box center [619, 203] width 101 height 24
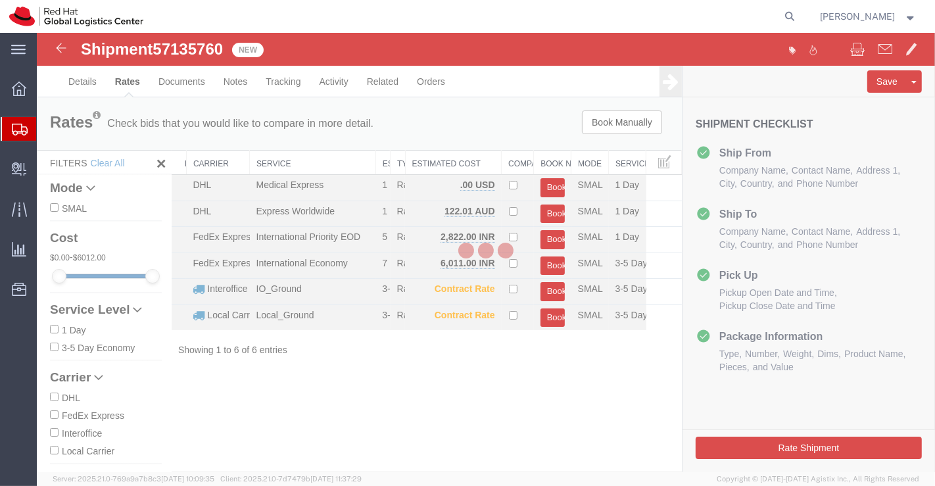
scroll to position [0, 0]
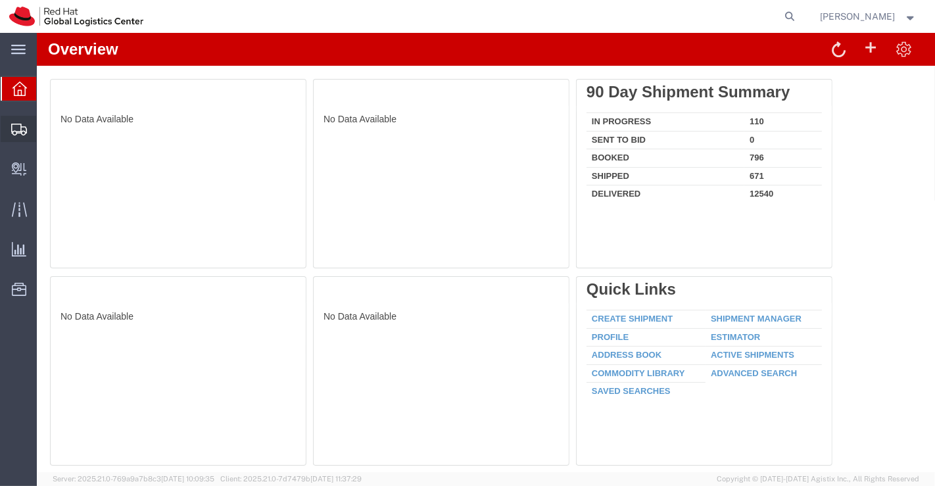
click at [0, 0] on span "Shipment Manager" at bounding box center [0, 0] width 0 height 0
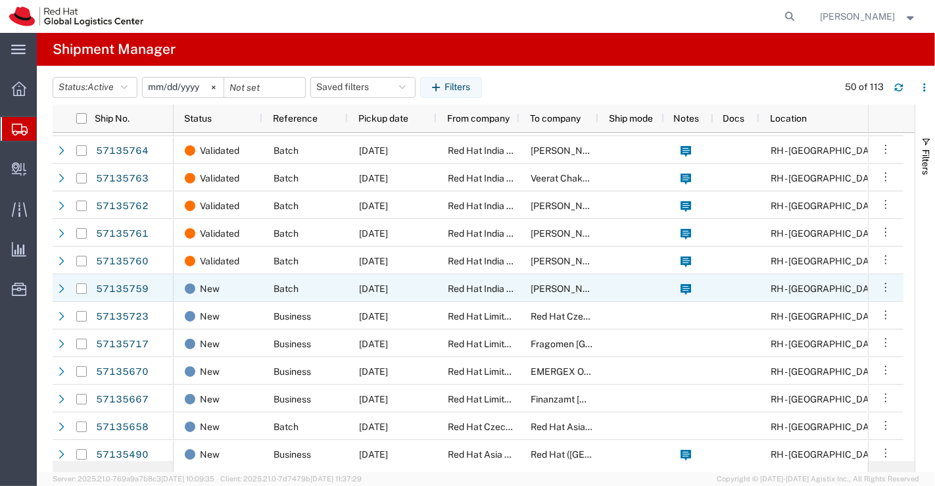
scroll to position [219, 0]
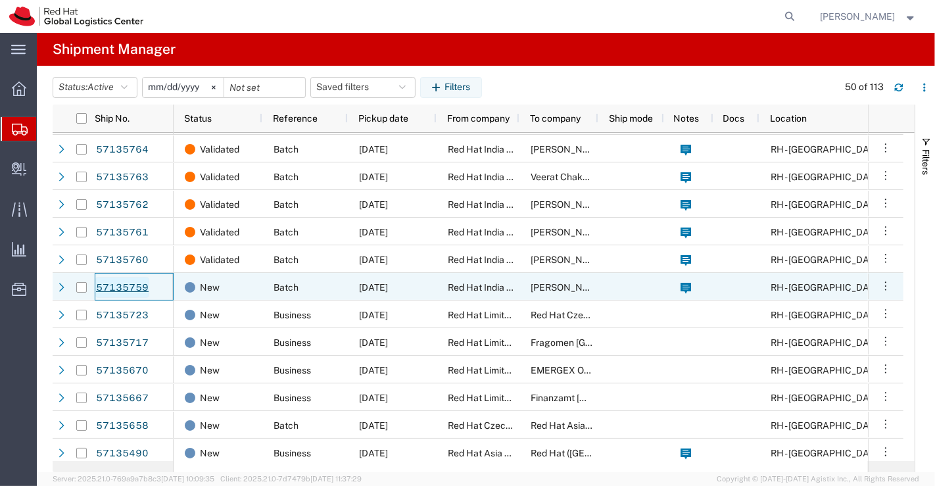
click at [133, 288] on link "57135759" at bounding box center [122, 287] width 54 height 21
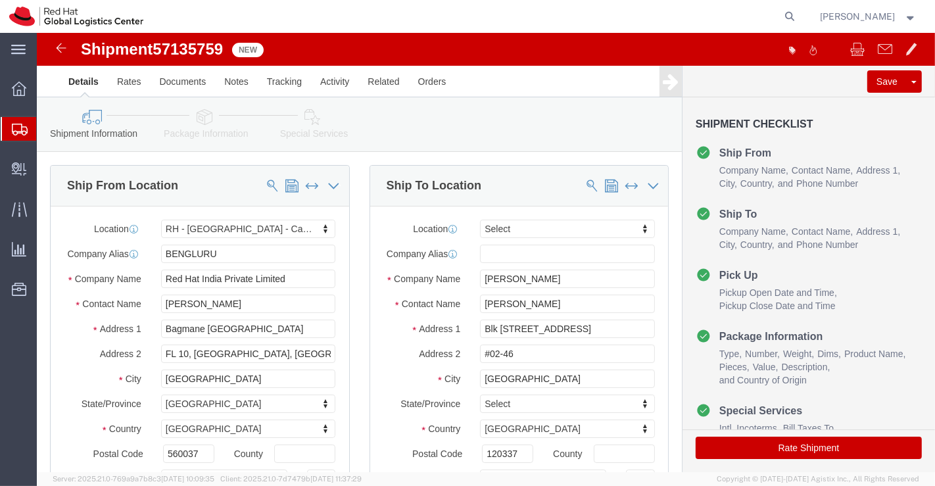
select select "37925"
select select
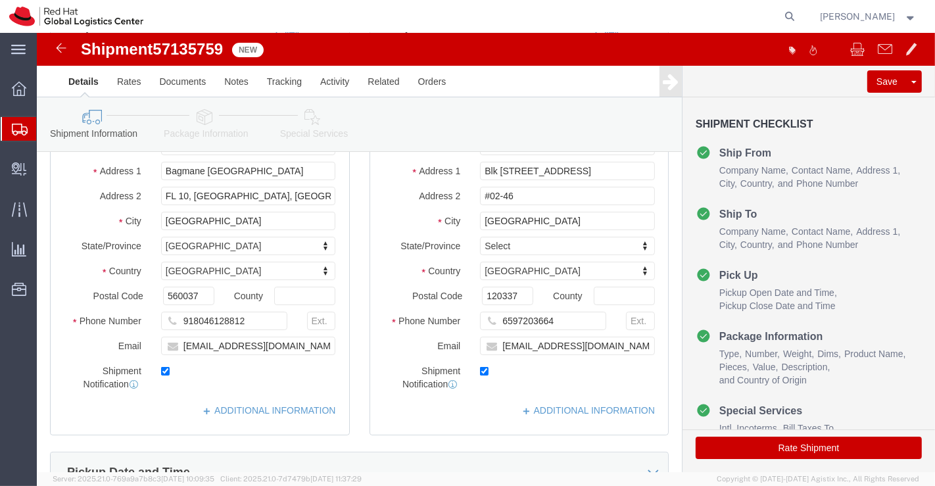
scroll to position [219, 0]
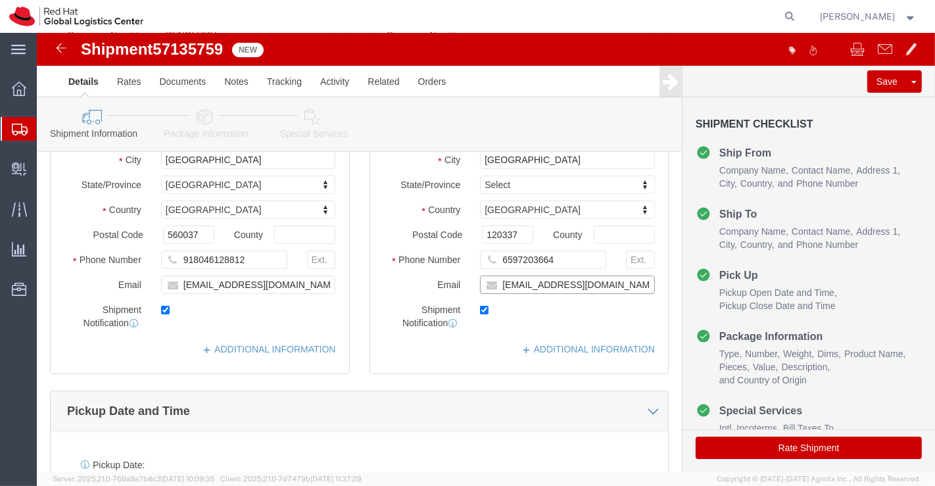
click input "derli@redhat.com"
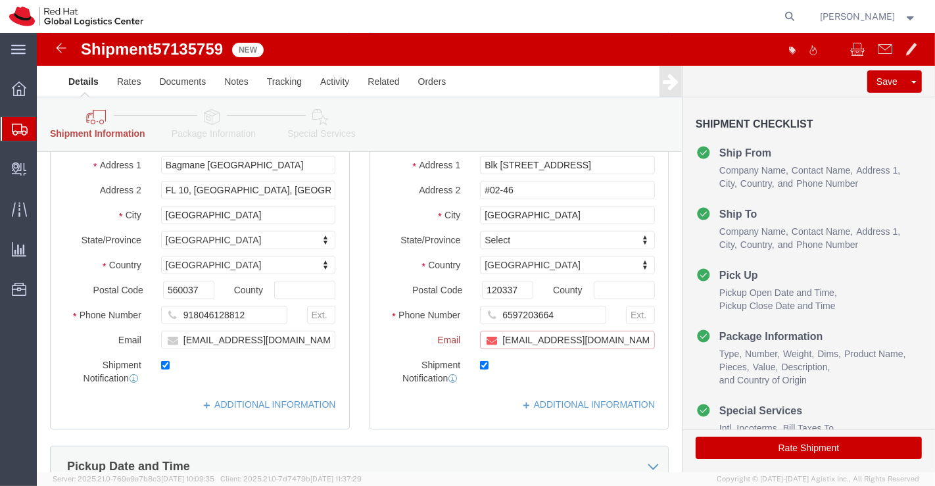
scroll to position [274, 0]
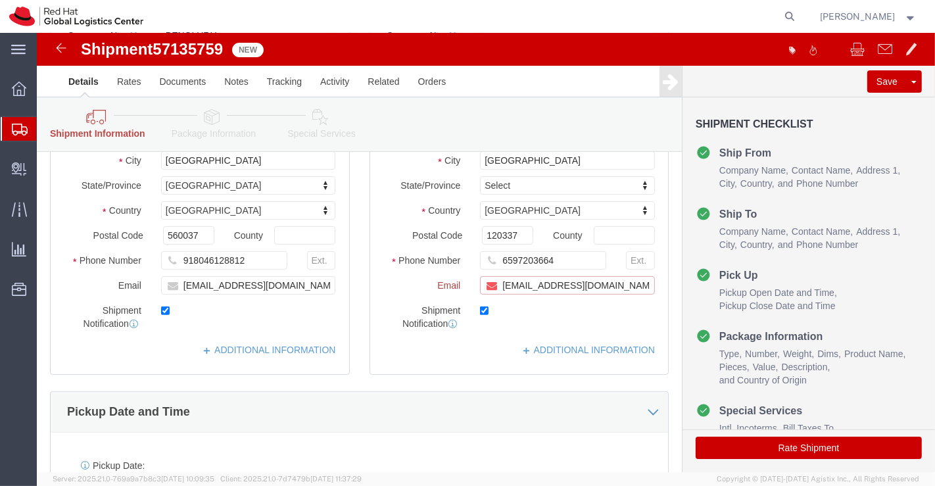
paste input "[EMAIL_ADDRESS][DOMAIN_NAME]"
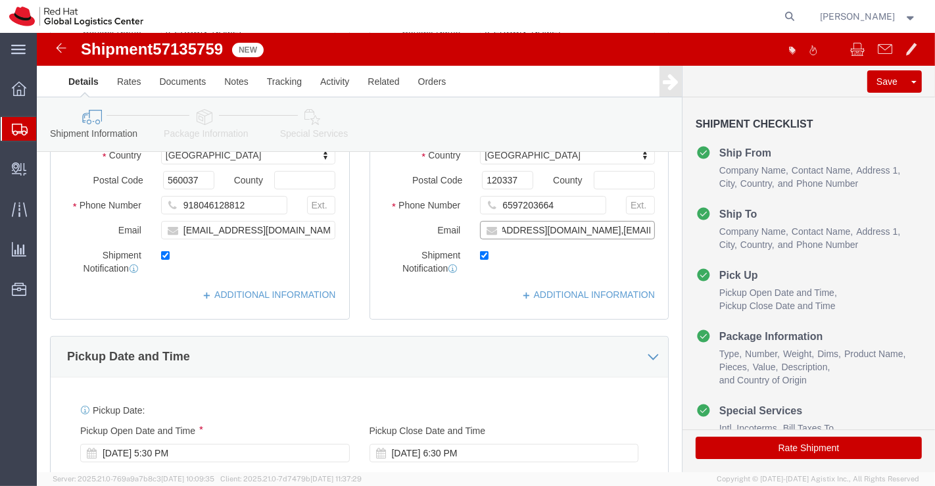
scroll to position [219, 0]
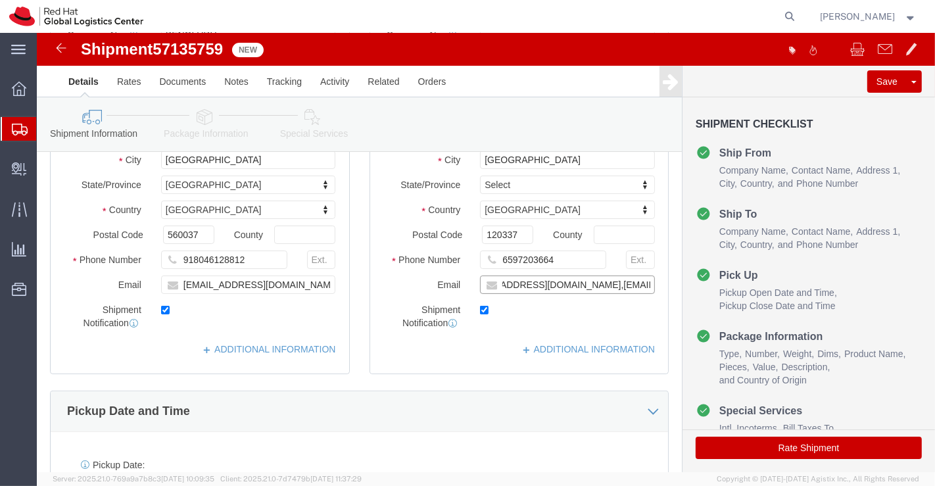
type input "derli@redhat.com,apaclogistics@redhat.com"
click div "Ship To Location Location My Profile Location RH - Amsterdam - MSO RH - Amsterd…"
click link "ADDITIONAL INFORMATION"
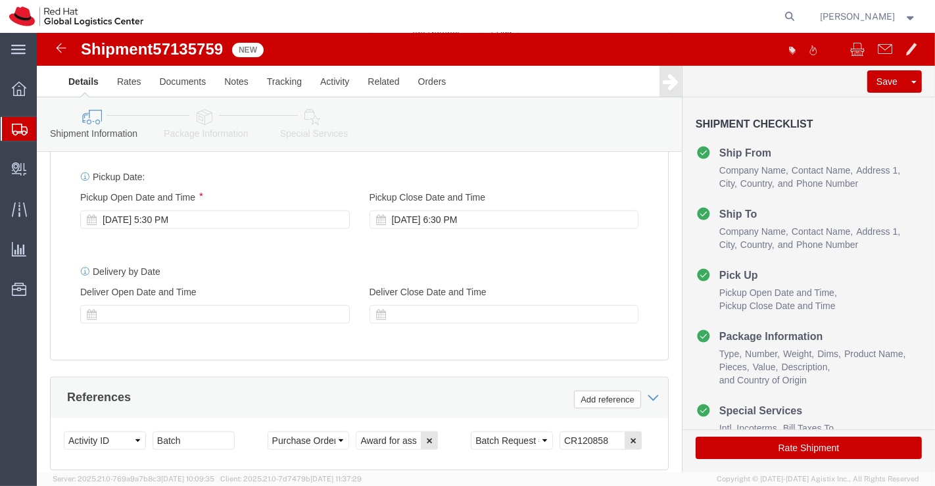
scroll to position [584, 0]
click div "Oct 15 2025 5:30 PM"
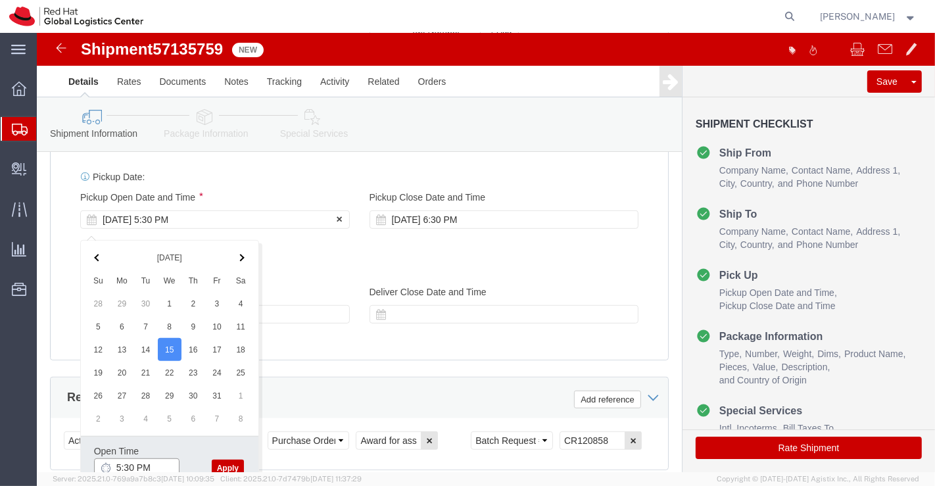
scroll to position [586, 0]
click input "5:30 PM"
type input "6:00 PM"
click button "Apply"
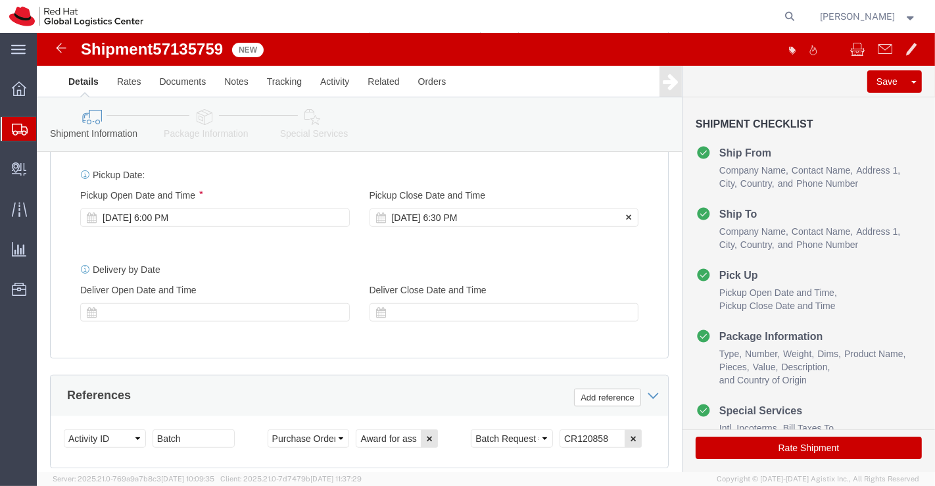
click div "Oct 15 2025 6:30 PM"
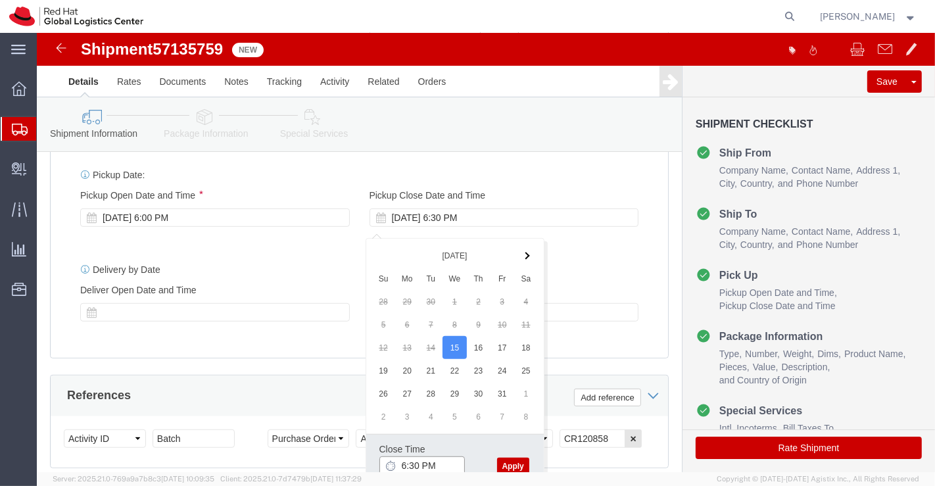
click input "6:30 PM"
type input "7:00 PM"
click button "Apply"
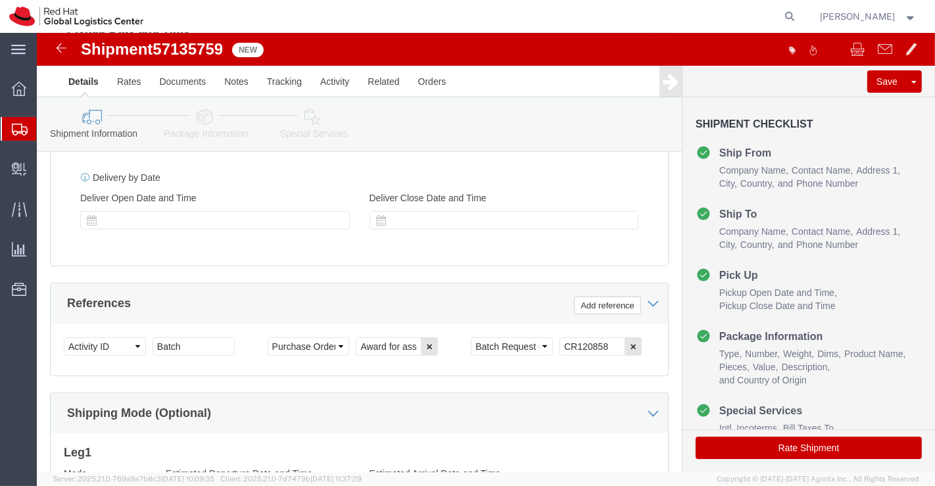
scroll to position [878, 0]
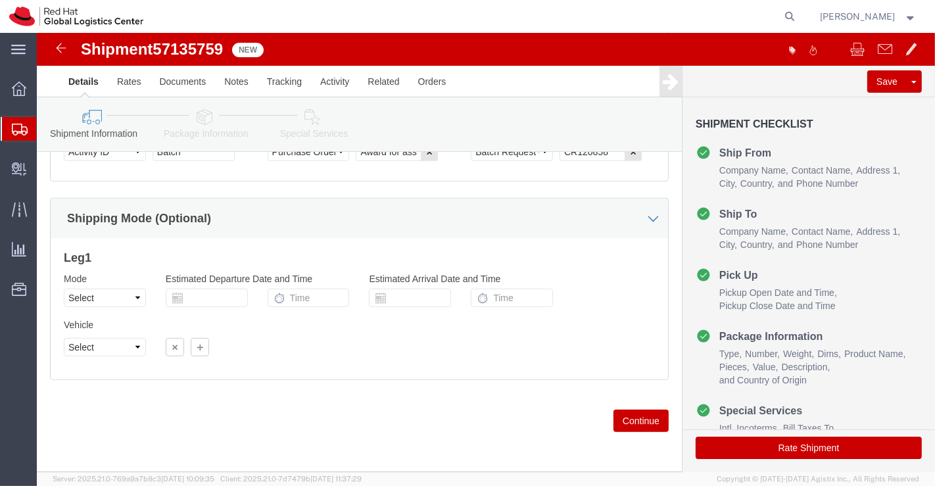
click icon
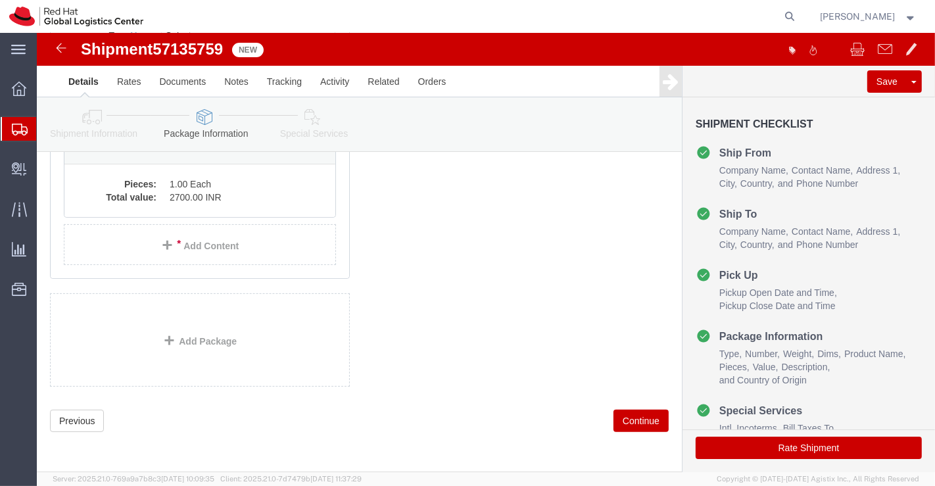
scroll to position [70, 0]
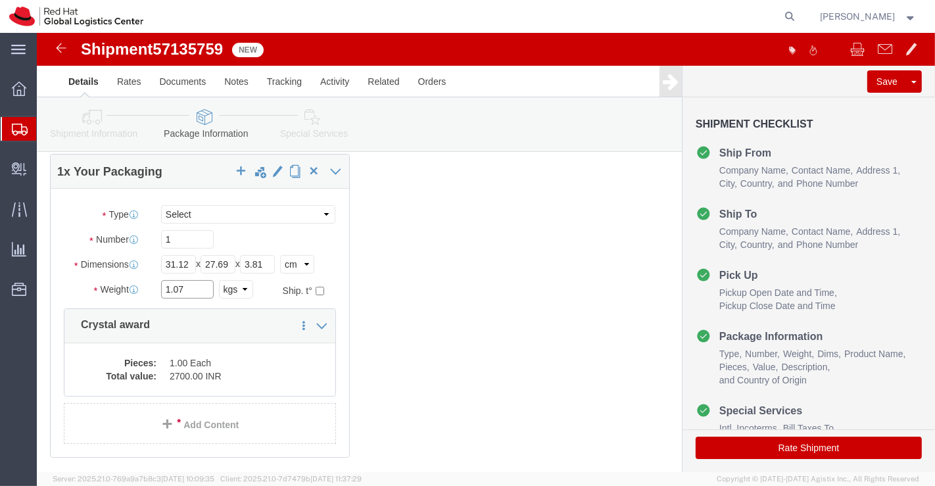
click input "1.07"
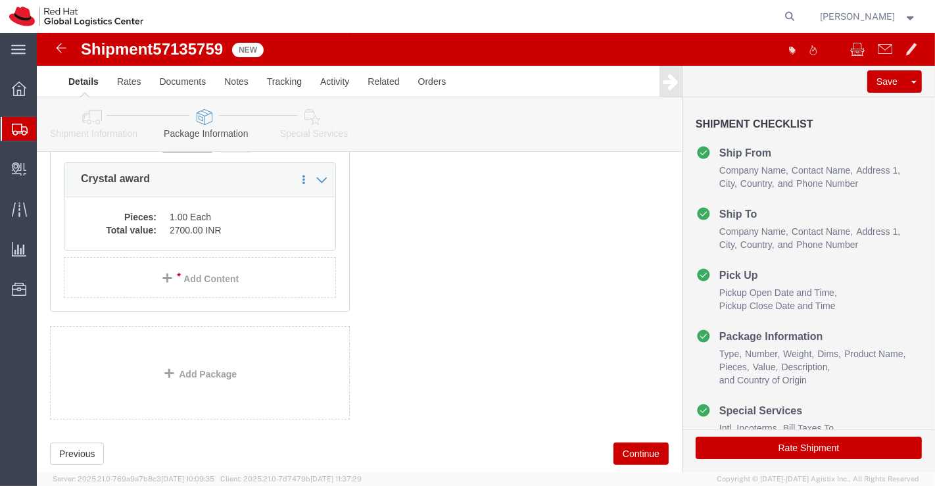
scroll to position [143, 0]
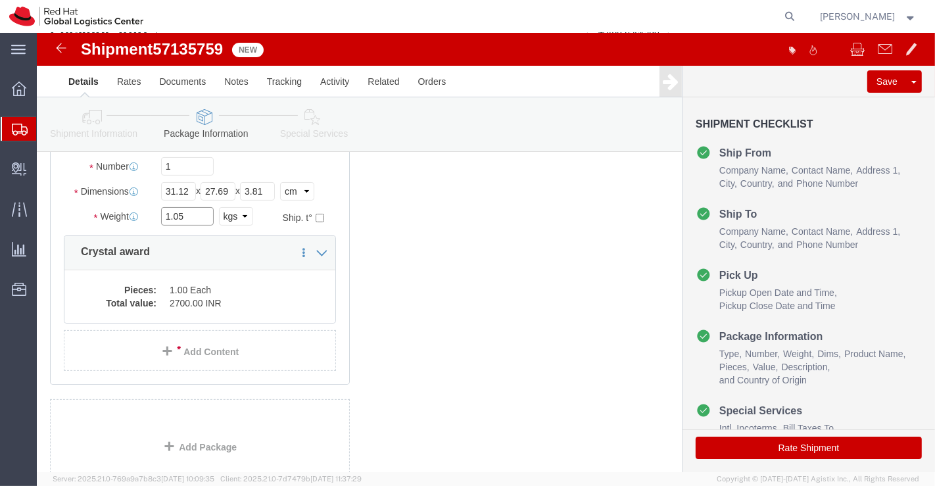
type input "1.05"
click div "1 x Your Packaging Package Type Select Case(s) Crate(s) Envelope Large Box Medi…"
click icon
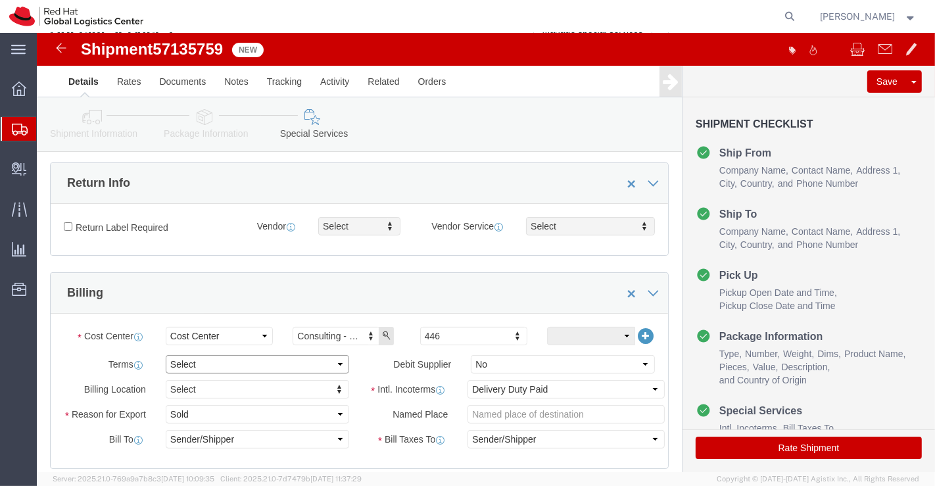
click select "Select Free of Charge Free of Cost NET 30 NET 45 NET 60 See Comment"
select select "FREE_OF_COST"
click select "Select Free of Charge Free of Cost NET 30 NET 45 NET 60 See Comment"
click select "Select Gift Personal Effects Repair/Warranty Return Sample Sold Temporary/Not S…"
select select "GIFT"
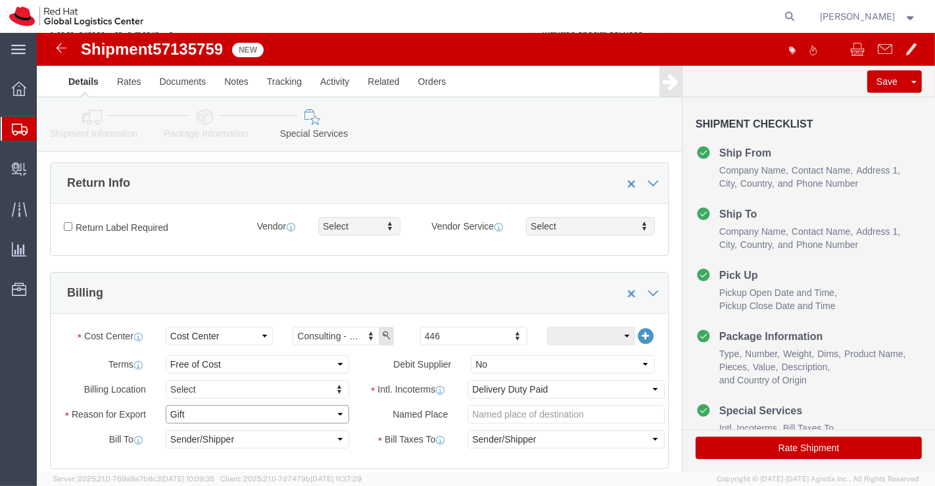
click select "Select Gift Personal Effects Repair/Warranty Return Sample Sold Temporary/Not S…"
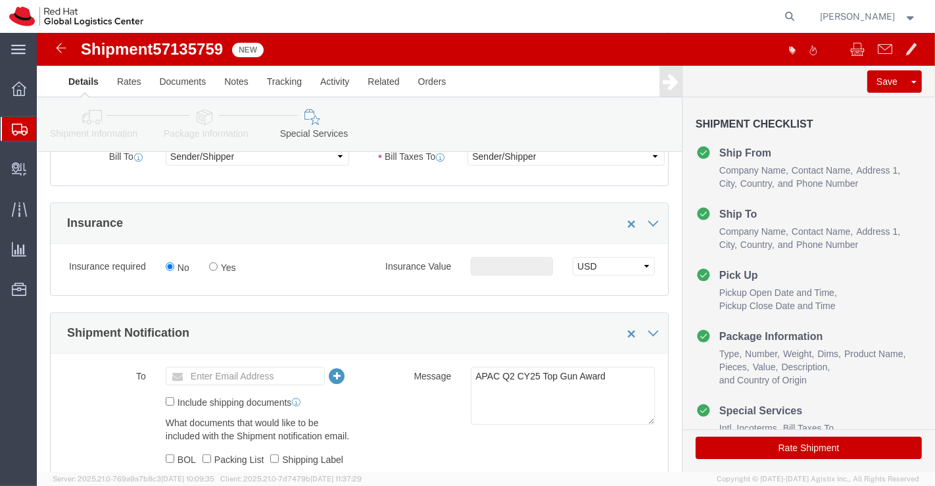
scroll to position [435, 0]
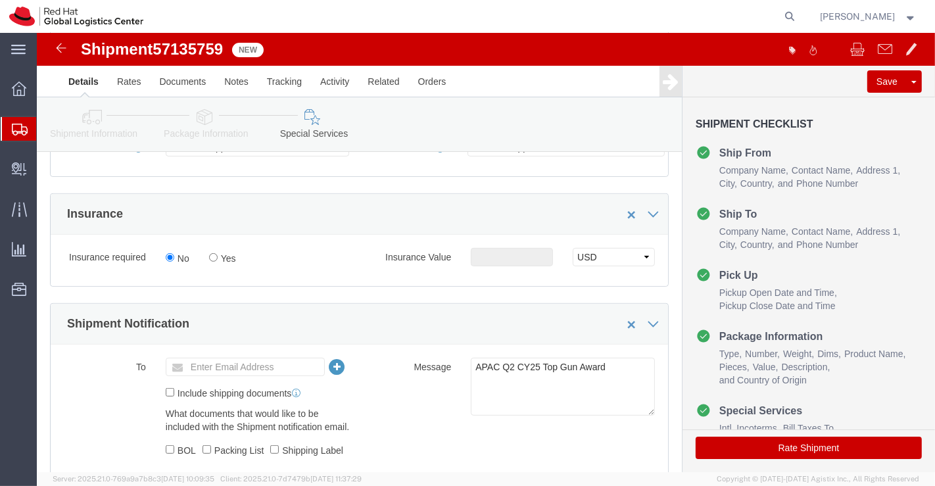
click icon
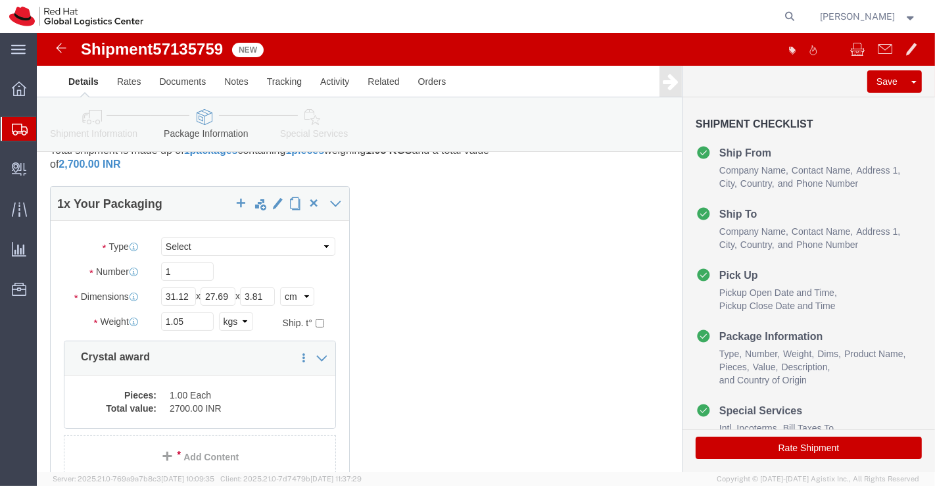
scroll to position [30, 0]
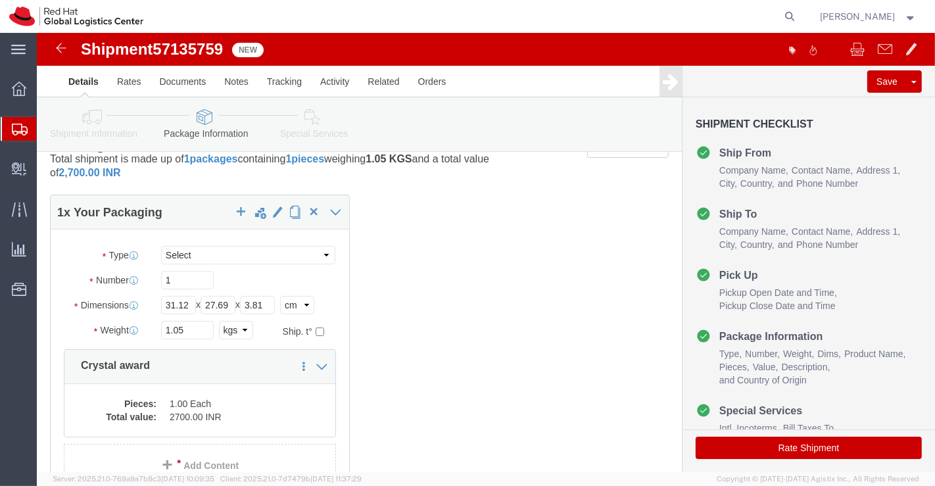
click icon
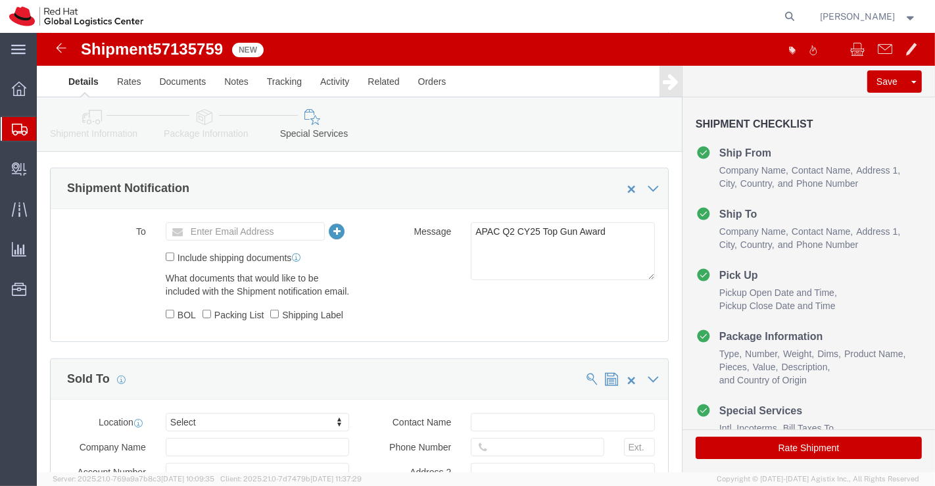
scroll to position [614, 0]
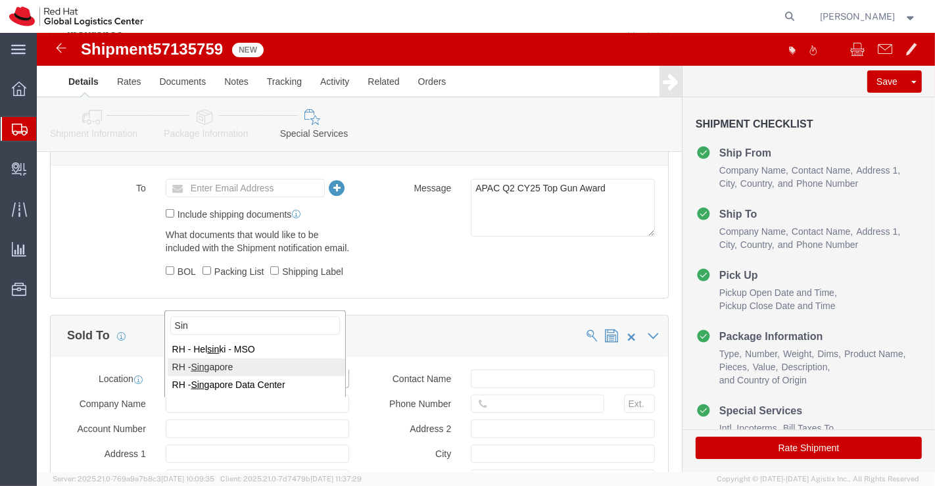
type input "Sin"
select select "51051"
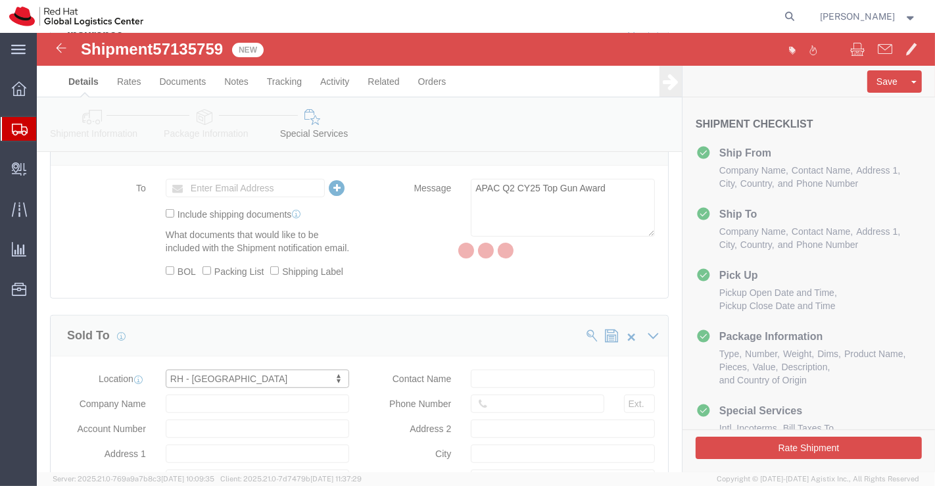
type input "[STREET_ADDRESS]"
select select "SG"
type input "65 6490 4200"
type input "CapitaSpring"
type input "[GEOGRAPHIC_DATA]"
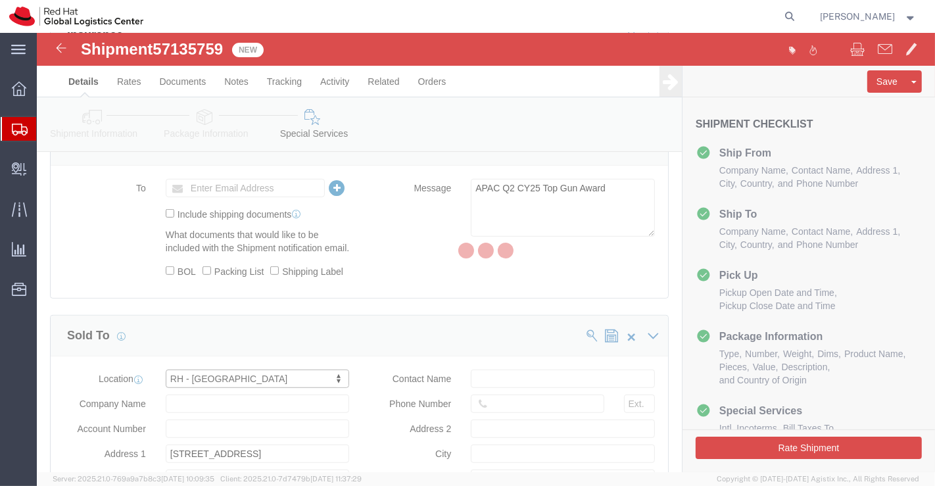
type input "048948"
type input "200004388R"
type input "Red Hat Asia Pacific Pte Ltd"
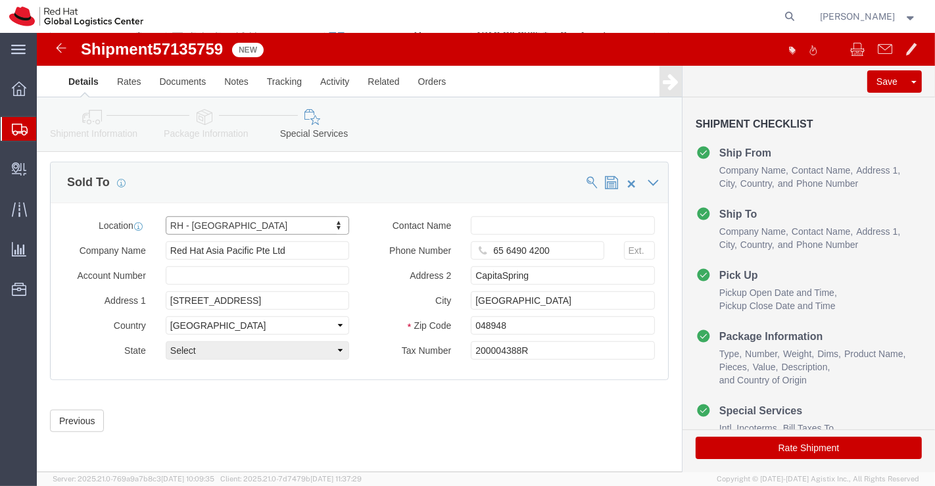
scroll to position [792, 0]
click button "Rate Shipment"
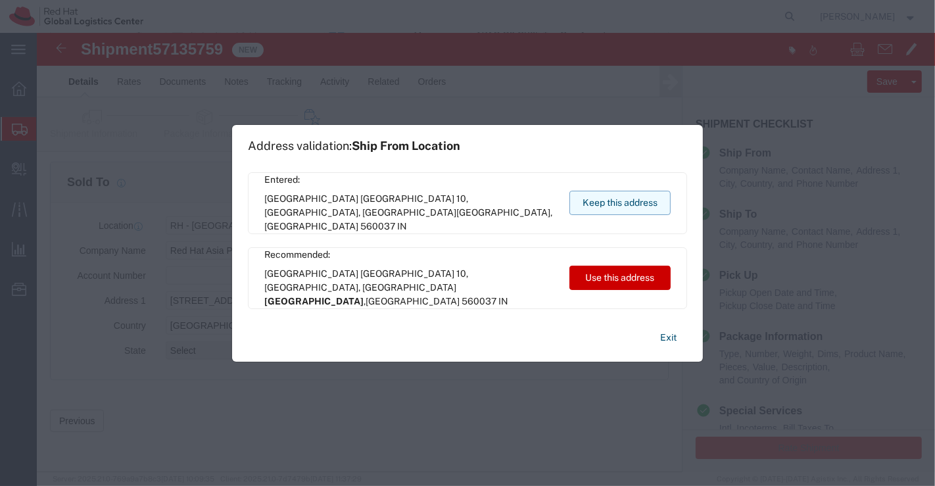
click at [584, 204] on button "Keep this address" at bounding box center [619, 203] width 101 height 24
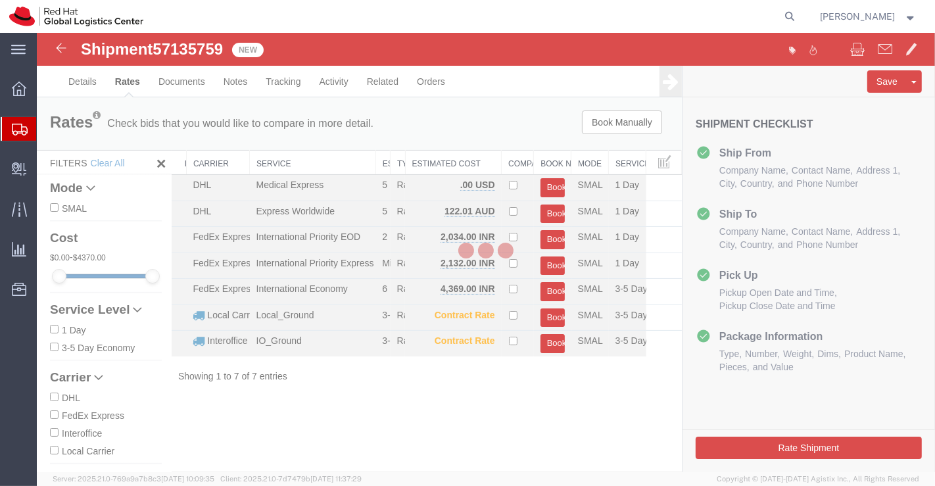
scroll to position [0, 0]
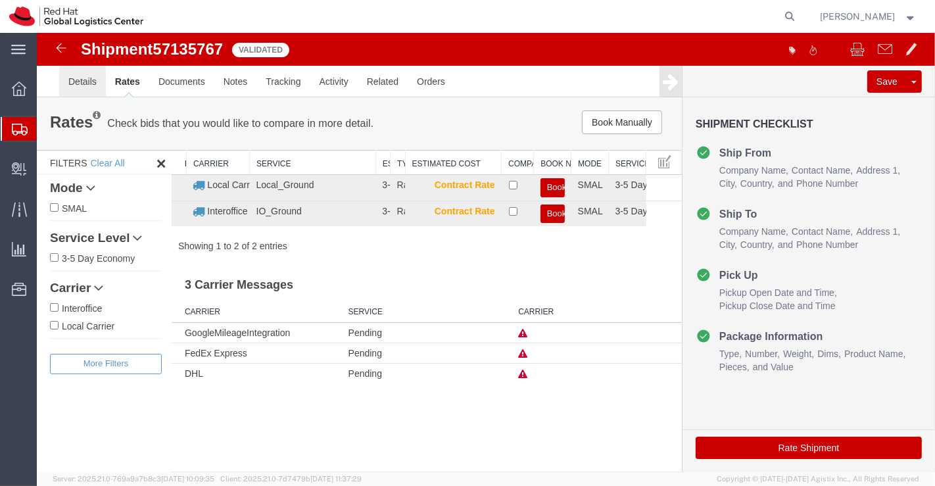
click at [79, 81] on link "Details" at bounding box center [82, 82] width 47 height 32
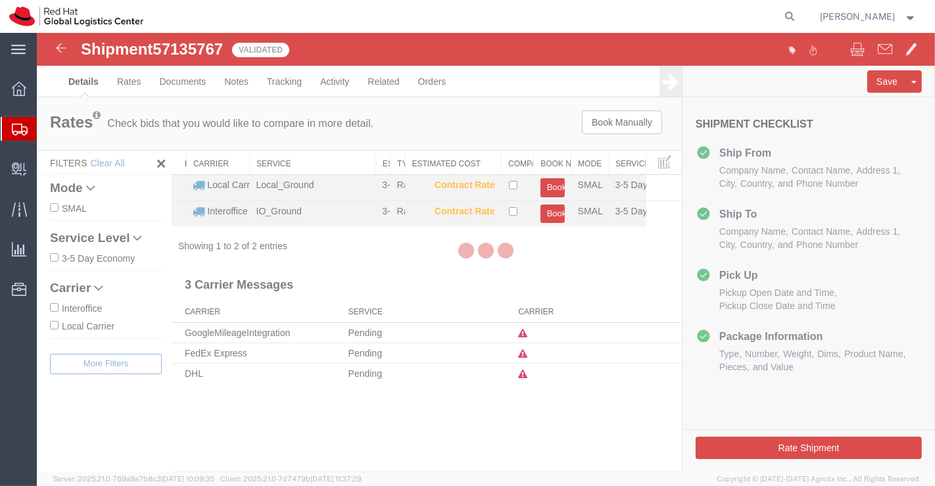
select select "37925"
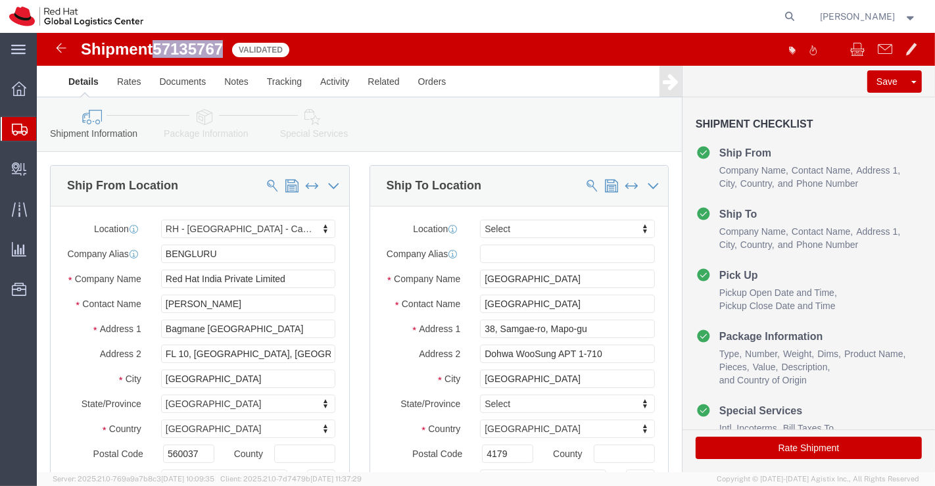
drag, startPoint x: 117, startPoint y: 13, endPoint x: 190, endPoint y: 14, distance: 73.0
click h1 "Shipment 57135767"
copy h1 "57135767"
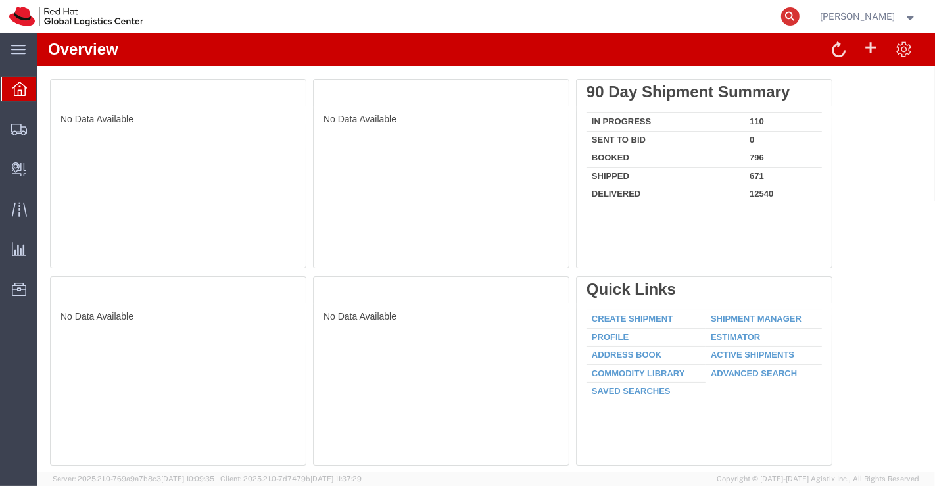
click at [793, 18] on icon at bounding box center [790, 16] width 18 height 18
paste input "53607389124"
type input "53607389124"
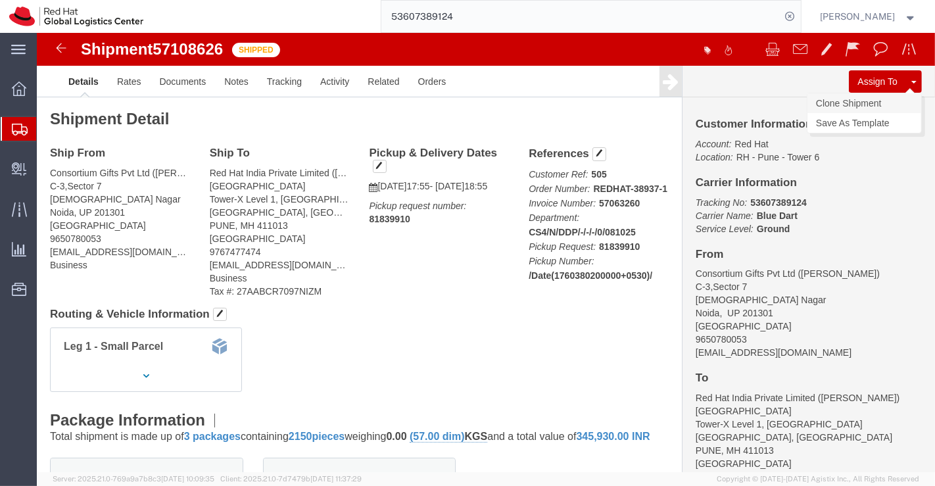
click link "Clone Shipment"
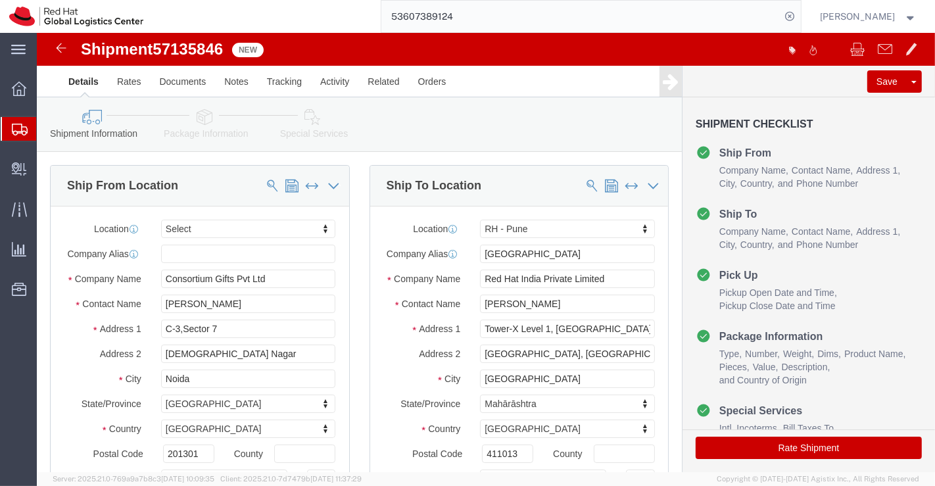
select select
select select "38007"
drag, startPoint x: 534, startPoint y: 218, endPoint x: 314, endPoint y: 237, distance: 220.4
click div "Ship From Location Location My Profile Location [GEOGRAPHIC_DATA] - [GEOGRAPHIC…"
drag, startPoint x: 580, startPoint y: 253, endPoint x: 382, endPoint y: 263, distance: 198.2
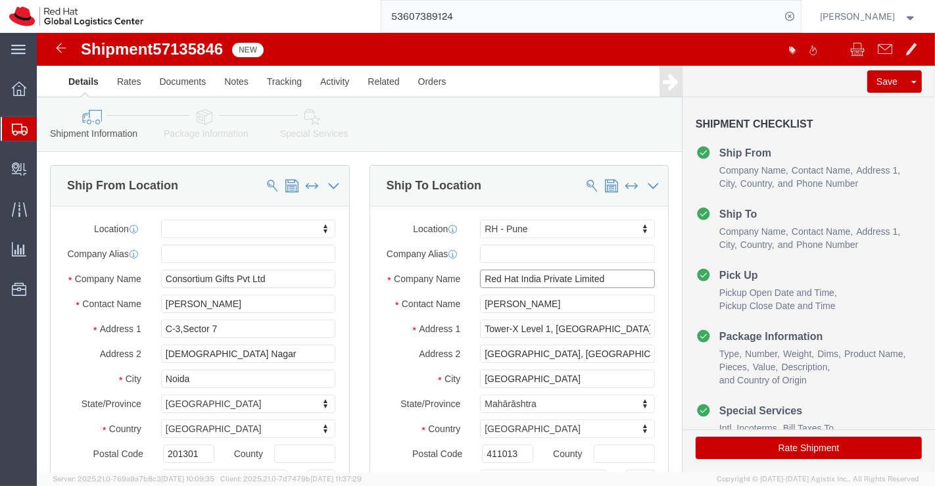
click div "Company Name Red Hat India Private Limited"
drag, startPoint x: 509, startPoint y: 282, endPoint x: 363, endPoint y: 297, distance: 146.8
click div "Location RH - Pune My Profile Location RH - Amsterdam - MSO RH - Amsterdam Data…"
drag, startPoint x: 573, startPoint y: 306, endPoint x: 410, endPoint y: 328, distance: 163.9
click div "Location RH - Pune My Profile Location RH - Amsterdam - MSO RH - Amsterdam Data…"
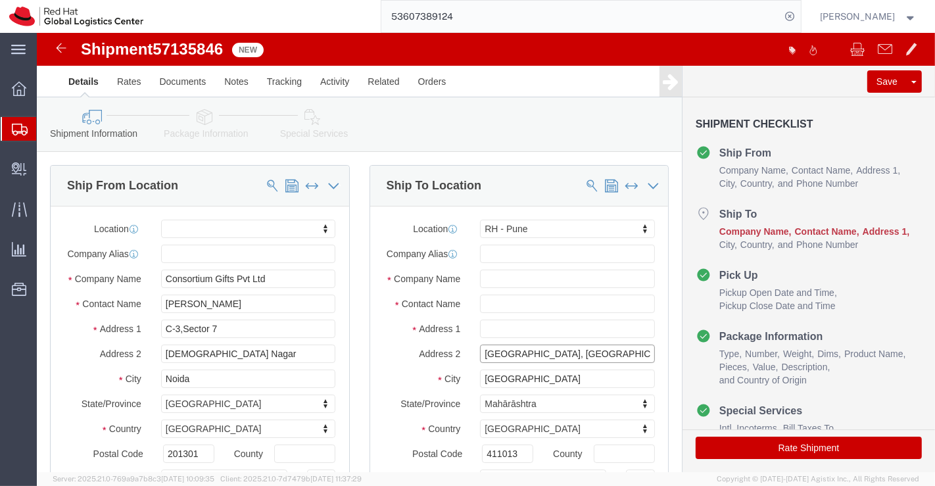
select select
drag, startPoint x: 558, startPoint y: 329, endPoint x: 407, endPoint y: 337, distance: 151.4
click div "Address 2 Magarpatta City, Hadapsar"
click input "text"
paste input "Mr Suhas Lekkad"
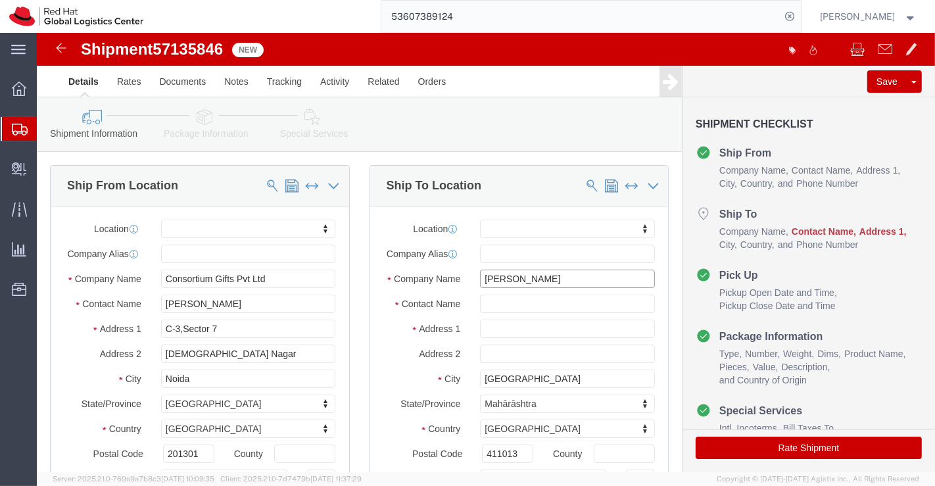
type input "Mr Suhas Lekkad"
click input "text"
paste input "Mr Suhas Lekkad"
type input "Mr Suhas Lekkad"
click input "text"
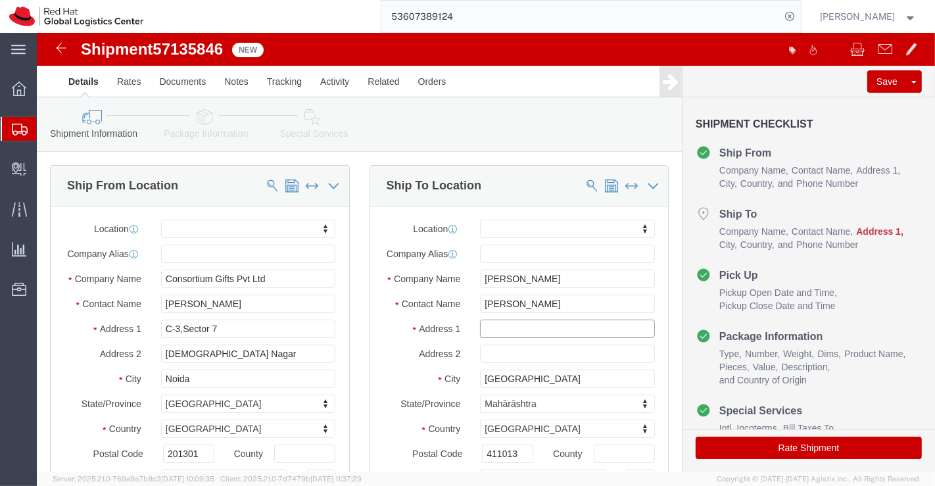
paste input "No70, First Floor, SUHAS Inside Nemmadhi Layout,"
type input "No70, First Floor, SUHAS Inside Nemmadhi Layout,"
select select
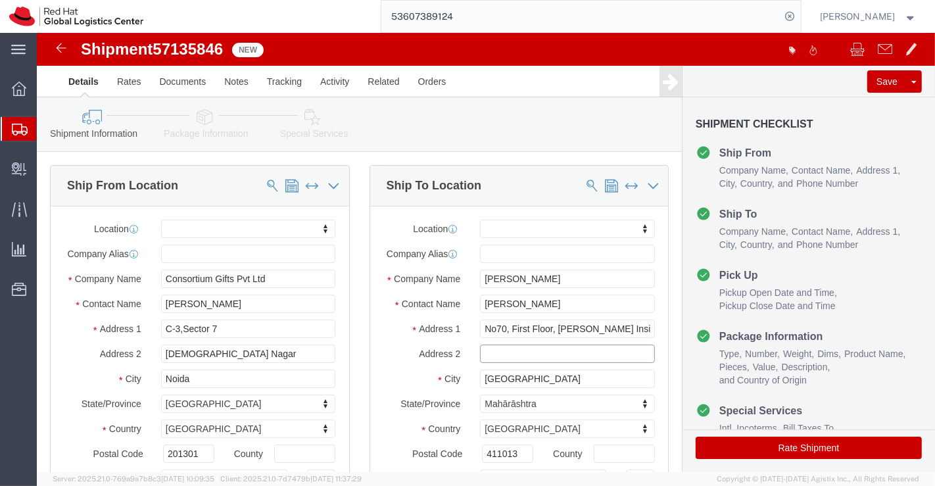
click input "text"
paste input "Jigani 18th Cross dead end"
type input "Jigani 18th Cross dead end"
drag, startPoint x: 514, startPoint y: 356, endPoint x: 444, endPoint y: 355, distance: 70.4
click input "PUNE"
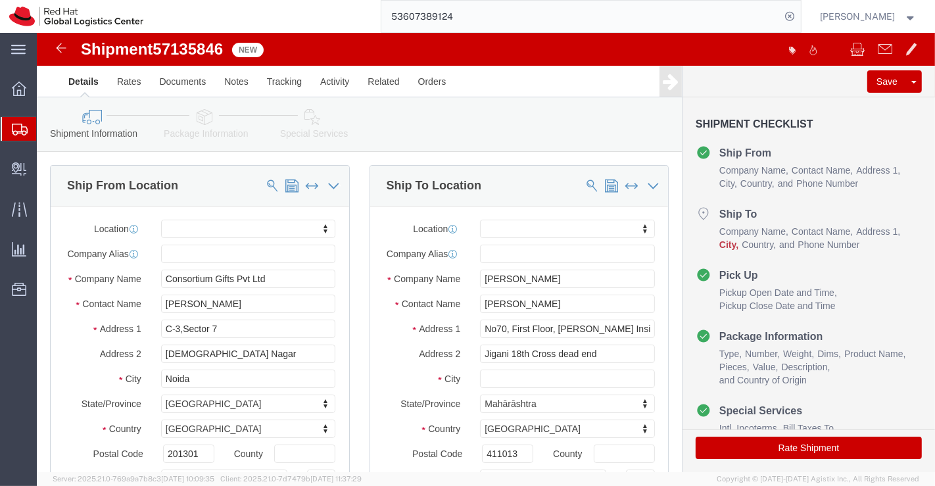
select select
paste input "Bangalore"
type input "Bangalore"
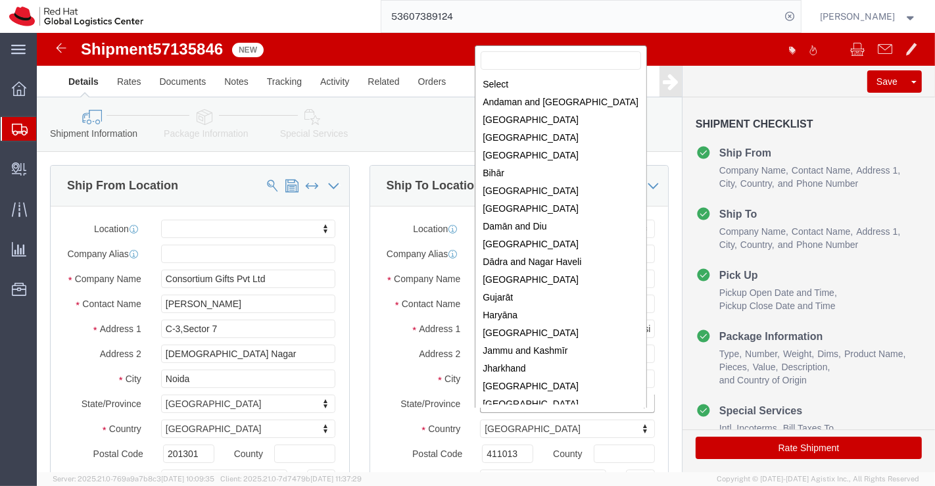
scroll to position [73, 0]
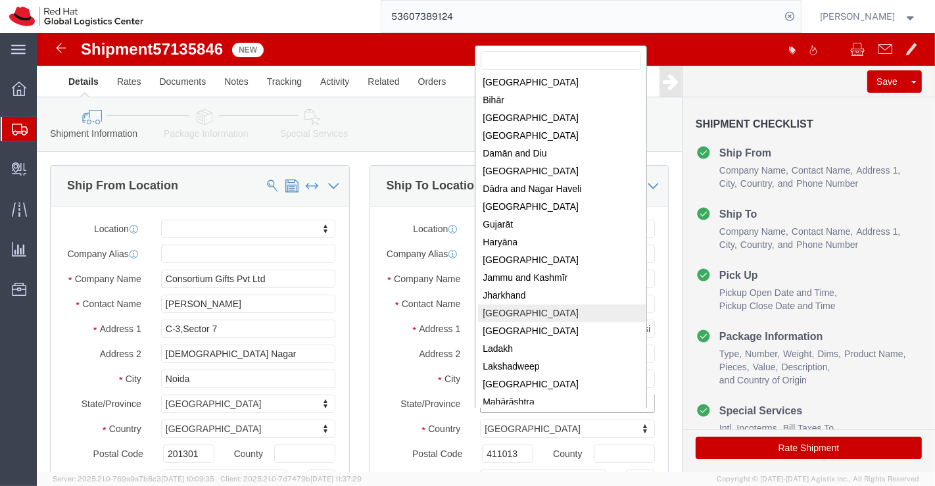
select select
select select "KA"
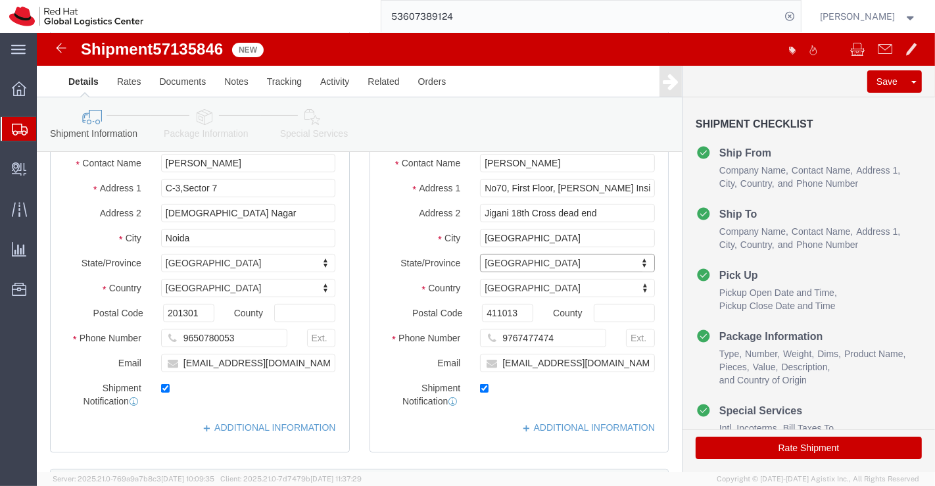
scroll to position [146, 0]
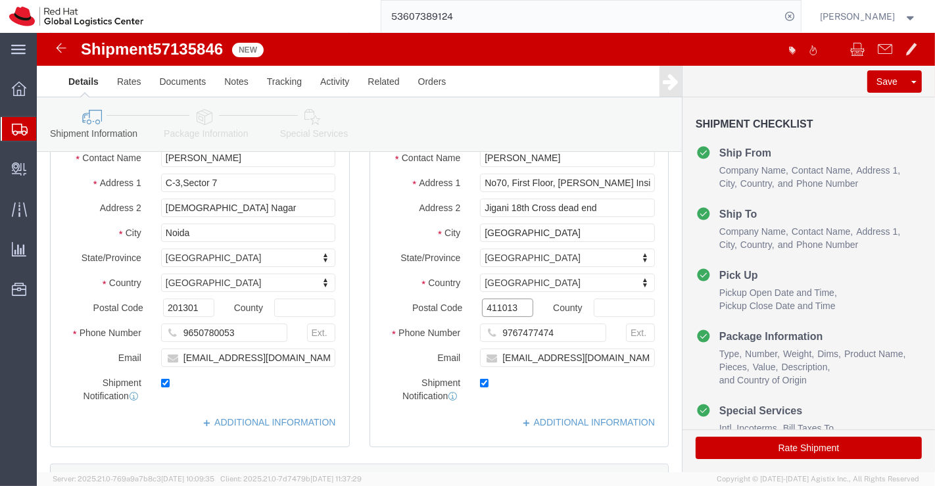
drag, startPoint x: 482, startPoint y: 287, endPoint x: 414, endPoint y: 290, distance: 68.4
click div "Postal Code 411013"
select select
paste input "560105"
type input "560105"
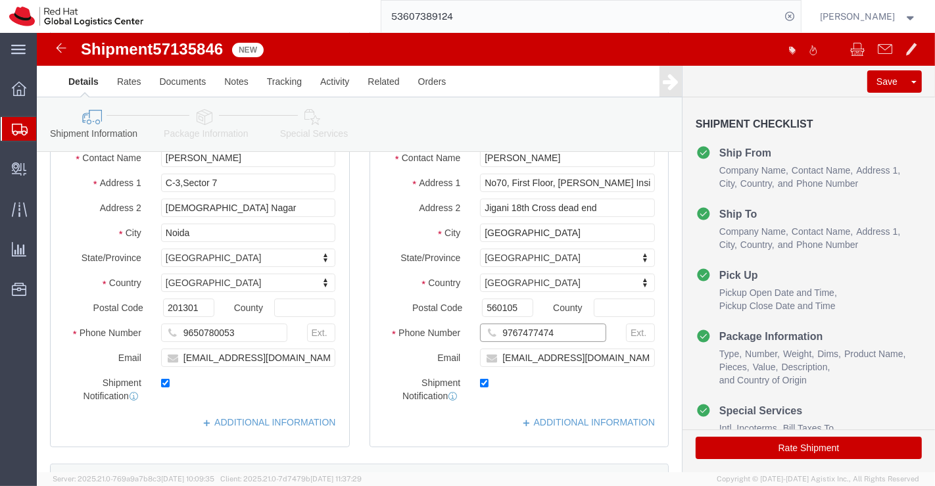
select select
drag, startPoint x: 519, startPoint y: 310, endPoint x: 460, endPoint y: 317, distance: 60.3
click input "9767477474"
paste input "8971513930"
type input "8971513930"
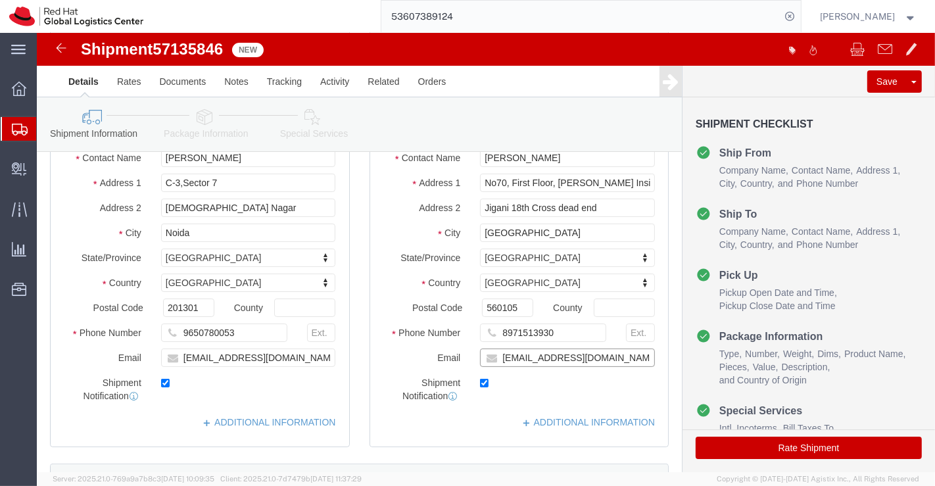
drag, startPoint x: 555, startPoint y: 335, endPoint x: 455, endPoint y: 345, distance: 100.4
click div "Location My Profile Location RH - Amsterdam - MSO RH - Amsterdam Data Center RH…"
checkbox input "false"
paste input "slekkad@redhat.com"
type input "slekkad@redhat.com"
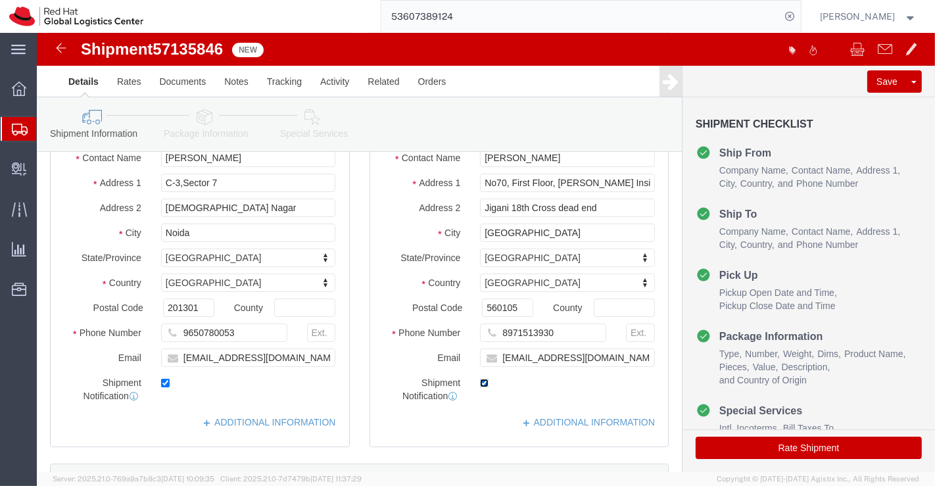
click input "checkbox"
checkbox input "true"
click link "ADDITIONAL INFORMATION"
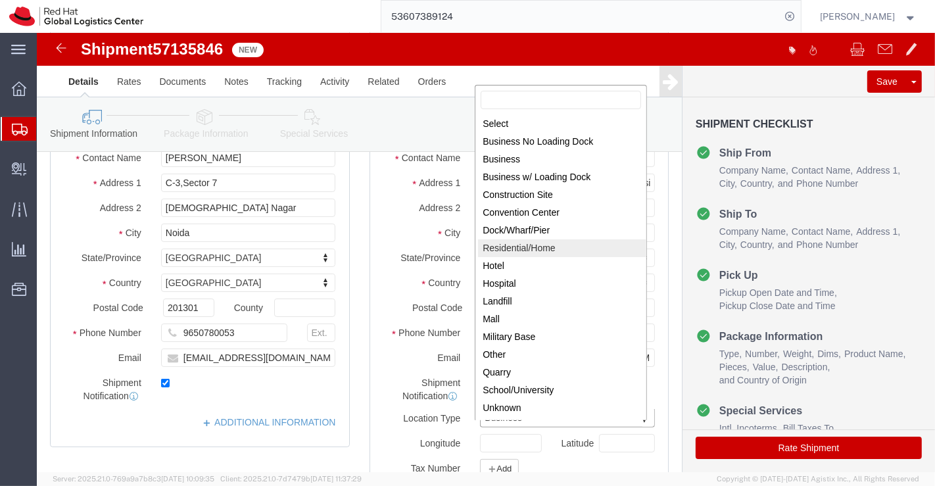
select select "HOME"
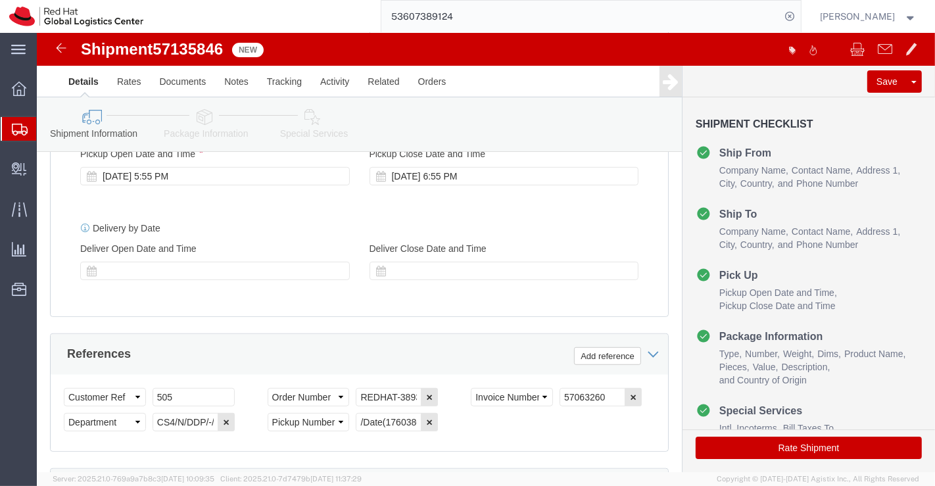
scroll to position [658, 0]
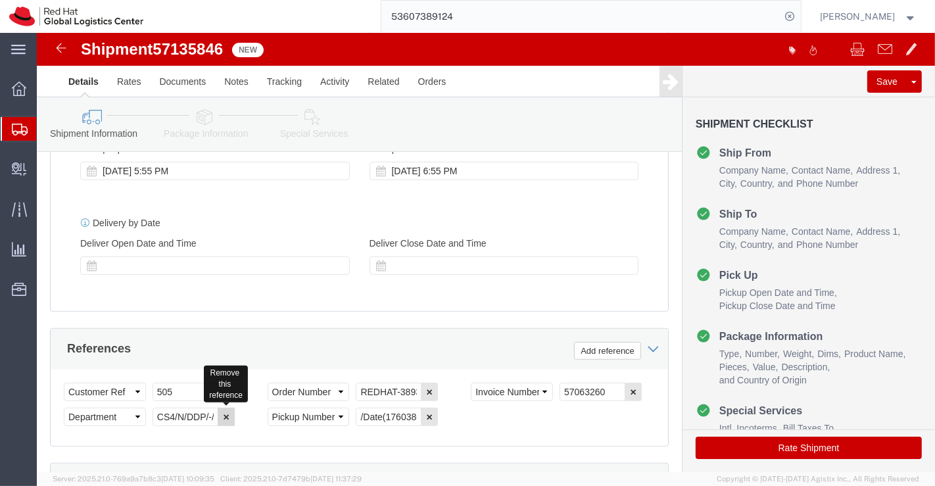
click icon "button"
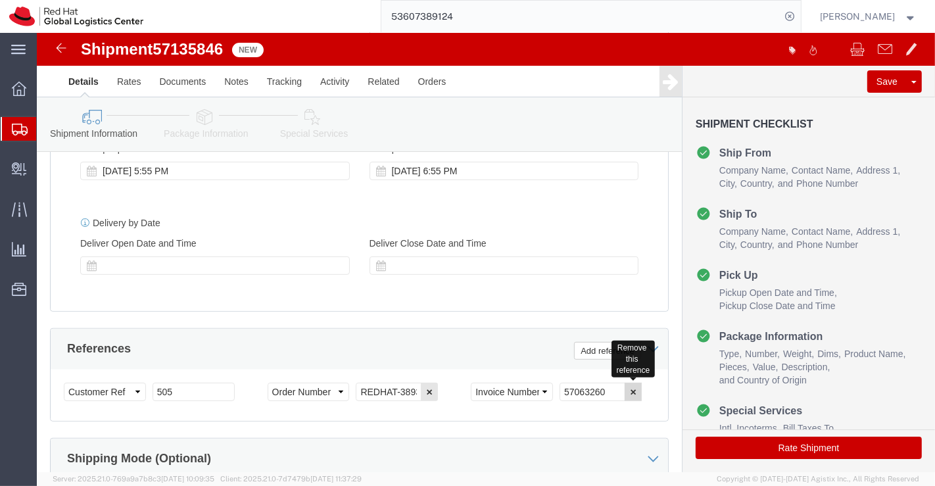
click icon "button"
click input "REDHAT-38937-1"
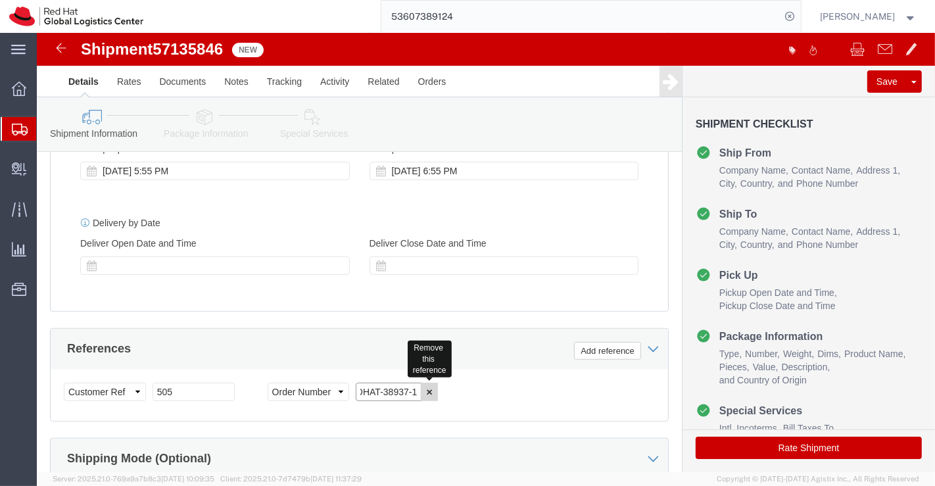
drag, startPoint x: 320, startPoint y: 363, endPoint x: 388, endPoint y: 364, distance: 67.7
click div "REDHAT-38937-1 Remove this reference"
paste input "REDHAT-39058-1"
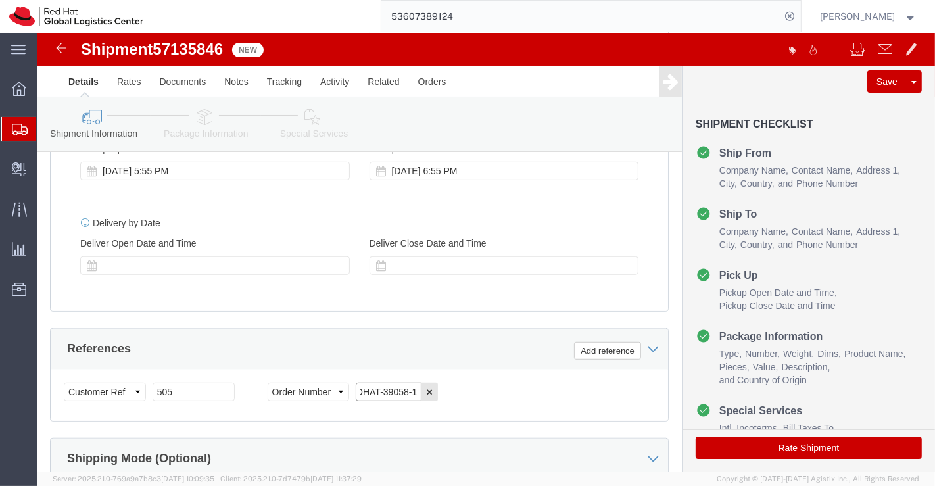
type input "REDHAT-39058-1"
click div "Select Account Type Activity ID Airline Appointment Number ASN Batch Request # …"
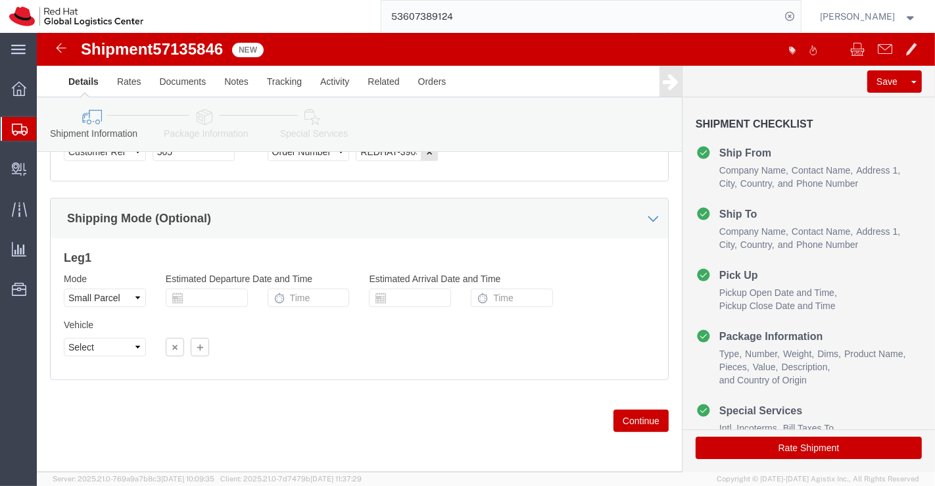
scroll to position [904, 0]
click select "Select Air Less than Truckload Multi-Leg Ocean Freight Rail Small Parcel Truckl…"
select select
click select "Select Air Less than Truckload Multi-Leg Ocean Freight Rail Small Parcel Truckl…"
click div
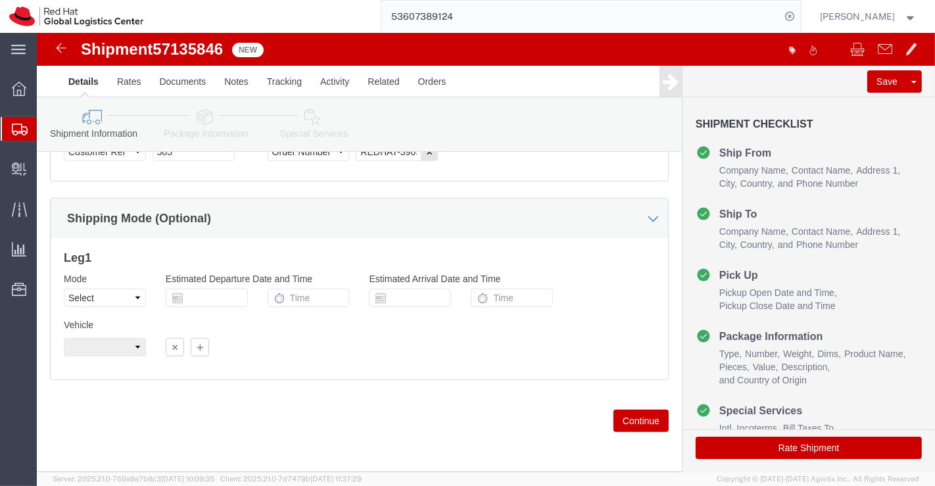
click icon
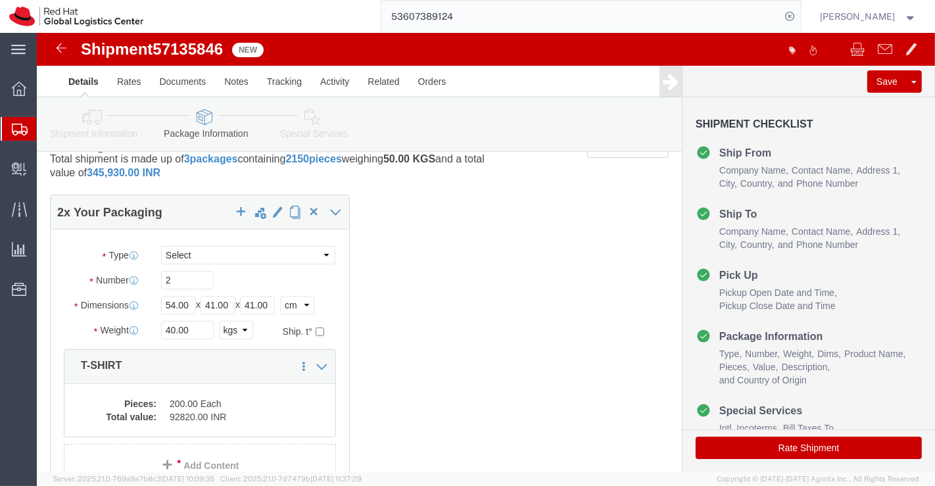
scroll to position [18, 0]
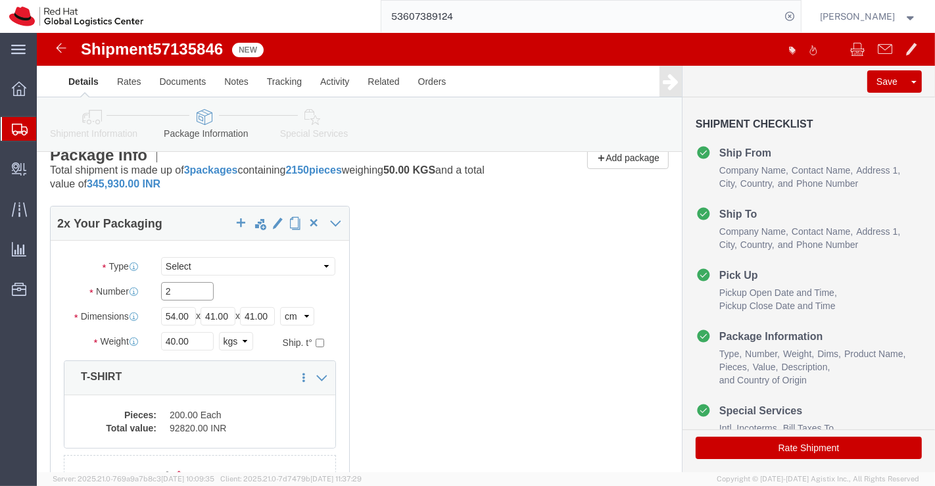
click input "2"
type input "1"
click div "2 x Your Packaging Package Type Select Case(s) Crate(s) Envelope Large Box Medi…"
click input "54.00"
type input "36.00"
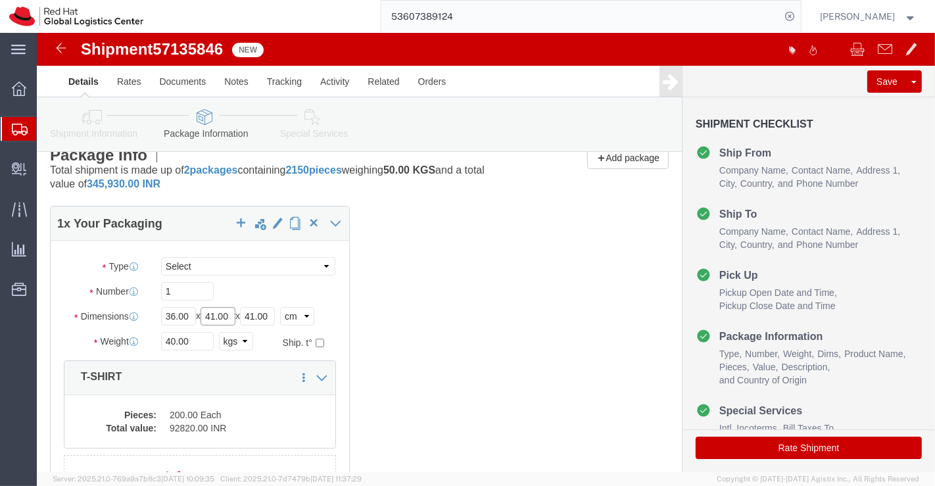
click input "41.00"
type input "26.00"
click input "41.00"
type input "11.00"
click input "40.00"
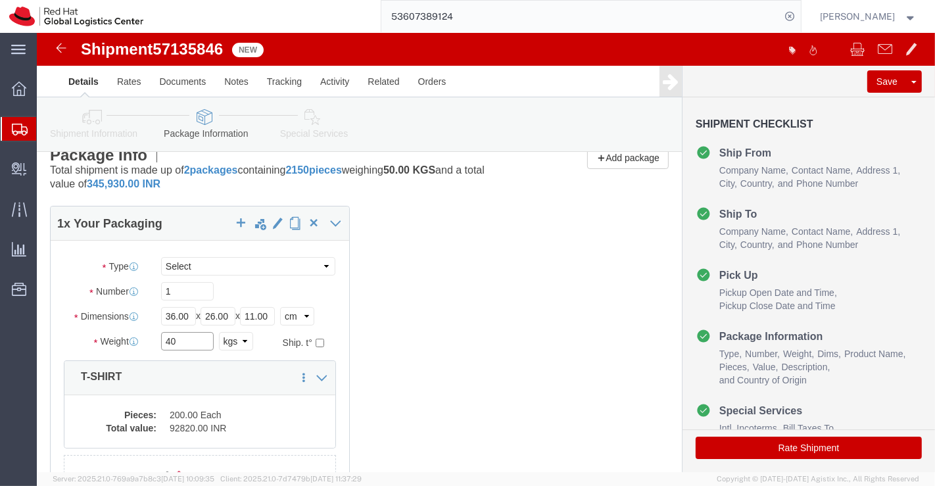
type input "4"
type input "1.6"
click div "1 x Your Packaging Package Type Select Case(s) Crate(s) Envelope Large Box Medi…"
click dd "200.00 Each"
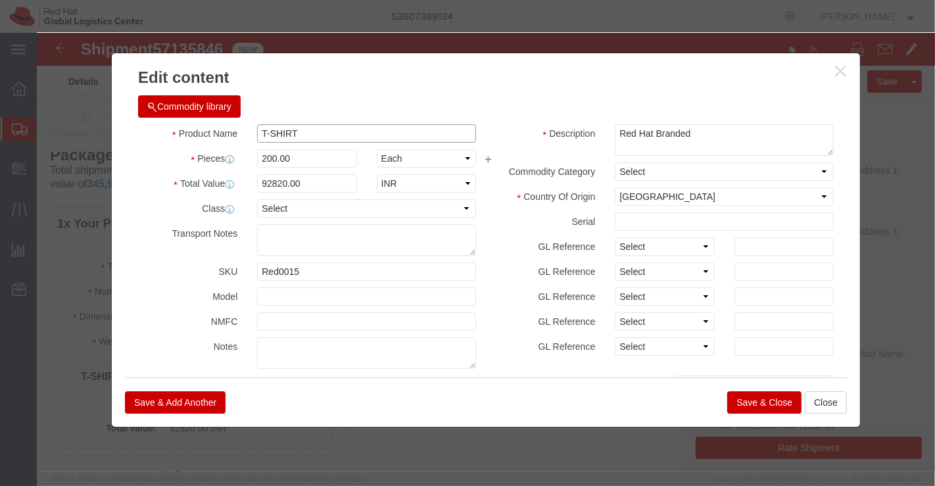
drag, startPoint x: 295, startPoint y: 97, endPoint x: 143, endPoint y: 107, distance: 152.2
click div "Product Name T-SHIRT"
paste input "Red Hat Vinyl Sticker Sheet"
type input "Red Hat Vinyl Sticker Sheet"
click input "200.00"
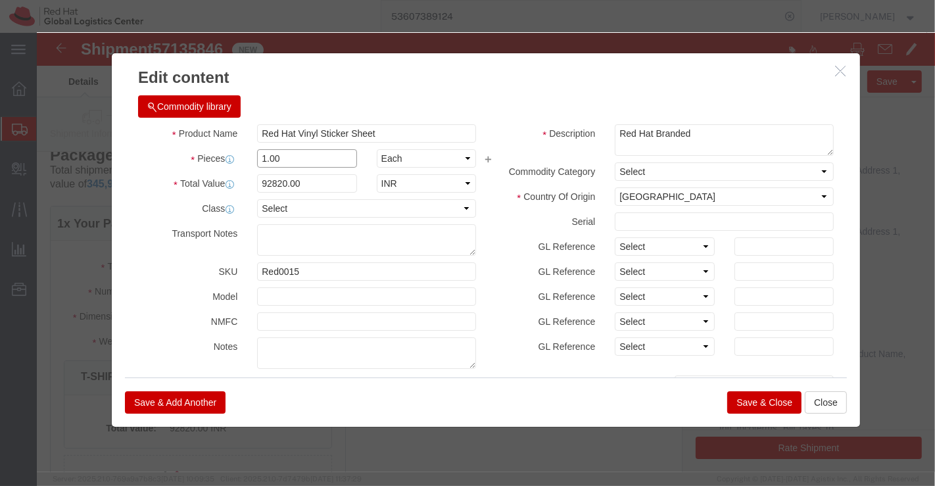
type input "1.00"
click div "Commodity library Product Name Red Hat Vinyl Sticker Sheet Pieces 1.00 Select B…"
click input "464.1"
type input "4"
click div "Commodity library"
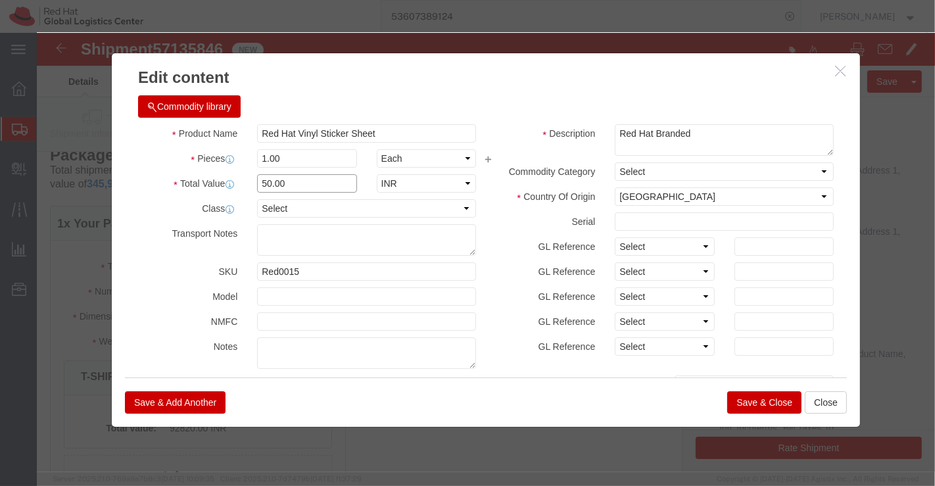
click input "50.00"
type input "5"
type input "50"
click h3 "Edit content"
drag, startPoint x: 267, startPoint y: 235, endPoint x: 214, endPoint y: 242, distance: 53.0
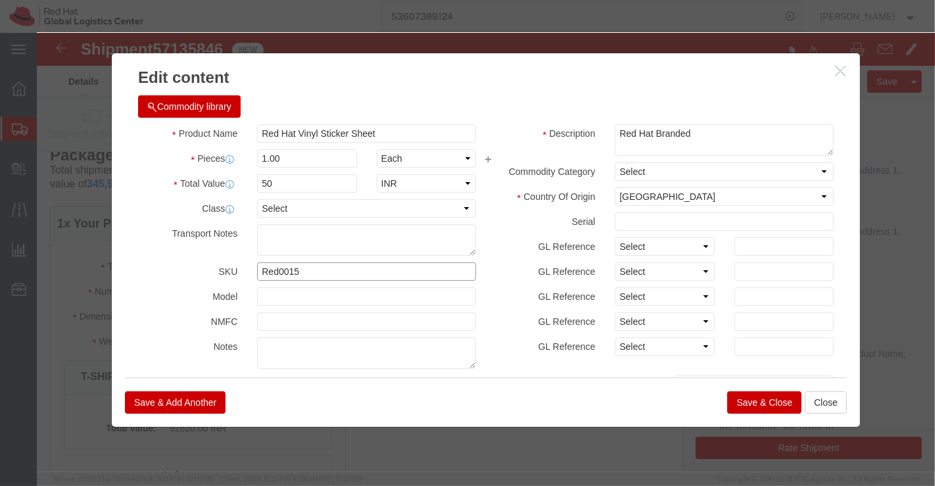
click input "Red0015"
paste input "Red0010"
type input "Red0010"
click button "Save & Close"
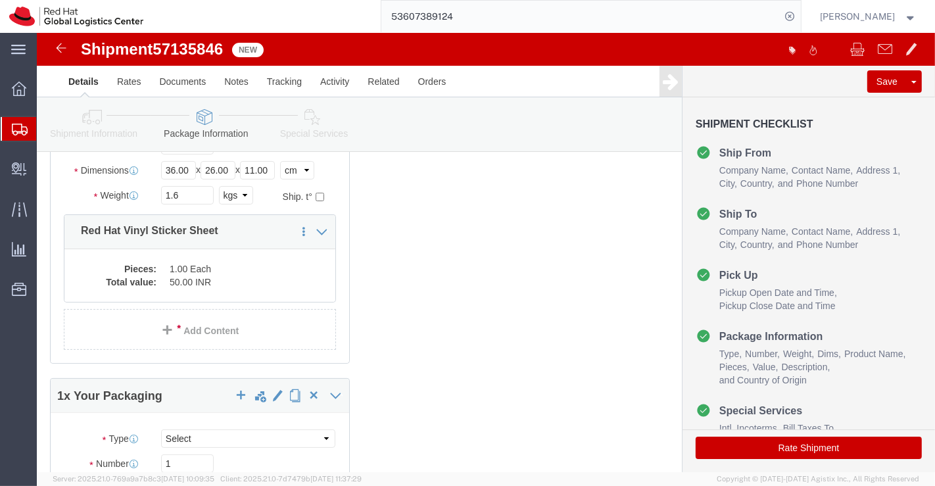
scroll to position [237, 0]
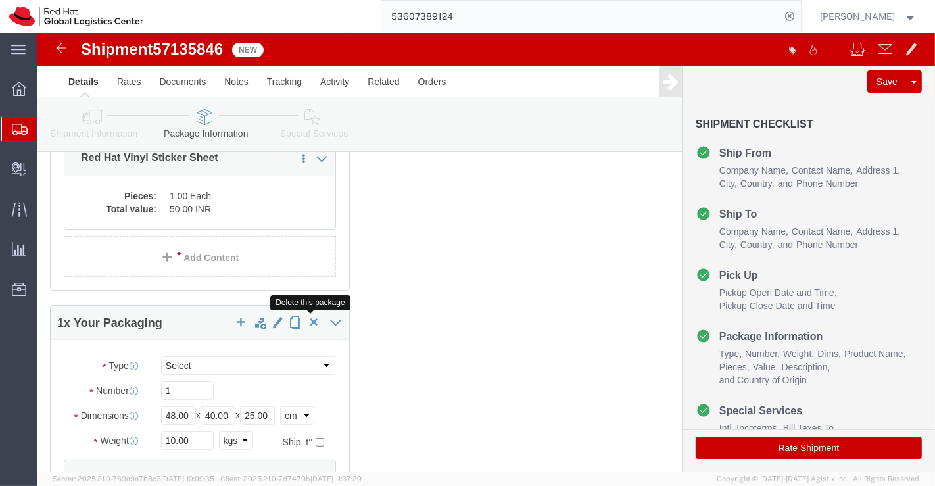
click span "button"
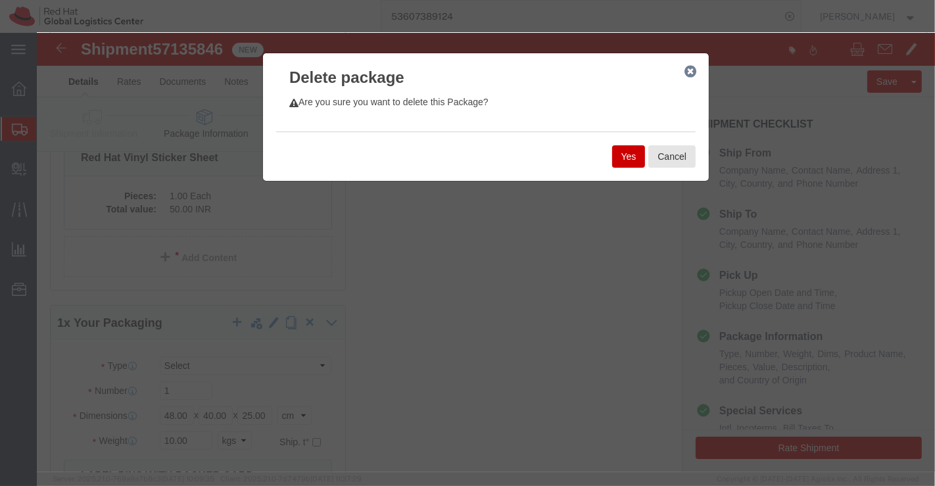
click button "Yes"
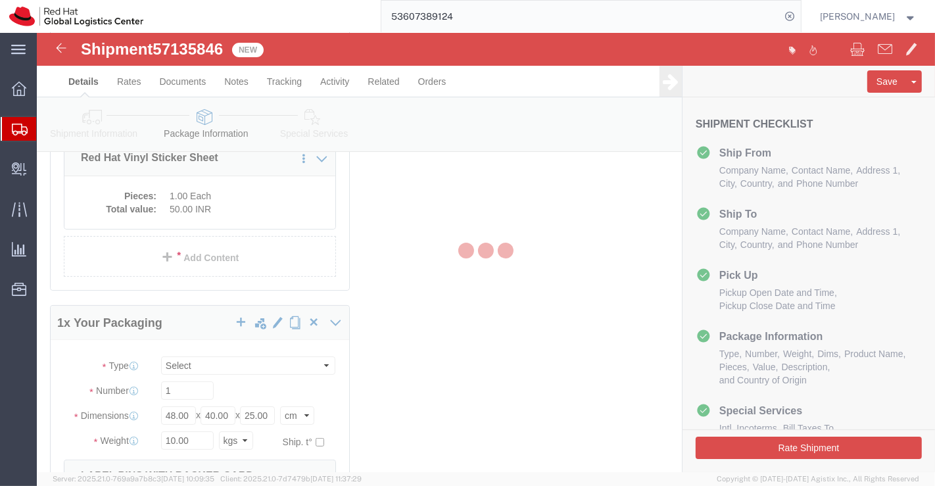
scroll to position [70, 0]
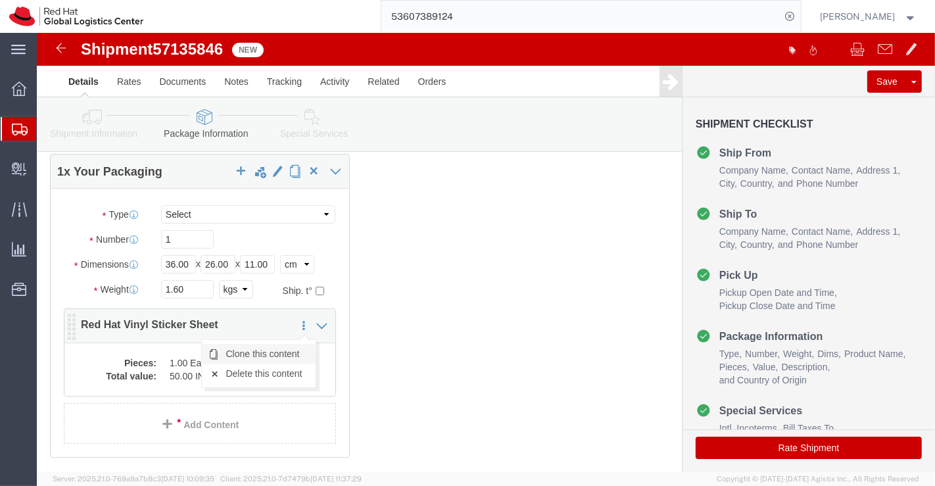
click link "Clone this content"
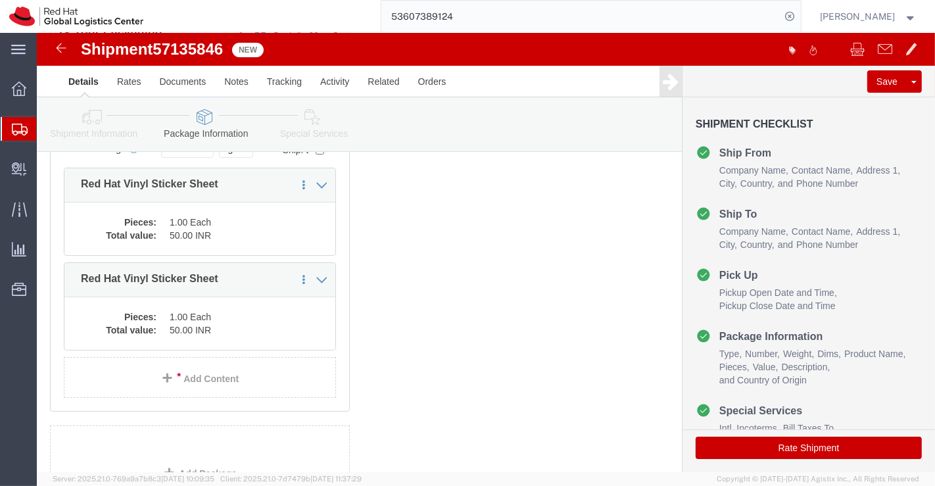
scroll to position [289, 0]
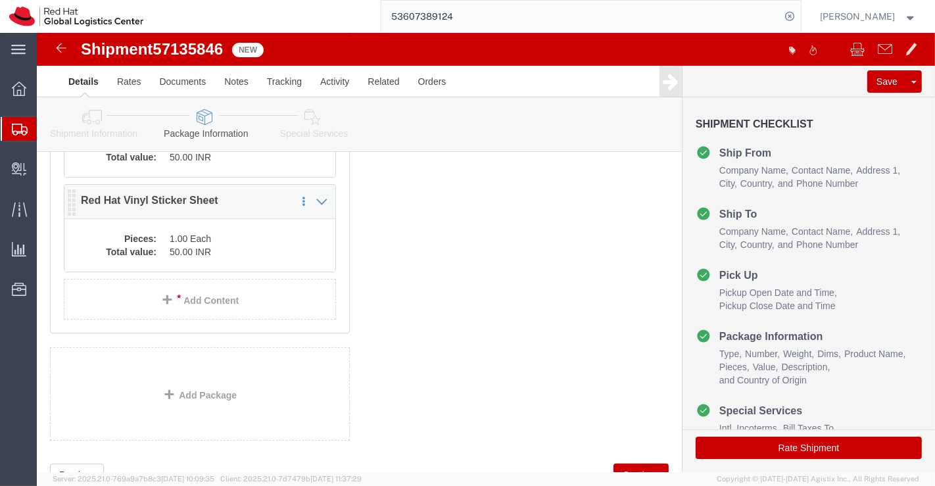
click dd "1.00 Each"
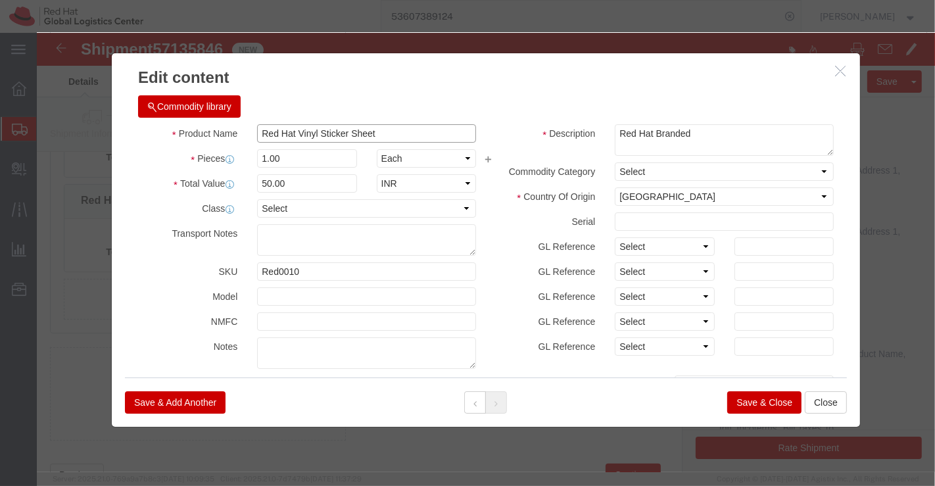
drag, startPoint x: 365, startPoint y: 98, endPoint x: 187, endPoint y: 103, distance: 178.3
click div "Product Name Red Hat Vinyl Sticker Sheet"
paste input "Sweater Fleece Pullover-XXL"
type input "Sweater Fleece Pullover-XXL"
click input "50.00"
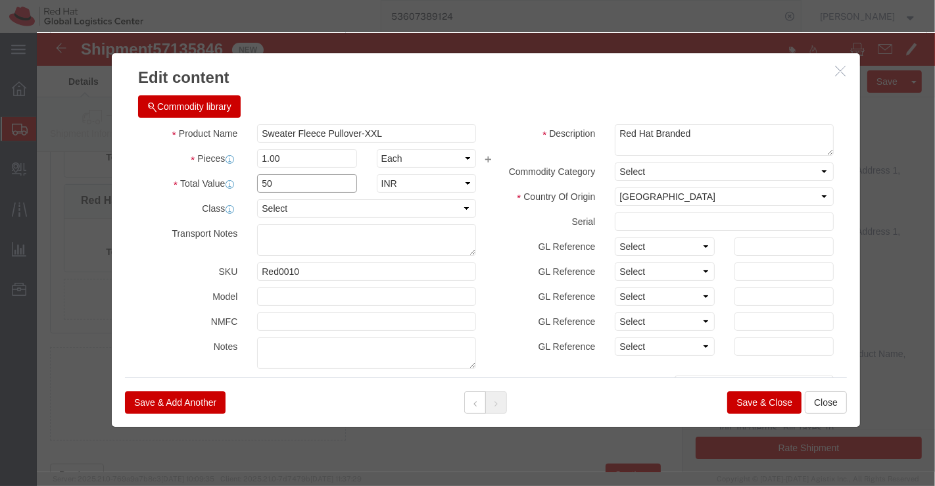
type input "5"
type input "1200"
click h3 "Edit content"
drag, startPoint x: 297, startPoint y: 240, endPoint x: 179, endPoint y: 243, distance: 117.7
click div "SKU Red0010"
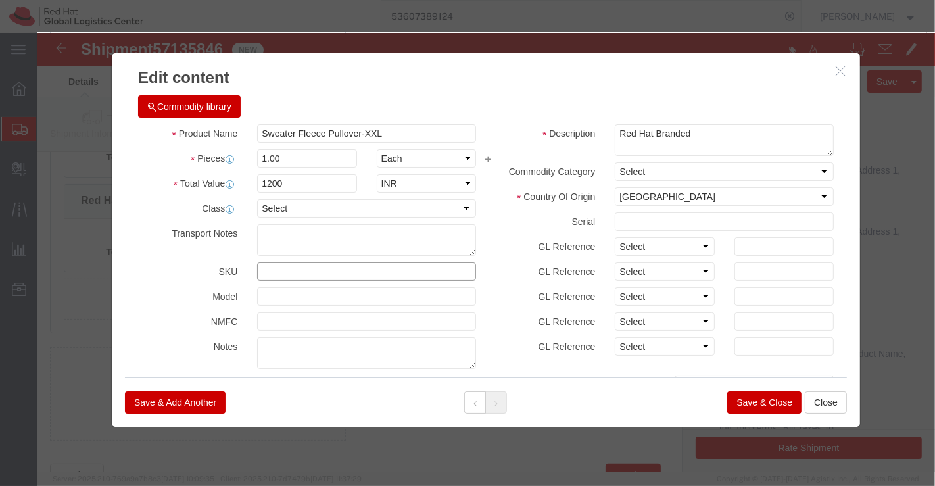
paste input "RED0005-XXL"
type input "RED0005-XXL"
click button "Save & Close"
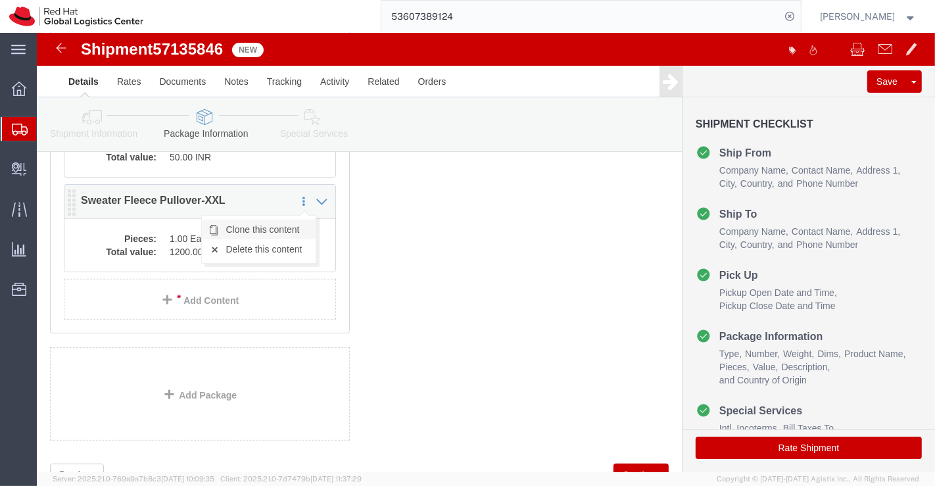
click link "Clone this content"
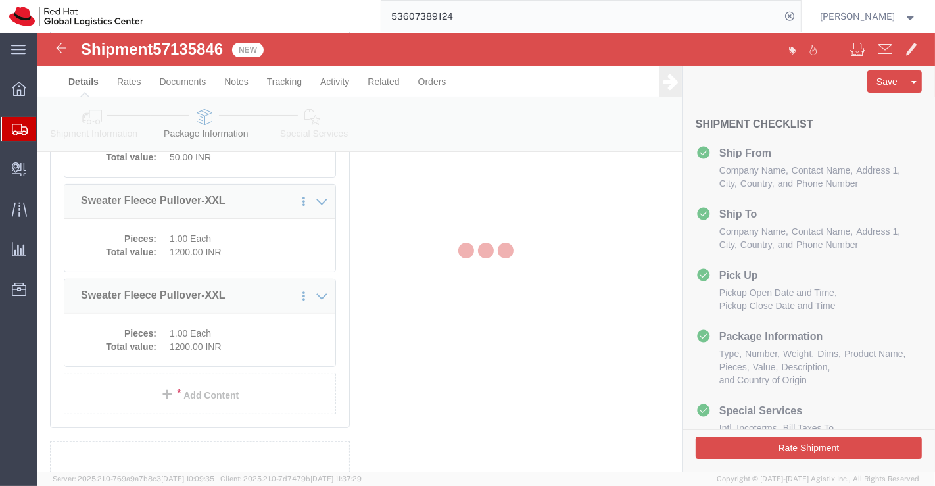
scroll to position [258, 0]
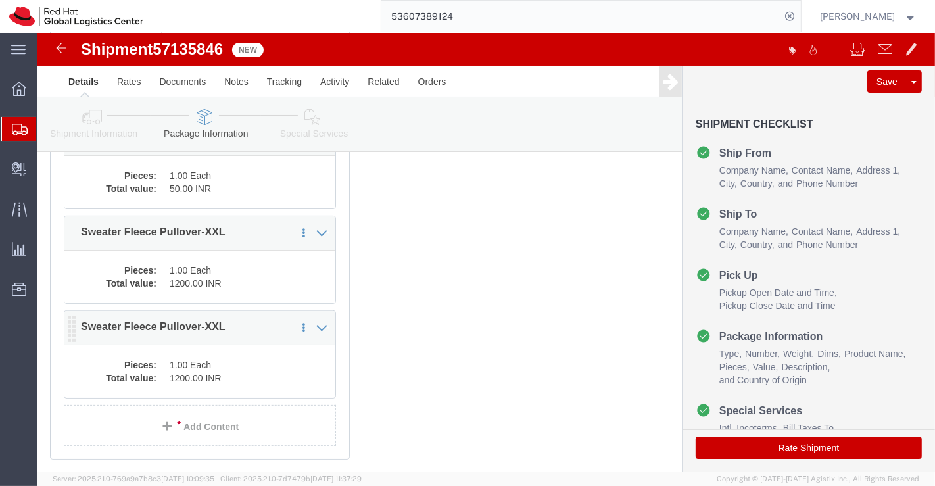
click dd "1.00 Each"
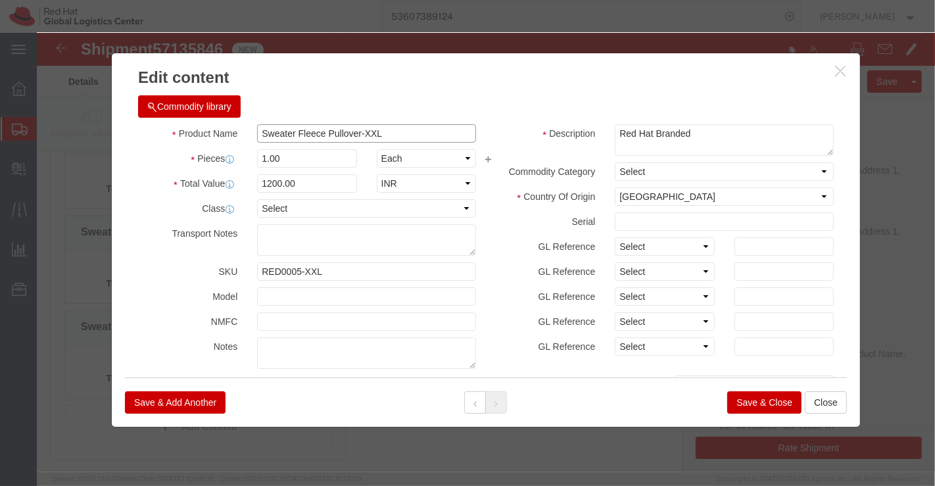
drag, startPoint x: 362, startPoint y: 95, endPoint x: 132, endPoint y: 93, distance: 230.1
click div "Product Name Sweater Fleece Pullover-XXL"
paste input "Polo T-shirt-XXL"
type input "Polo T-shirt-XXL"
click input "1200.00"
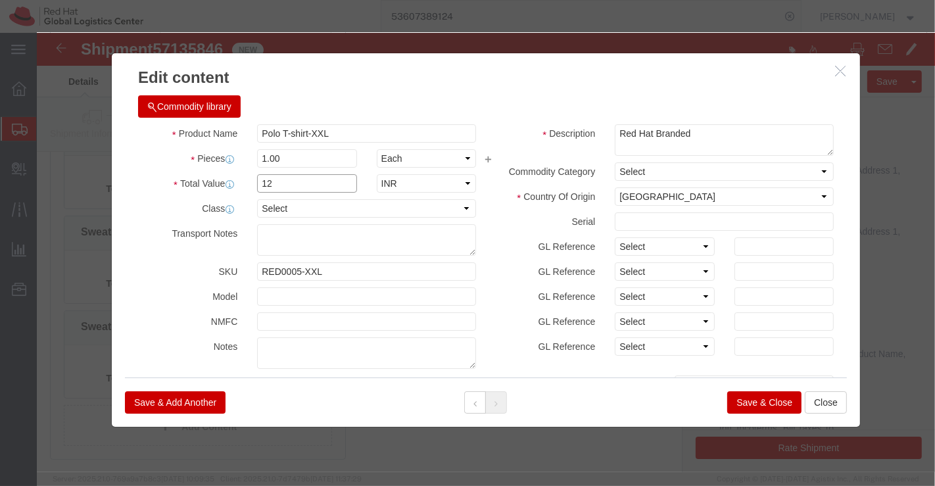
type input "1"
type input "700"
click div "Commodity library"
drag, startPoint x: 335, startPoint y: 241, endPoint x: 220, endPoint y: 243, distance: 114.4
click input "RED0005-XXL"
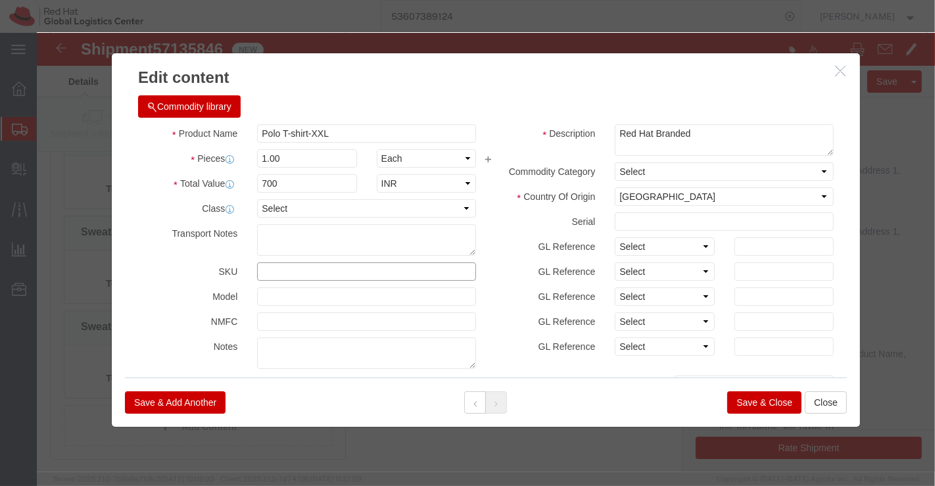
paste input "RED0002-XXL"
type input "RED0002-XXL"
click button "Save & Close"
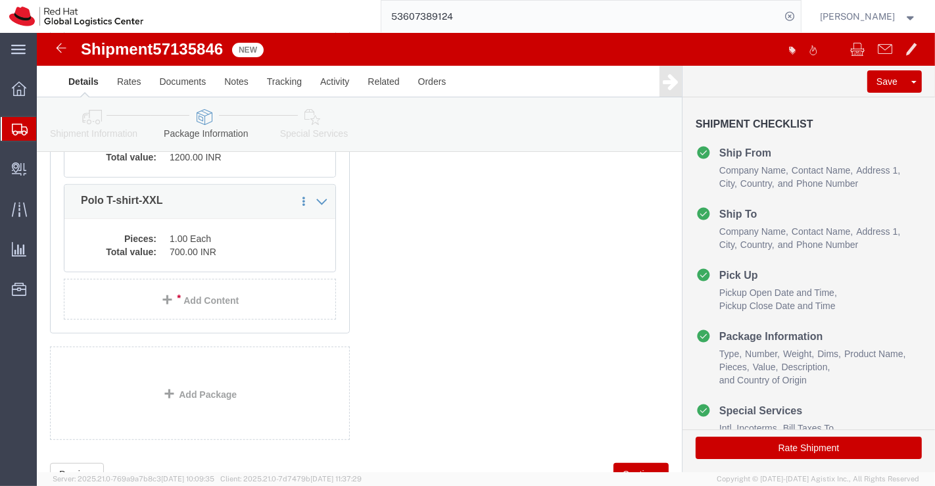
scroll to position [364, 0]
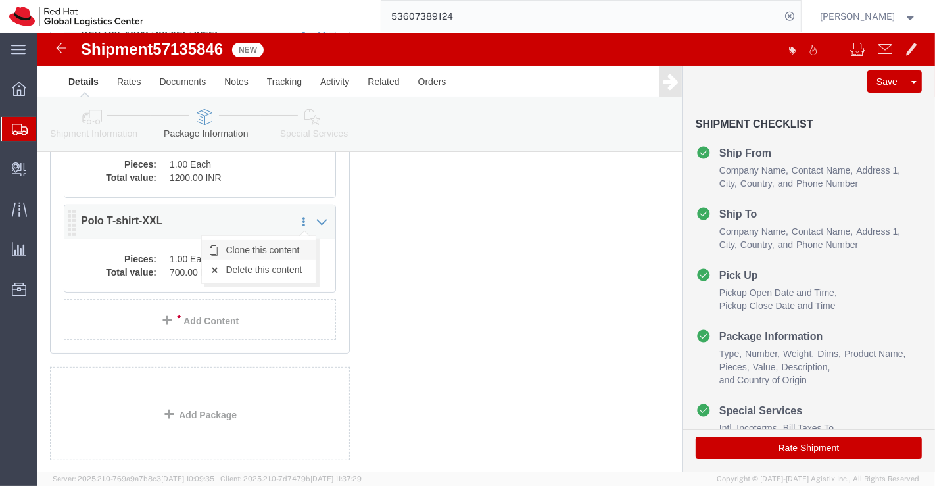
click link "Clone this content"
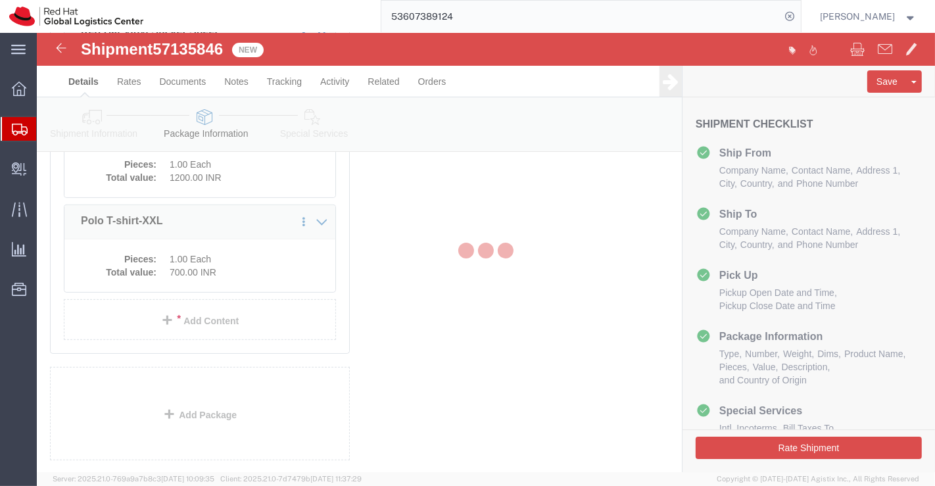
scroll to position [352, 0]
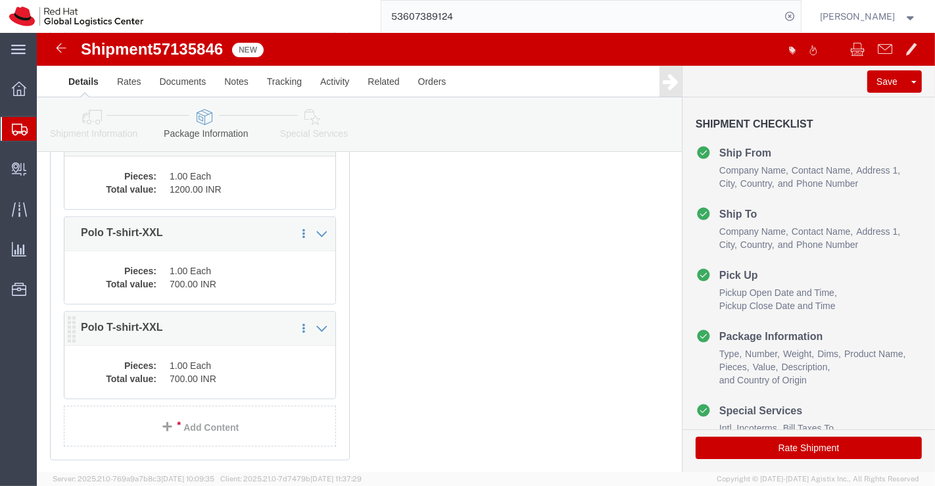
click dd "700.00 INR"
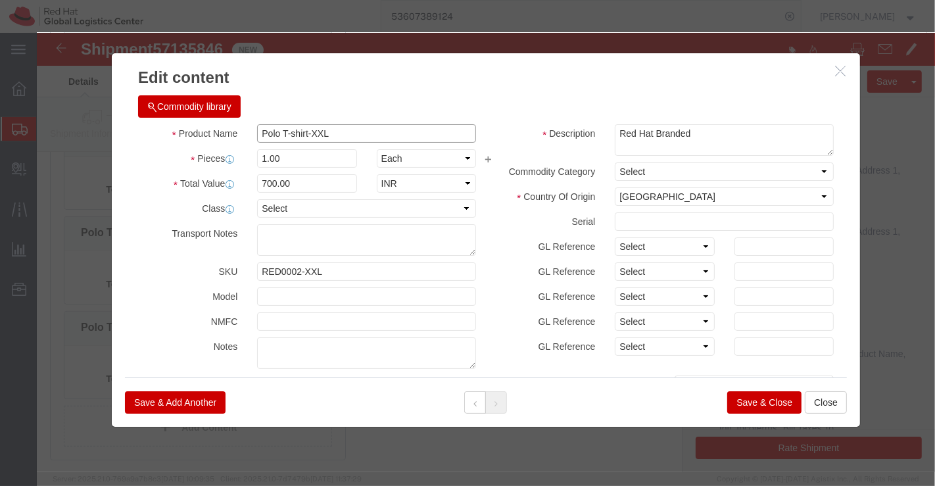
drag, startPoint x: 377, startPoint y: 101, endPoint x: 162, endPoint y: 112, distance: 215.3
click div "Product Name Polo T-shirt-XXL Pieces 1.00 Select Bag Barrels 100Board Feet Bott…"
paste input "Premium Hard Cover Ruled Journal Notebook"
type input "Premium Hard Cover Ruled Journal Notebook"
click input "700.00"
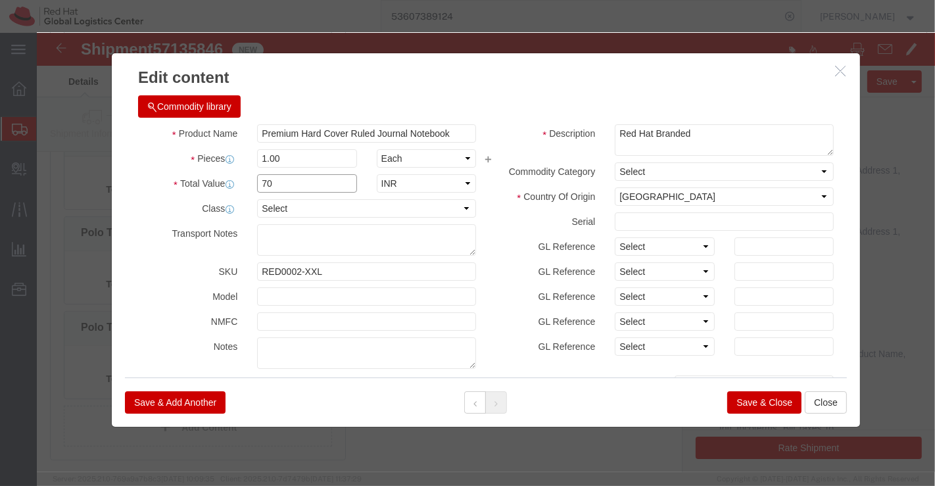
type input "7"
type input "350"
click h3 "Edit content"
drag, startPoint x: 300, startPoint y: 239, endPoint x: 135, endPoint y: 241, distance: 164.4
click div "SKU RED0002-XXL"
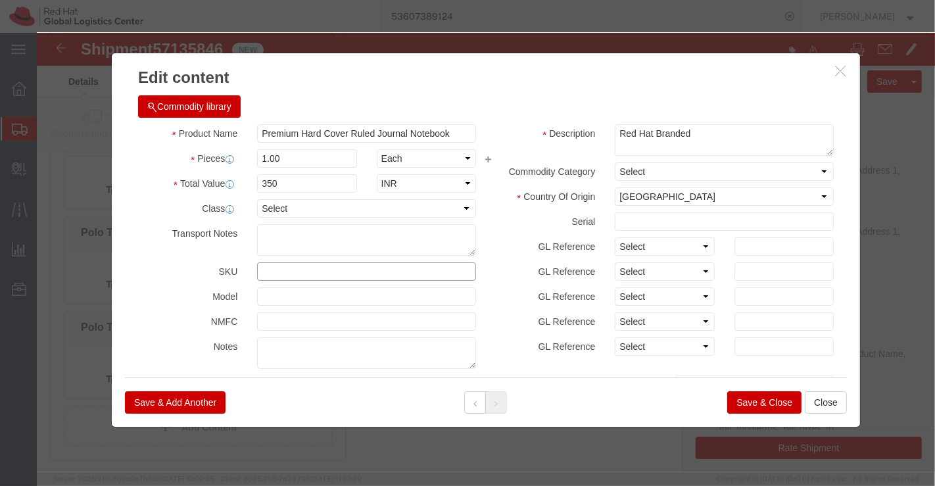
paste input "Red0013"
type input "Red0013"
click button "Save & Close"
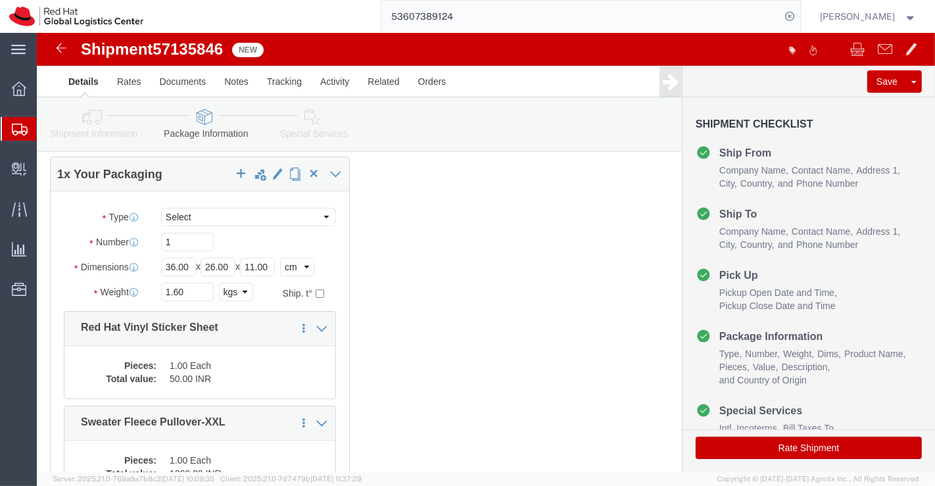
scroll to position [0, 0]
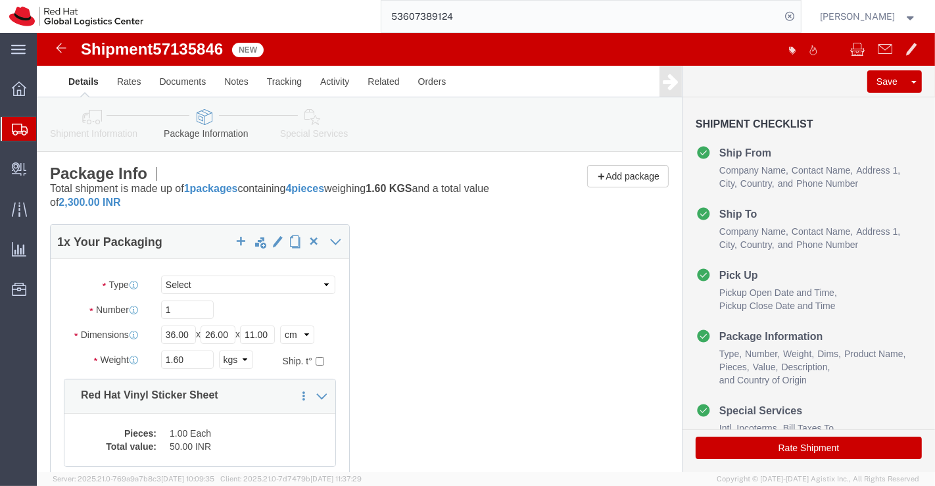
click icon
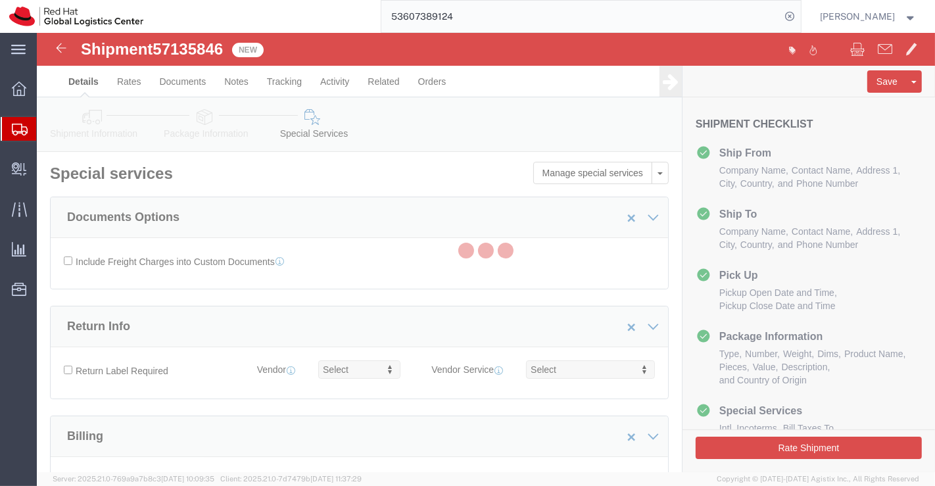
select select "COSTCENTER"
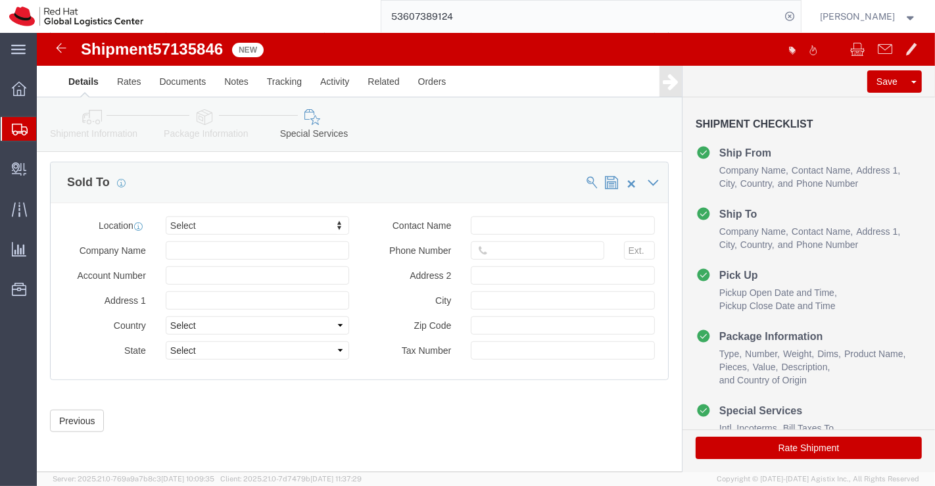
scroll to position [807, 0]
click button "Rate Shipment"
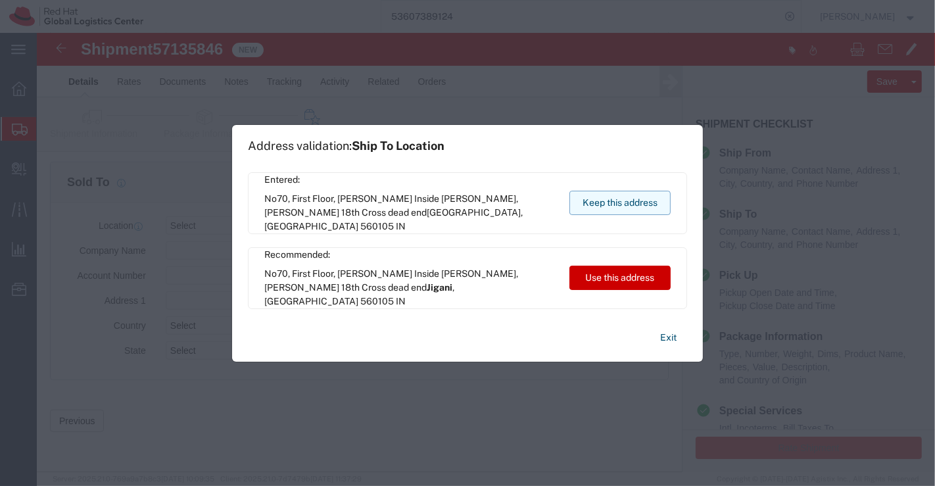
click at [629, 205] on button "Keep this address" at bounding box center [619, 203] width 101 height 24
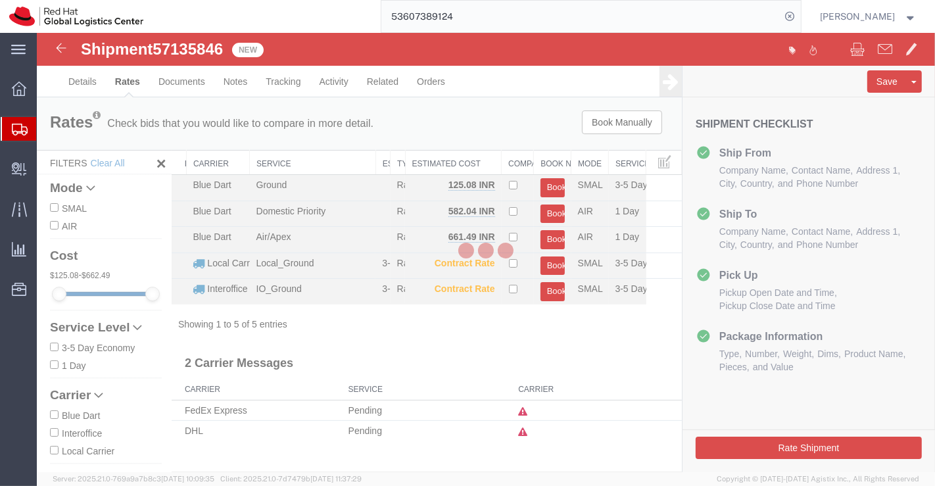
scroll to position [0, 0]
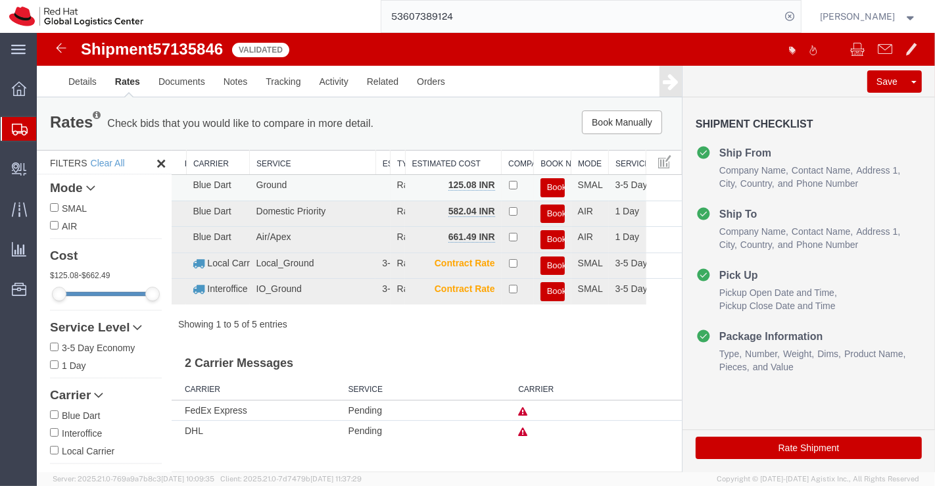
click at [560, 185] on button "Book" at bounding box center [552, 187] width 24 height 19
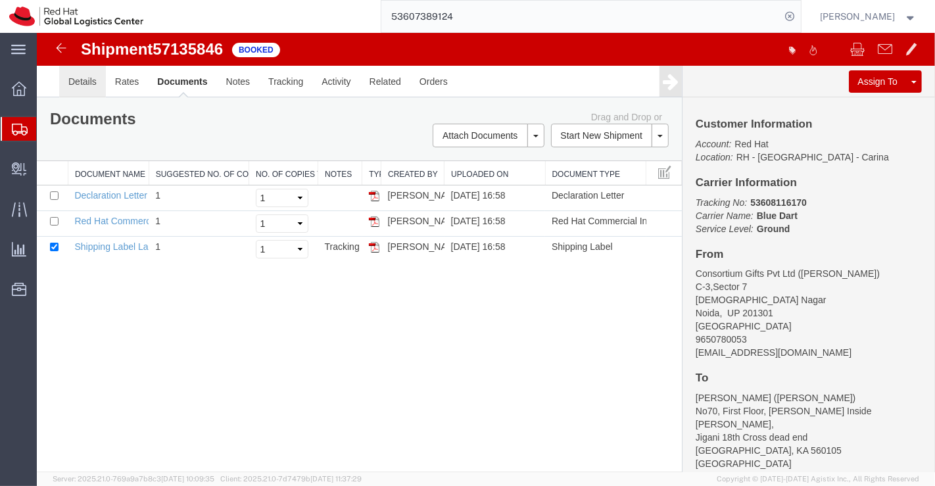
click at [76, 82] on link "Details" at bounding box center [82, 82] width 47 height 32
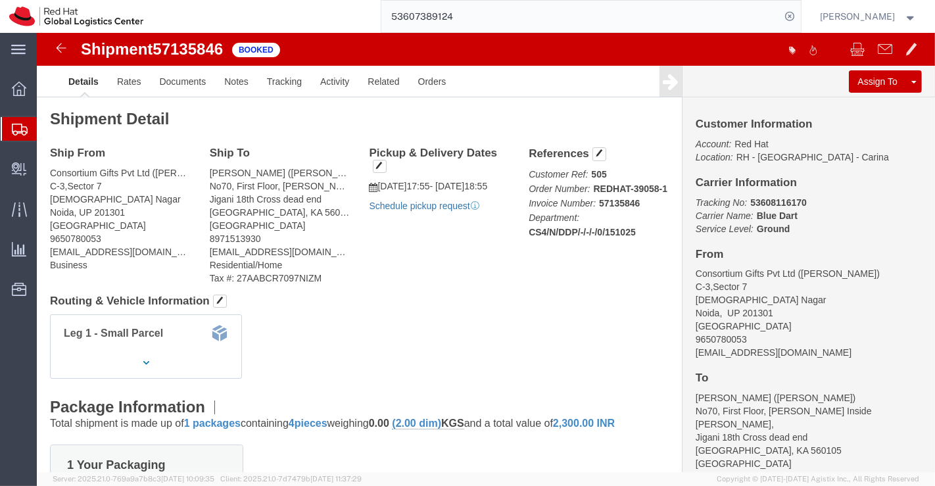
click link "Schedule pickup request"
click link "Documents"
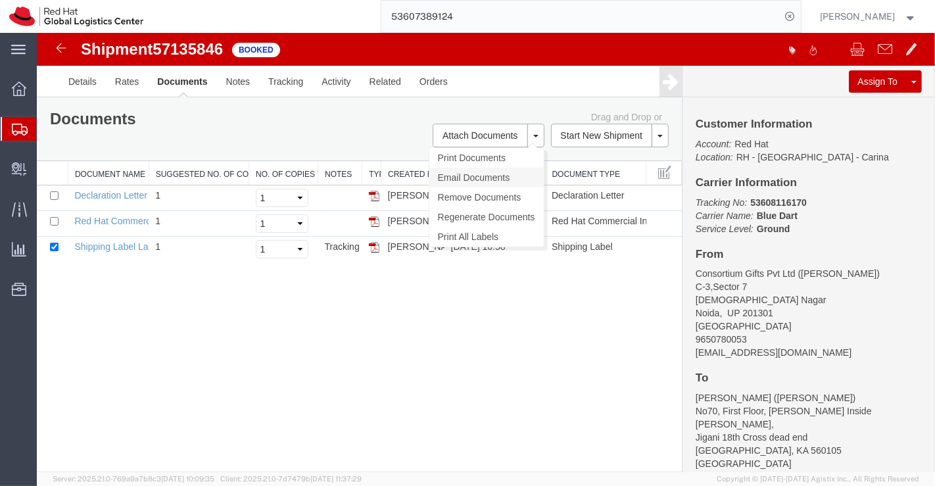
click at [496, 176] on link "Email Documents" at bounding box center [486, 178] width 114 height 20
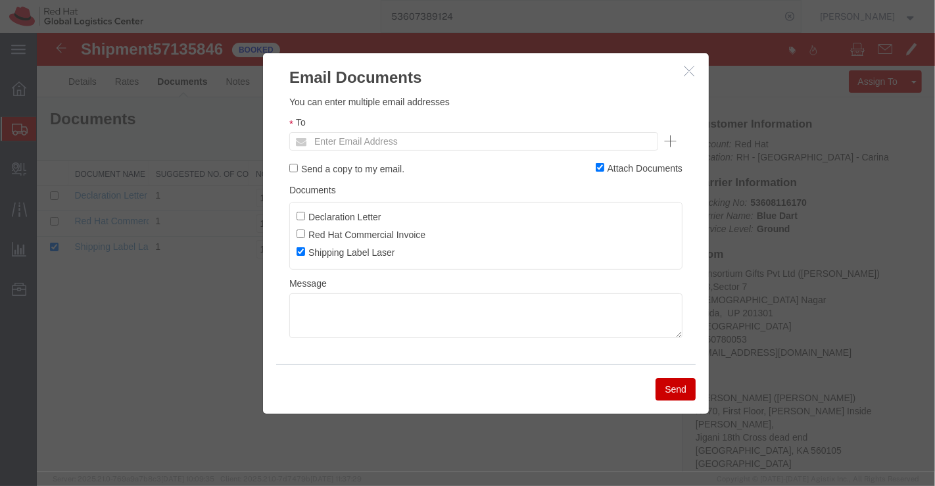
click at [690, 70] on icon "button" at bounding box center [688, 70] width 11 height 11
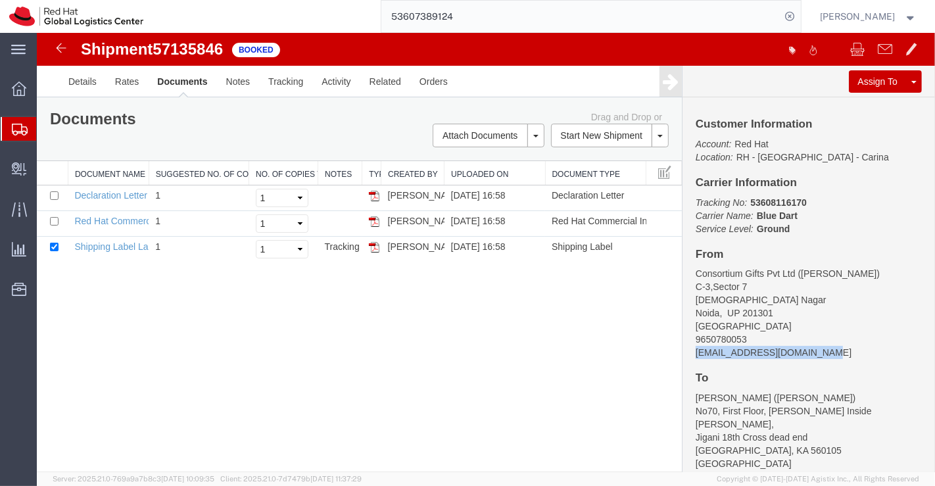
drag, startPoint x: 694, startPoint y: 351, endPoint x: 814, endPoint y: 349, distance: 119.7
click at [814, 349] on address "Consortium Gifts Pvt Ltd (Zeeshan) C-3,Sector 7 Gautam Buddha Nagar Noida, UP 2…" at bounding box center [808, 313] width 226 height 92
copy address "online@consortiumgifts.com"
click at [491, 174] on link "Email Documents" at bounding box center [486, 178] width 114 height 20
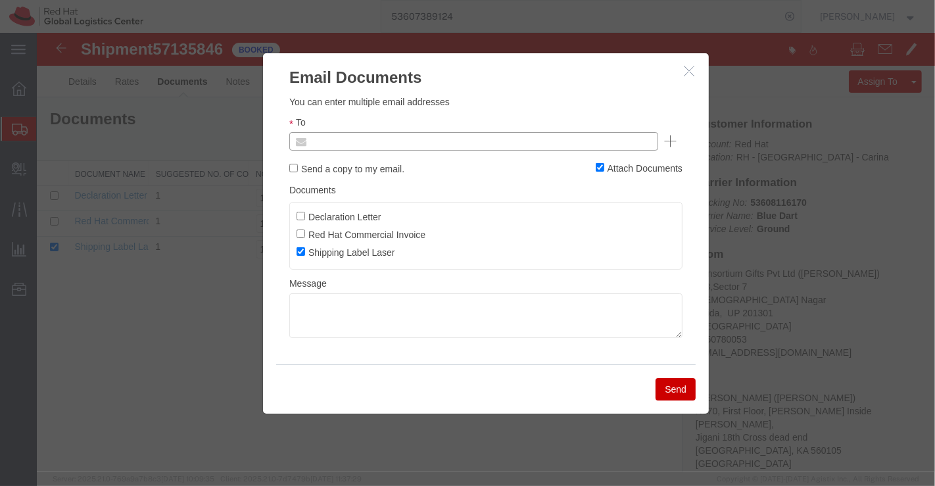
click at [416, 141] on input "text" at bounding box center [384, 141] width 154 height 17
paste input "online@consortiumgifts.com"
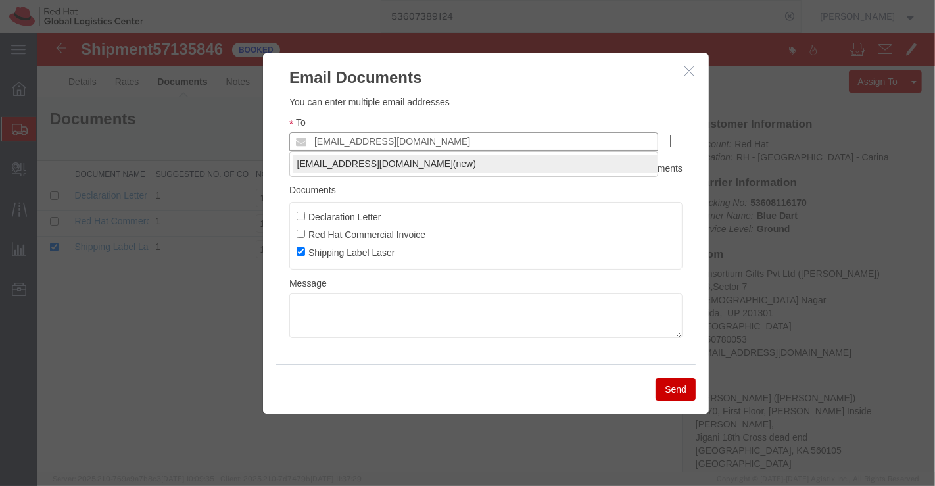
type input "online@consortiumgifts.com"
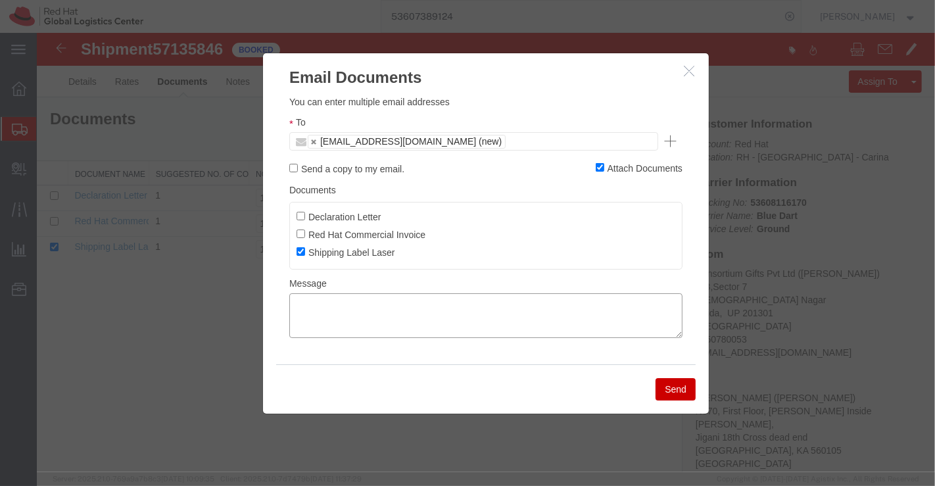
click at [421, 313] on textarea at bounding box center [485, 315] width 393 height 45
type textarea "Please find the shipping label."
click at [663, 395] on button "Send" at bounding box center [675, 389] width 40 height 22
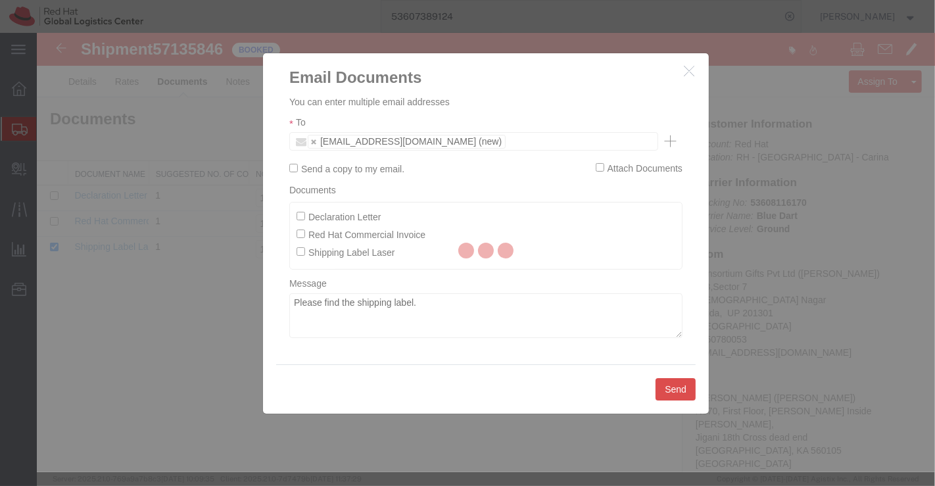
checkbox input "false"
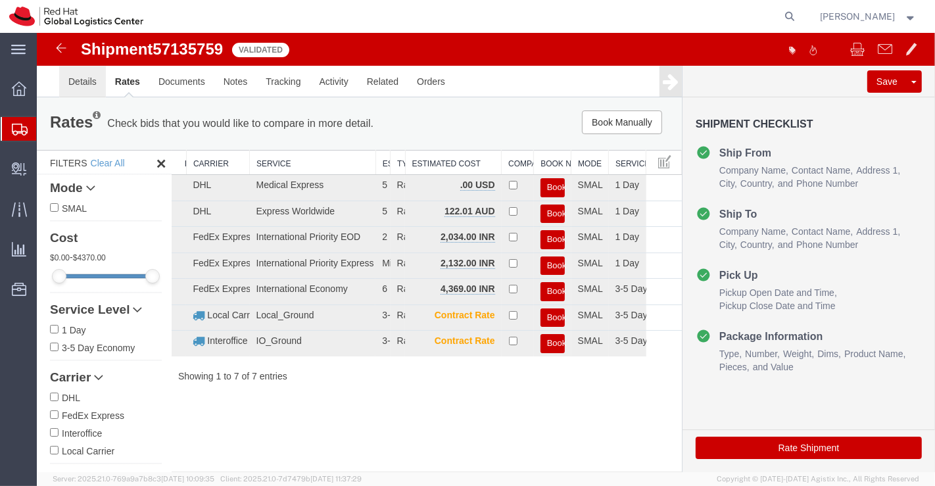
click at [74, 76] on link "Details" at bounding box center [82, 82] width 47 height 32
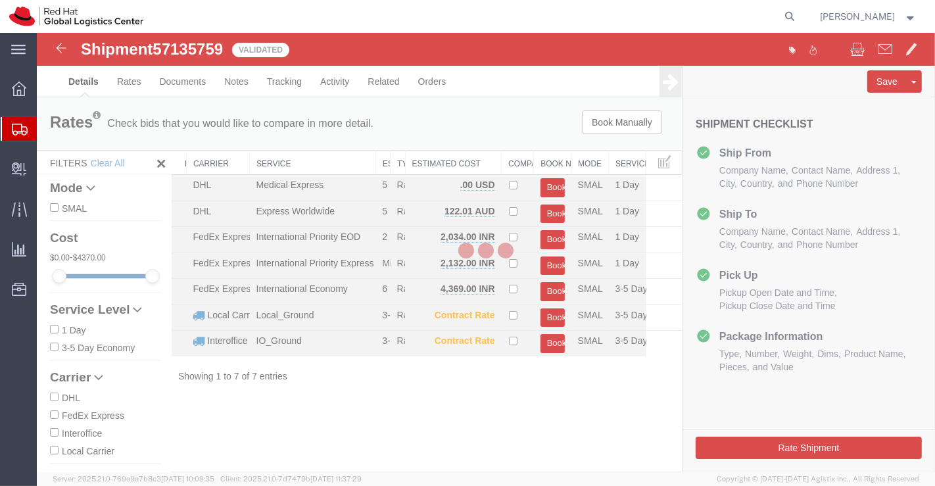
select select "37925"
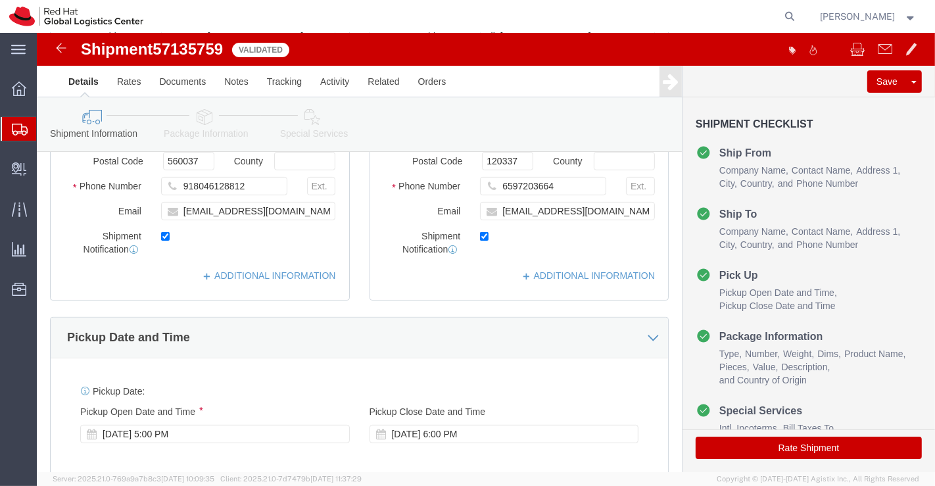
scroll to position [365, 0]
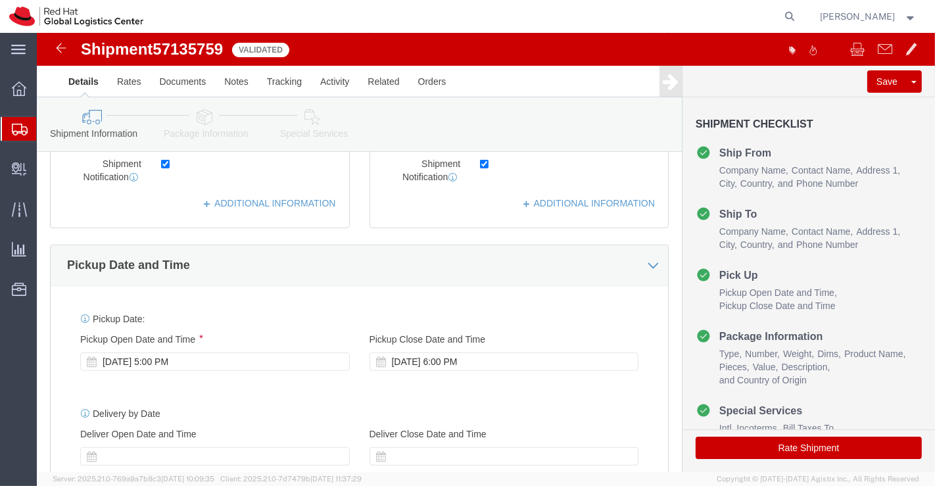
click div "Oct 16 2025 5:00 PM"
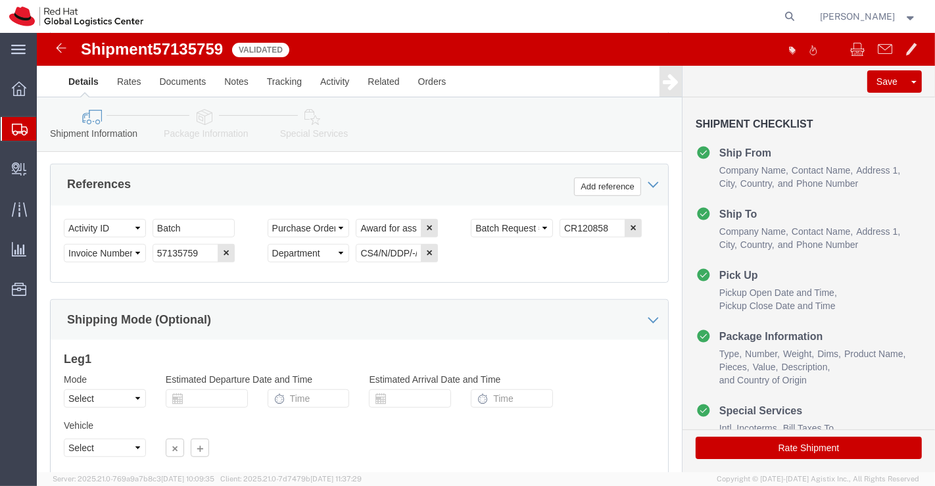
click div "Ship From Location Location RH - Bangalore - Carina Select My Profile Location …"
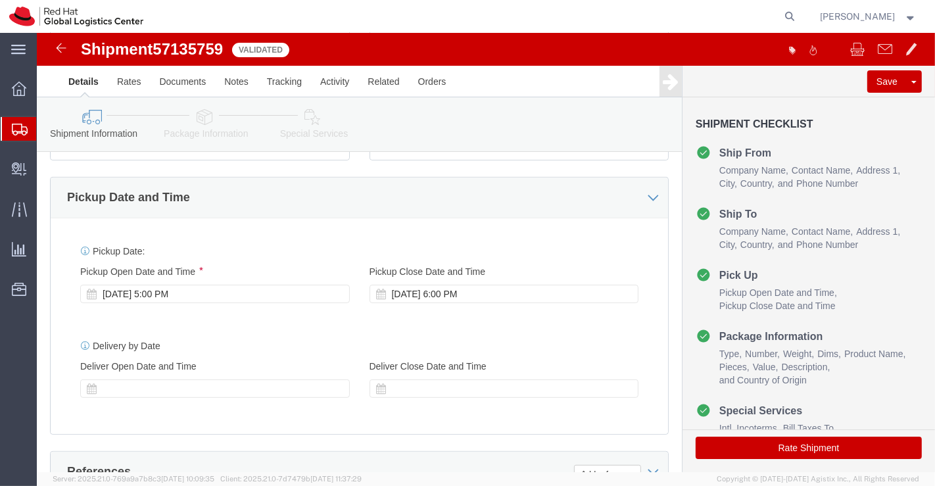
scroll to position [281, 0]
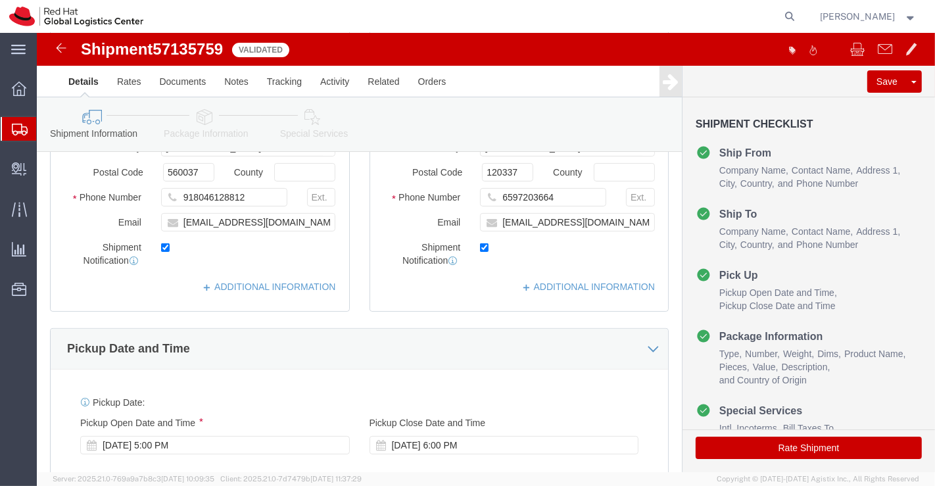
click icon
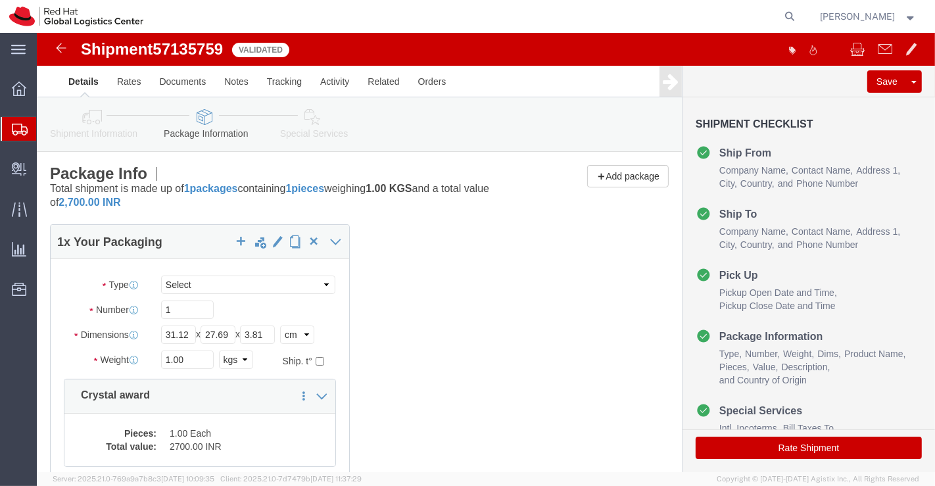
click icon
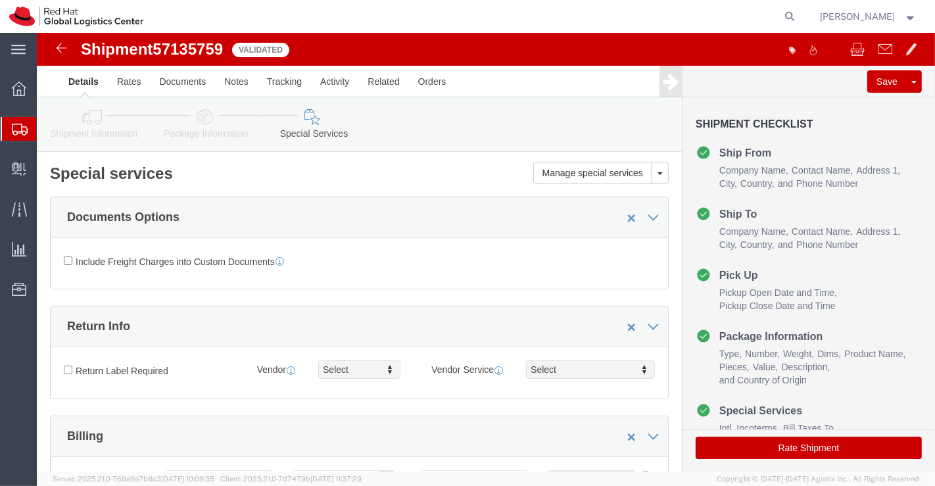
click icon
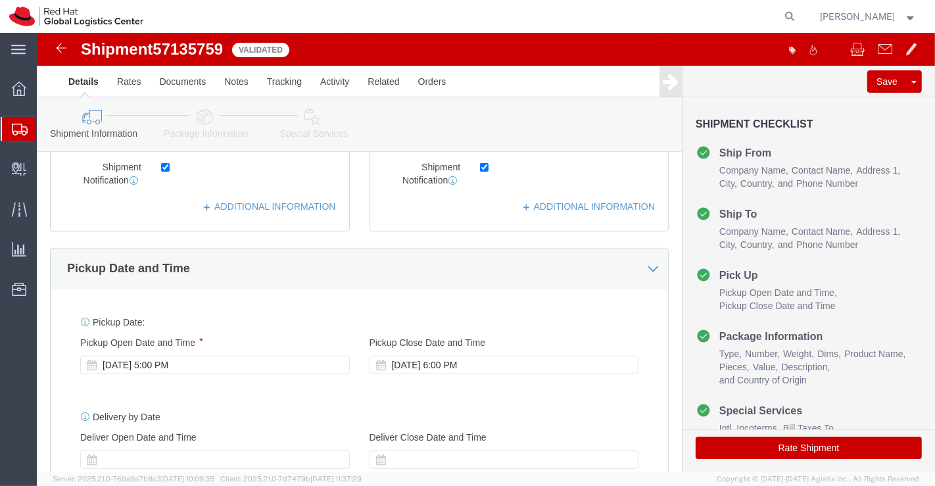
scroll to position [365, 0]
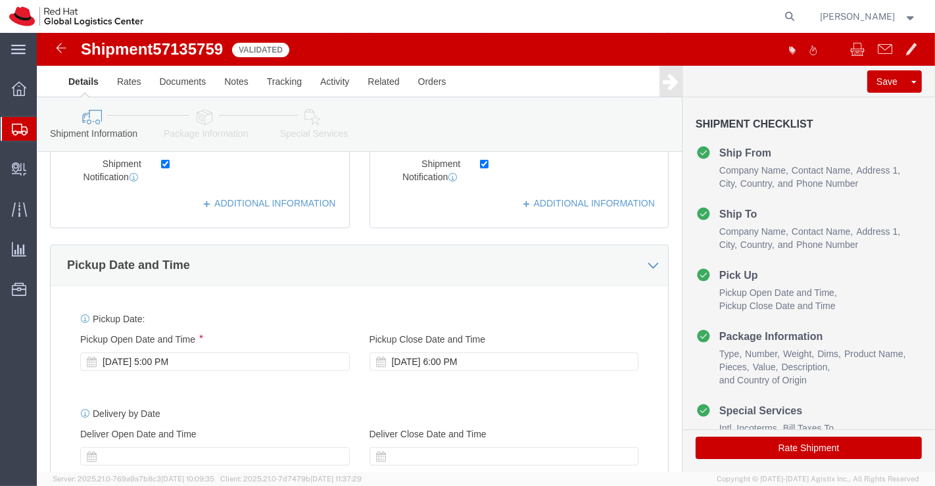
click icon
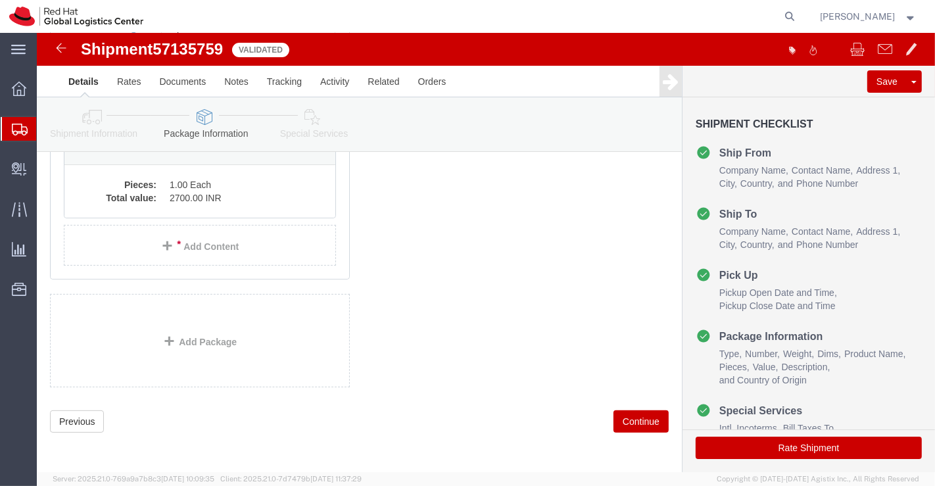
click icon
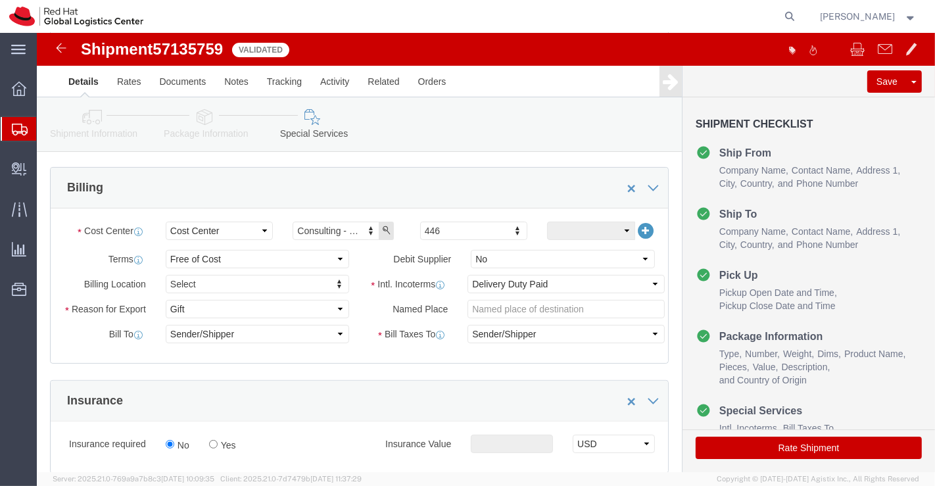
scroll to position [792, 0]
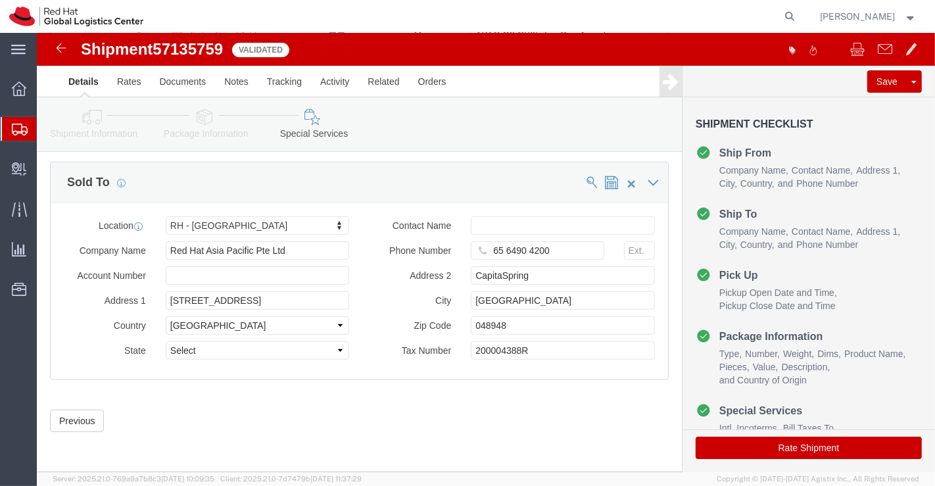
click button "Rate Shipment"
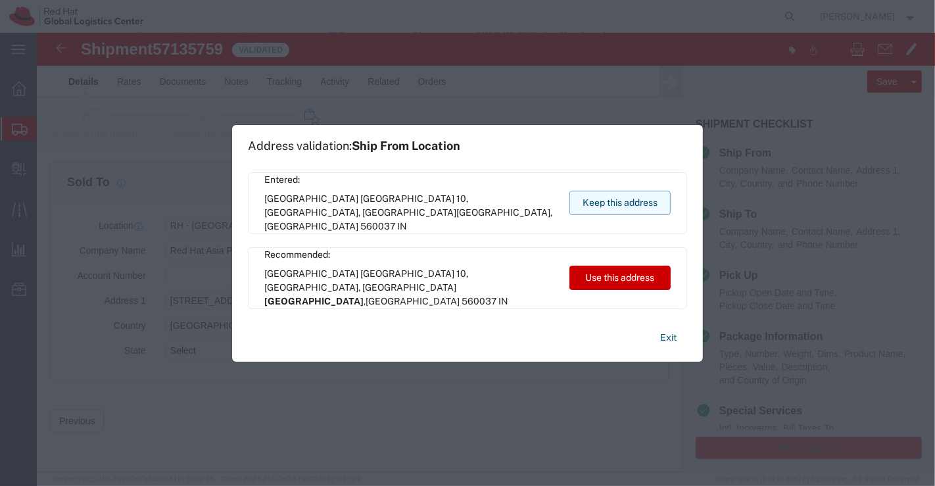
click at [599, 199] on button "Keep this address" at bounding box center [619, 203] width 101 height 24
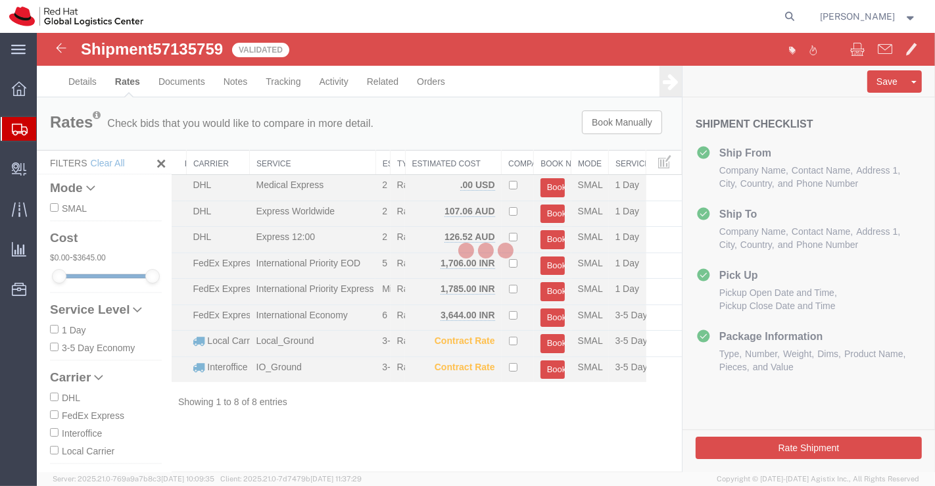
scroll to position [0, 0]
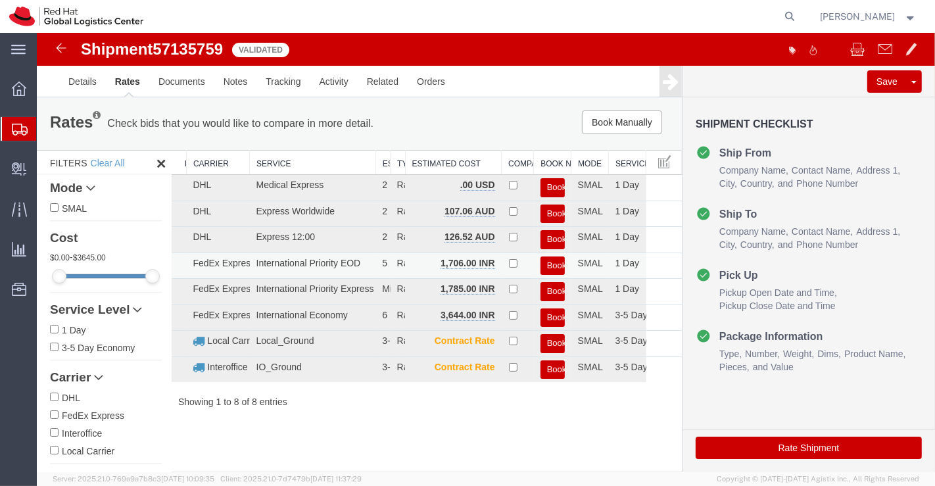
click at [549, 264] on button "Book" at bounding box center [552, 265] width 24 height 19
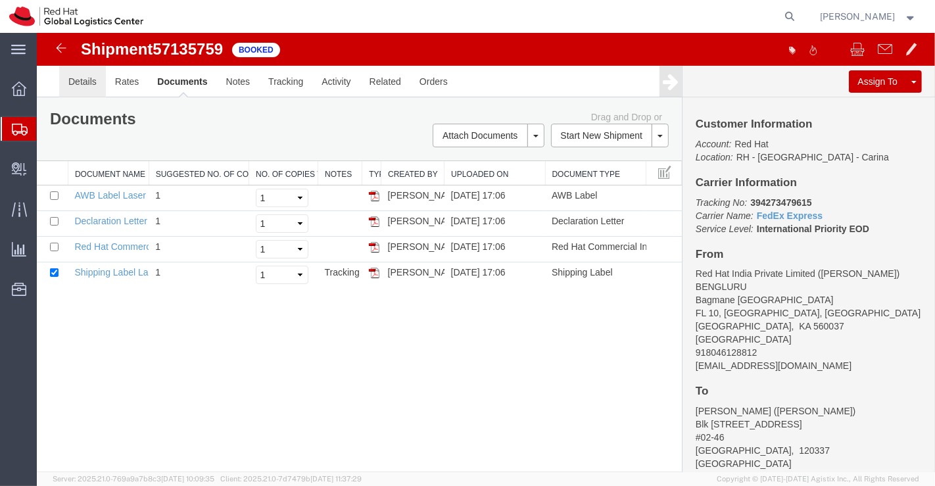
click at [91, 81] on link "Details" at bounding box center [82, 82] width 47 height 32
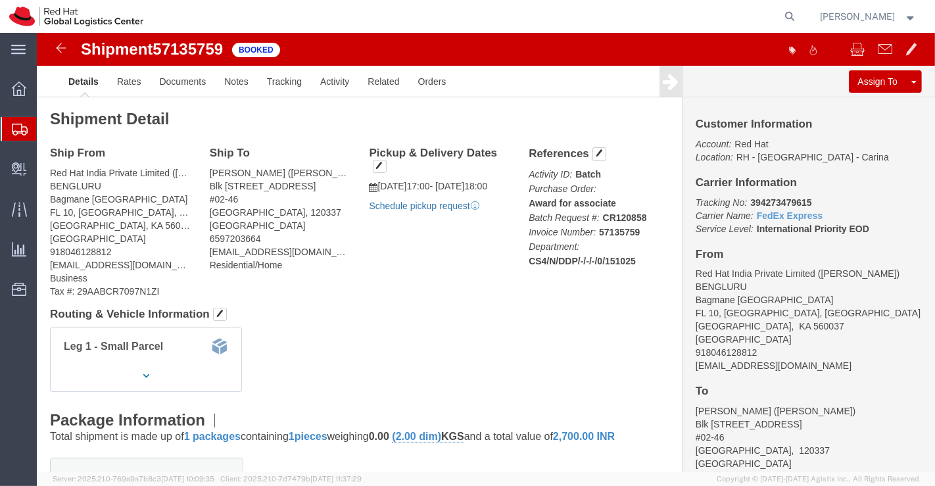
click link "Schedule pickup request"
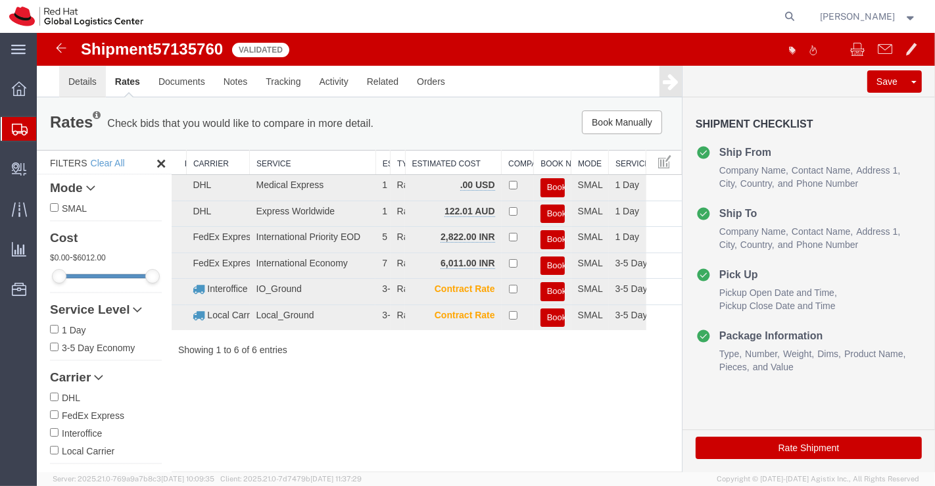
click at [72, 81] on link "Details" at bounding box center [82, 82] width 47 height 32
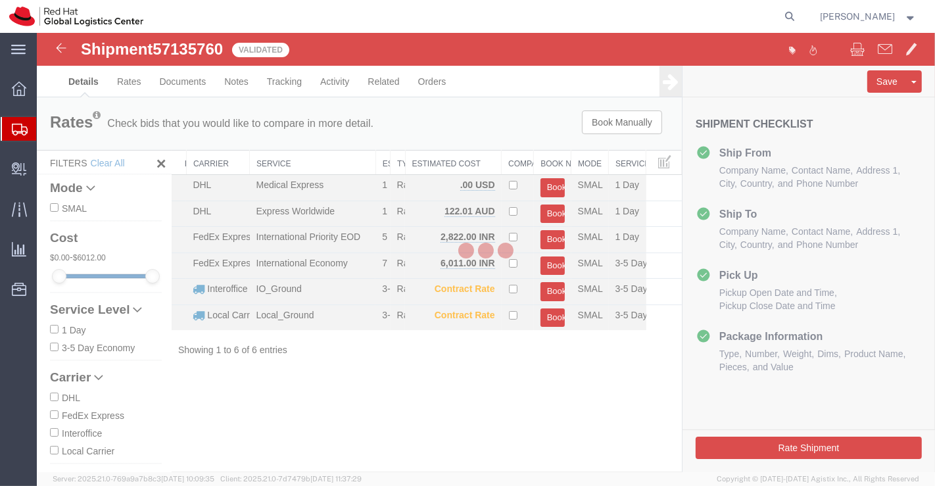
select select "37925"
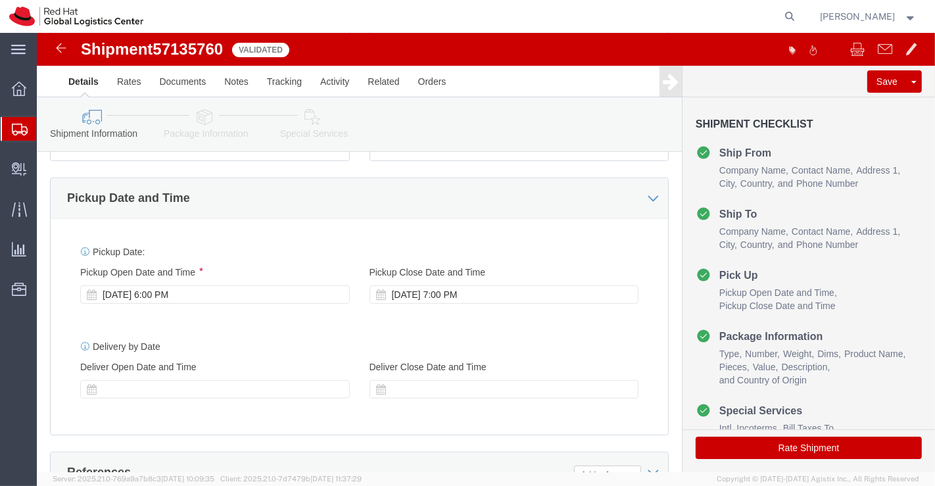
scroll to position [438, 0]
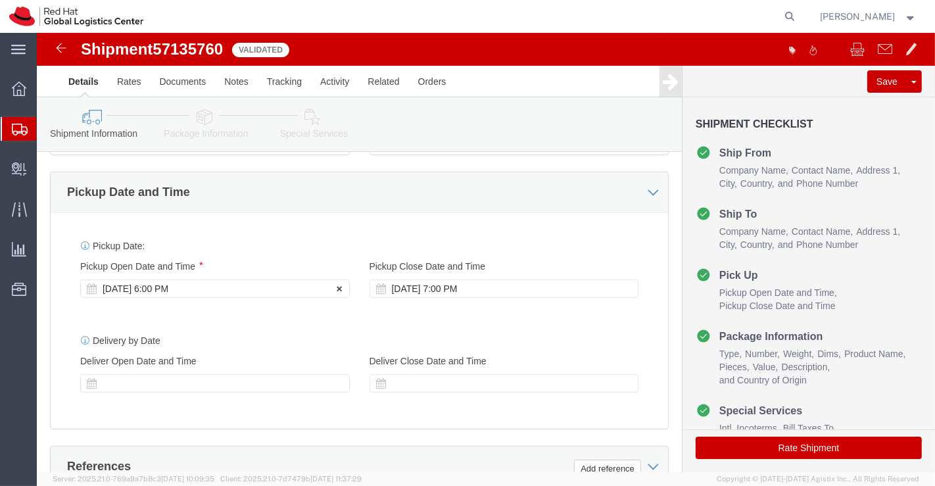
click div "[DATE] 6:00 PM"
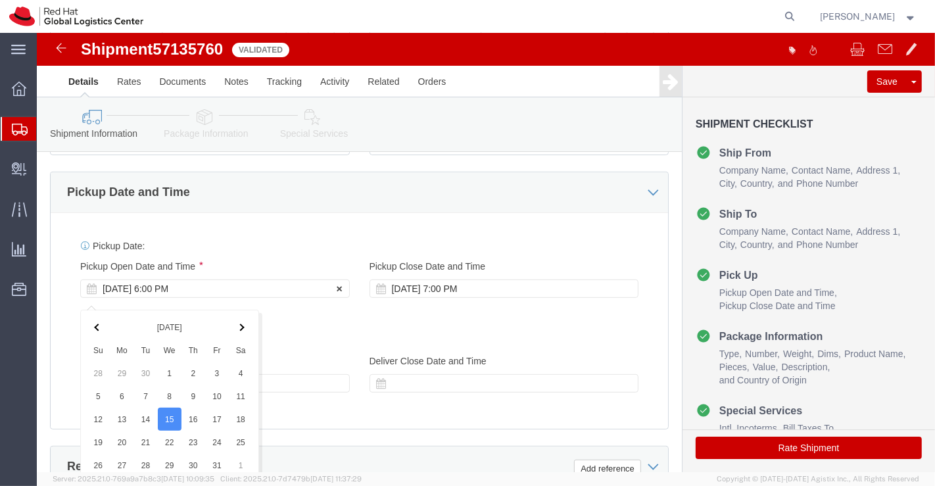
scroll to position [720, 0]
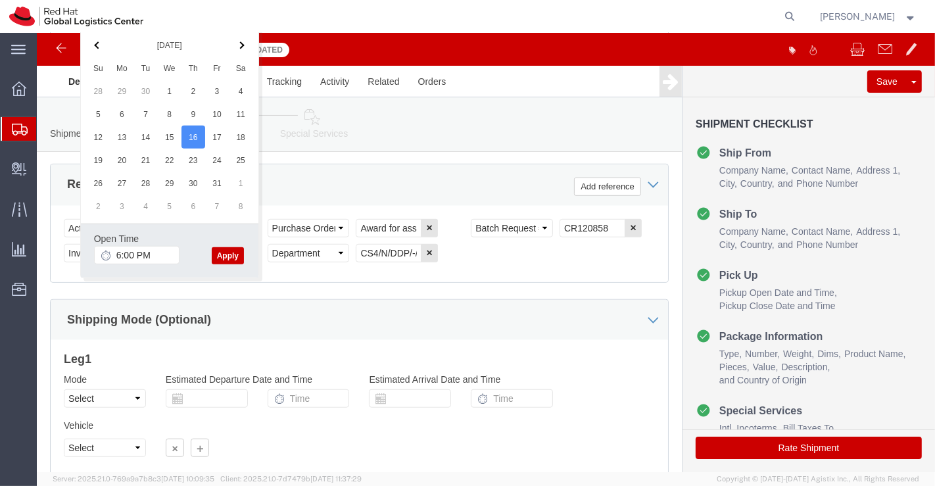
click button "Apply"
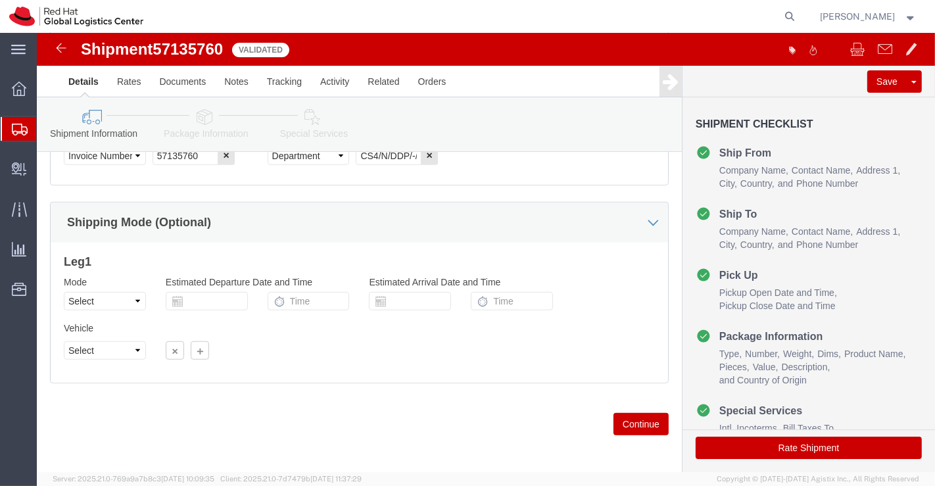
scroll to position [828, 0]
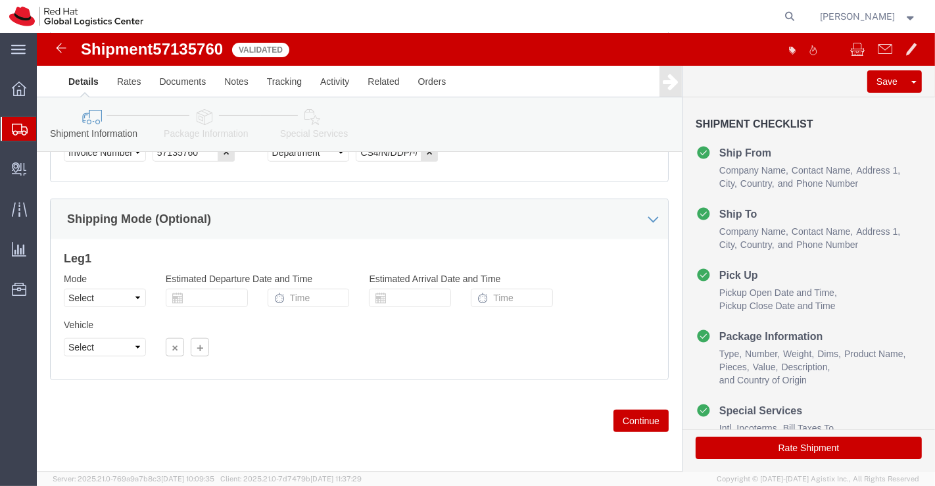
click icon
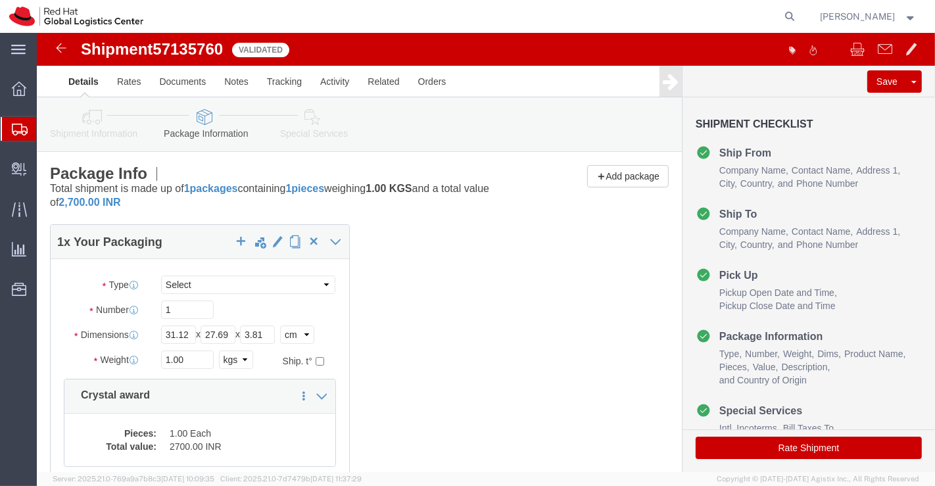
click icon
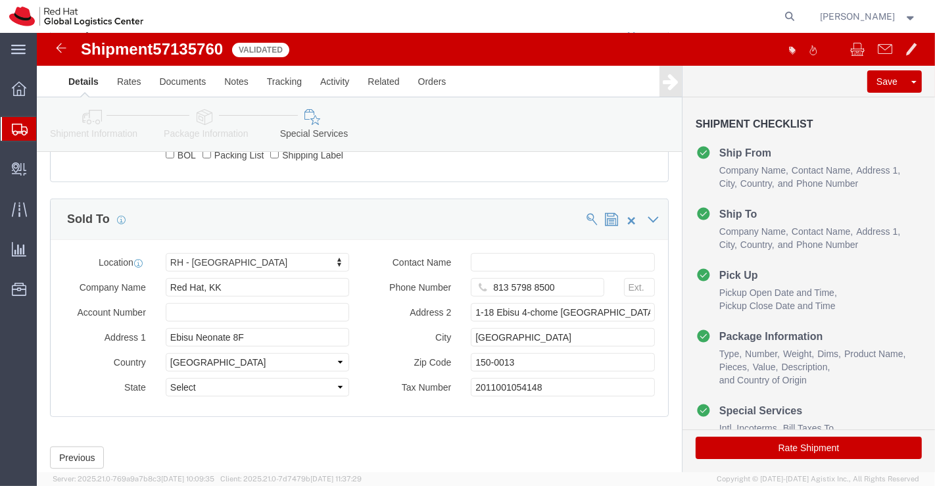
scroll to position [792, 0]
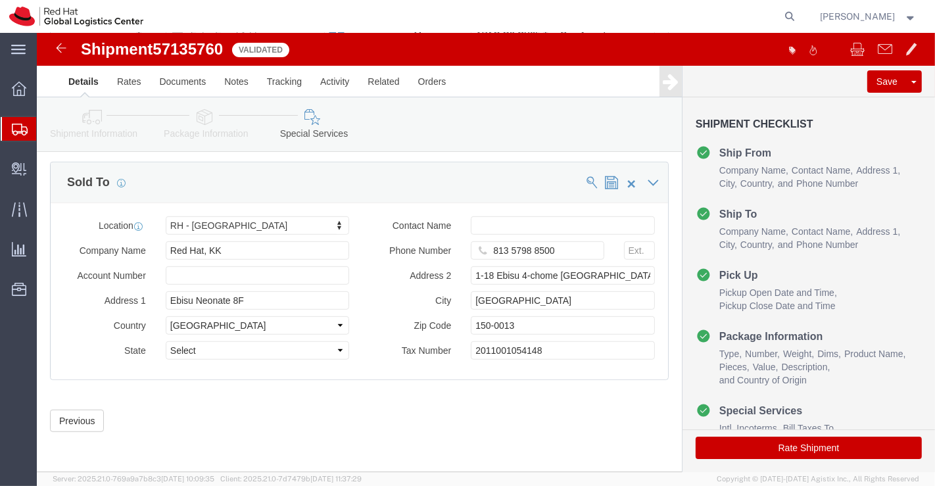
click button "Rate Shipment"
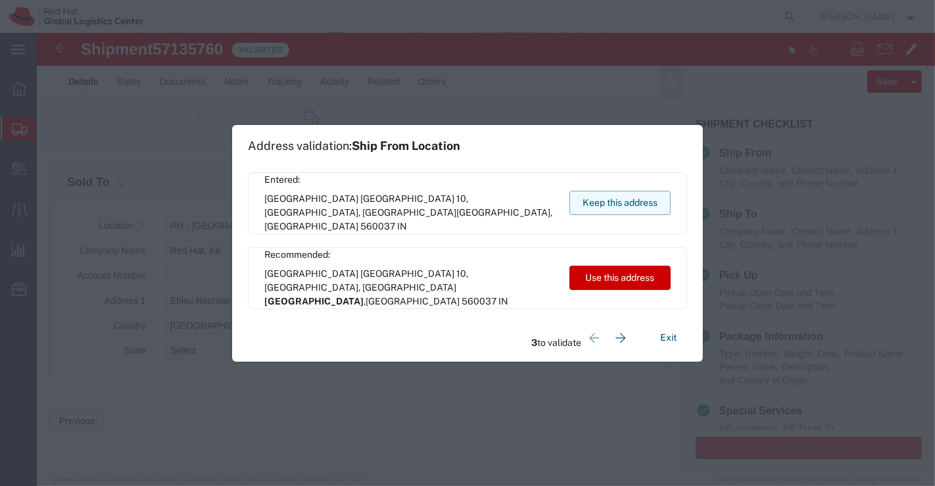
click at [635, 208] on button "Keep this address" at bounding box center [619, 203] width 101 height 24
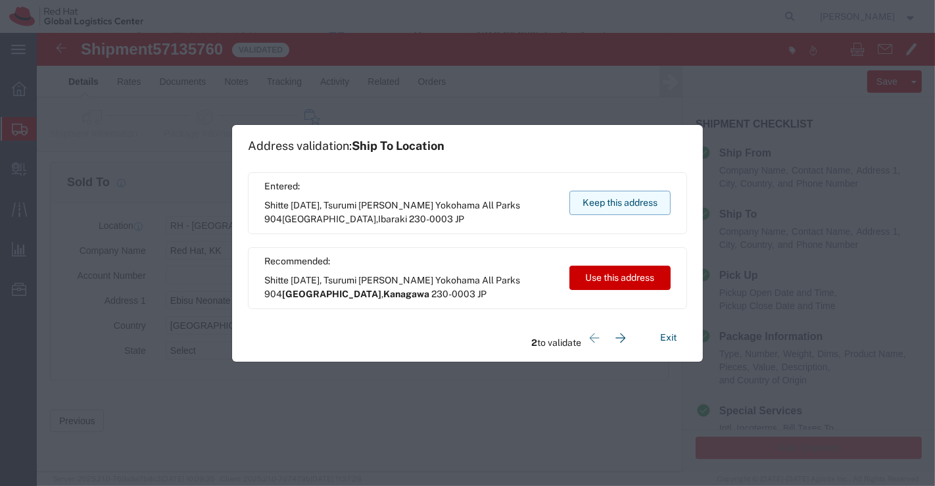
click at [635, 208] on button "Keep this address" at bounding box center [619, 203] width 101 height 24
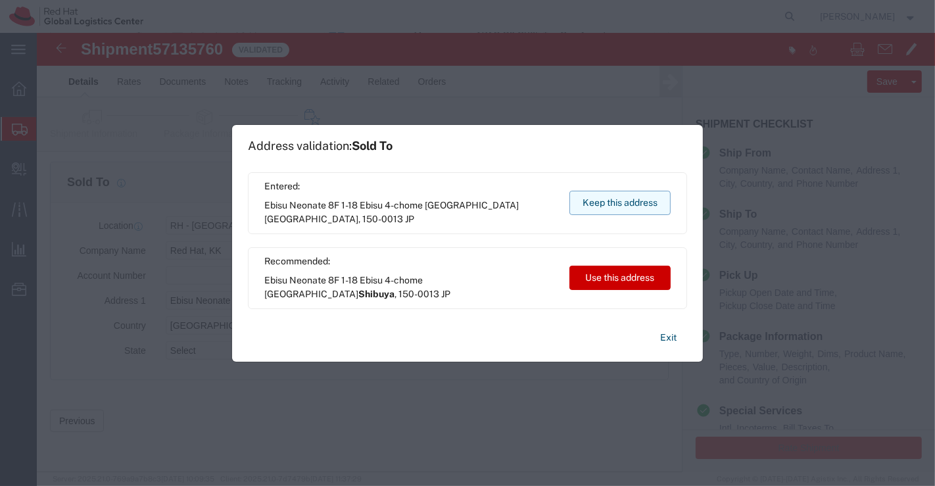
click at [635, 208] on button "Keep this address" at bounding box center [619, 203] width 101 height 24
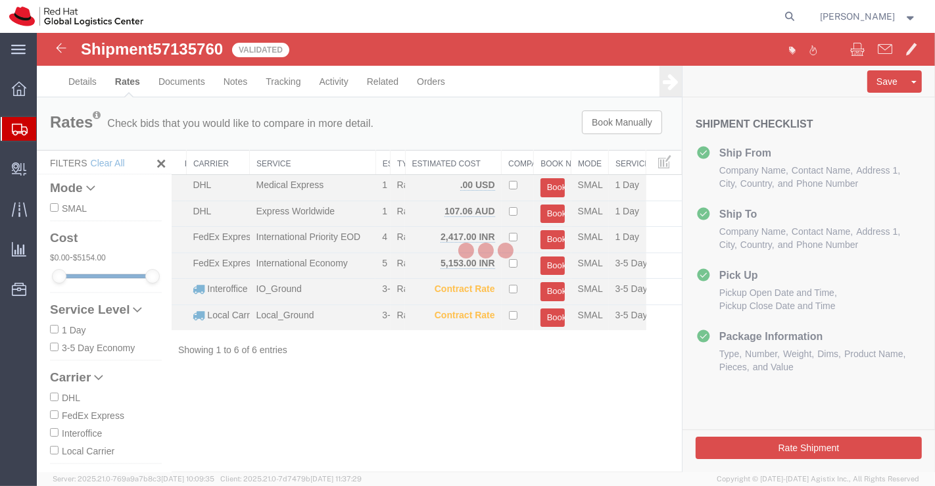
scroll to position [0, 0]
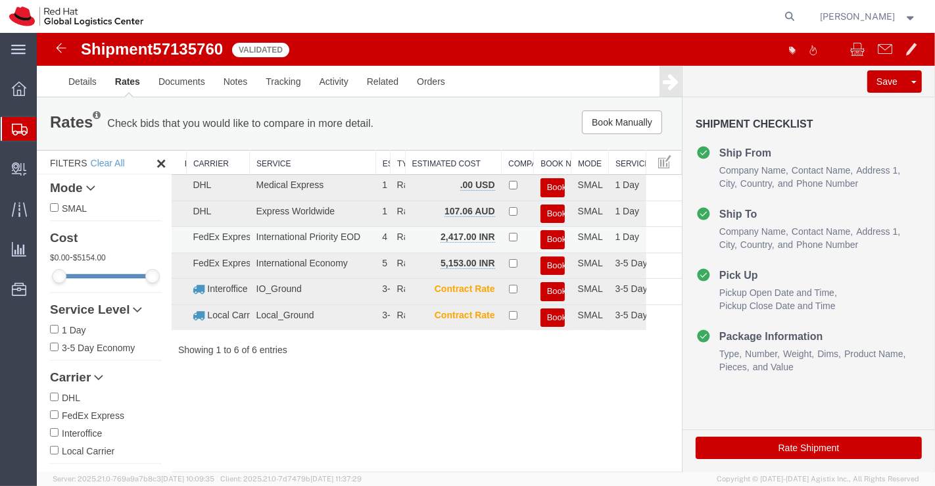
click at [556, 232] on button "Book" at bounding box center [552, 239] width 24 height 19
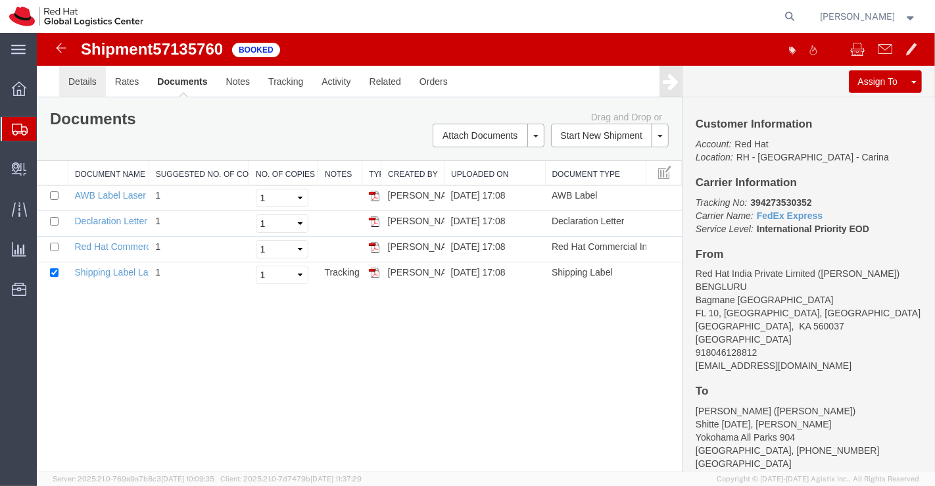
click at [89, 85] on link "Details" at bounding box center [82, 82] width 47 height 32
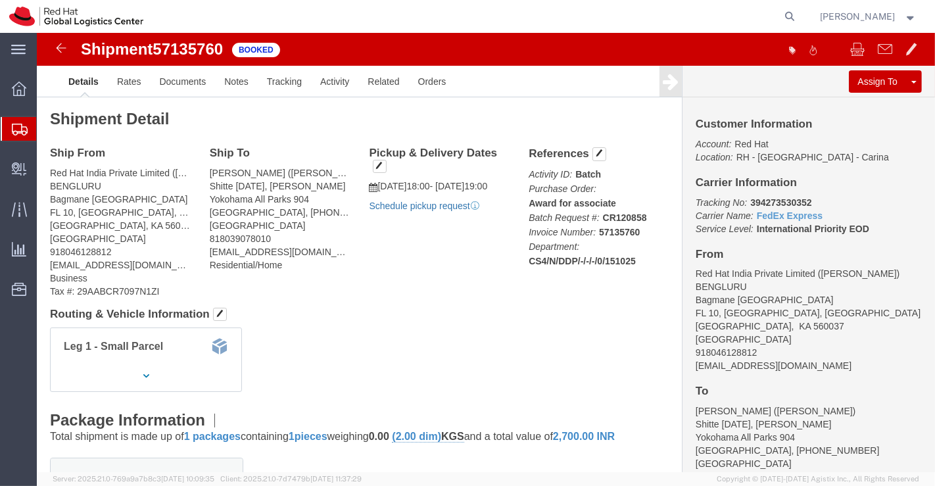
click link "Schedule pickup request"
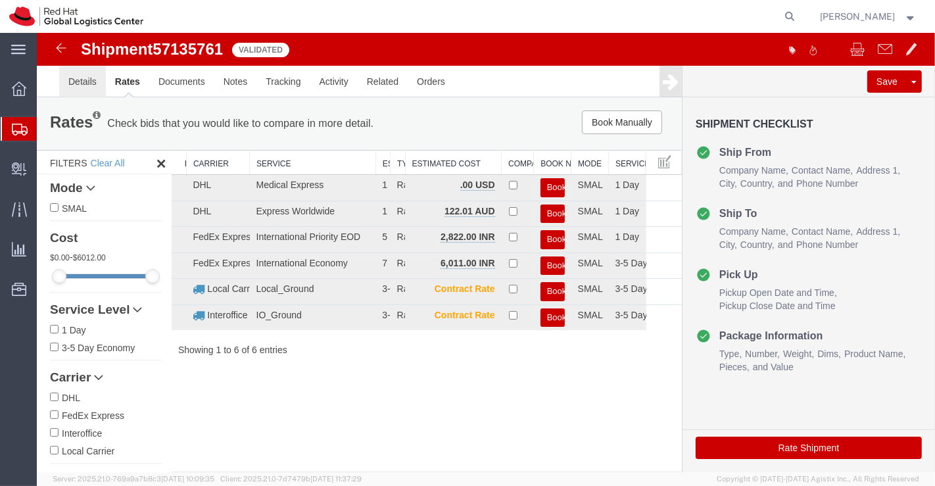
click at [82, 81] on link "Details" at bounding box center [82, 82] width 47 height 32
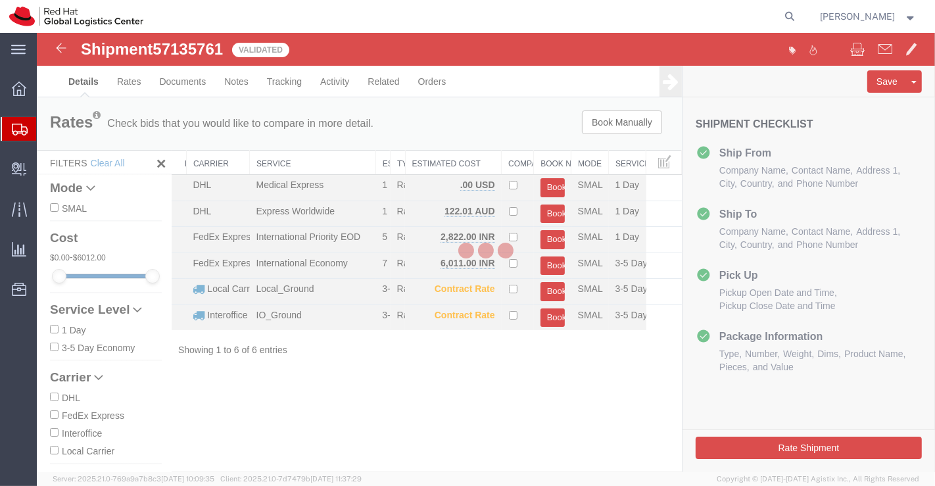
select select "37925"
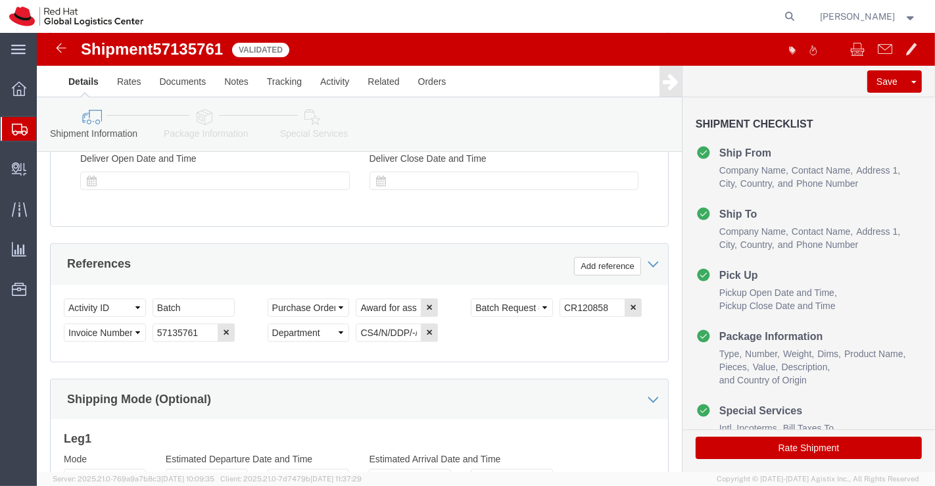
scroll to position [658, 0]
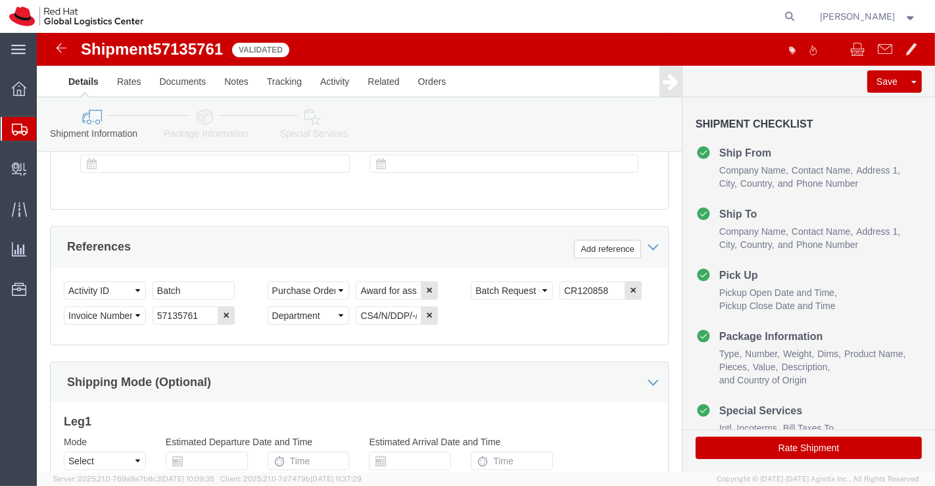
click icon
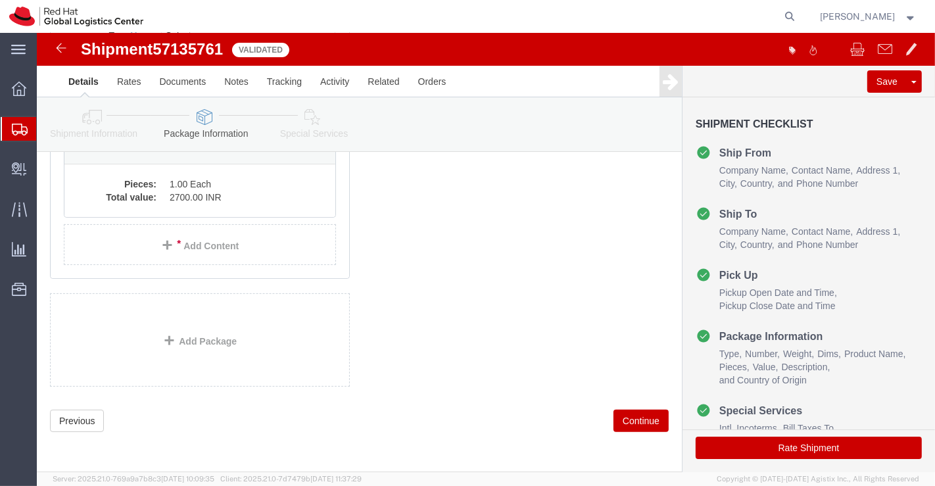
scroll to position [70, 0]
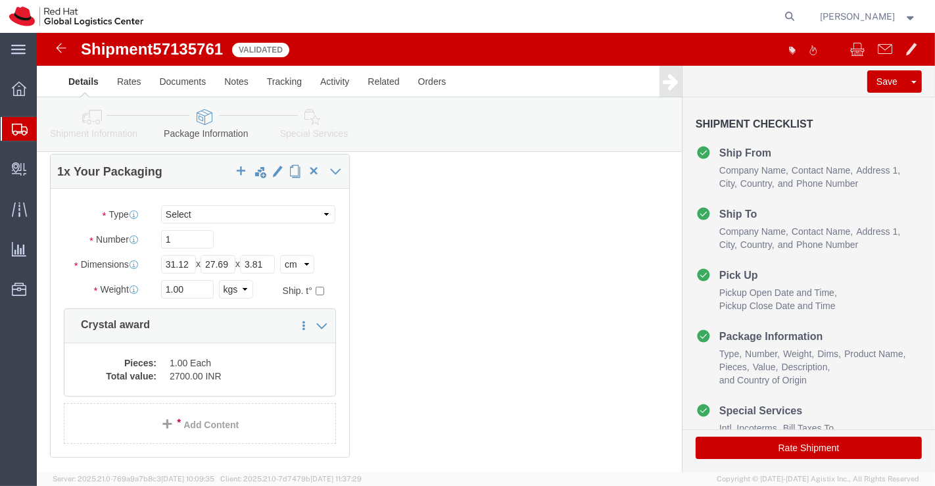
click icon
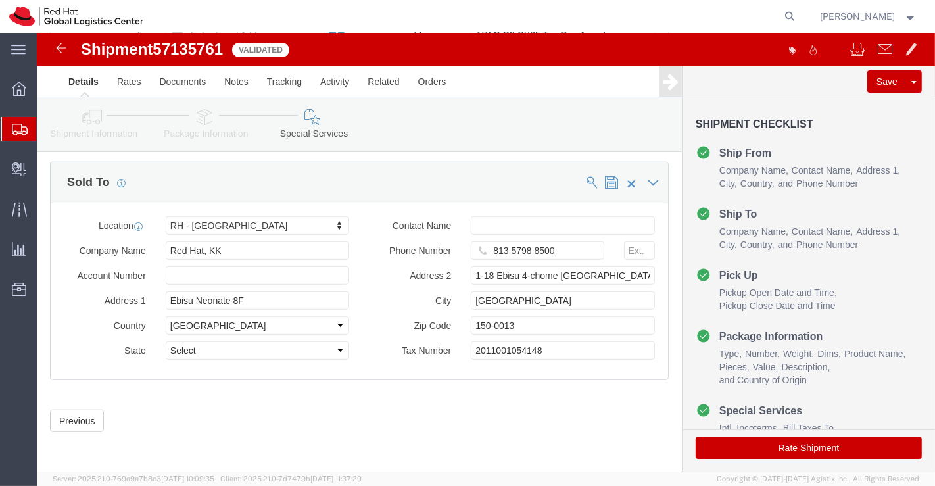
scroll to position [792, 0]
click button "Rate Shipment"
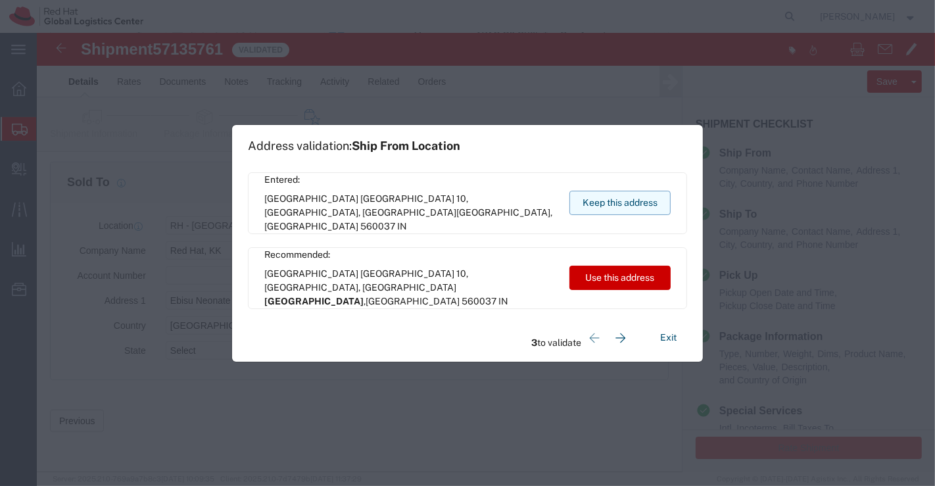
click at [617, 202] on button "Keep this address" at bounding box center [619, 203] width 101 height 24
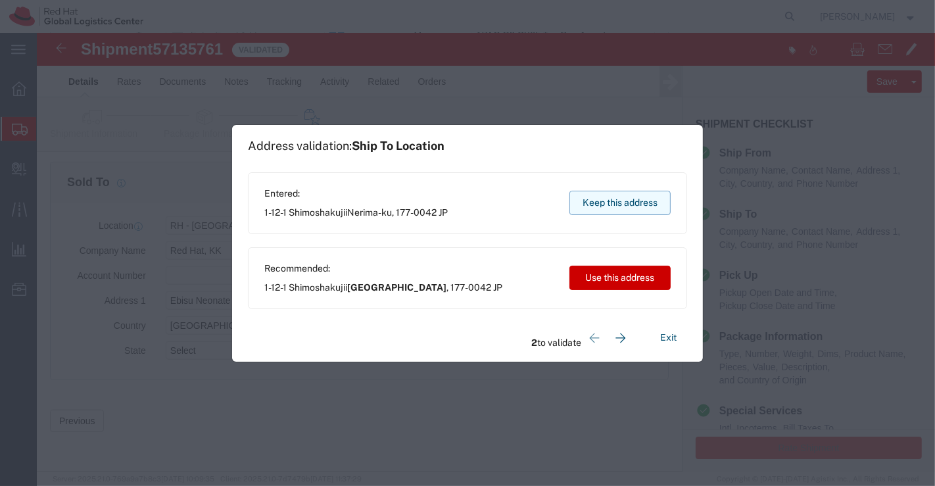
click at [640, 206] on button "Keep this address" at bounding box center [619, 203] width 101 height 24
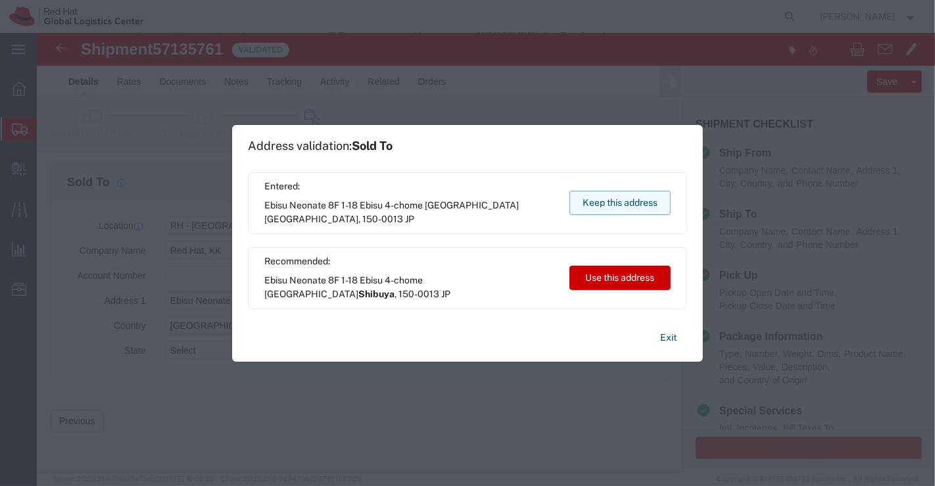
click at [631, 201] on button "Keep this address" at bounding box center [619, 203] width 101 height 24
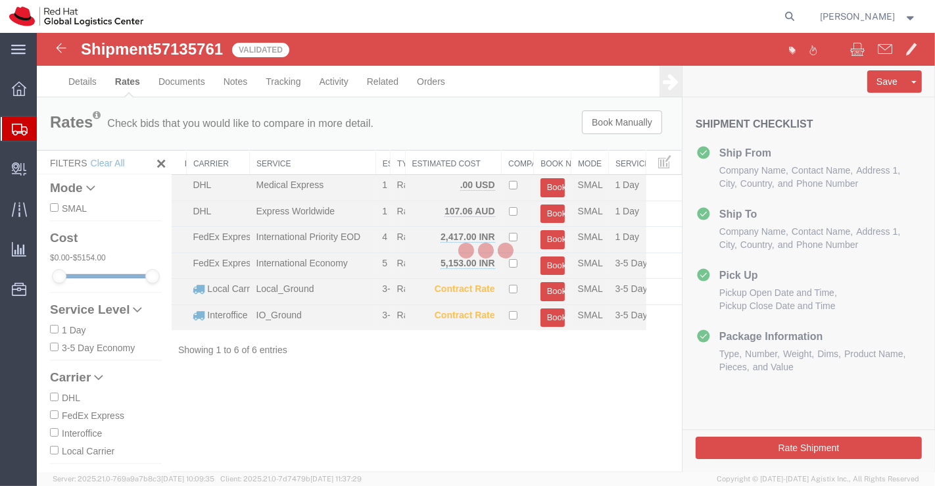
scroll to position [0, 0]
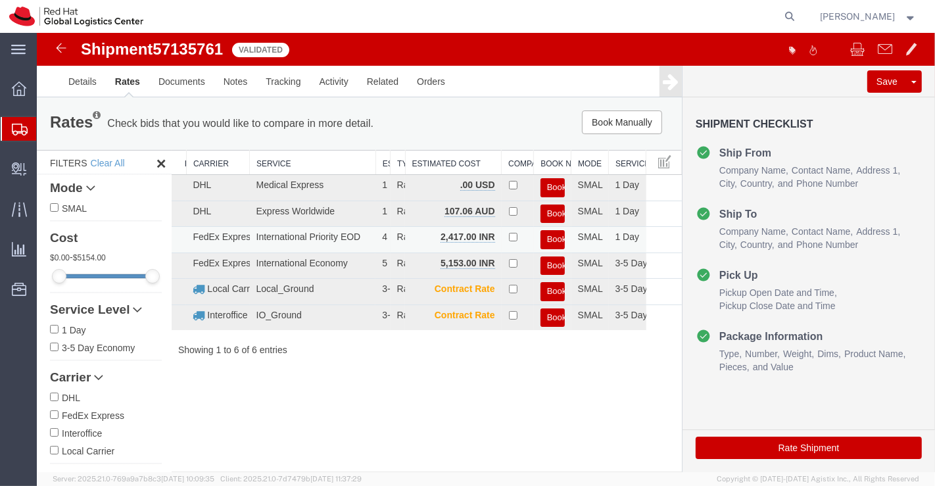
click at [552, 234] on button "Book" at bounding box center [552, 239] width 24 height 19
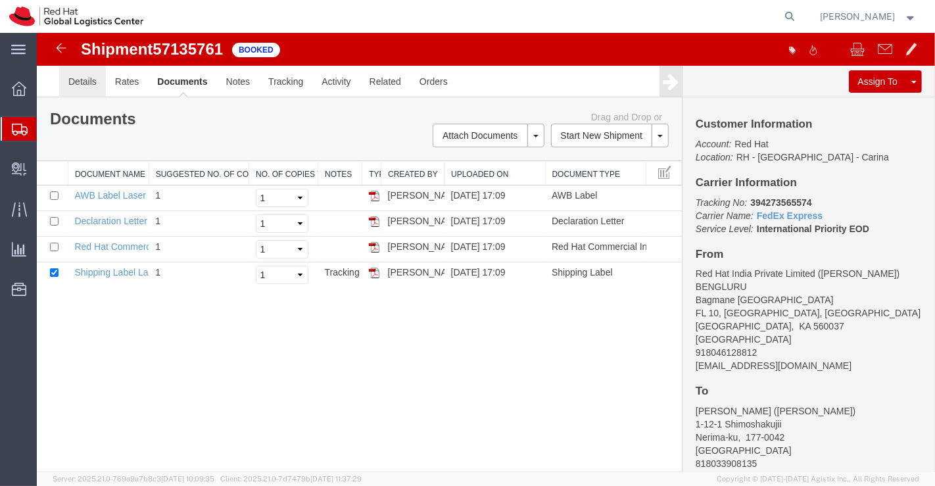
click at [74, 80] on link "Details" at bounding box center [82, 82] width 47 height 32
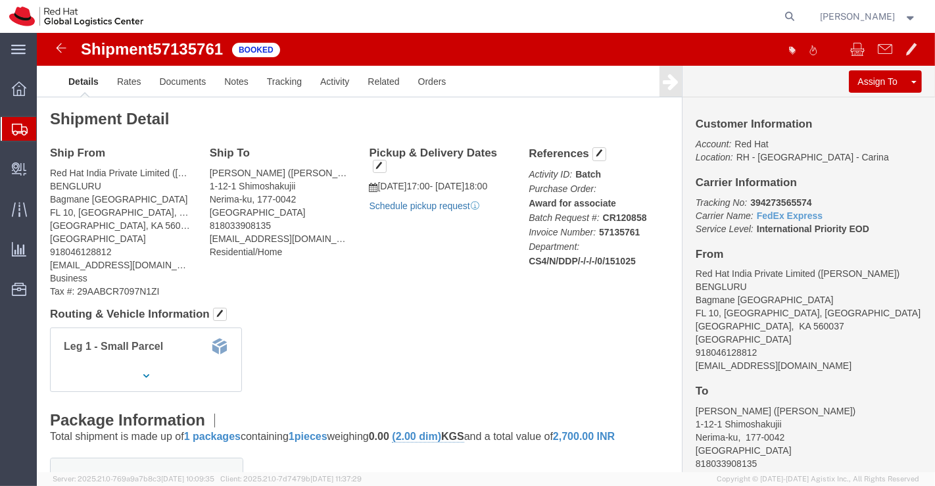
click link "Schedule pickup request"
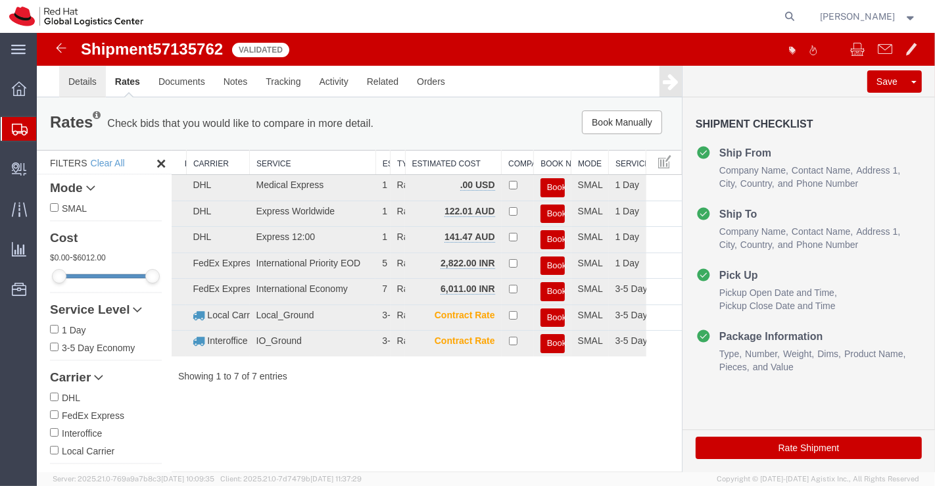
click at [72, 79] on link "Details" at bounding box center [82, 82] width 47 height 32
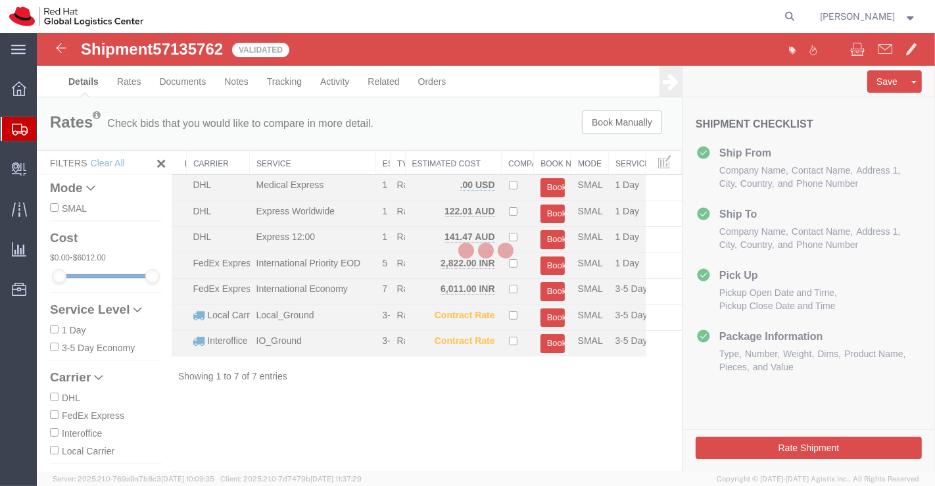
select select "37925"
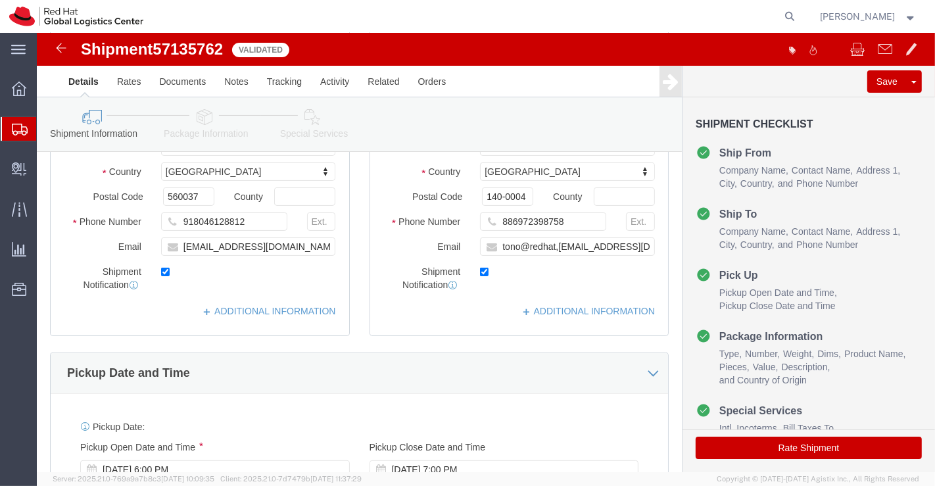
scroll to position [292, 0]
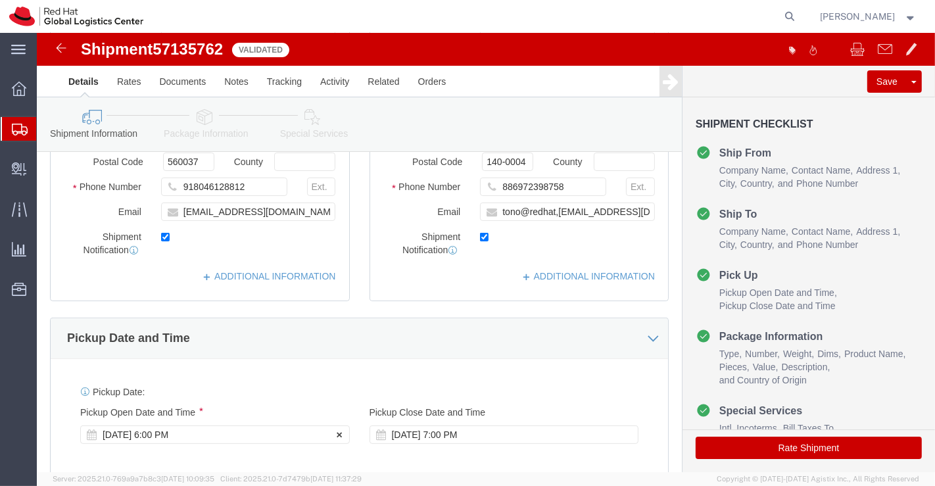
click div "[DATE] 6:00 PM"
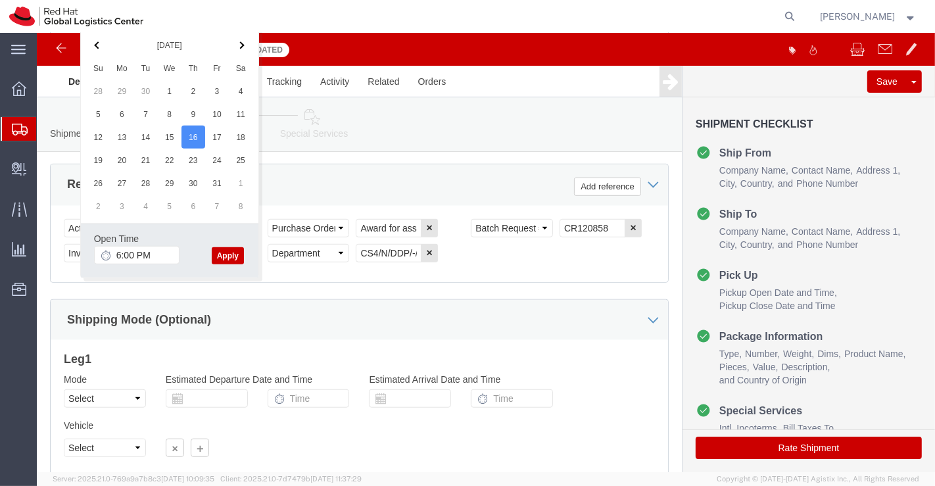
click button "Apply"
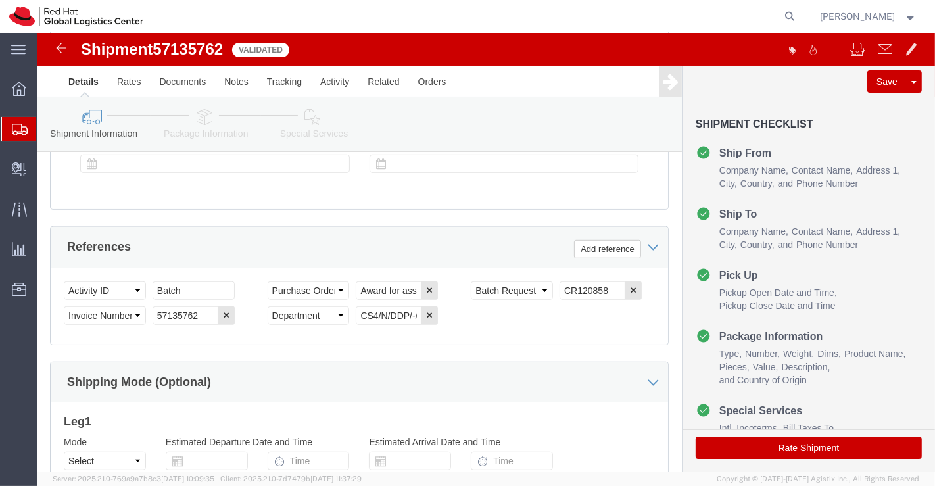
scroll to position [574, 0]
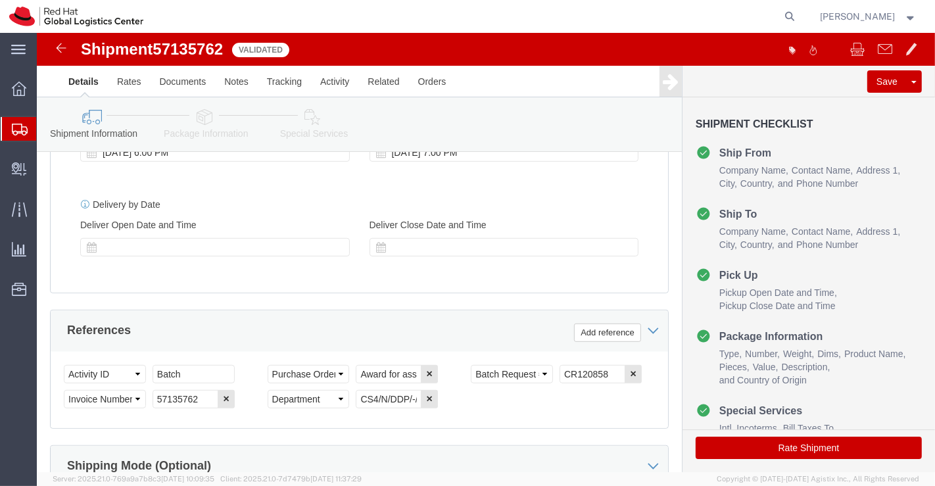
click icon
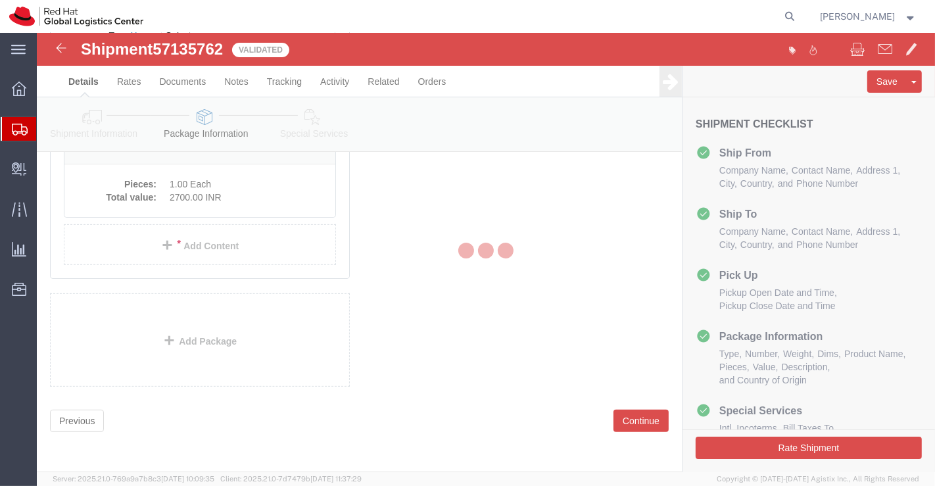
scroll to position [70, 0]
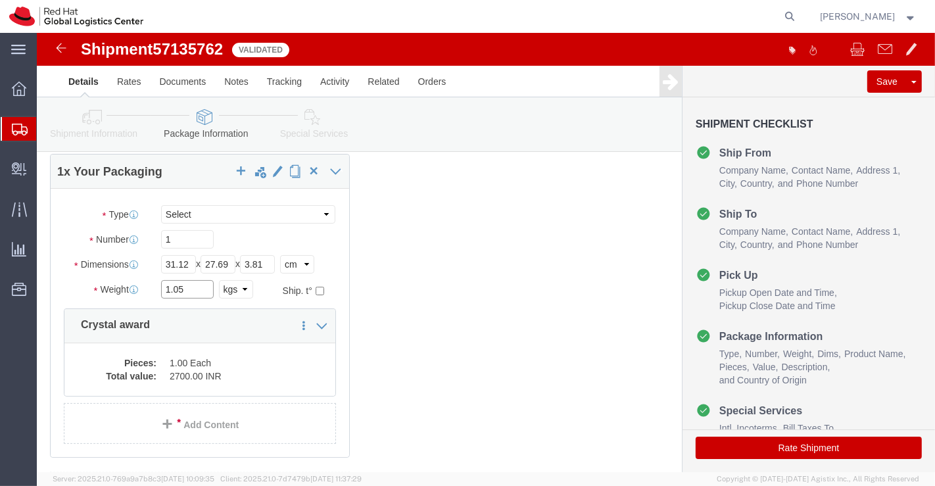
click input "1.05"
type input "1.00"
click div "1 x Your Packaging Package Type Select Case(s) Crate(s) Envelope Large Box Medi…"
click icon
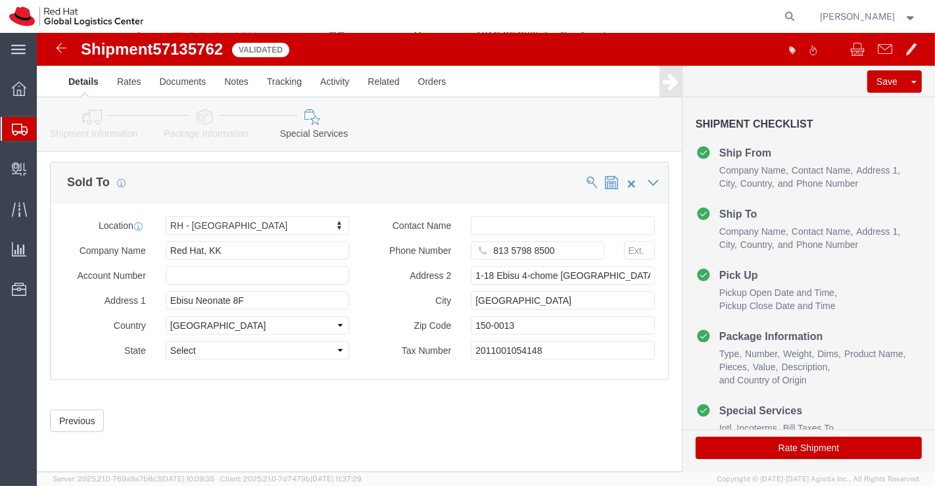
scroll to position [792, 0]
click button "Rate Shipment"
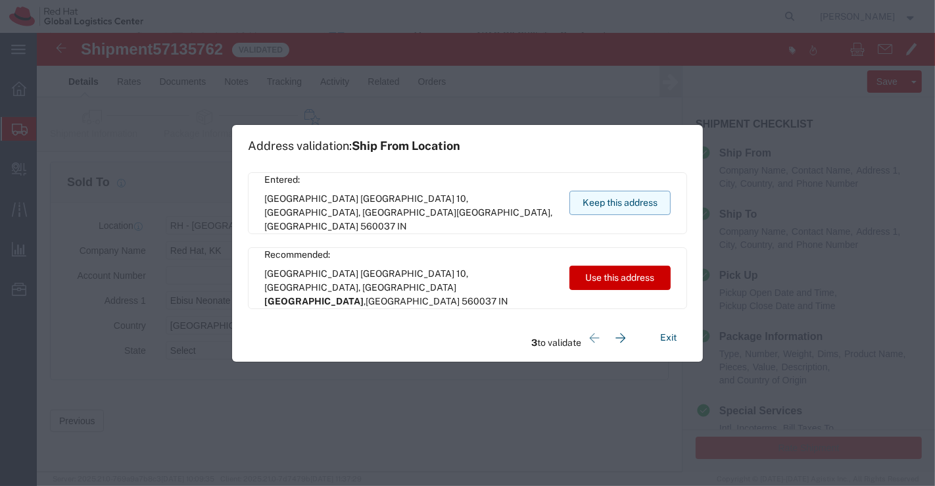
click at [646, 205] on button "Keep this address" at bounding box center [619, 203] width 101 height 24
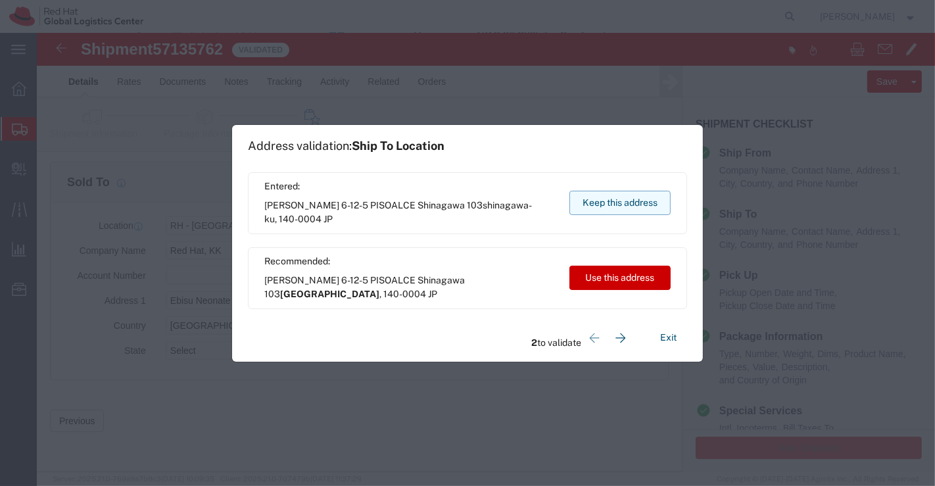
click at [646, 205] on button "Keep this address" at bounding box center [619, 203] width 101 height 24
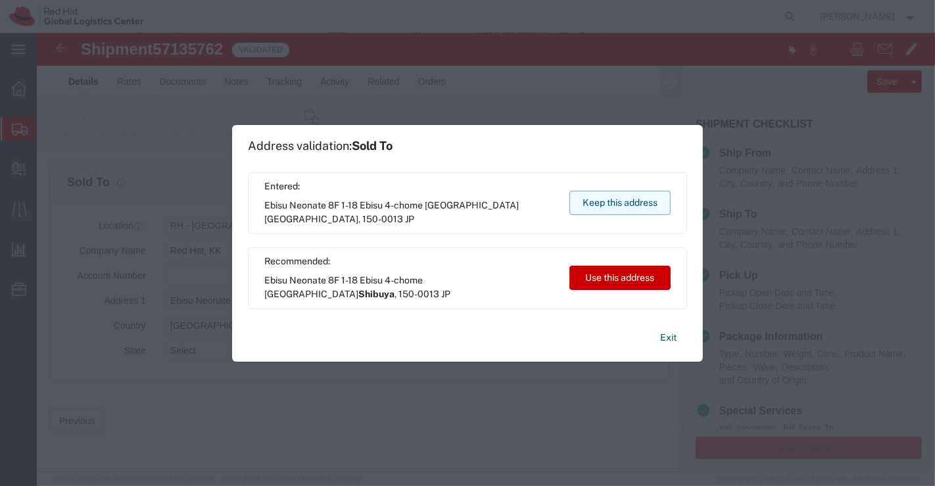
click at [646, 205] on button "Keep this address" at bounding box center [619, 203] width 101 height 24
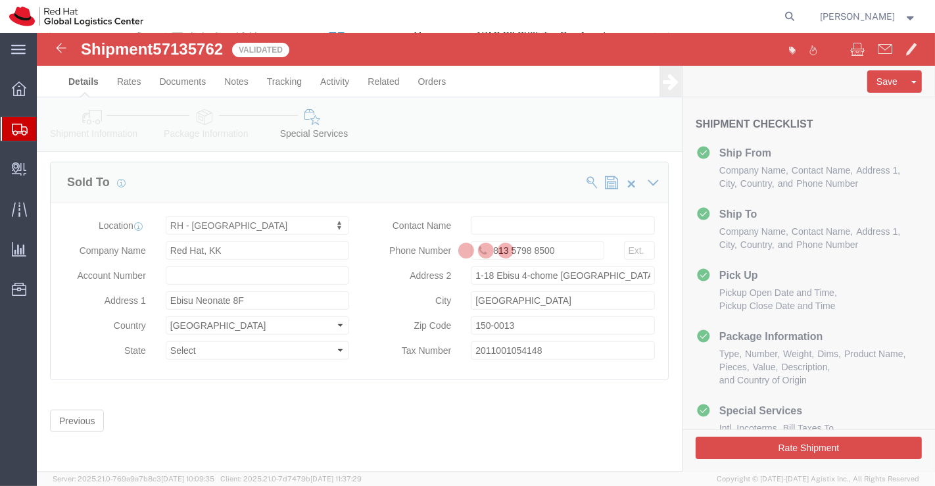
scroll to position [0, 0]
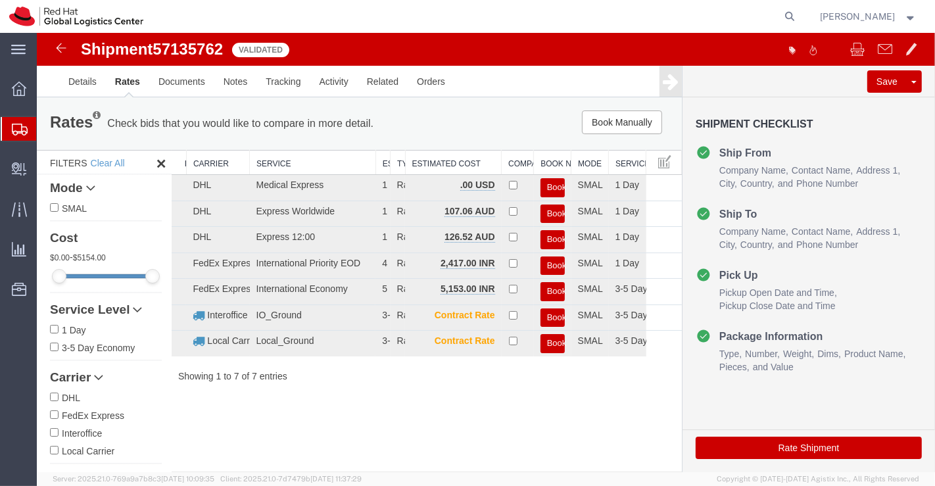
click at [558, 263] on button "Book" at bounding box center [552, 265] width 24 height 19
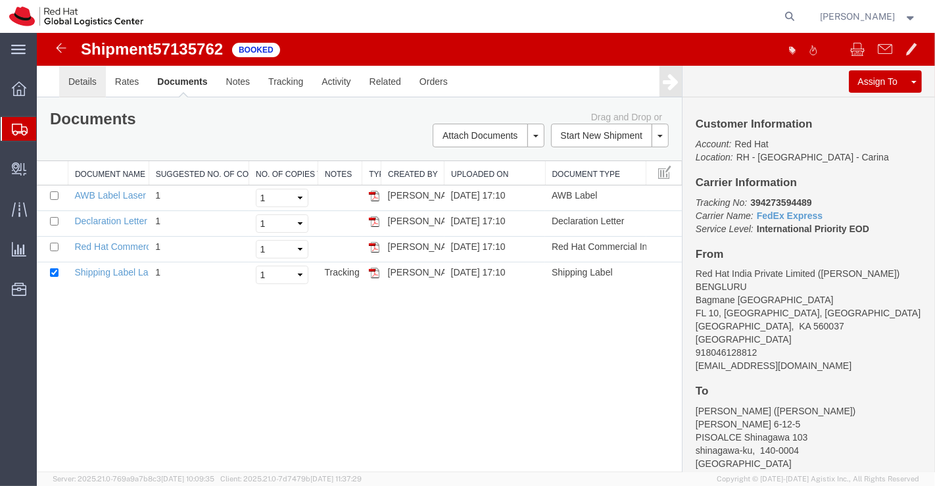
click at [89, 82] on link "Details" at bounding box center [82, 82] width 47 height 32
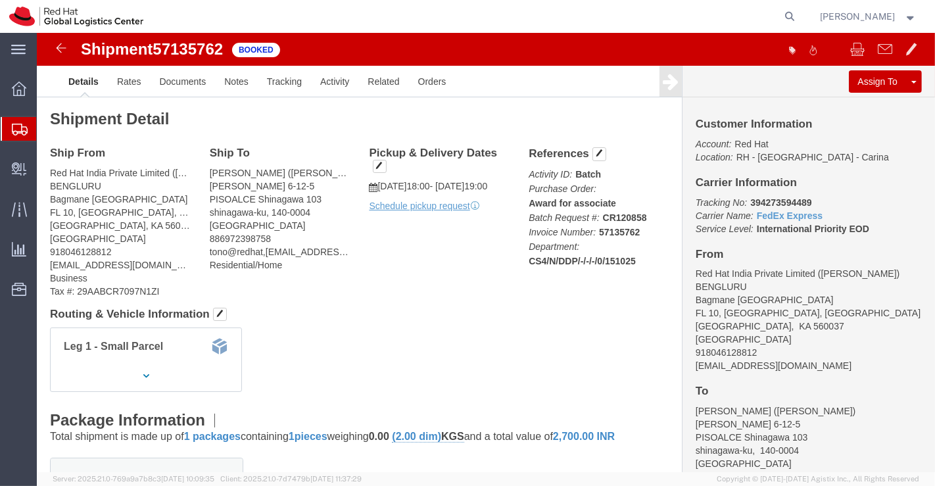
click p "Schedule pickup request"
click link "Schedule pickup request"
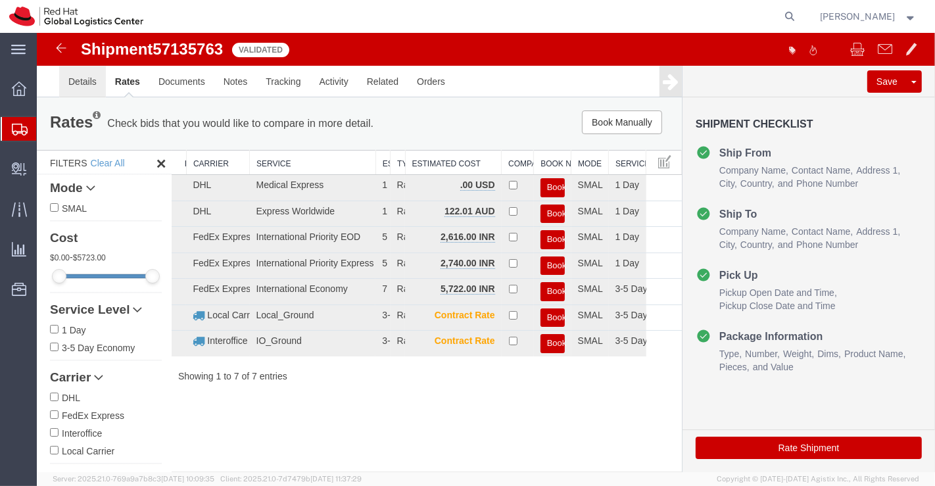
drag, startPoint x: 36, startPoint y: 33, endPoint x: 79, endPoint y: 80, distance: 63.3
click at [79, 80] on link "Details" at bounding box center [82, 82] width 47 height 32
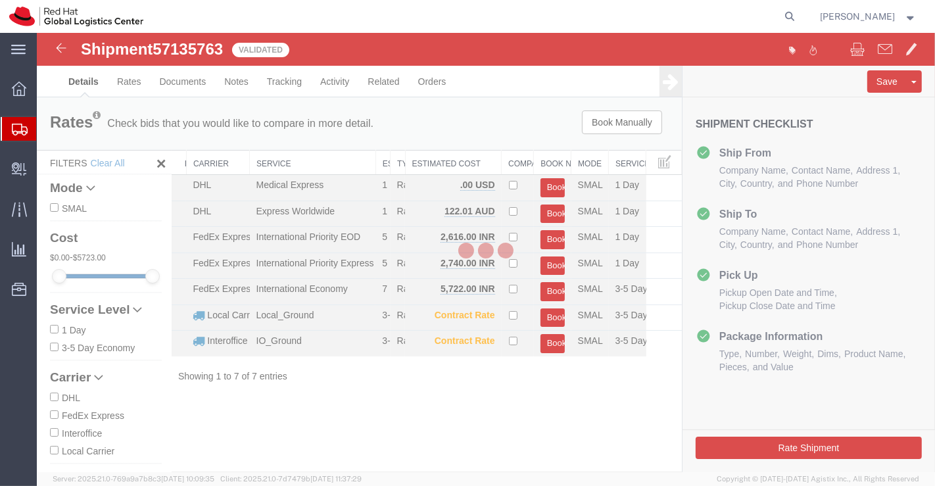
select select "37925"
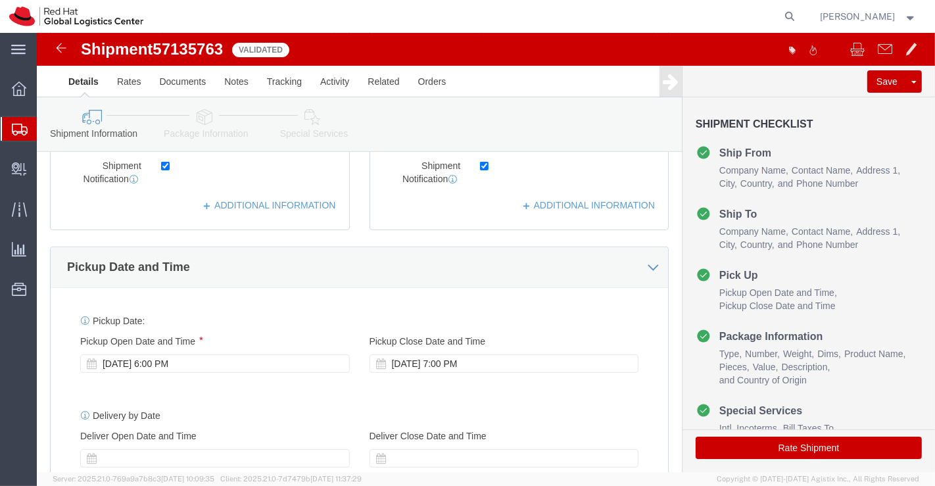
scroll to position [365, 0]
click div "[DATE] 6:00 PM"
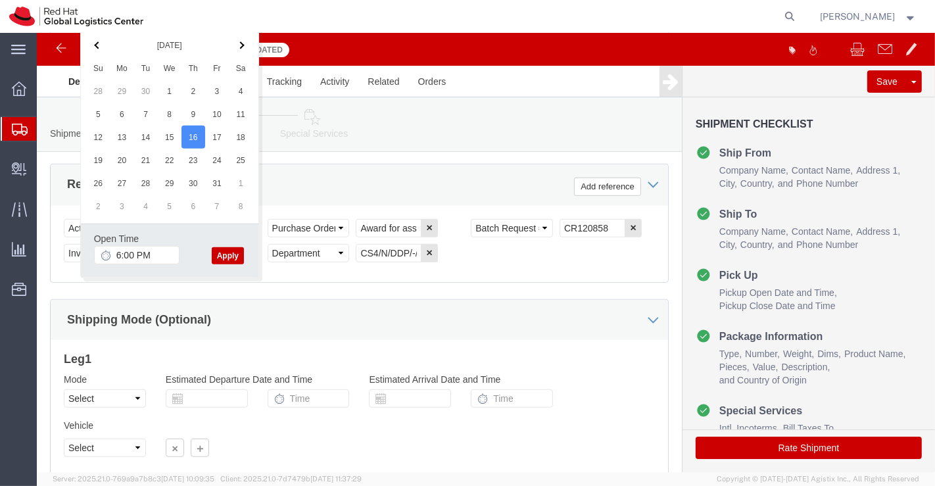
click button "Apply"
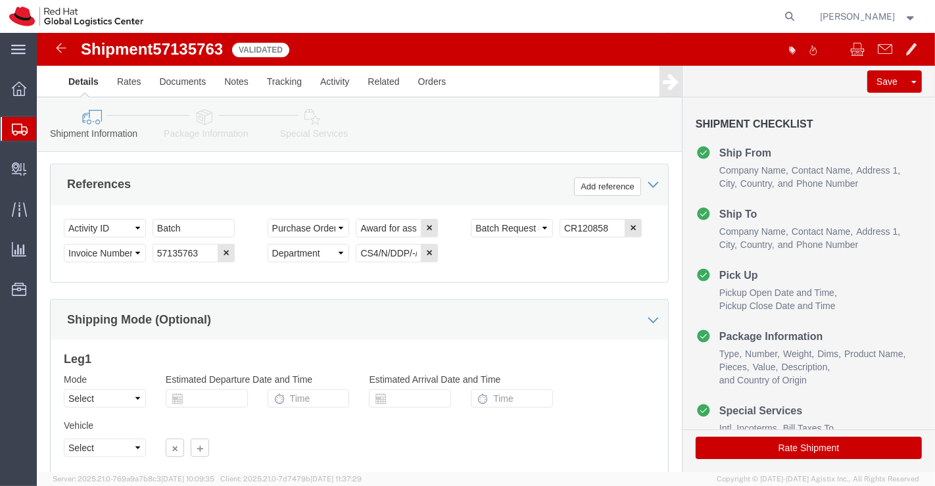
click icon
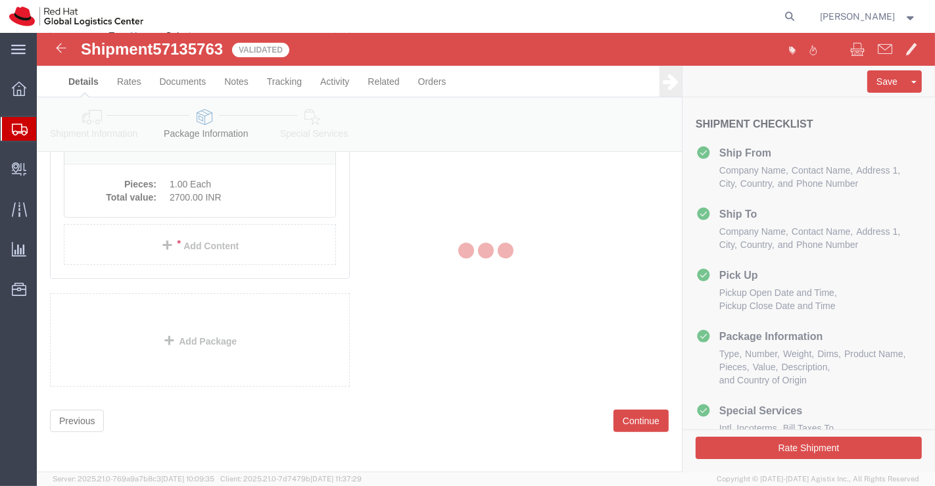
scroll to position [70, 0]
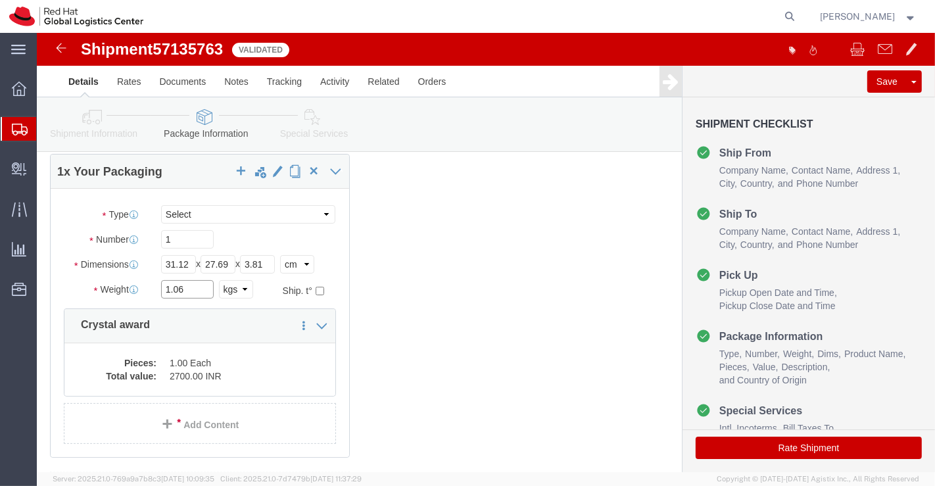
click input "1.06"
type input "1.0"
click div "1 x Your Packaging Package Type Select Case(s) Crate(s) Envelope Large Box Medi…"
click icon
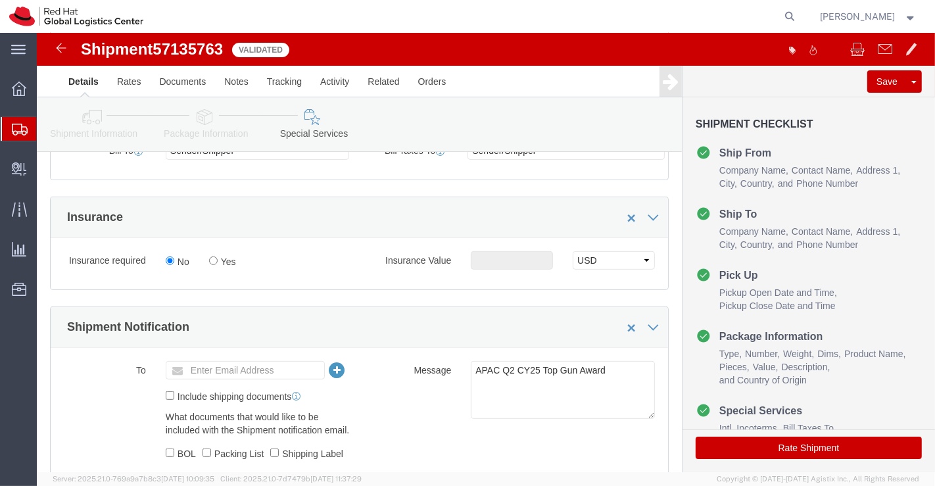
scroll to position [435, 0]
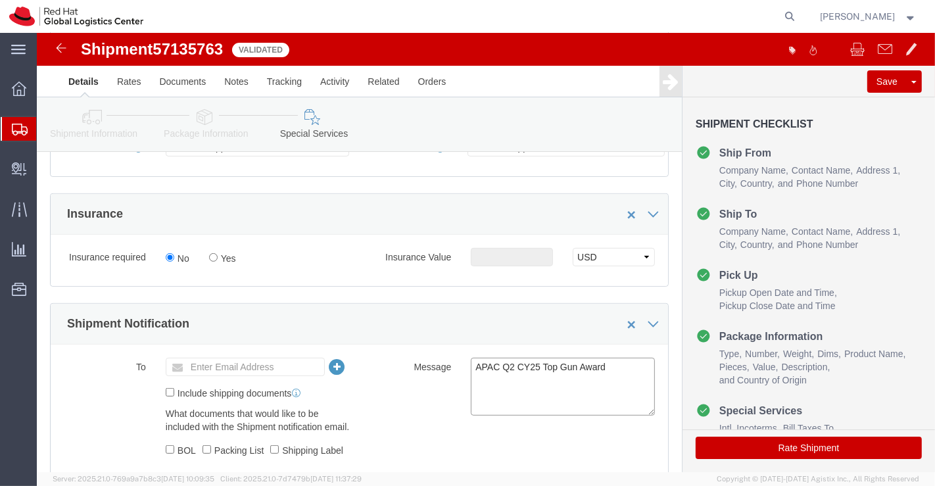
drag, startPoint x: 571, startPoint y: 330, endPoint x: 414, endPoint y: 341, distance: 157.5
click div "Message APAC Q2 CY25 Top Gun Award"
paste textarea "Manager of the Quarter"
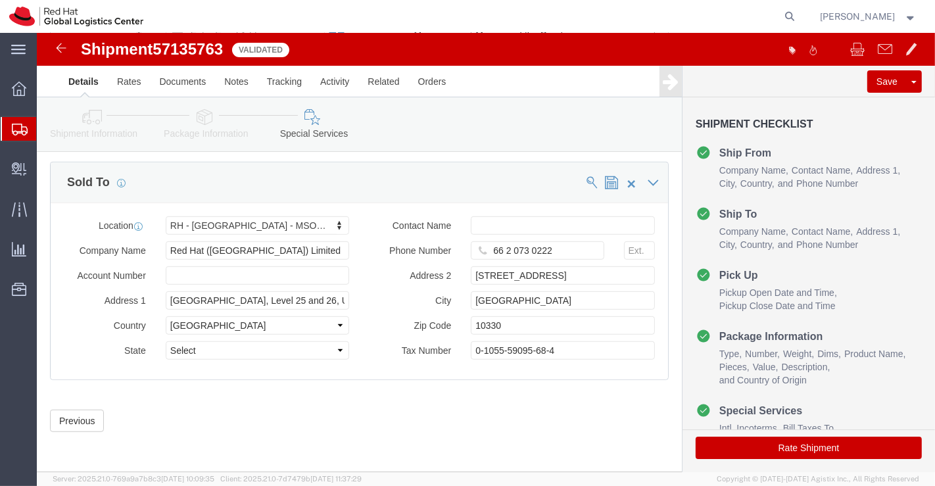
scroll to position [792, 0]
type textarea "Manager of the Quarter"
click button "Rate Shipment"
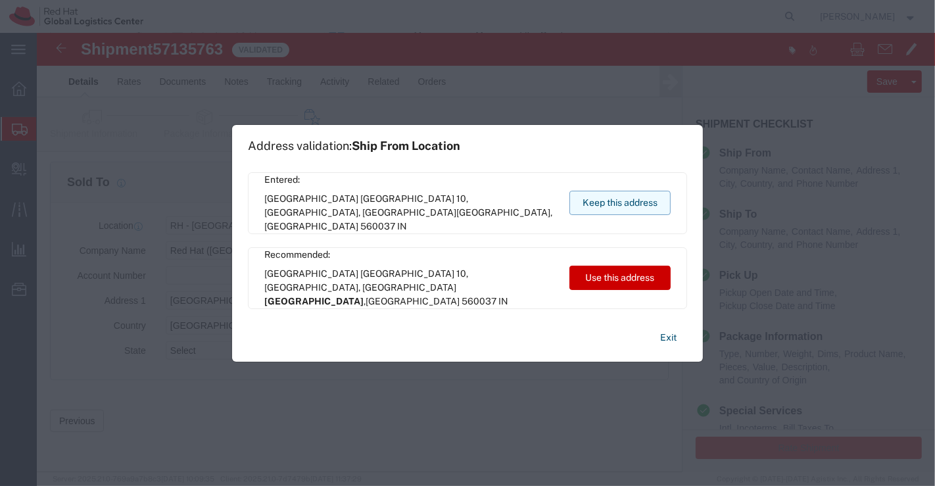
click at [621, 204] on button "Keep this address" at bounding box center [619, 203] width 101 height 24
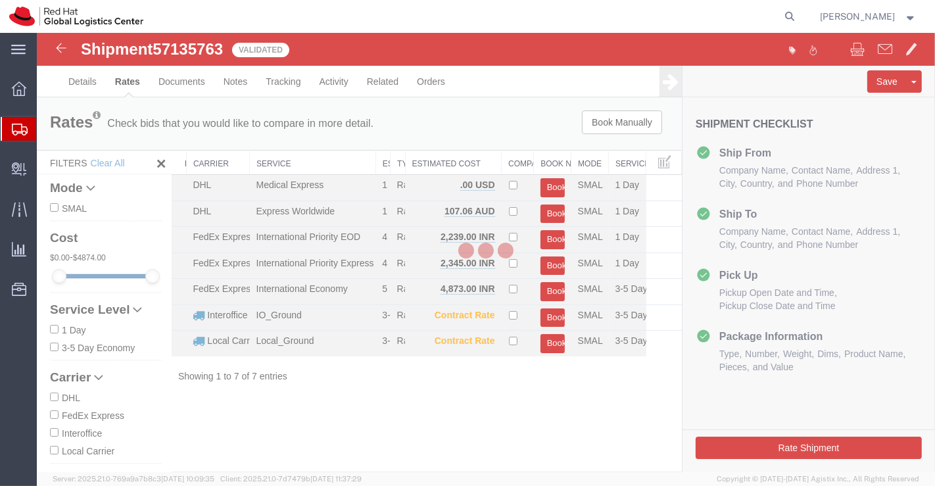
scroll to position [0, 0]
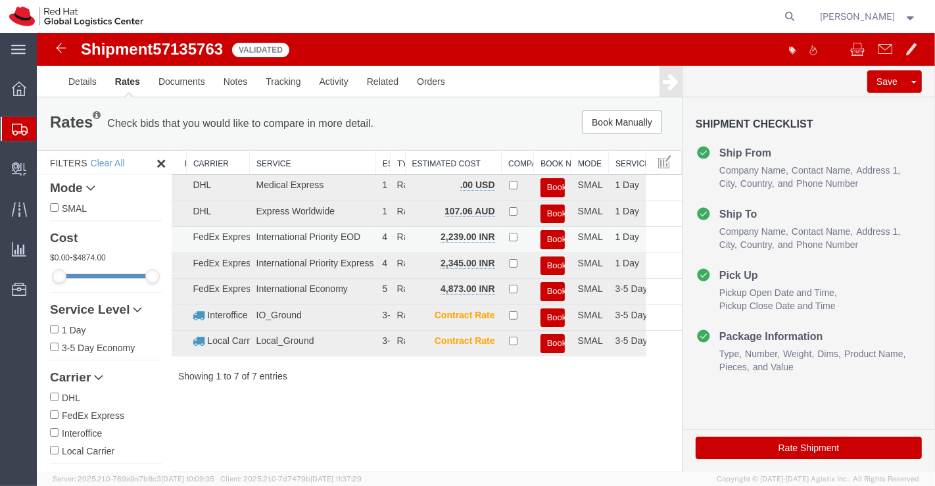
click at [553, 237] on button "Book" at bounding box center [552, 239] width 24 height 19
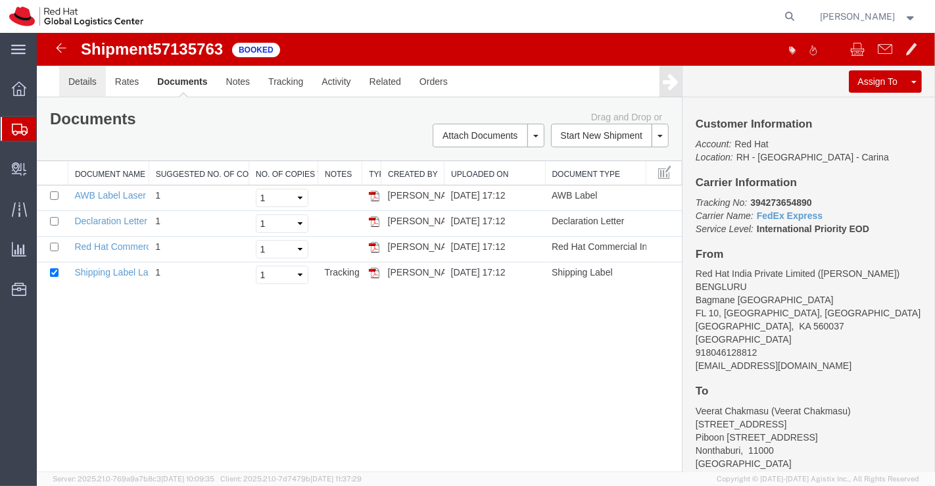
click at [80, 76] on link "Details" at bounding box center [82, 82] width 47 height 32
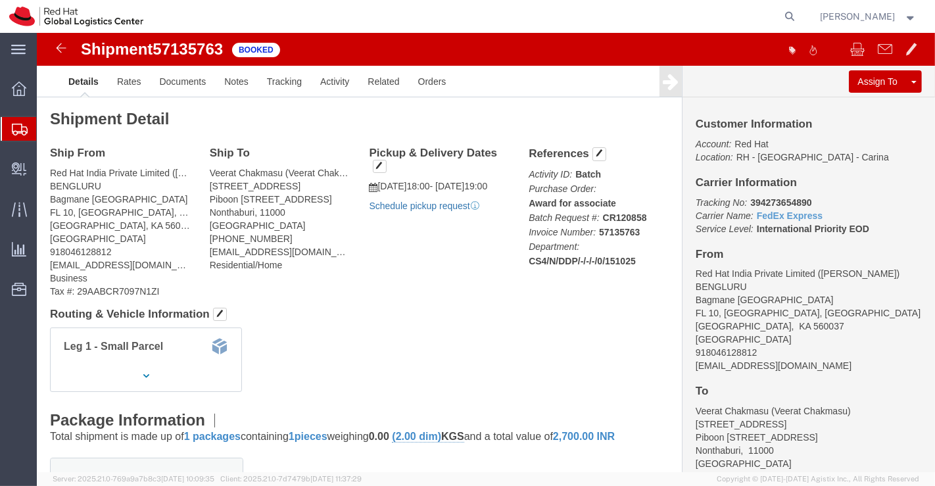
click link "Schedule pickup request"
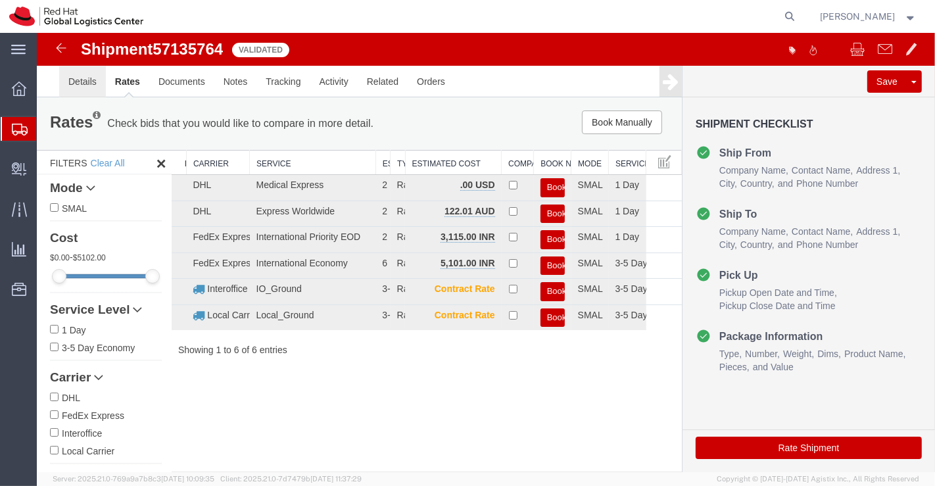
click at [85, 83] on link "Details" at bounding box center [82, 82] width 47 height 32
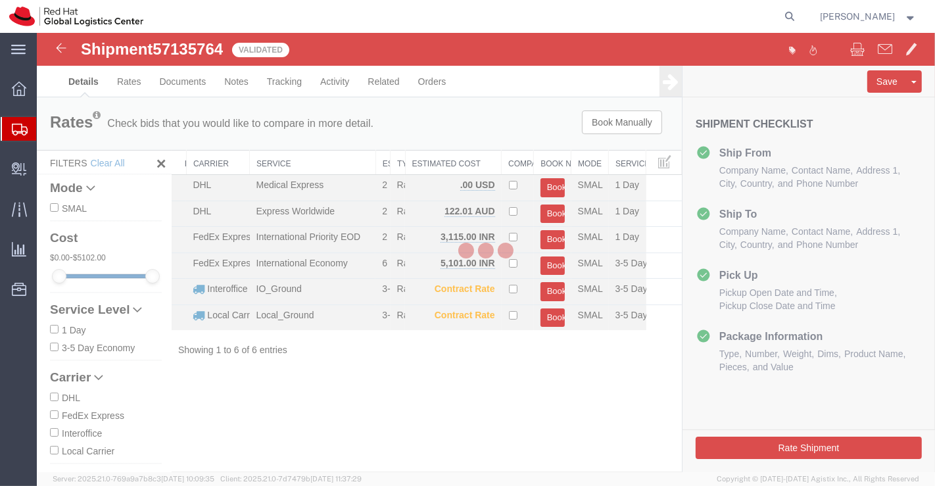
select select "37925"
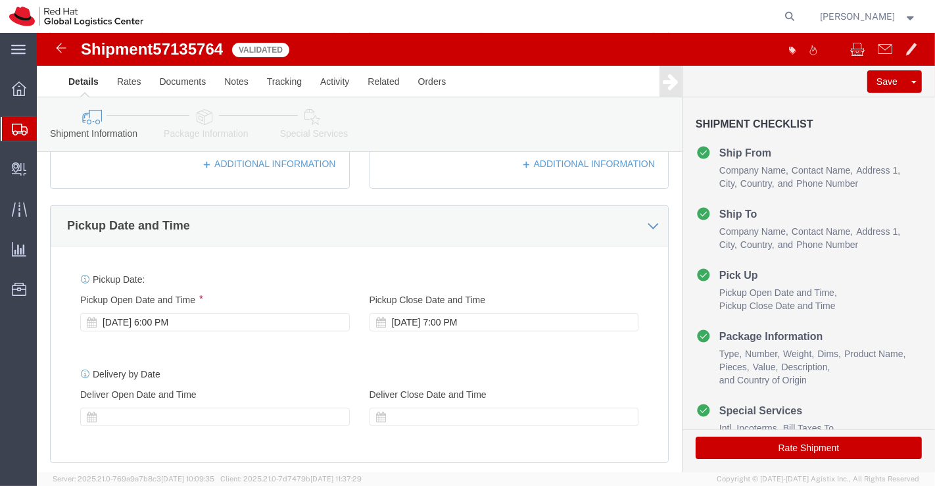
scroll to position [438, 0]
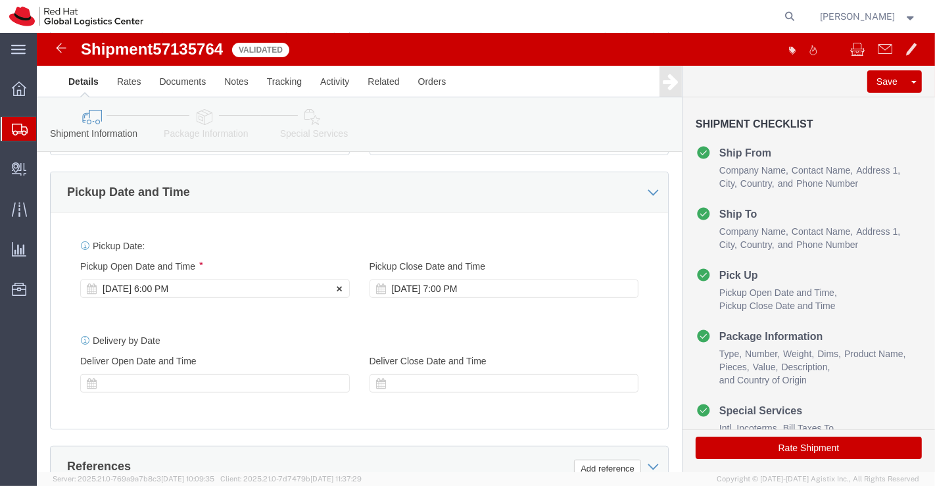
click div "[DATE] 6:00 PM"
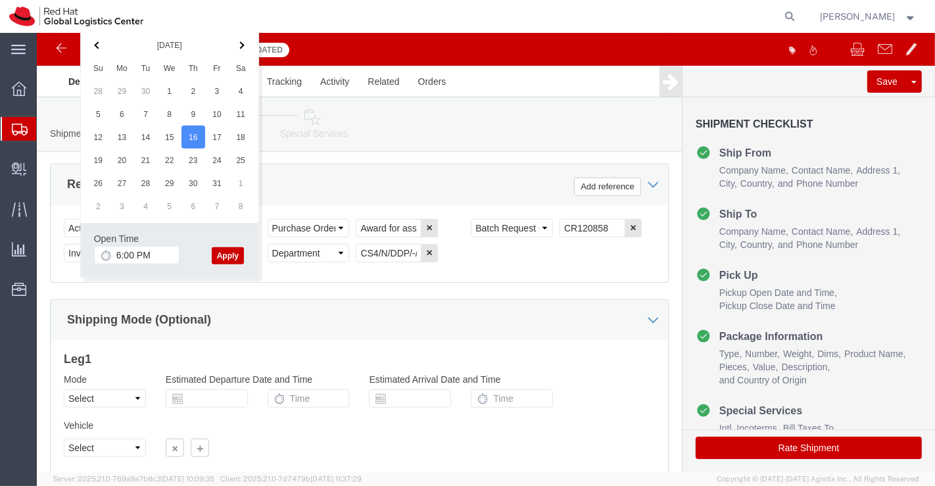
click button "Apply"
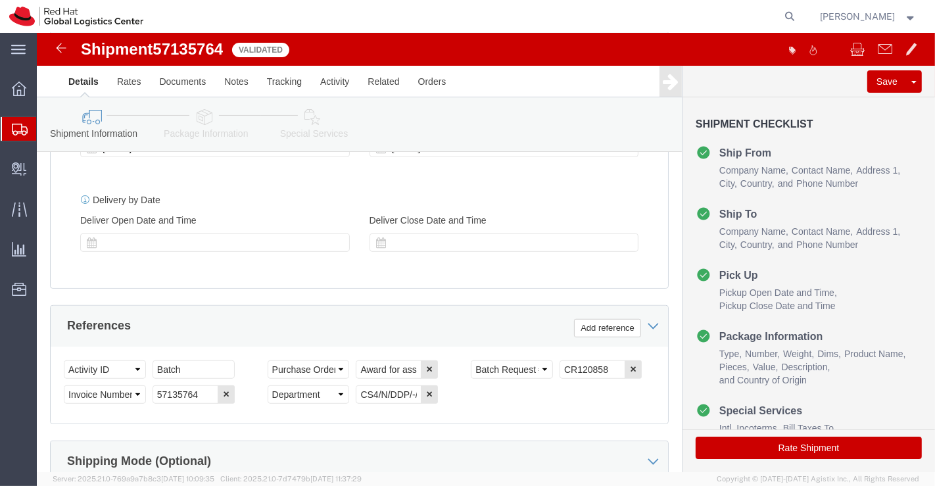
scroll to position [574, 0]
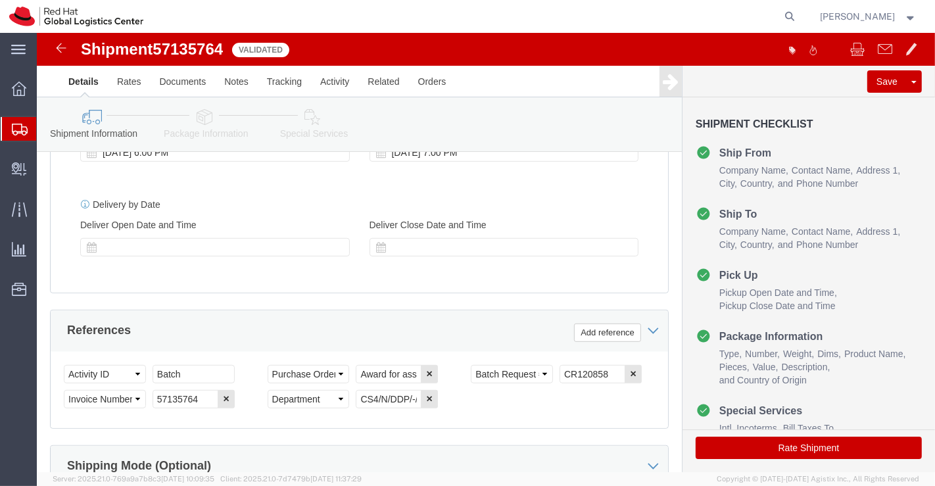
click icon
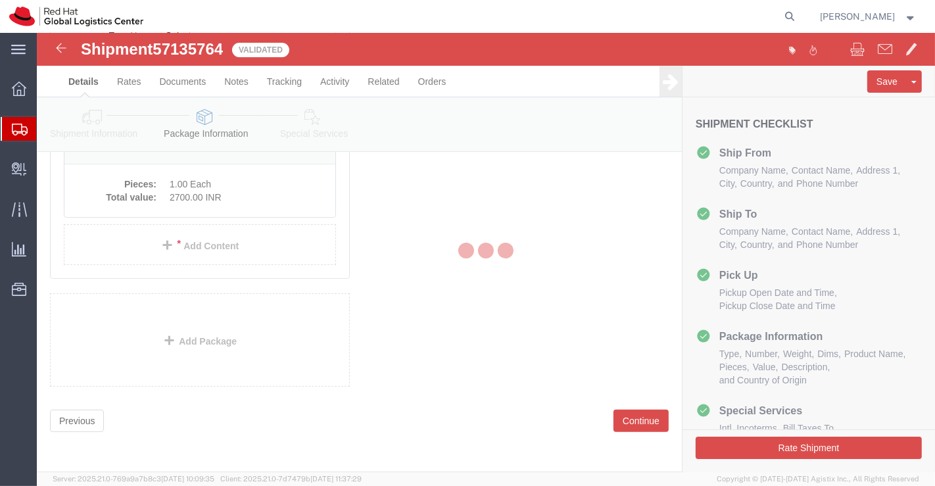
scroll to position [70, 0]
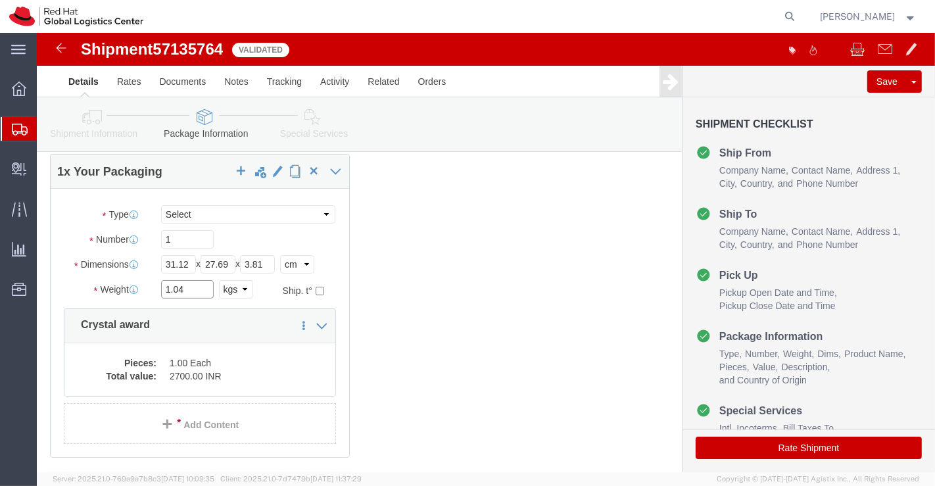
click input "1.04"
type input "1.0"
click div "1 x Your Packaging Package Type Select Case(s) Crate(s) Envelope Large Box Medi…"
click icon
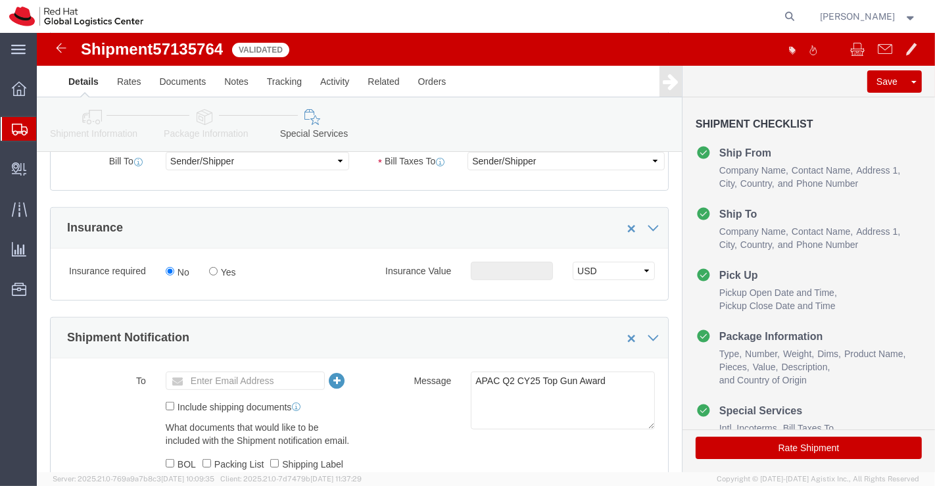
scroll to position [435, 0]
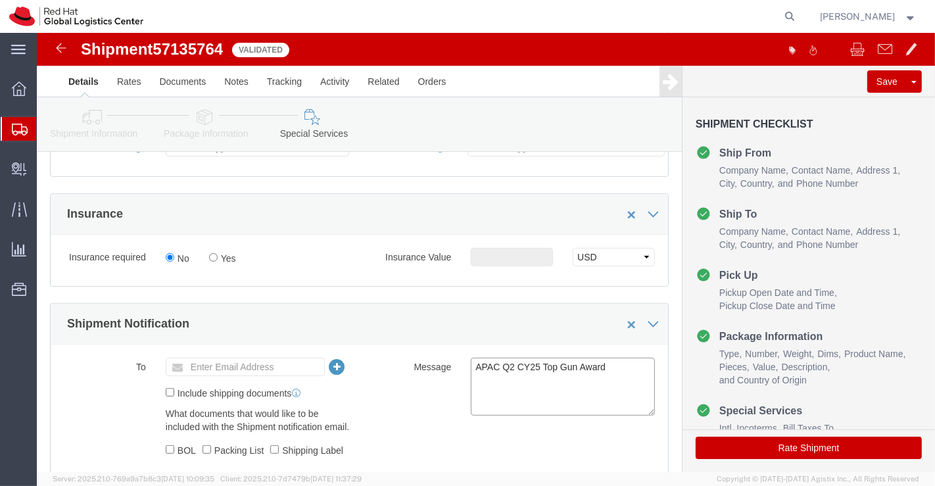
drag, startPoint x: 435, startPoint y: 331, endPoint x: 622, endPoint y: 332, distance: 187.4
click div "To Enter Email Address Include shipping documents What documents that would lik…"
paste textarea "Manager of the Quarter"
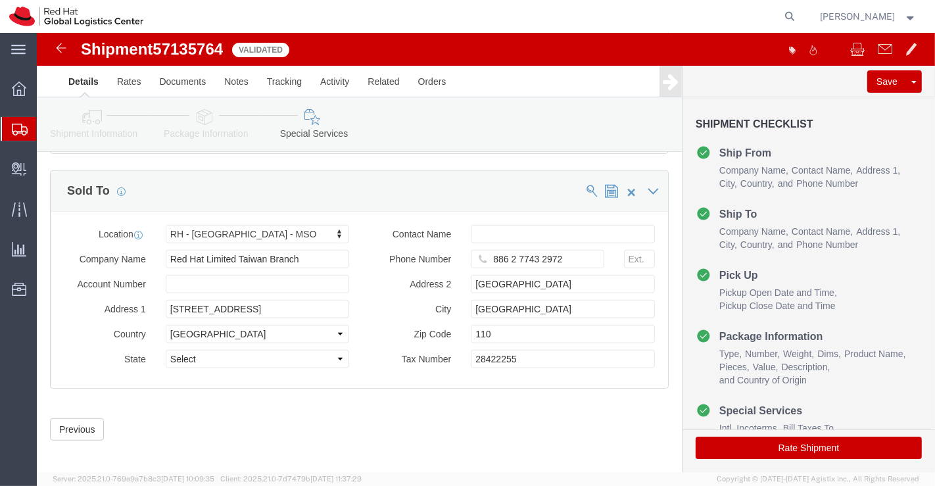
scroll to position [792, 0]
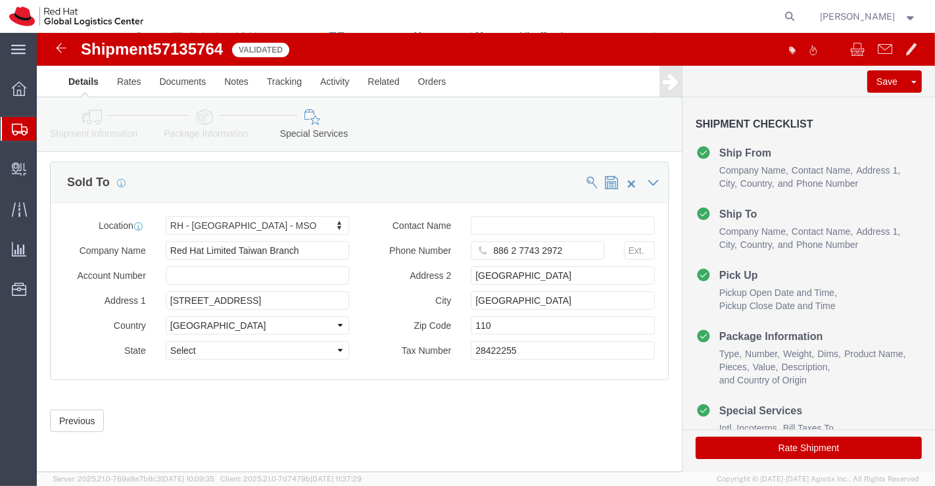
type textarea "Manager of the Quarter"
click button "Rate Shipment"
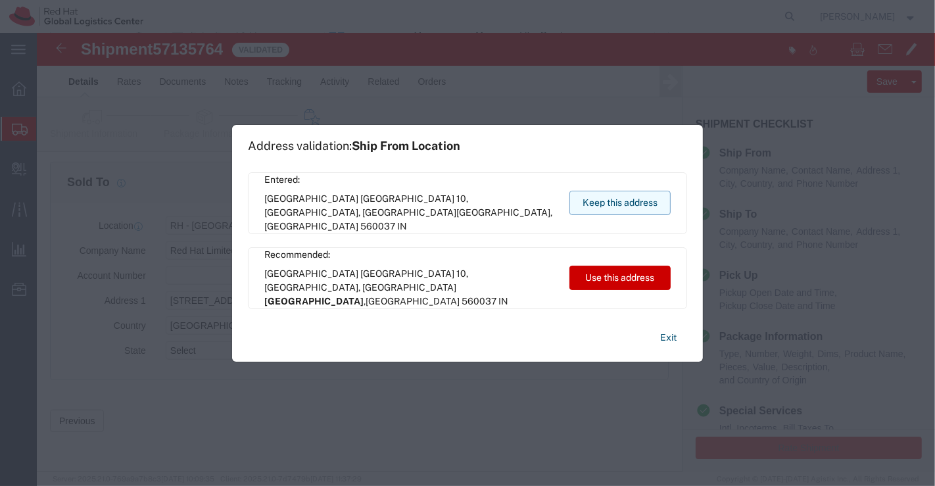
click at [592, 199] on button "Keep this address" at bounding box center [619, 203] width 101 height 24
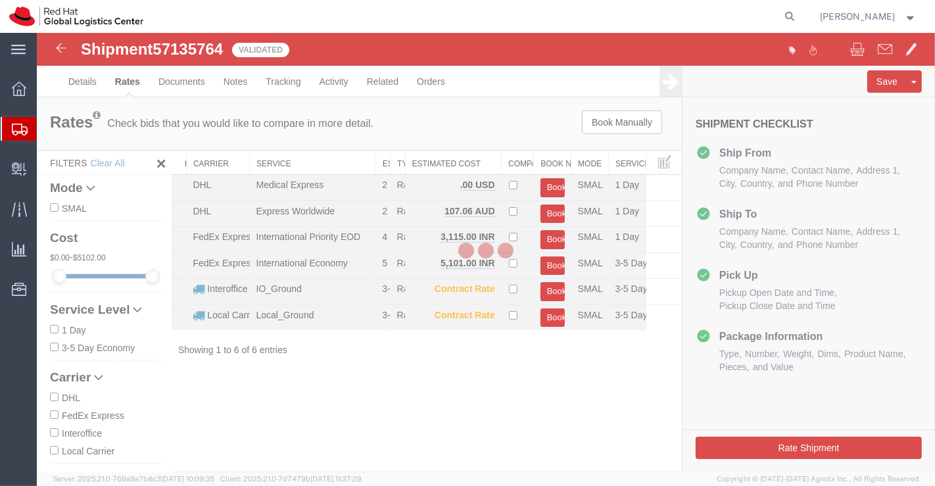
scroll to position [0, 0]
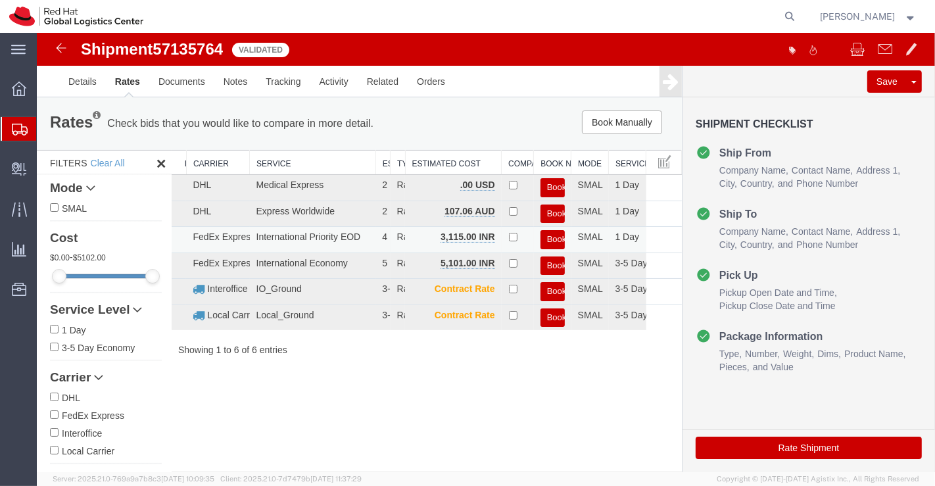
click at [555, 237] on button "Book" at bounding box center [552, 239] width 24 height 19
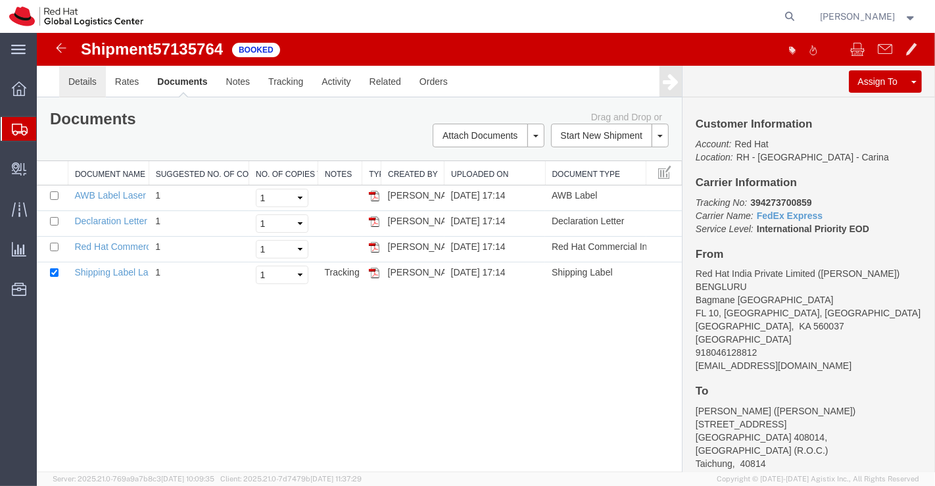
click at [80, 85] on link "Details" at bounding box center [82, 82] width 47 height 32
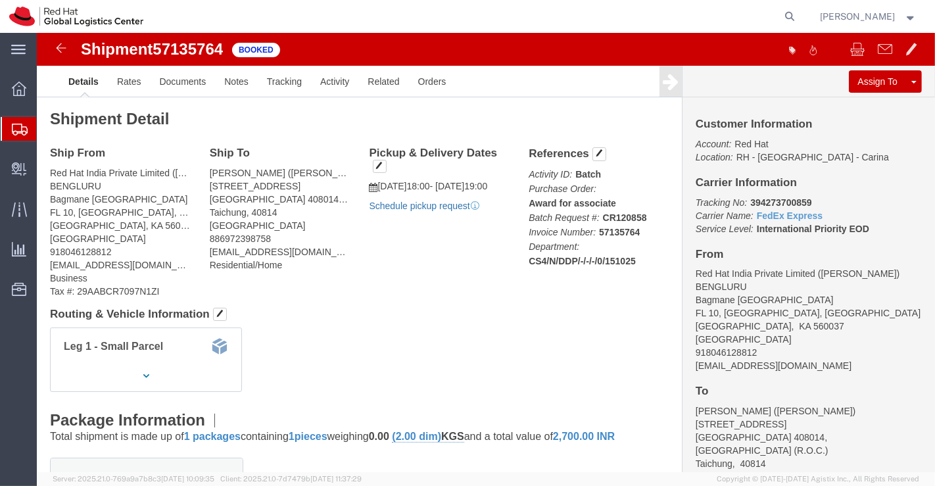
click link "Schedule pickup request"
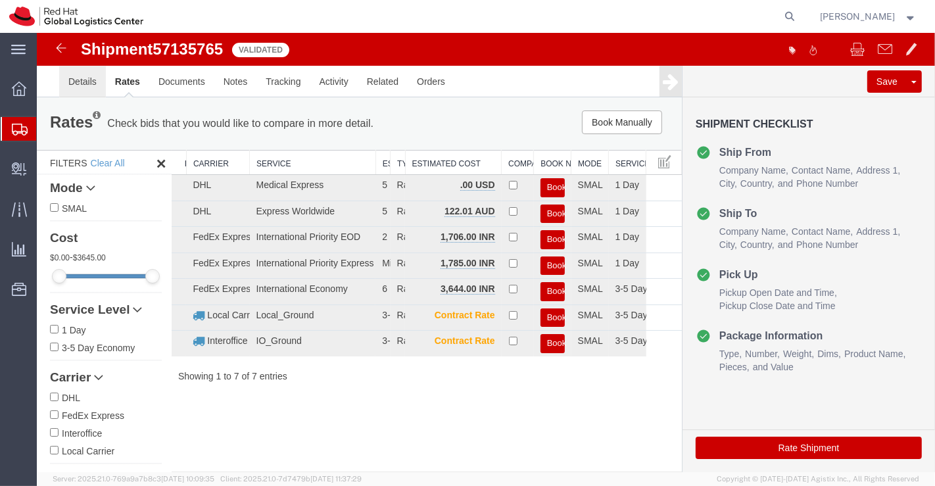
click at [85, 78] on link "Details" at bounding box center [82, 82] width 47 height 32
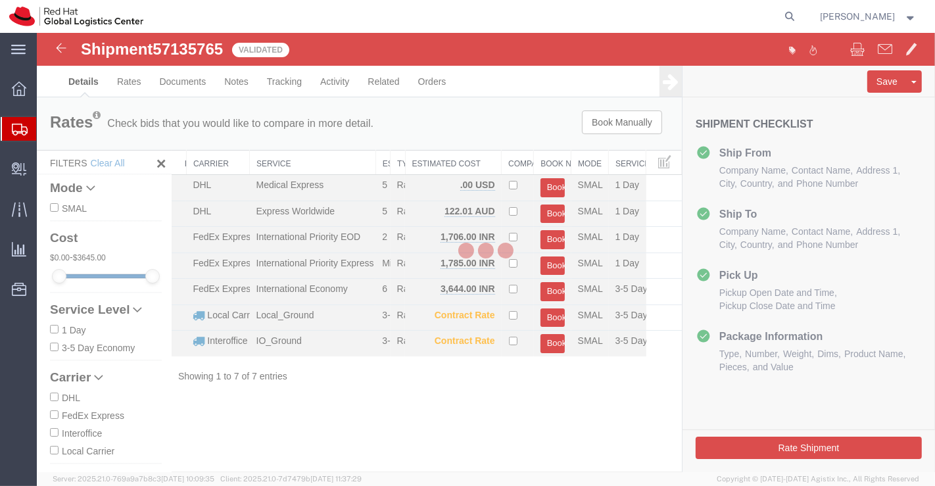
select select "37925"
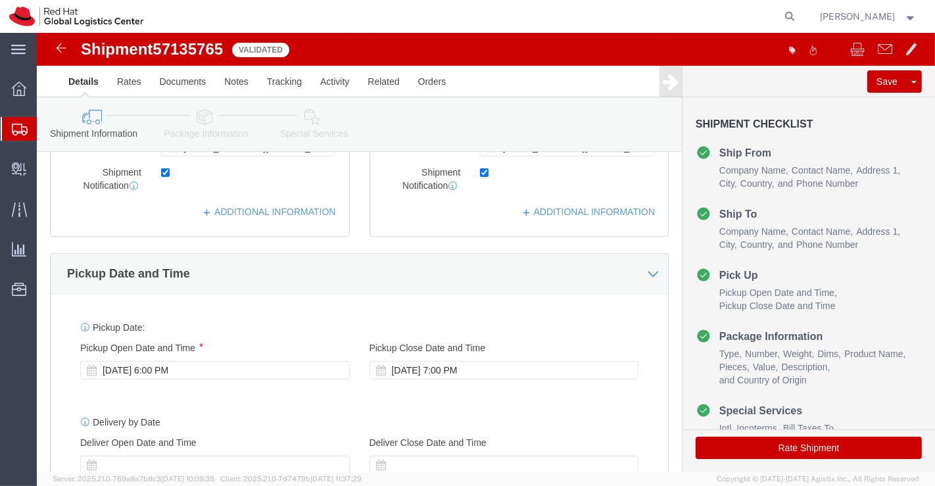
scroll to position [365, 0]
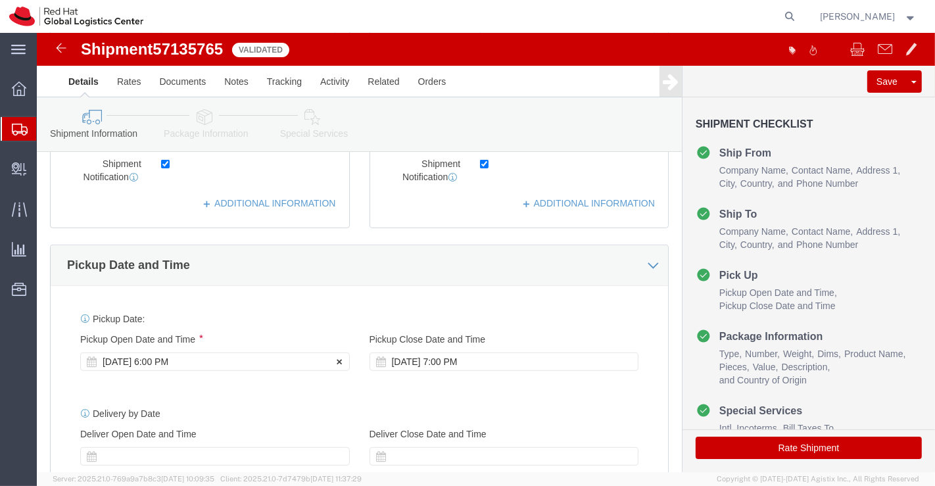
click div "[DATE] 6:00 PM"
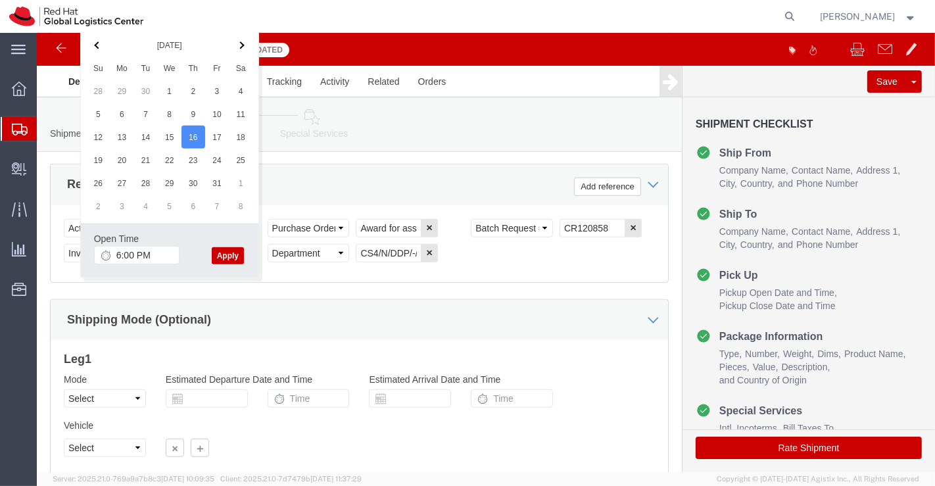
click button "Apply"
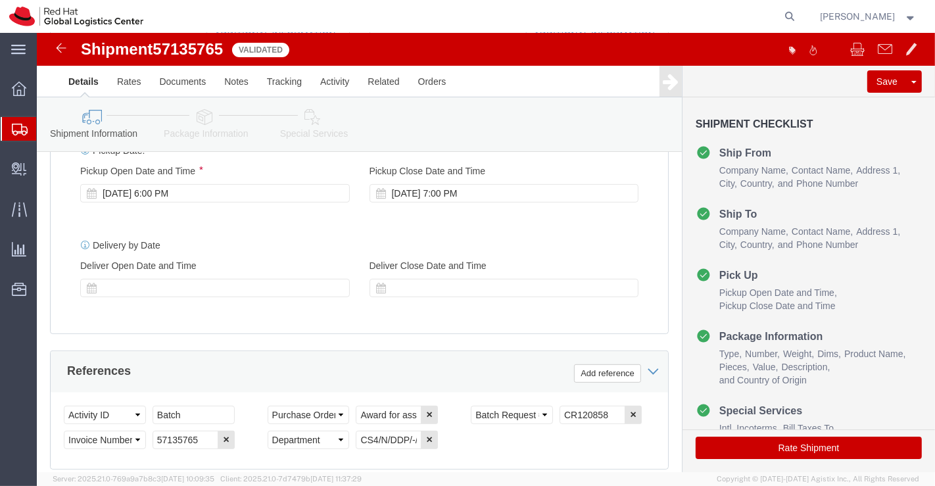
scroll to position [501, 0]
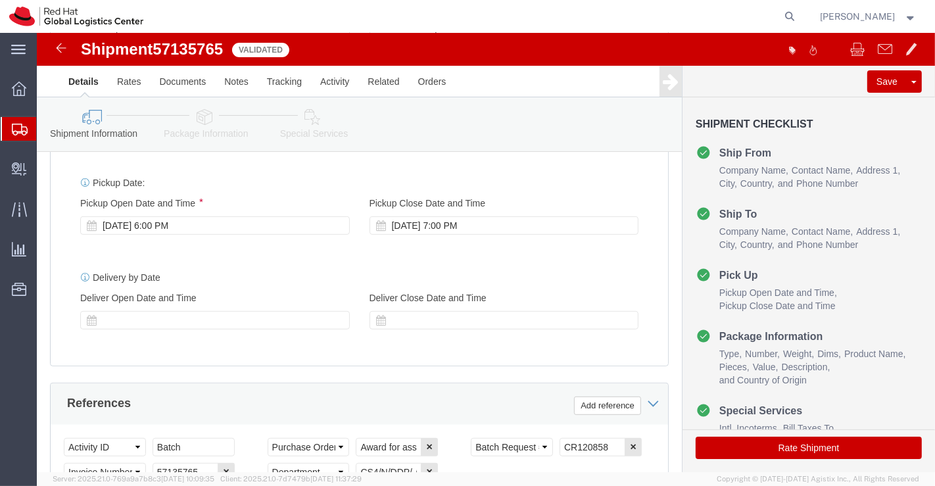
click icon
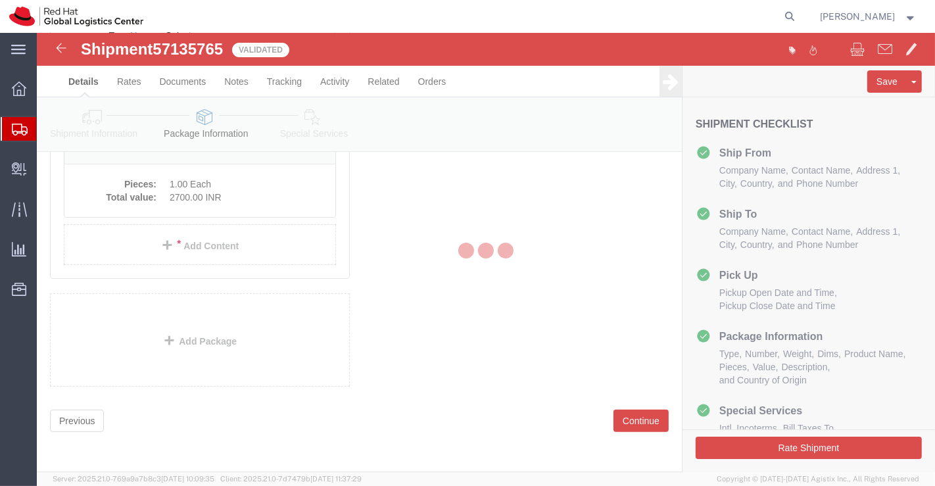
scroll to position [70, 0]
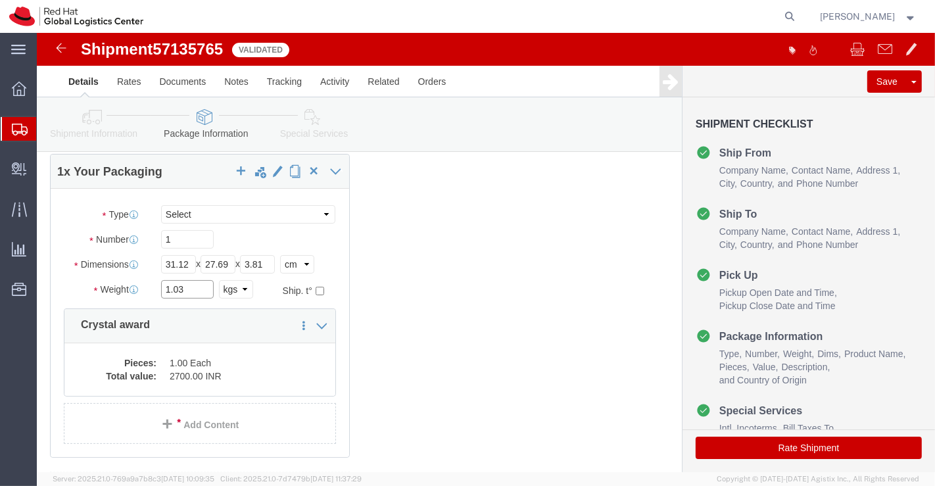
click input "1.03"
type input "1.0"
click div "1 x Your Packaging Package Type Select Case(s) Crate(s) Envelope Large Box Medi…"
click icon
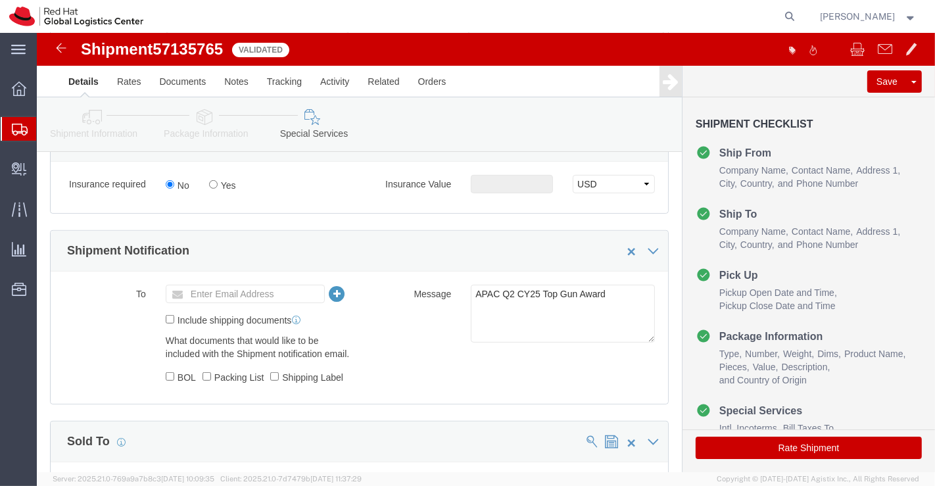
scroll to position [509, 0]
drag, startPoint x: 577, startPoint y: 260, endPoint x: 415, endPoint y: 260, distance: 162.4
click div "Message APAC Q2 CY25 Top Gun Award"
paste textarea "Manager of the Quarter"
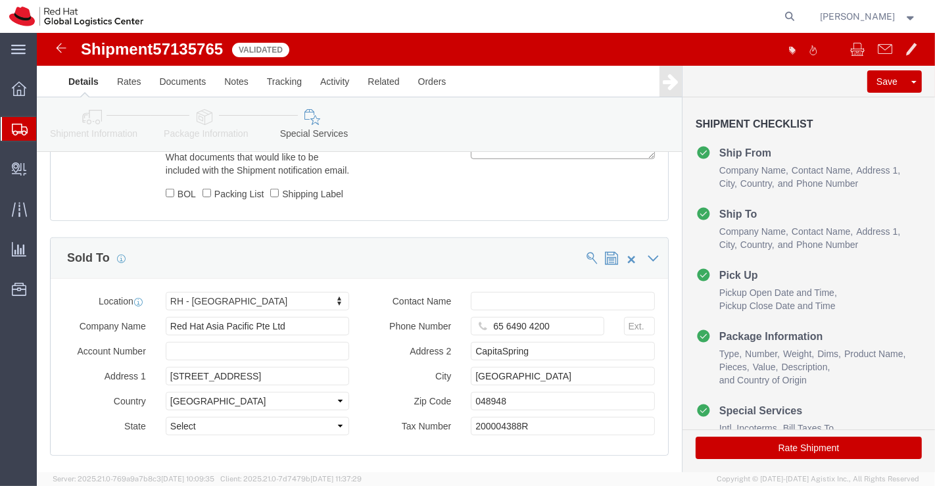
scroll to position [728, 0]
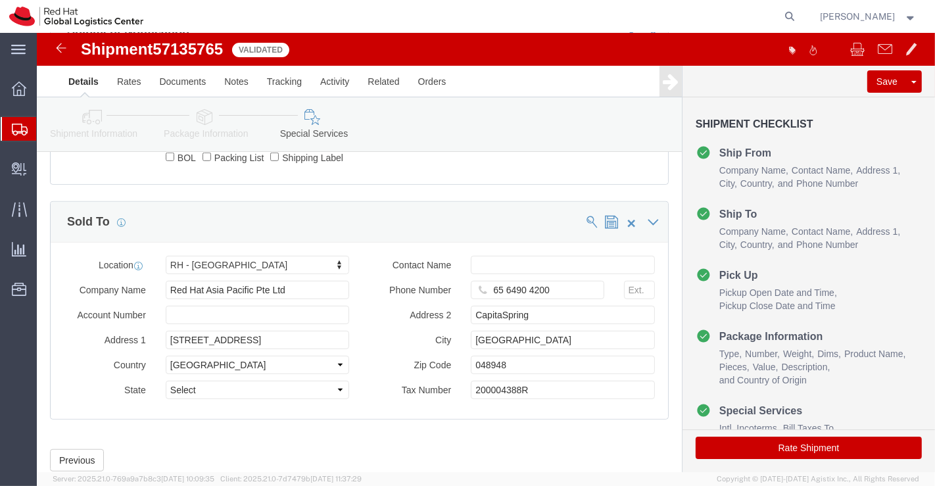
type textarea "Manager of the Quarter"
click button "Rate Shipment"
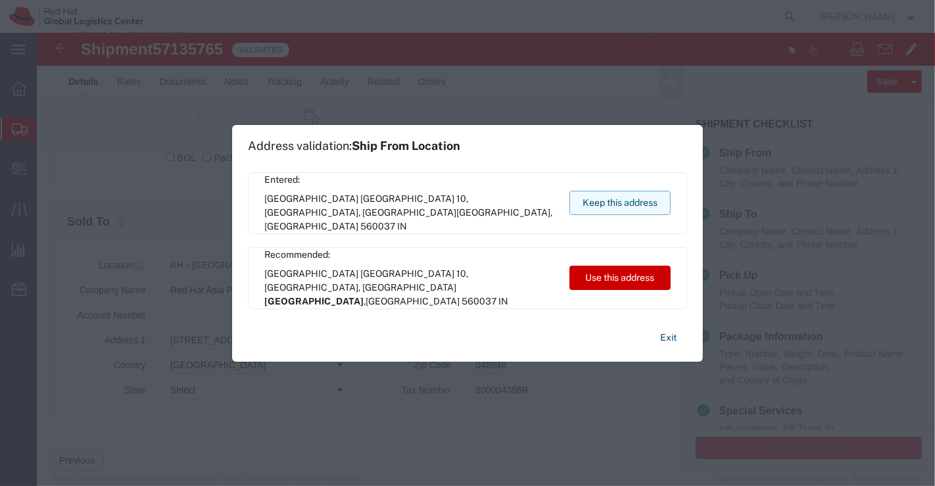
click at [596, 201] on button "Keep this address" at bounding box center [619, 203] width 101 height 24
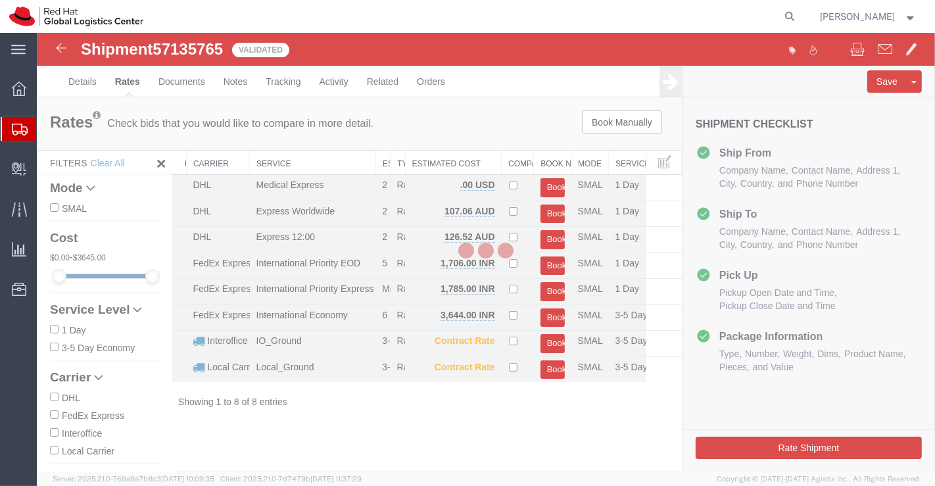
scroll to position [0, 0]
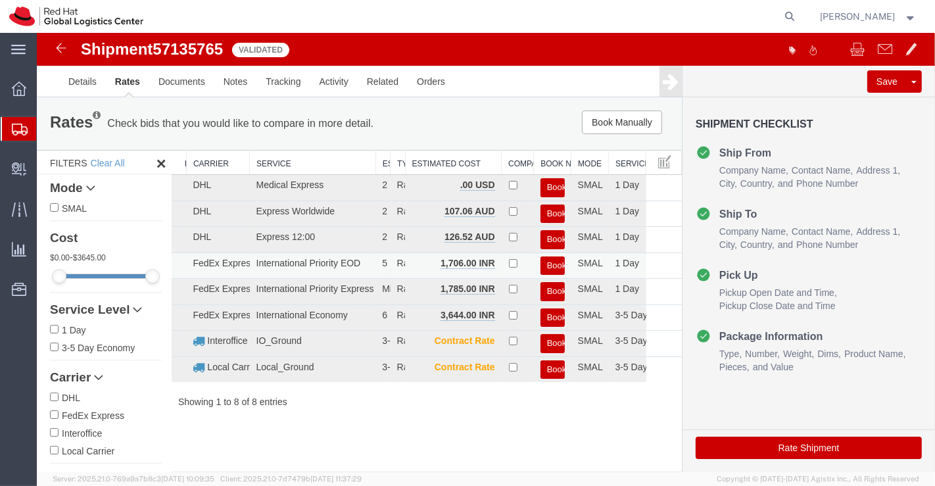
click at [558, 258] on button "Book" at bounding box center [552, 265] width 24 height 19
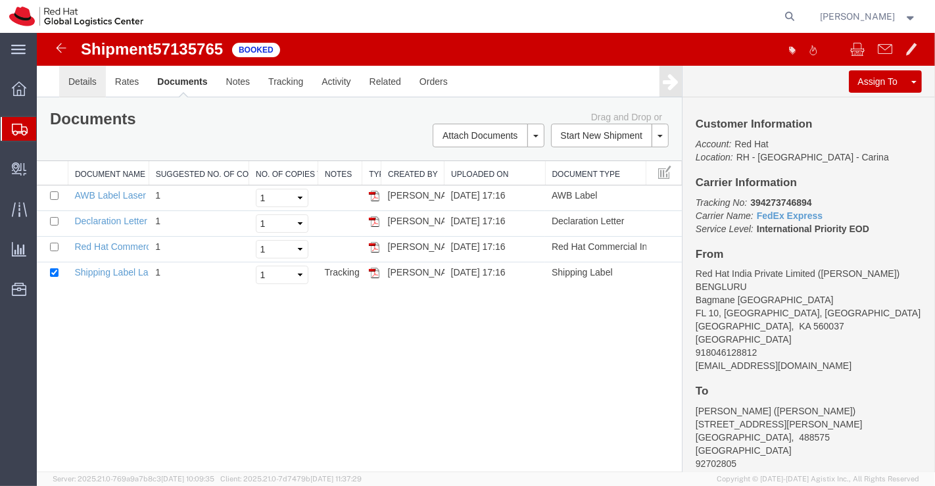
click at [76, 78] on link "Details" at bounding box center [82, 82] width 47 height 32
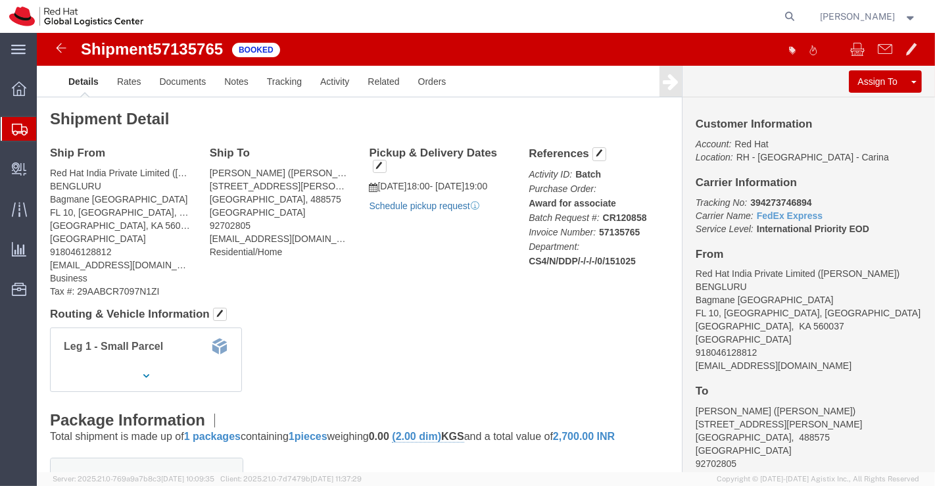
click link "Schedule pickup request"
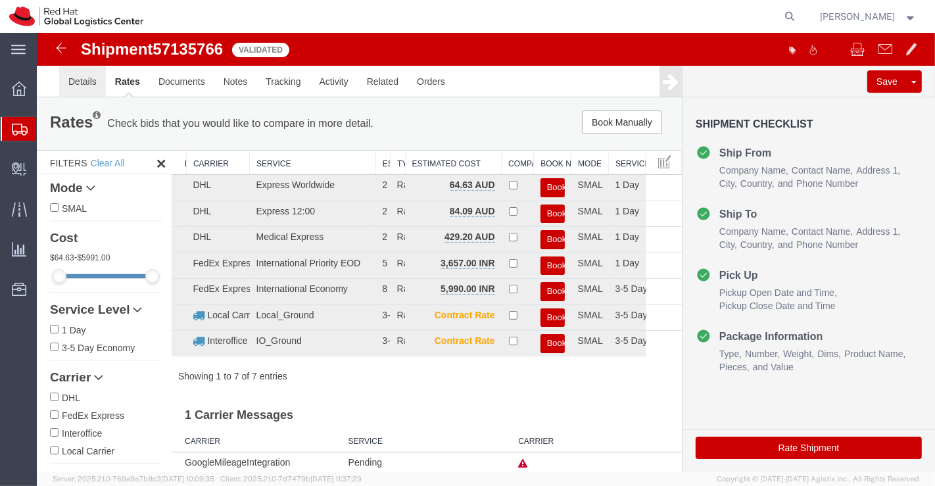
click at [69, 81] on link "Details" at bounding box center [82, 82] width 47 height 32
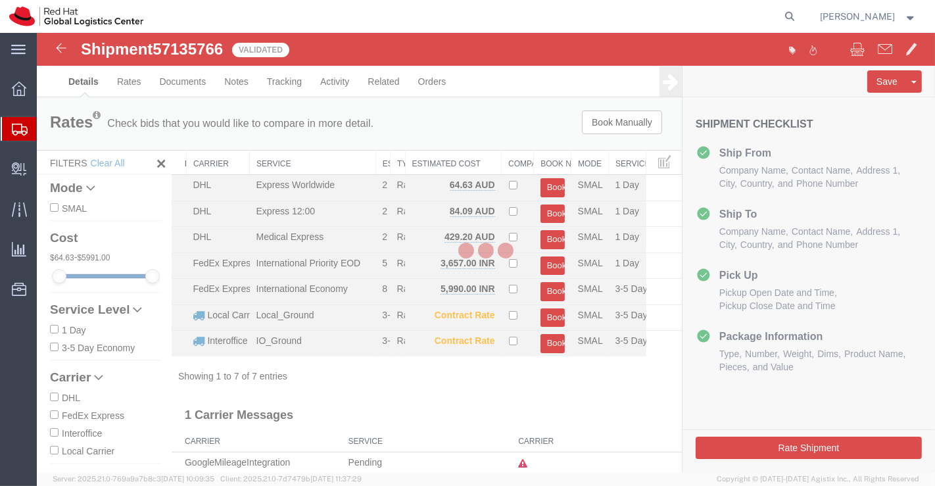
select select "37925"
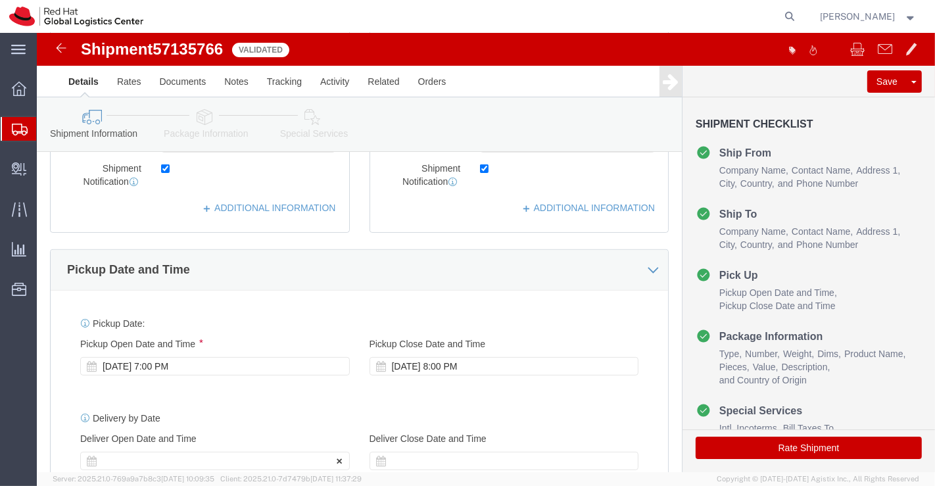
scroll to position [365, 0]
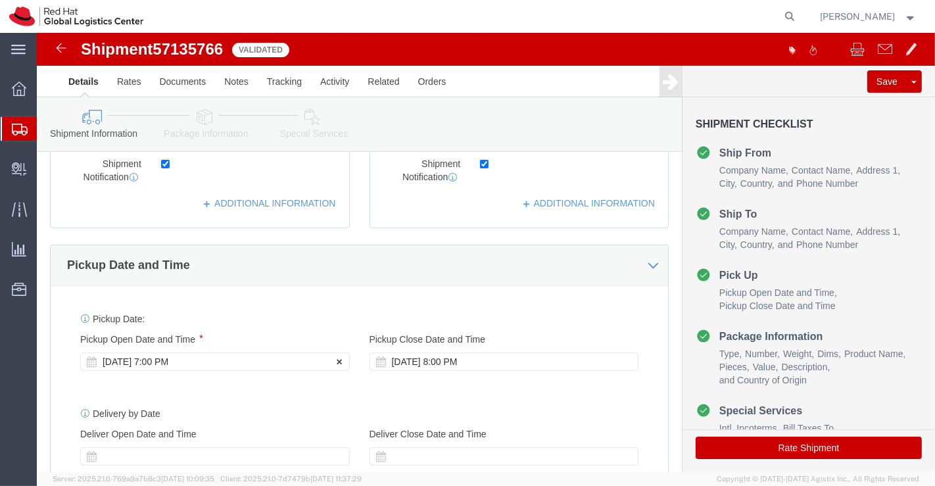
click div "[DATE] 7:00 PM"
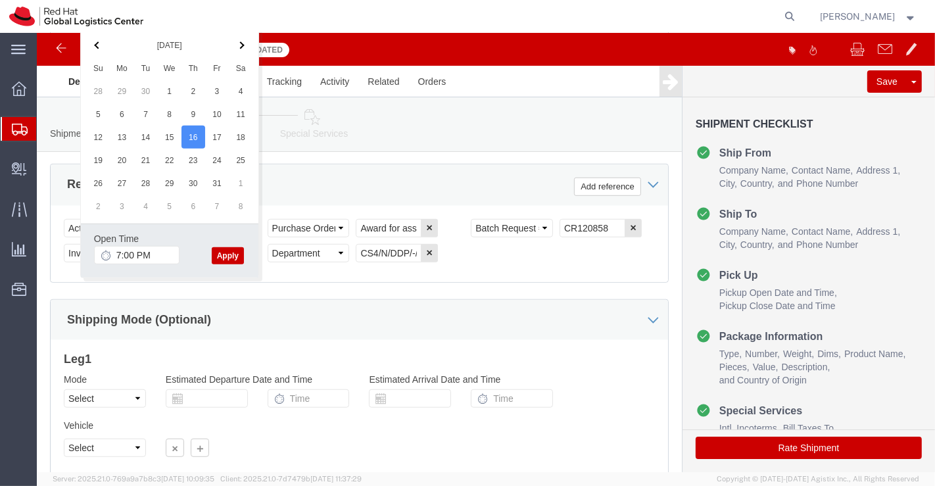
click button "Apply"
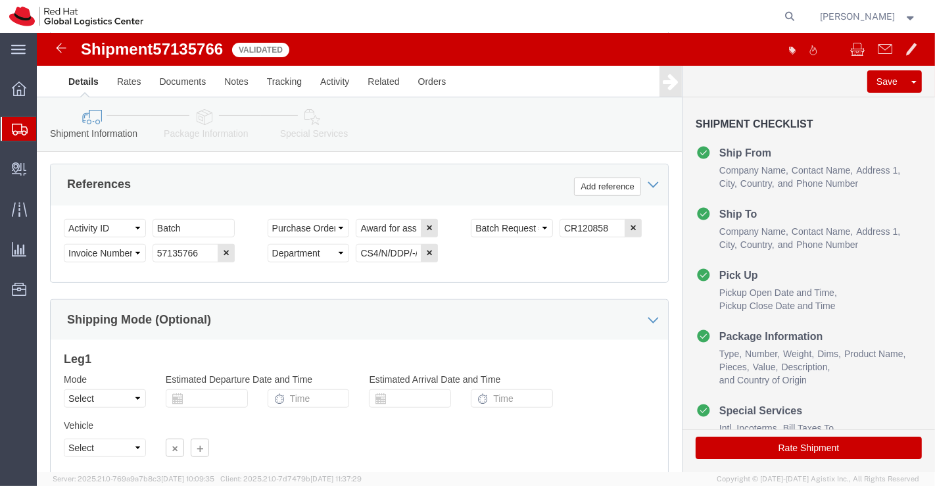
click icon
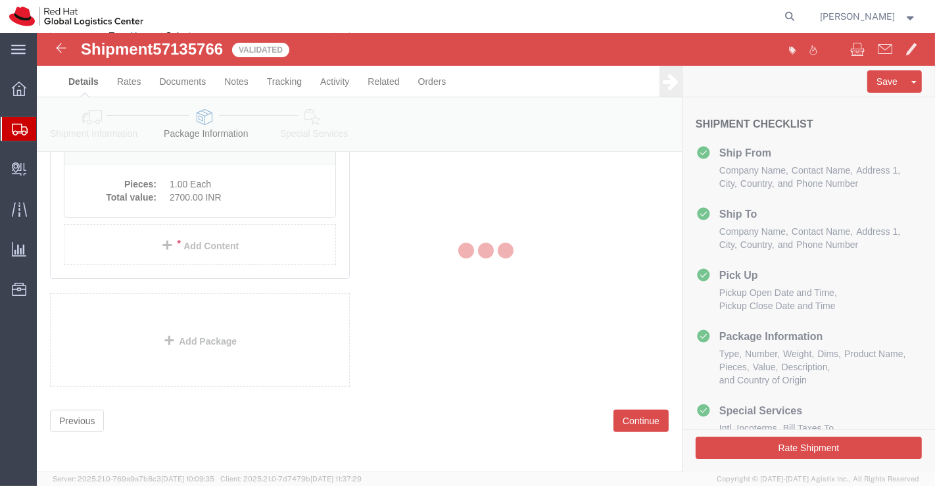
scroll to position [70, 0]
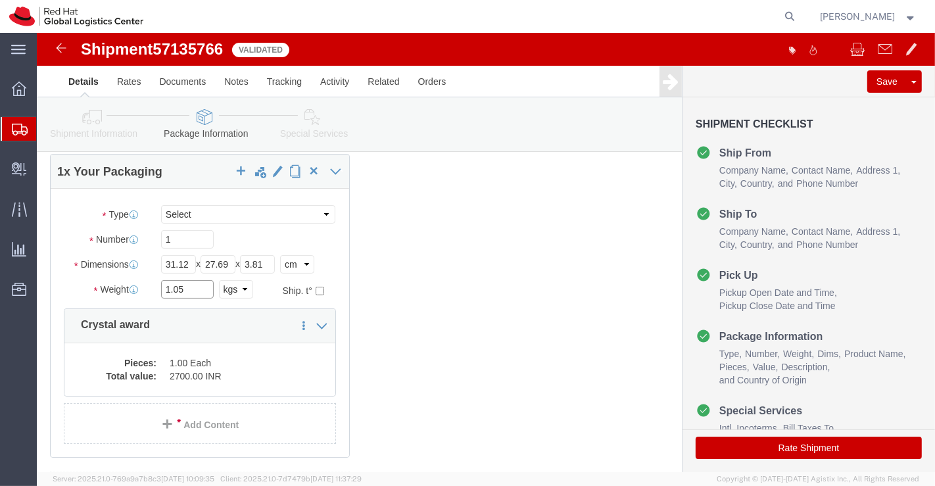
click input "1.05"
type input "1.0"
click div "1 x Your Packaging Package Type Select Case(s) Crate(s) Envelope Large Box Medi…"
click icon
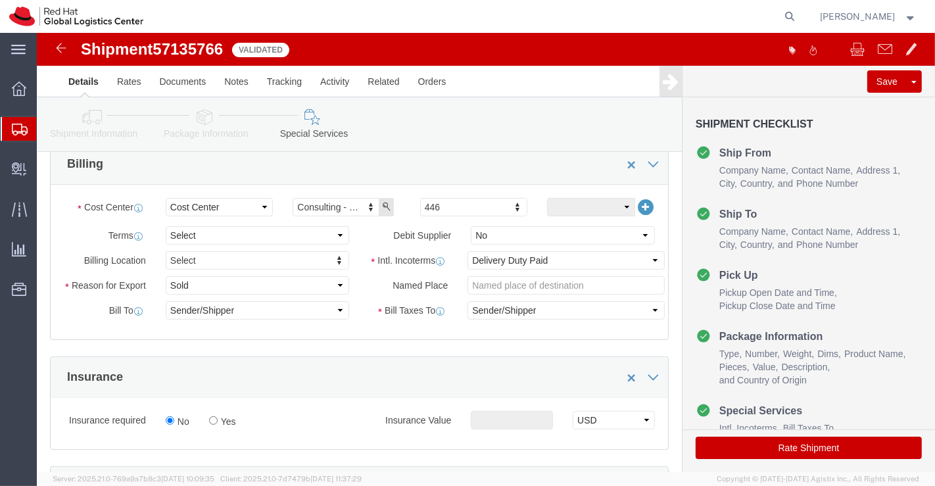
scroll to position [216, 0]
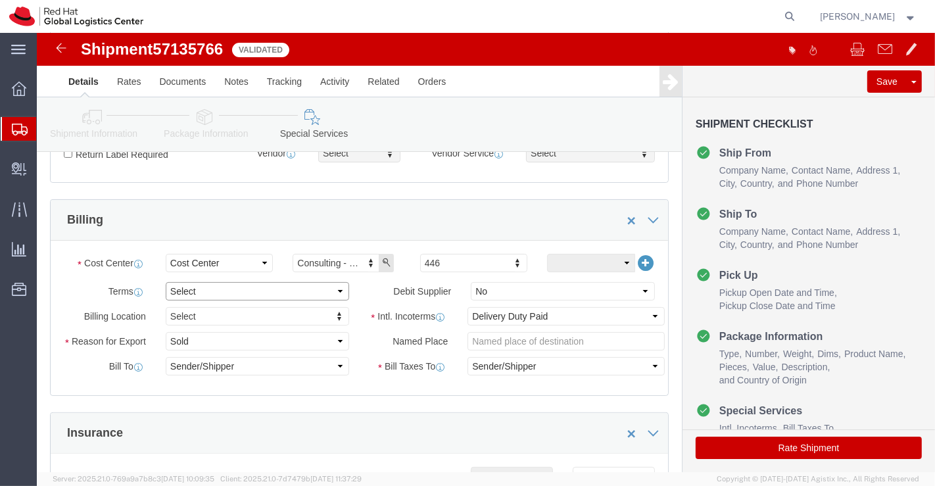
click select "Select Free of Charge Free of Cost NET 30 NET 45 NET 60 See Comment"
select select "FREE_OF_COST"
click select "Select Free of Charge Free of Cost NET 30 NET 45 NET 60 See Comment"
click select "Select Gift Personal Effects Repair/Warranty Return Sample Sold Temporary/Not S…"
select select "GIFT"
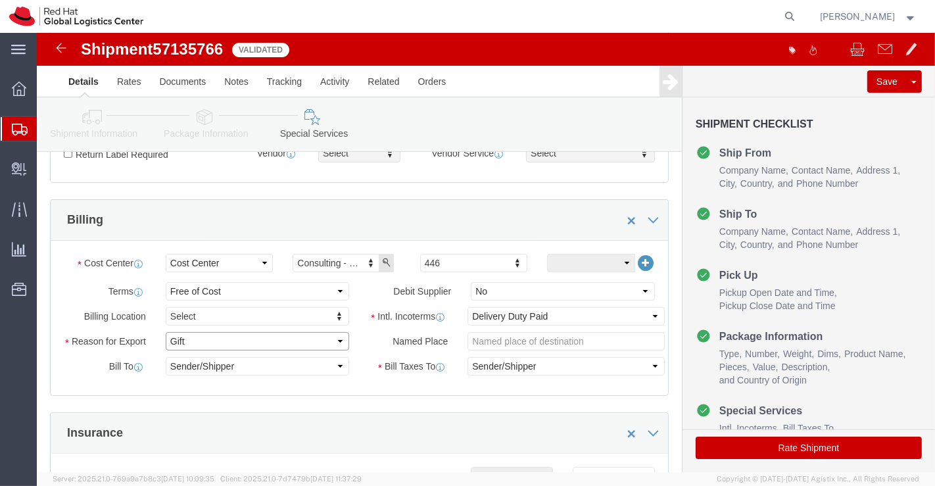
click select "Select Gift Personal Effects Repair/Warranty Return Sample Sold Temporary/Not S…"
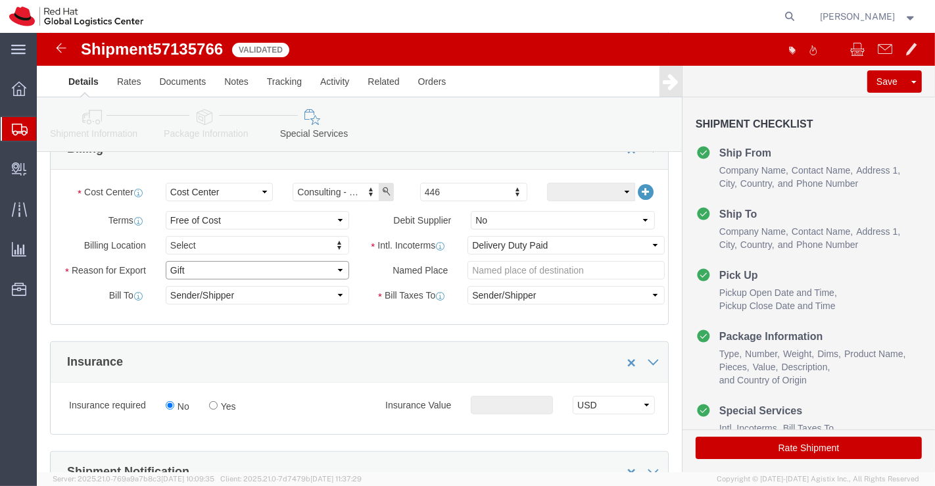
scroll to position [208, 0]
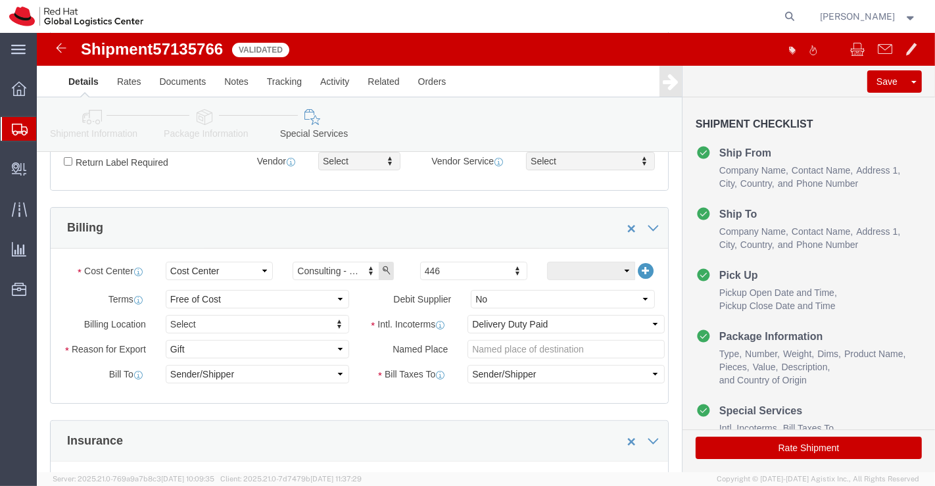
click button "Rate Shipment"
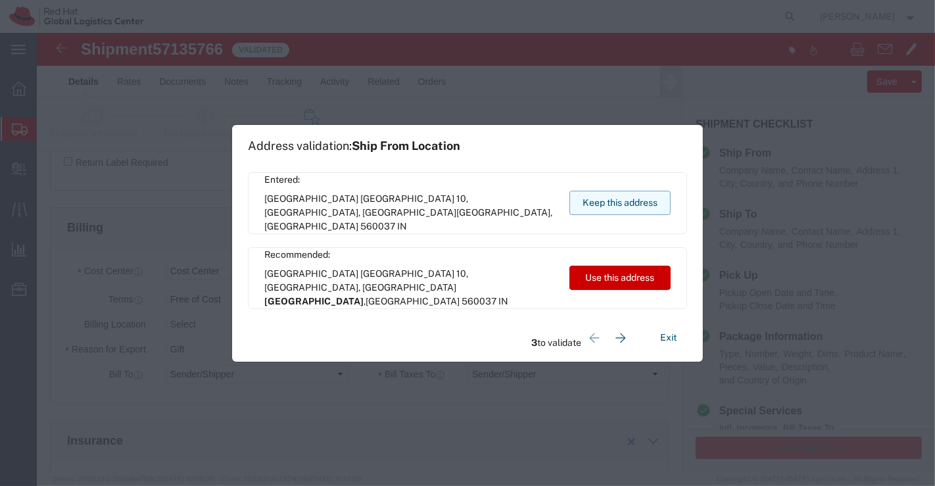
click at [623, 200] on button "Keep this address" at bounding box center [619, 203] width 101 height 24
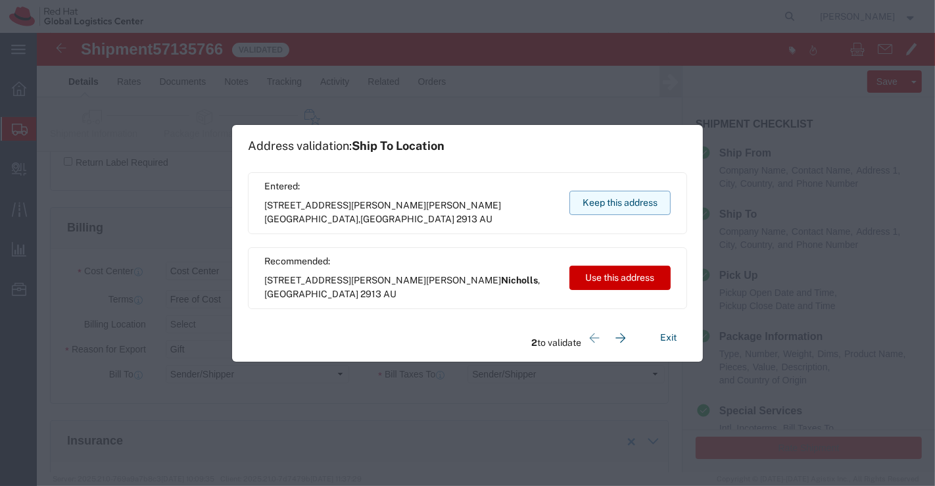
click at [623, 200] on button "Keep this address" at bounding box center [619, 203] width 101 height 24
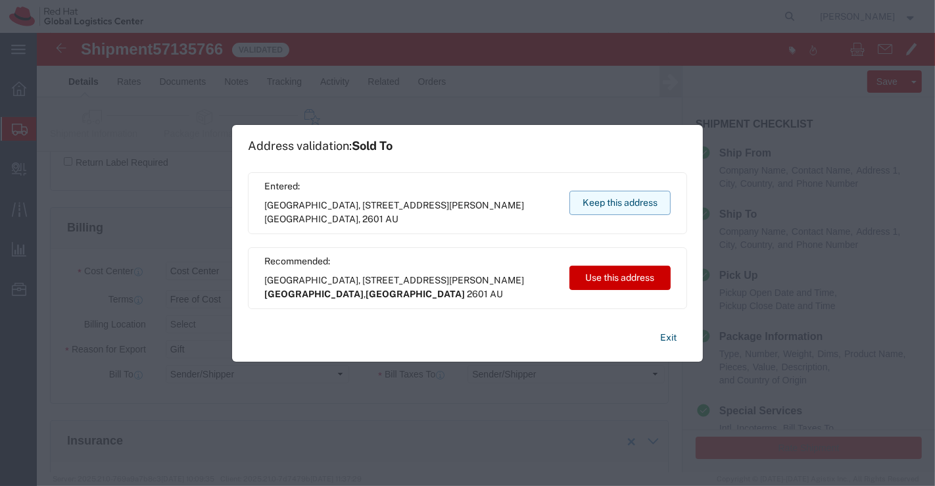
click at [623, 200] on button "Keep this address" at bounding box center [619, 203] width 101 height 24
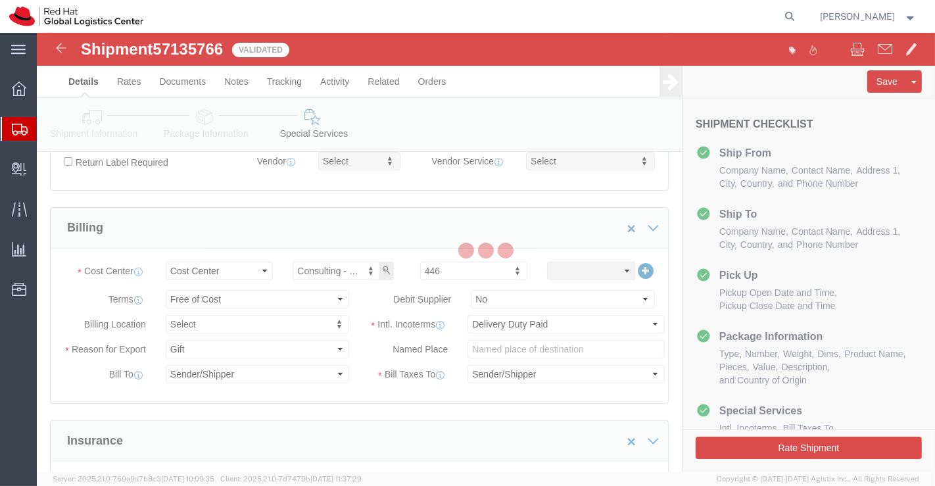
scroll to position [0, 0]
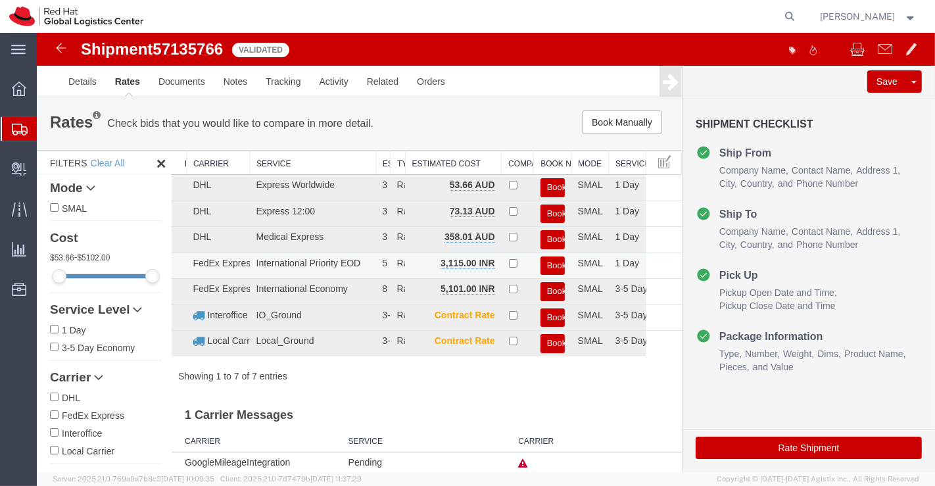
click at [549, 262] on button "Book" at bounding box center [552, 265] width 24 height 19
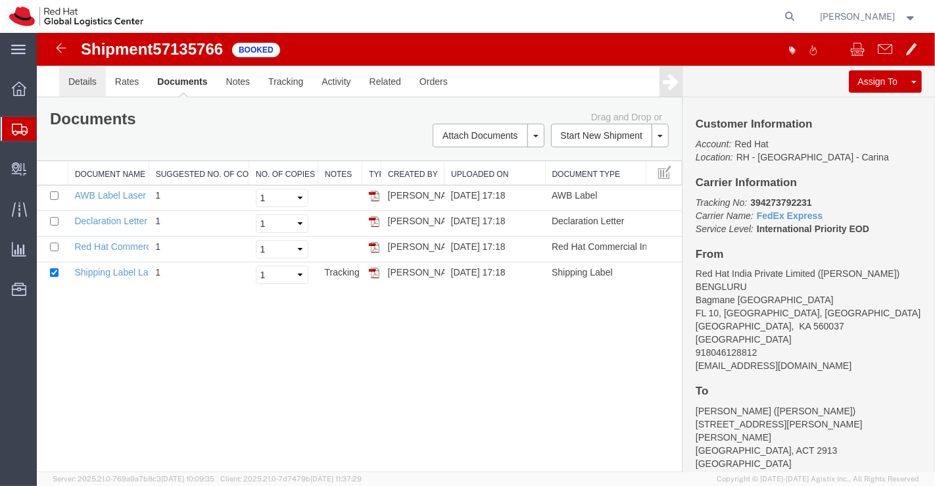
click at [72, 83] on link "Details" at bounding box center [82, 82] width 47 height 32
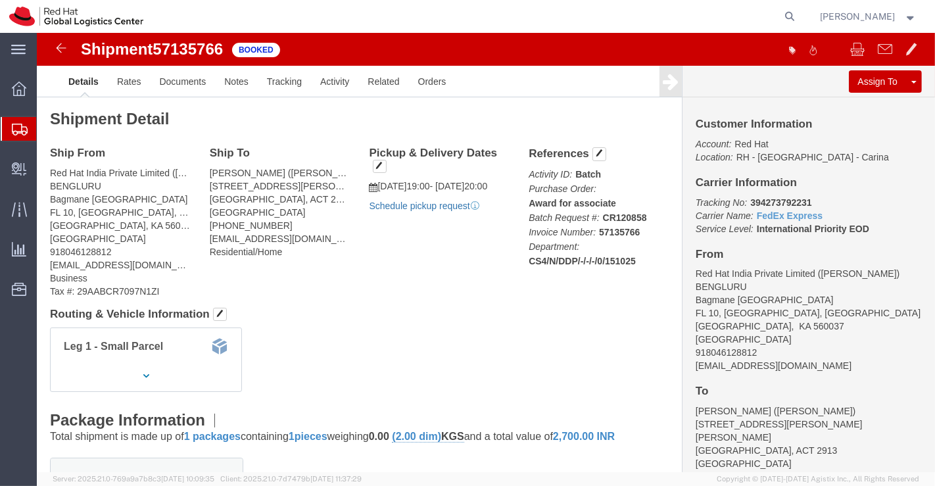
click link "Schedule pickup request"
drag, startPoint x: 120, startPoint y: 14, endPoint x: 190, endPoint y: 11, distance: 69.7
click span "57135766"
copy span "57135766"
click div "Leg 1 - Small Parcel"
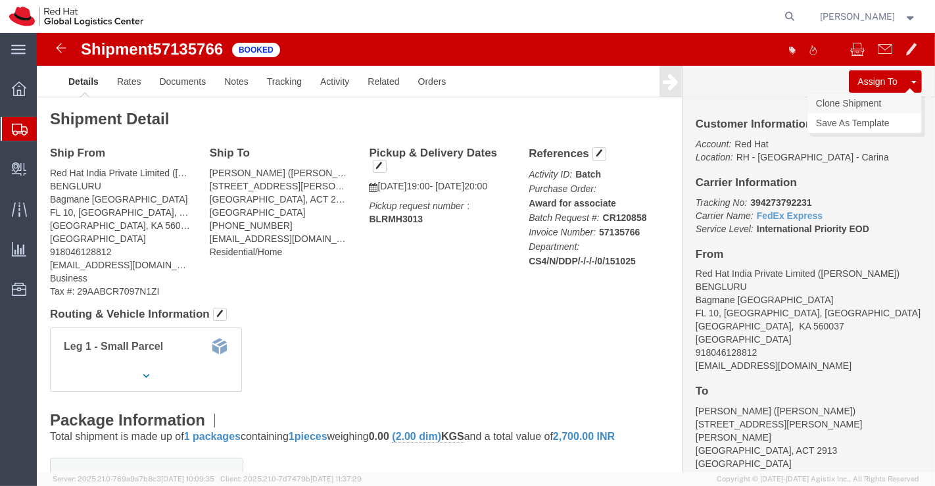
drag, startPoint x: 838, startPoint y: 72, endPoint x: 633, endPoint y: 22, distance: 211.9
click link "Clone Shipment"
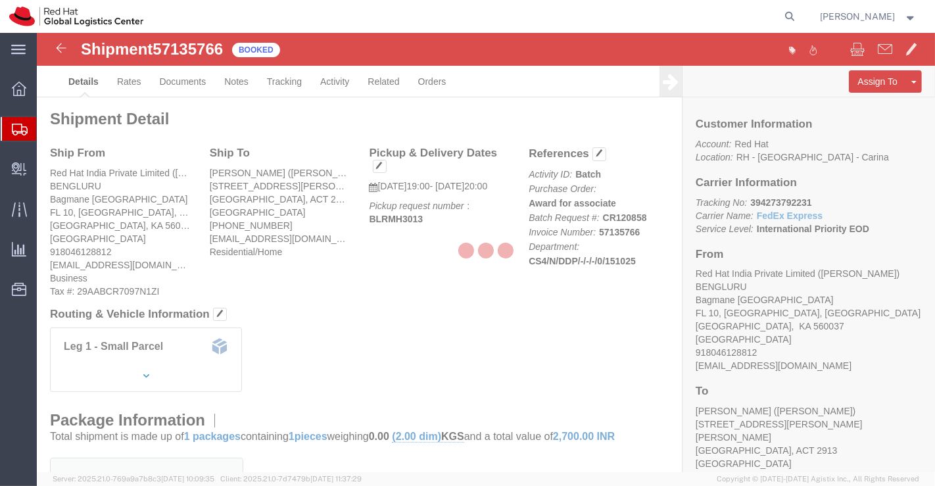
select select "37925"
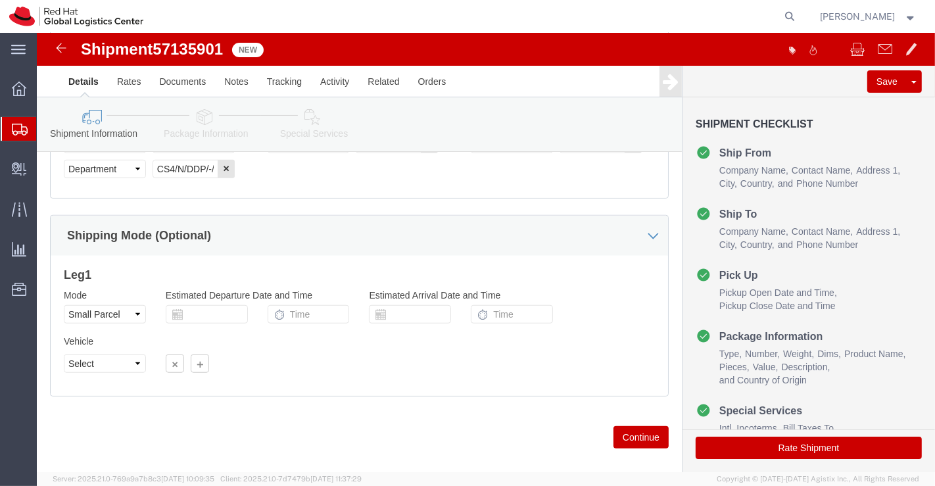
scroll to position [828, 0]
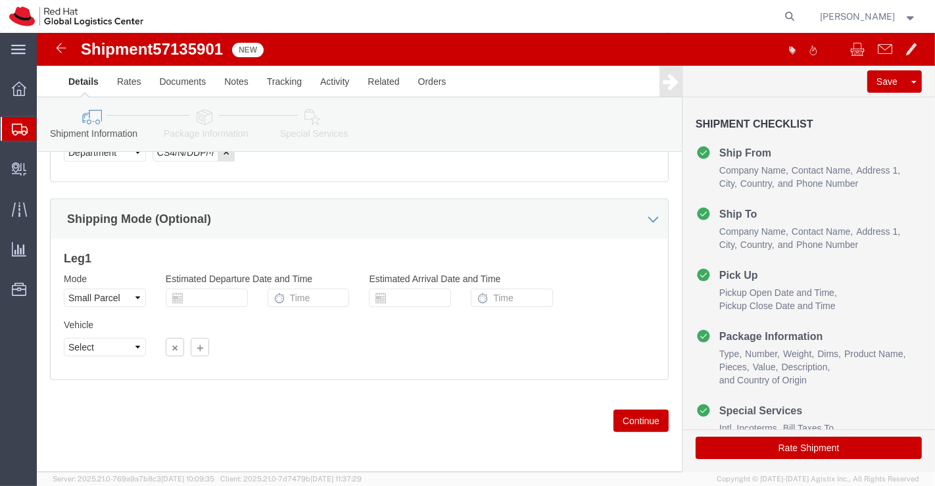
click icon
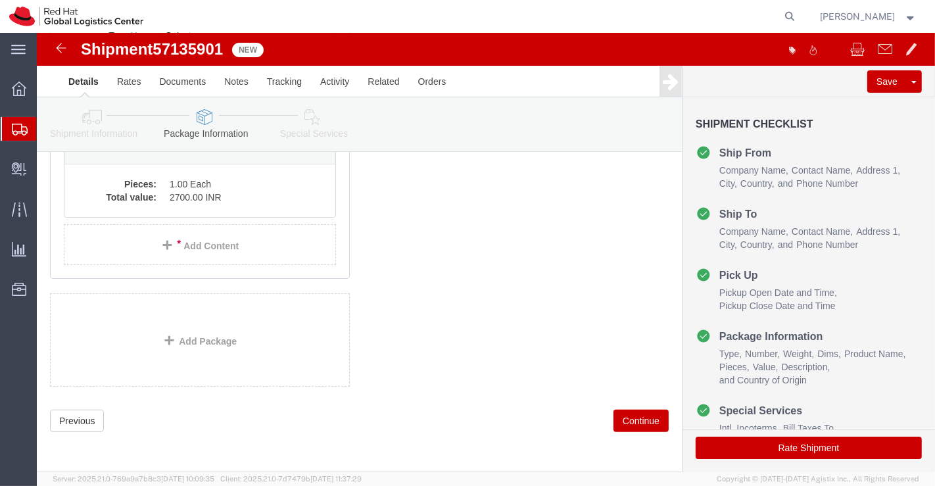
scroll to position [70, 0]
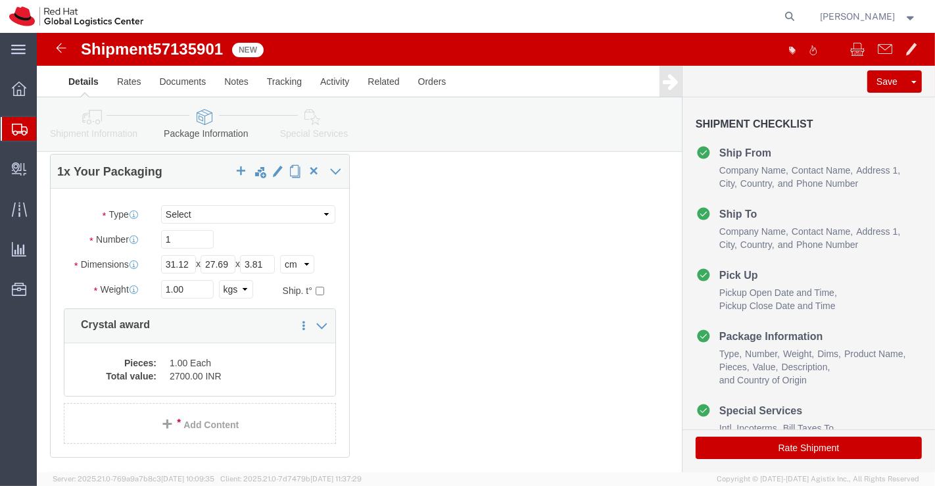
click icon
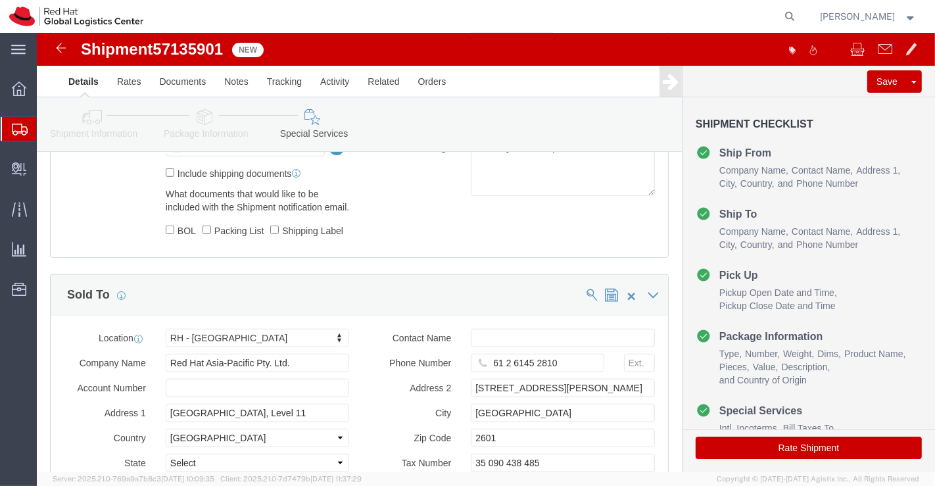
scroll to position [792, 0]
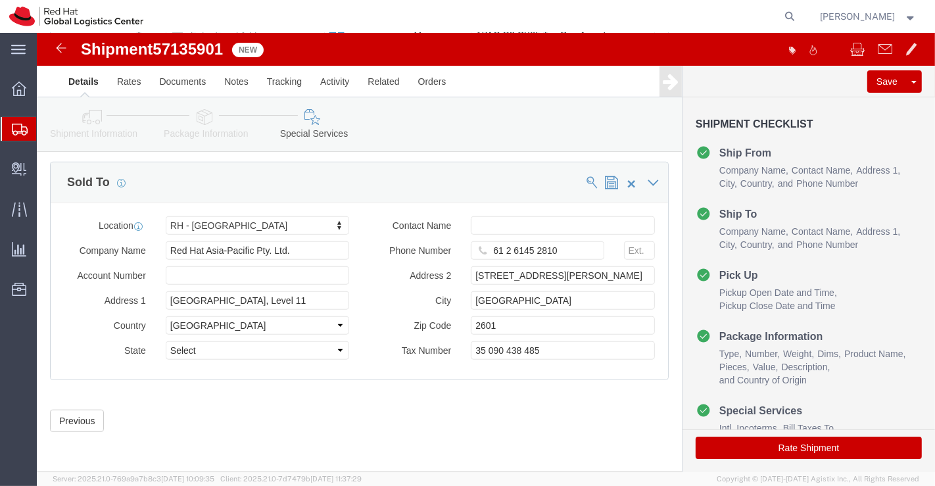
click button "Rate Shipment"
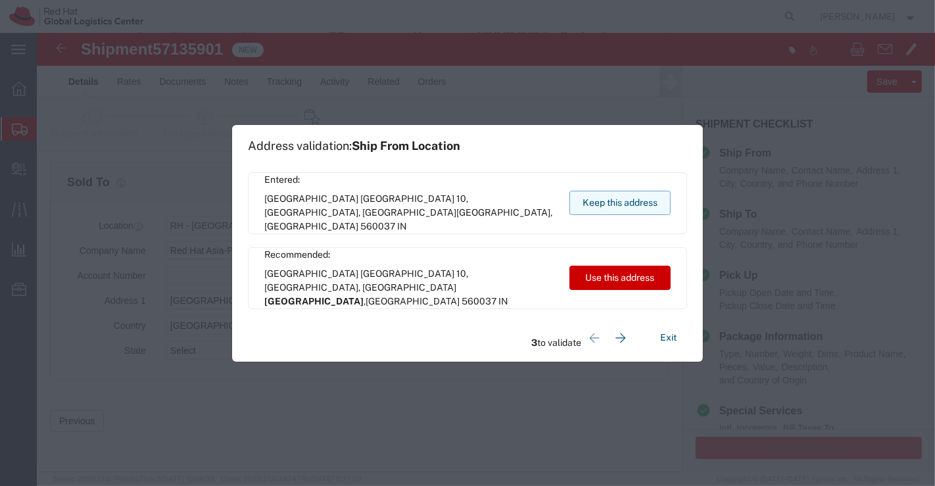
click at [603, 201] on button "Keep this address" at bounding box center [619, 203] width 101 height 24
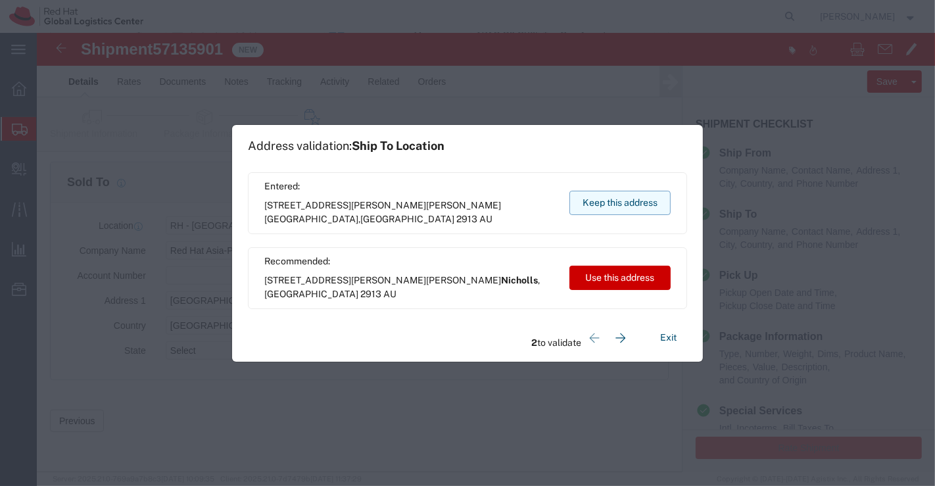
click at [616, 196] on button "Keep this address" at bounding box center [619, 203] width 101 height 24
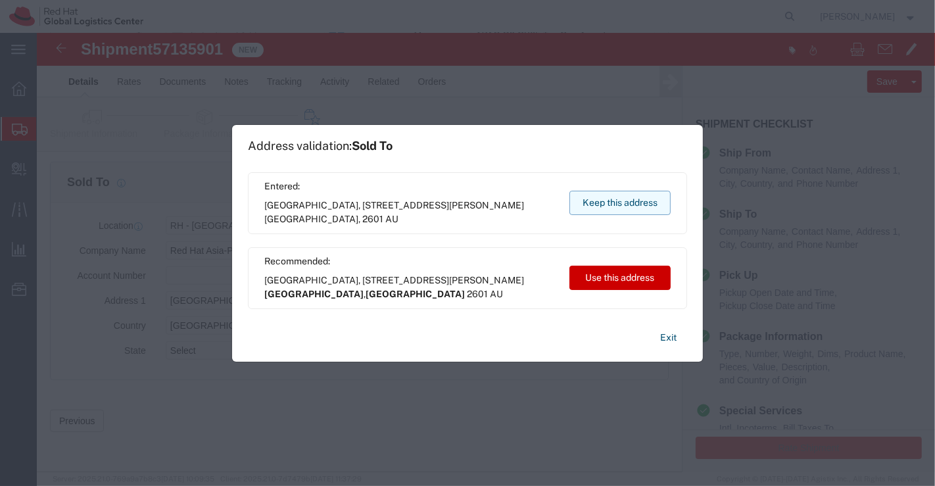
click at [597, 202] on button "Keep this address" at bounding box center [619, 203] width 101 height 24
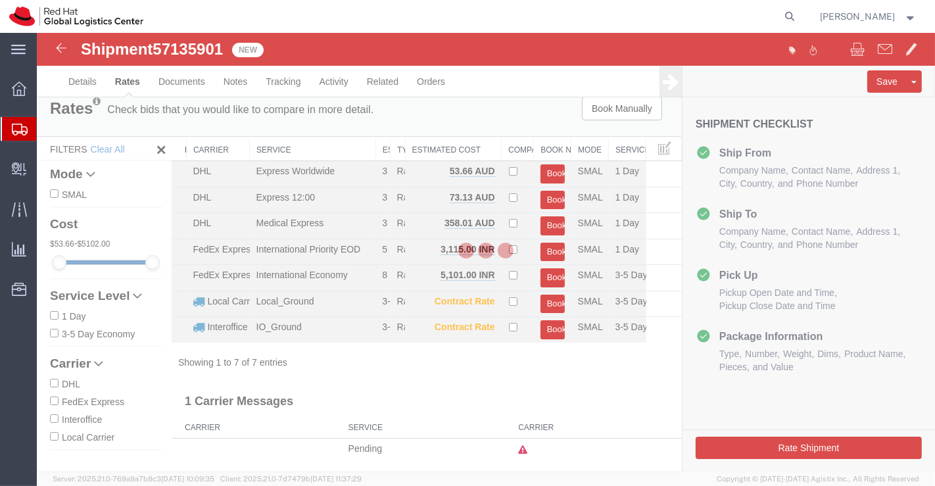
scroll to position [0, 0]
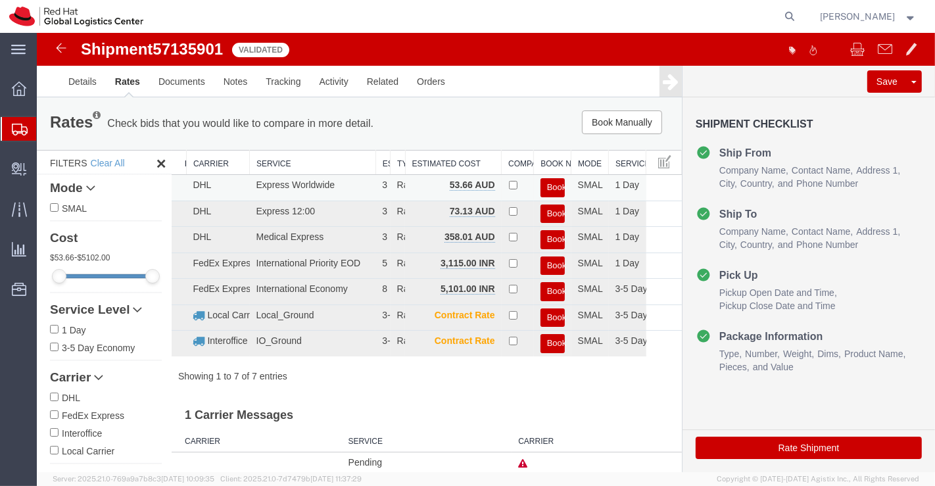
click at [546, 182] on button "Book" at bounding box center [552, 187] width 24 height 19
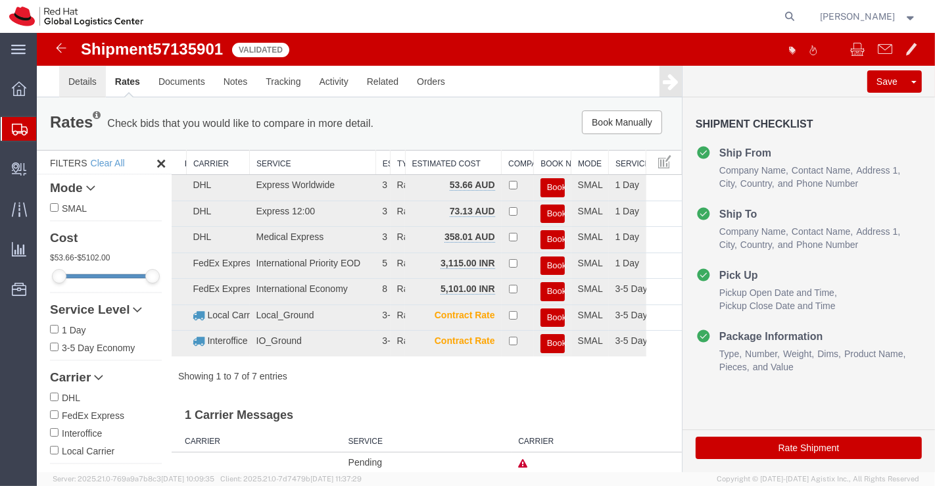
click at [83, 76] on link "Details" at bounding box center [82, 82] width 47 height 32
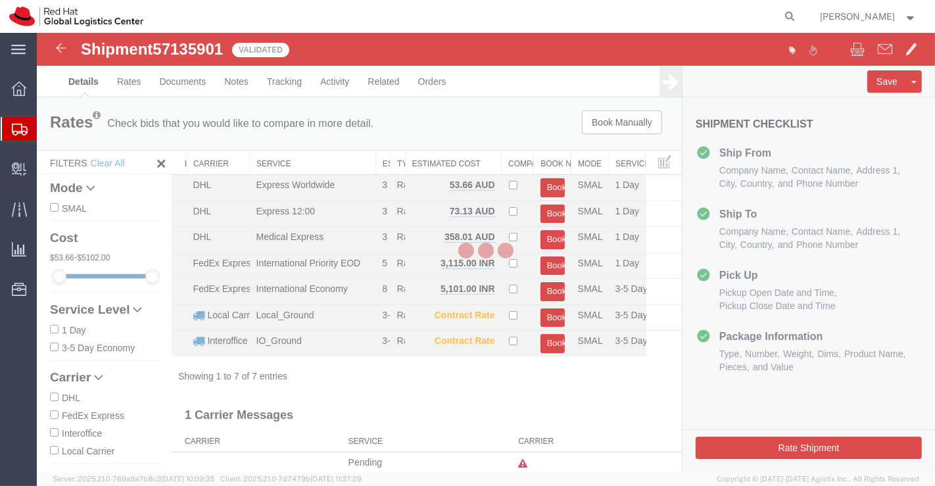
select select "37925"
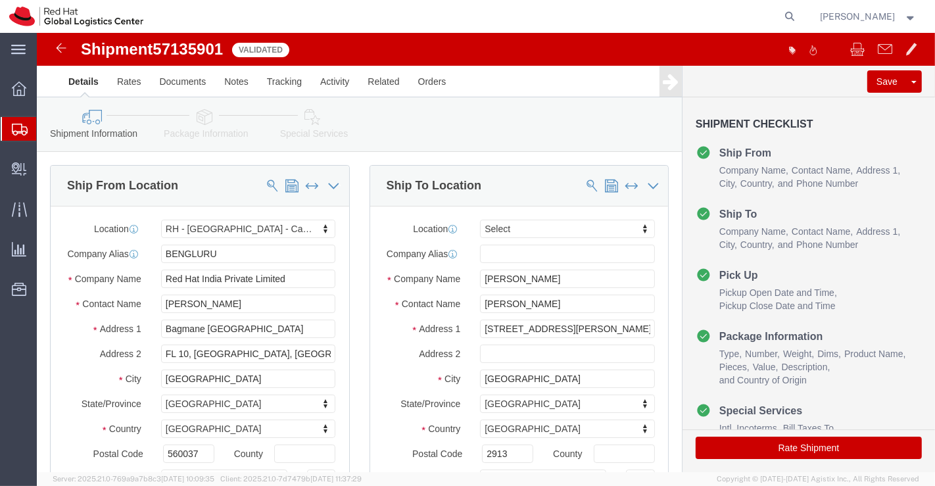
click icon
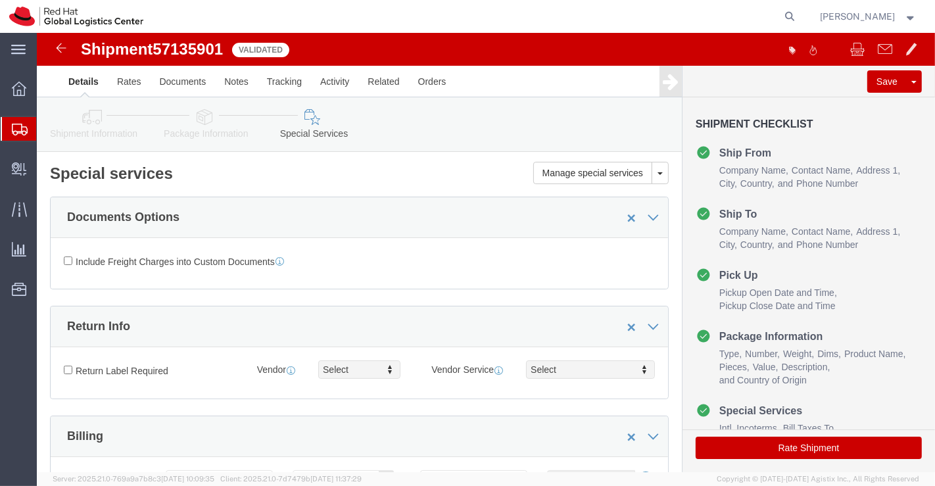
click button "Rate Shipment"
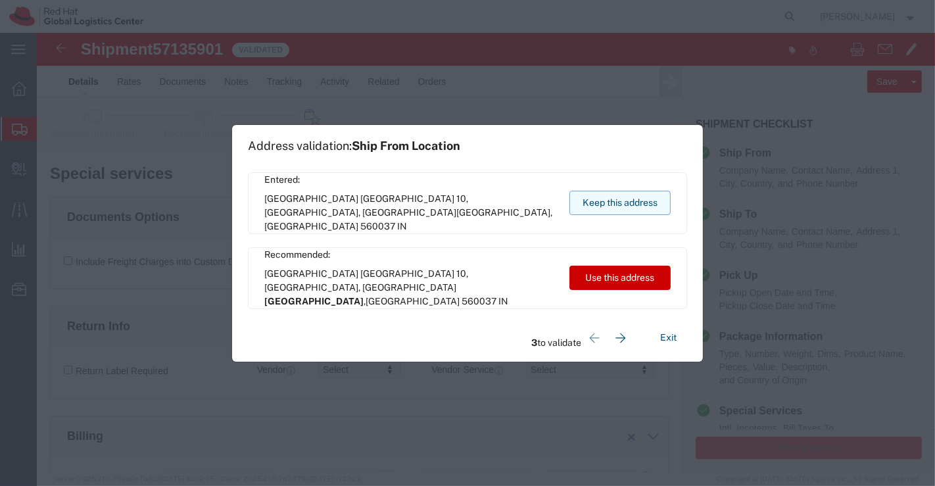
click at [642, 205] on button "Keep this address" at bounding box center [619, 203] width 101 height 24
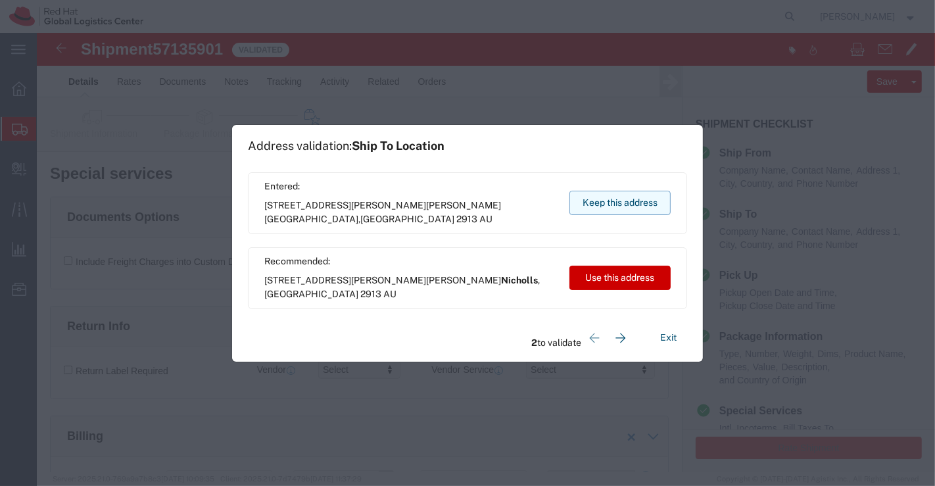
click at [610, 200] on button "Keep this address" at bounding box center [619, 203] width 101 height 24
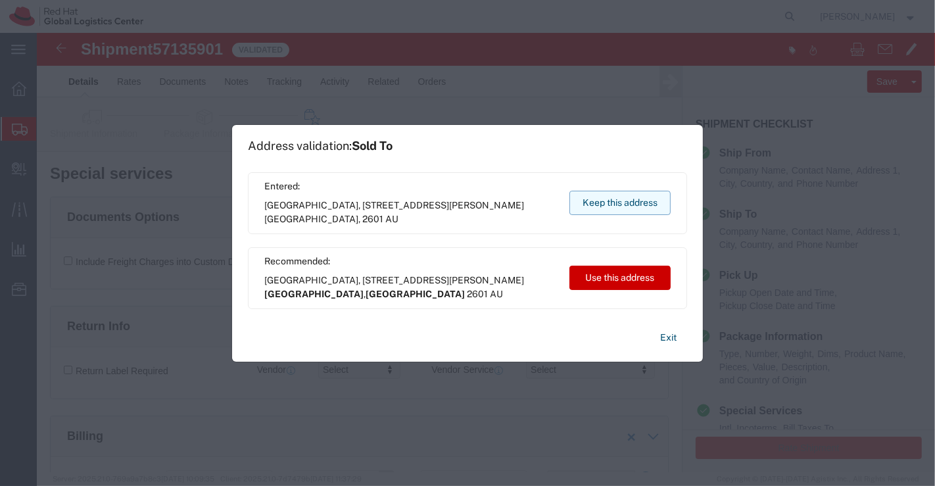
click at [594, 202] on button "Keep this address" at bounding box center [619, 203] width 101 height 24
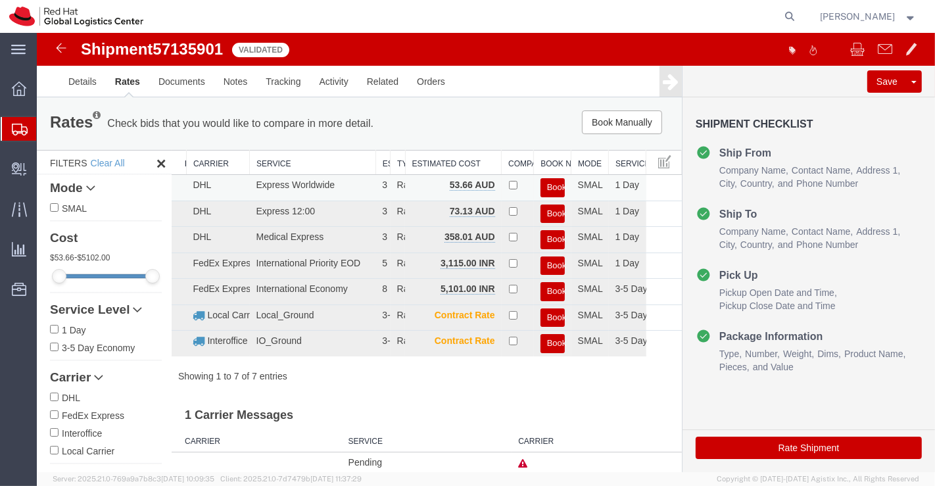
click at [547, 183] on button "Book" at bounding box center [552, 187] width 24 height 19
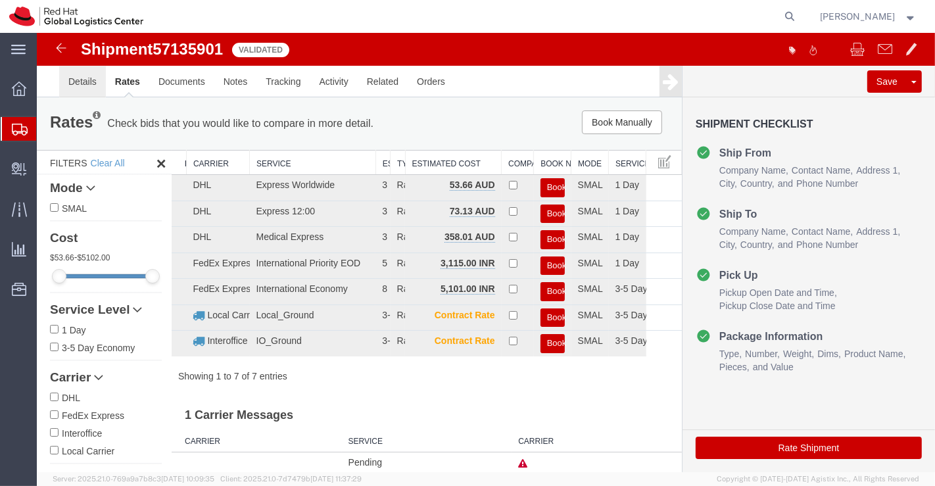
click at [82, 81] on link "Details" at bounding box center [82, 82] width 47 height 32
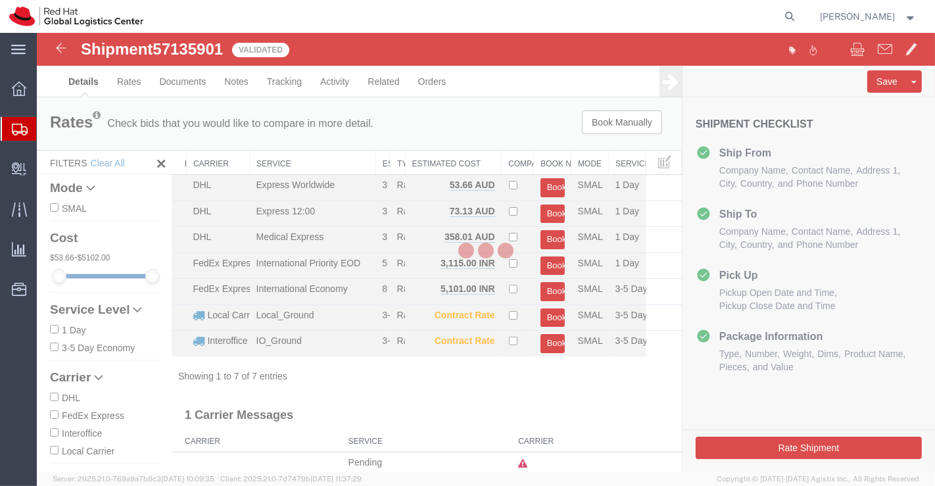
select select "37925"
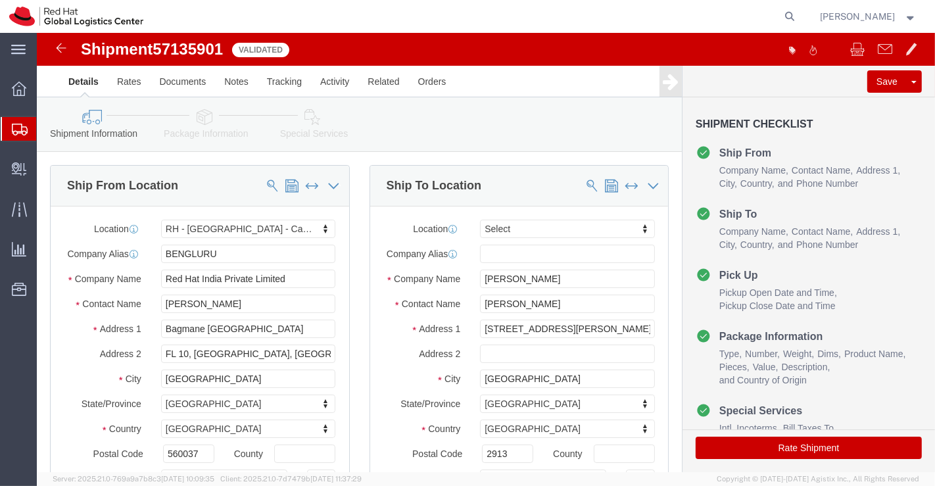
click icon
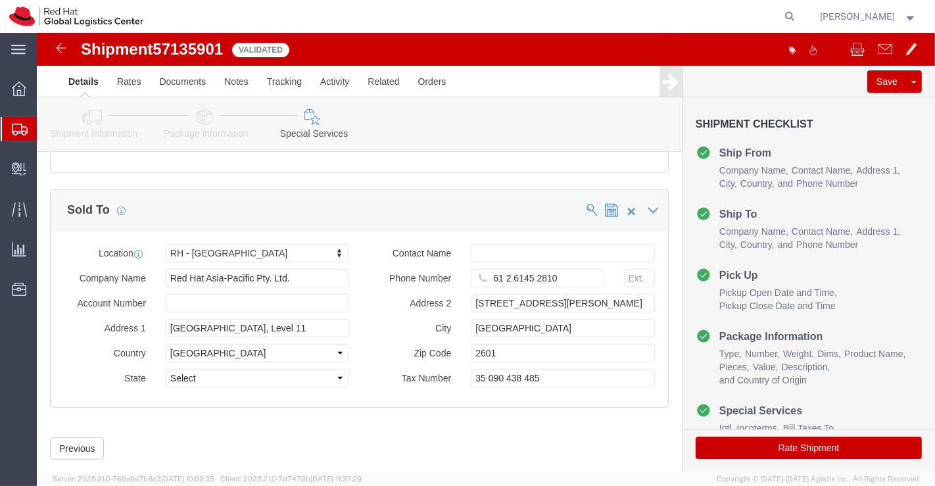
scroll to position [792, 0]
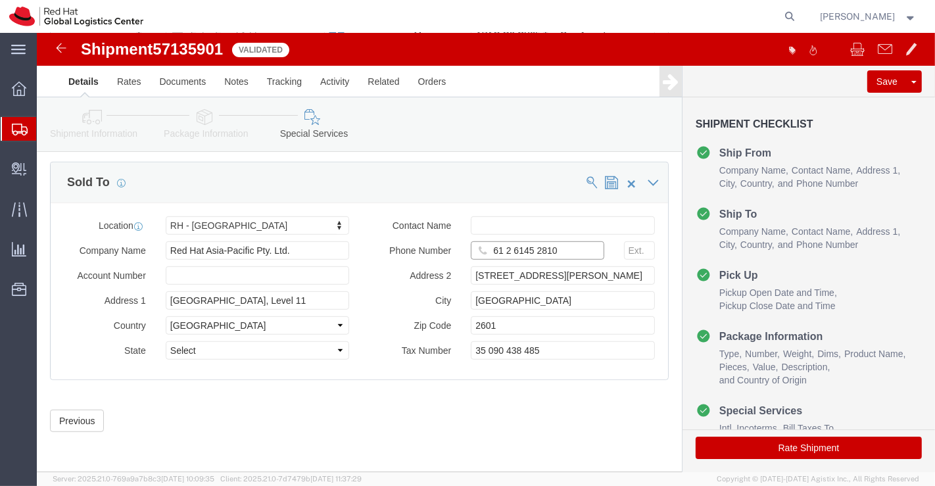
drag, startPoint x: 450, startPoint y: 218, endPoint x: 523, endPoint y: 220, distance: 73.7
click input "61 2 6145 2810"
click div "Previous Continue"
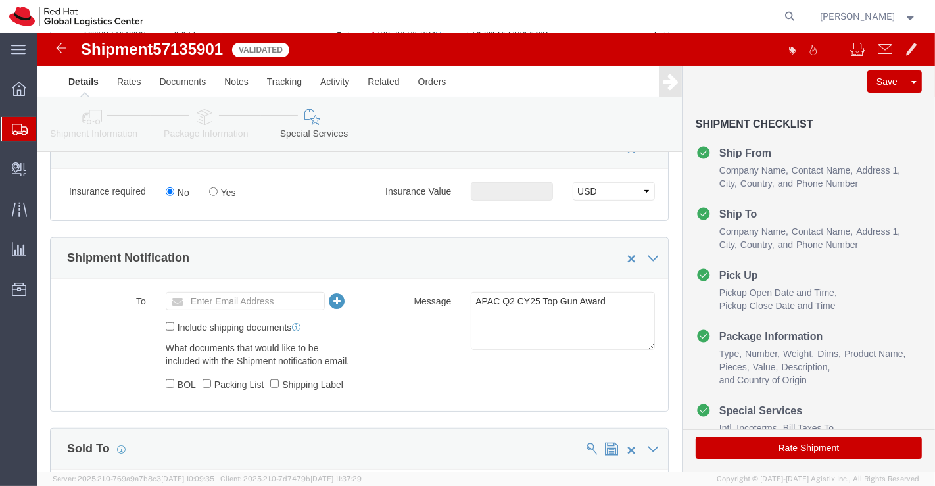
scroll to position [500, 0]
click icon
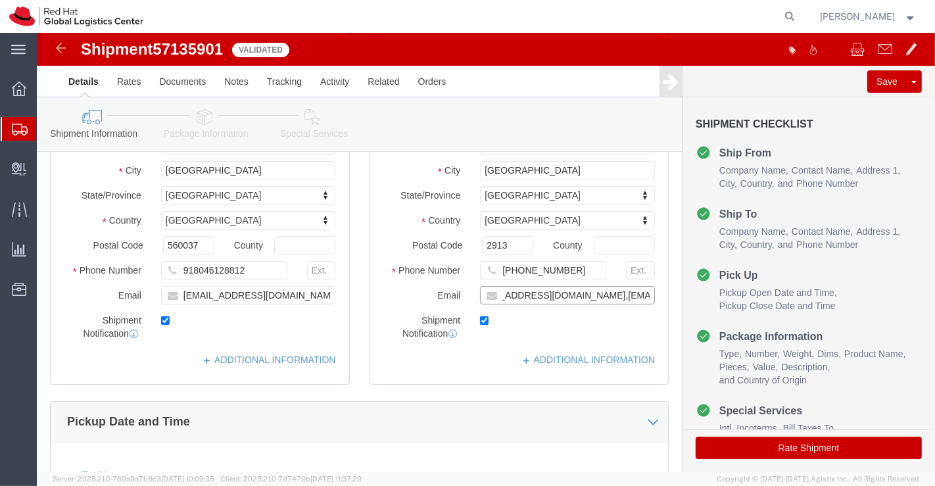
scroll to position [0, 62]
drag, startPoint x: 560, startPoint y: 274, endPoint x: 611, endPoint y: 274, distance: 51.9
click div "dmathews@redhat.com,apaclogistics@redhat.com"
click icon
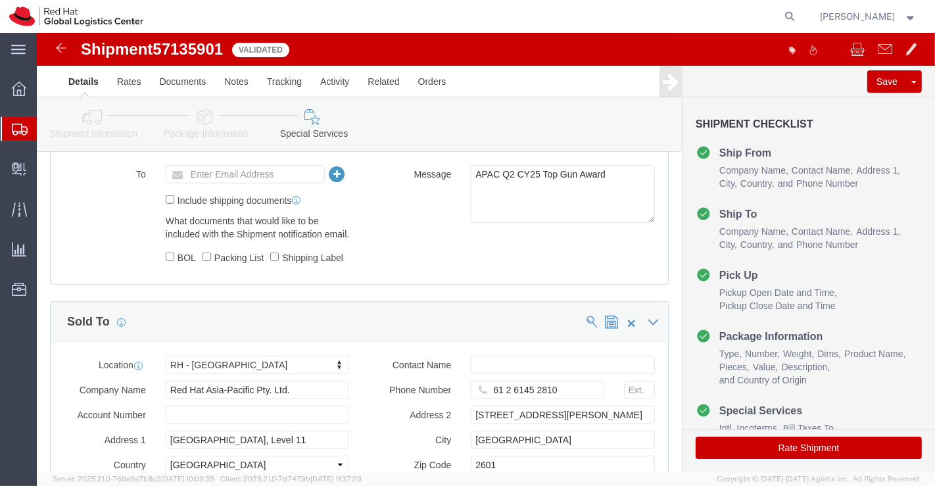
scroll to position [792, 0]
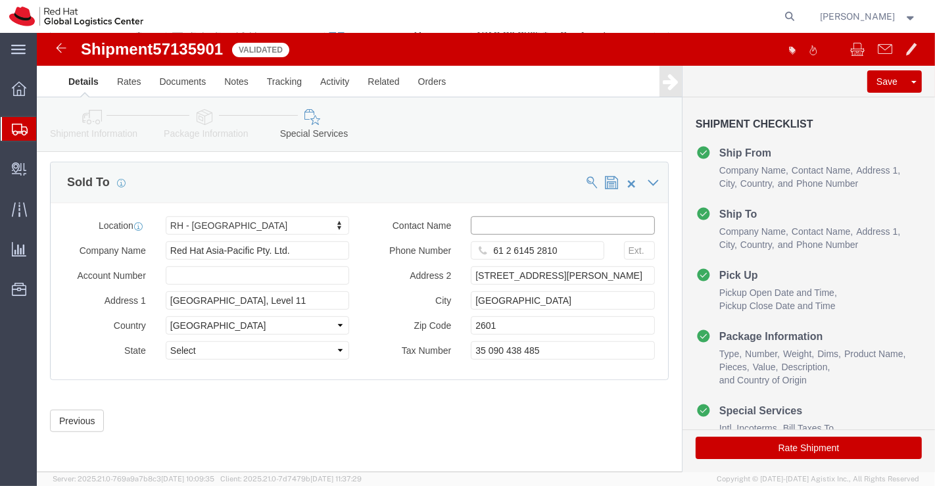
click input "text"
paste input "apaclogistics@redhat.com"
type input "apaclogistics@redhat.com"
click div "Sold To"
click button "Rate Shipment"
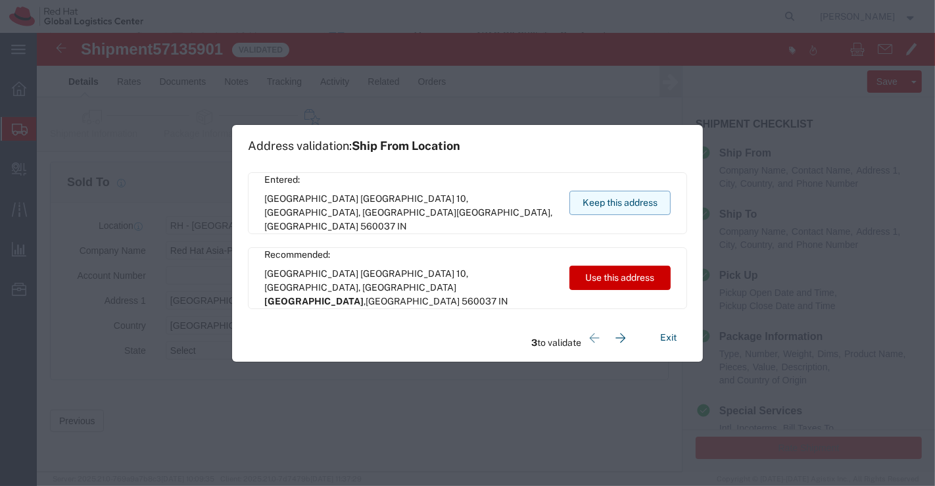
click at [598, 203] on button "Keep this address" at bounding box center [619, 203] width 101 height 24
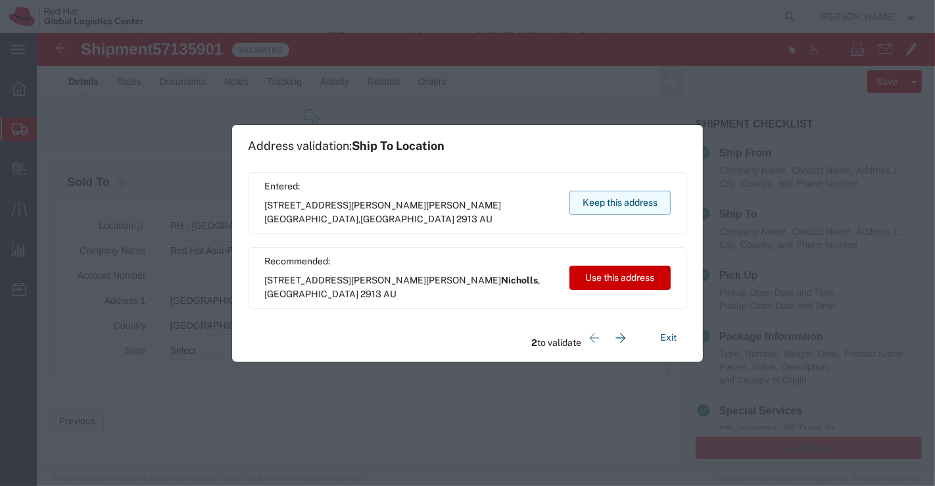
click at [589, 208] on button "Keep this address" at bounding box center [619, 203] width 101 height 24
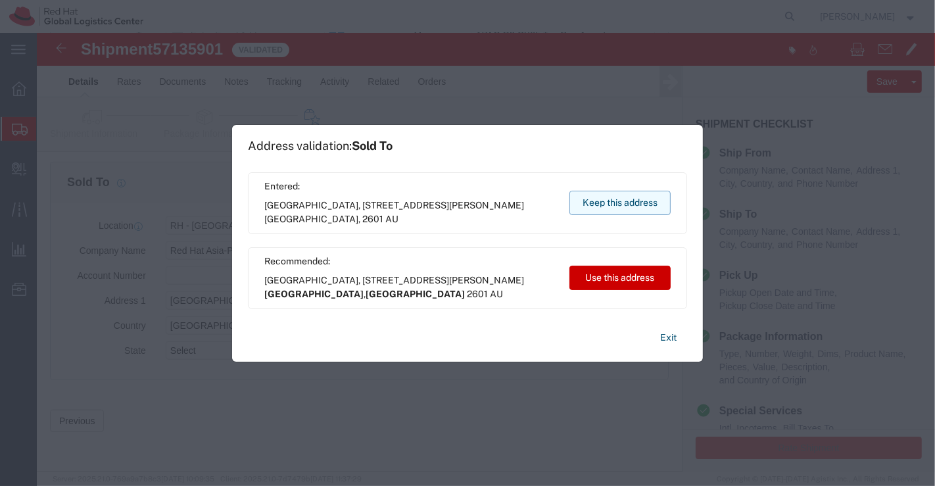
click at [623, 198] on button "Keep this address" at bounding box center [619, 203] width 101 height 24
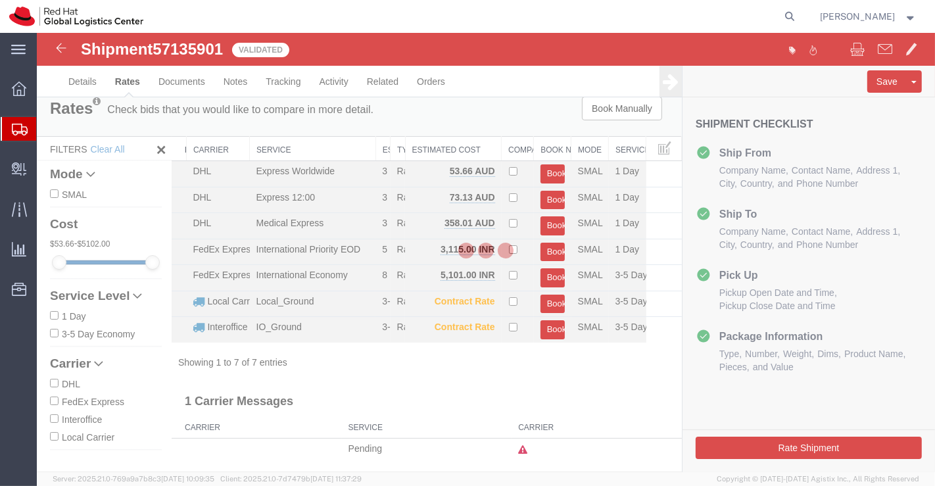
scroll to position [0, 0]
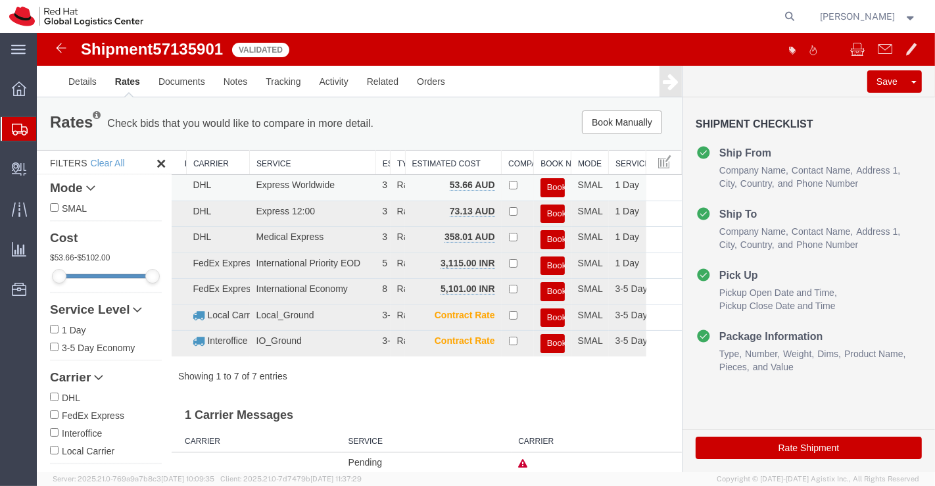
click at [546, 185] on button "Book" at bounding box center [552, 187] width 24 height 19
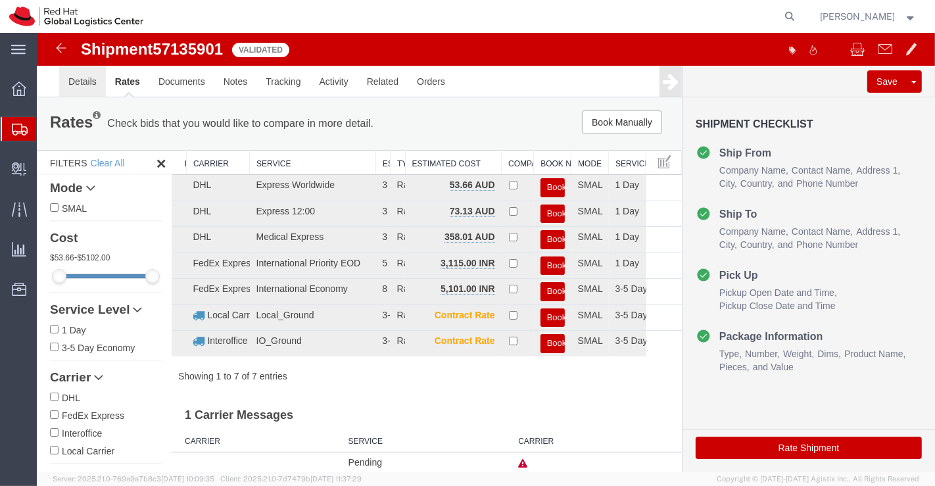
click at [76, 78] on link "Details" at bounding box center [82, 82] width 47 height 32
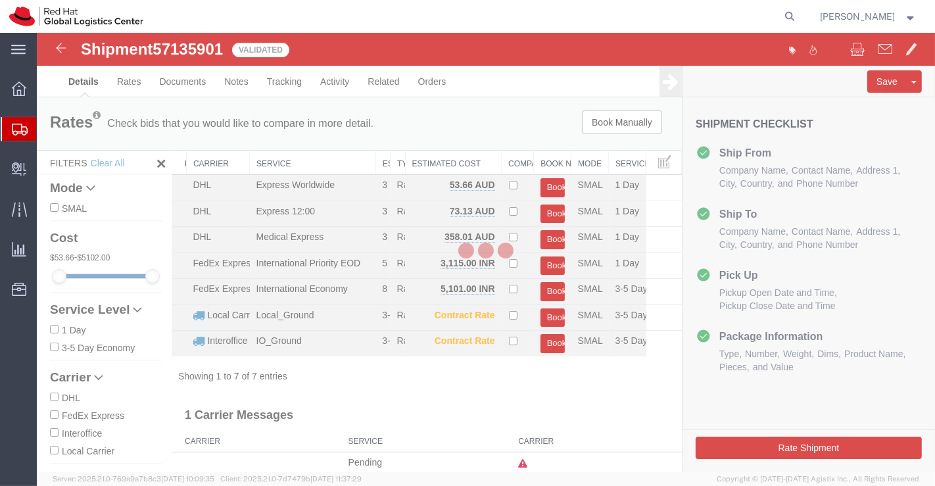
select select "37925"
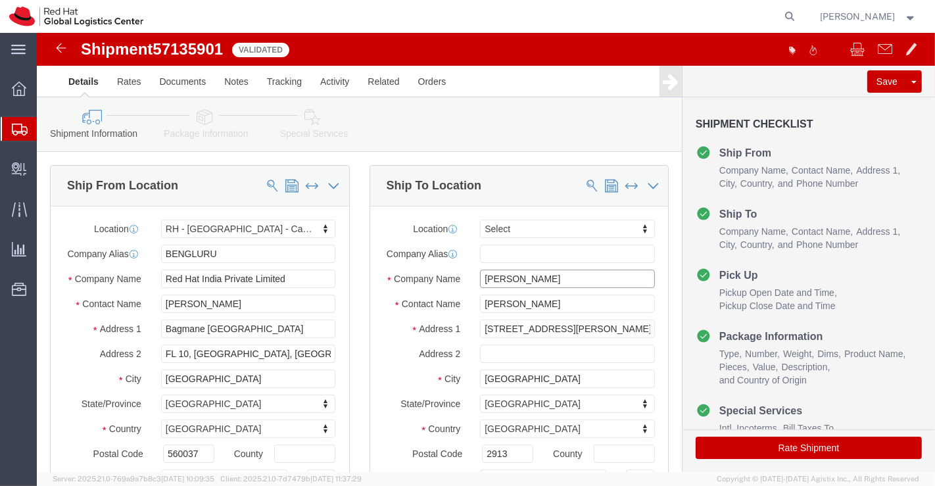
drag, startPoint x: 525, startPoint y: 252, endPoint x: 413, endPoint y: 263, distance: 112.9
click div "Company Name Danielle Mathews"
click icon
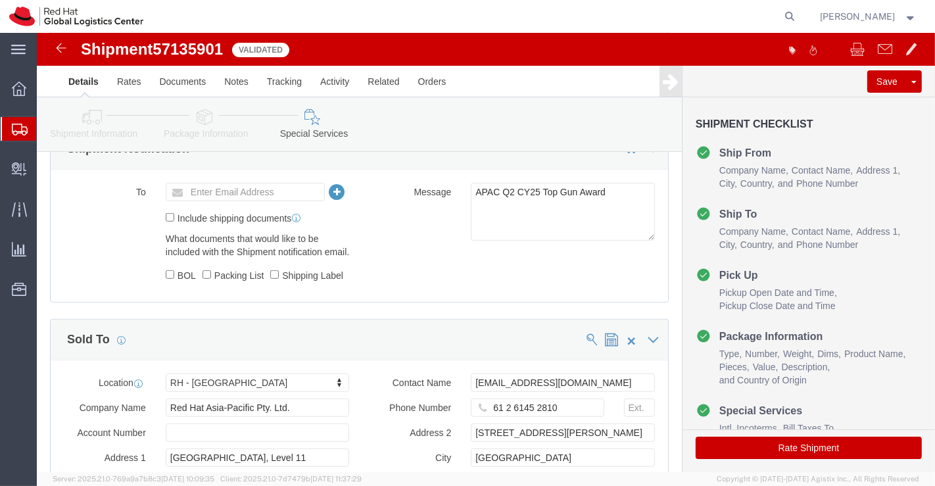
scroll to position [731, 0]
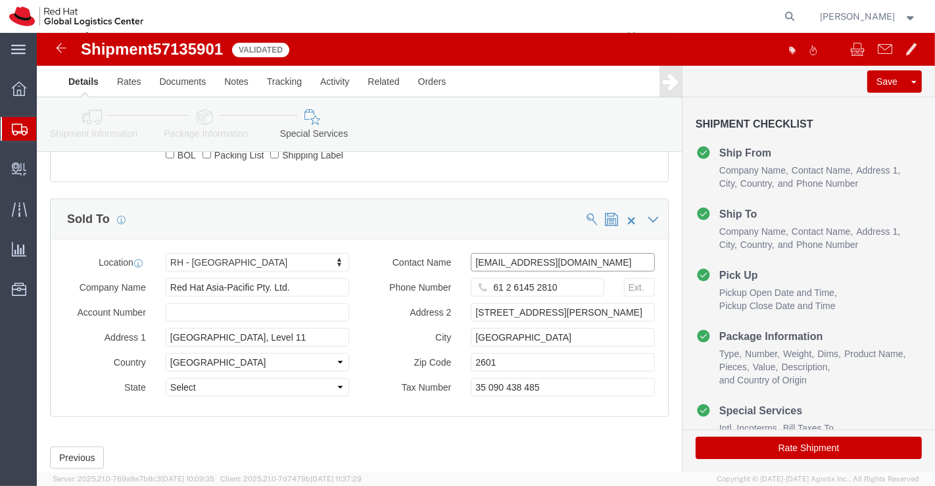
drag, startPoint x: 566, startPoint y: 250, endPoint x: 414, endPoint y: 256, distance: 152.0
click div "Contact Name apaclogistics@redhat.com"
paste input "Danielle Mathews"
type input "Danielle Mathews"
click input "61 2 6145 2810"
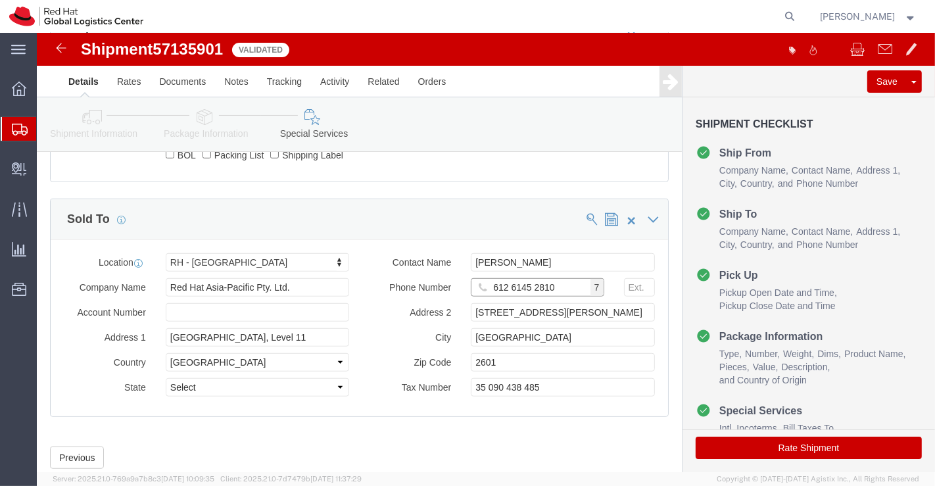
click input "612 6145 2810"
click input "612 61452810"
type input "61261452810"
click icon
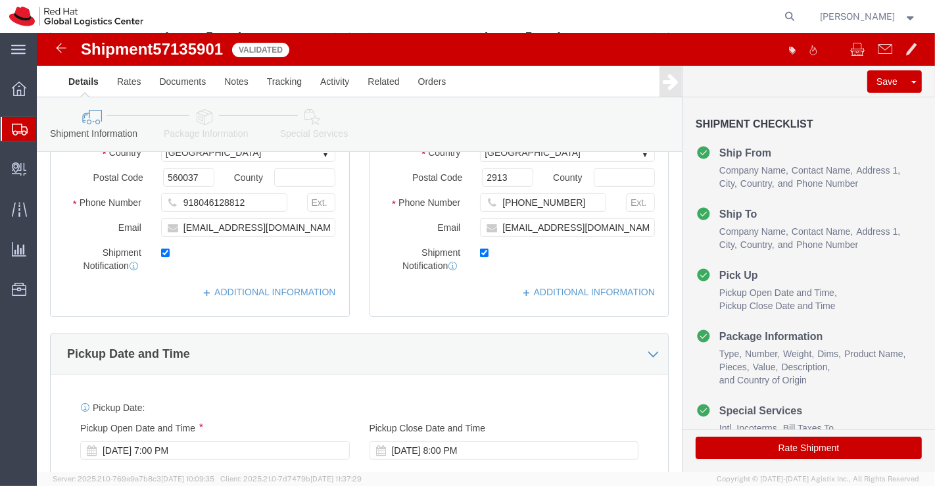
scroll to position [253, 0]
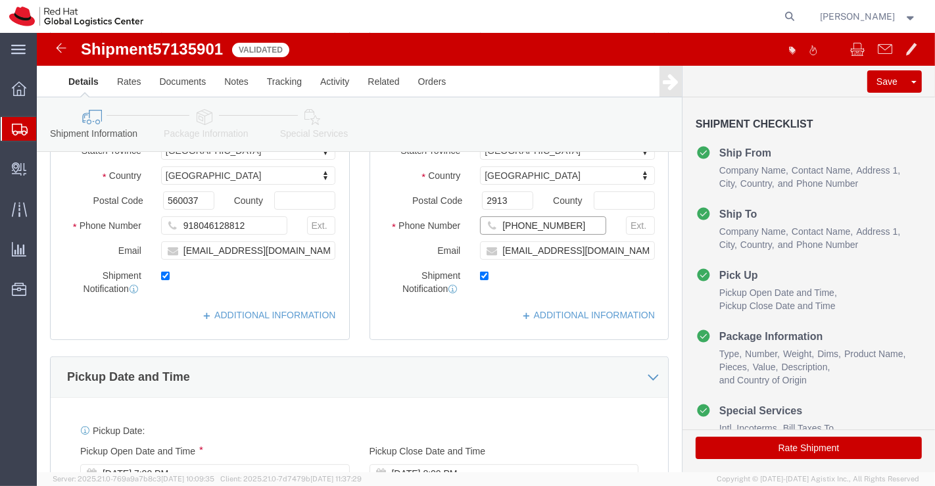
click input "(61) 0431167800"
type input "610431167800"
drag, startPoint x: 559, startPoint y: 226, endPoint x: 460, endPoint y: 225, distance: 99.3
click input "dmathews@redhat.com,apaclogistics@redhat.com"
click div "Pickup Date: Pickup Start Date Pickup Start Time Pickup Open Date and Time Oct …"
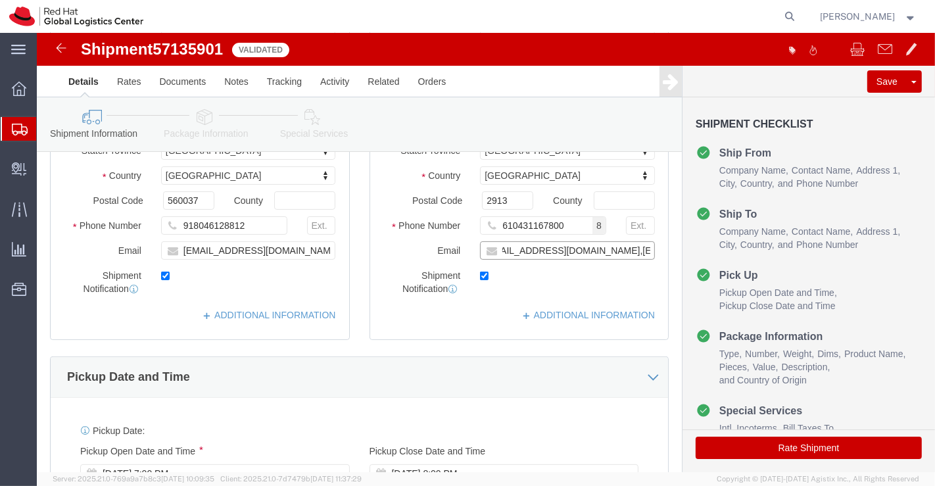
scroll to position [0, 62]
drag, startPoint x: 556, startPoint y: 228, endPoint x: 617, endPoint y: 230, distance: 61.2
click div "dmathews@redhat.com,apaclogistics@redhat.com"
type input "dmathews@redhat.com"
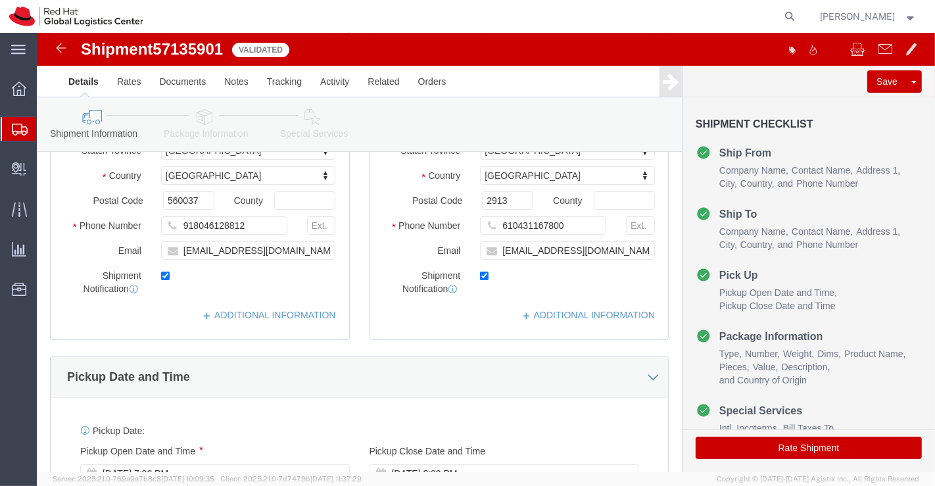
click icon
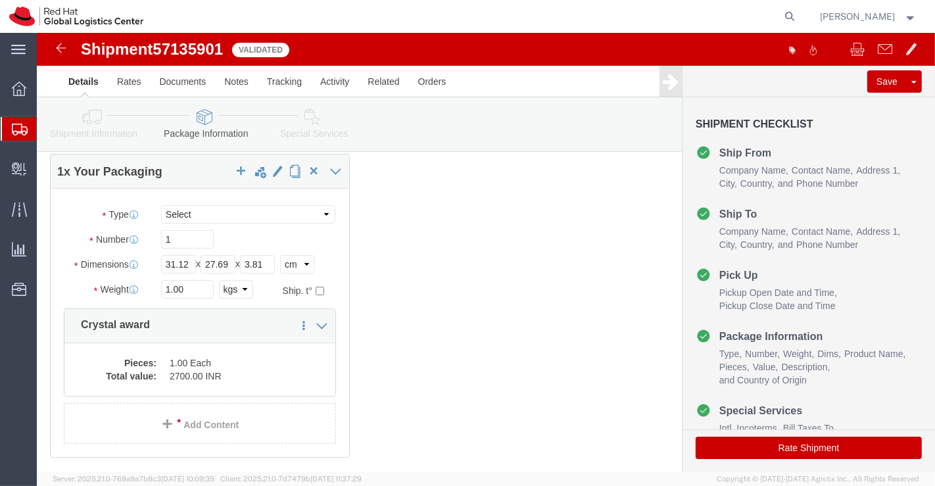
click icon
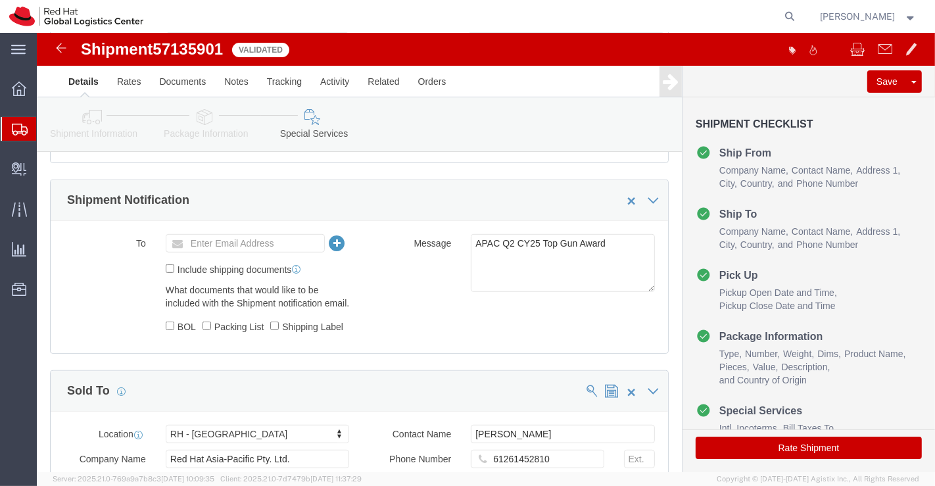
scroll to position [582, 0]
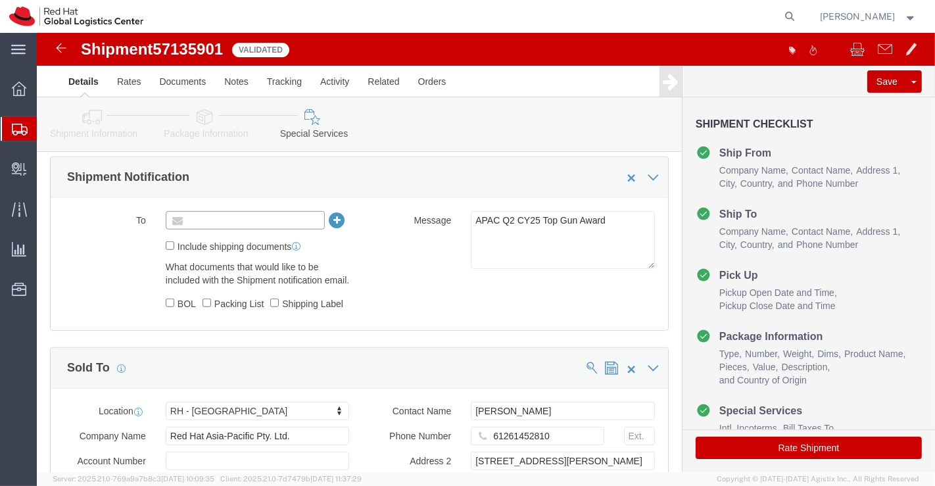
click input "text"
paste input ",apaclogistics@redhat.com"
type input ",apaclogistics@redhat.com"
type input "Enter Email Address"
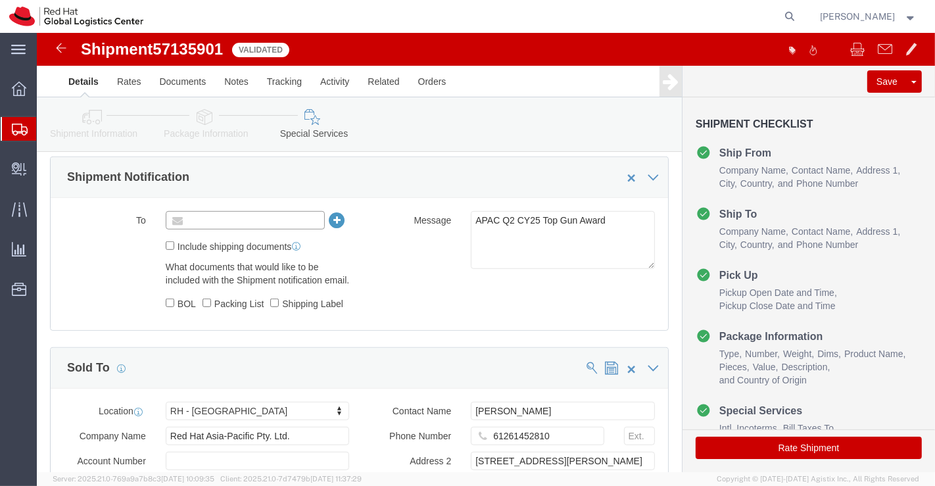
paste input "apaclogistics@redhat.com"
type input "apaclogistics@redhat.com"
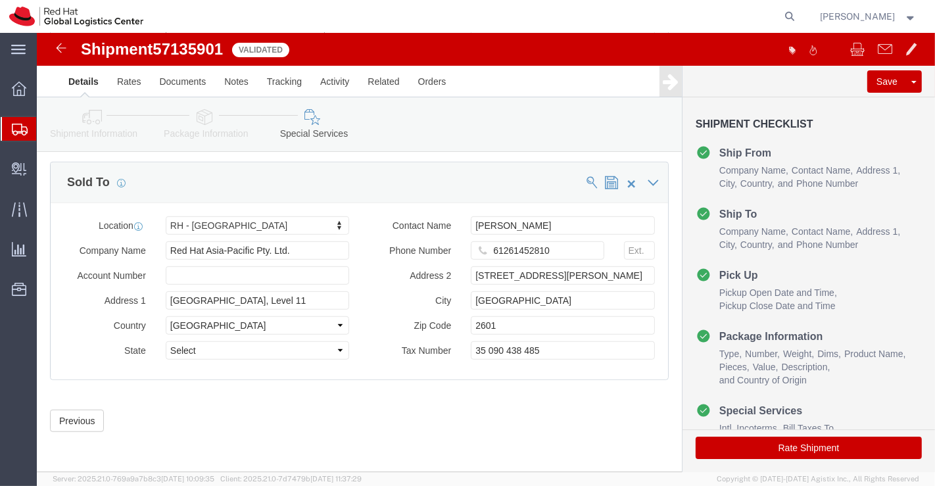
scroll to position [817, 0]
click button "Rate Shipment"
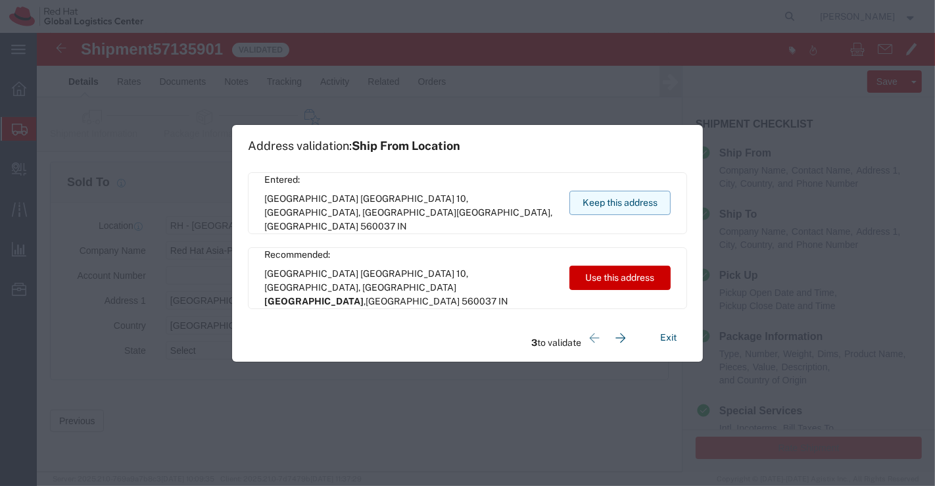
click at [612, 200] on button "Keep this address" at bounding box center [619, 203] width 101 height 24
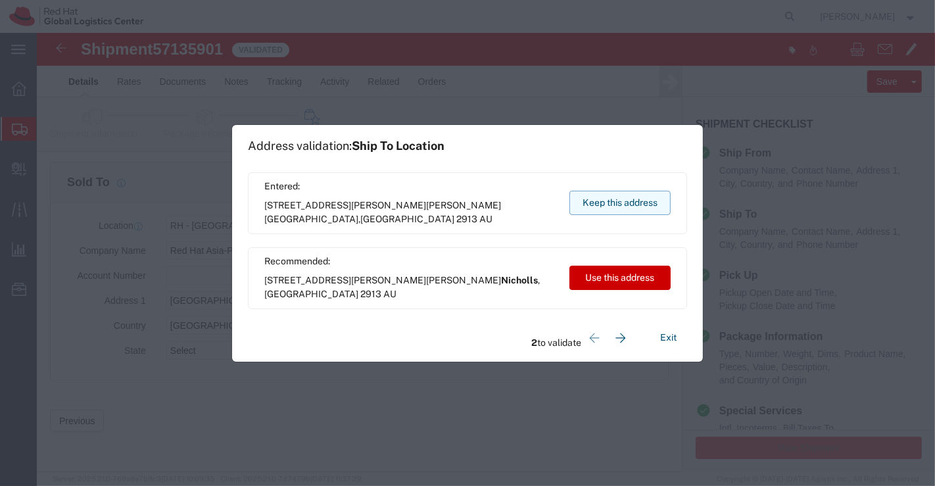
click at [612, 200] on button "Keep this address" at bounding box center [619, 203] width 101 height 24
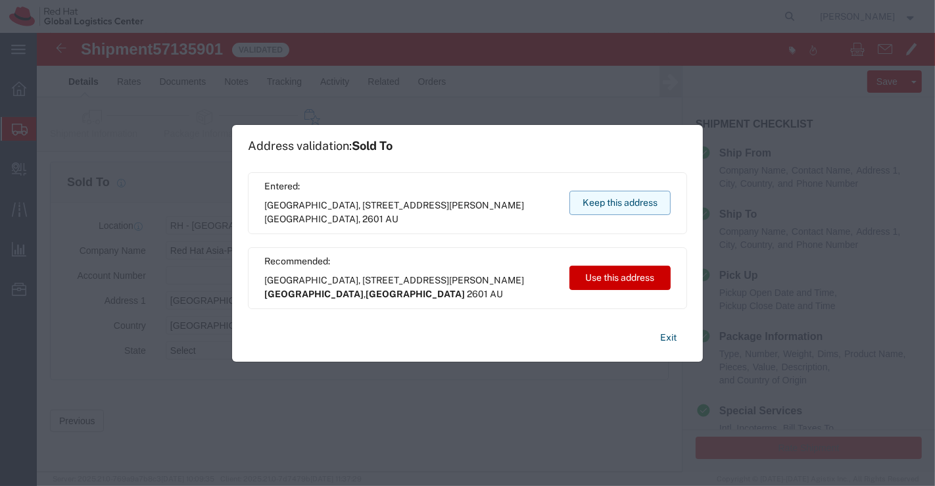
click at [612, 200] on button "Keep this address" at bounding box center [619, 203] width 101 height 24
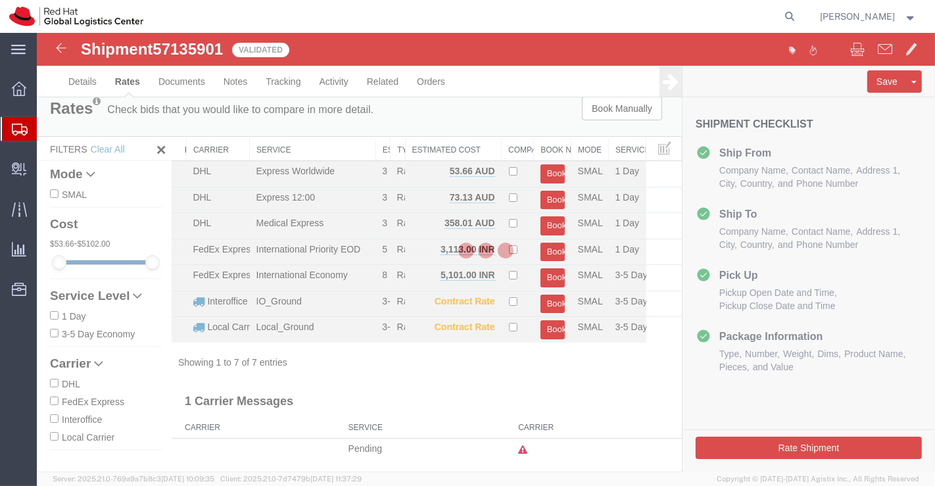
scroll to position [0, 0]
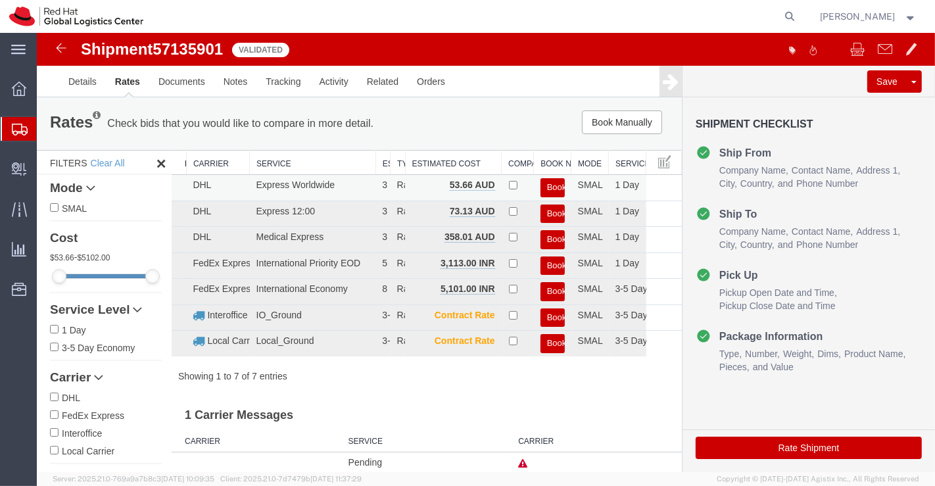
click at [544, 185] on button "Book" at bounding box center [552, 187] width 24 height 19
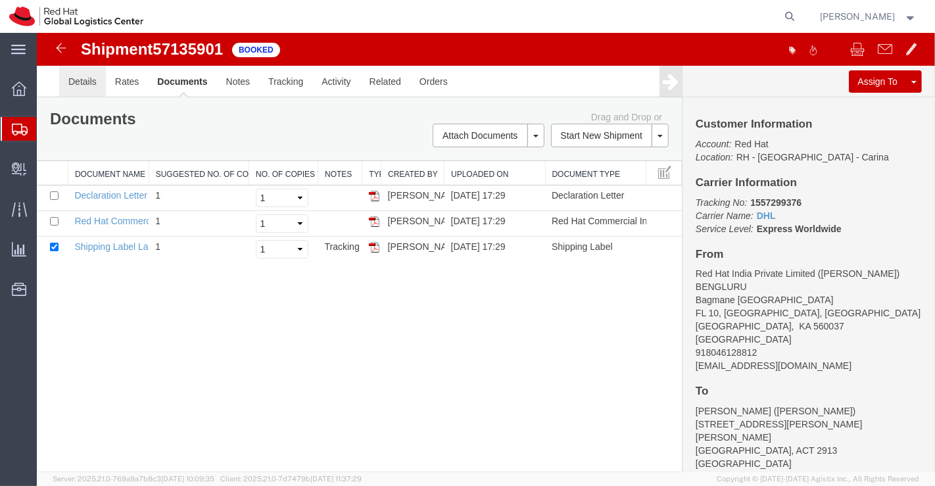
drag, startPoint x: 124, startPoint y: 120, endPoint x: 87, endPoint y: 87, distance: 49.4
click at [87, 87] on link "Details" at bounding box center [82, 82] width 47 height 32
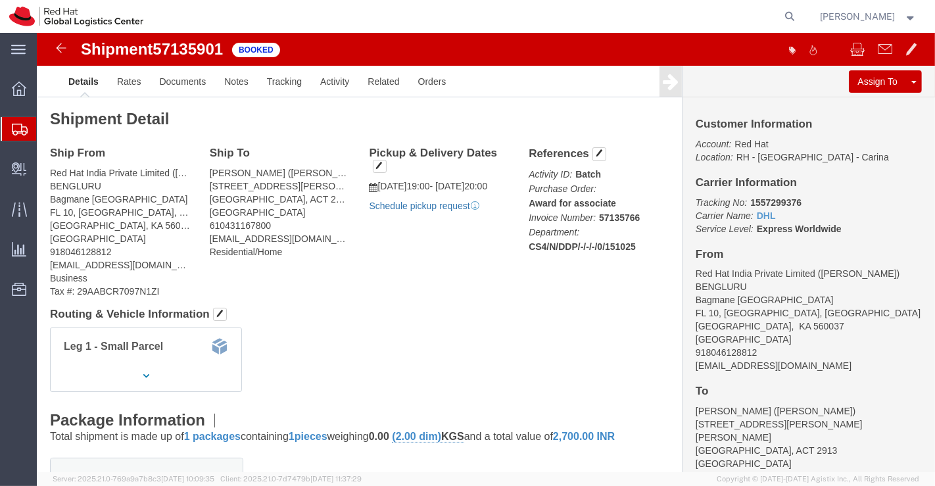
click link "Schedule pickup request"
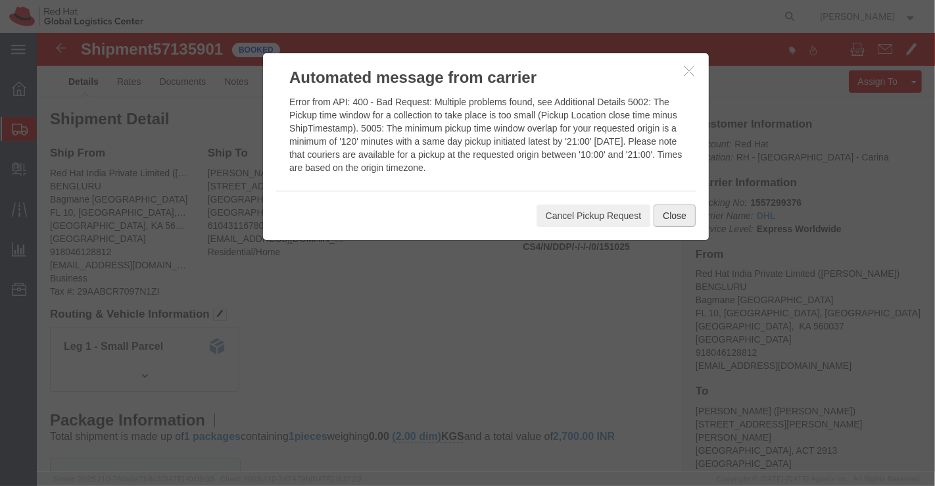
click button "Close"
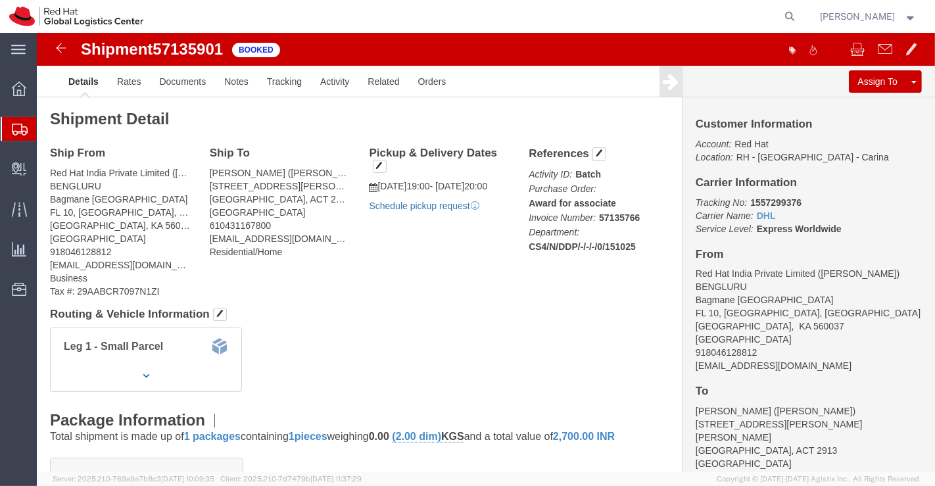
click link "Schedule pickup request"
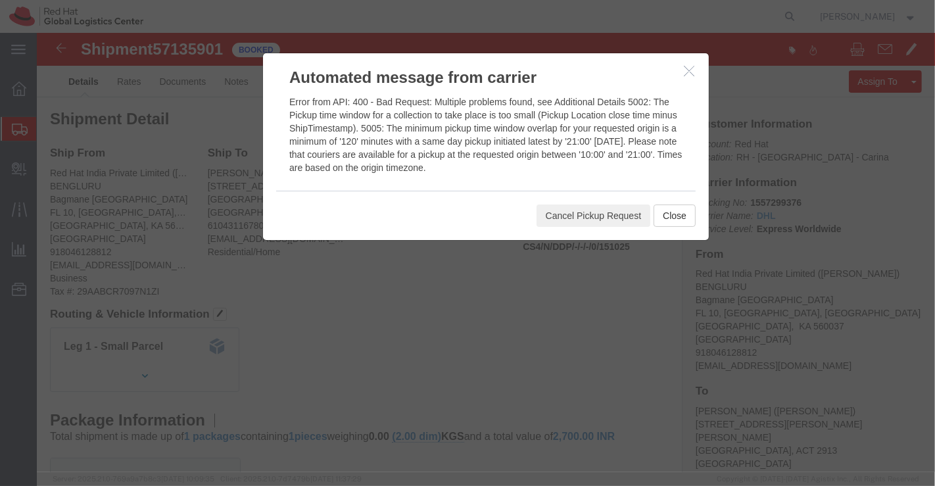
click icon "button"
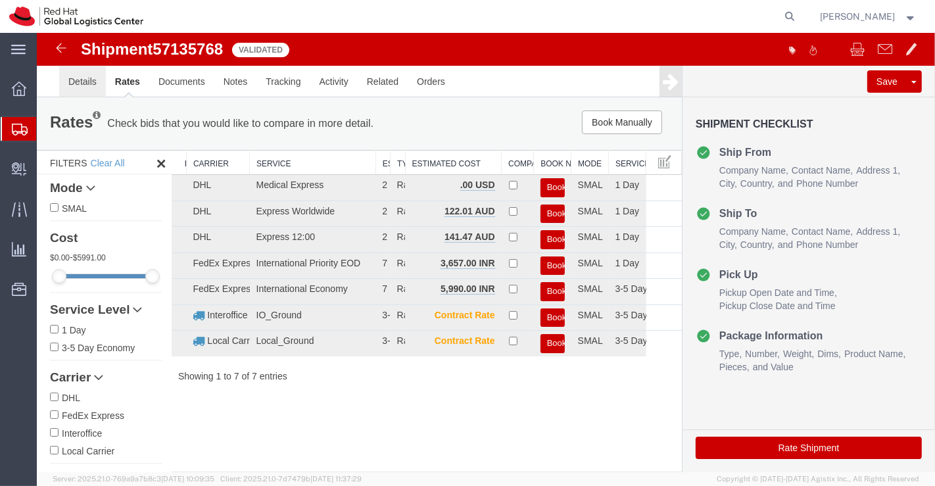
drag, startPoint x: 36, startPoint y: 33, endPoint x: 80, endPoint y: 82, distance: 65.7
click at [80, 82] on link "Details" at bounding box center [82, 82] width 47 height 32
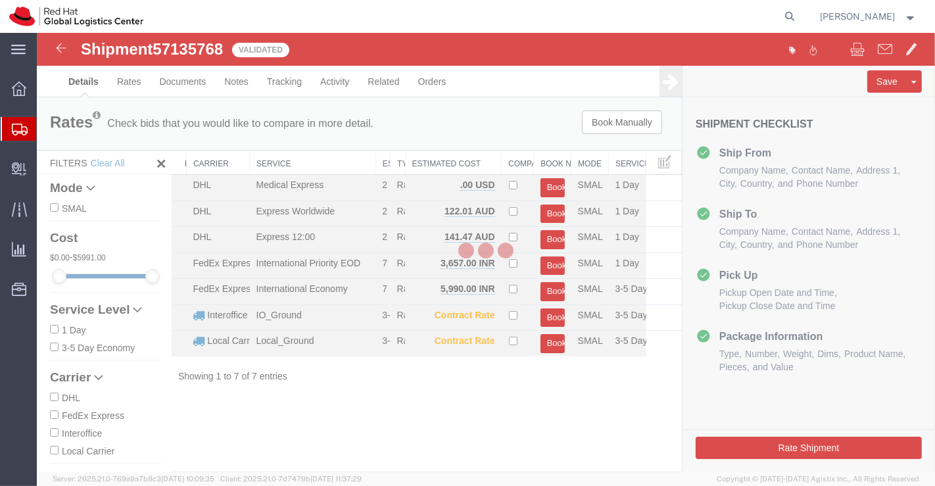
select select "37925"
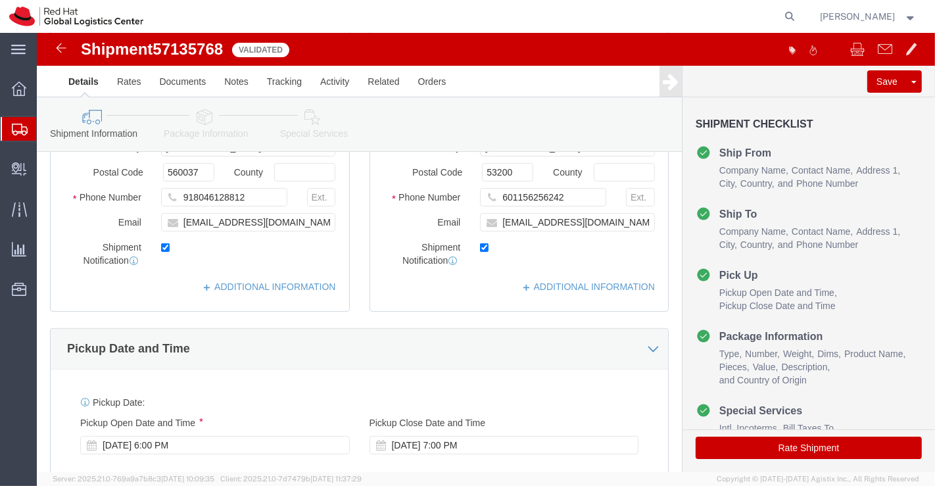
scroll to position [365, 0]
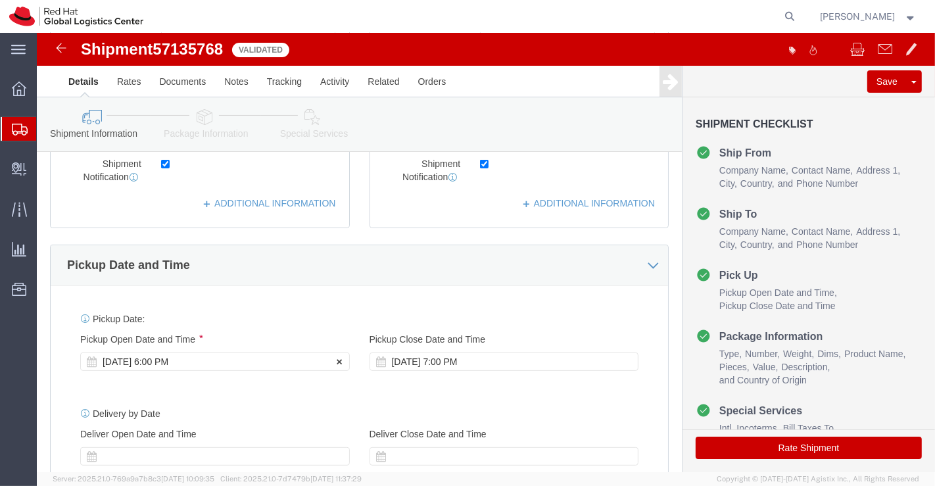
click div "[DATE] 6:00 PM"
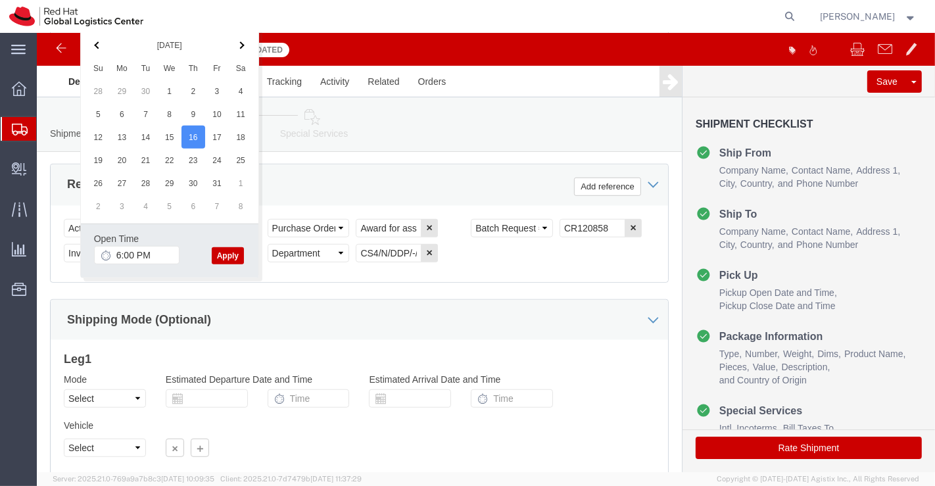
drag, startPoint x: 195, startPoint y: 222, endPoint x: 196, endPoint y: 234, distance: 12.6
click button "Apply"
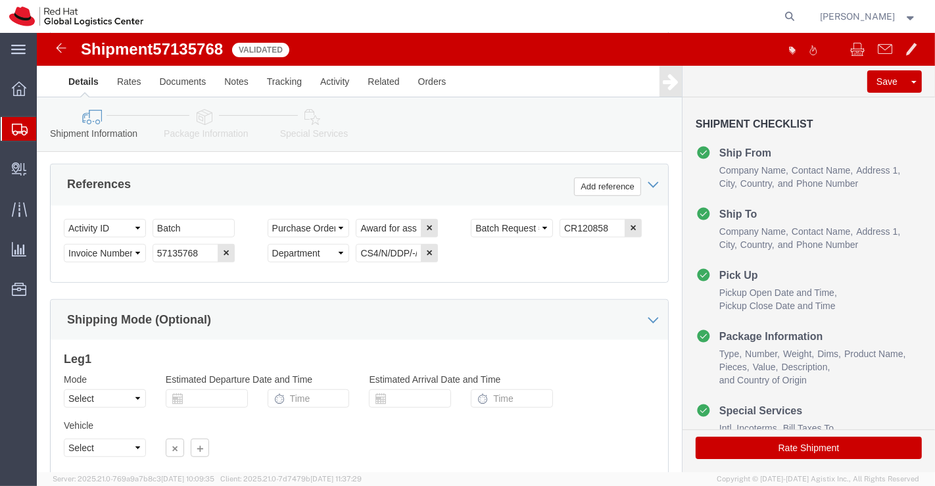
click icon
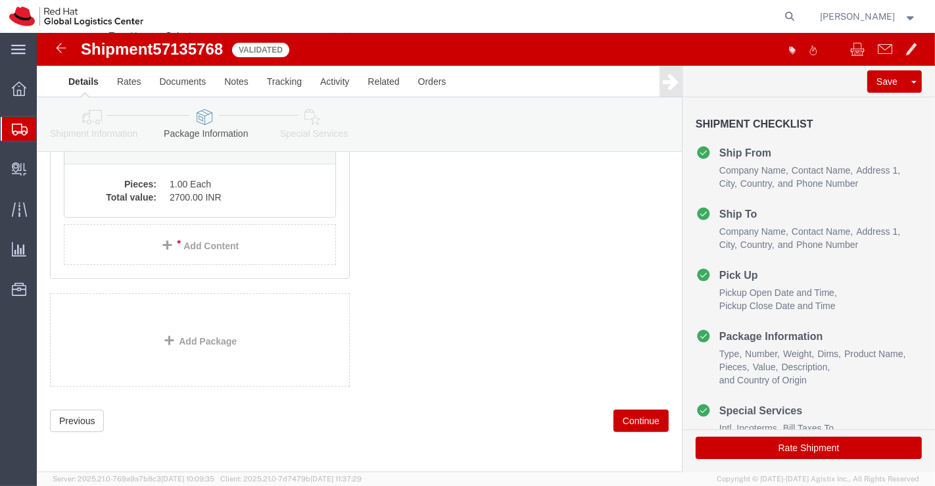
scroll to position [70, 0]
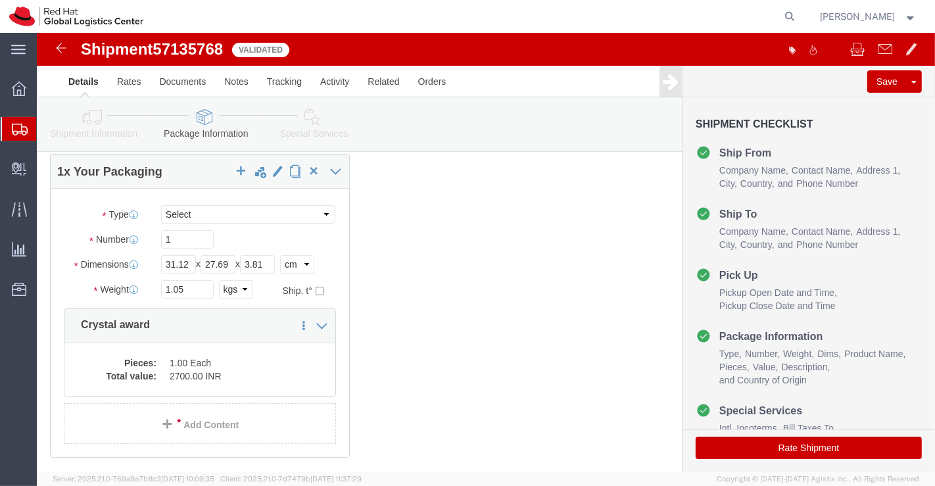
click icon
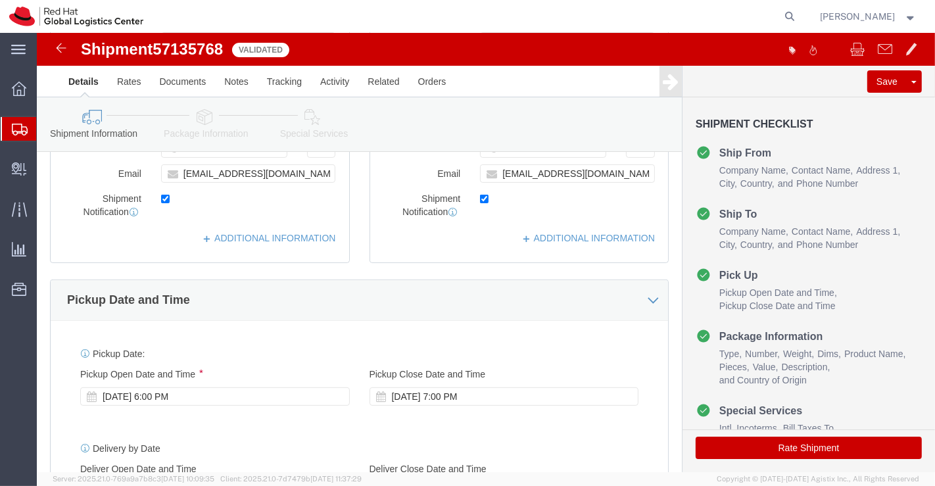
scroll to position [362, 0]
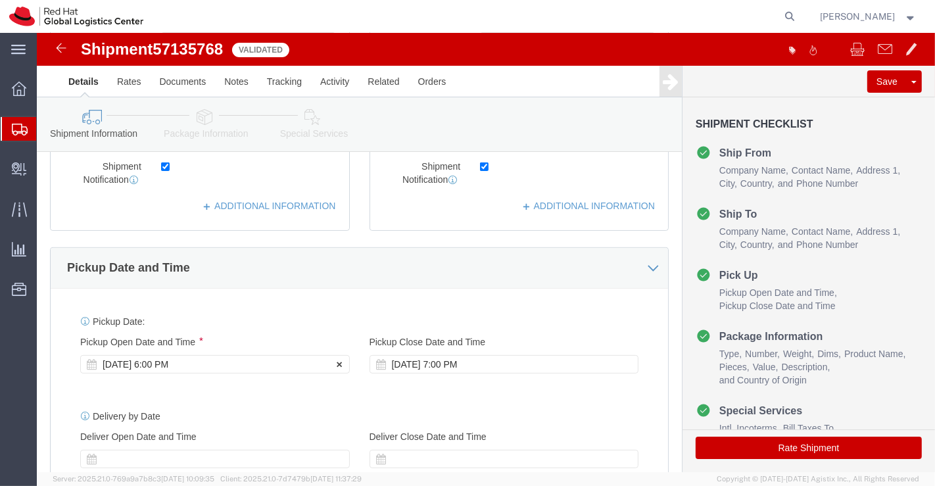
click div "[DATE] 6:00 PM"
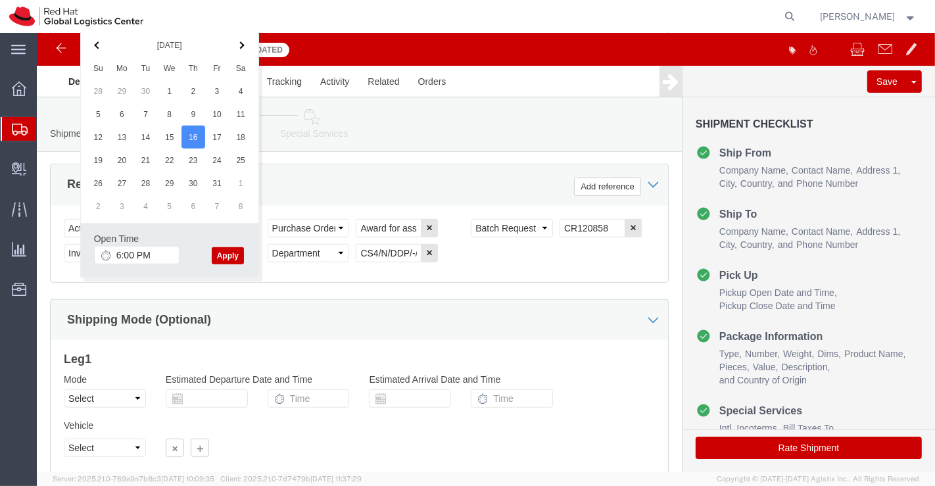
click button "Apply"
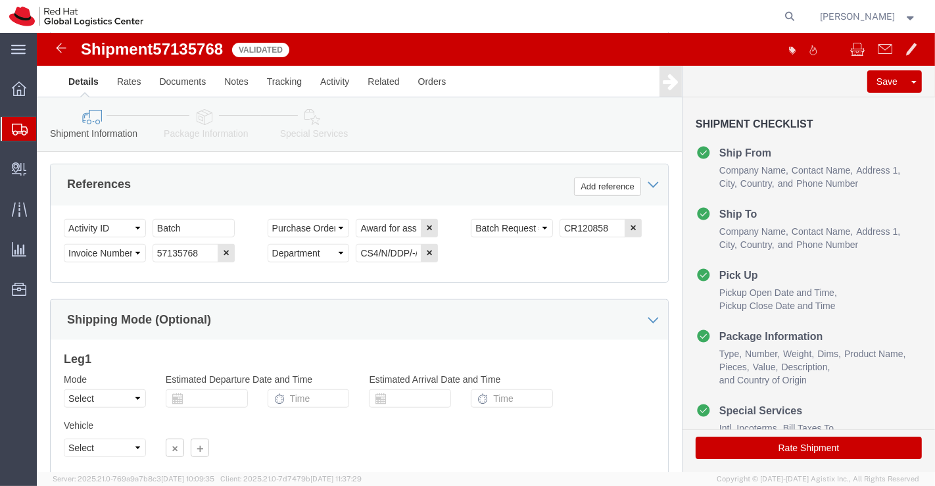
click icon
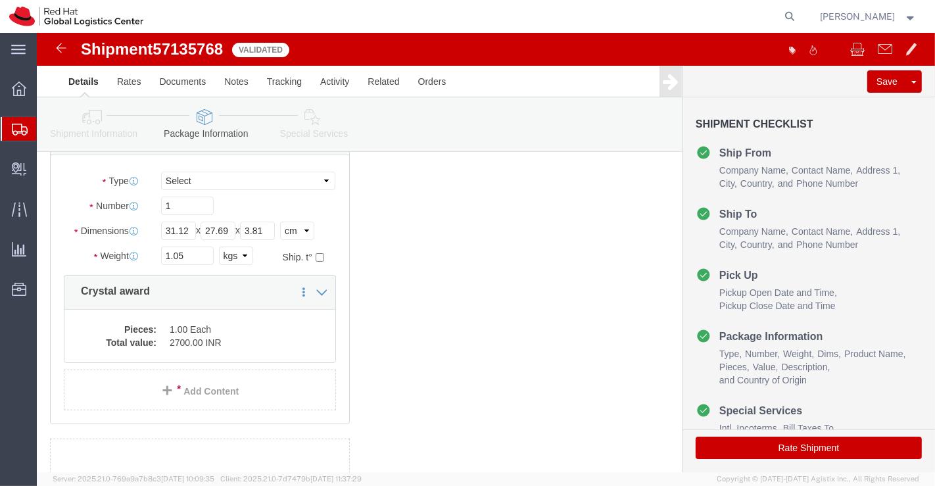
scroll to position [103, 0]
click input "1.05"
type input "1.0"
click div "1 x Your Packaging Package Type Select Case(s) Crate(s) Envelope Large Box Medi…"
click icon
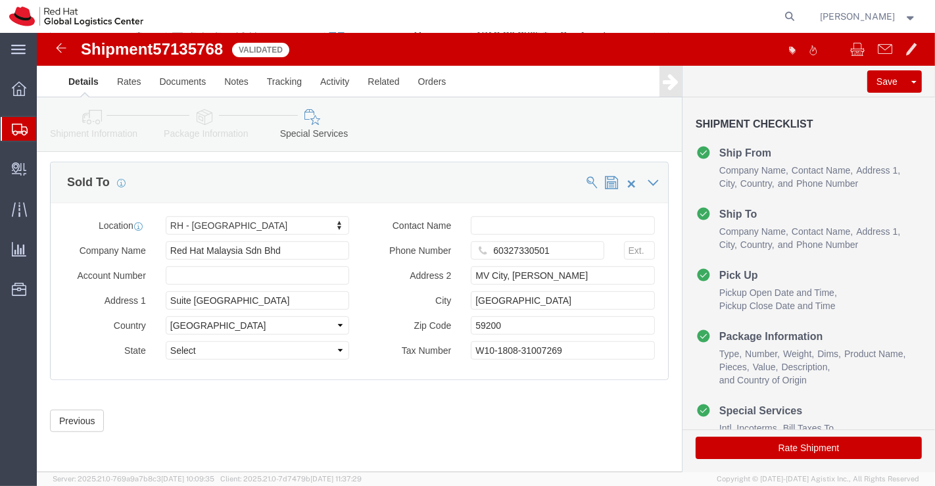
scroll to position [792, 0]
click button "Rate Shipment"
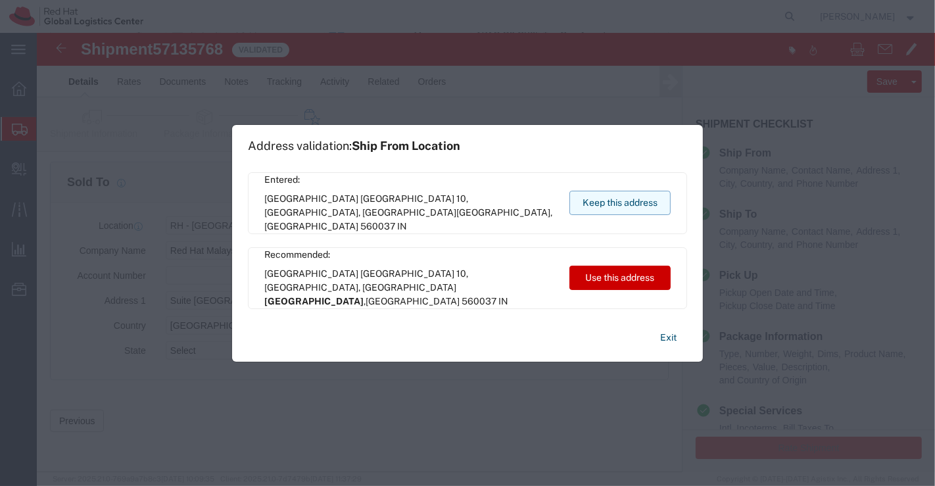
click at [640, 199] on button "Keep this address" at bounding box center [619, 203] width 101 height 24
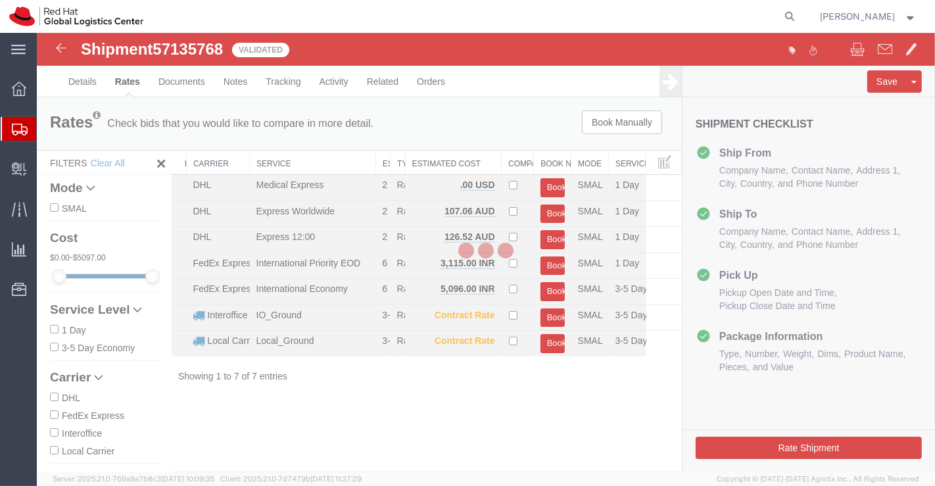
scroll to position [0, 0]
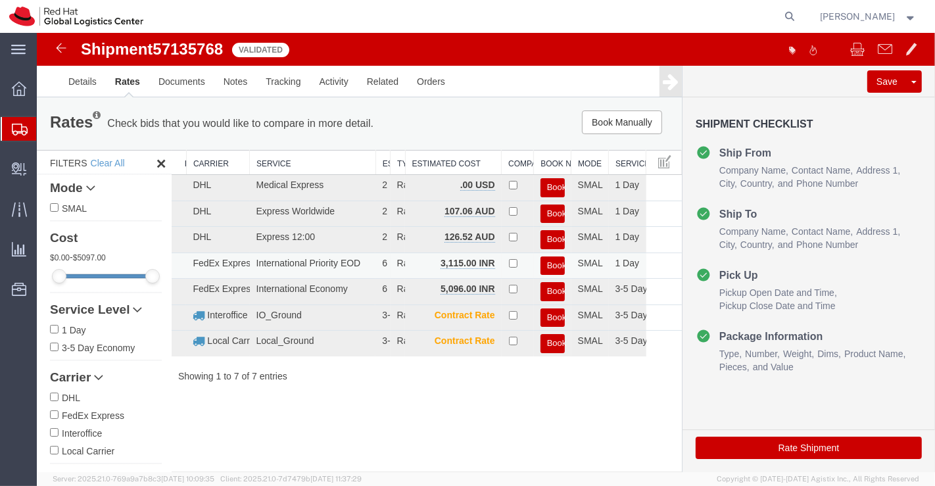
click at [550, 262] on button "Book" at bounding box center [552, 265] width 24 height 19
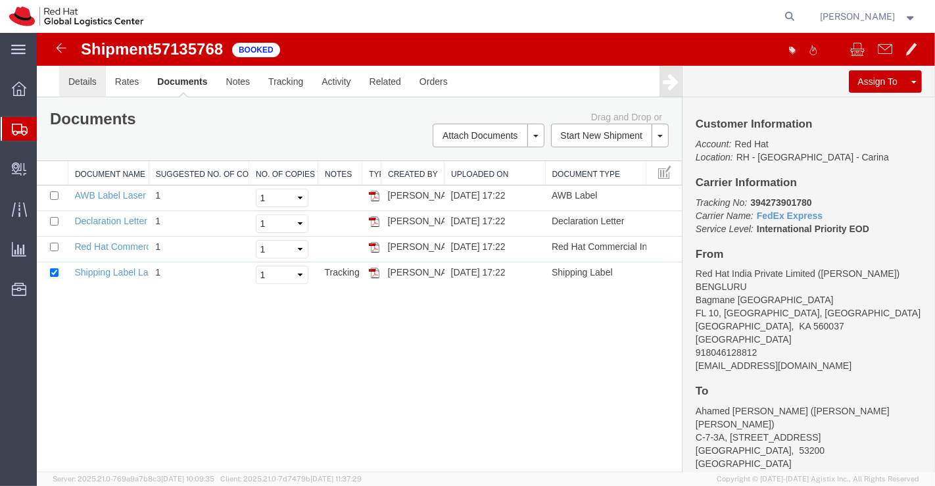
click at [95, 90] on link "Details" at bounding box center [82, 82] width 47 height 32
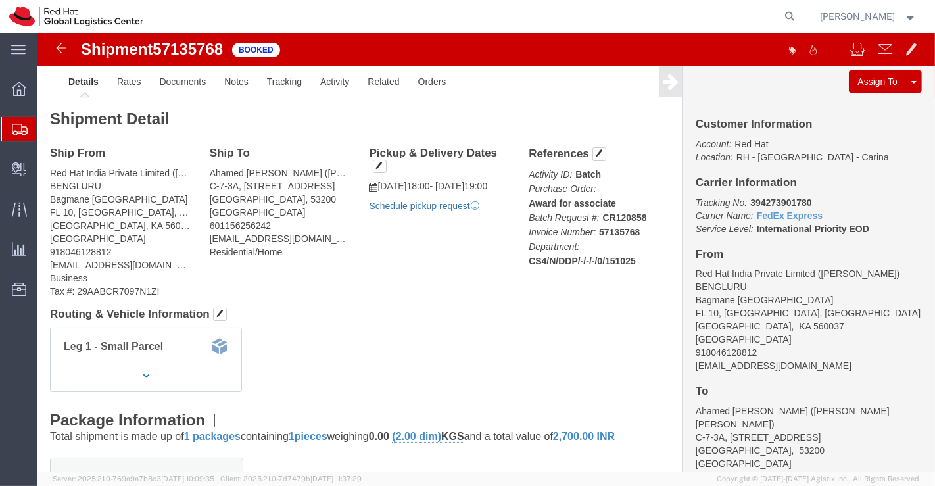
click link "Schedule pickup request"
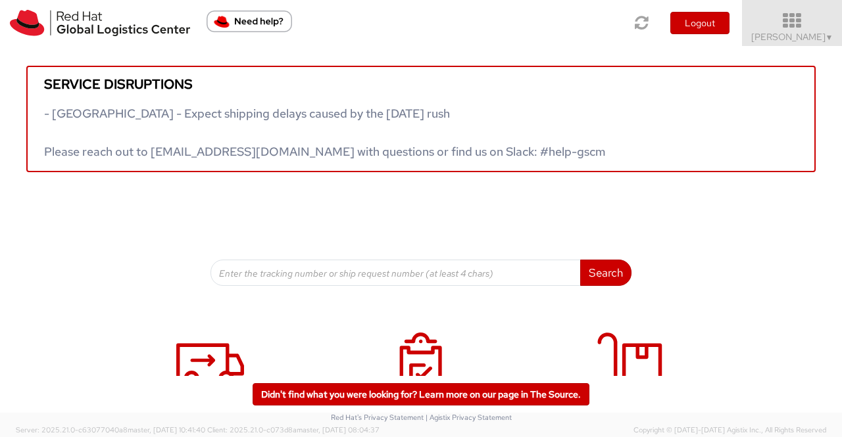
click at [809, 41] on span "Sumitra Hansdah ▼" at bounding box center [792, 37] width 82 height 12
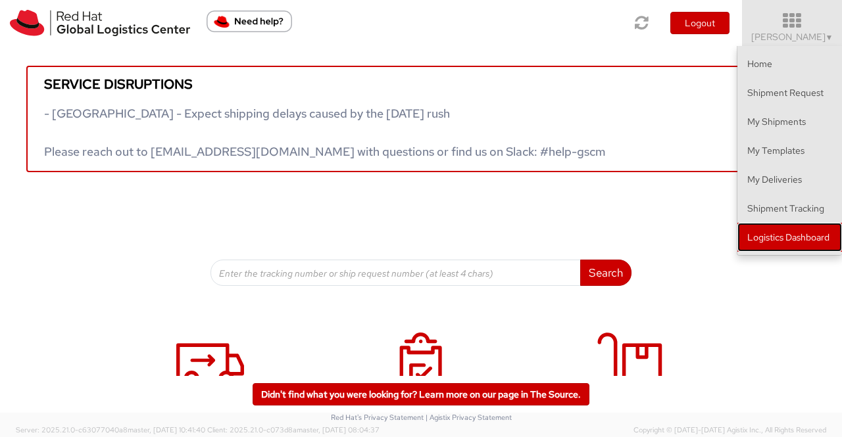
click at [794, 233] on link "Logistics Dashboard" at bounding box center [789, 237] width 105 height 29
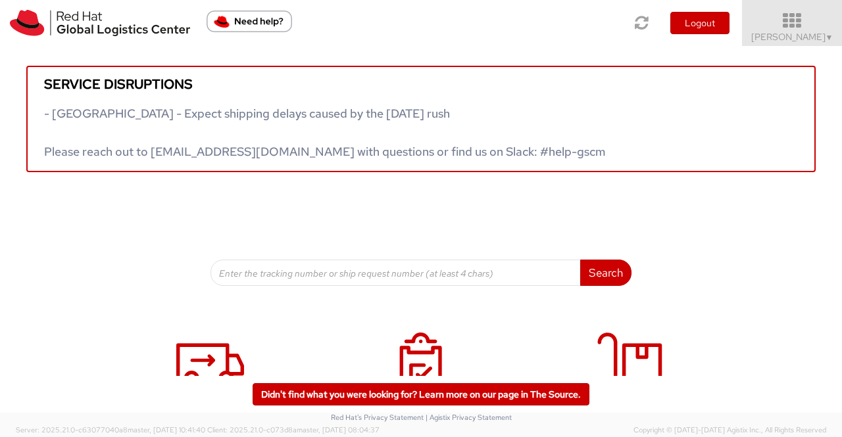
click at [800, 39] on span "Sumitra Hansdah ▼" at bounding box center [792, 37] width 82 height 12
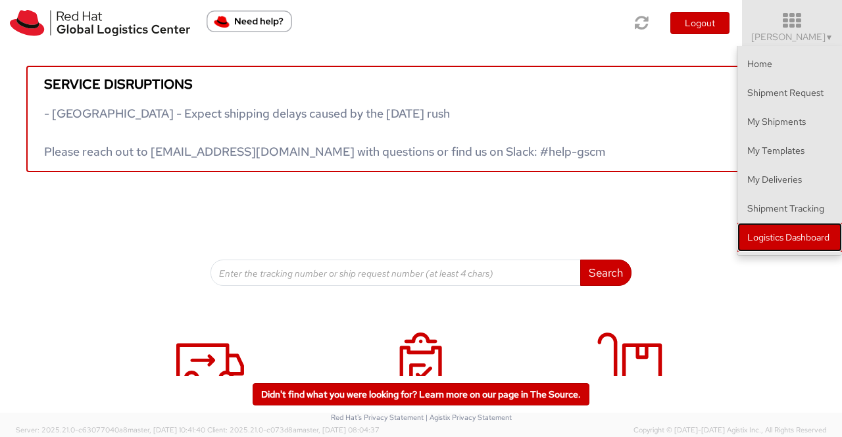
click at [805, 240] on link "Logistics Dashboard" at bounding box center [789, 237] width 105 height 29
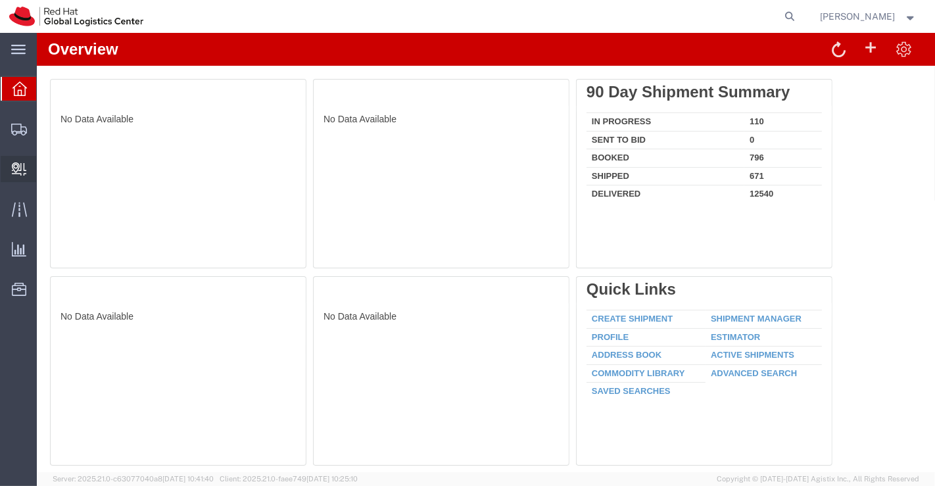
click at [0, 0] on span "Create Delivery" at bounding box center [0, 0] width 0 height 0
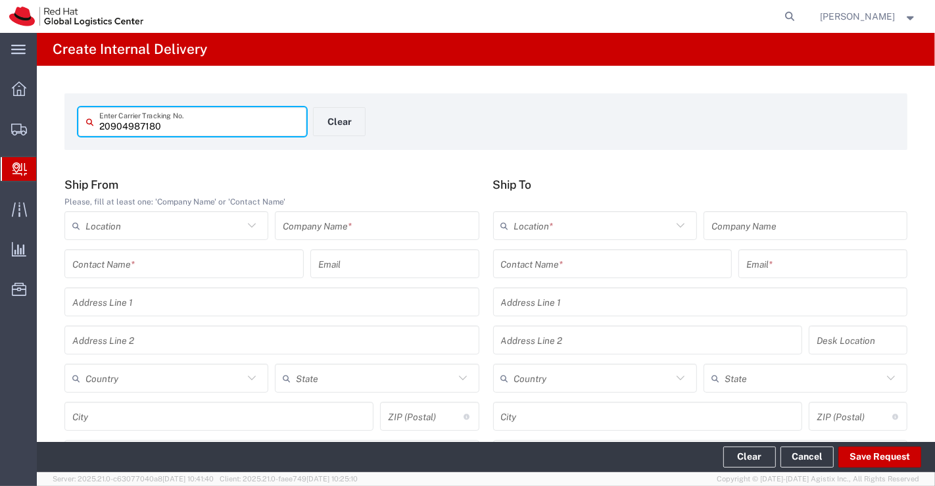
type input "20904987180"
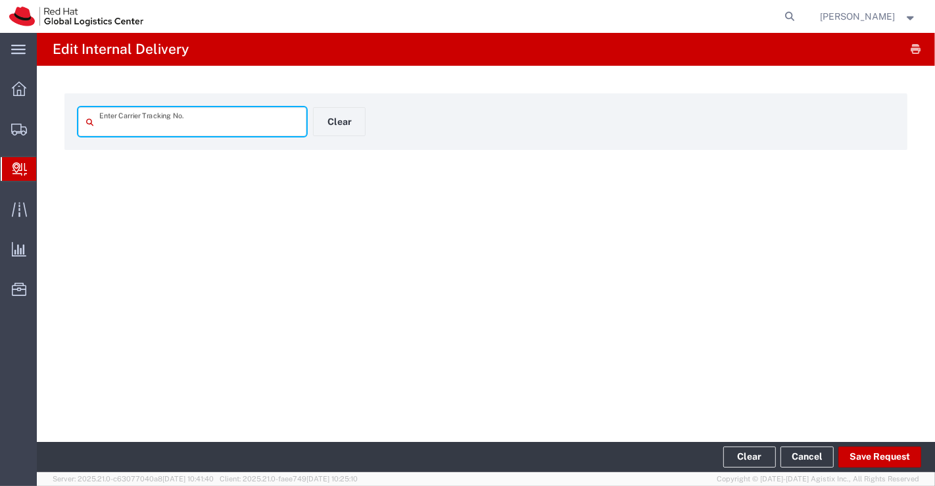
type input "20904987180"
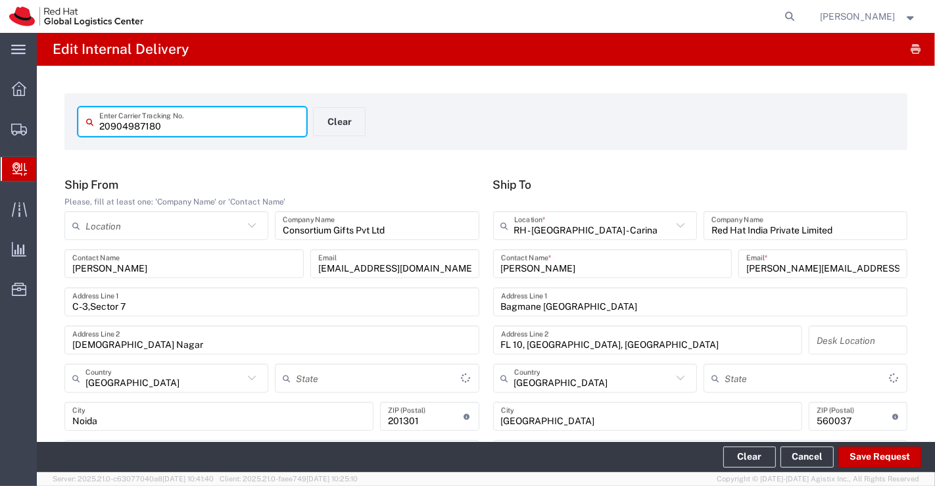
type input "Your Packaging"
type input "[GEOGRAPHIC_DATA]"
type input "Domestic Priority"
type input "Karnataka"
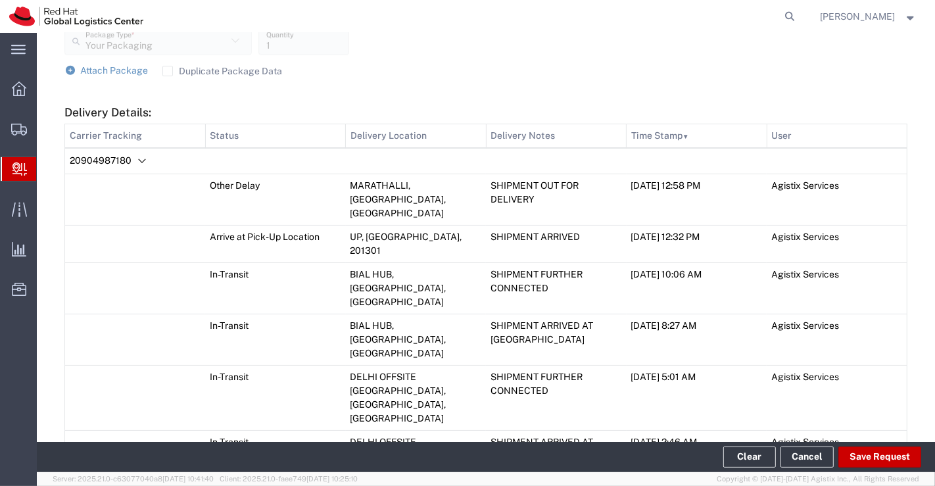
scroll to position [786, 0]
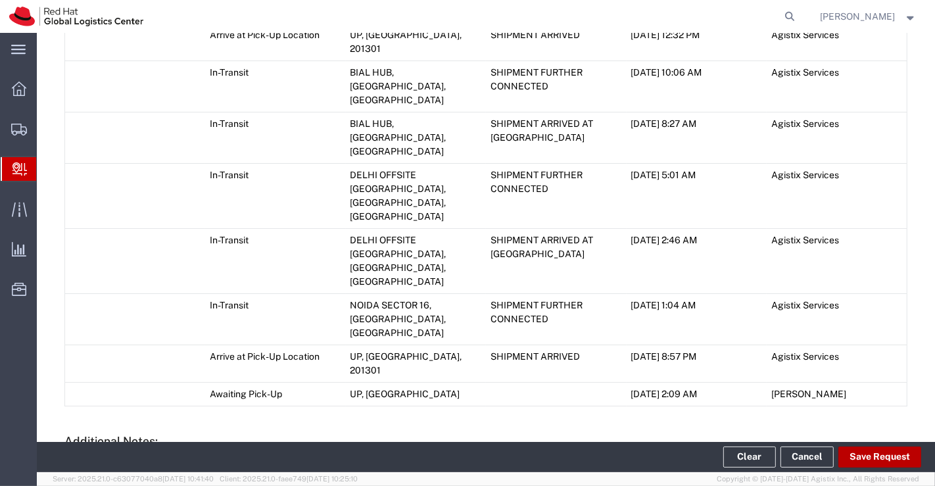
click at [899, 450] on button "Save Request" at bounding box center [879, 456] width 83 height 21
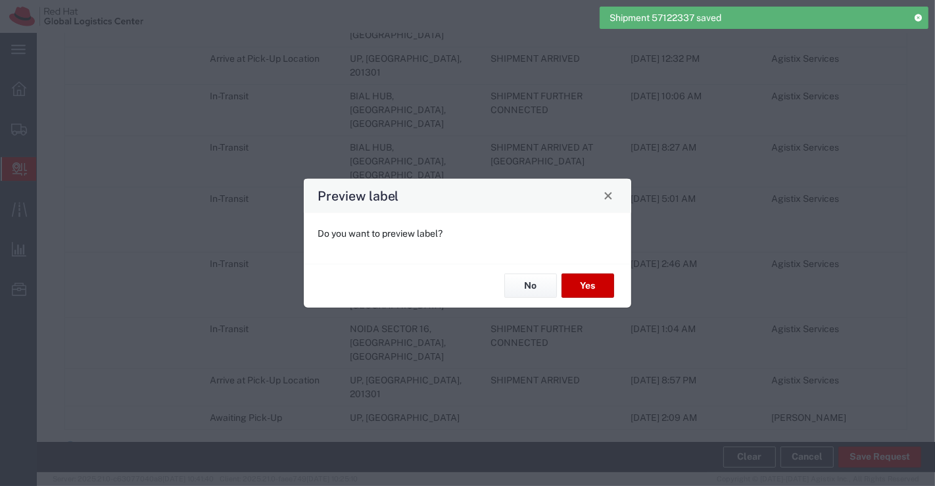
type input "Your Packaging"
type input "Domestic Priority"
click at [534, 285] on button "No" at bounding box center [530, 286] width 53 height 24
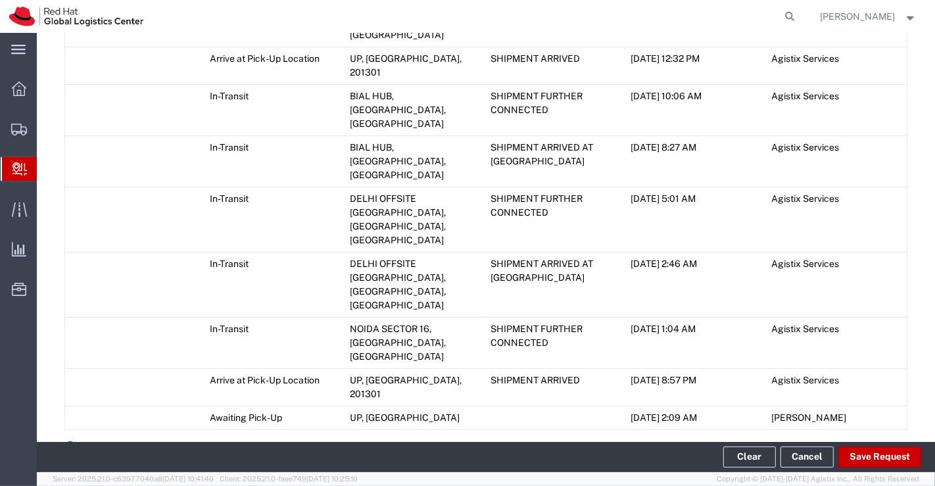
click at [66, 441] on icon at bounding box center [70, 445] width 12 height 9
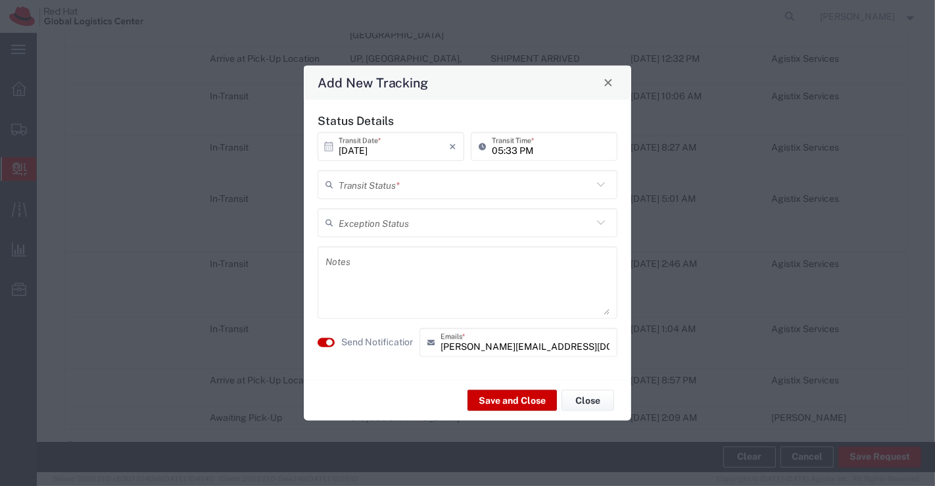
click at [602, 182] on icon at bounding box center [600, 184] width 17 height 17
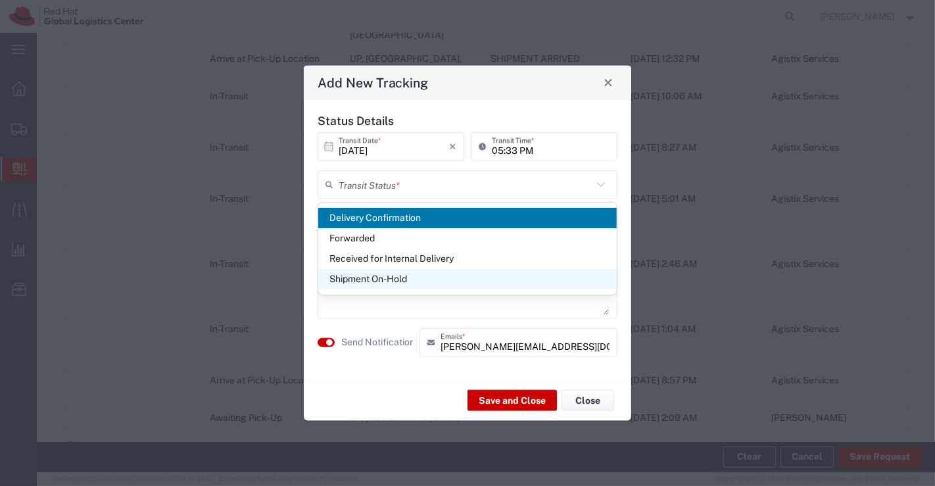
click at [567, 281] on span "Shipment On-Hold" at bounding box center [467, 279] width 299 height 20
type input "Shipment On-Hold"
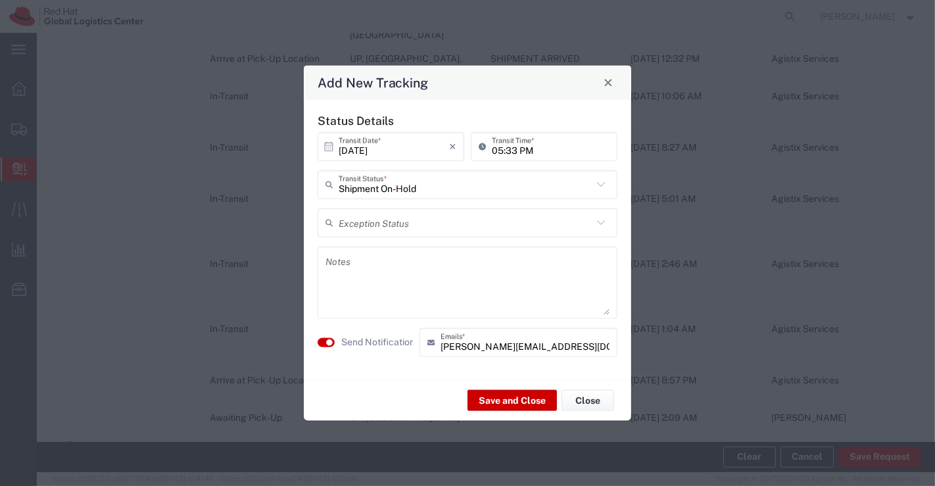
click at [566, 274] on textarea at bounding box center [467, 282] width 284 height 64
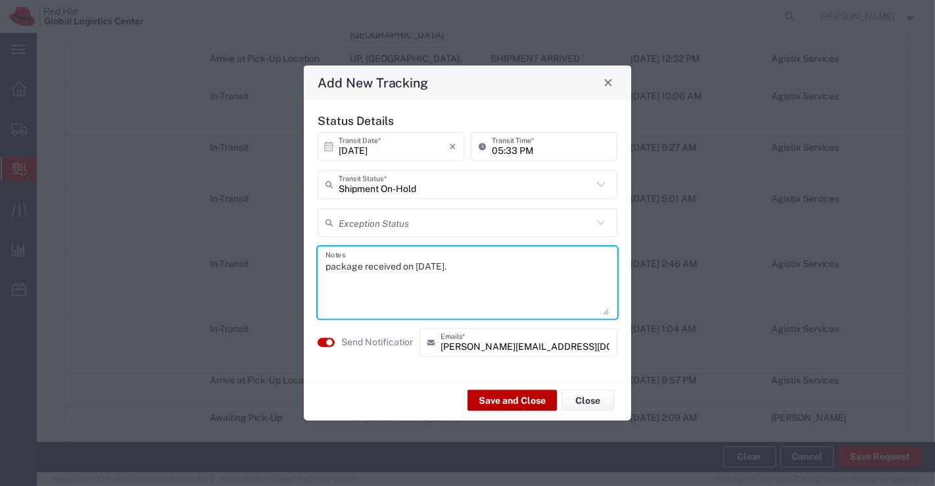
type textarea "package received on [DATE]."
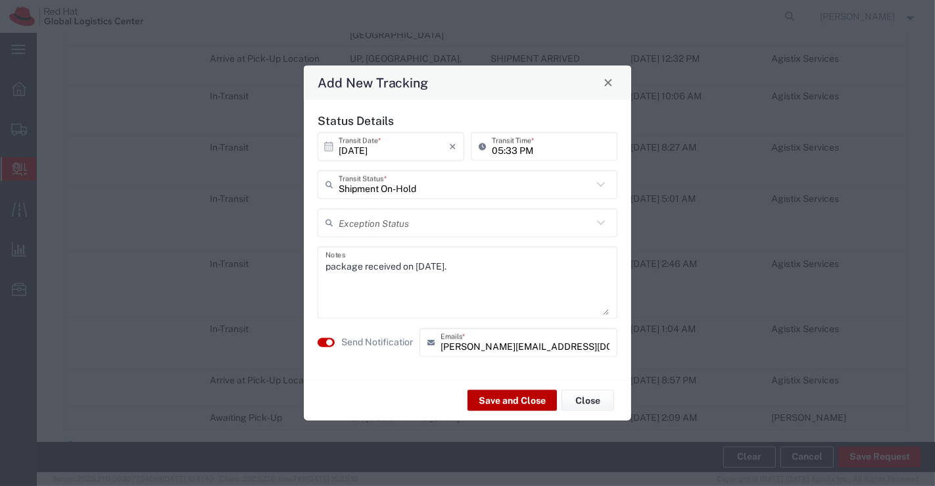
click at [500, 398] on button "Save and Close" at bounding box center [511, 400] width 89 height 21
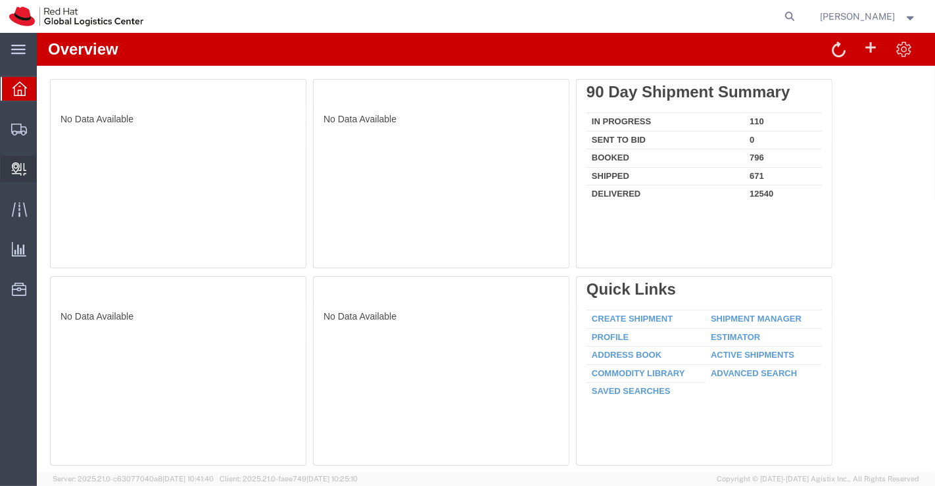
click at [0, 0] on span "Create Delivery" at bounding box center [0, 0] width 0 height 0
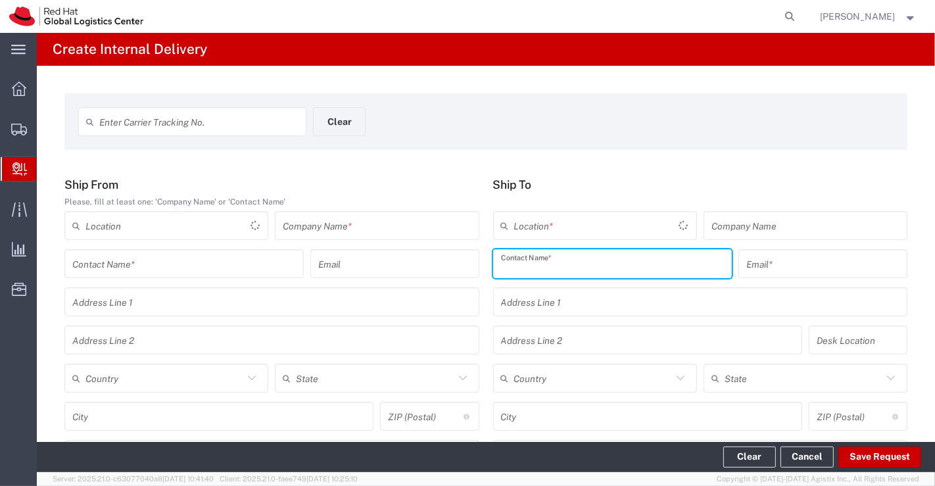
click at [569, 266] on input "text" at bounding box center [613, 263] width 224 height 23
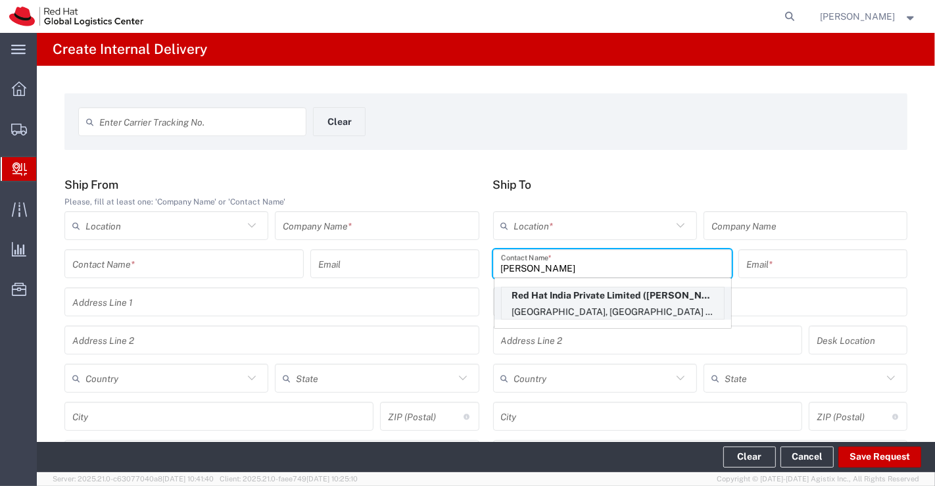
type input "[PERSON_NAME]"
click at [573, 304] on p "[GEOGRAPHIC_DATA], [GEOGRAPHIC_DATA] [STREET_ADDRESS]" at bounding box center [613, 312] width 222 height 16
type input "RH - [GEOGRAPHIC_DATA] - Carina"
type input "Red Hat India Private Limited"
type input "[PERSON_NAME]"
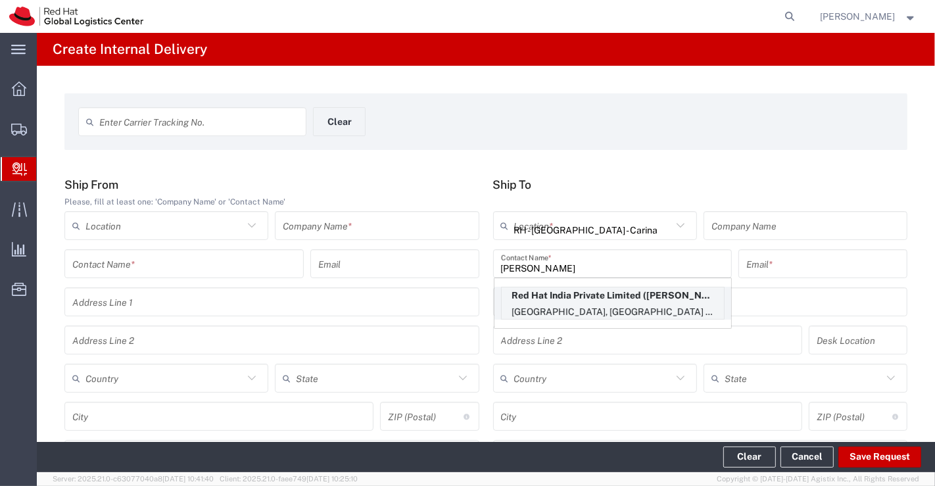
type input "[EMAIL_ADDRESS][DOMAIN_NAME]"
type input "Bagmane [GEOGRAPHIC_DATA]"
type input "FL 10, [GEOGRAPHIC_DATA], [GEOGRAPHIC_DATA]"
type input "FLEX"
type input "[GEOGRAPHIC_DATA]"
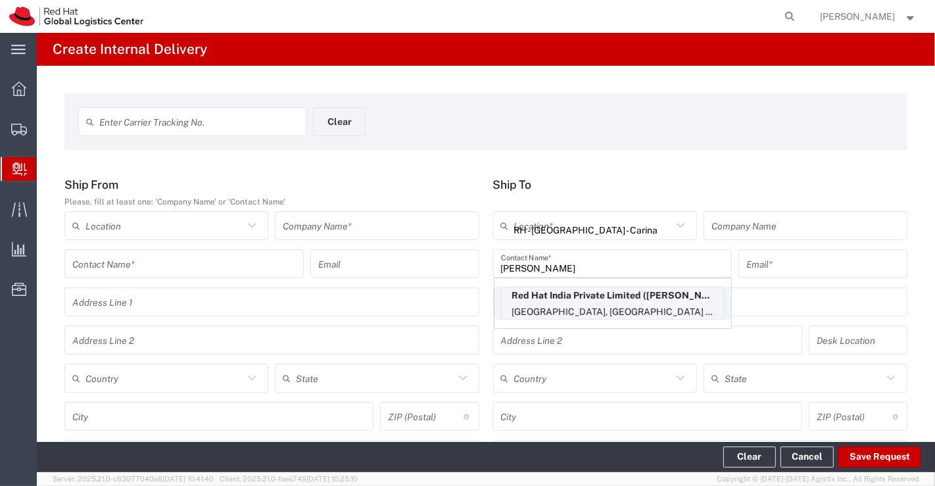
type input "[GEOGRAPHIC_DATA]"
type input "560037"
type input "918067935025"
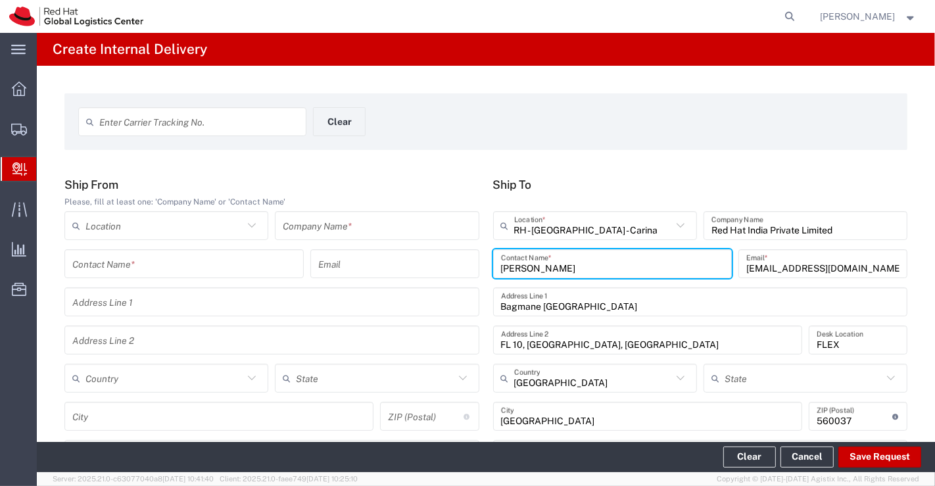
type input "[GEOGRAPHIC_DATA]"
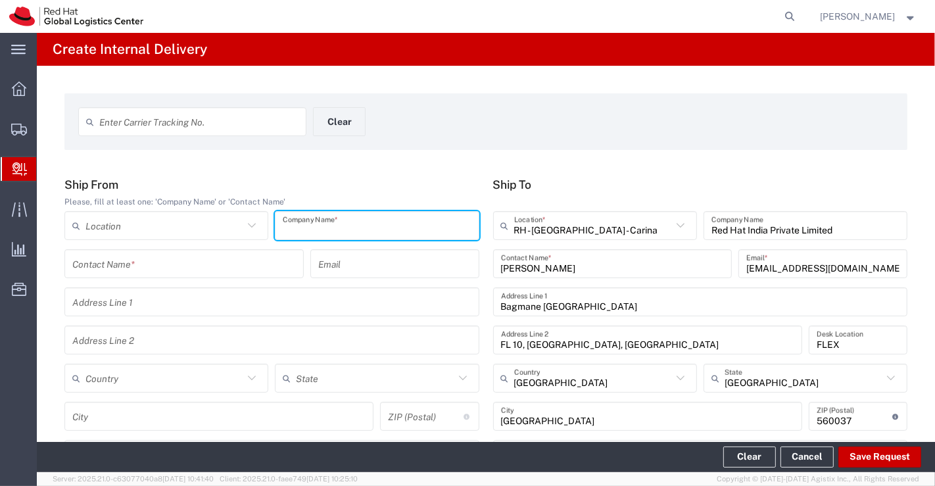
click at [309, 220] on input "text" at bounding box center [377, 225] width 188 height 23
type input "Axis Bank"
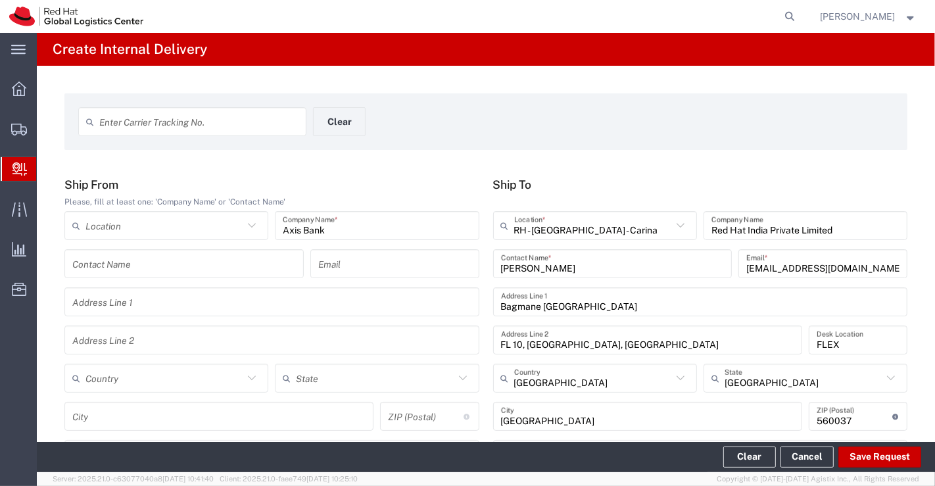
click at [599, 135] on div "Enter Carrier Tracking No. Clear" at bounding box center [486, 126] width 829 height 38
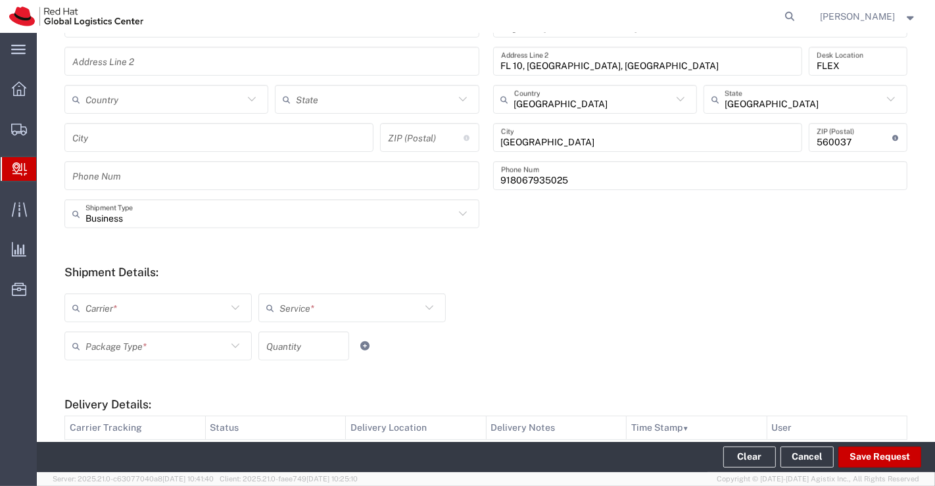
scroll to position [292, 0]
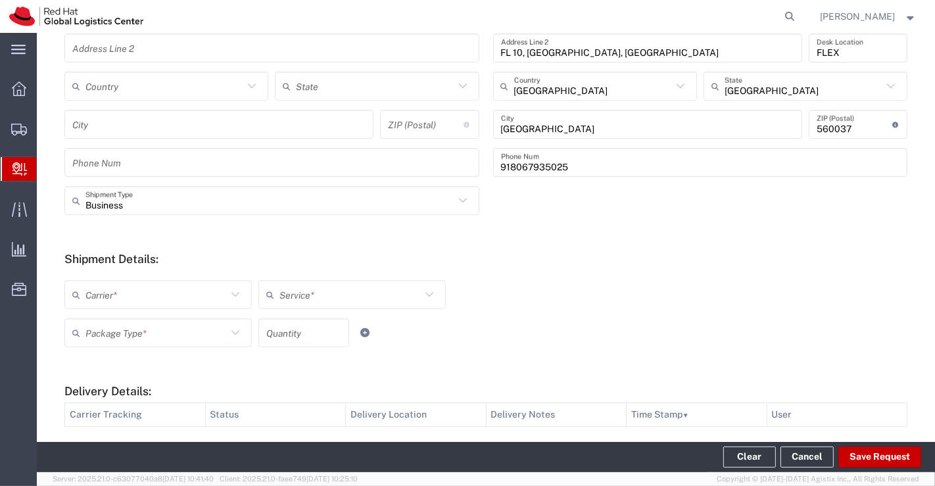
click at [160, 301] on input "text" at bounding box center [155, 294] width 141 height 23
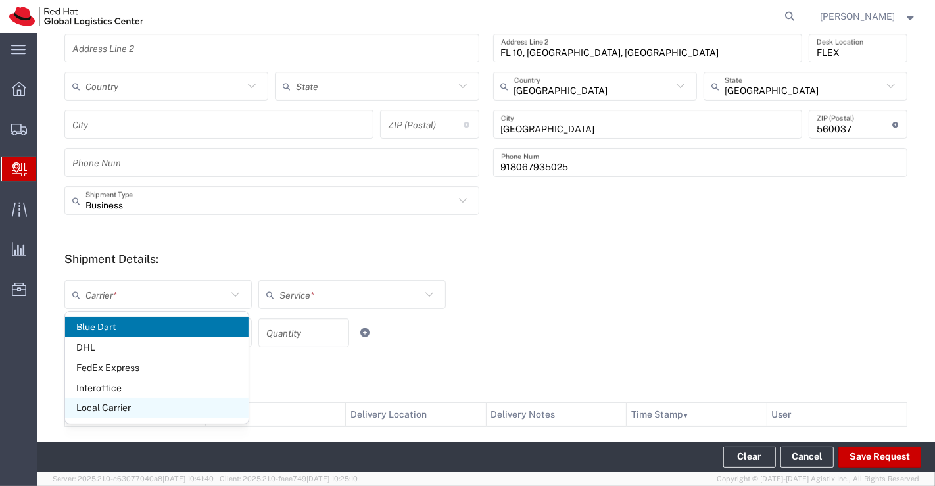
drag, startPoint x: 161, startPoint y: 410, endPoint x: 345, endPoint y: 359, distance: 191.1
click at [160, 410] on span "Local Carrier" at bounding box center [156, 408] width 183 height 20
type input "Local Carrier"
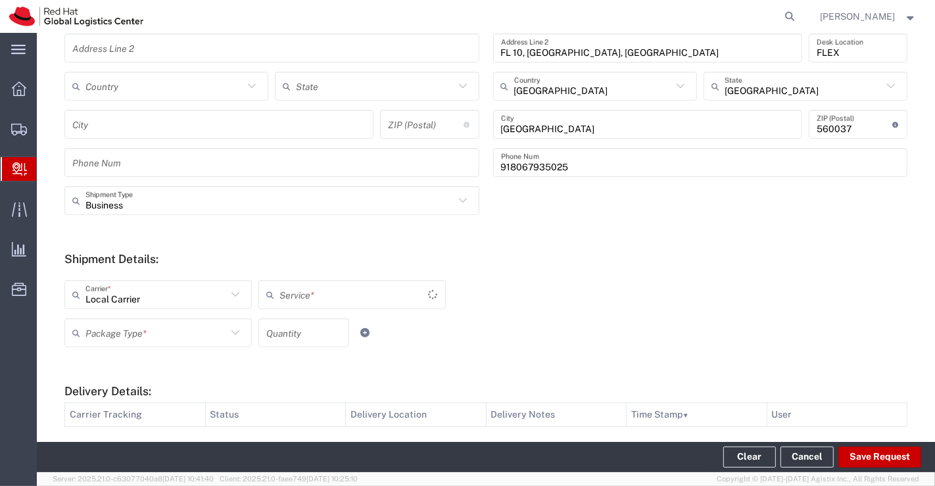
type input "Local_Ground"
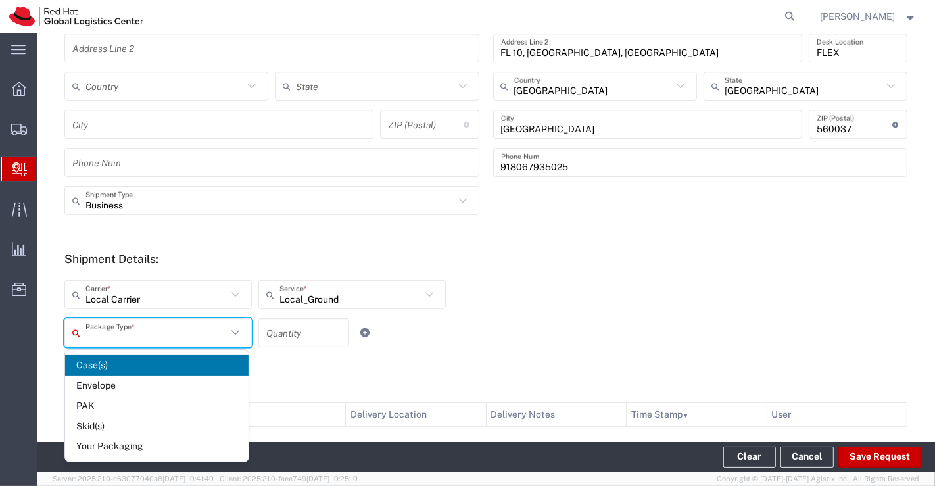
click at [189, 338] on input "text" at bounding box center [155, 333] width 141 height 23
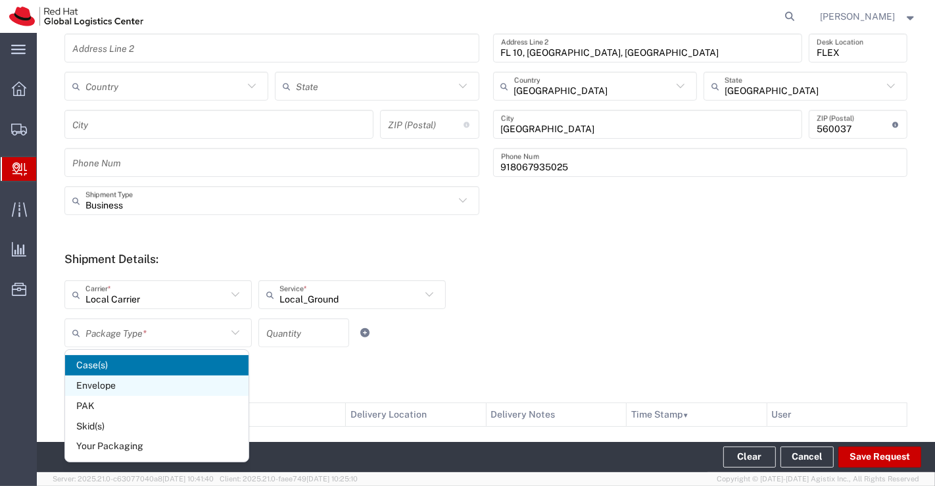
click at [139, 388] on span "Envelope" at bounding box center [156, 385] width 183 height 20
type input "Envelope"
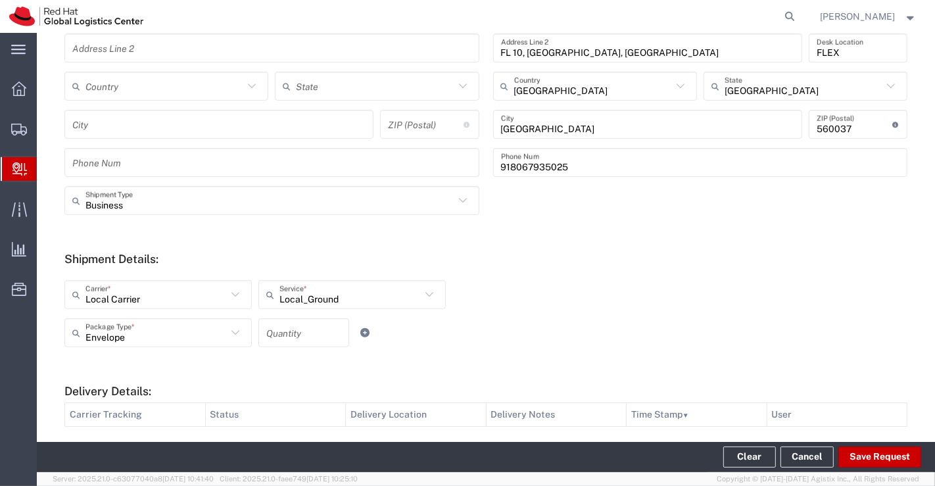
click at [276, 323] on input "number" at bounding box center [303, 333] width 75 height 23
type input "1"
click at [713, 305] on div "Local Carrier Carrier * Blue Dart DHL FedEx Express Interoffice Local Carrier L…" at bounding box center [486, 313] width 857 height 86
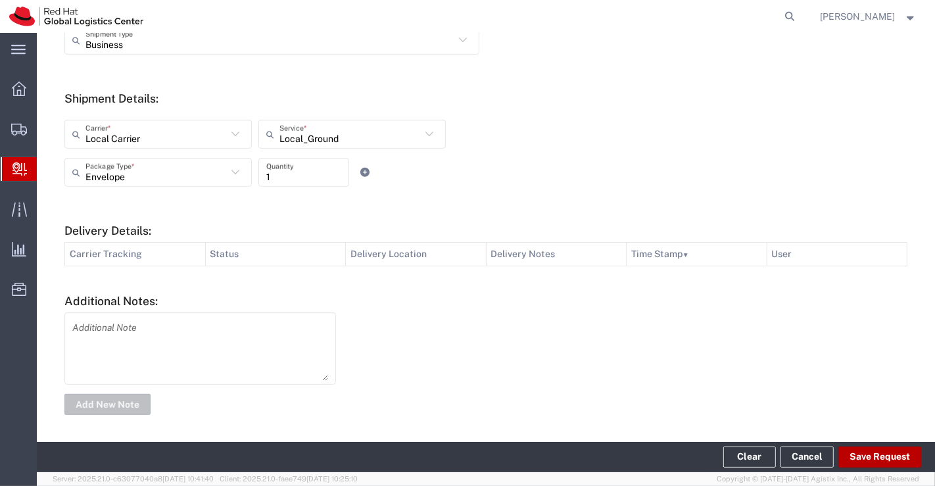
click at [905, 458] on button "Save Request" at bounding box center [879, 456] width 83 height 21
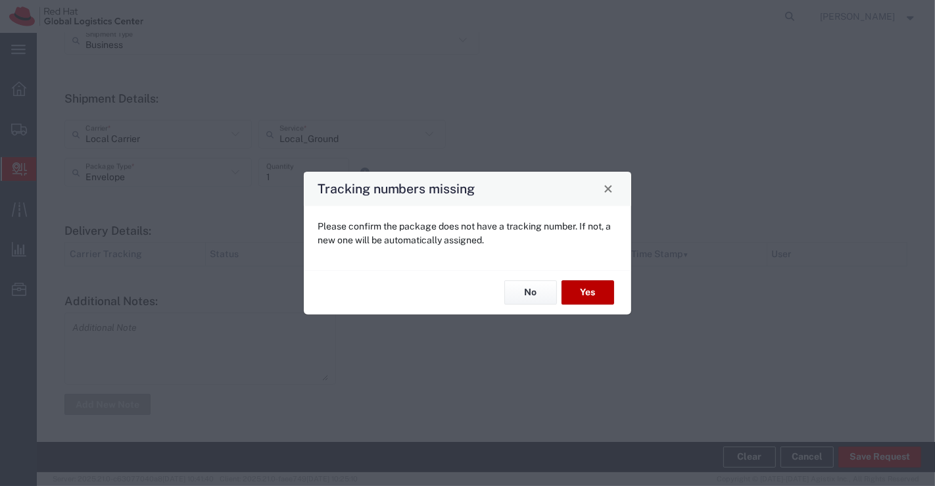
click at [580, 296] on button "Yes" at bounding box center [588, 293] width 53 height 24
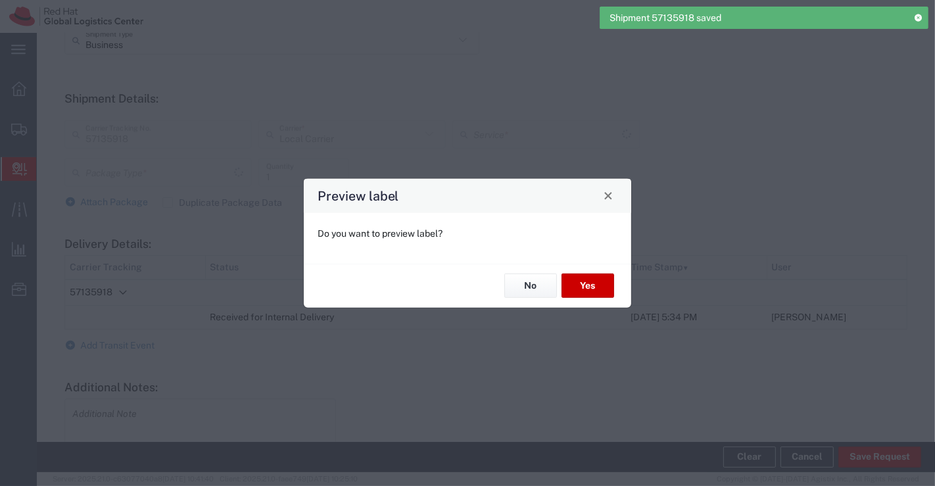
type input "Envelope"
type input "Local_Ground"
click at [543, 295] on button "No" at bounding box center [530, 286] width 53 height 24
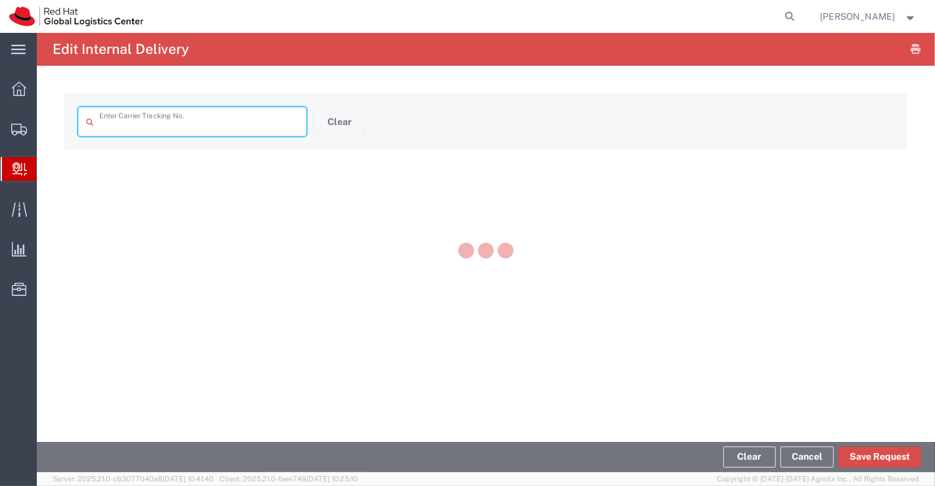
type input "57135918"
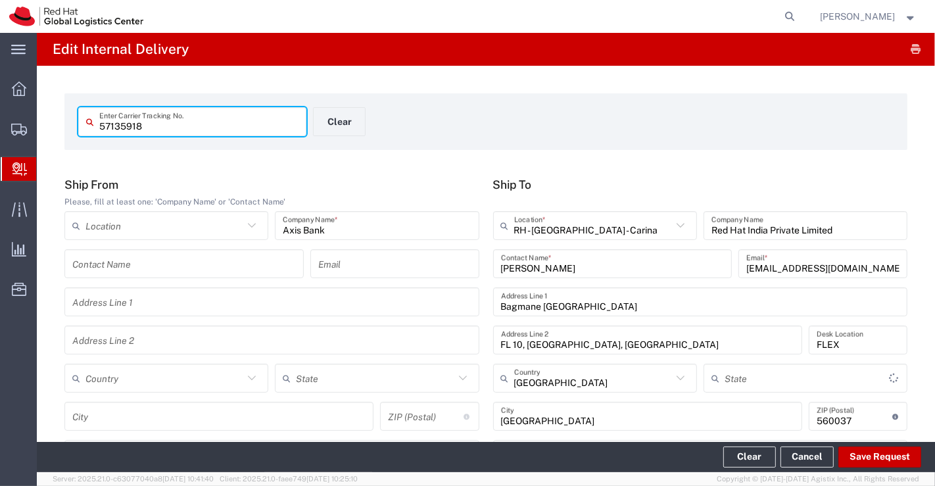
type input "Envelope"
type input "Local_Ground"
type input "[GEOGRAPHIC_DATA]"
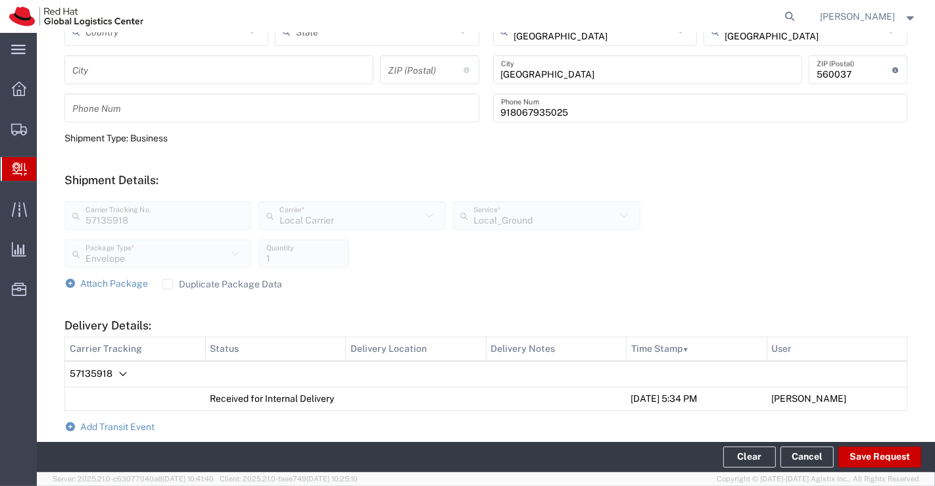
scroll to position [514, 0]
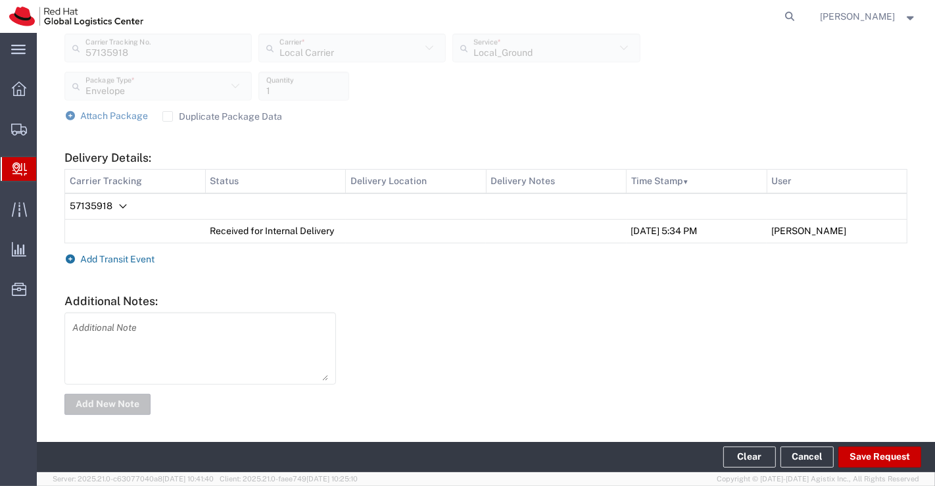
click at [70, 255] on icon at bounding box center [70, 258] width 12 height 9
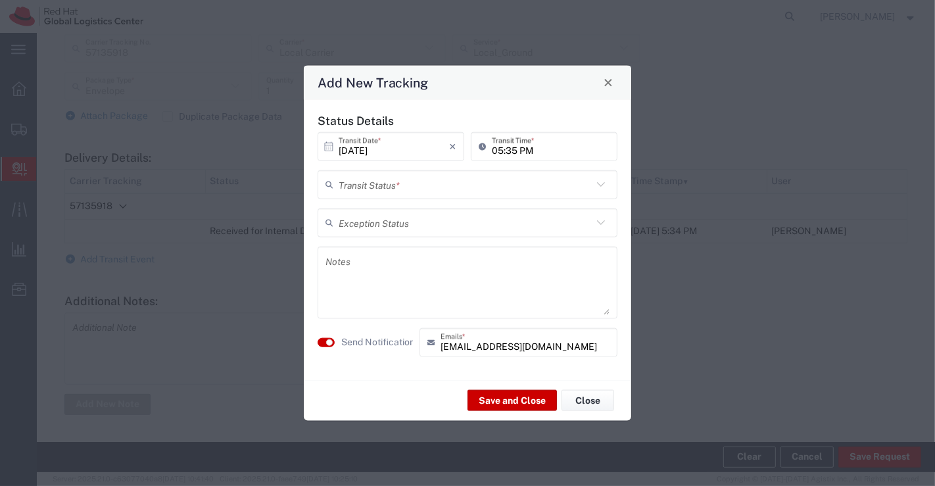
click at [600, 185] on icon at bounding box center [601, 184] width 8 height 5
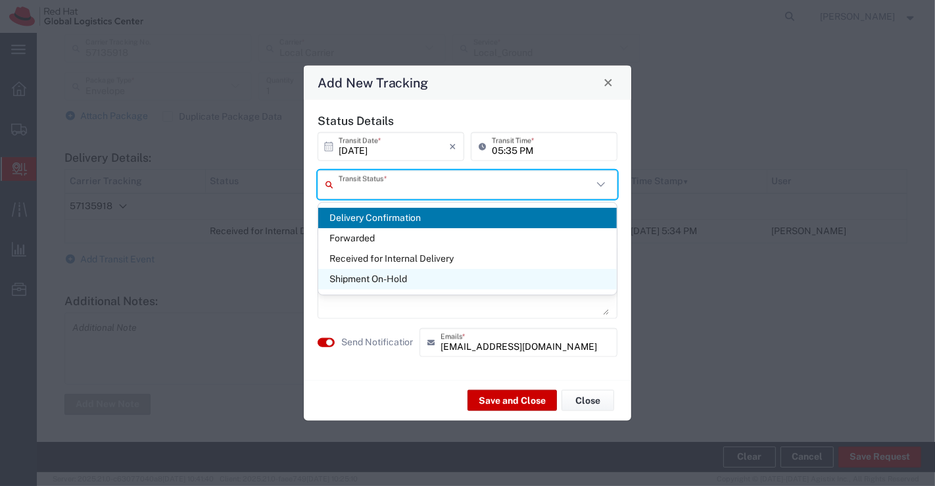
click at [591, 283] on span "Shipment On-Hold" at bounding box center [467, 279] width 299 height 20
type input "Shipment On-Hold"
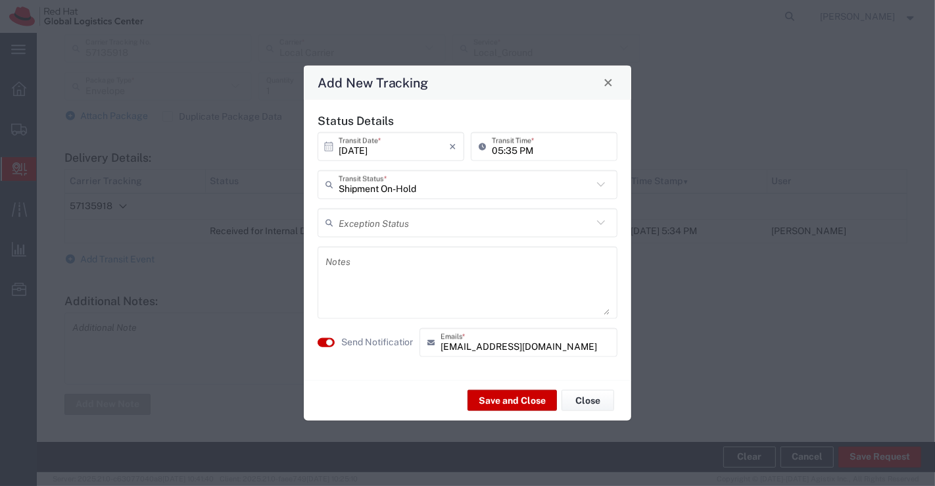
click at [507, 291] on textarea at bounding box center [467, 282] width 284 height 64
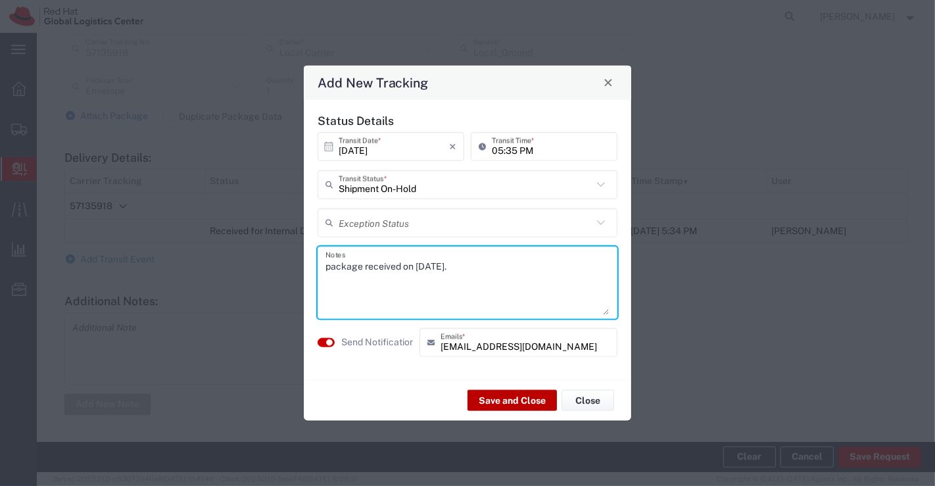
type textarea "package received on [DATE]."
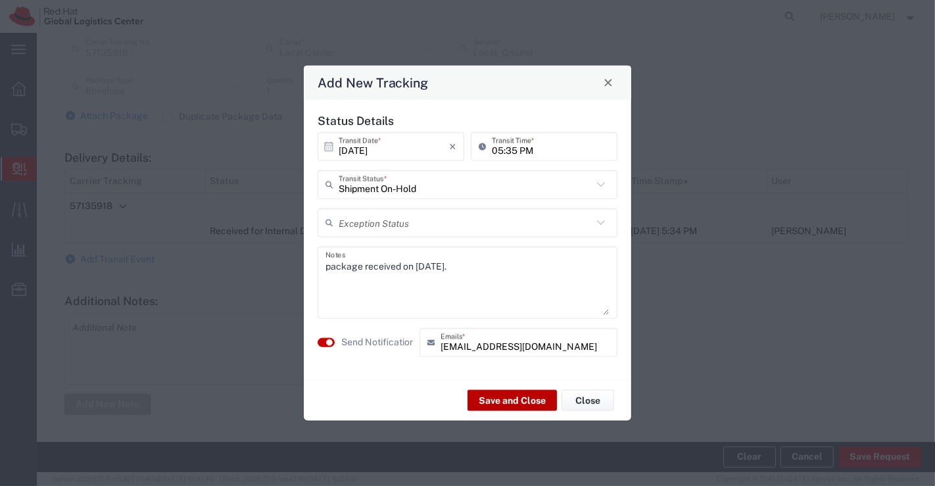
click at [513, 399] on button "Save and Close" at bounding box center [511, 400] width 89 height 21
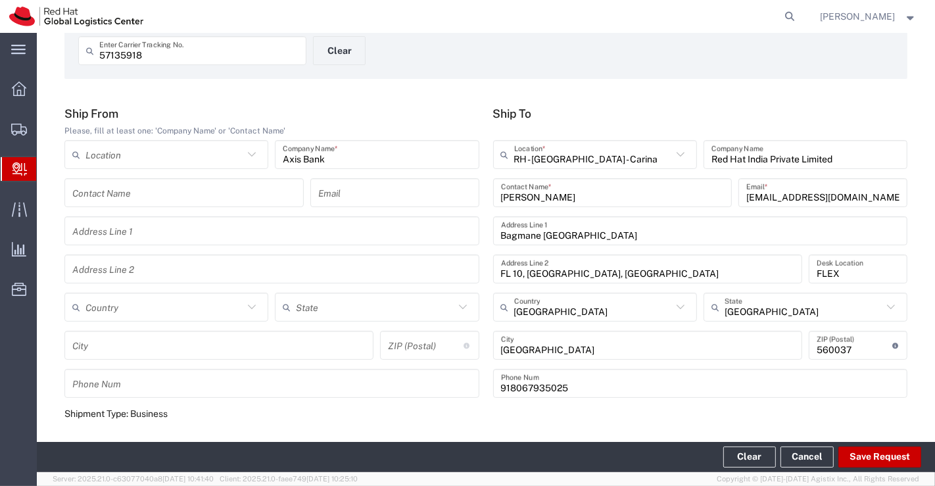
scroll to position [40, 0]
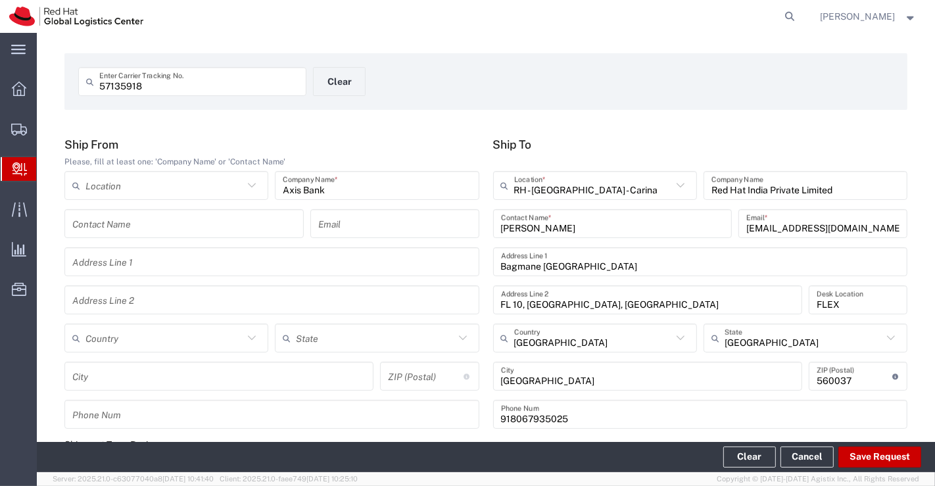
click at [47, 168] on span "Internal Delivery" at bounding box center [41, 169] width 11 height 26
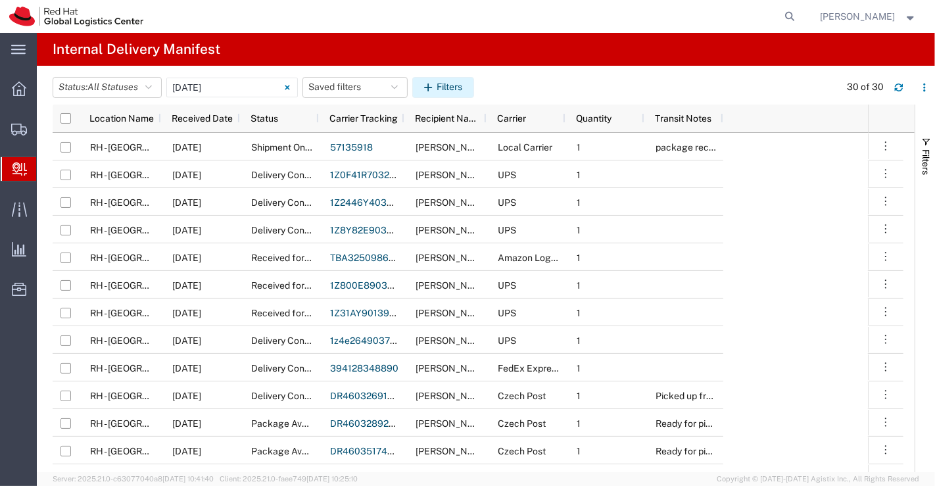
click at [447, 82] on button "Filters" at bounding box center [443, 87] width 62 height 21
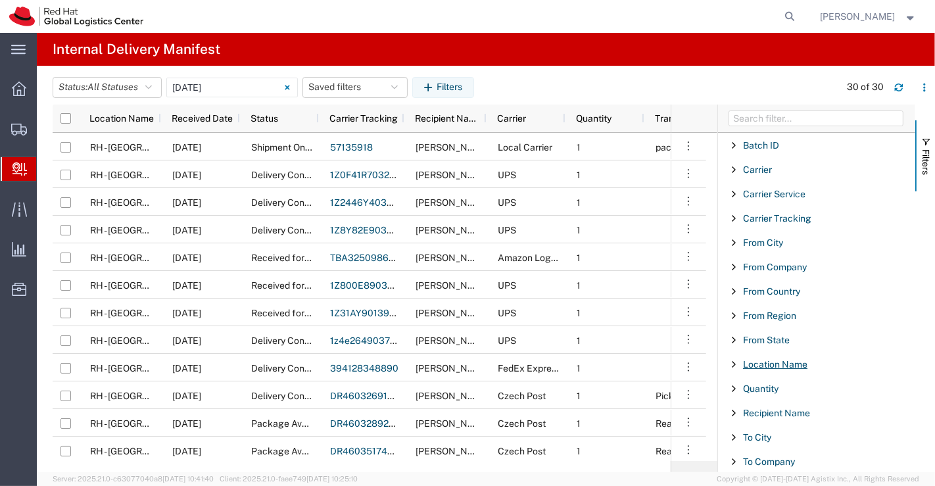
click at [786, 363] on span "Location Name" at bounding box center [775, 364] width 64 height 11
click at [234, 85] on input "[DATE] - [DATE]" at bounding box center [232, 88] width 132 height 20
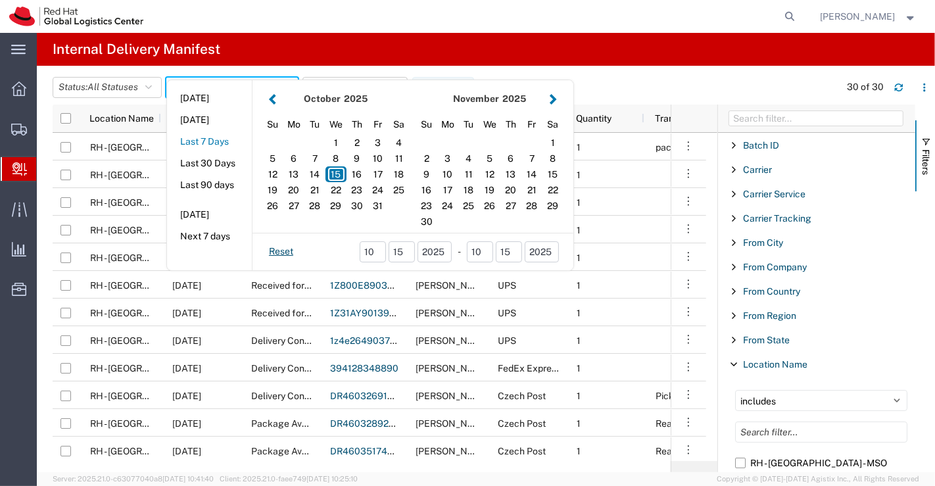
click at [224, 145] on button "Last 7 Days" at bounding box center [209, 142] width 85 height 20
type input "Last 7 Days"
type input "[DATE] - [DATE]"
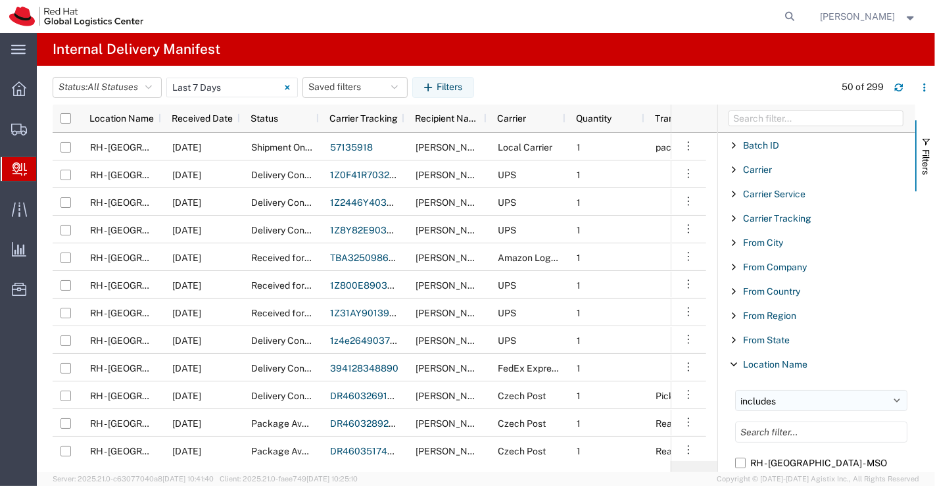
click at [884, 398] on select "includes excludes" at bounding box center [821, 400] width 172 height 21
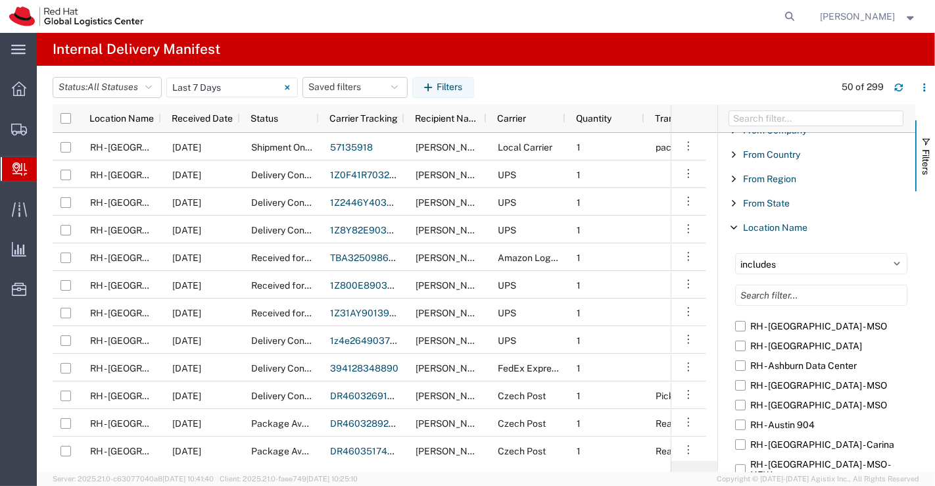
scroll to position [210, 0]
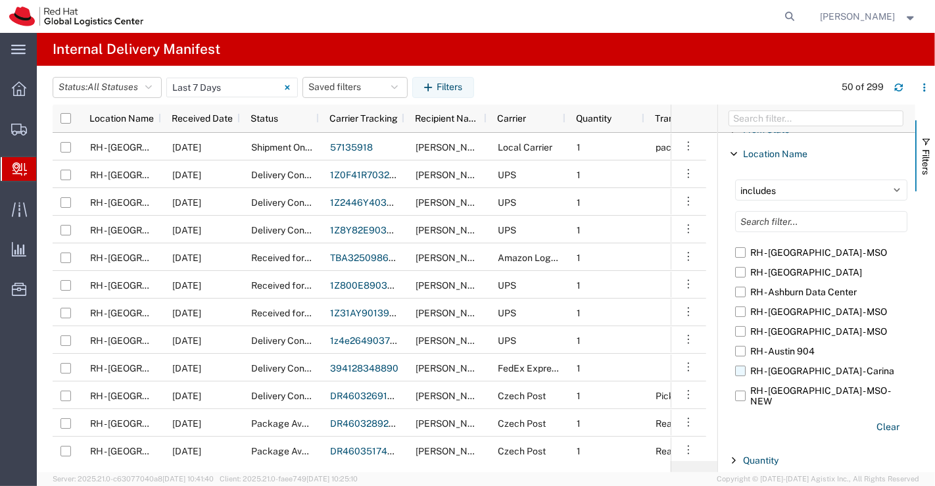
click at [740, 371] on label "RH - [GEOGRAPHIC_DATA] - Carina" at bounding box center [821, 371] width 172 height 20
click at [0, 0] on input "RH - [GEOGRAPHIC_DATA] - Carina" at bounding box center [0, 0] width 0 height 0
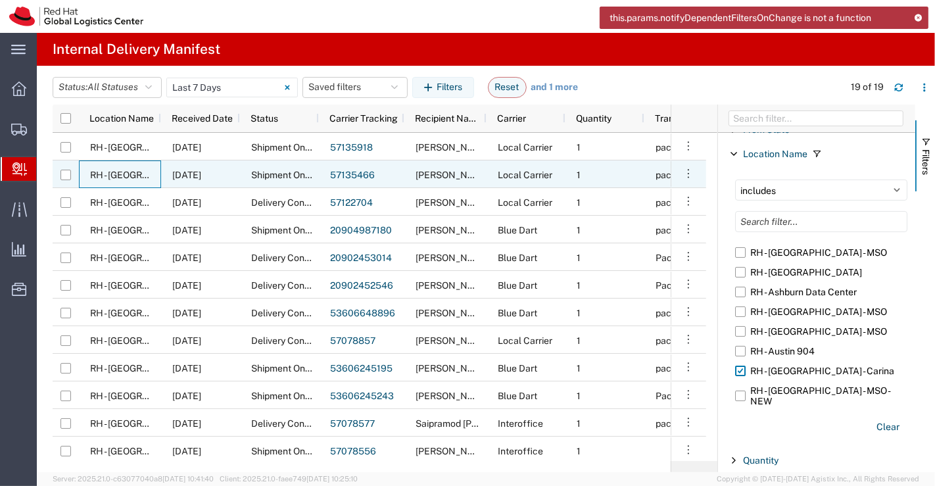
click at [96, 172] on span "RH - [GEOGRAPHIC_DATA] - Carina" at bounding box center [162, 175] width 144 height 11
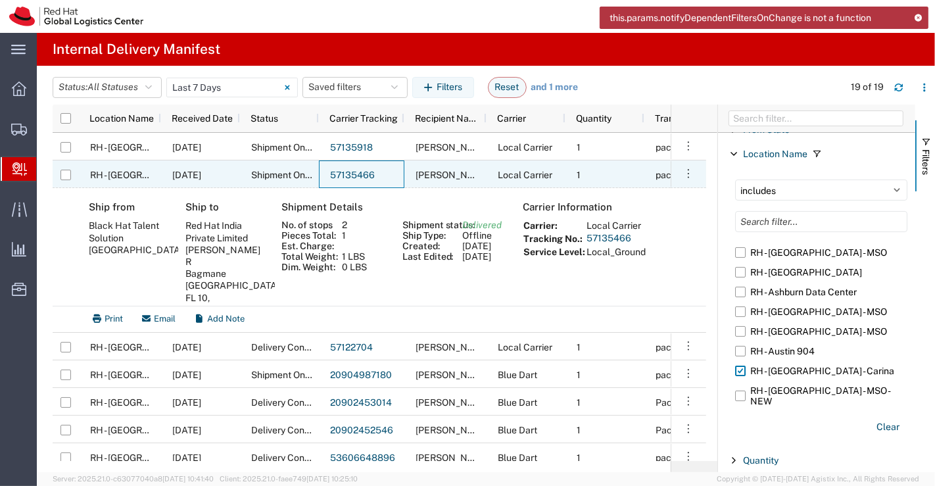
click at [358, 172] on link "57135466" at bounding box center [352, 175] width 45 height 11
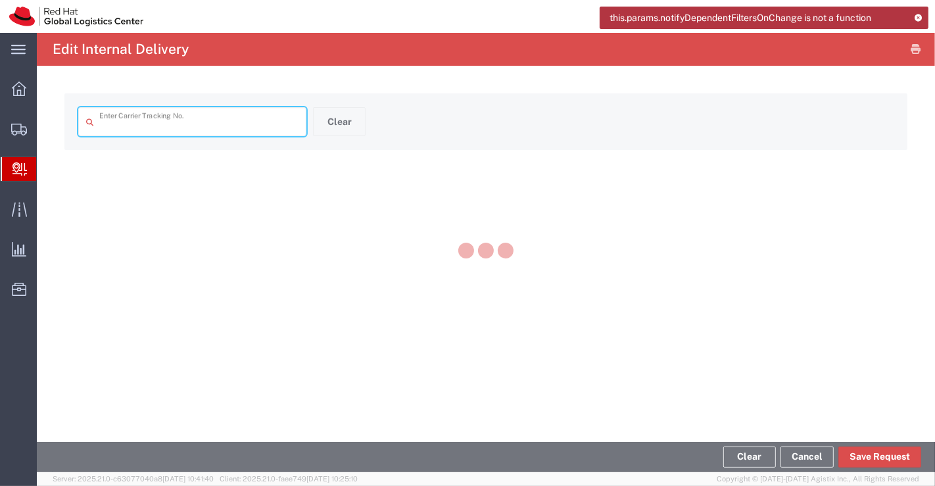
type input "57135466"
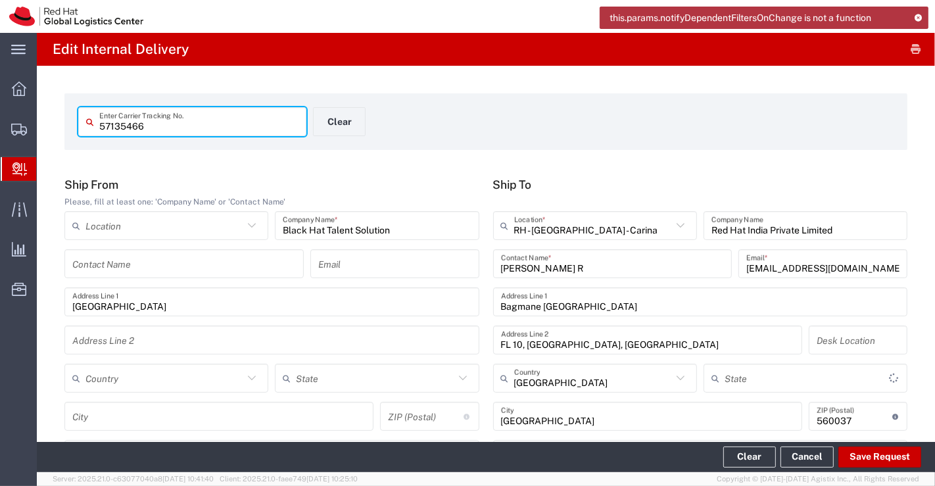
type input "Your Packaging"
type input "Local_Ground"
type input "[GEOGRAPHIC_DATA]"
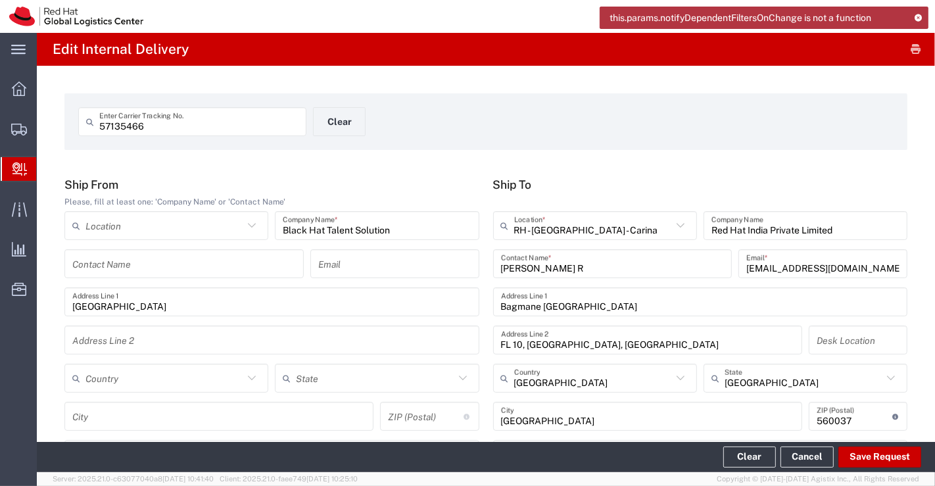
click at [919, 14] on icon at bounding box center [918, 17] width 9 height 7
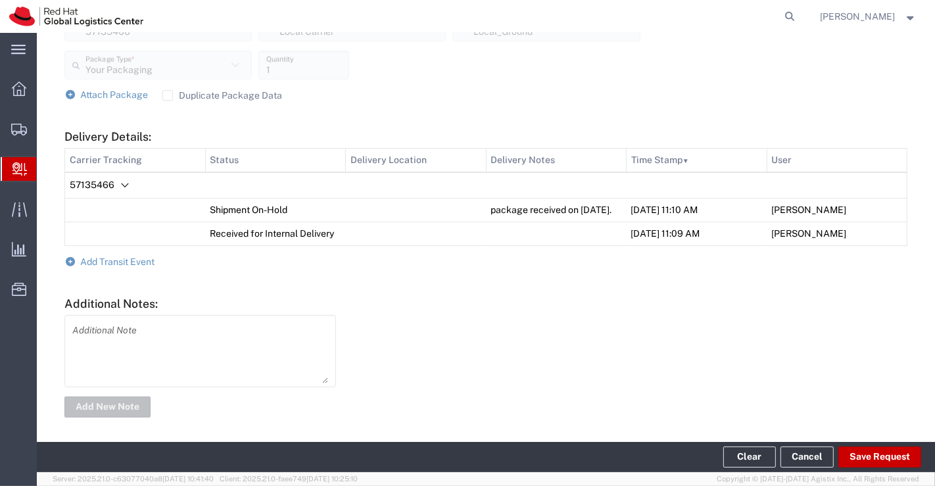
scroll to position [551, 0]
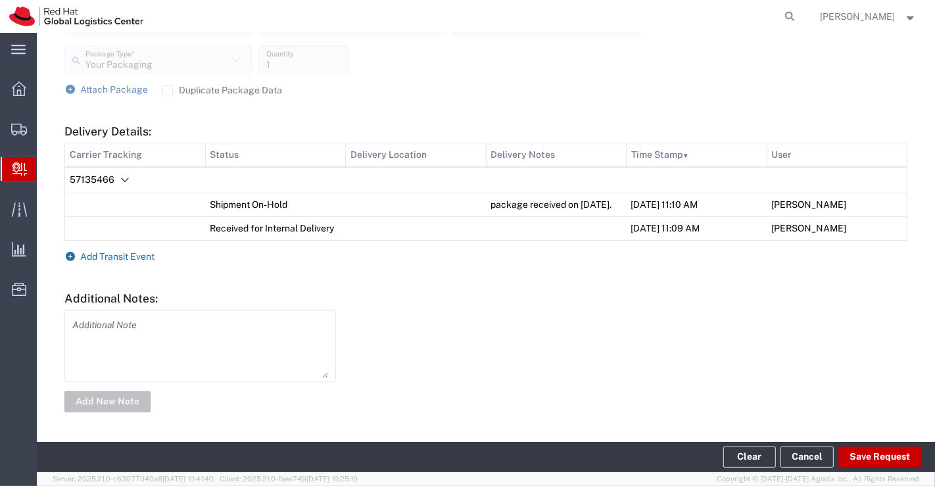
click at [73, 258] on icon at bounding box center [70, 256] width 12 height 9
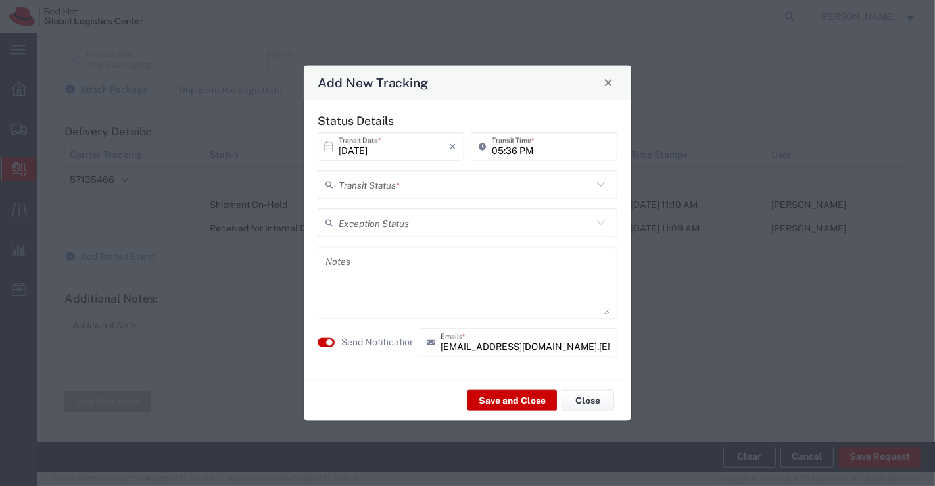
click at [598, 184] on icon at bounding box center [601, 184] width 8 height 5
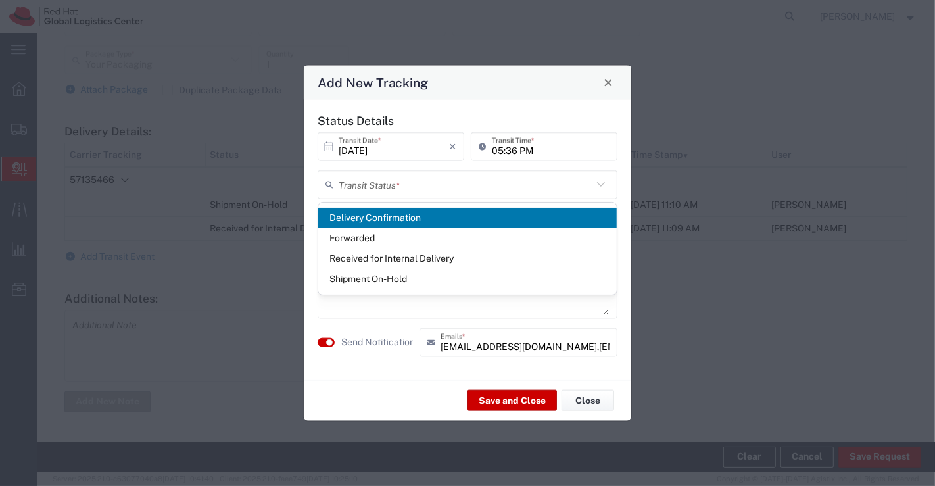
click at [598, 217] on span "Delivery Confirmation" at bounding box center [467, 218] width 299 height 20
type input "Delivery Confirmation"
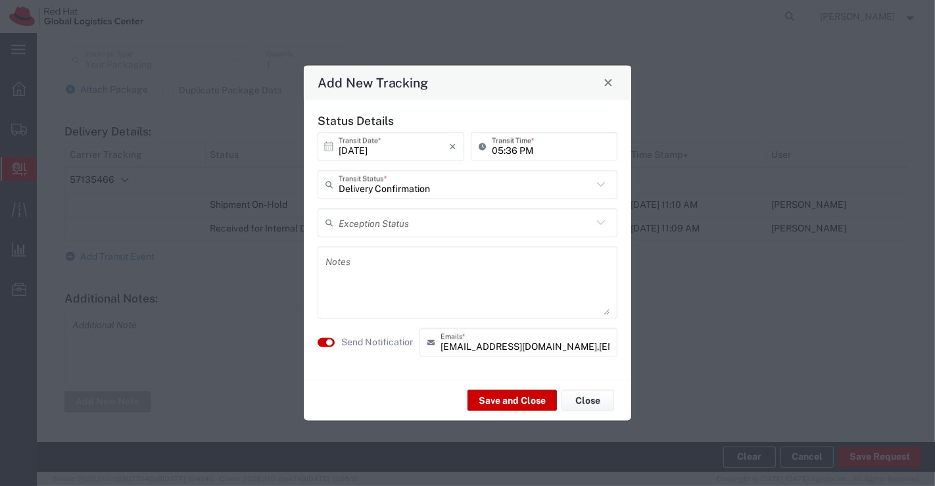
click at [427, 263] on textarea at bounding box center [467, 282] width 284 height 64
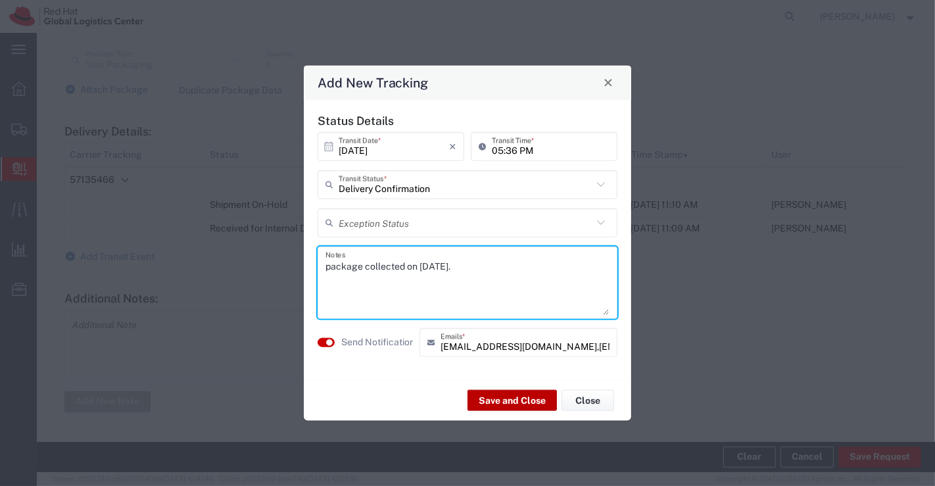
type textarea "package collected on [DATE]."
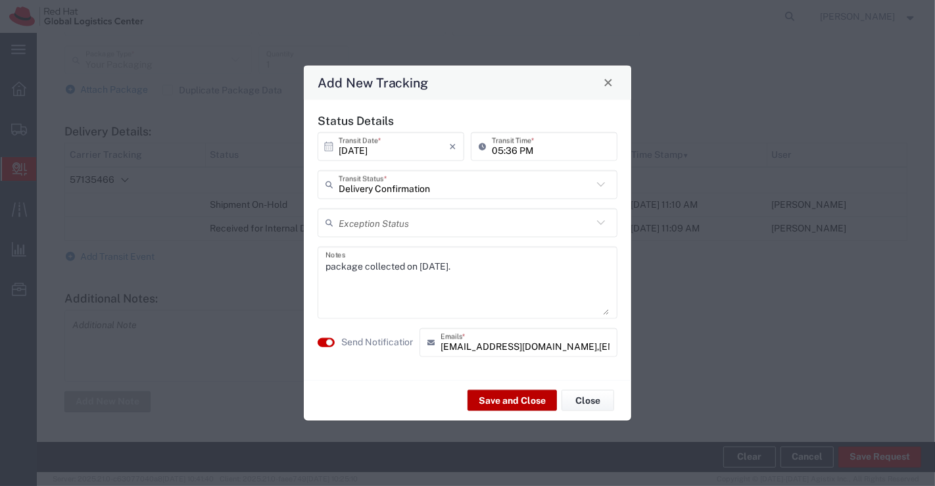
click at [510, 397] on button "Save and Close" at bounding box center [511, 400] width 89 height 21
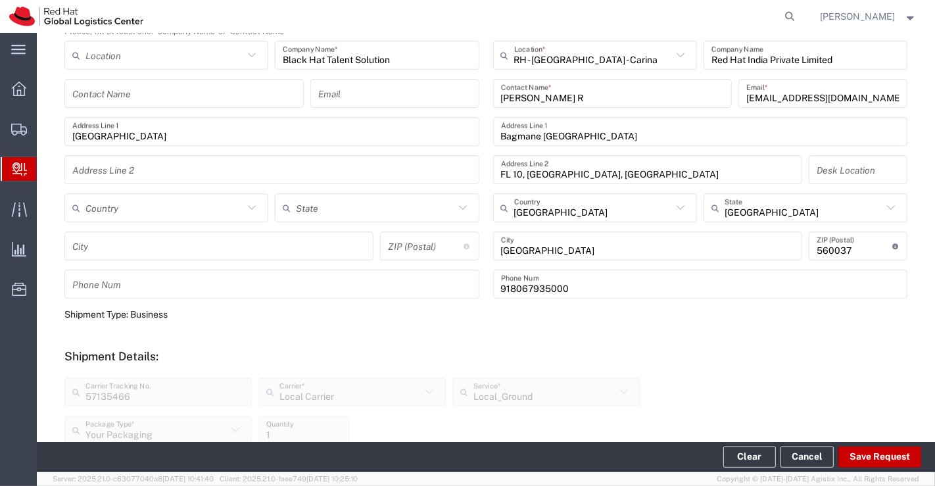
scroll to position [150, 0]
